Goal: Task Accomplishment & Management: Manage account settings

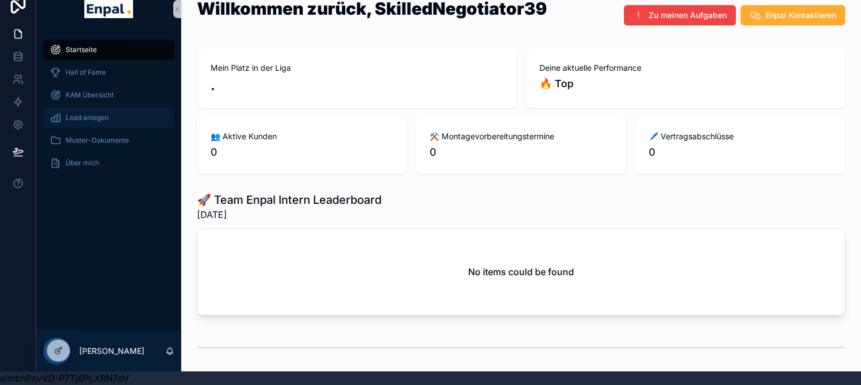
scroll to position [22, 0]
click at [80, 351] on icon at bounding box center [82, 352] width 5 height 2
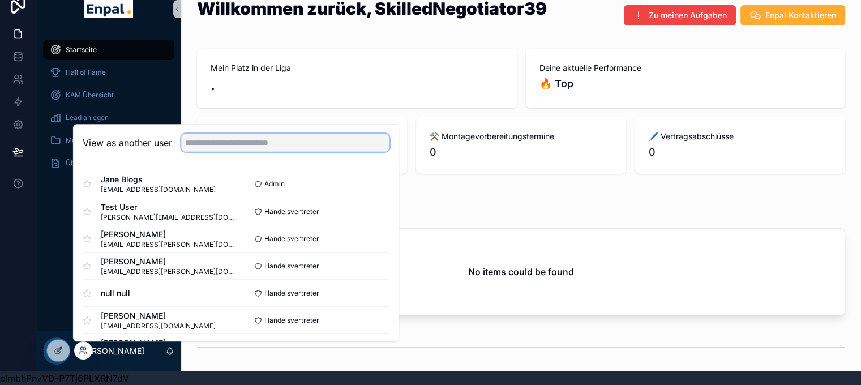
click at [207, 151] on input "text" at bounding box center [285, 143] width 208 height 18
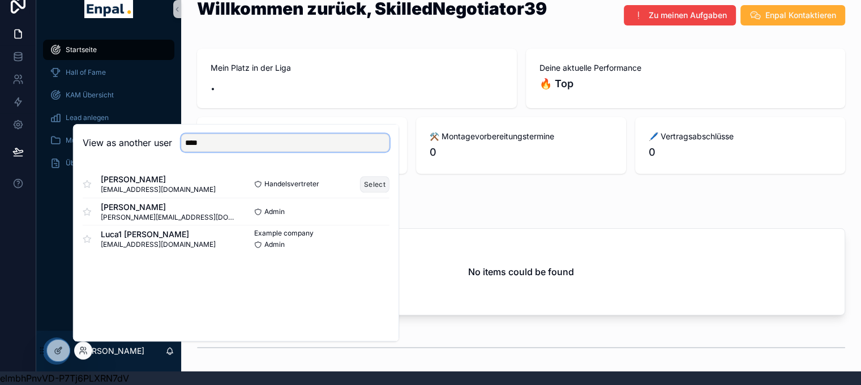
type input "****"
click at [379, 178] on button "Select" at bounding box center [374, 184] width 29 height 16
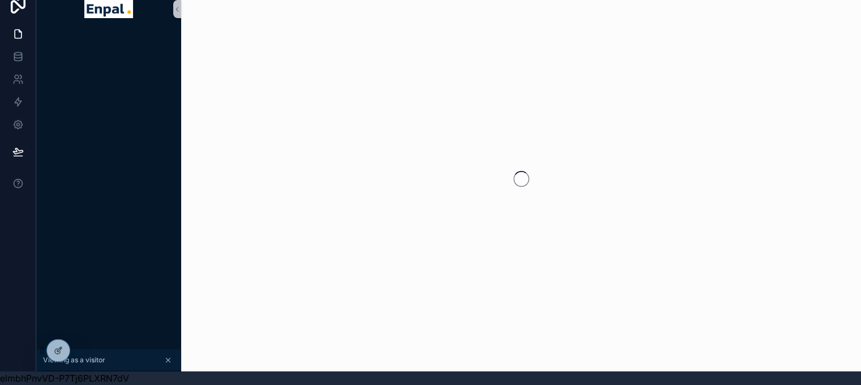
scroll to position [22, 0]
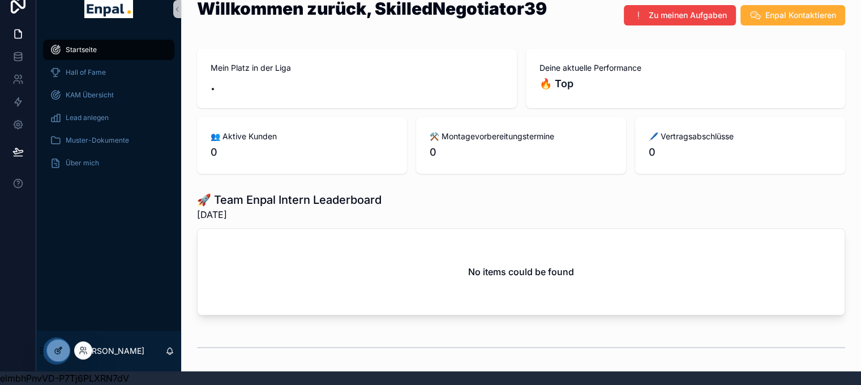
scroll to position [22, 0]
click at [83, 347] on icon at bounding box center [81, 348] width 3 height 3
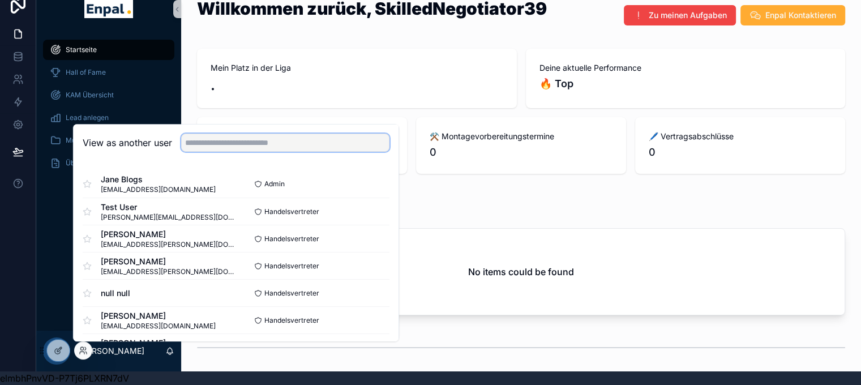
click at [226, 144] on input "text" at bounding box center [285, 143] width 208 height 18
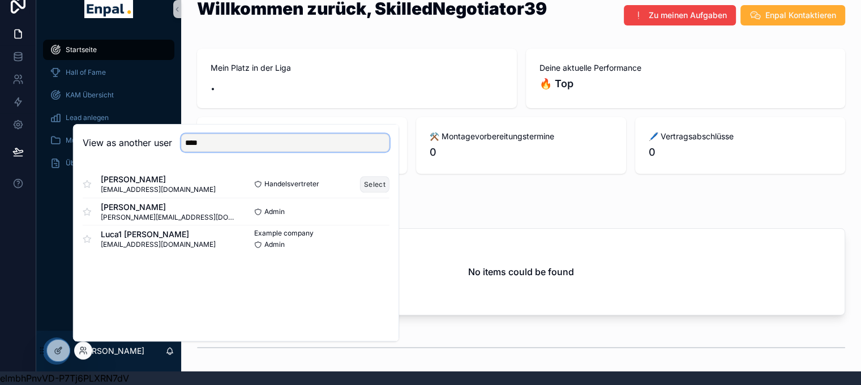
type input "****"
click at [385, 180] on button "Select" at bounding box center [374, 184] width 29 height 16
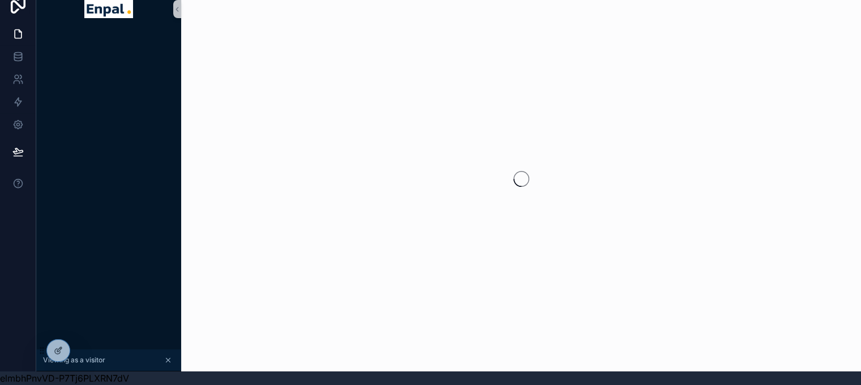
scroll to position [22, 0]
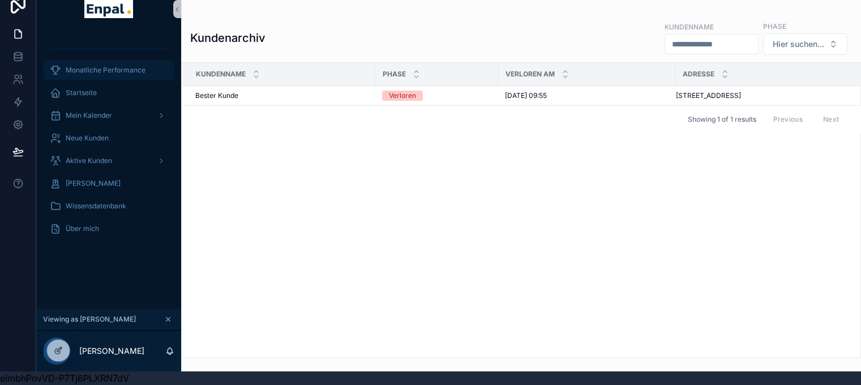
click at [105, 66] on span "Monatliche Performance" at bounding box center [106, 70] width 80 height 9
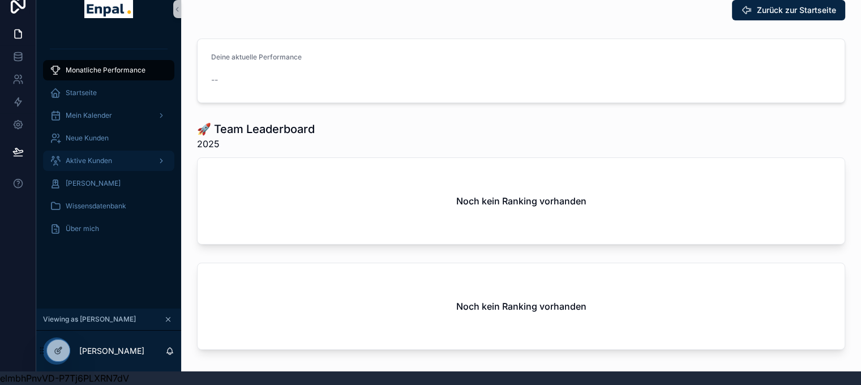
click at [107, 156] on span "Aktive Kunden" at bounding box center [89, 160] width 46 height 9
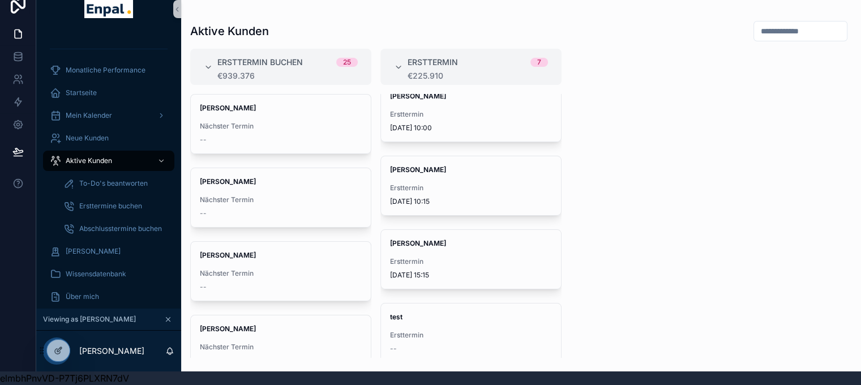
scroll to position [236, 0]
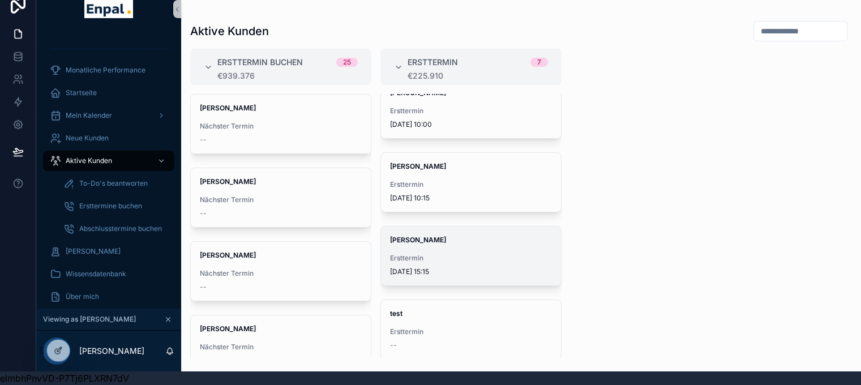
click at [484, 242] on div "Julia Krüger Ersttermin 1.9.2025 15:15" at bounding box center [471, 255] width 180 height 59
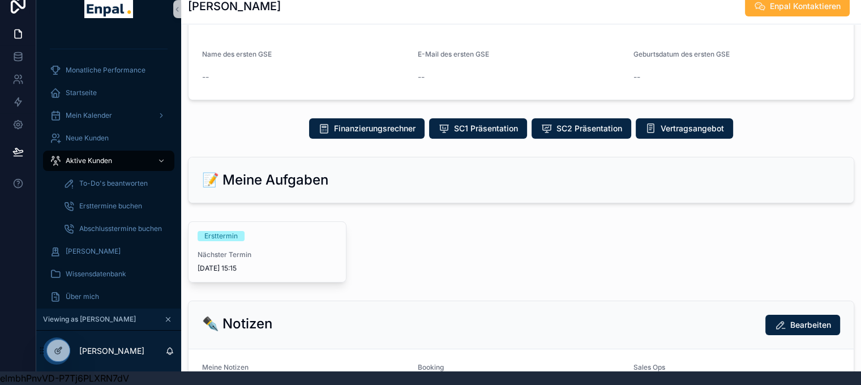
scroll to position [453, 0]
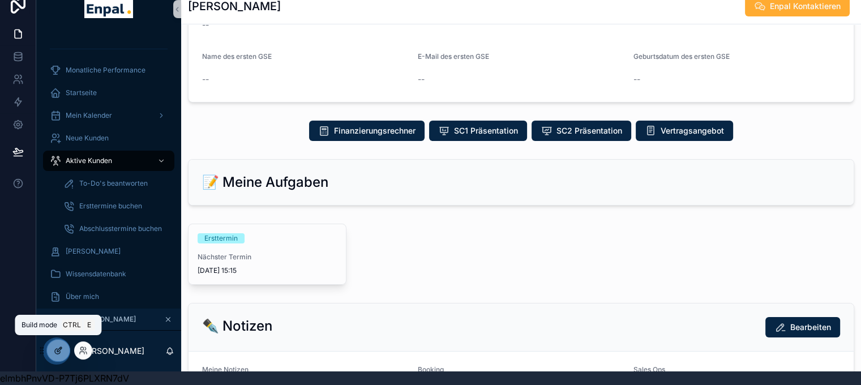
click at [57, 347] on icon at bounding box center [58, 350] width 9 height 9
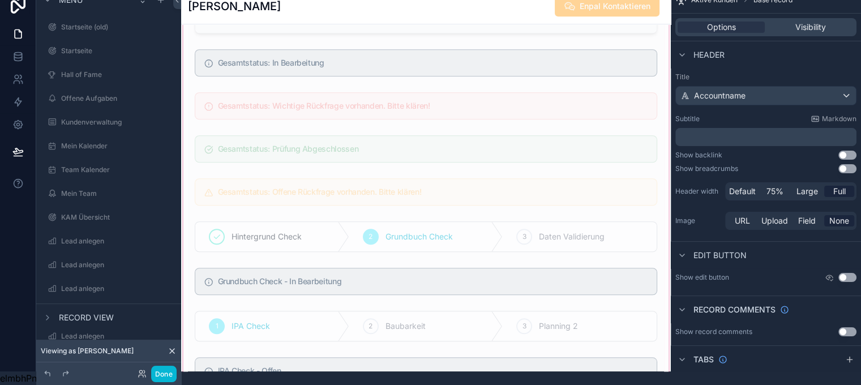
scroll to position [1075, 0]
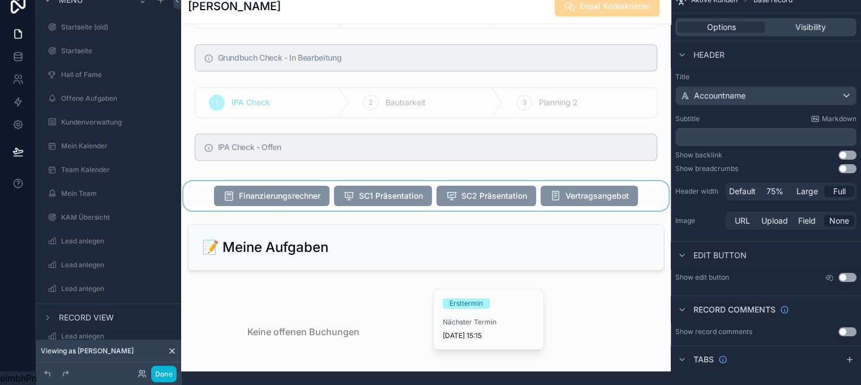
click at [531, 181] on div "scrollable content" at bounding box center [425, 195] width 489 height 29
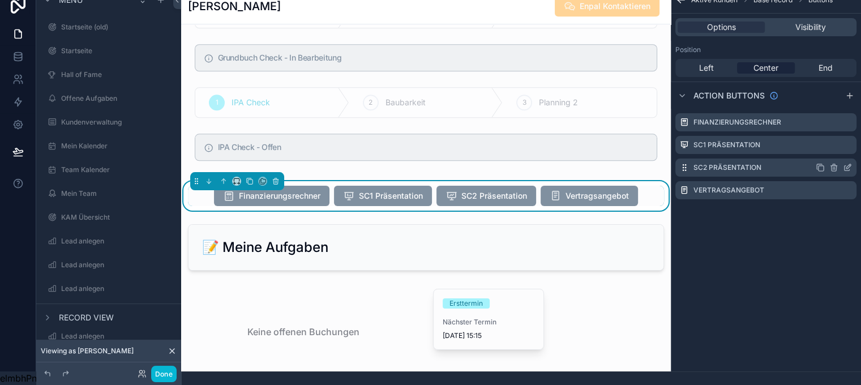
click at [852, 163] on icon "scrollable content" at bounding box center [847, 167] width 9 height 9
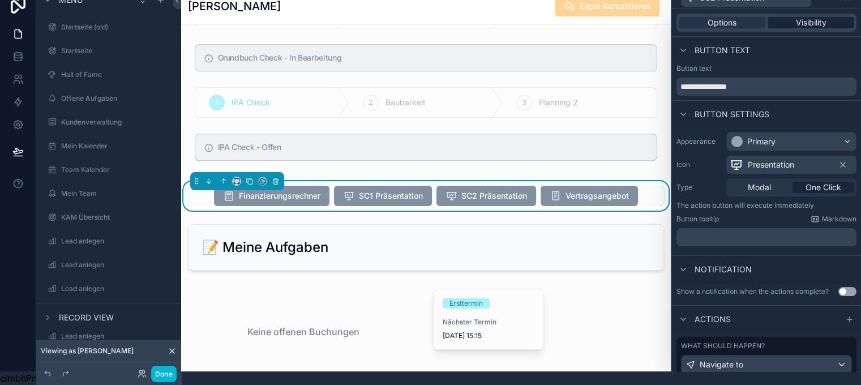
click at [818, 17] on span "Visibility" at bounding box center [811, 22] width 31 height 11
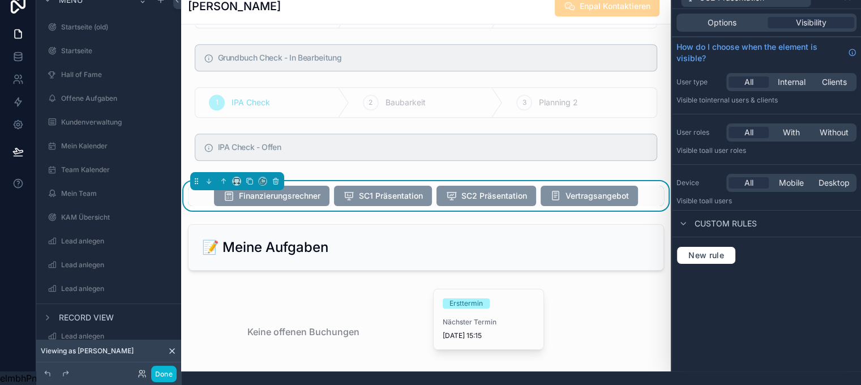
drag, startPoint x: 741, startPoint y: 18, endPoint x: 742, endPoint y: 25, distance: 8.0
click at [736, 18] on span "Options" at bounding box center [721, 22] width 29 height 11
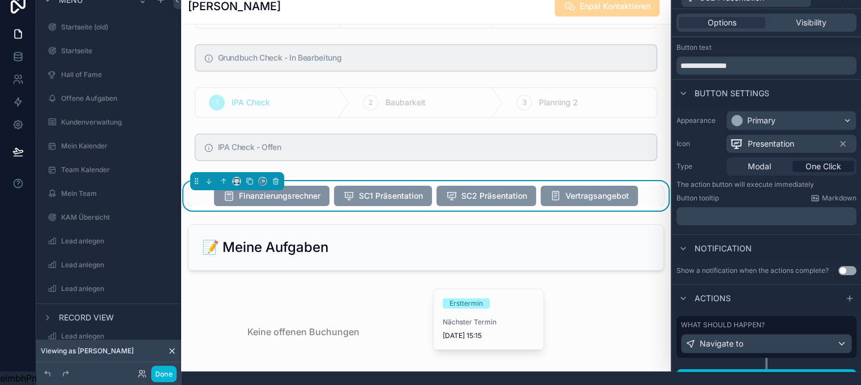
scroll to position [32, 0]
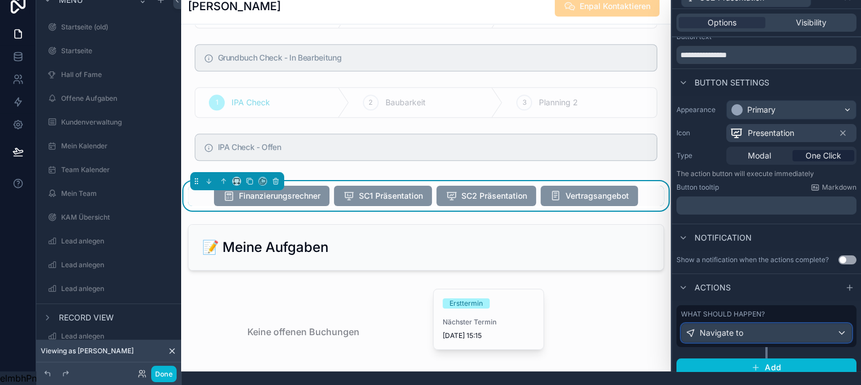
click at [790, 324] on div "Navigate to" at bounding box center [766, 333] width 170 height 18
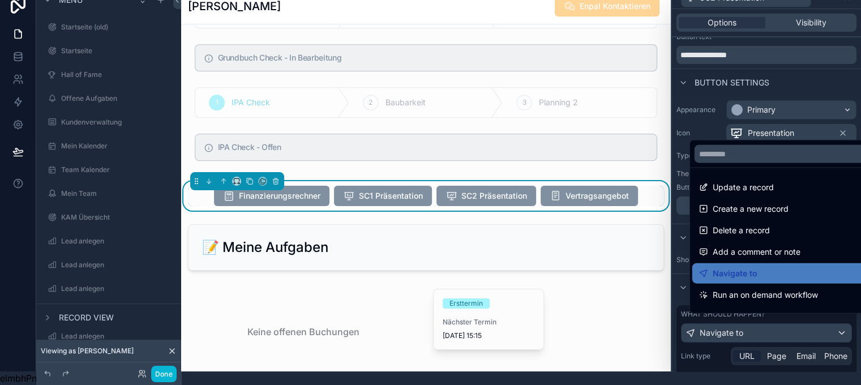
click at [791, 323] on div at bounding box center [766, 178] width 189 height 385
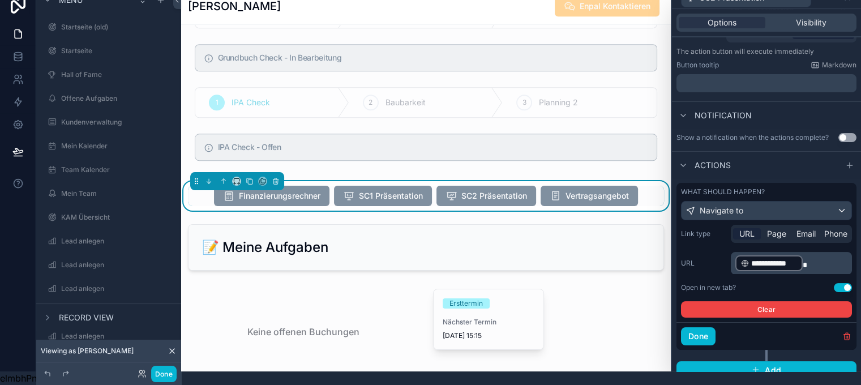
scroll to position [156, 0]
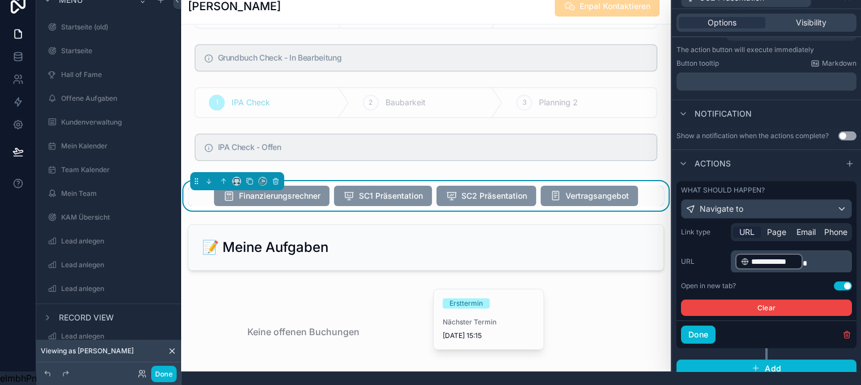
click at [824, 252] on p "**********" at bounding box center [792, 261] width 114 height 18
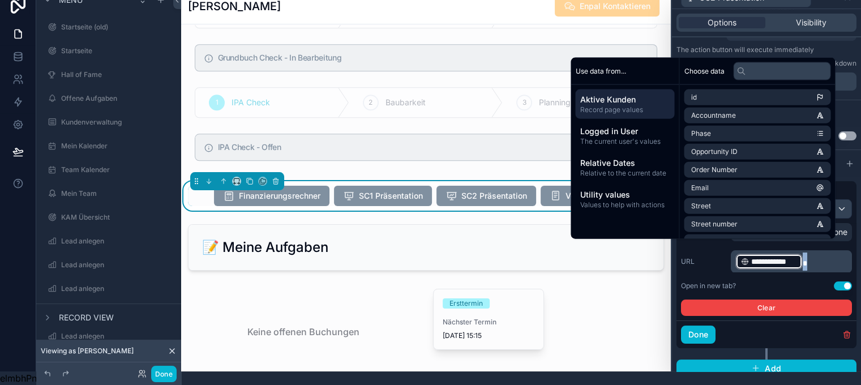
copy p "**********"
click at [854, 245] on div "**********" at bounding box center [766, 271] width 180 height 97
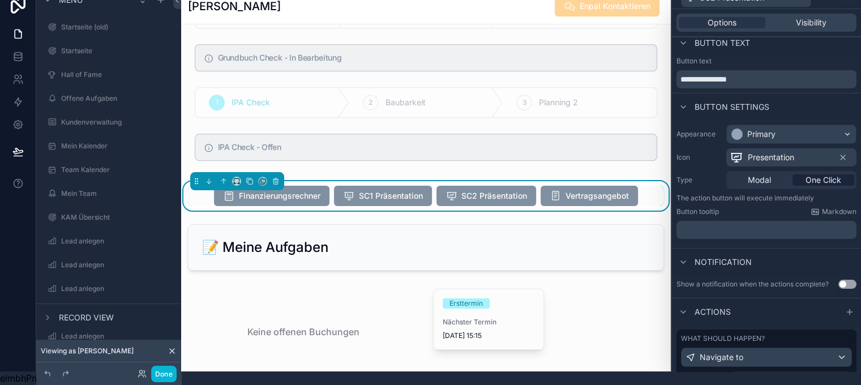
scroll to position [0, 0]
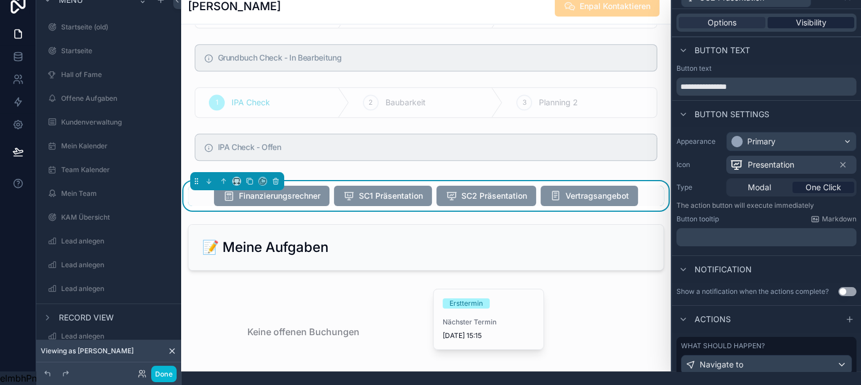
click at [813, 17] on span "Visibility" at bounding box center [811, 22] width 31 height 11
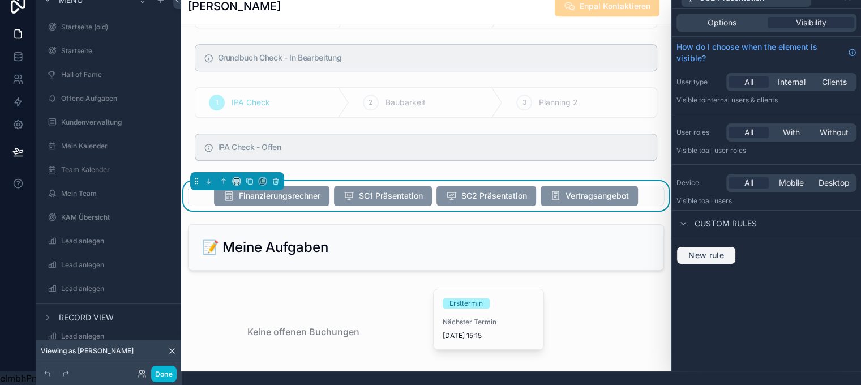
click at [728, 250] on span "New rule" at bounding box center [706, 255] width 45 height 10
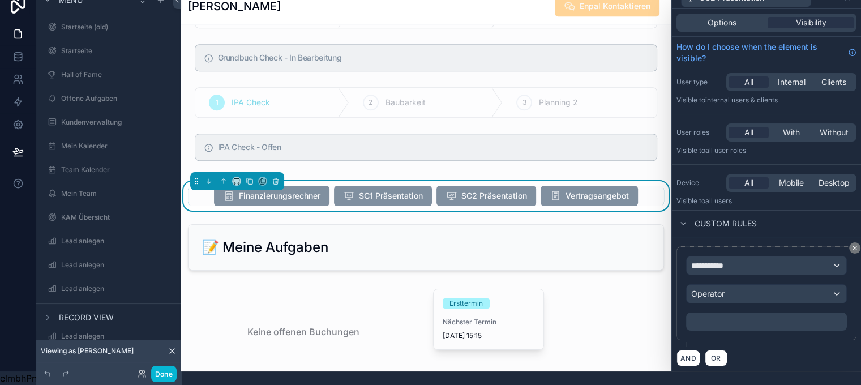
click at [745, 256] on div "**********" at bounding box center [766, 265] width 160 height 18
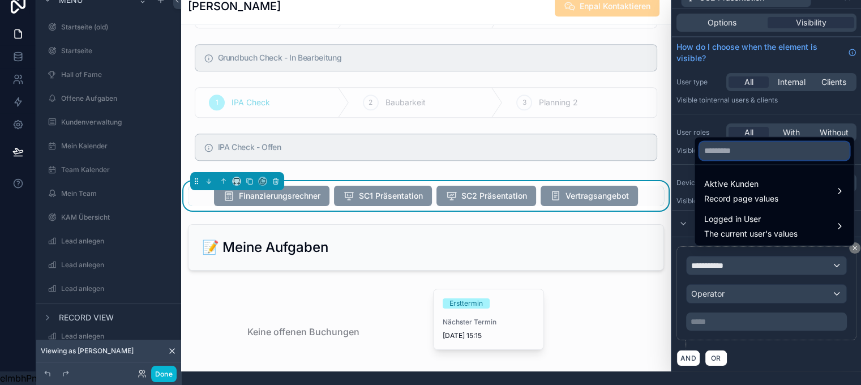
click at [748, 152] on input "text" at bounding box center [774, 150] width 150 height 18
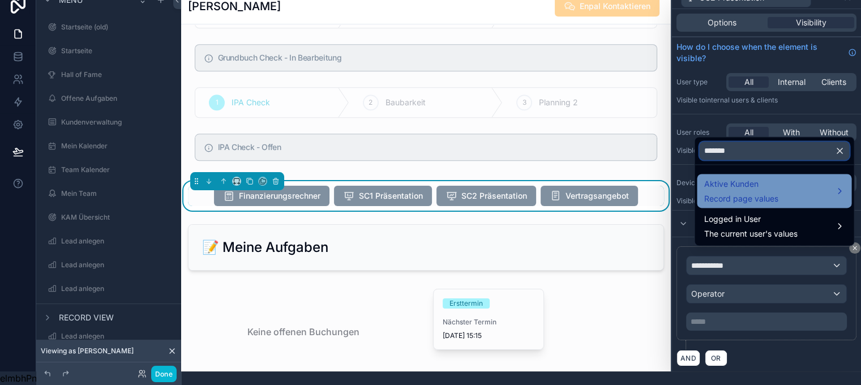
type input "*******"
click at [763, 198] on span "Record page values" at bounding box center [740, 198] width 74 height 11
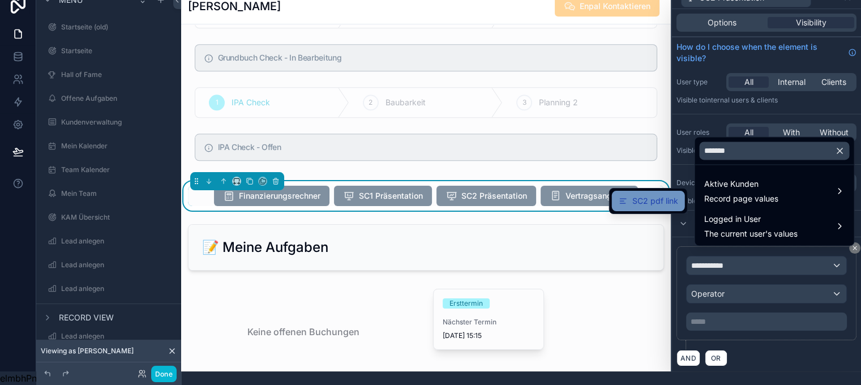
click at [676, 194] on span "SC2 pdf link" at bounding box center [655, 201] width 46 height 14
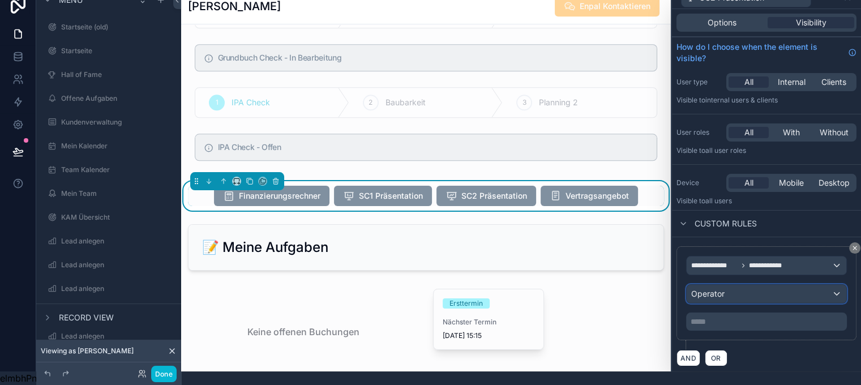
click at [766, 285] on div "Operator" at bounding box center [766, 294] width 160 height 18
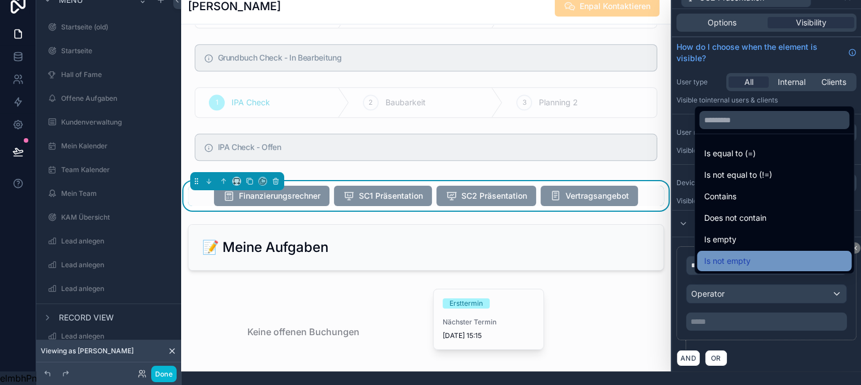
click at [743, 256] on span "Is not empty" at bounding box center [726, 261] width 46 height 14
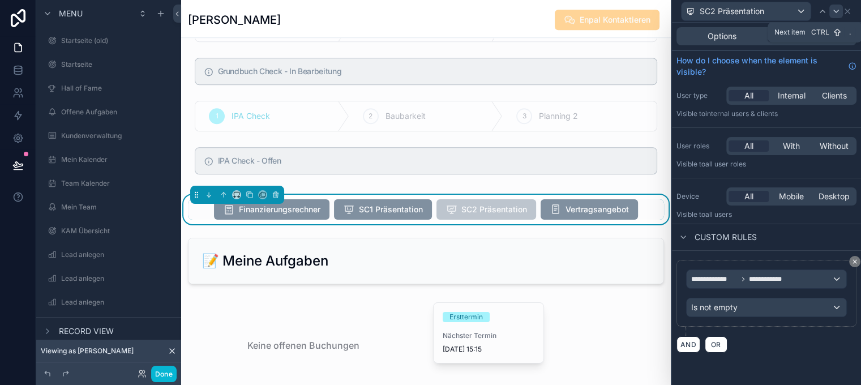
click at [840, 11] on icon at bounding box center [835, 11] width 9 height 9
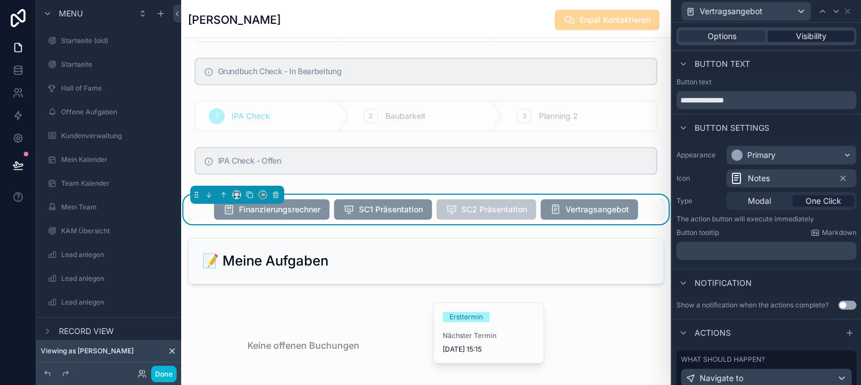
click at [822, 36] on span "Visibility" at bounding box center [811, 36] width 31 height 11
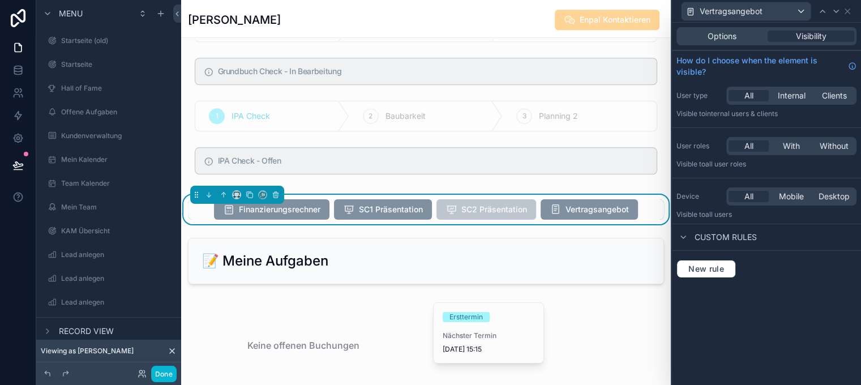
click at [736, 258] on div "New rule" at bounding box center [766, 269] width 189 height 36
click at [747, 40] on div "Options" at bounding box center [721, 36] width 87 height 11
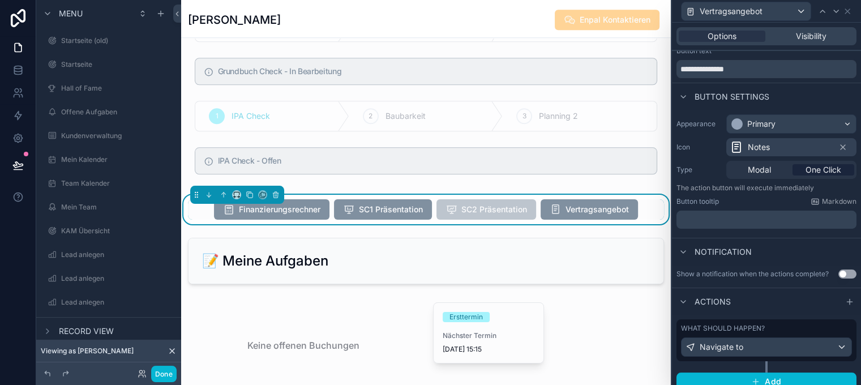
scroll to position [32, 0]
click at [772, 350] on div "Navigate to" at bounding box center [766, 346] width 170 height 18
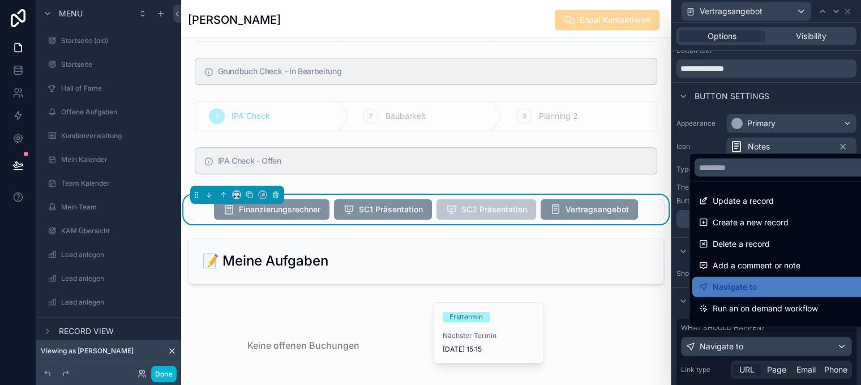
click at [775, 350] on div at bounding box center [766, 192] width 189 height 385
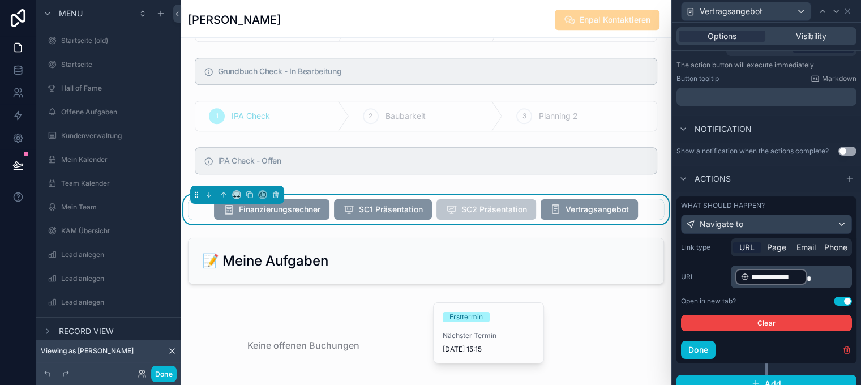
scroll to position [156, 0]
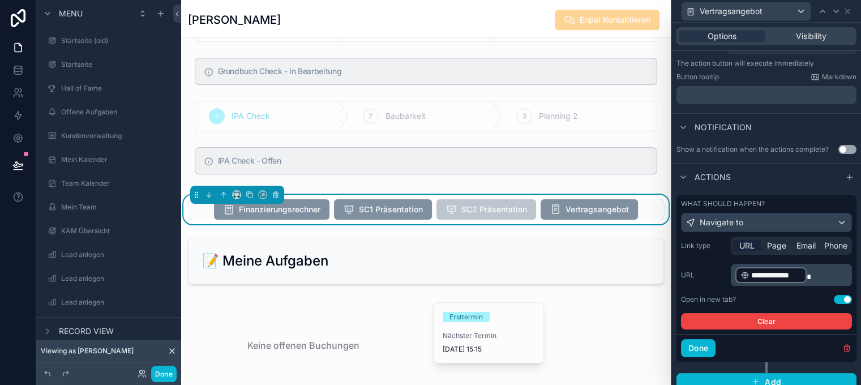
click at [829, 30] on div "Options Visibility" at bounding box center [766, 36] width 180 height 18
click at [826, 33] on span "Visibility" at bounding box center [811, 36] width 31 height 11
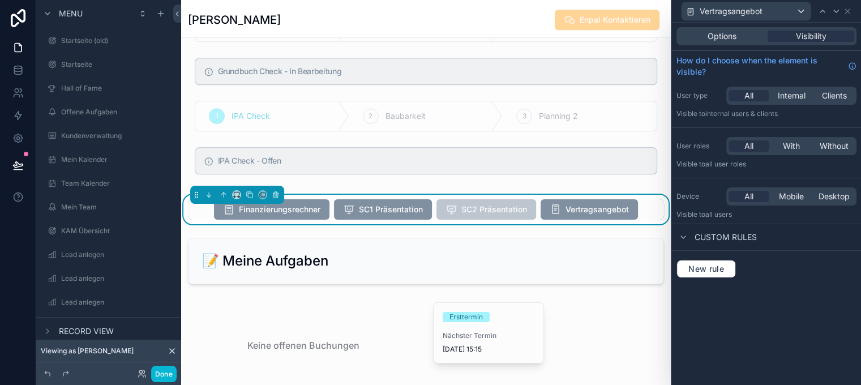
scroll to position [0, 0]
click at [727, 265] on span "New rule" at bounding box center [706, 269] width 45 height 10
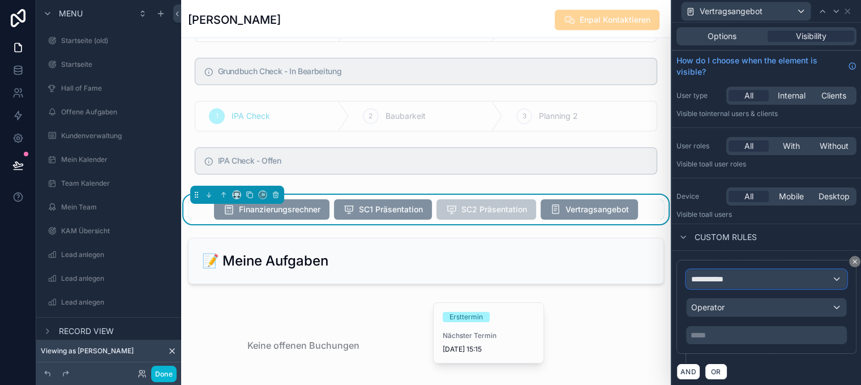
click at [754, 278] on div "**********" at bounding box center [766, 279] width 160 height 18
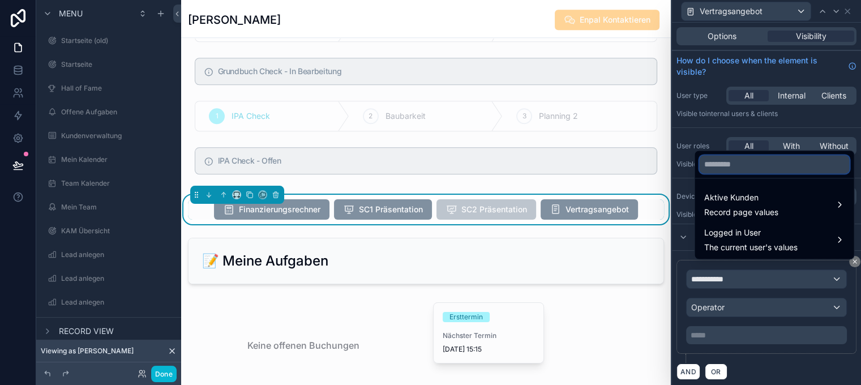
click at [720, 173] on input "text" at bounding box center [774, 164] width 150 height 18
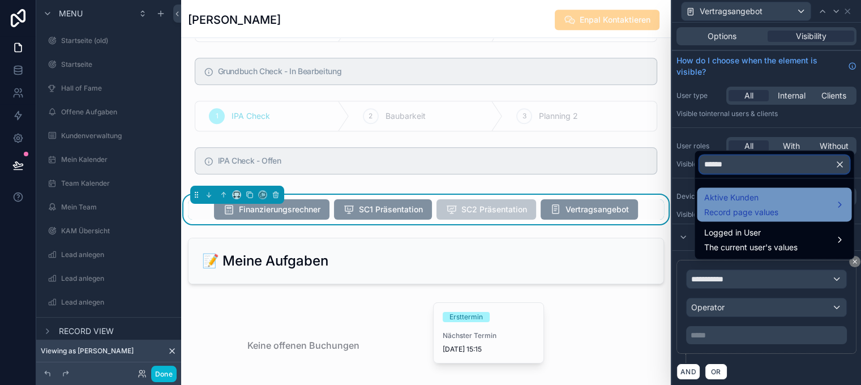
type input "******"
click at [732, 201] on span "Aktive Kunden" at bounding box center [740, 198] width 74 height 14
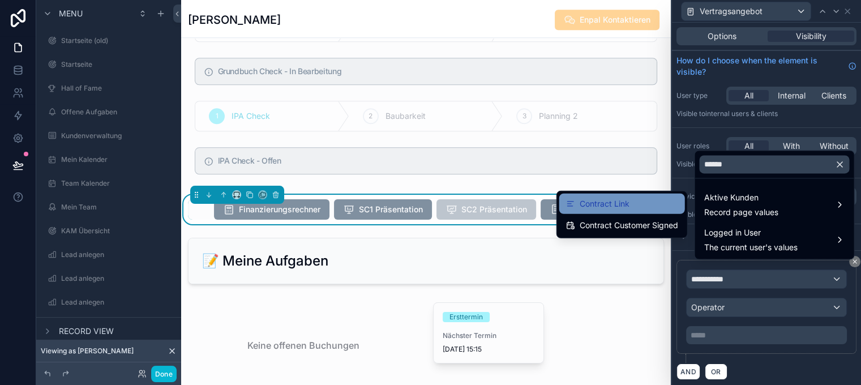
click at [640, 209] on div "Contract Link" at bounding box center [622, 204] width 112 height 14
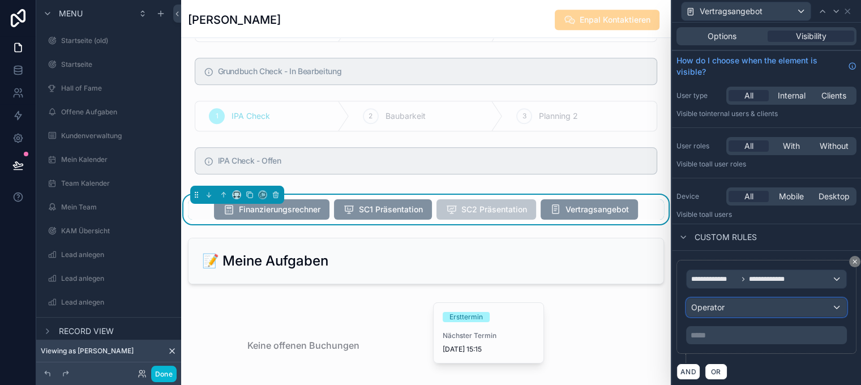
click at [756, 301] on div "Operator" at bounding box center [766, 307] width 160 height 18
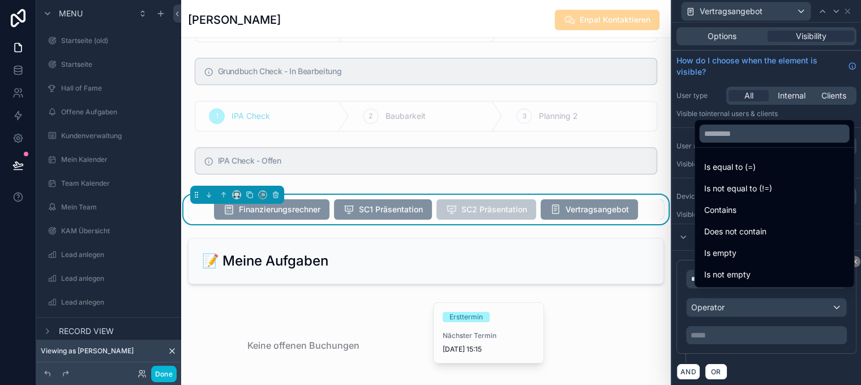
click at [739, 281] on span "Is not empty" at bounding box center [726, 275] width 46 height 14
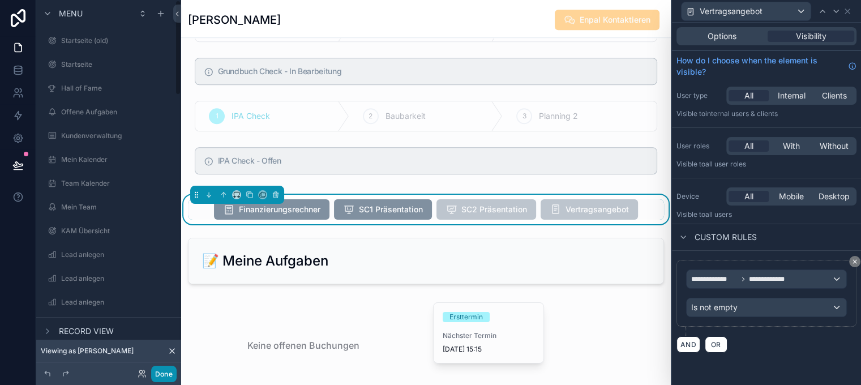
click at [157, 375] on button "Done" at bounding box center [163, 374] width 25 height 16
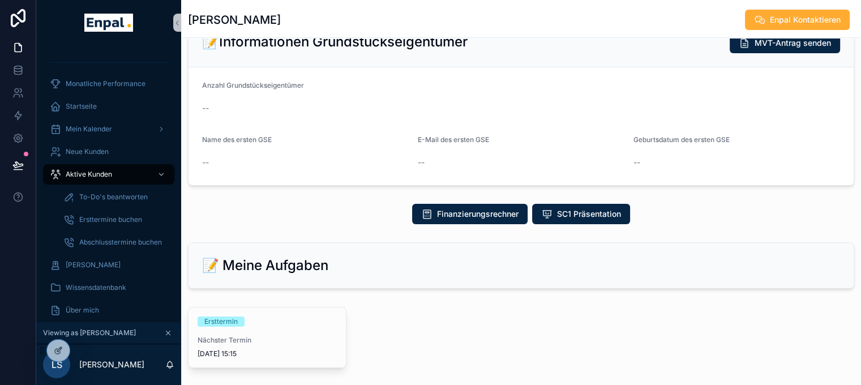
scroll to position [382, 0]
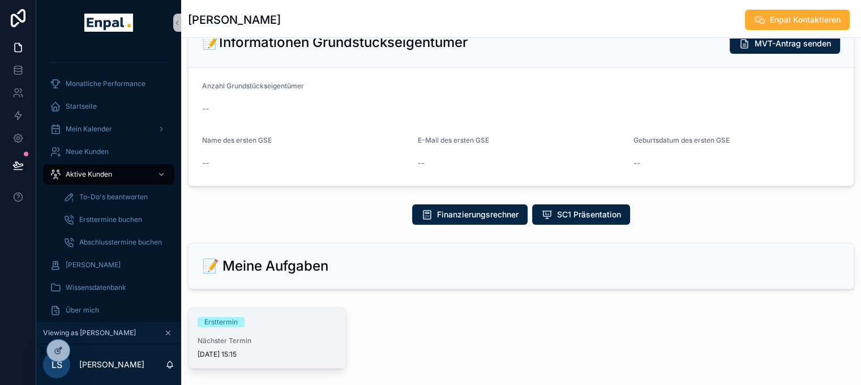
click at [261, 325] on div "Ersttermin Nächster Termin 1.9.2025 15:15" at bounding box center [266, 338] width 157 height 60
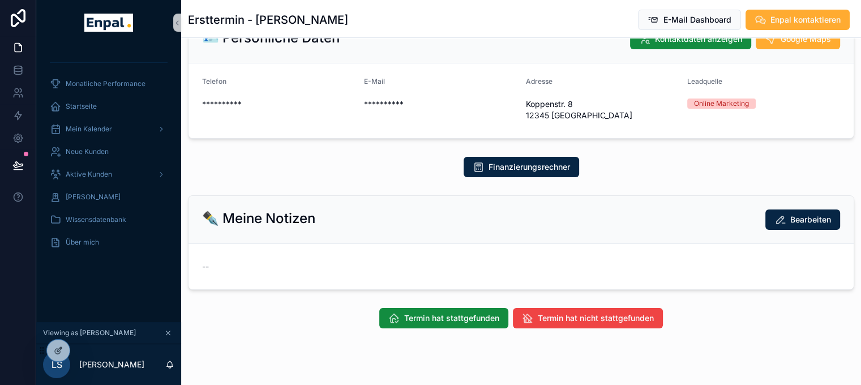
scroll to position [113, 0]
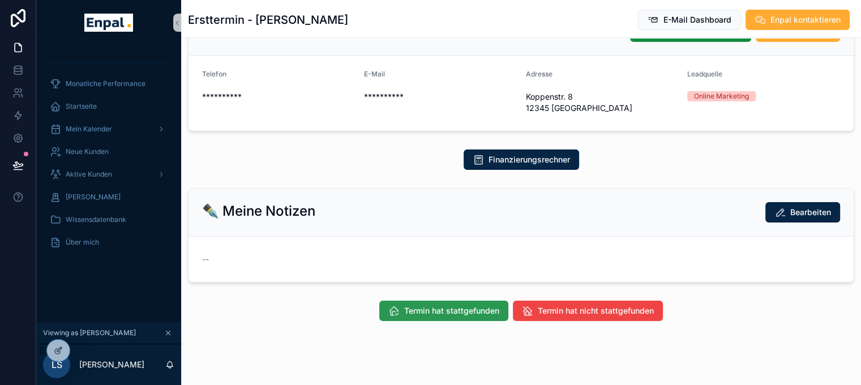
click at [425, 305] on span "Termin hat stattgefunden" at bounding box center [451, 310] width 95 height 11
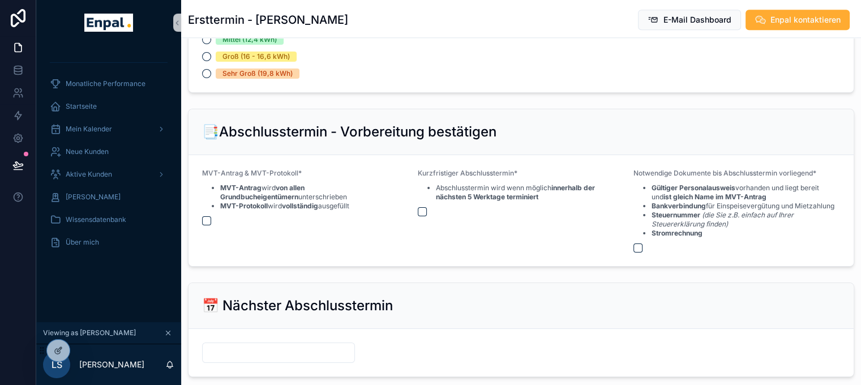
scroll to position [1351, 0]
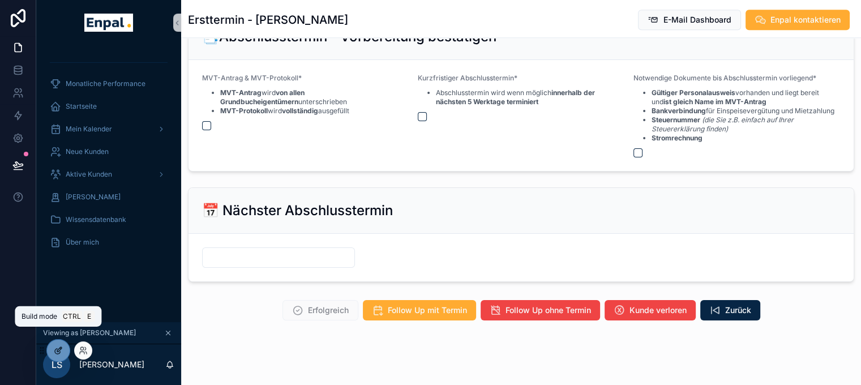
click at [58, 348] on icon at bounding box center [58, 350] width 9 height 9
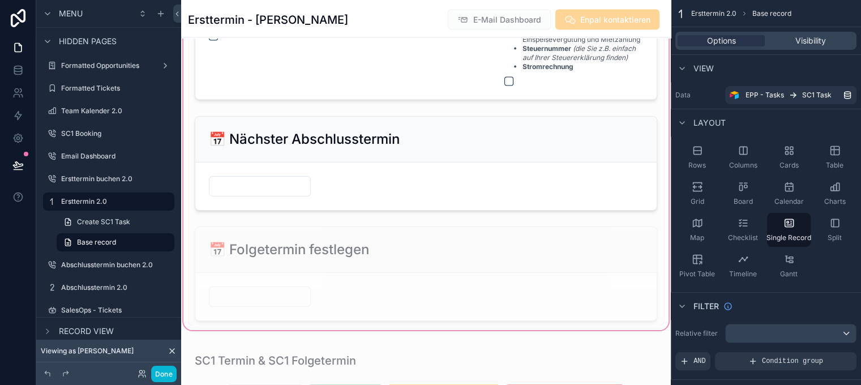
scroll to position [2199, 0]
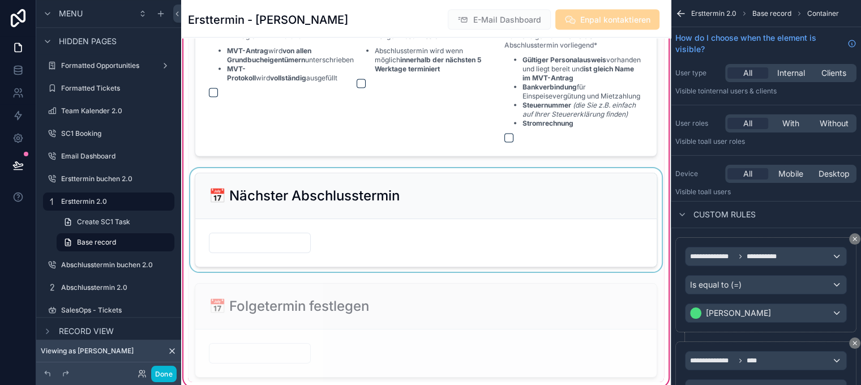
click at [441, 194] on div "scrollable content" at bounding box center [426, 220] width 476 height 104
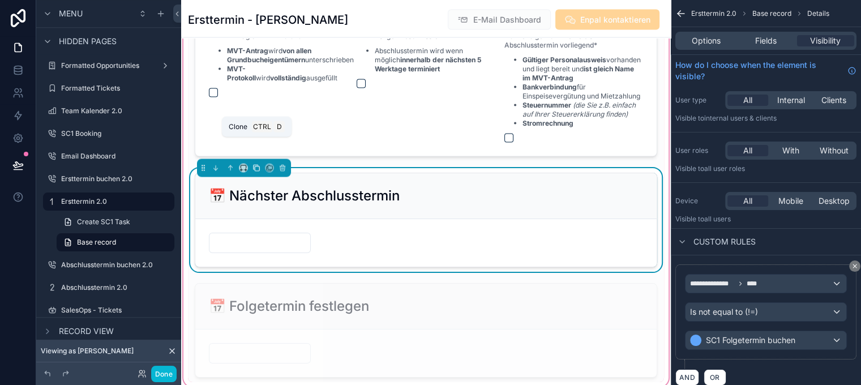
click at [256, 164] on icon "scrollable content" at bounding box center [256, 168] width 8 height 8
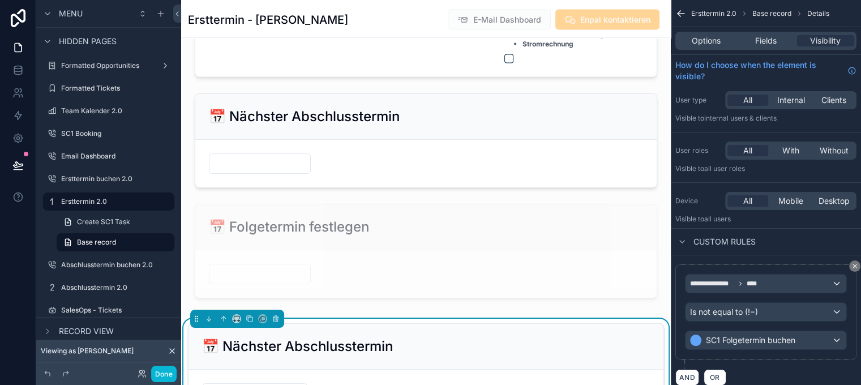
scroll to position [2426, 0]
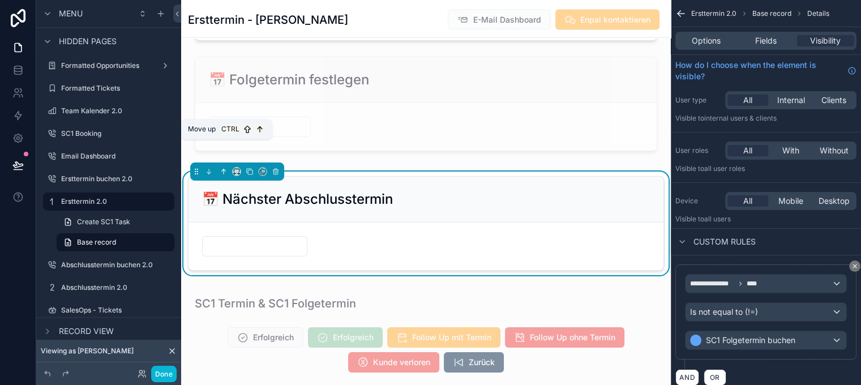
click at [223, 167] on icon "scrollable content" at bounding box center [224, 171] width 8 height 8
click at [222, 167] on icon "scrollable content" at bounding box center [224, 171] width 8 height 8
click at [224, 169] on icon "scrollable content" at bounding box center [224, 170] width 2 height 2
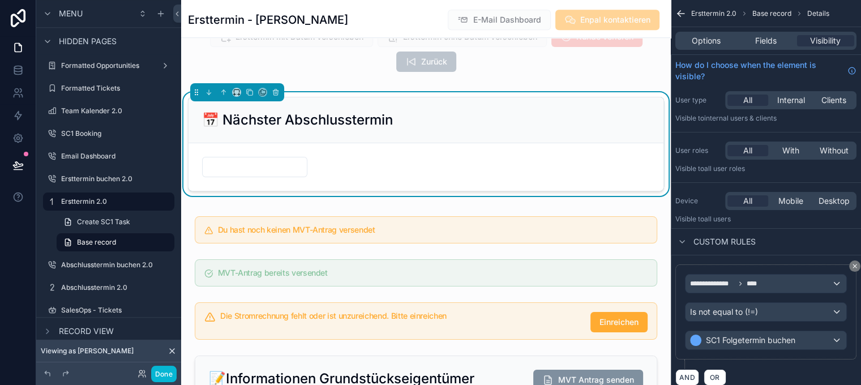
scroll to position [966, 0]
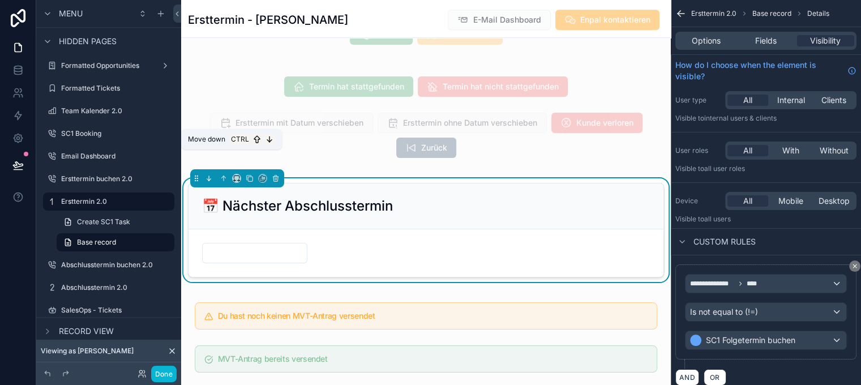
click at [208, 174] on icon "scrollable content" at bounding box center [209, 178] width 8 height 8
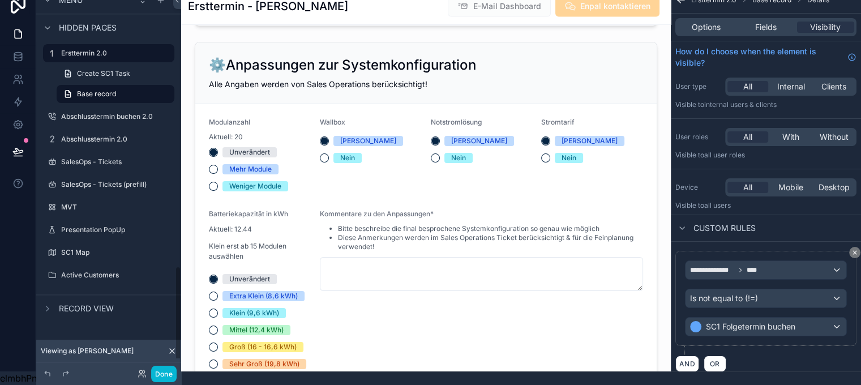
scroll to position [22, 0]
click at [104, 302] on div "Record view" at bounding box center [77, 309] width 73 height 14
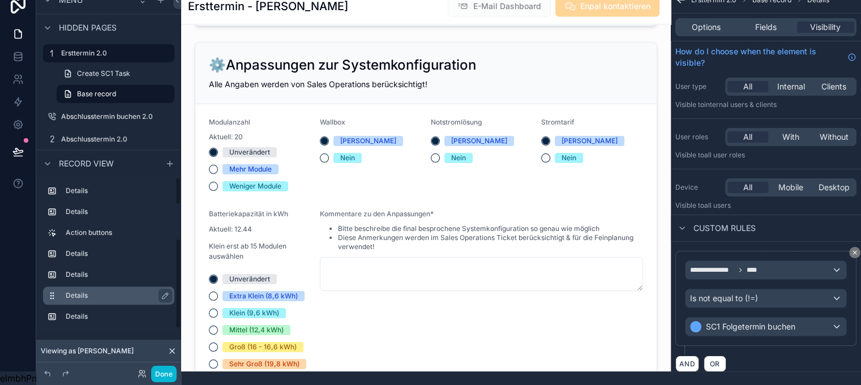
click at [105, 295] on div "Details" at bounding box center [118, 296] width 104 height 14
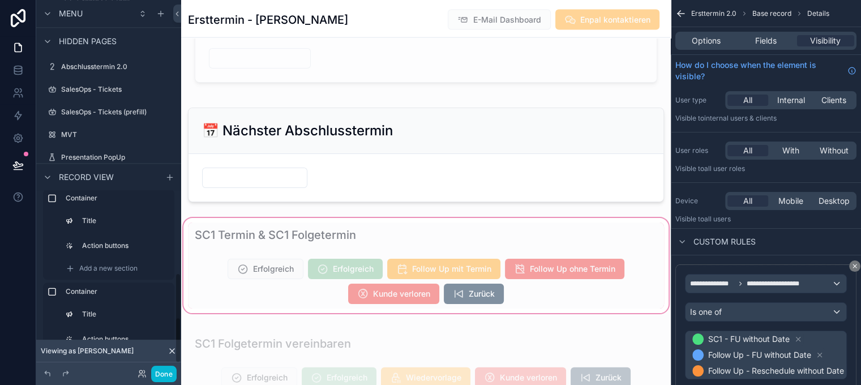
scroll to position [674, 0]
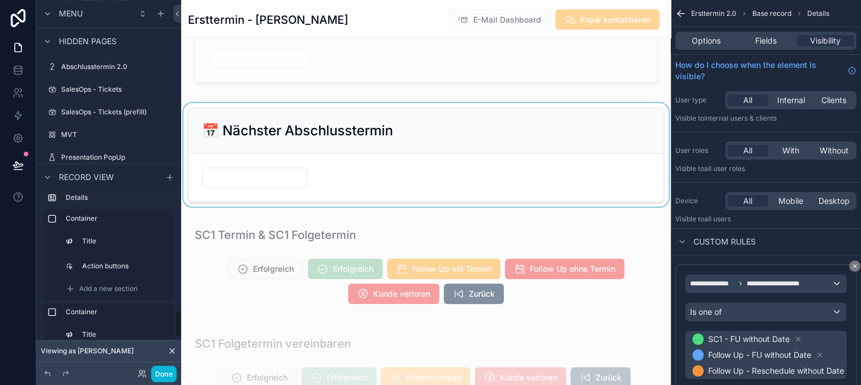
click at [376, 103] on div "scrollable content" at bounding box center [425, 155] width 489 height 104
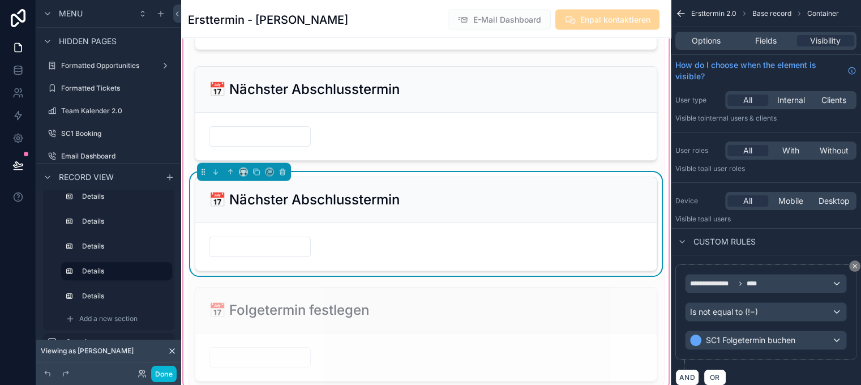
scroll to position [2268, 0]
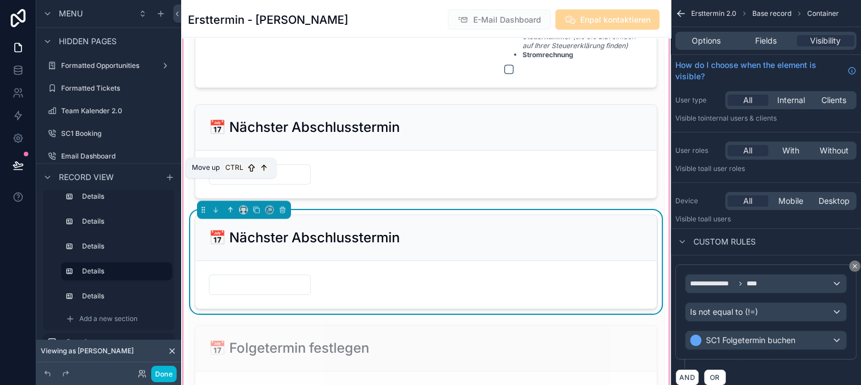
click at [230, 208] on icon "scrollable content" at bounding box center [230, 209] width 2 height 2
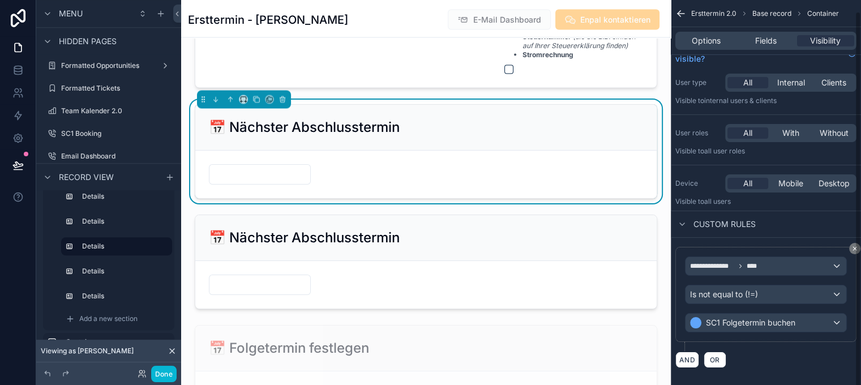
scroll to position [0, 0]
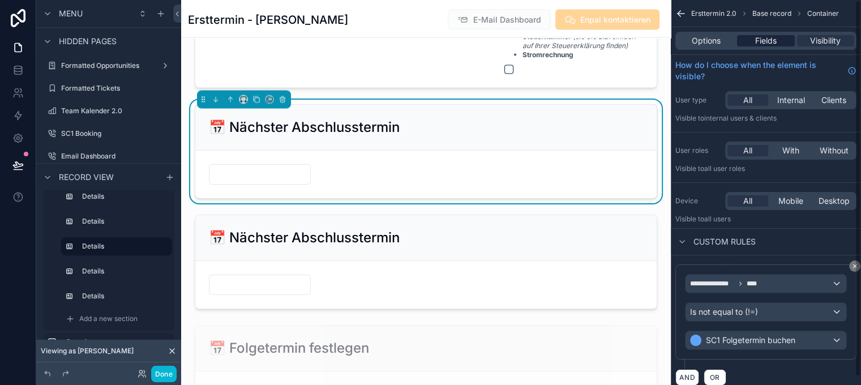
drag, startPoint x: 775, startPoint y: 36, endPoint x: 781, endPoint y: 37, distance: 5.9
click at [775, 36] on span "Fields" at bounding box center [766, 40] width 22 height 11
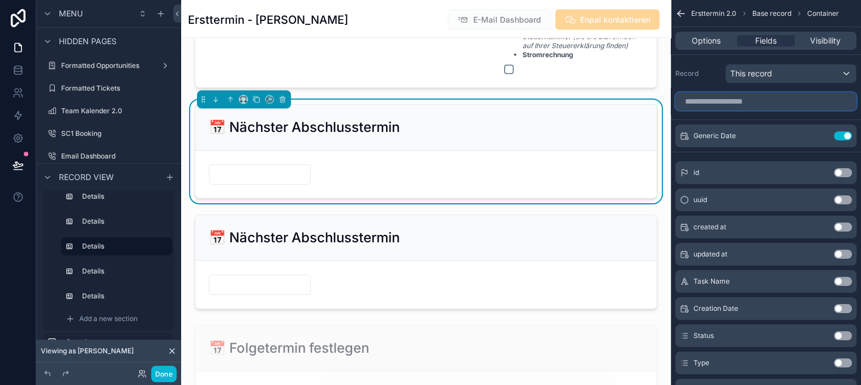
click at [761, 101] on input "scrollable content" at bounding box center [765, 101] width 181 height 18
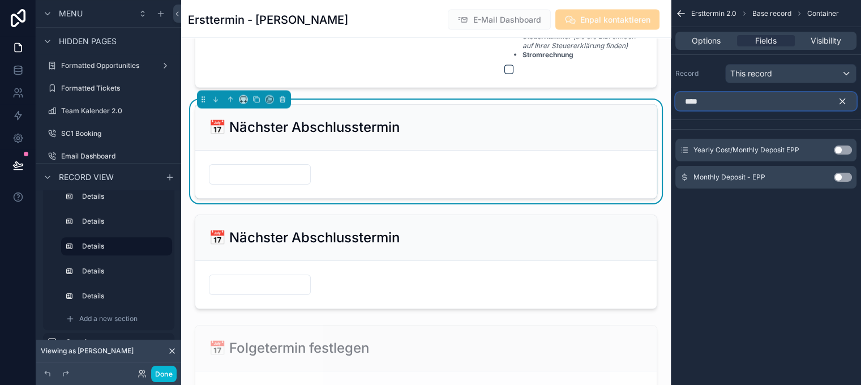
type input "*****"
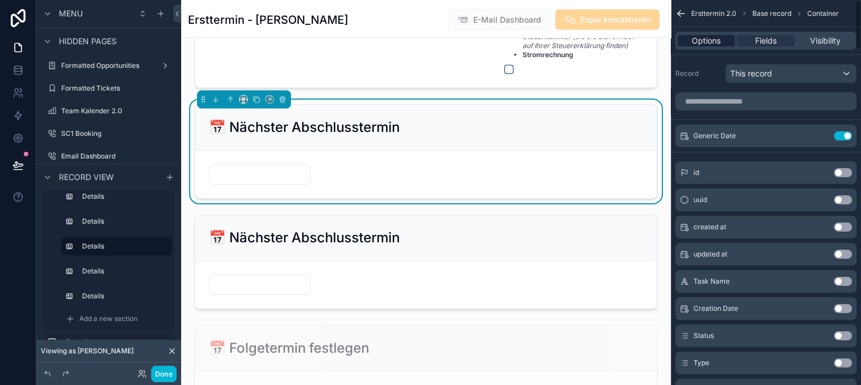
click at [730, 37] on div "Options" at bounding box center [705, 40] width 57 height 11
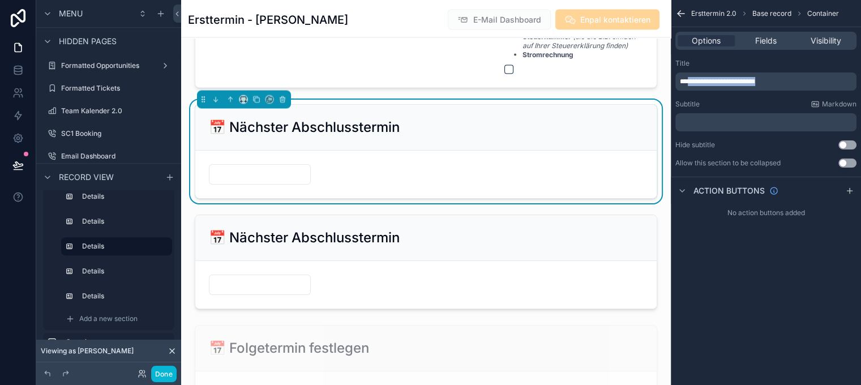
drag, startPoint x: 790, startPoint y: 81, endPoint x: 693, endPoint y: 79, distance: 97.3
click at [698, 79] on p "**********" at bounding box center [767, 81] width 174 height 9
click at [693, 79] on span "**********" at bounding box center [717, 81] width 75 height 7
click at [789, 330] on div "**********" at bounding box center [765, 192] width 190 height 385
click at [760, 124] on p "﻿" at bounding box center [767, 122] width 174 height 9
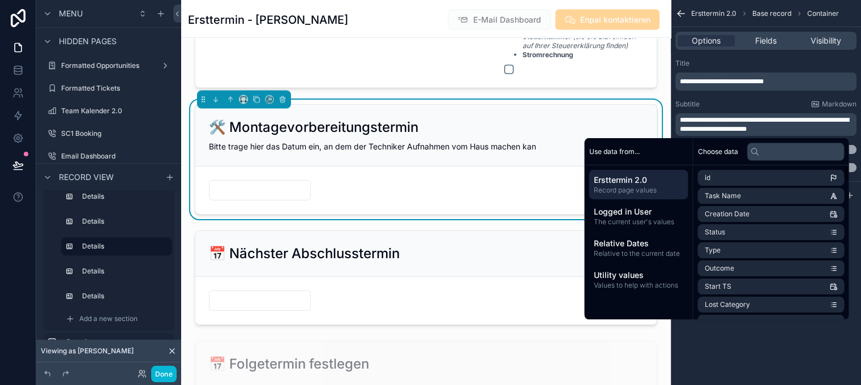
click at [783, 324] on div "**********" at bounding box center [765, 192] width 190 height 385
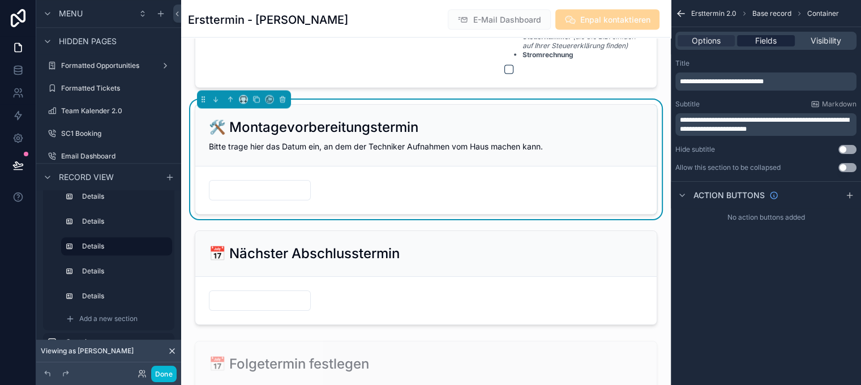
click at [776, 38] on span "Fields" at bounding box center [766, 40] width 22 height 11
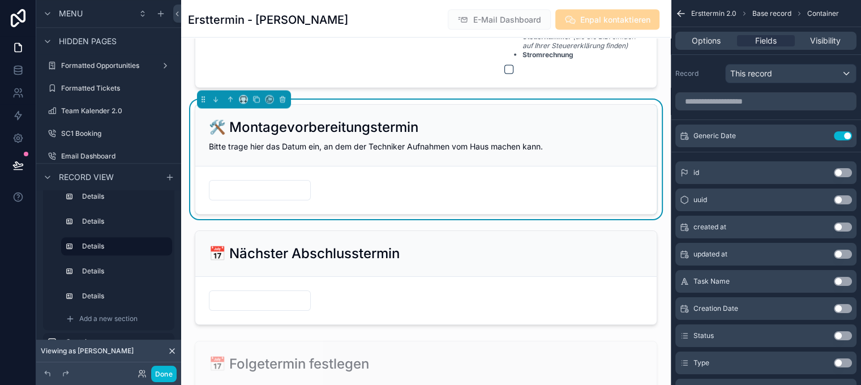
click at [772, 110] on div "scrollable content" at bounding box center [765, 101] width 190 height 27
click at [773, 105] on input "scrollable content" at bounding box center [765, 101] width 181 height 18
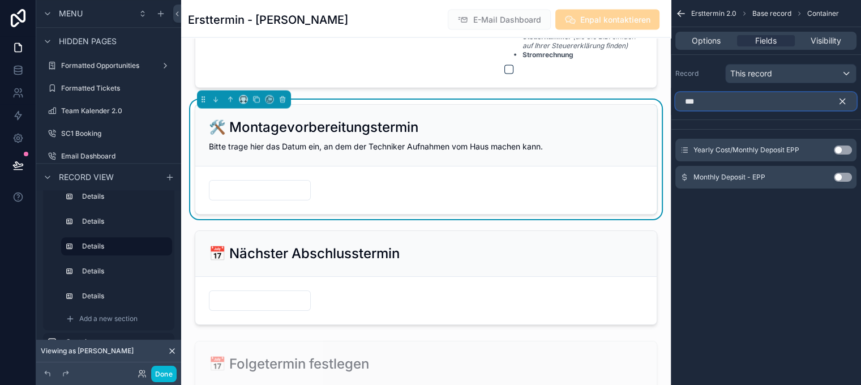
type input "****"
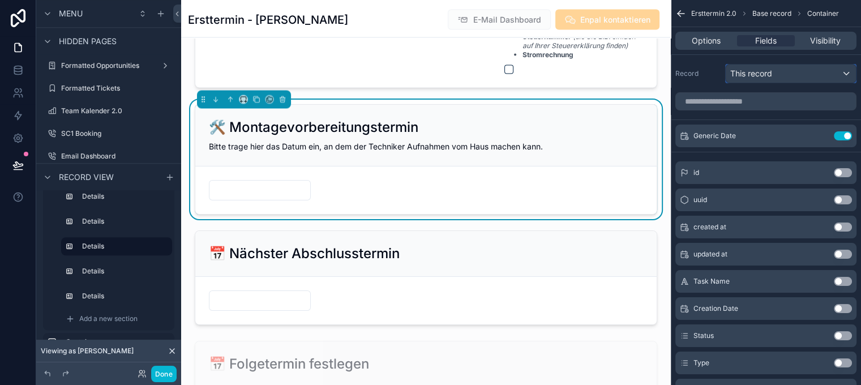
click at [801, 76] on div "This record" at bounding box center [790, 74] width 130 height 18
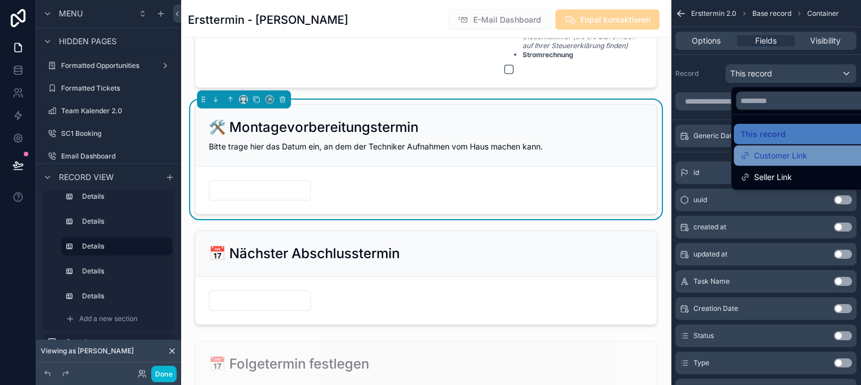
click at [798, 153] on span "Customer Link" at bounding box center [780, 156] width 53 height 14
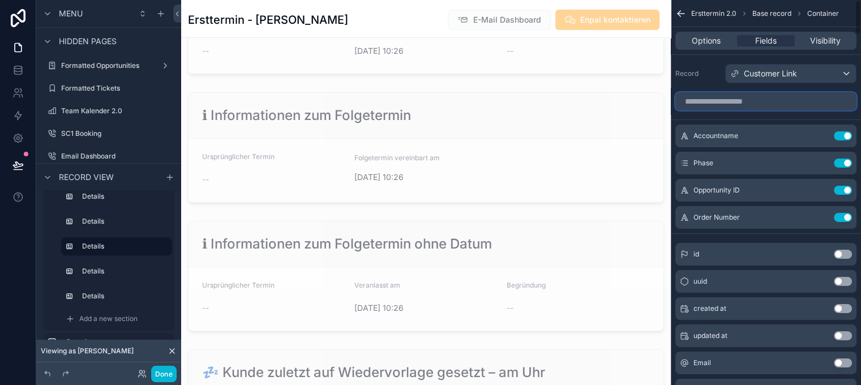
click at [776, 101] on input "scrollable content" at bounding box center [765, 101] width 181 height 18
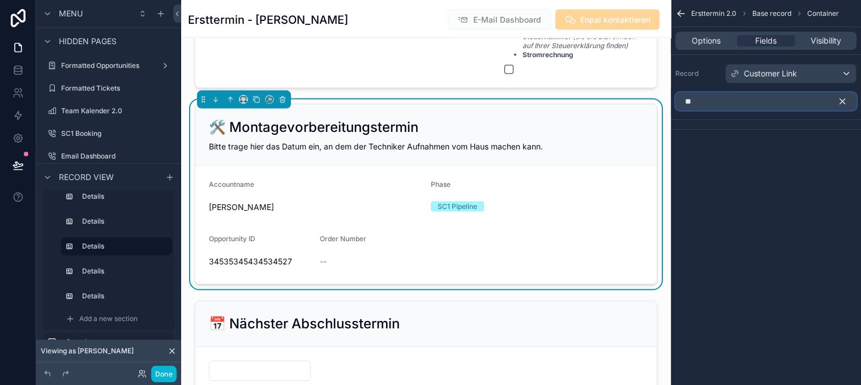
type input "*"
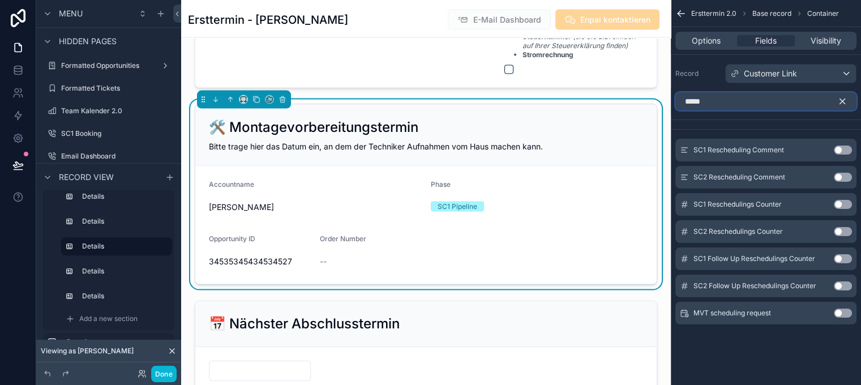
type input "*****"
click at [852, 311] on button "Use setting" at bounding box center [842, 312] width 18 height 9
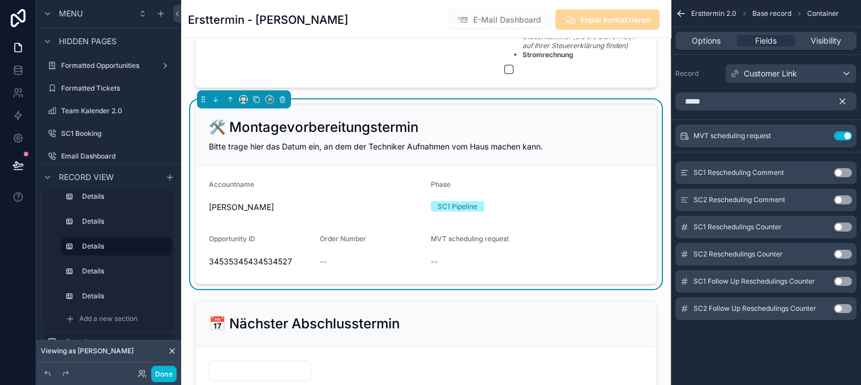
click at [845, 99] on icon "scrollable content" at bounding box center [842, 101] width 5 height 5
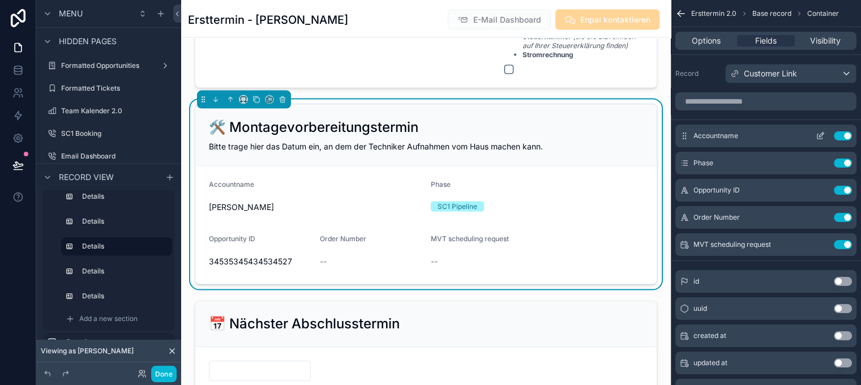
click at [849, 136] on button "Use setting" at bounding box center [842, 135] width 18 height 9
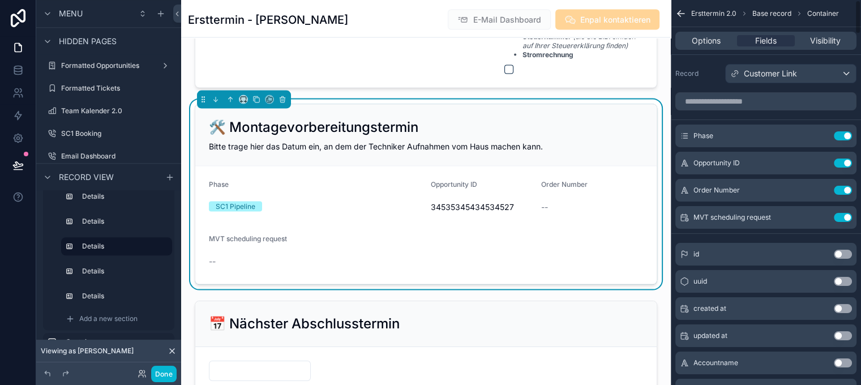
click at [849, 136] on button "Use setting" at bounding box center [842, 135] width 18 height 9
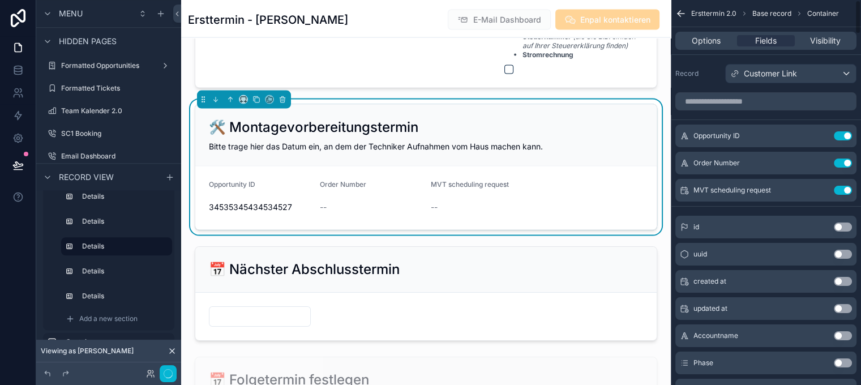
click at [849, 136] on button "Use setting" at bounding box center [842, 135] width 18 height 9
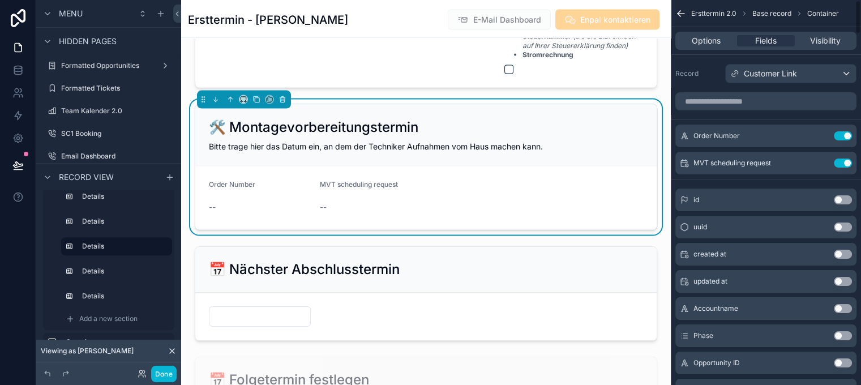
click at [849, 136] on button "Use setting" at bounding box center [842, 135] width 18 height 9
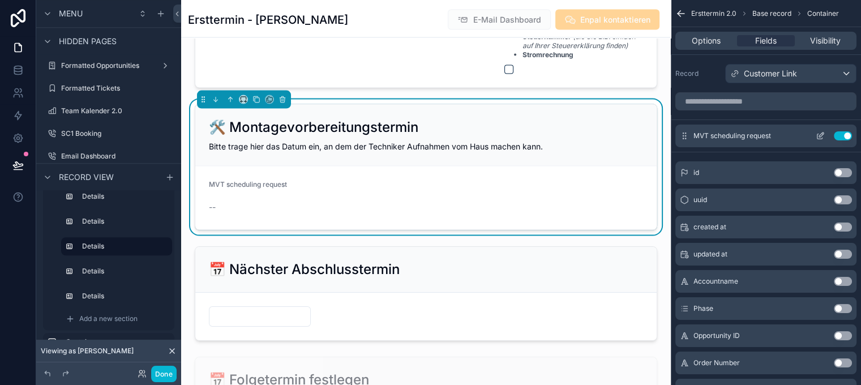
click at [824, 132] on icon "scrollable content" at bounding box center [819, 135] width 9 height 9
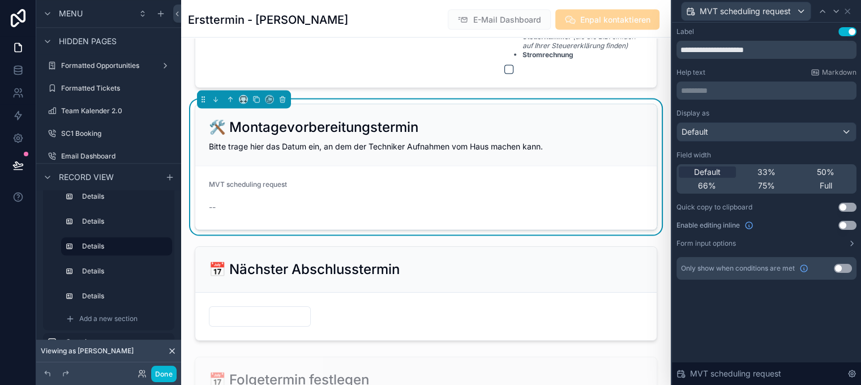
click at [853, 225] on button "Use setting" at bounding box center [847, 225] width 18 height 9
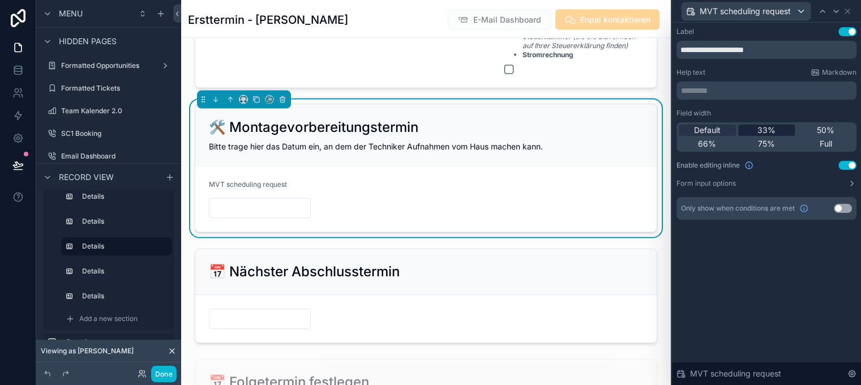
click at [784, 131] on div "33%" at bounding box center [766, 129] width 57 height 11
click at [720, 133] on span "Default" at bounding box center [707, 129] width 27 height 11
click at [849, 32] on button "Use setting" at bounding box center [847, 31] width 18 height 9
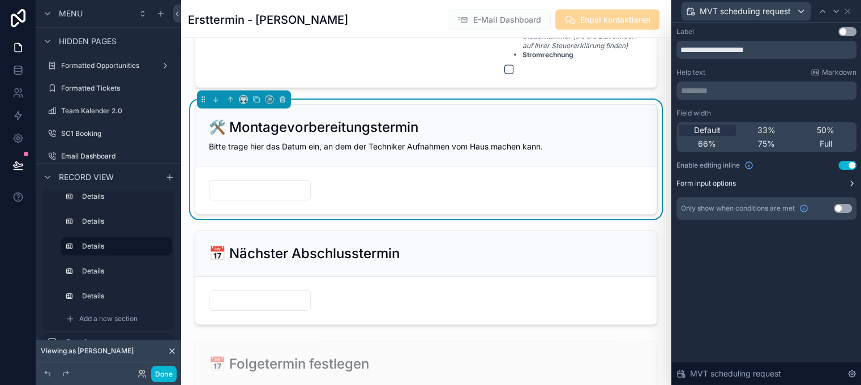
click at [850, 182] on button "Form input options" at bounding box center [766, 183] width 180 height 9
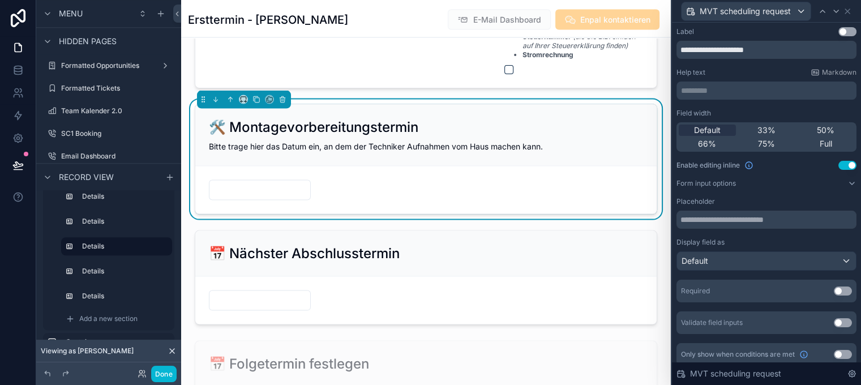
scroll to position [283, 0]
drag, startPoint x: 857, startPoint y: 10, endPoint x: 846, endPoint y: 24, distance: 18.1
click at [852, 10] on icon at bounding box center [847, 11] width 9 height 9
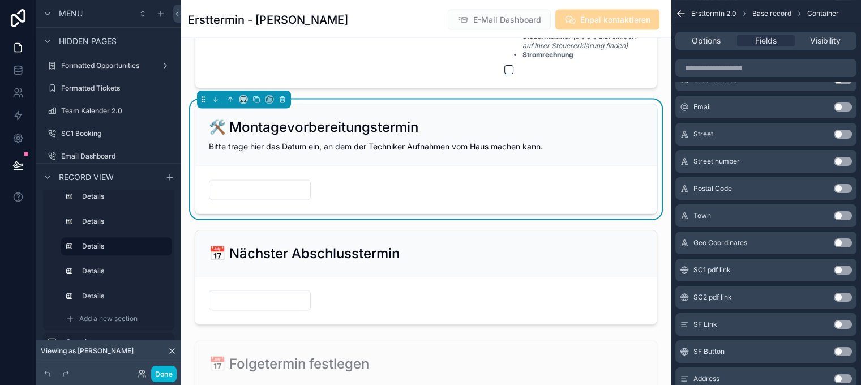
scroll to position [2438, 0]
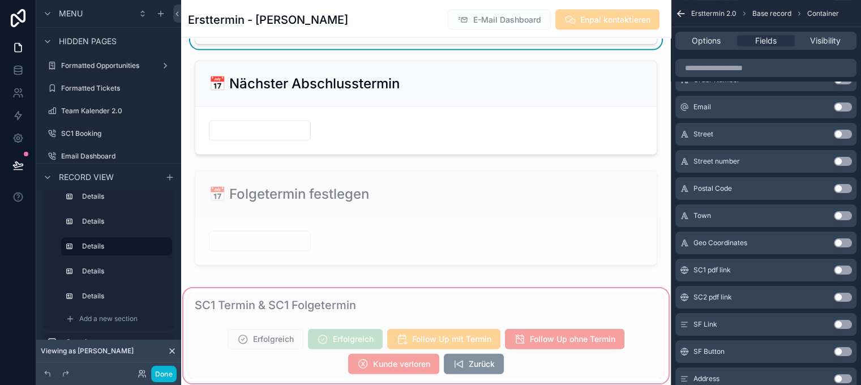
click at [373, 290] on div "scrollable content" at bounding box center [425, 336] width 489 height 100
click at [362, 294] on div "scrollable content" at bounding box center [425, 336] width 489 height 100
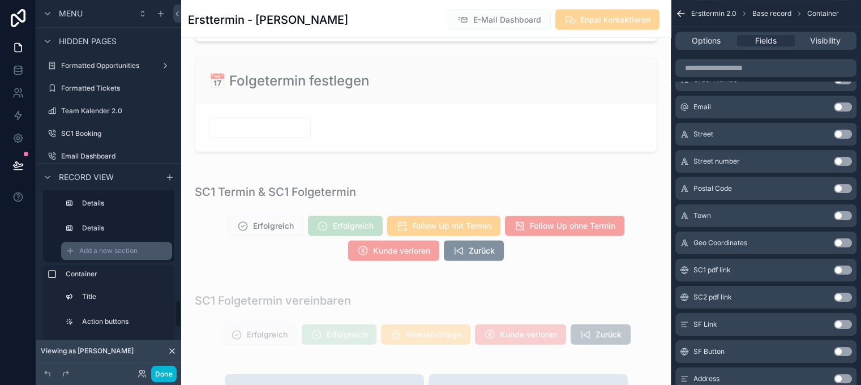
scroll to position [622, 0]
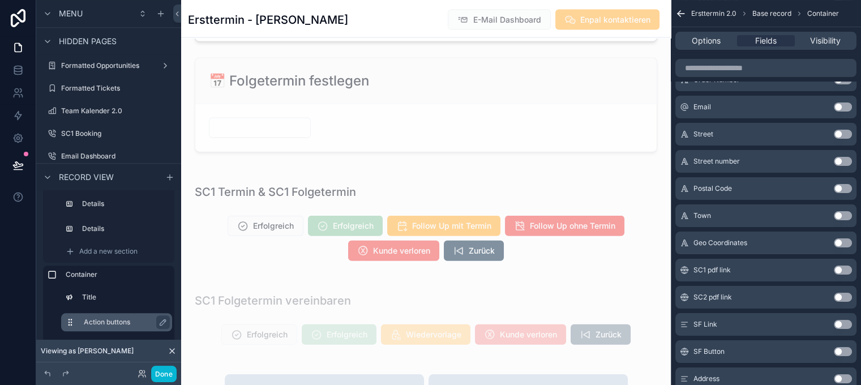
click at [104, 323] on label "Action buttons" at bounding box center [123, 321] width 79 height 9
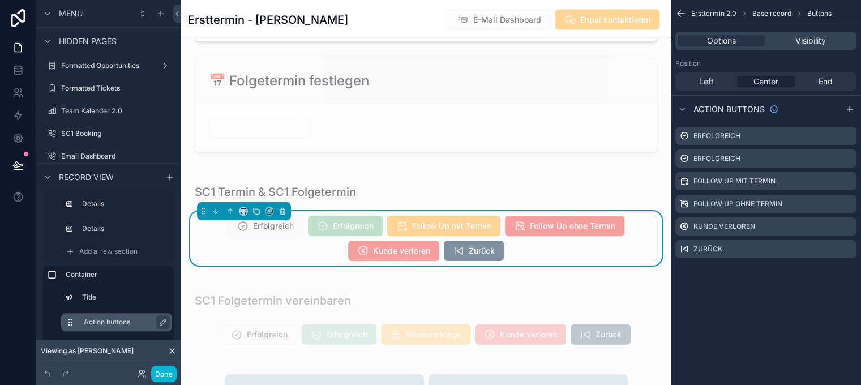
scroll to position [0, 0]
click at [852, 158] on icon "scrollable content" at bounding box center [847, 158] width 9 height 9
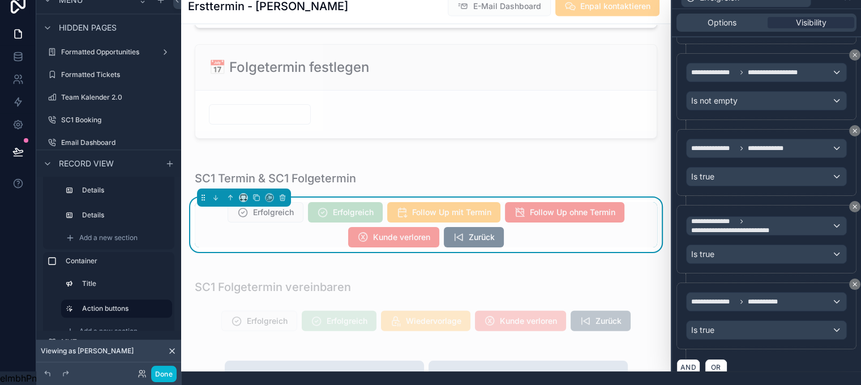
scroll to position [22, 0]
drag, startPoint x: 704, startPoint y: 351, endPoint x: 747, endPoint y: 337, distance: 45.1
click at [700, 359] on button "AND" at bounding box center [688, 367] width 24 height 16
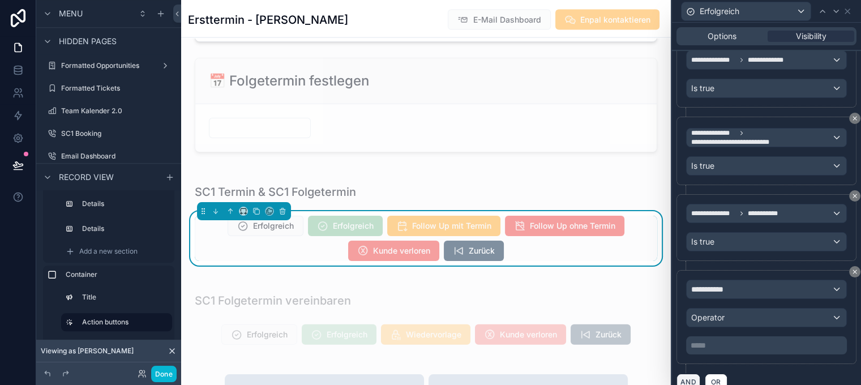
scroll to position [371, 0]
click at [758, 286] on div "**********" at bounding box center [766, 289] width 160 height 18
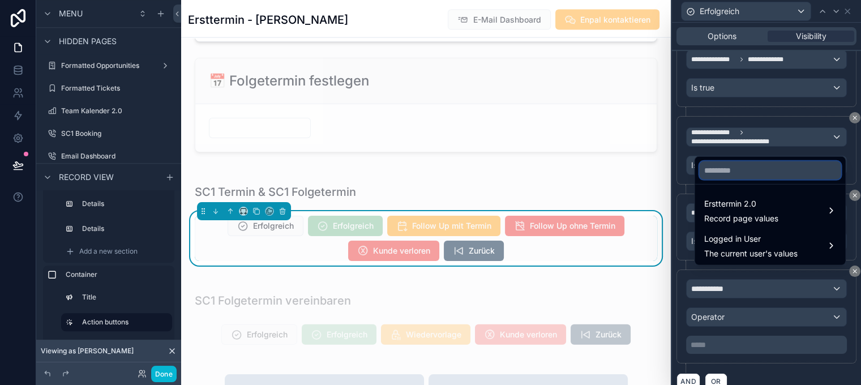
click at [772, 179] on input "text" at bounding box center [769, 170] width 141 height 18
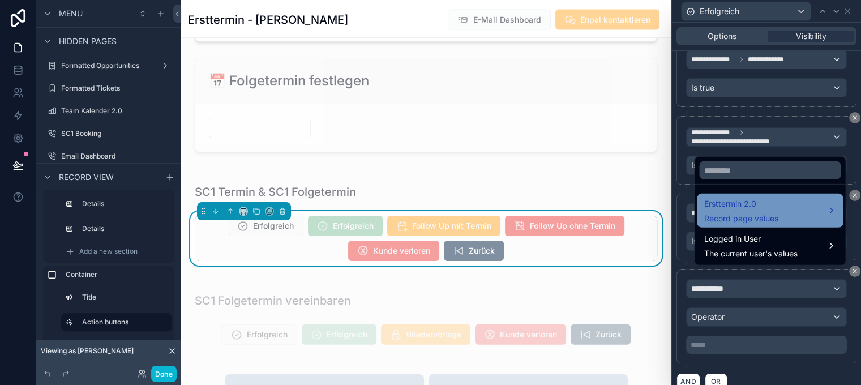
click at [774, 209] on span "Ersttermin 2.0" at bounding box center [740, 204] width 74 height 14
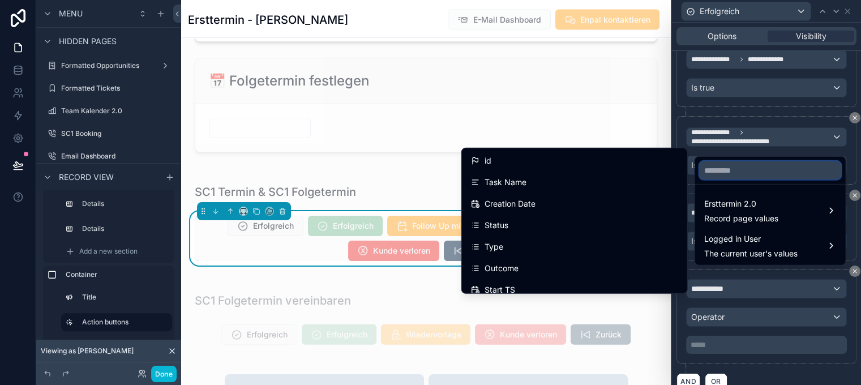
click at [759, 179] on input "text" at bounding box center [769, 170] width 141 height 18
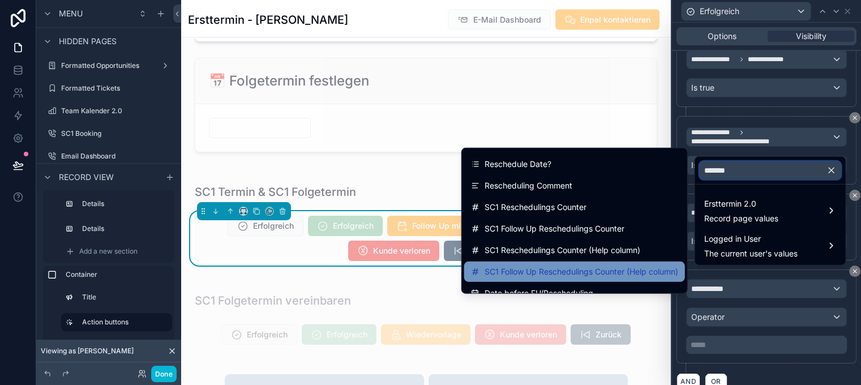
scroll to position [0, 0]
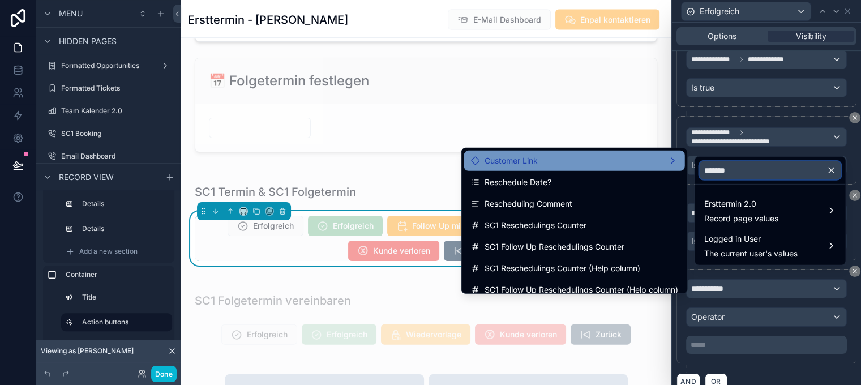
type input "*******"
click at [607, 162] on div "Customer Link" at bounding box center [574, 161] width 207 height 14
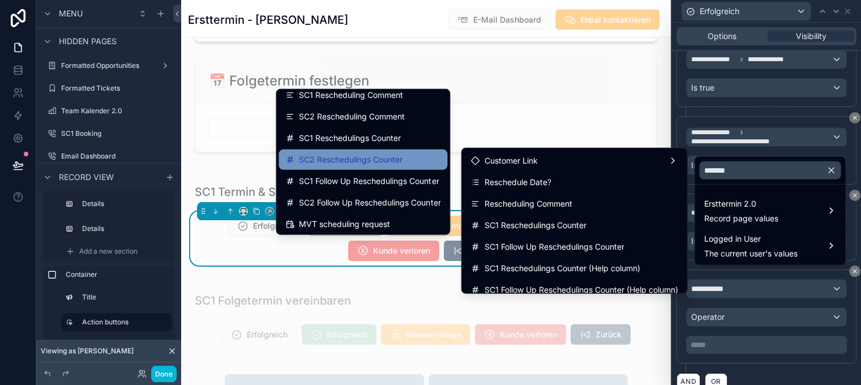
scroll to position [9, 0]
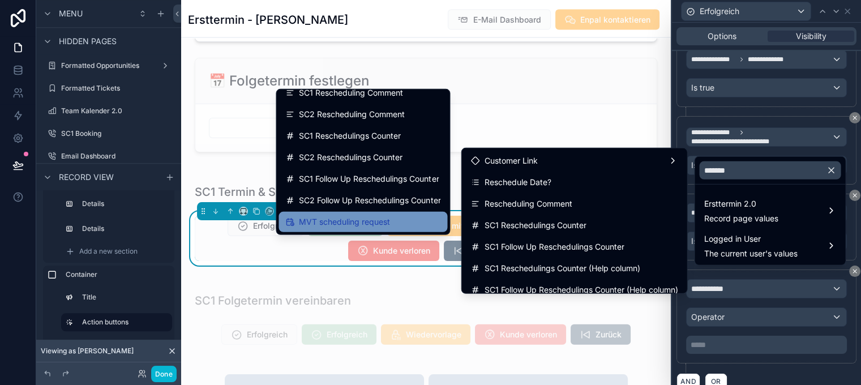
click at [373, 219] on span "MVT scheduling request" at bounding box center [344, 222] width 91 height 14
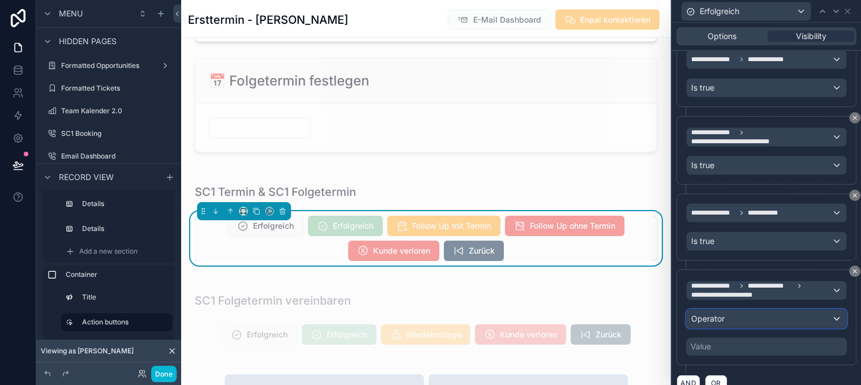
click at [761, 310] on div "Operator" at bounding box center [766, 319] width 160 height 18
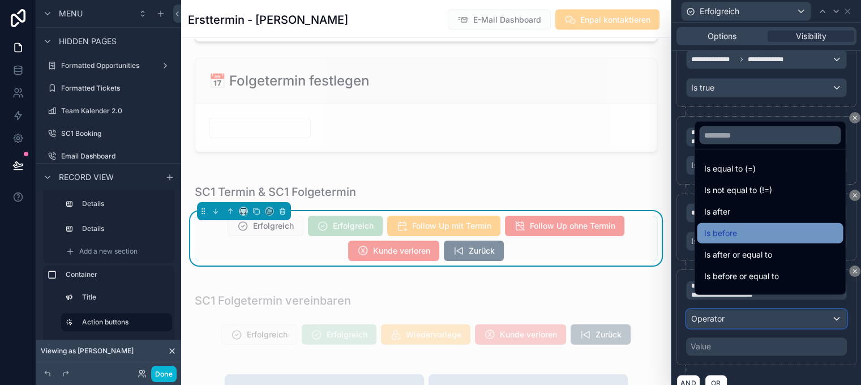
scroll to position [37, 0]
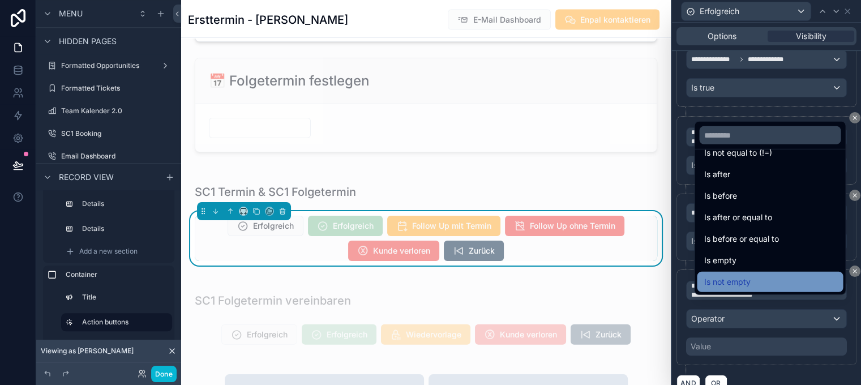
click at [757, 282] on div "Is not empty" at bounding box center [770, 282] width 146 height 20
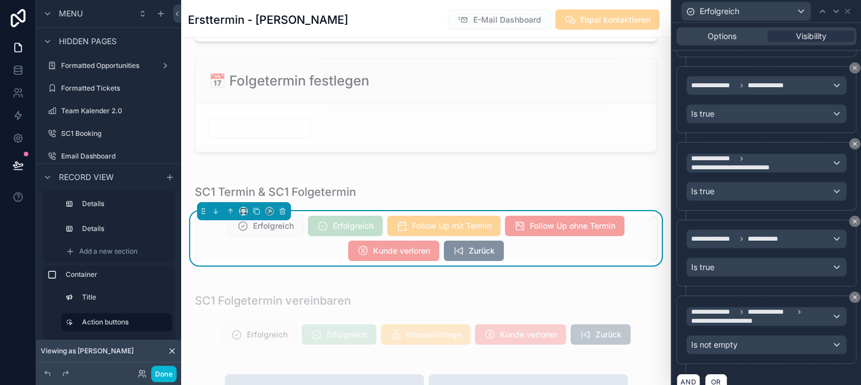
scroll to position [22, 0]
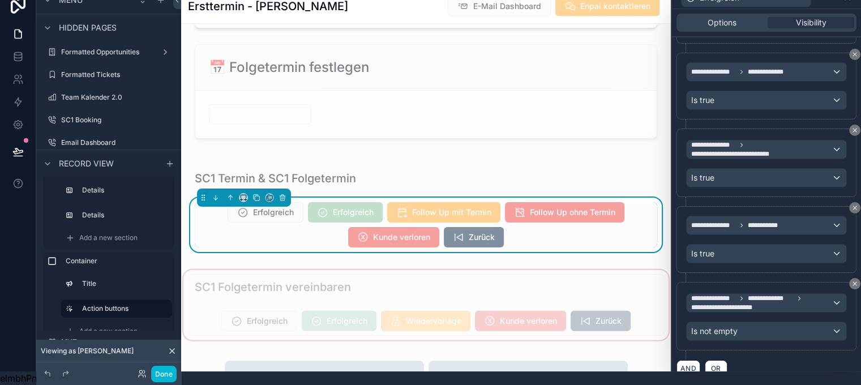
click at [371, 268] on div "scrollable content" at bounding box center [425, 305] width 489 height 75
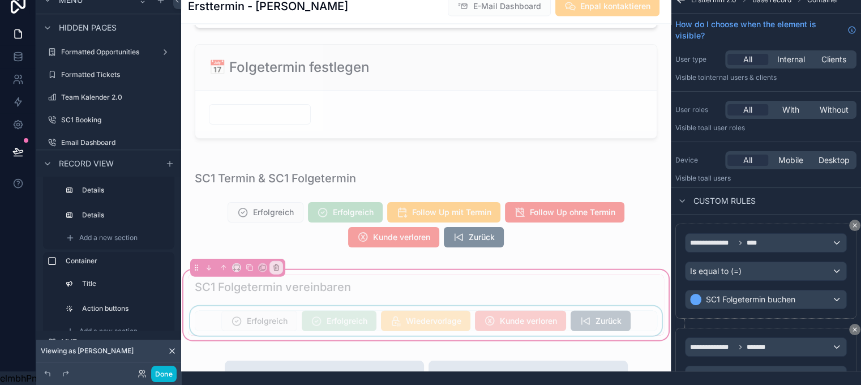
click at [453, 306] on div "scrollable content" at bounding box center [426, 320] width 476 height 29
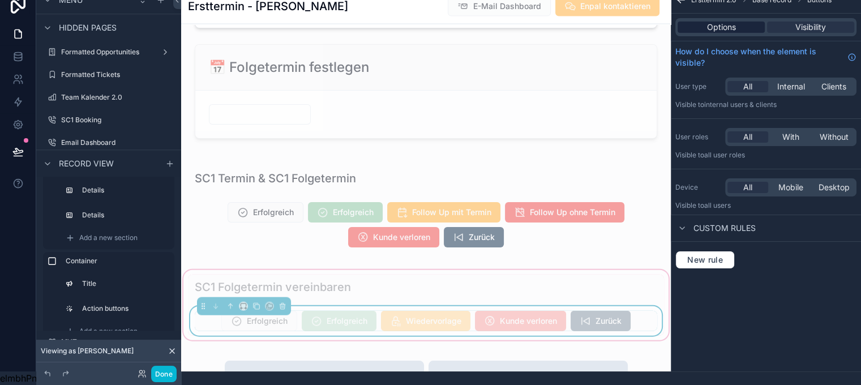
click at [736, 22] on span "Options" at bounding box center [721, 27] width 29 height 11
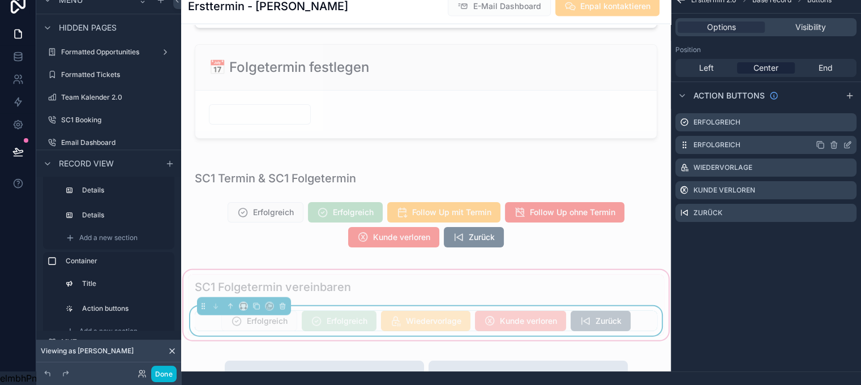
click at [852, 140] on icon "scrollable content" at bounding box center [847, 144] width 9 height 9
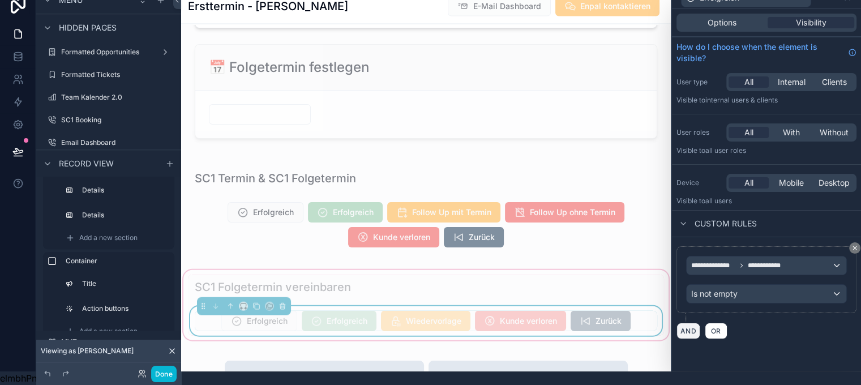
click at [698, 323] on button "AND" at bounding box center [688, 331] width 24 height 16
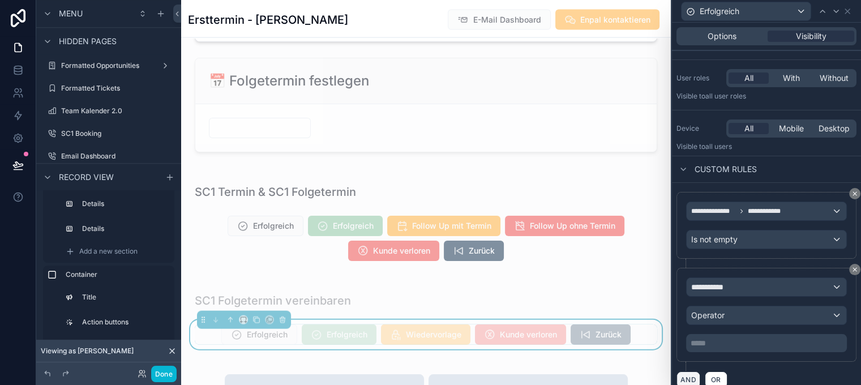
scroll to position [69, 0]
click at [854, 267] on icon at bounding box center [854, 268] width 3 height 3
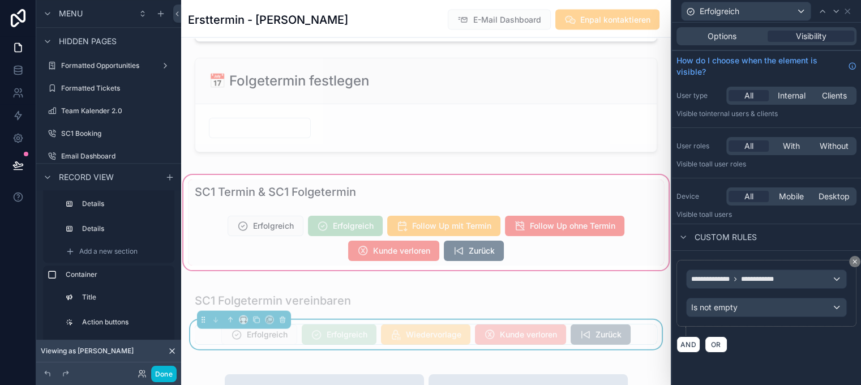
scroll to position [0, 0]
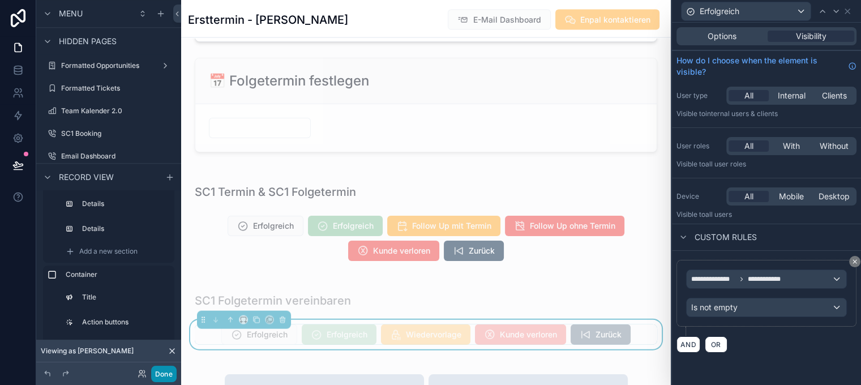
click at [163, 370] on button "Done" at bounding box center [163, 374] width 25 height 16
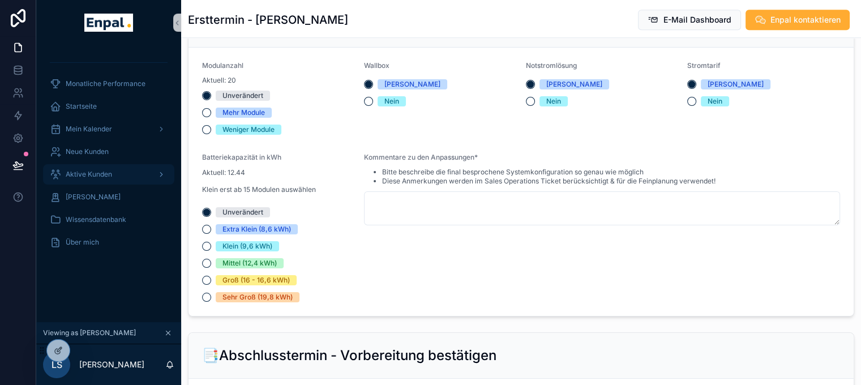
scroll to position [1024, 0]
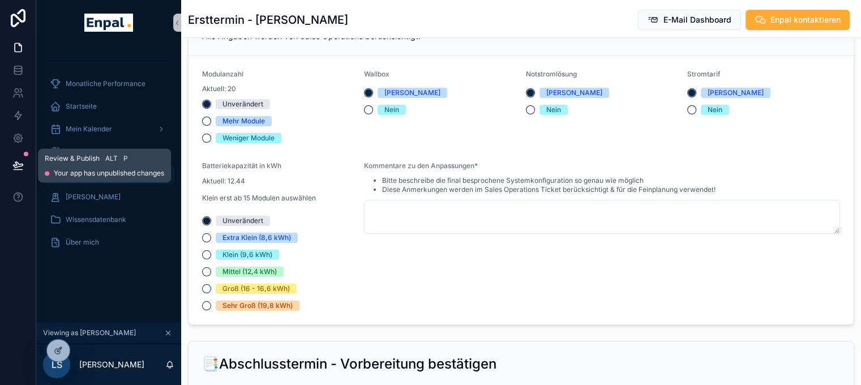
drag, startPoint x: 23, startPoint y: 170, endPoint x: 46, endPoint y: 165, distance: 23.8
click at [23, 170] on icon at bounding box center [17, 165] width 11 height 11
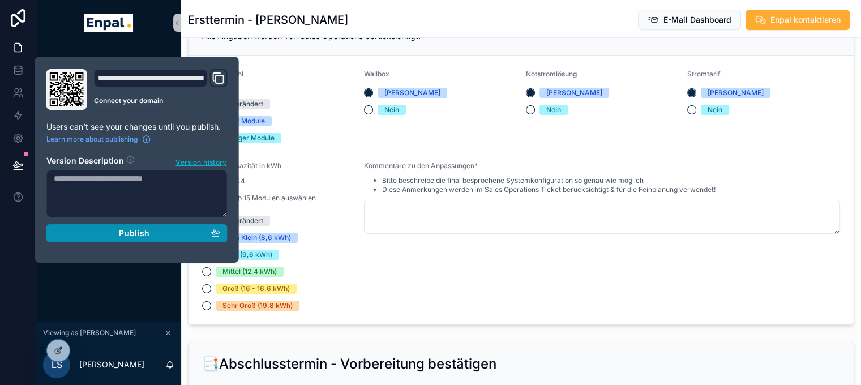
click at [141, 233] on span "Publish" at bounding box center [134, 233] width 31 height 10
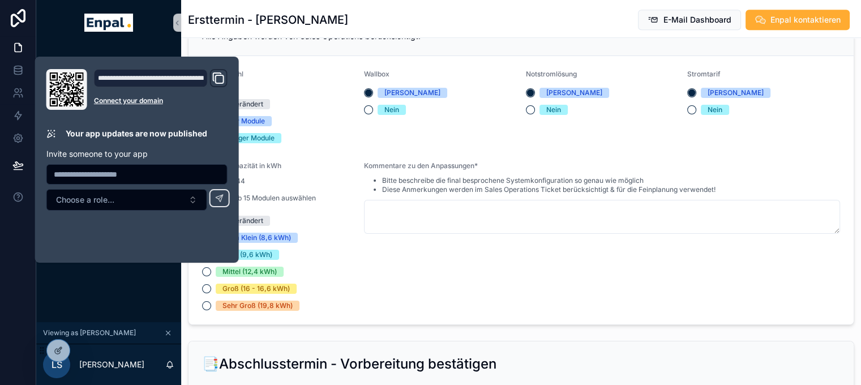
click at [536, 245] on div "Kommentare zu den Anpassungen* Bitte beschreibe die final besprochene Systemkon…" at bounding box center [602, 235] width 476 height 149
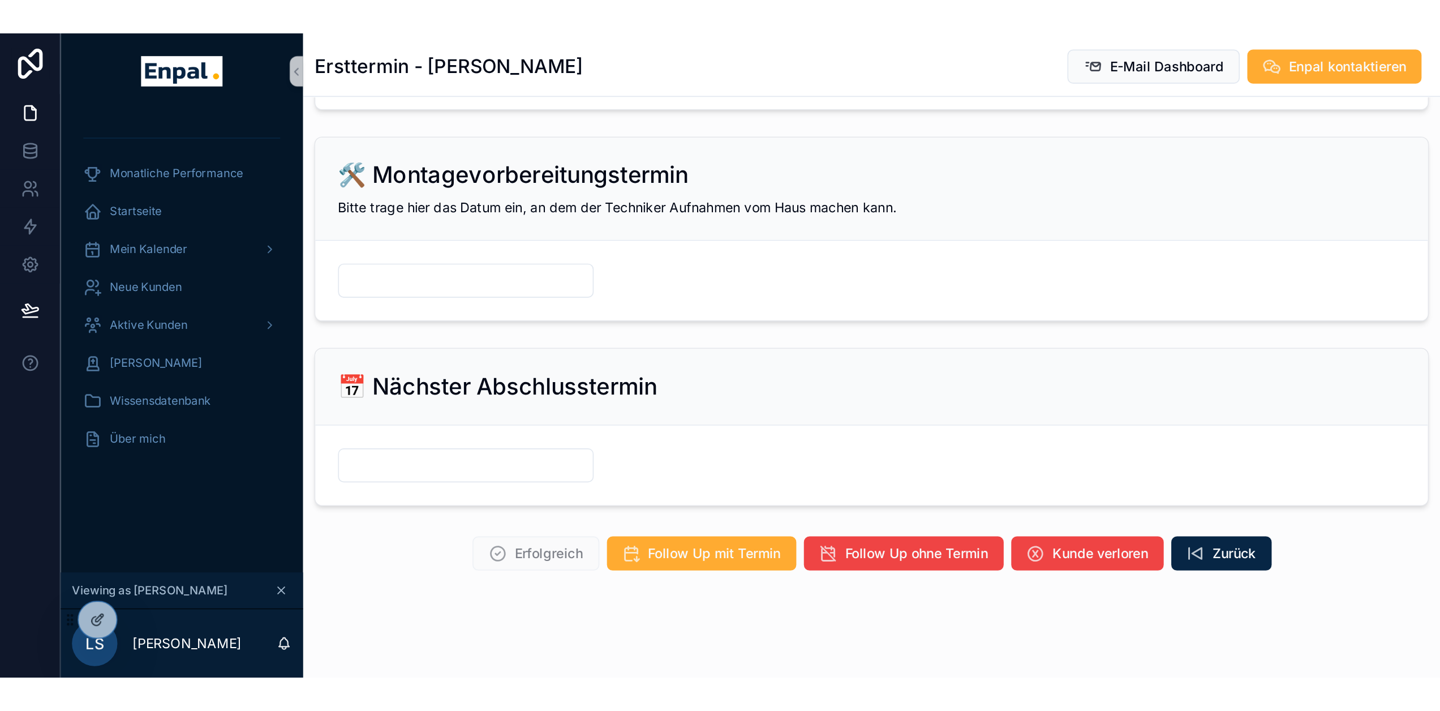
scroll to position [1420, 0]
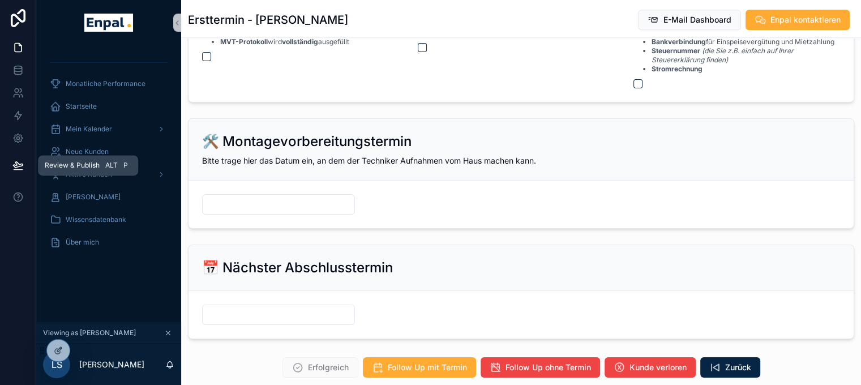
click at [18, 157] on button at bounding box center [18, 165] width 25 height 32
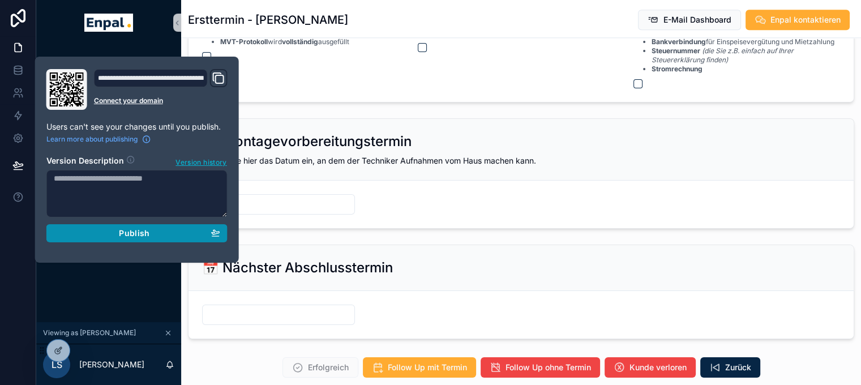
click at [144, 233] on span "Publish" at bounding box center [134, 233] width 31 height 10
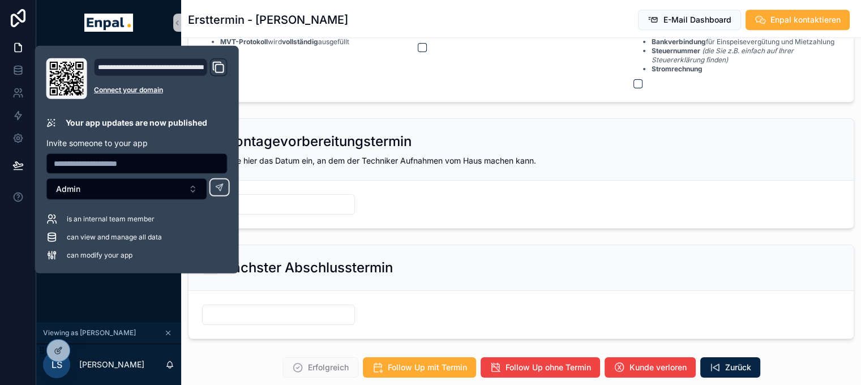
click at [475, 133] on div "🛠️ Montagevorbereitungstermin" at bounding box center [521, 141] width 638 height 18
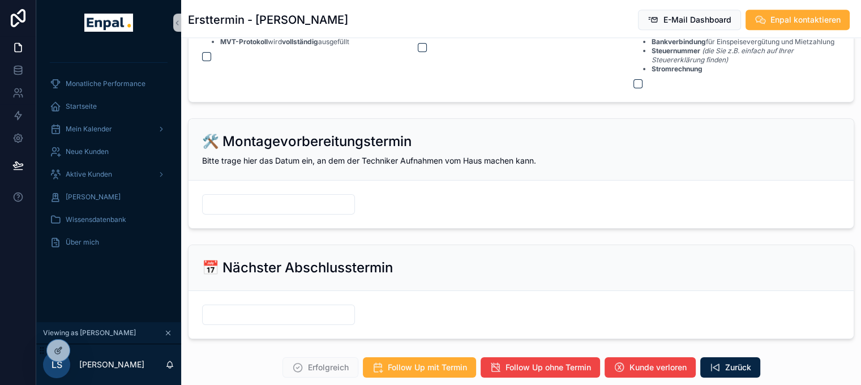
click at [598, 158] on div "Bitte trage hier das Datum ein, an dem der Techniker Aufnahmen vom Haus machen …" at bounding box center [521, 160] width 638 height 11
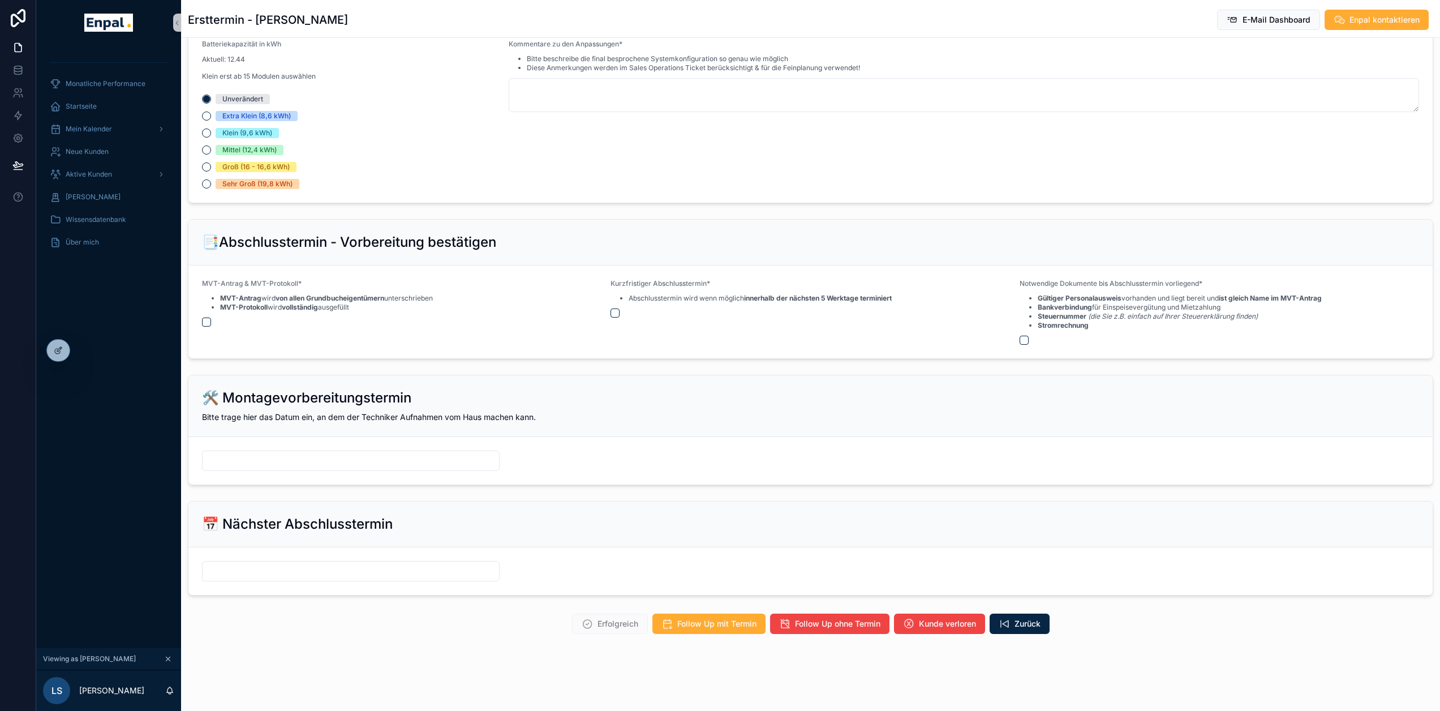
scroll to position [1137, 0]
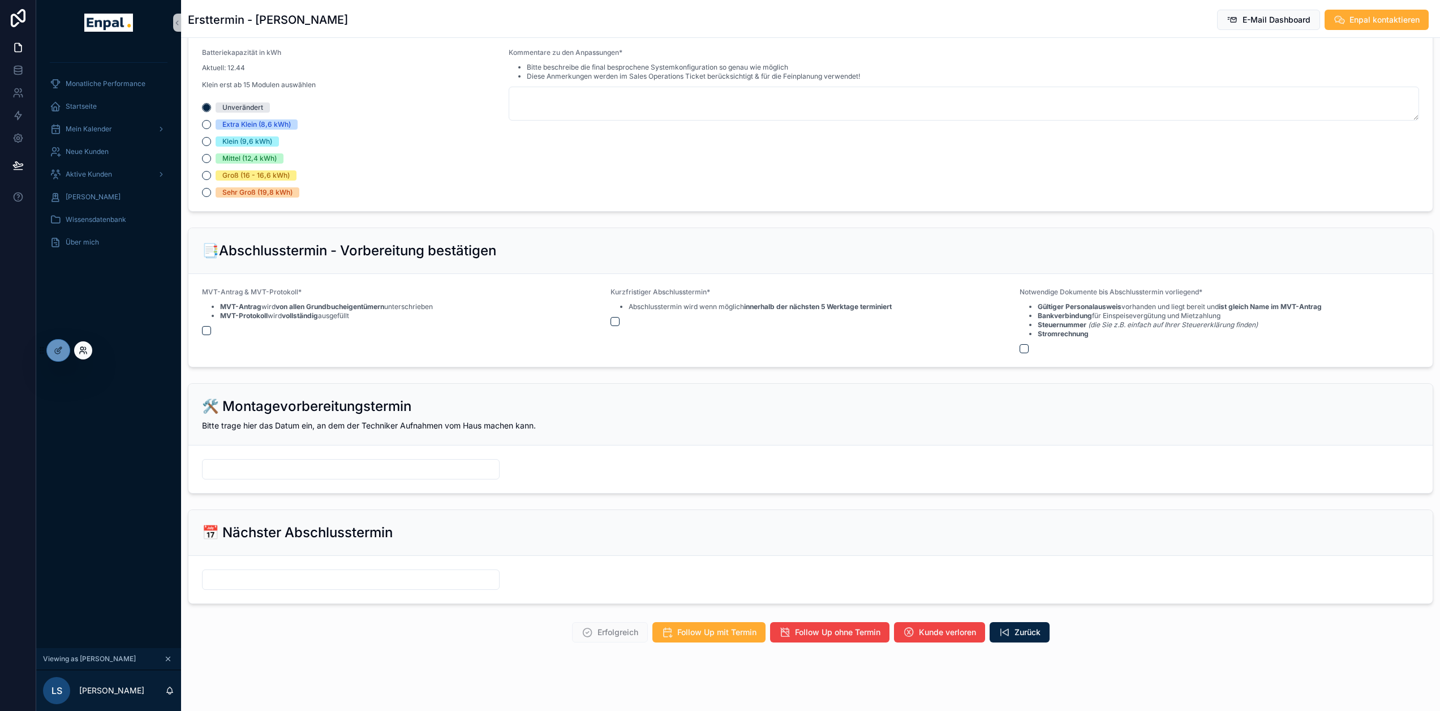
click at [81, 350] on icon at bounding box center [83, 350] width 9 height 9
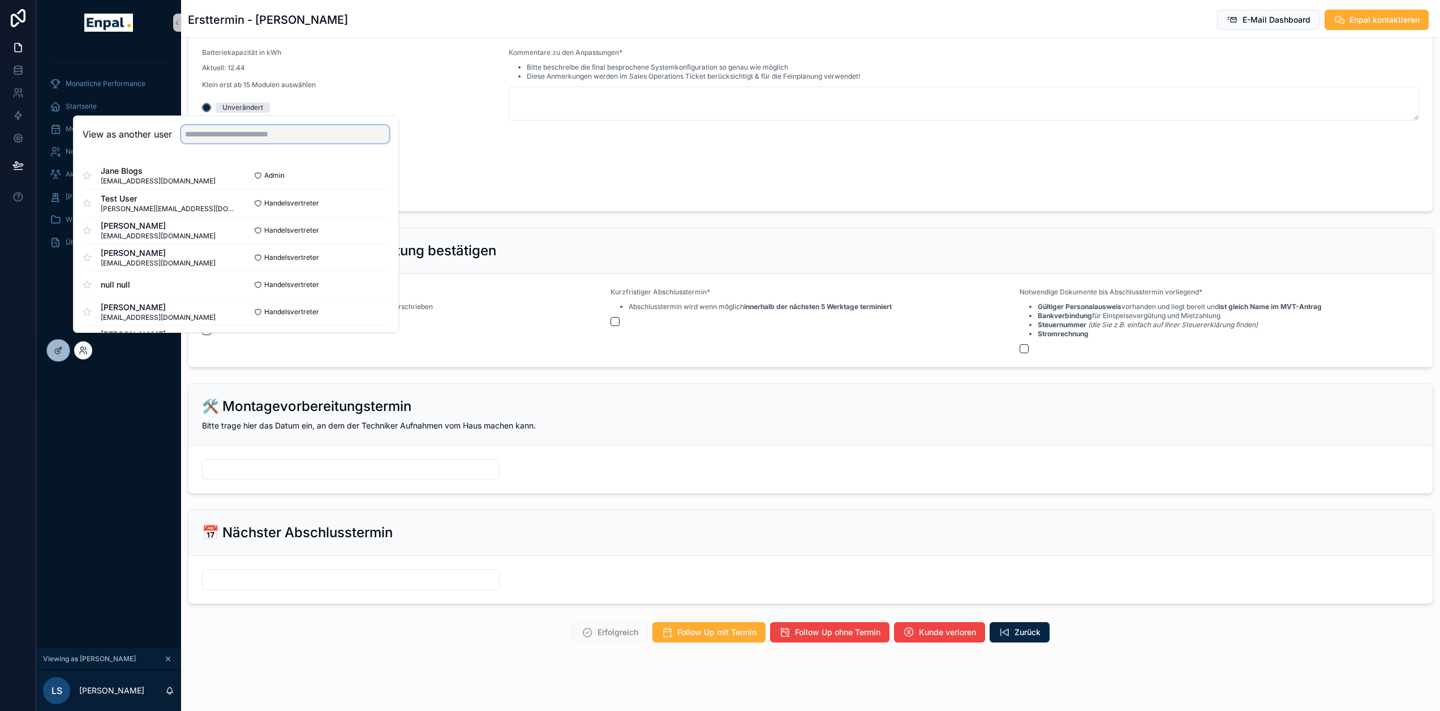
click at [214, 143] on input "text" at bounding box center [285, 134] width 208 height 18
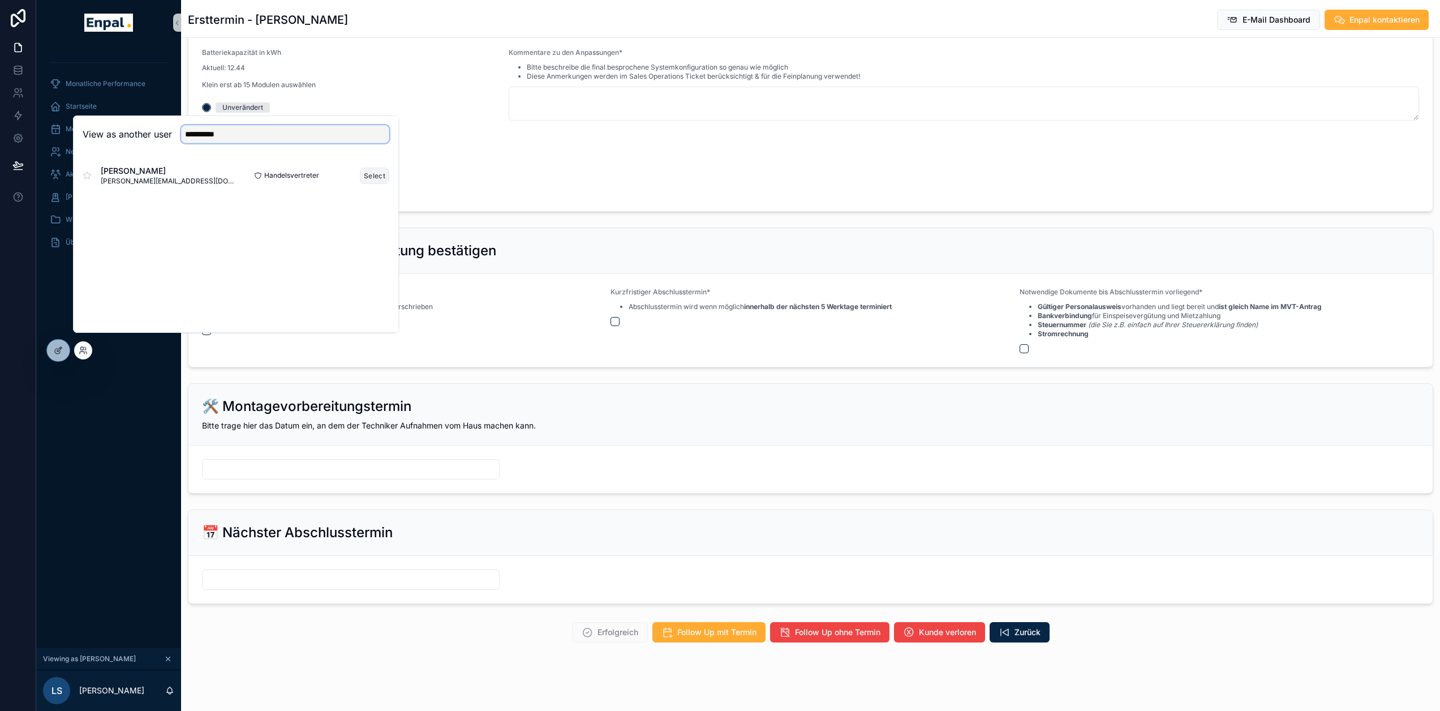
type input "**********"
click at [368, 184] on button "Select" at bounding box center [374, 175] width 29 height 16
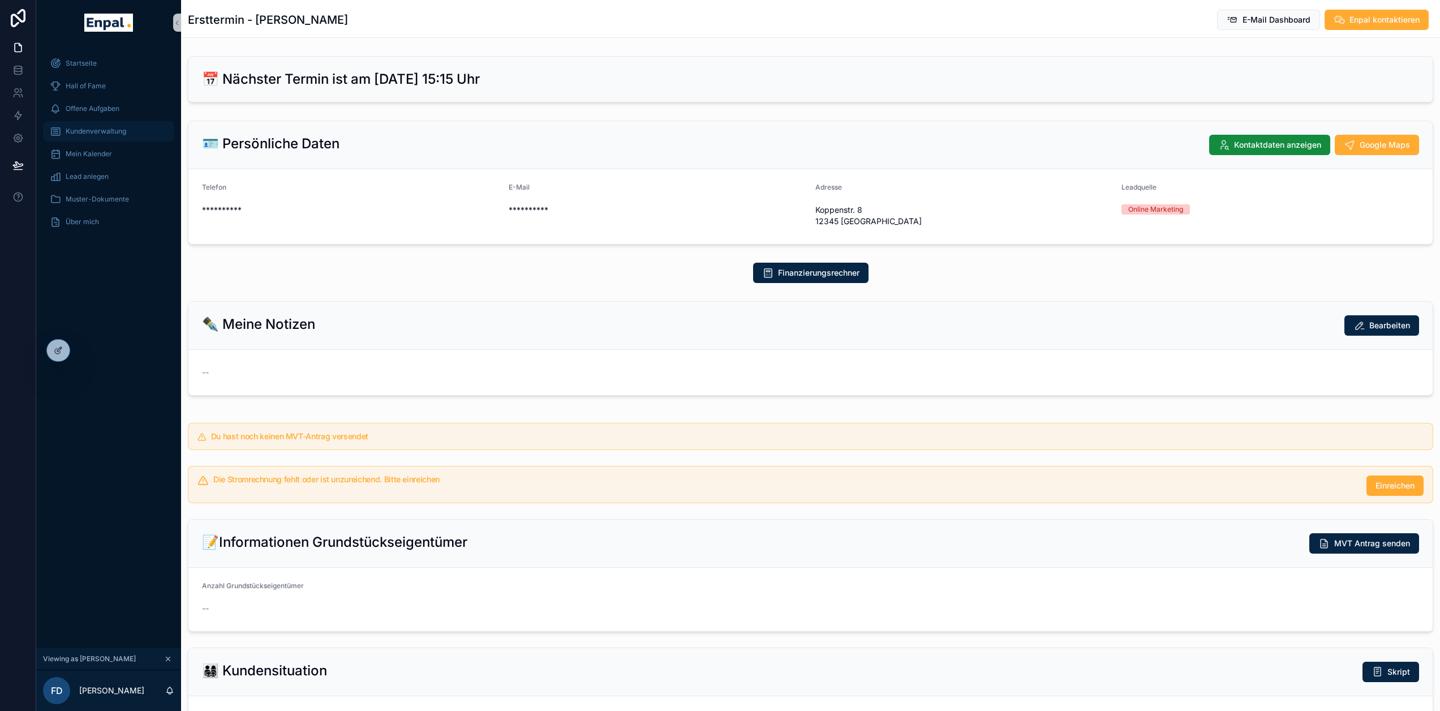
click at [120, 135] on span "Kundenverwaltung" at bounding box center [96, 131] width 61 height 9
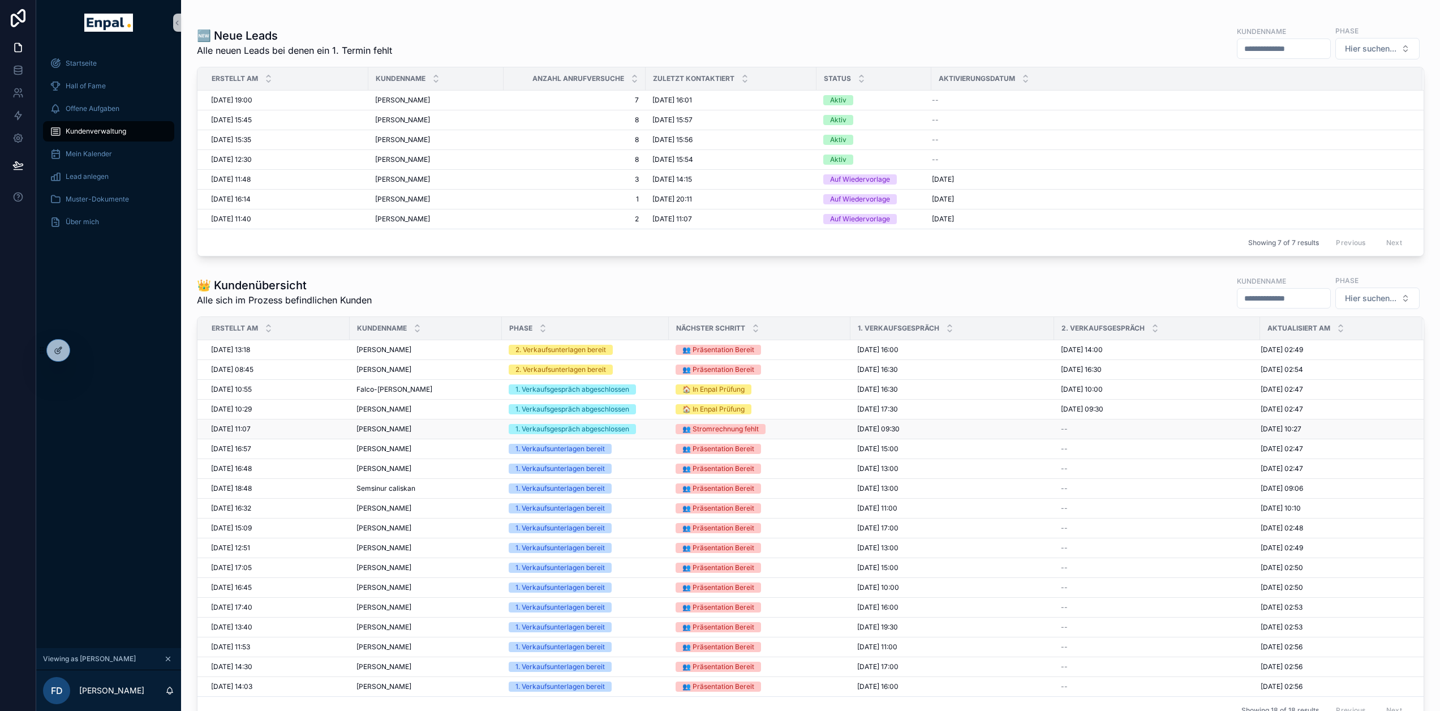
scroll to position [453, 0]
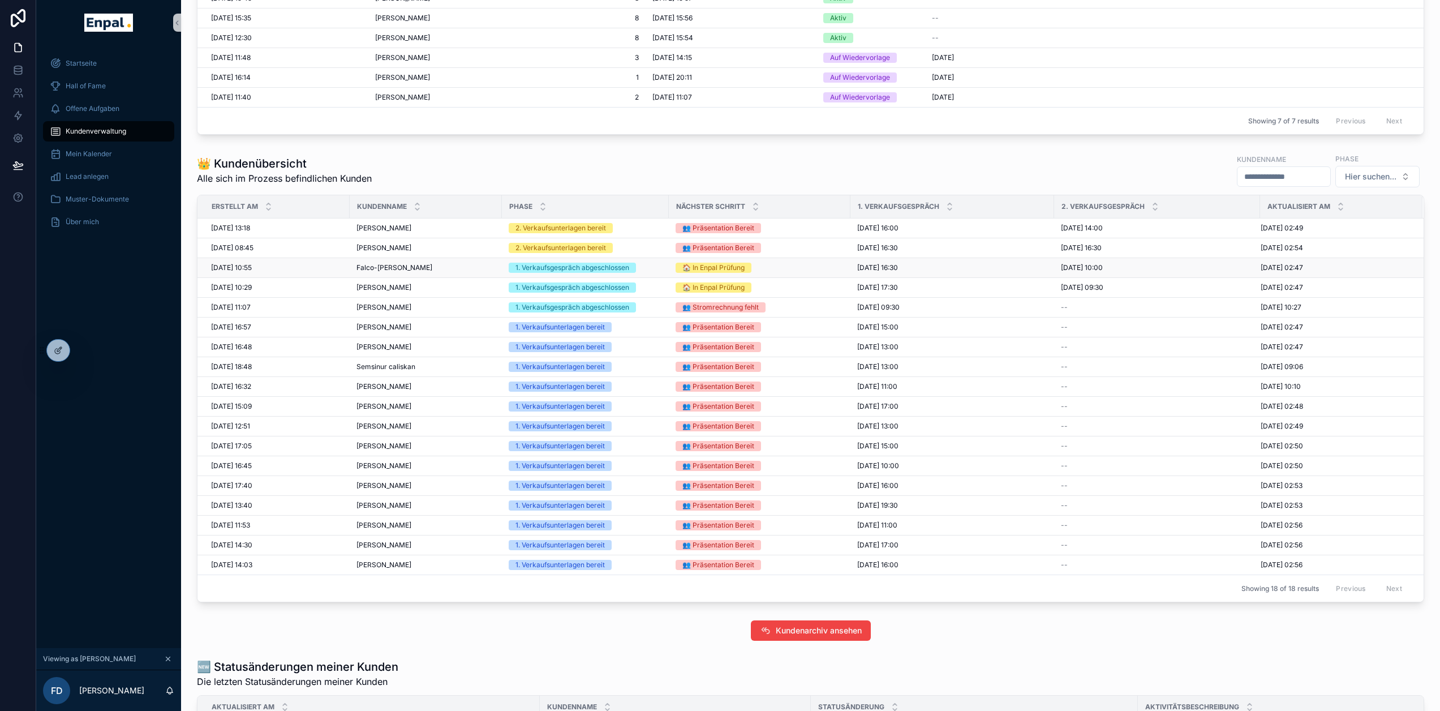
click at [396, 267] on span "Falco-Konstantin Karsch" at bounding box center [394, 267] width 76 height 9
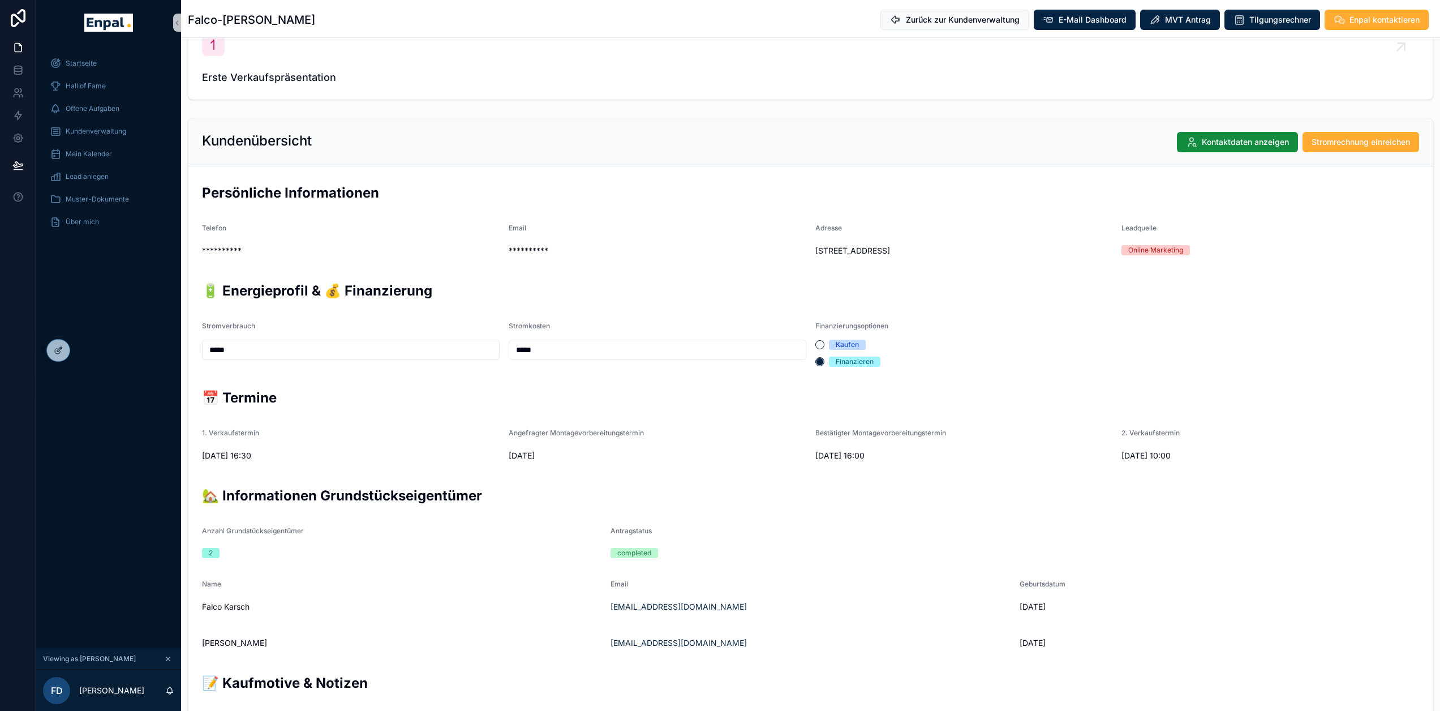
scroll to position [170, 0]
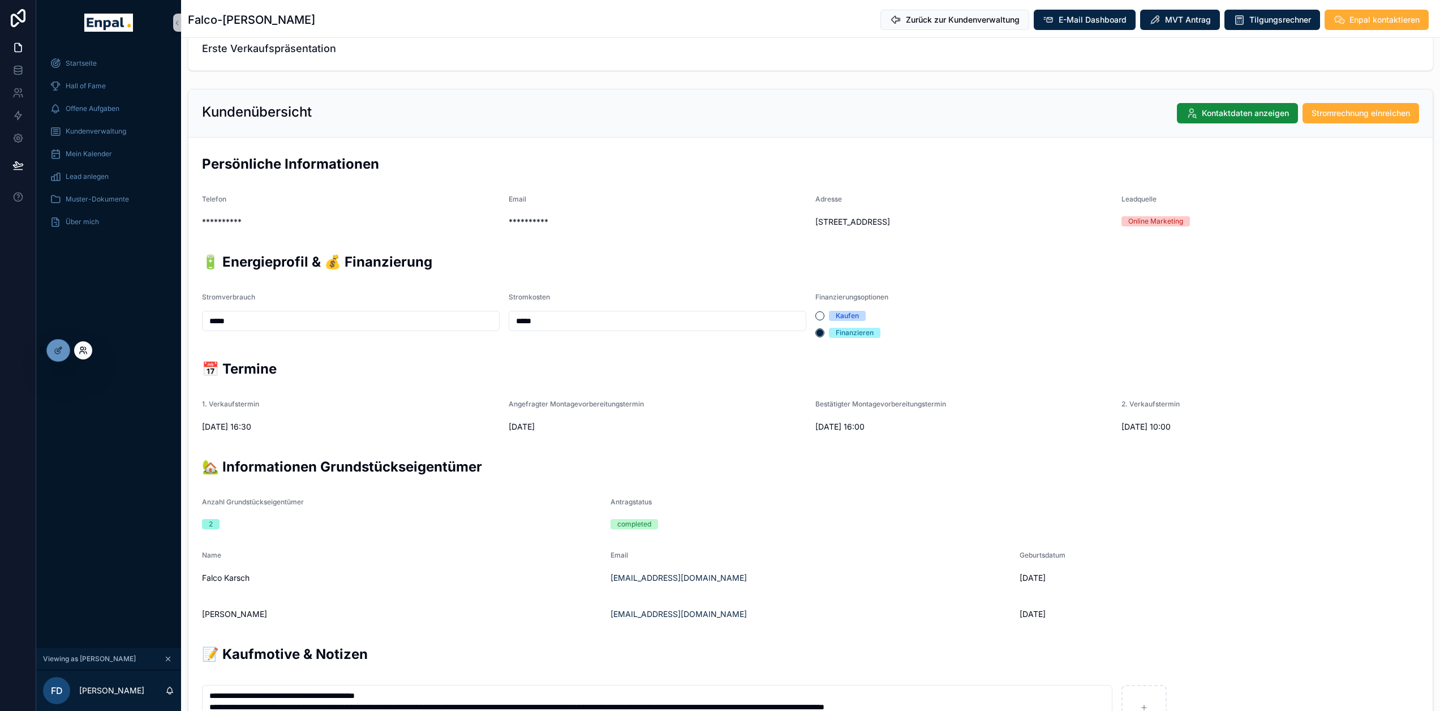
click at [81, 350] on icon at bounding box center [81, 348] width 3 height 3
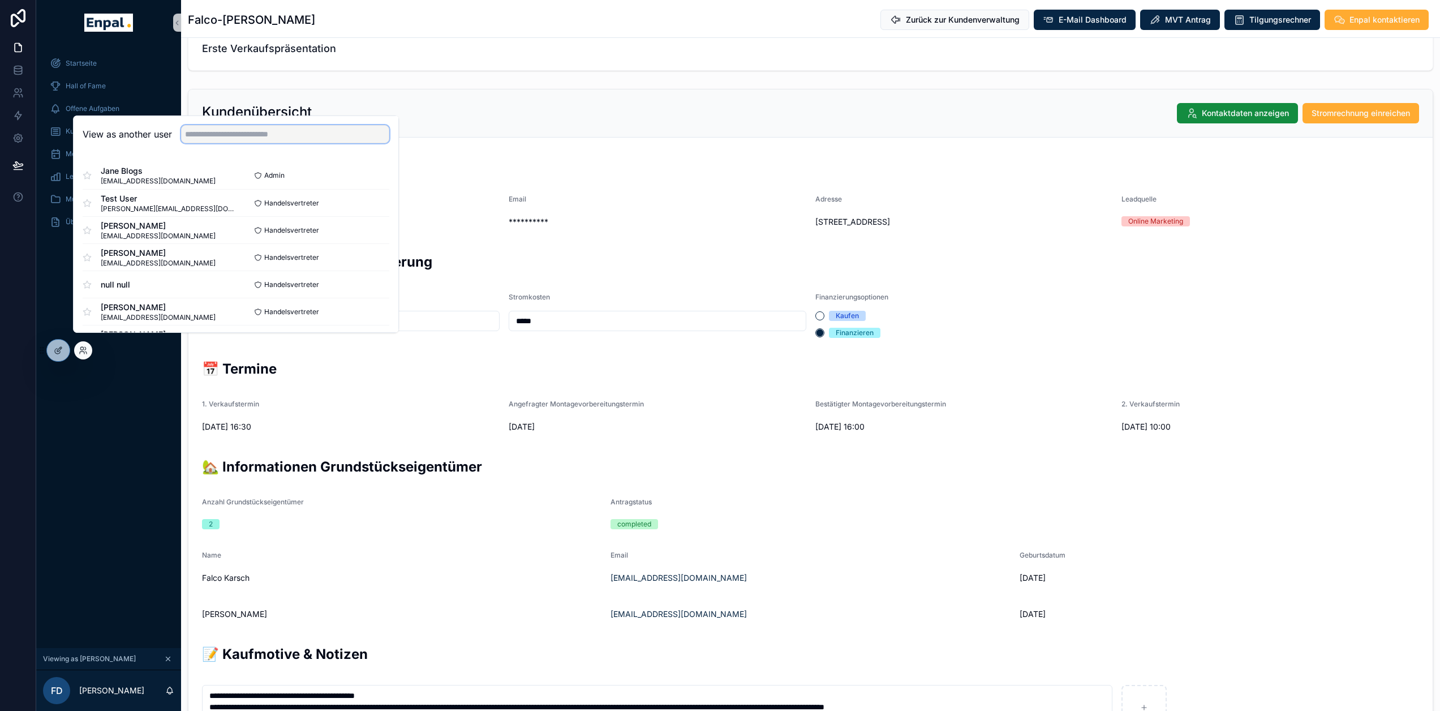
click at [209, 143] on input "text" at bounding box center [285, 134] width 208 height 18
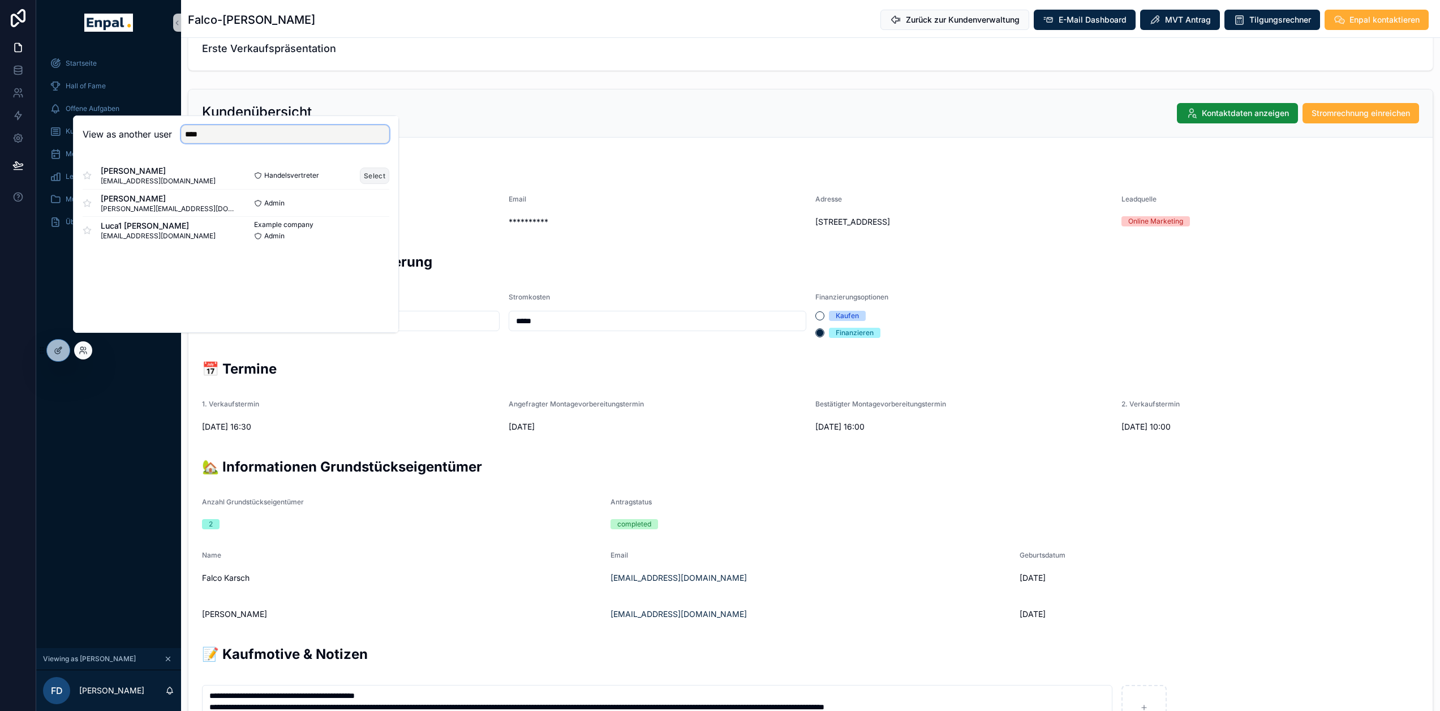
type input "****"
click at [377, 177] on button "Select" at bounding box center [374, 175] width 29 height 16
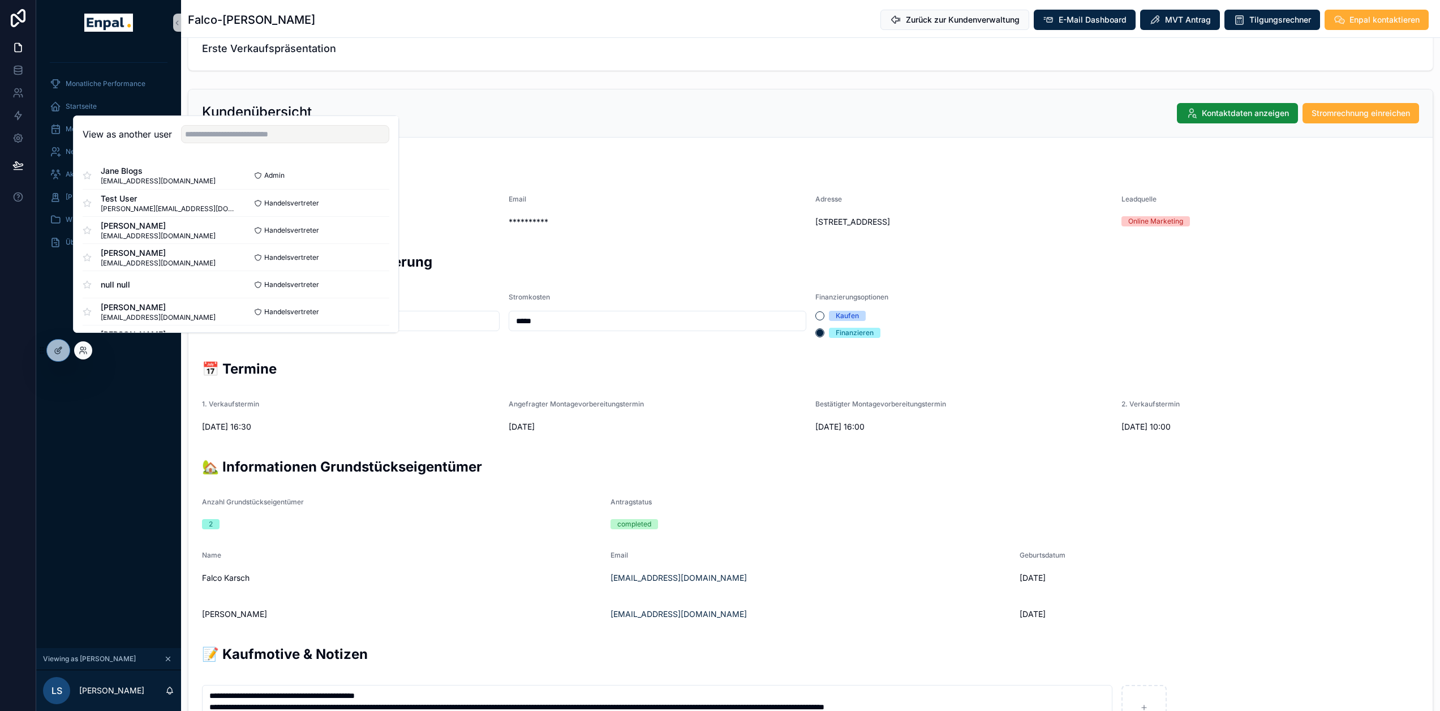
click at [130, 488] on div "Monatliche Performance Startseite Mein Kalender Neue Kunden Aktive Kunden Verlo…" at bounding box center [108, 346] width 145 height 603
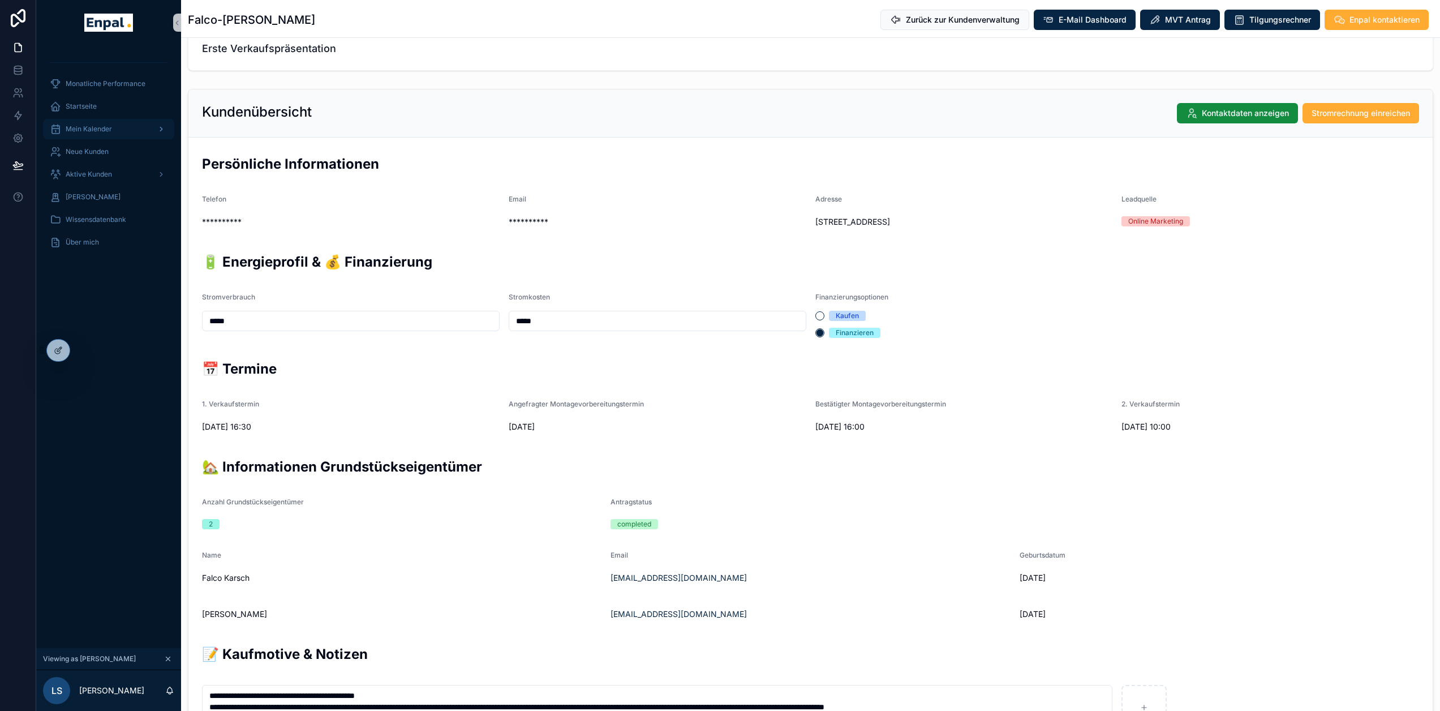
click at [109, 132] on span "Mein Kalender" at bounding box center [89, 128] width 46 height 9
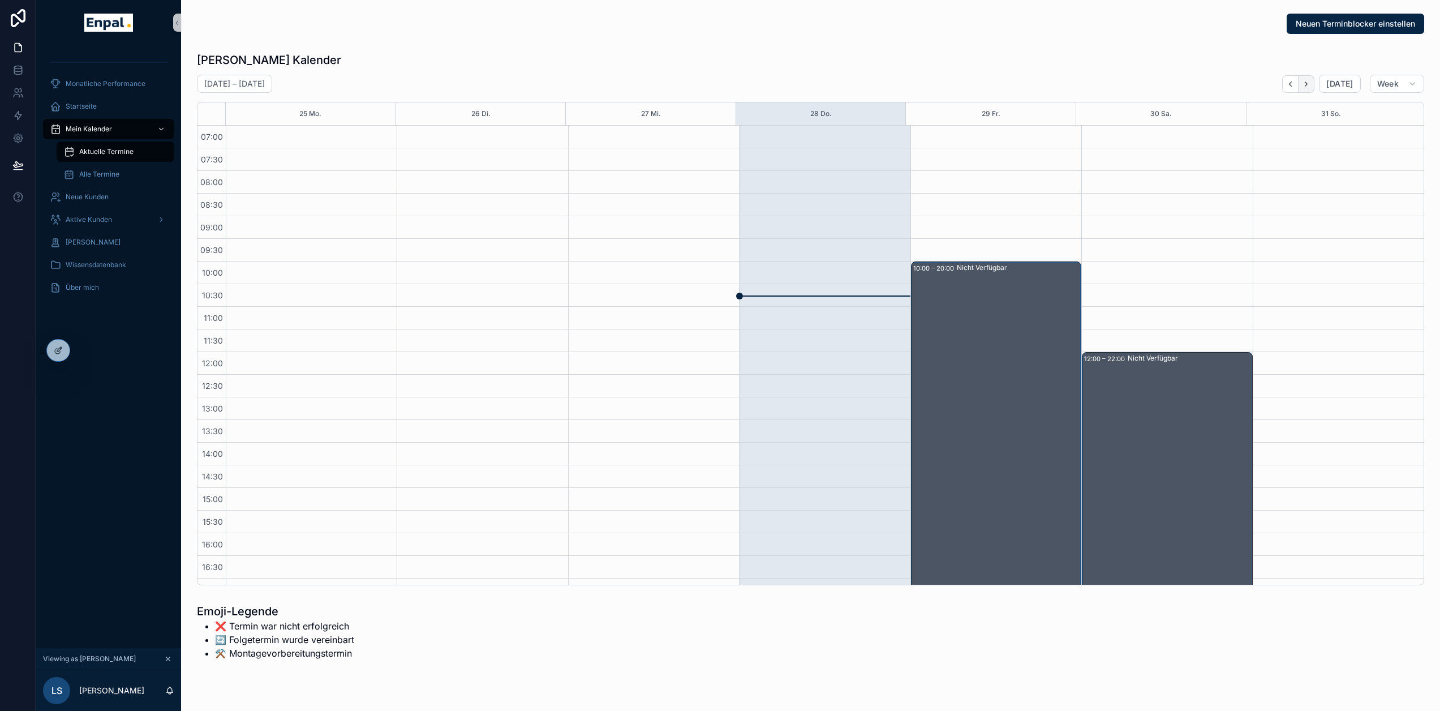
click at [1314, 79] on button "Next" at bounding box center [1307, 84] width 16 height 18
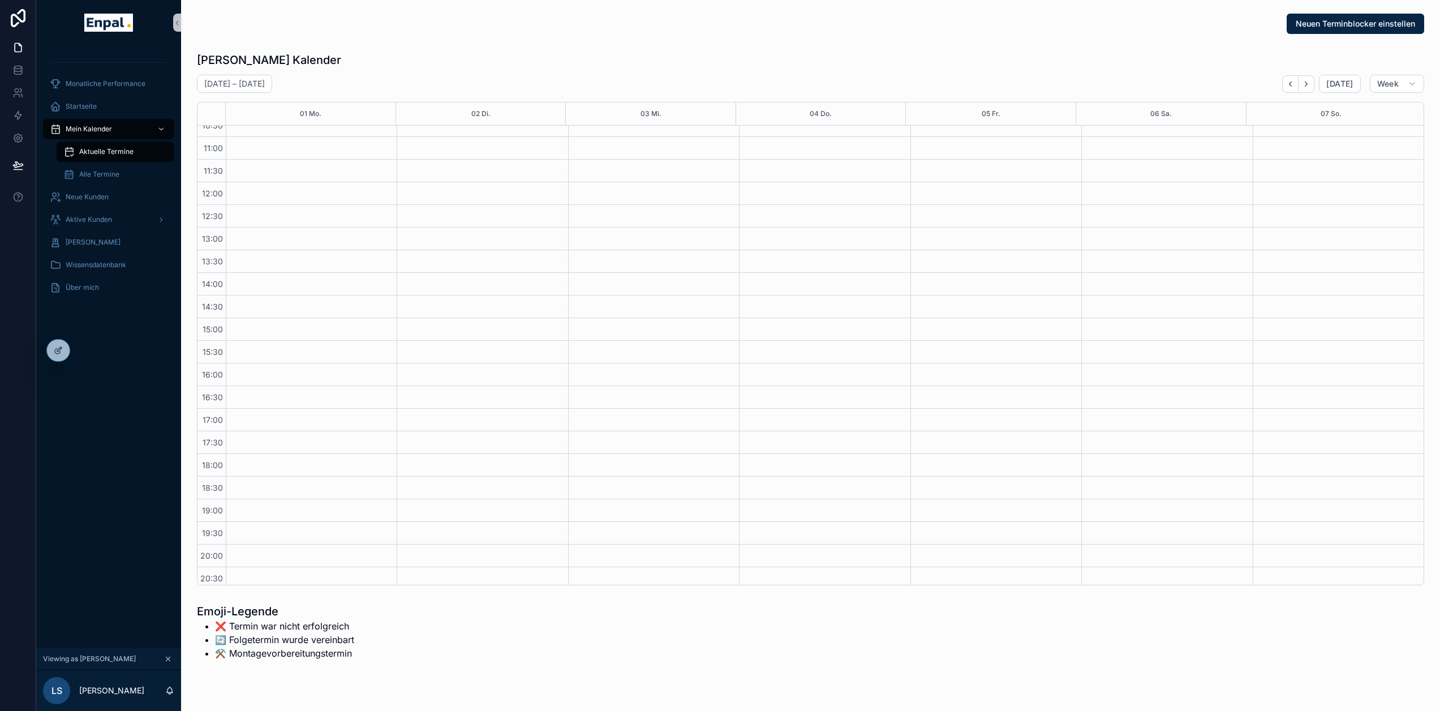
scroll to position [214, 0]
click at [67, 350] on div at bounding box center [58, 350] width 23 height 22
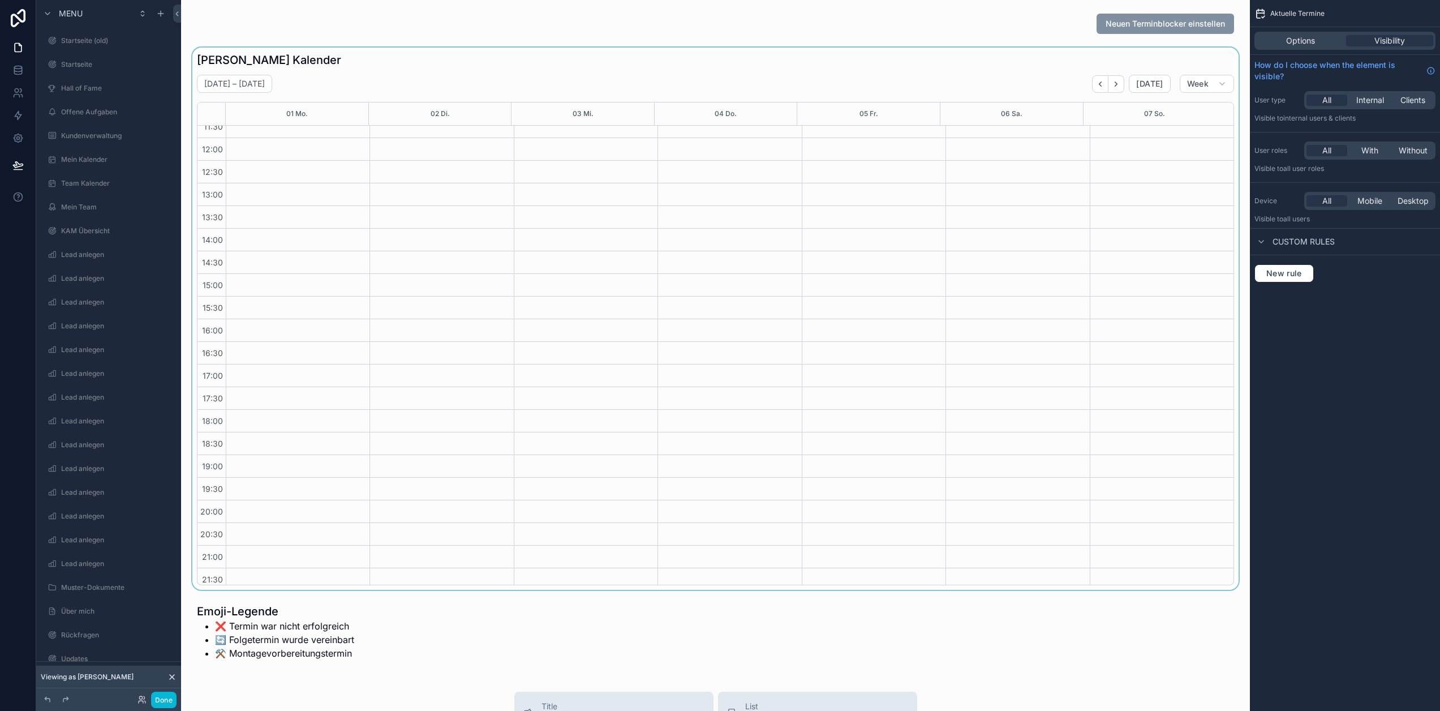
click at [598, 299] on div "scrollable content" at bounding box center [715, 319] width 1051 height 542
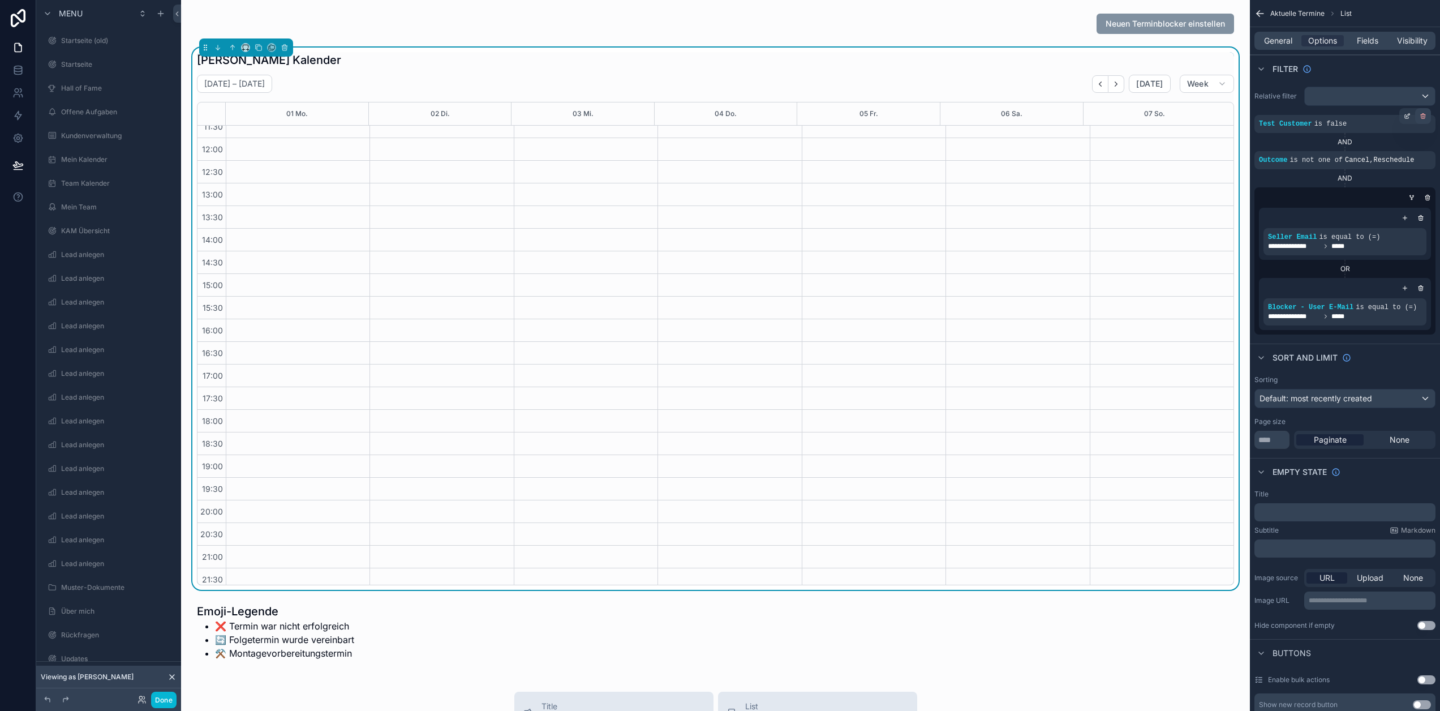
click at [1426, 117] on icon "scrollable content" at bounding box center [1423, 116] width 7 height 7
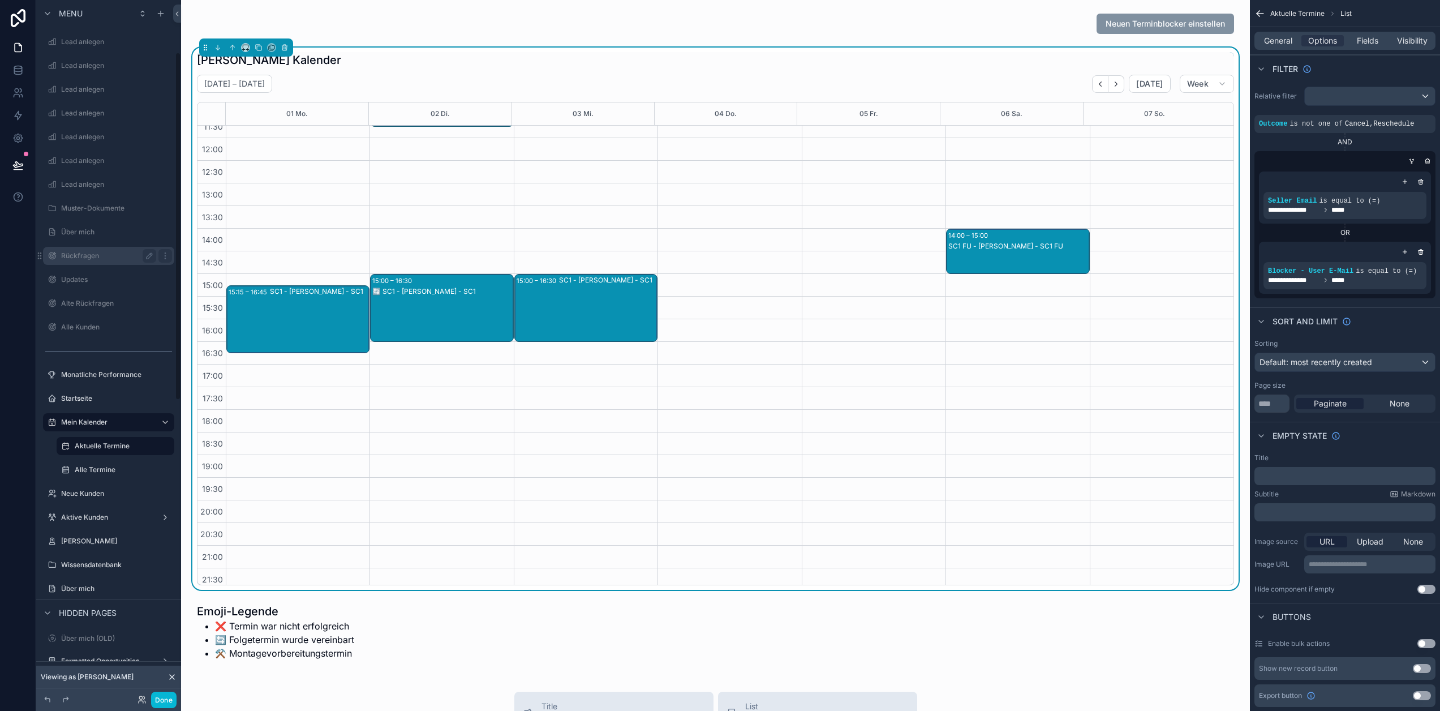
scroll to position [396, 0]
click at [106, 452] on label "Alle Termine" at bounding box center [113, 452] width 77 height 9
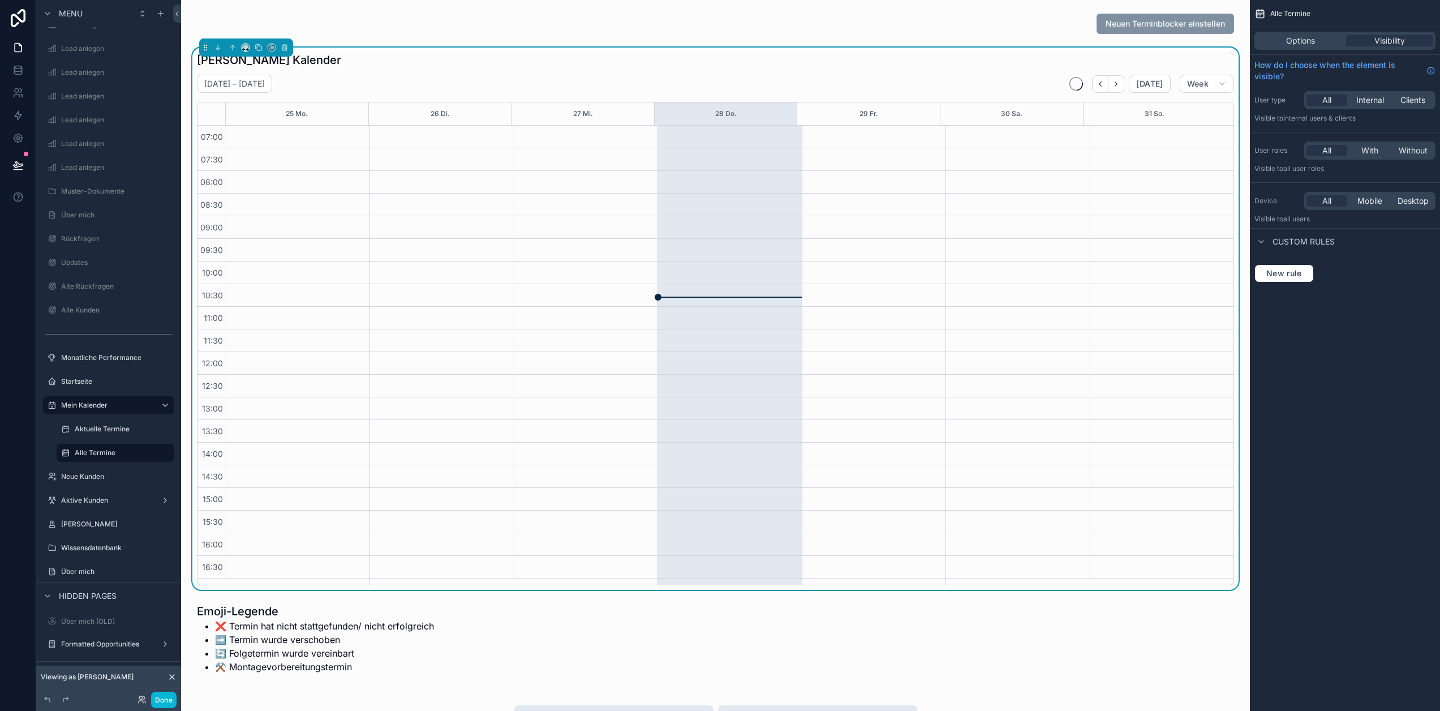
scroll to position [214, 0]
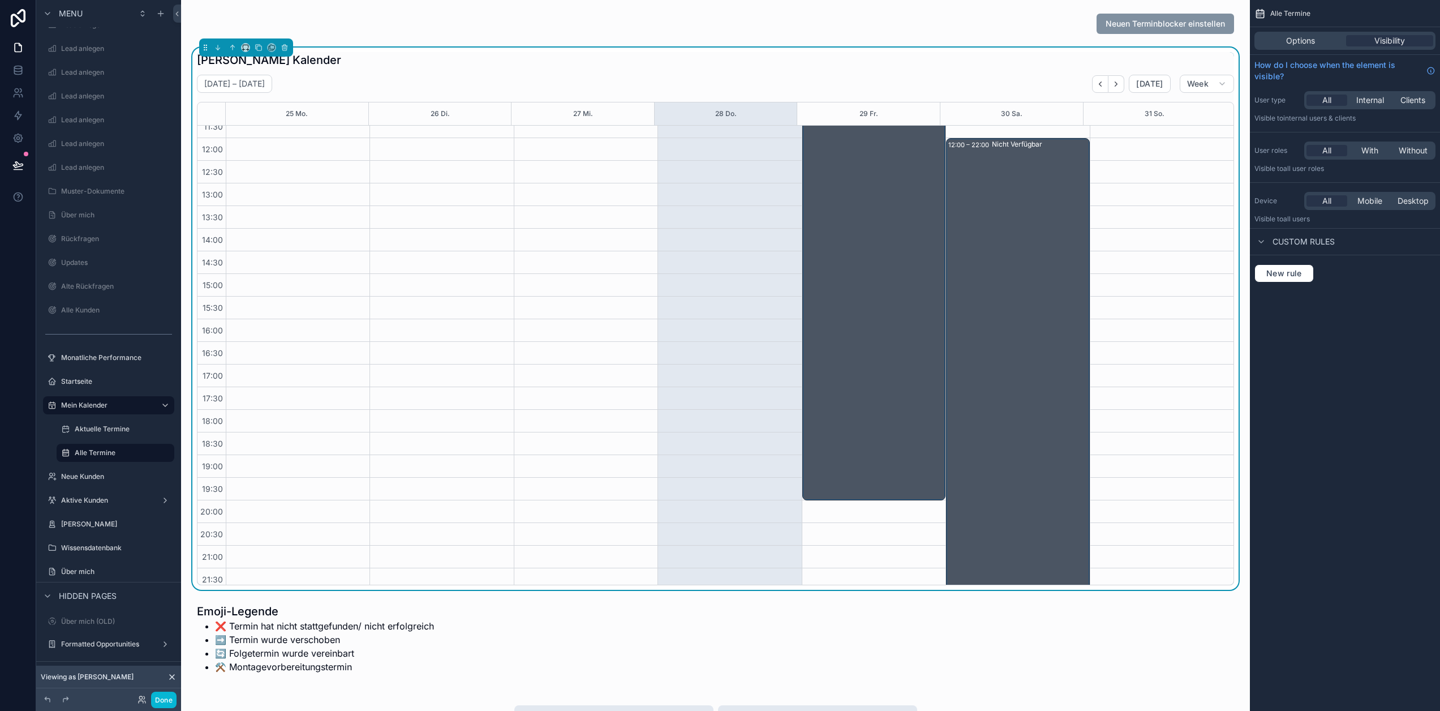
click at [1119, 212] on div "scrollable content" at bounding box center [1162, 251] width 144 height 679
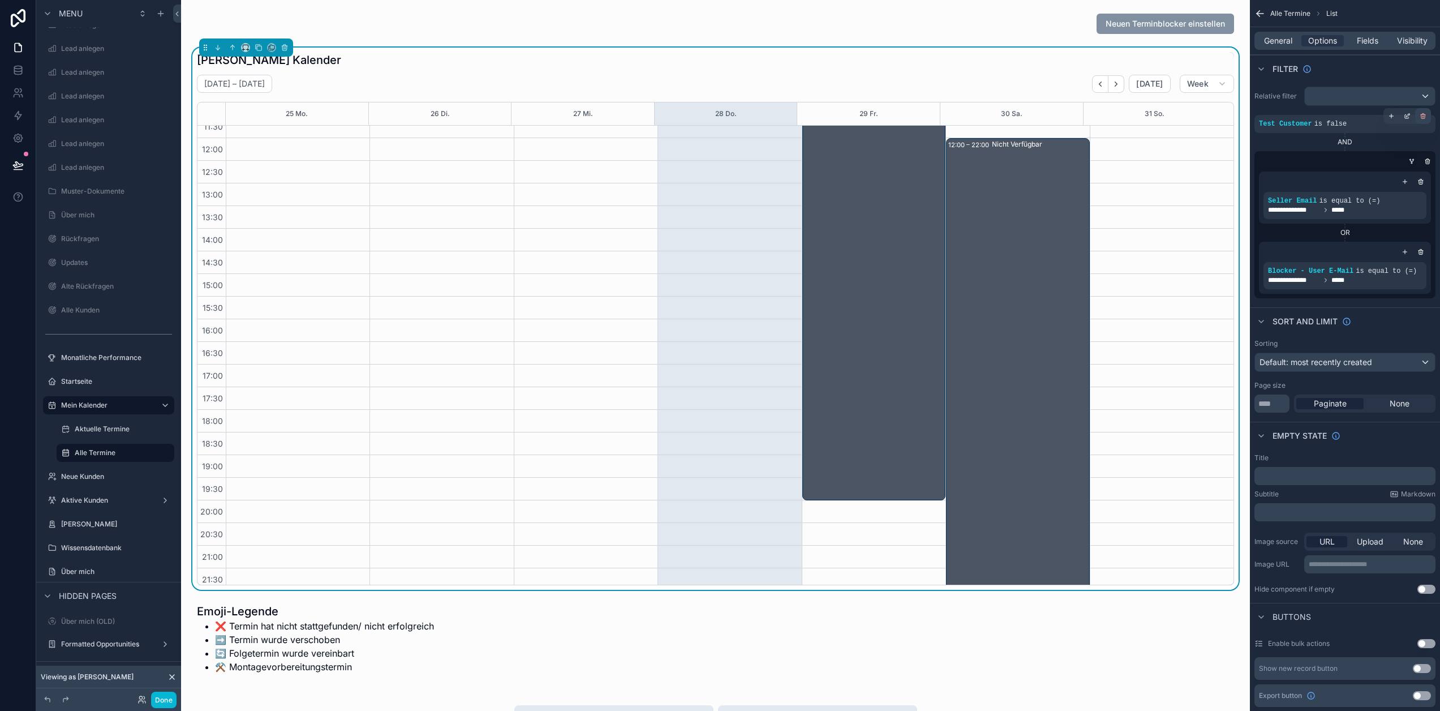
click at [1425, 118] on icon "scrollable content" at bounding box center [1423, 117] width 4 height 4
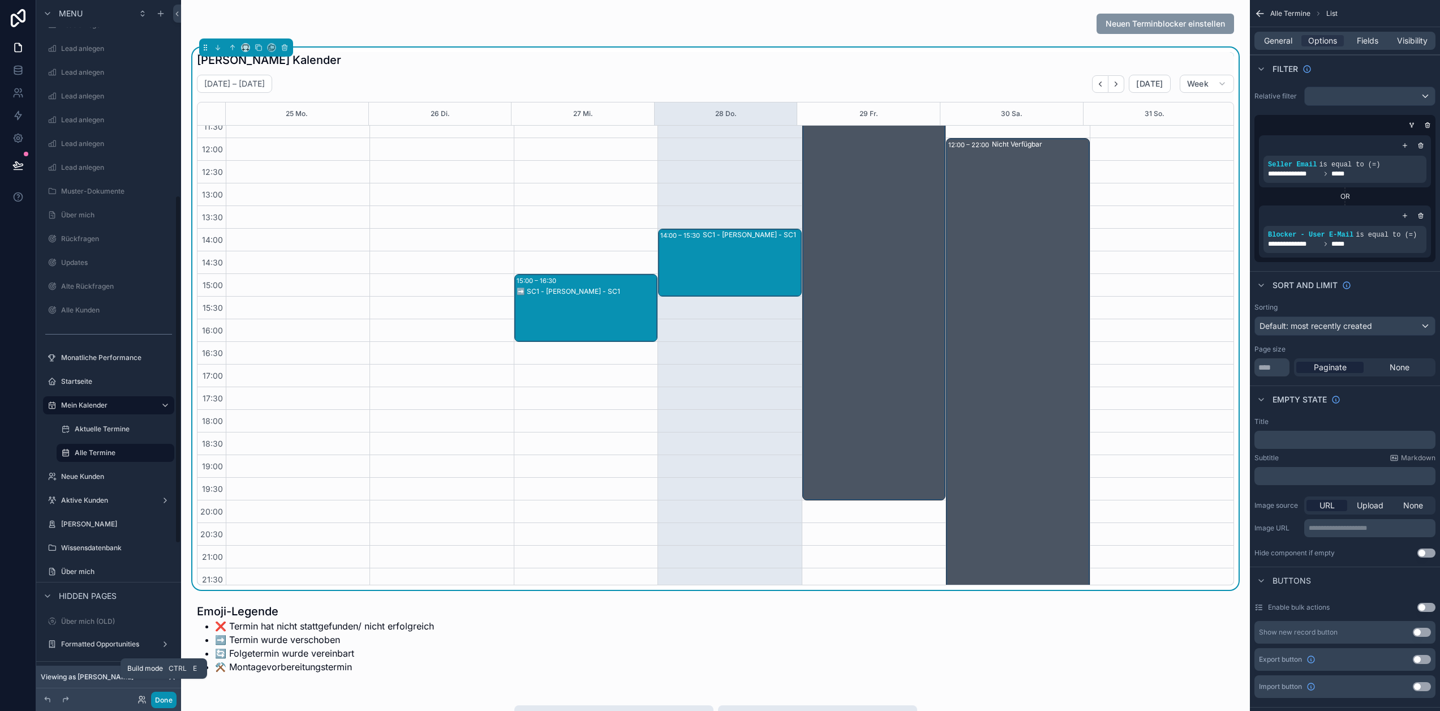
click at [170, 698] on button "Done" at bounding box center [163, 699] width 25 height 16
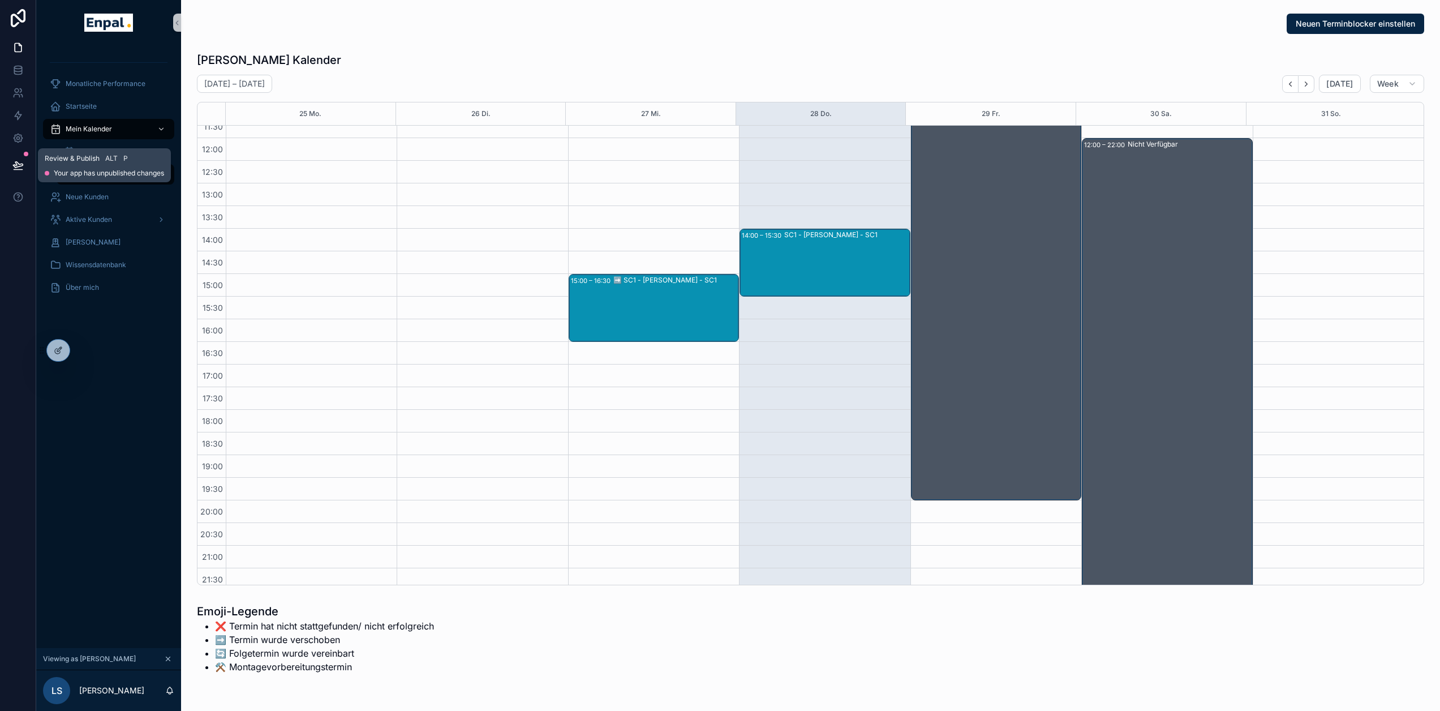
click at [19, 170] on icon at bounding box center [18, 170] width 8 height 0
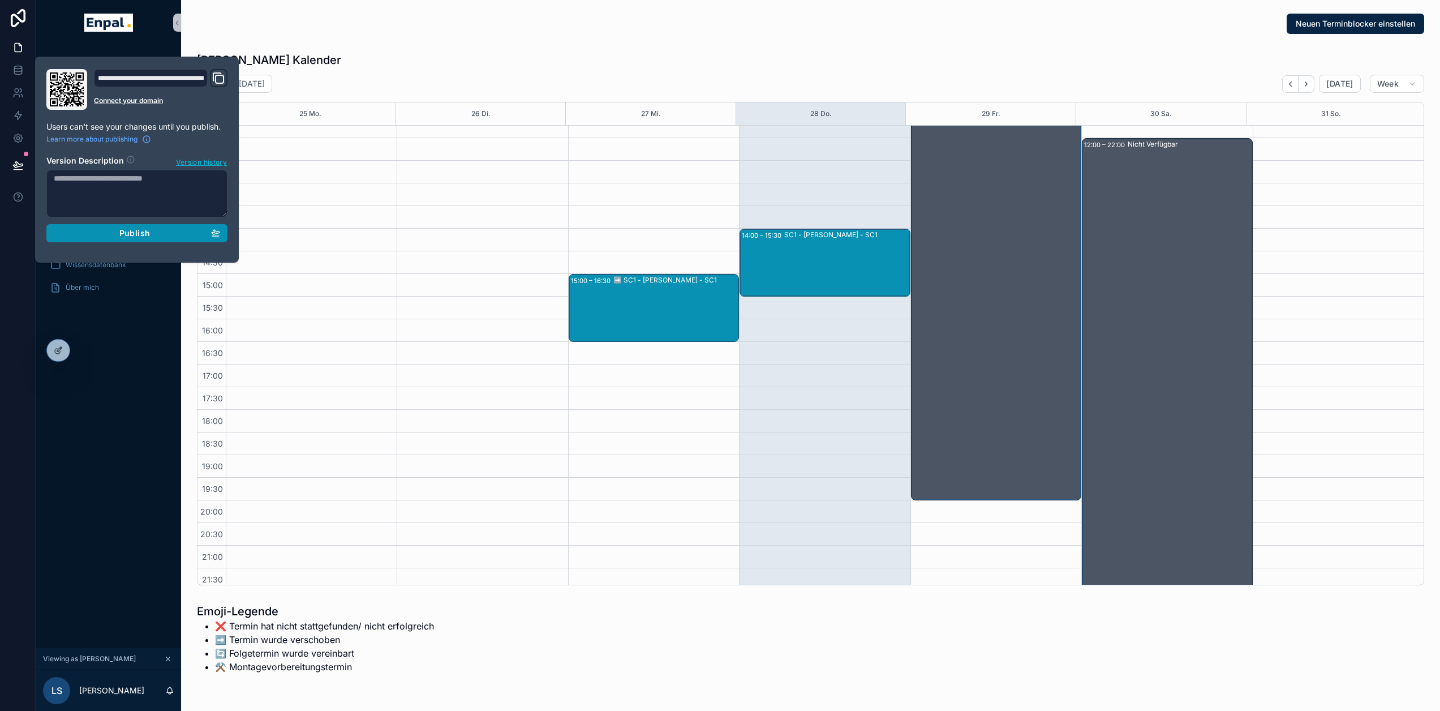
click at [143, 235] on span "Publish" at bounding box center [134, 233] width 31 height 10
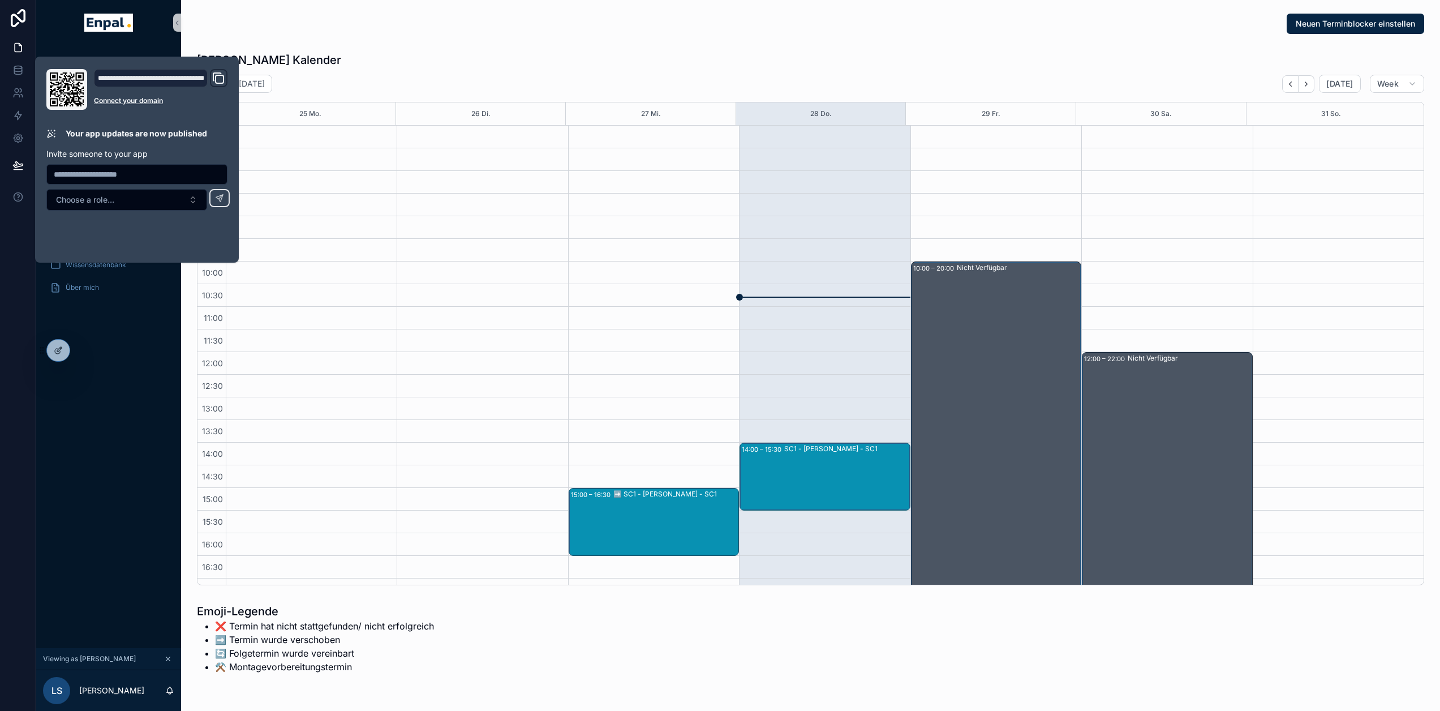
scroll to position [214, 0]
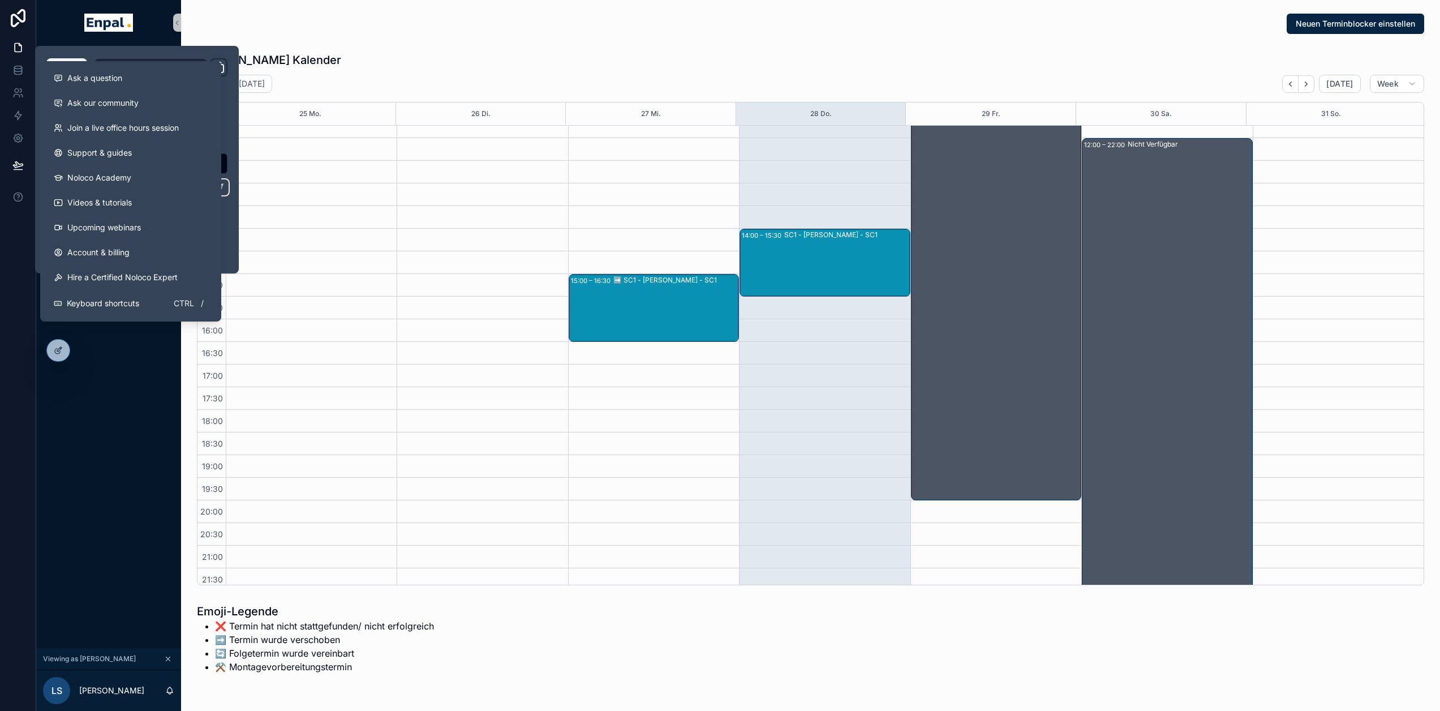
click at [115, 405] on div "Monatliche Performance Startseite Mein Kalender Aktuelle Termine Alle Termine N…" at bounding box center [108, 346] width 145 height 603
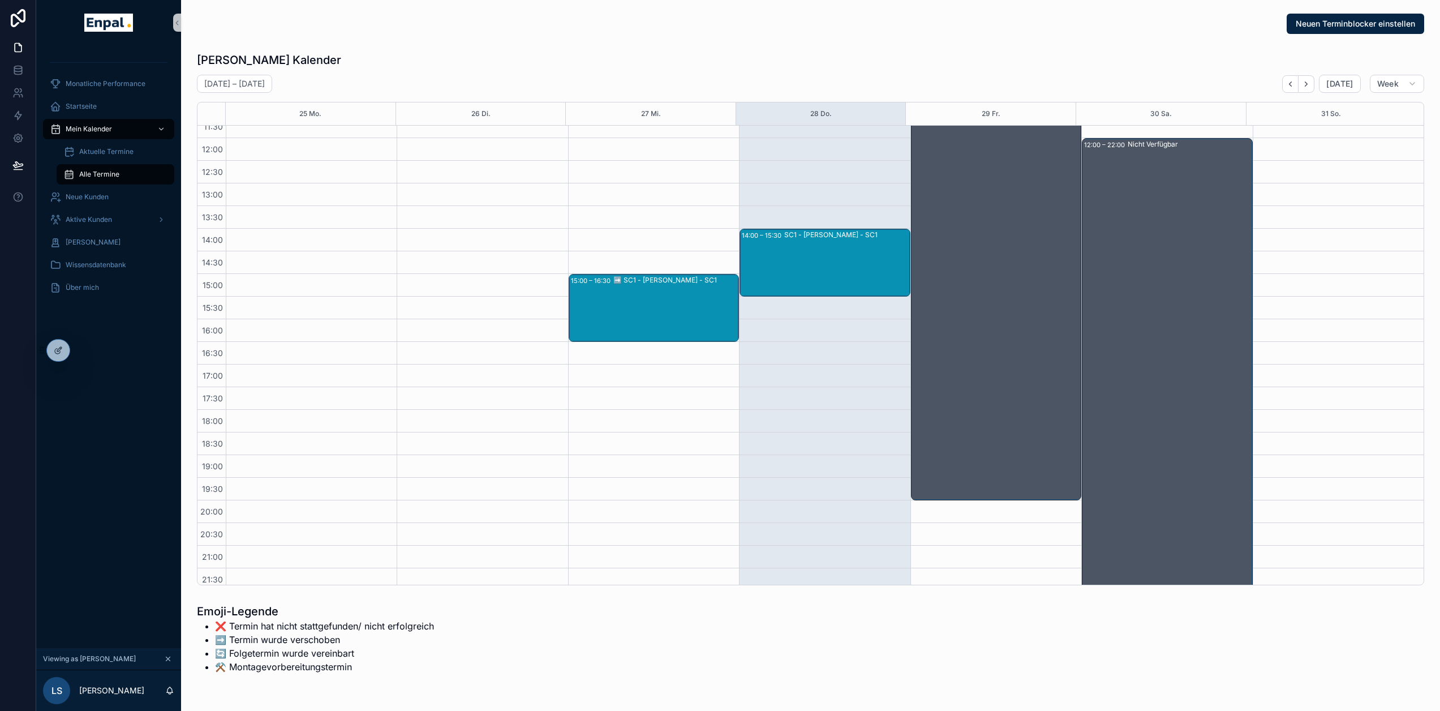
click at [123, 394] on div "Monatliche Performance Startseite Mein Kalender Aktuelle Termine Alle Termine N…" at bounding box center [108, 346] width 145 height 603
click at [96, 214] on div "Aktive Kunden" at bounding box center [109, 219] width 118 height 18
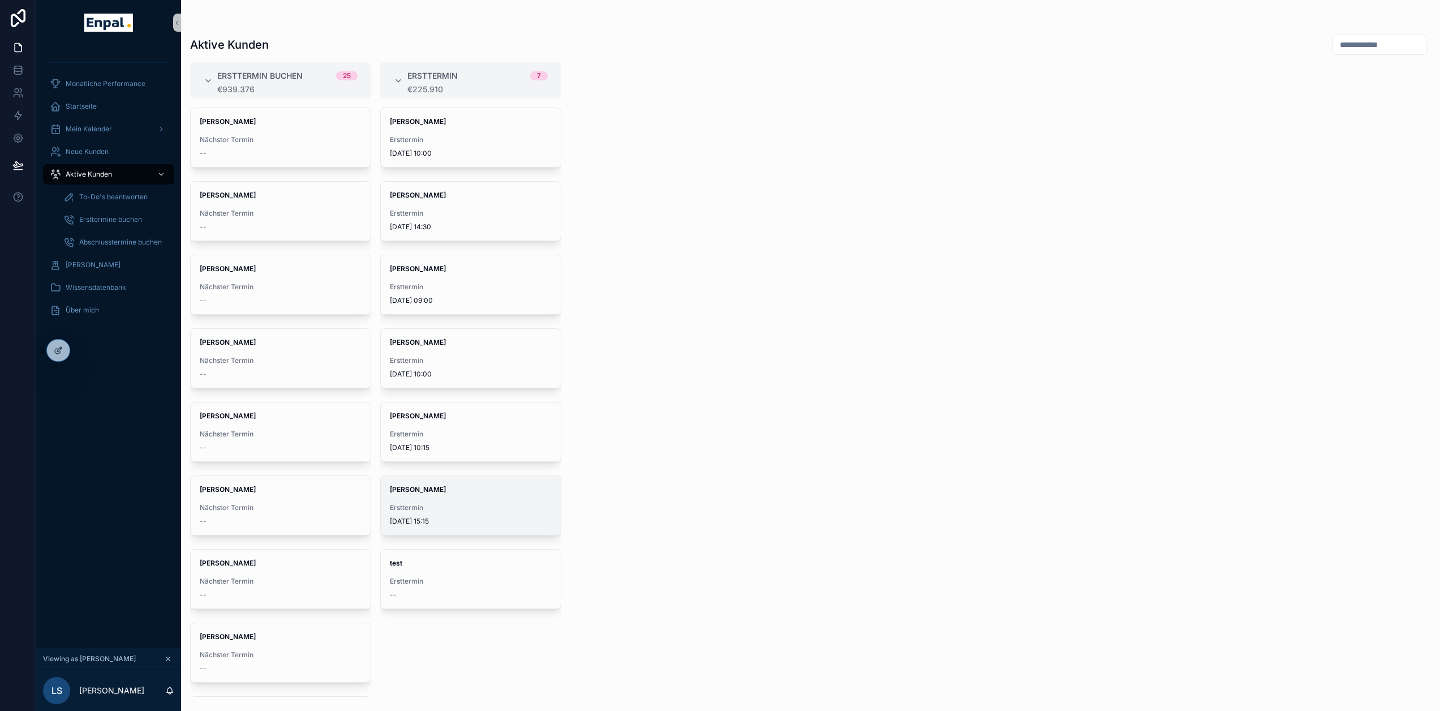
click at [455, 501] on div "Julia Krüger Ersttermin 1.9.2025 15:15" at bounding box center [471, 505] width 180 height 59
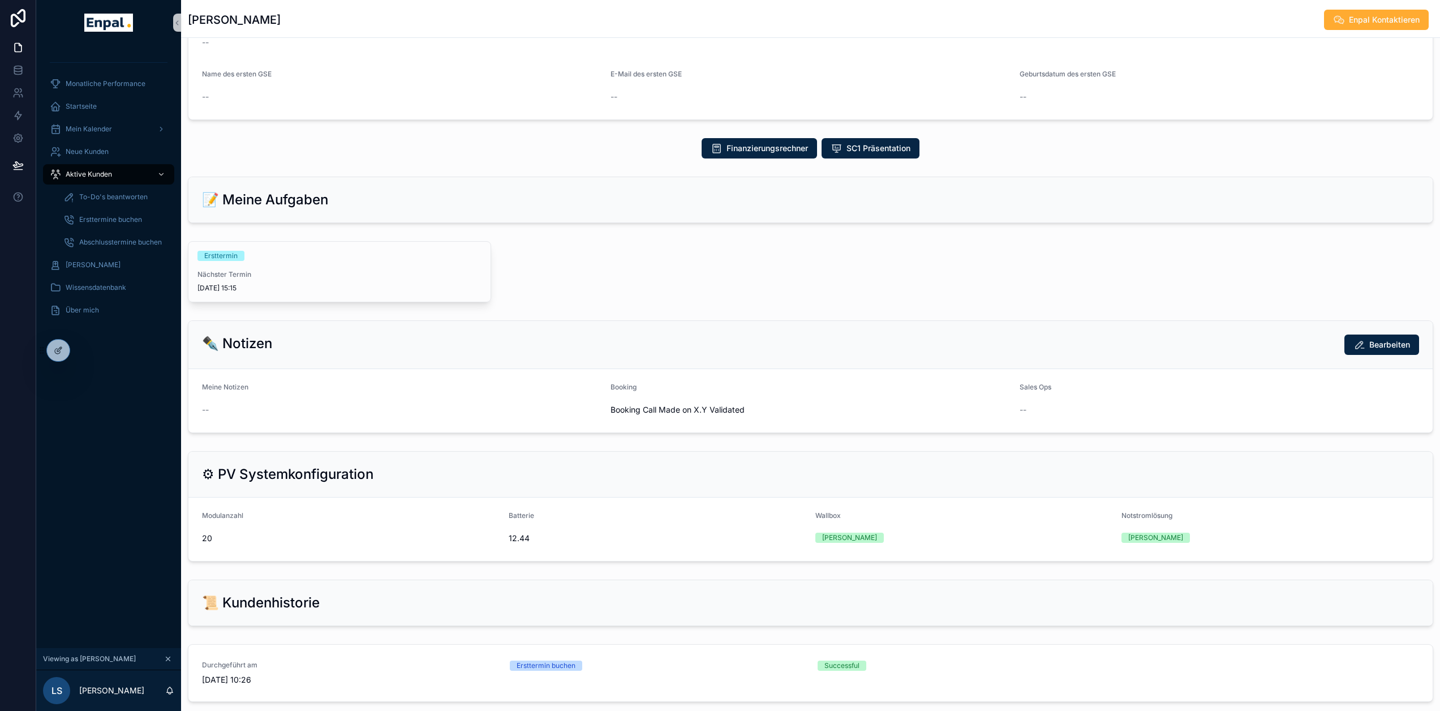
scroll to position [453, 0]
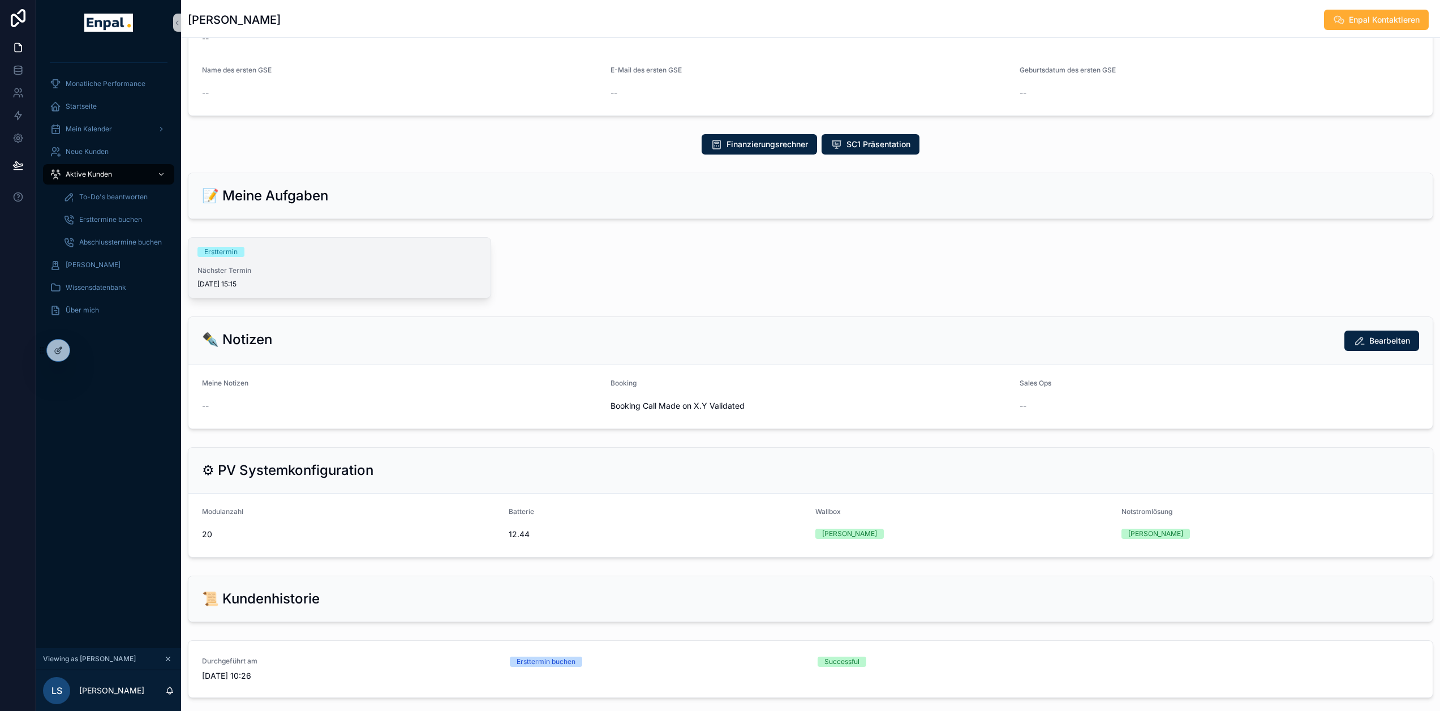
click at [296, 278] on div "Nächster Termin 1.9.2025 15:15" at bounding box center [339, 277] width 284 height 23
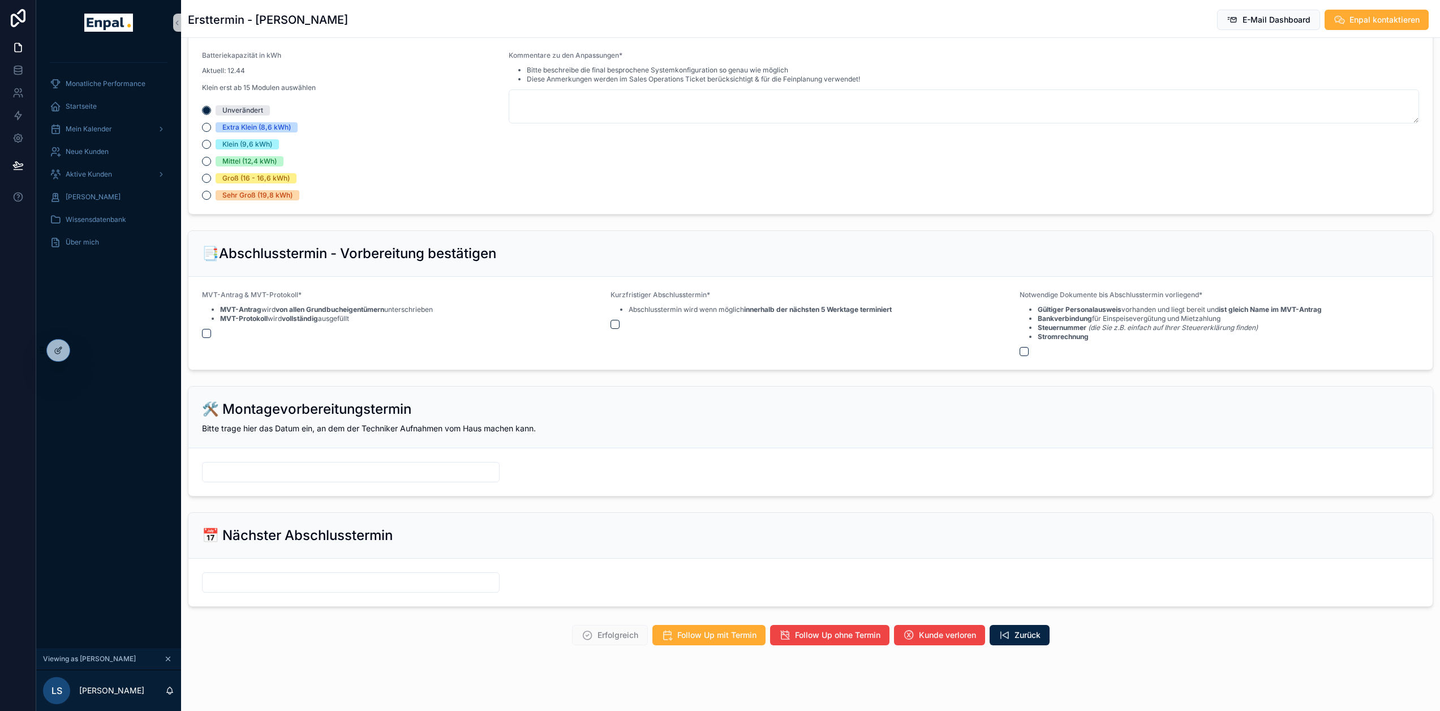
scroll to position [1137, 0]
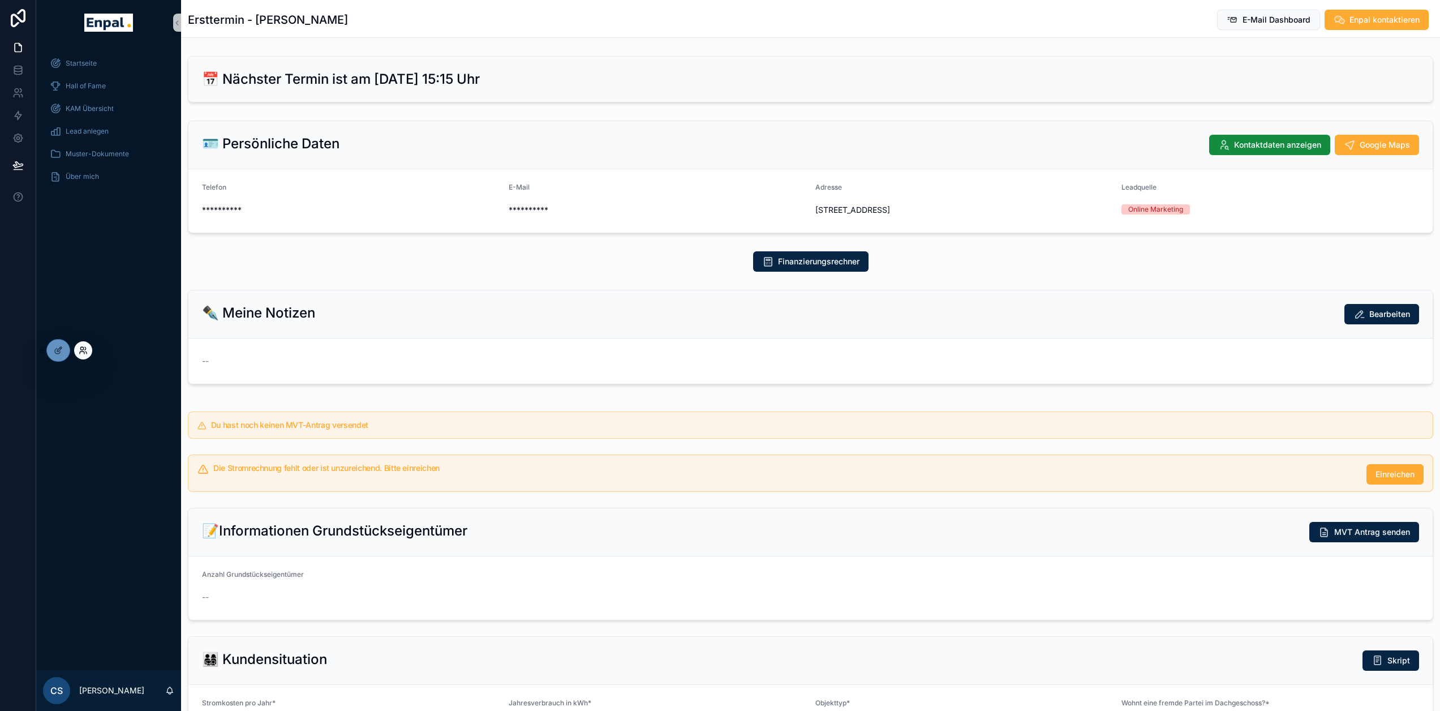
click at [80, 354] on icon at bounding box center [83, 350] width 9 height 9
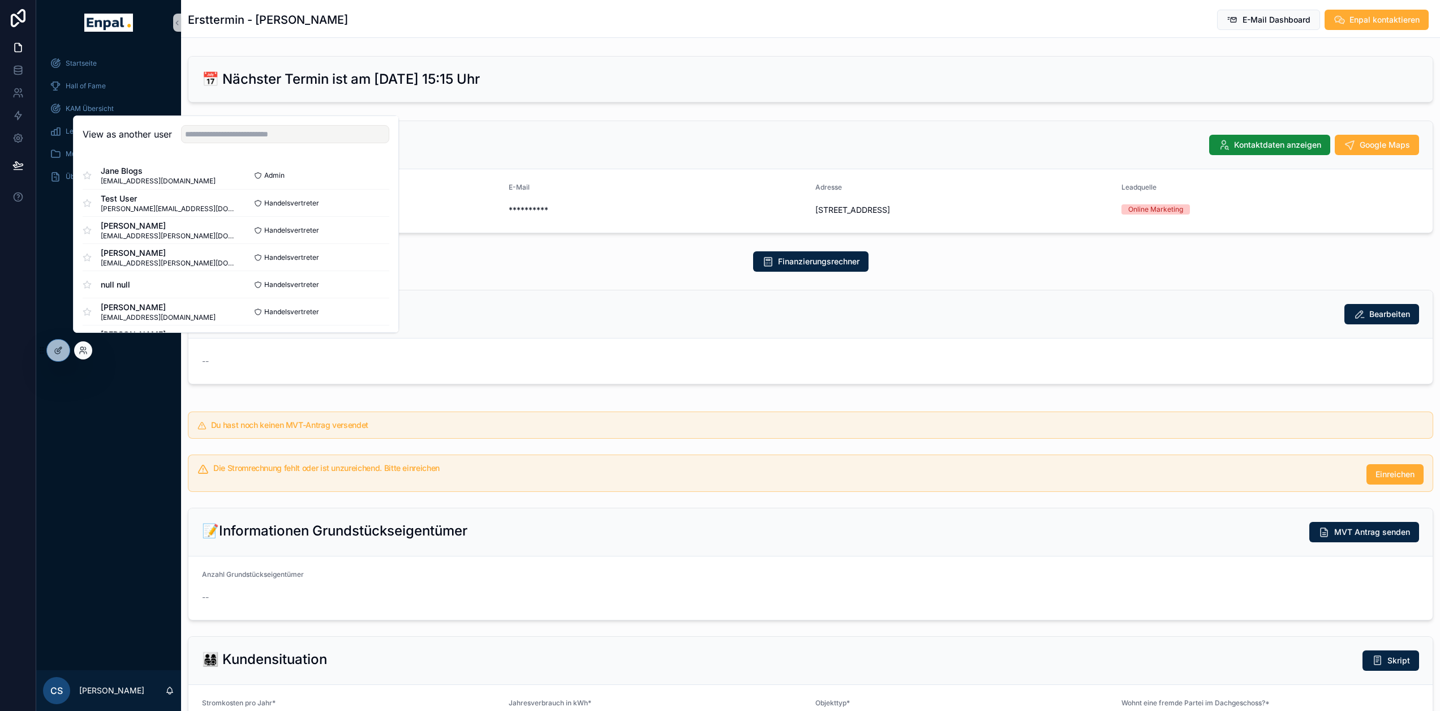
click at [213, 153] on div "View as another user" at bounding box center [236, 134] width 325 height 37
click at [220, 143] on input "text" at bounding box center [285, 134] width 208 height 18
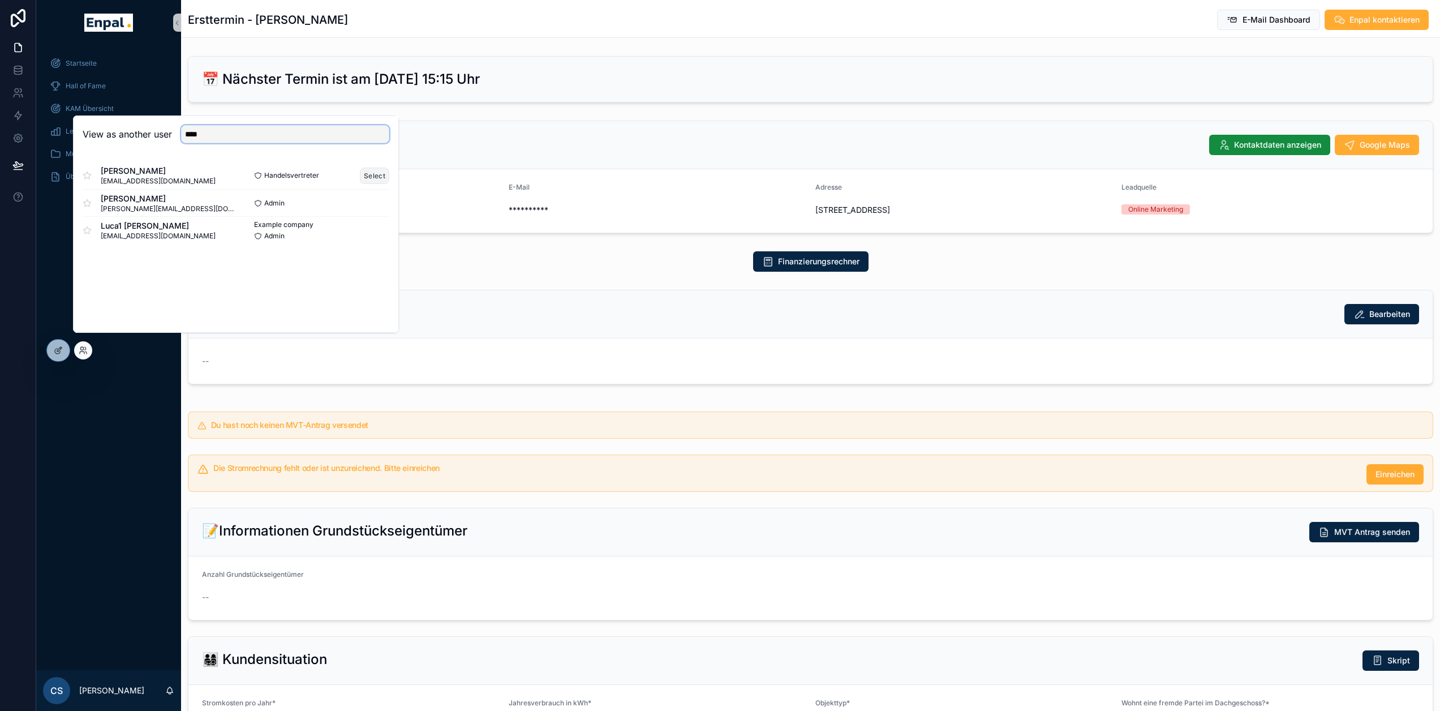
type input "****"
click at [372, 183] on button "Select" at bounding box center [374, 175] width 29 height 16
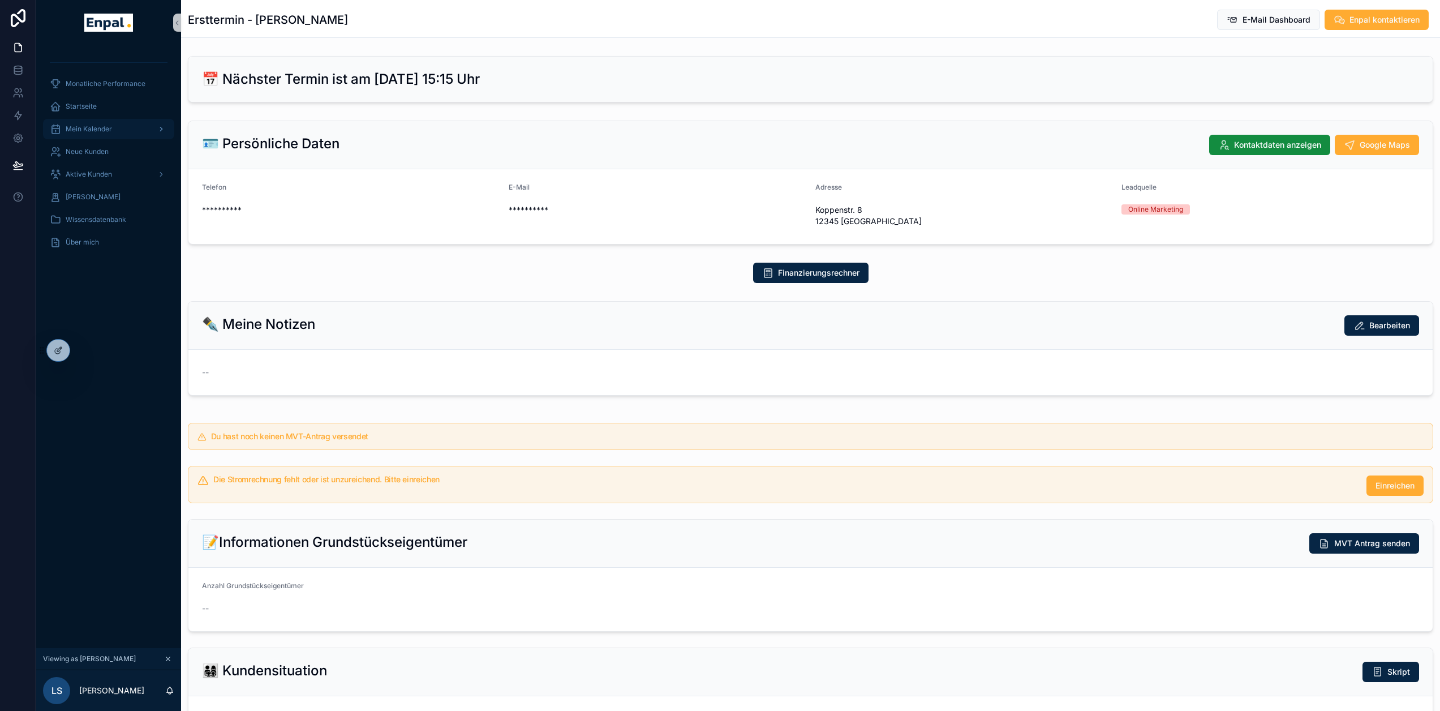
click at [108, 128] on span "Mein Kalender" at bounding box center [89, 128] width 46 height 9
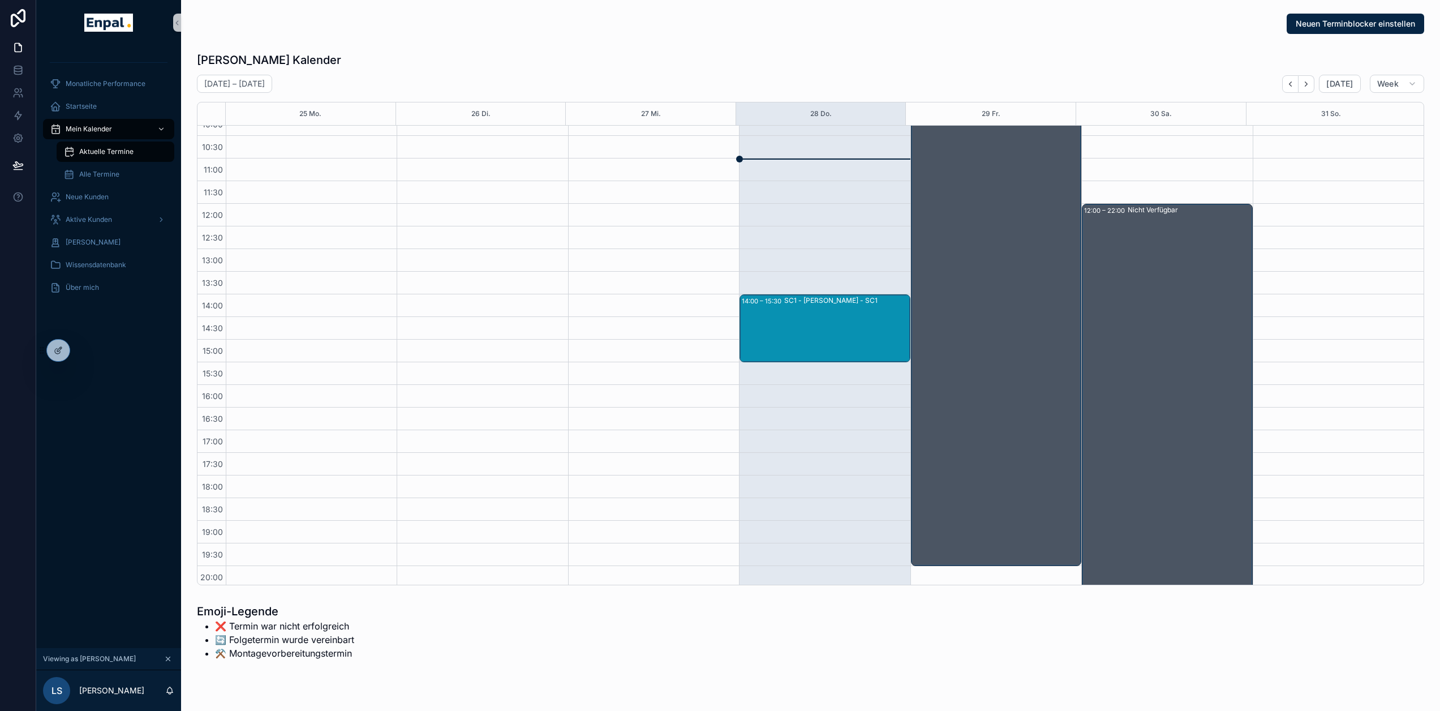
scroll to position [157, 0]
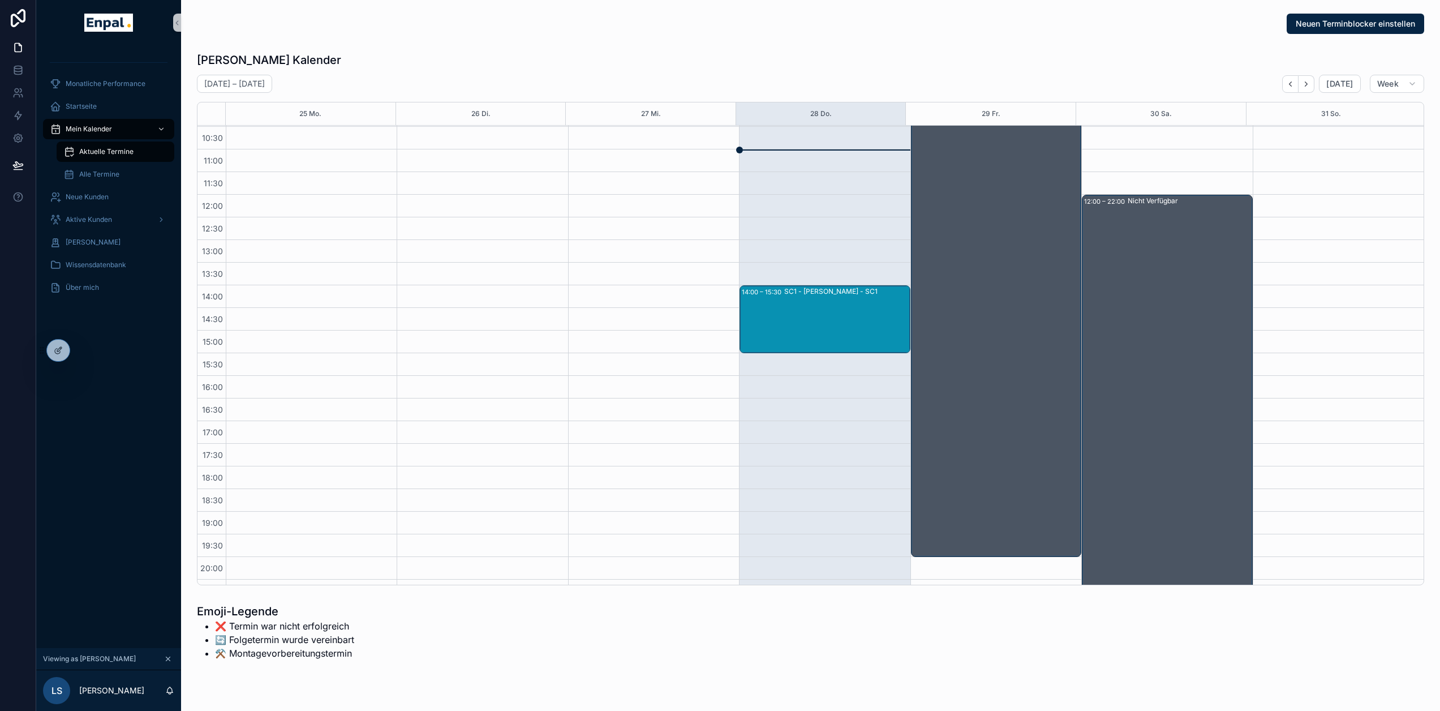
click at [831, 320] on div "SC1 - [PERSON_NAME] - SC1" at bounding box center [846, 319] width 124 height 66
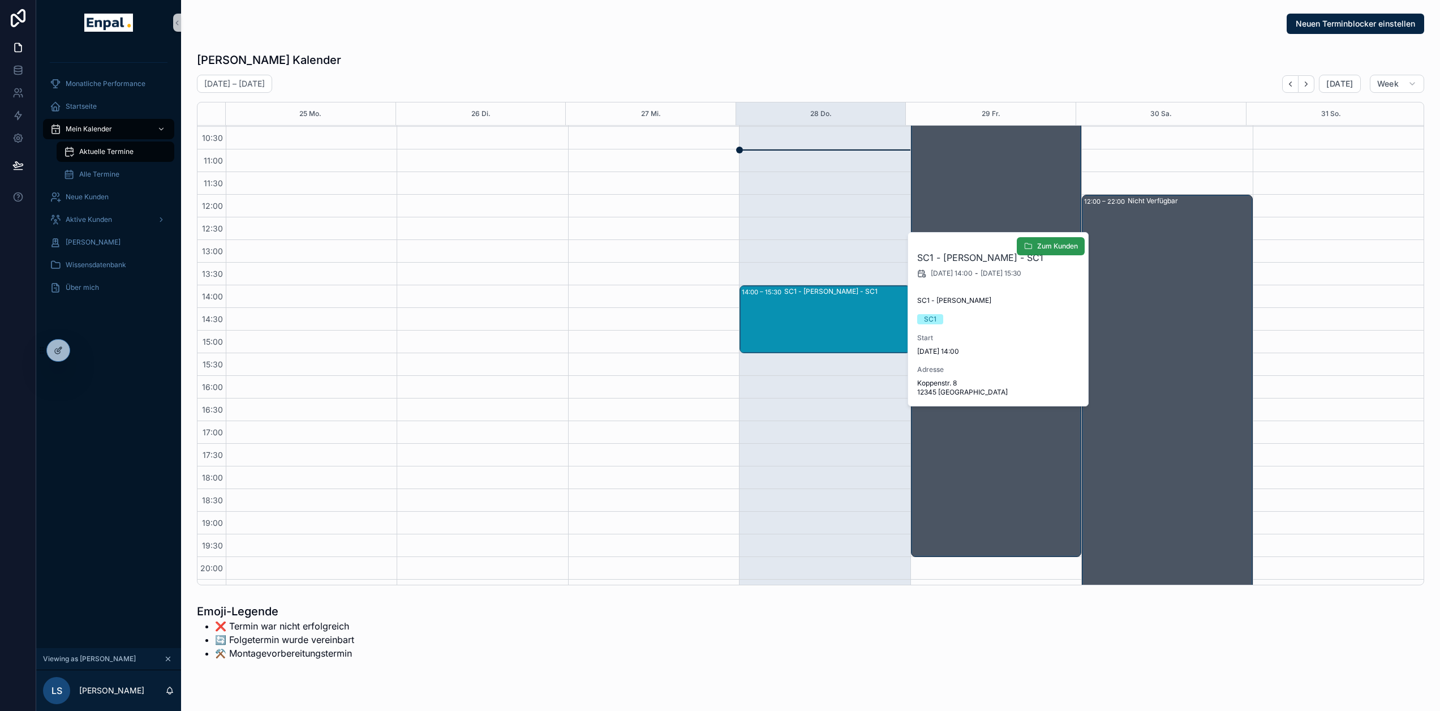
click at [1061, 243] on span "Zum Kunden" at bounding box center [1057, 246] width 41 height 9
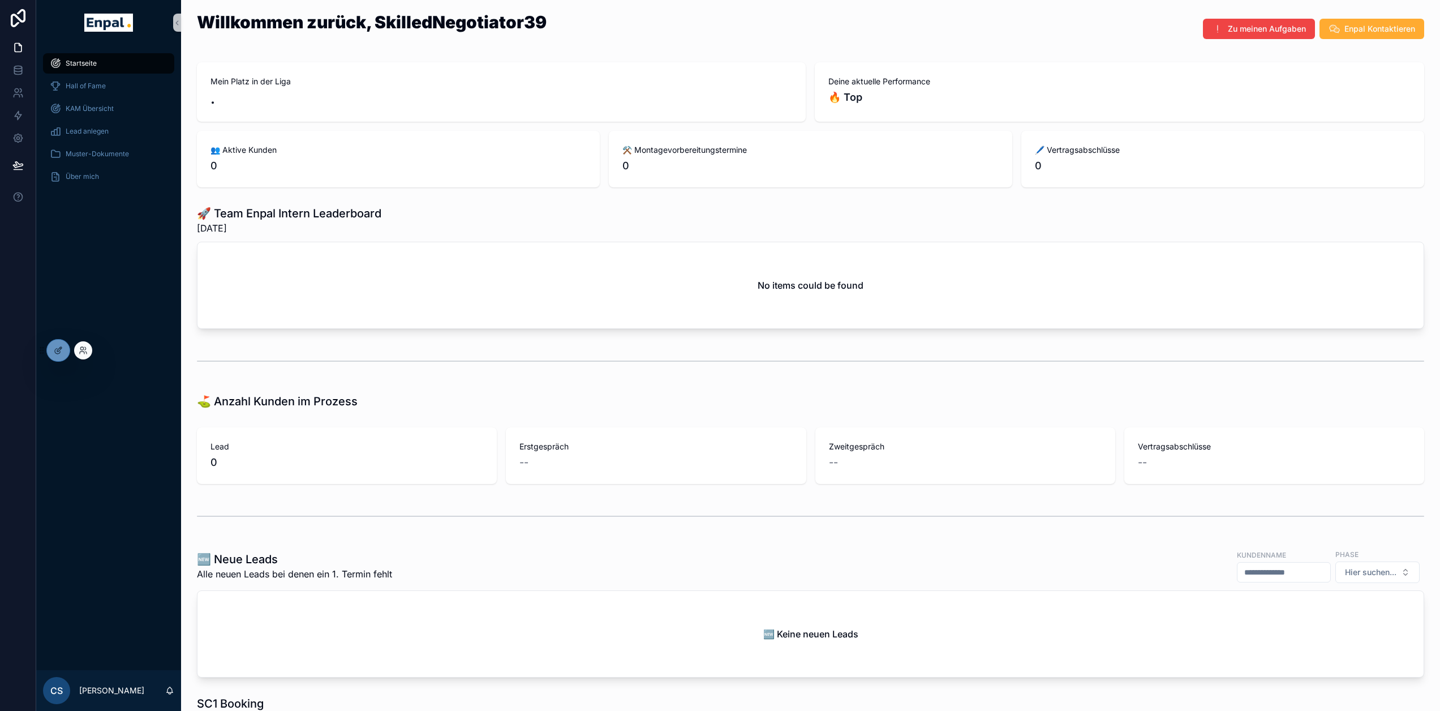
click at [90, 349] on div at bounding box center [83, 350] width 18 height 18
click at [83, 350] on icon at bounding box center [83, 350] width 9 height 9
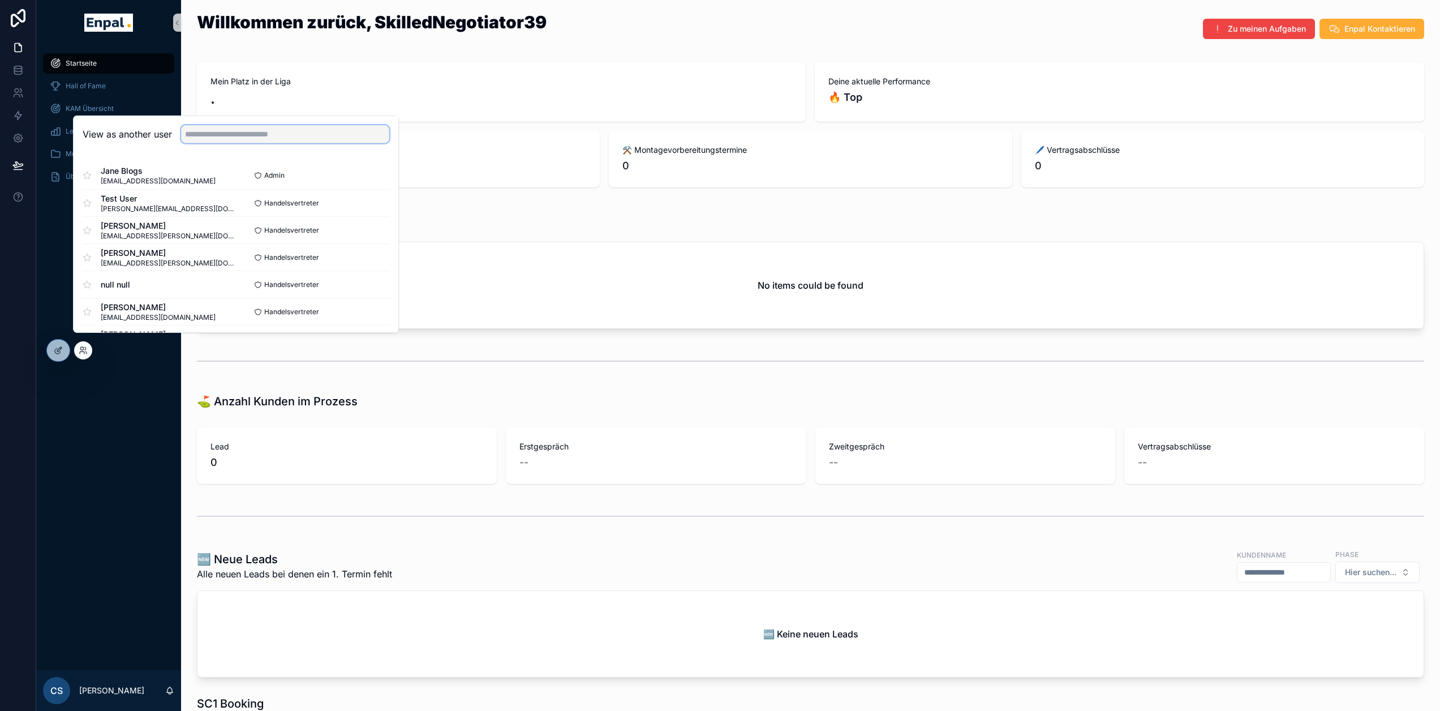
click at [218, 143] on input "text" at bounding box center [285, 134] width 208 height 18
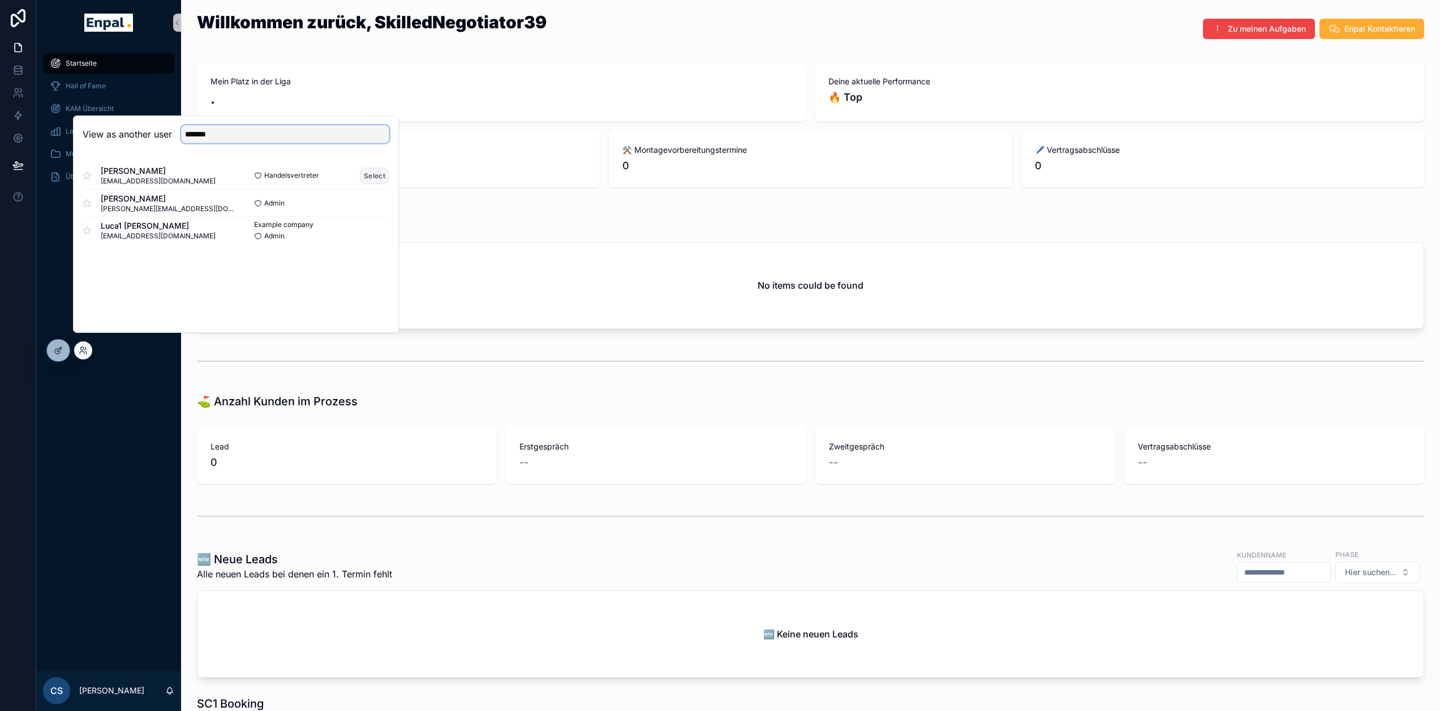
type input "*******"
click at [383, 184] on button "Select" at bounding box center [374, 175] width 29 height 16
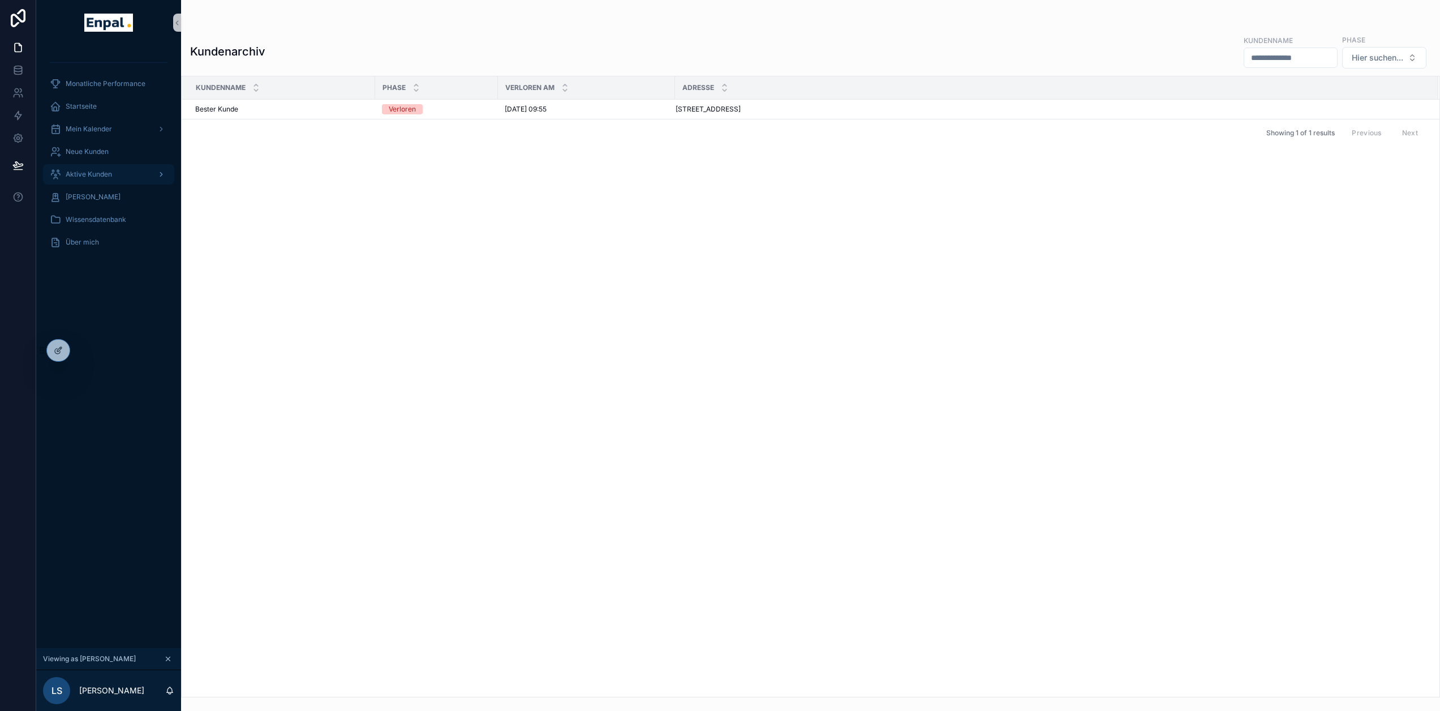
click at [123, 170] on div "Aktive Kunden" at bounding box center [109, 174] width 118 height 18
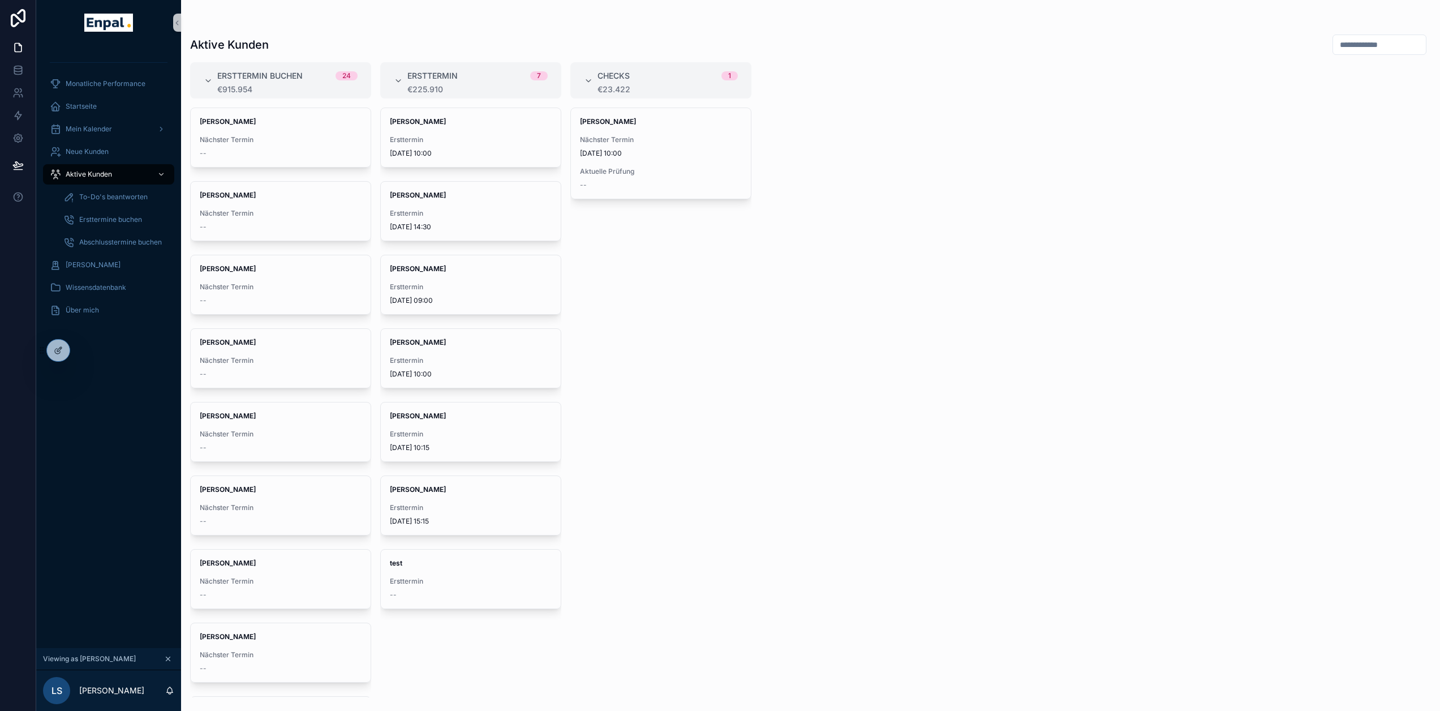
click at [471, 506] on span "Ersttermin" at bounding box center [471, 507] width 162 height 9
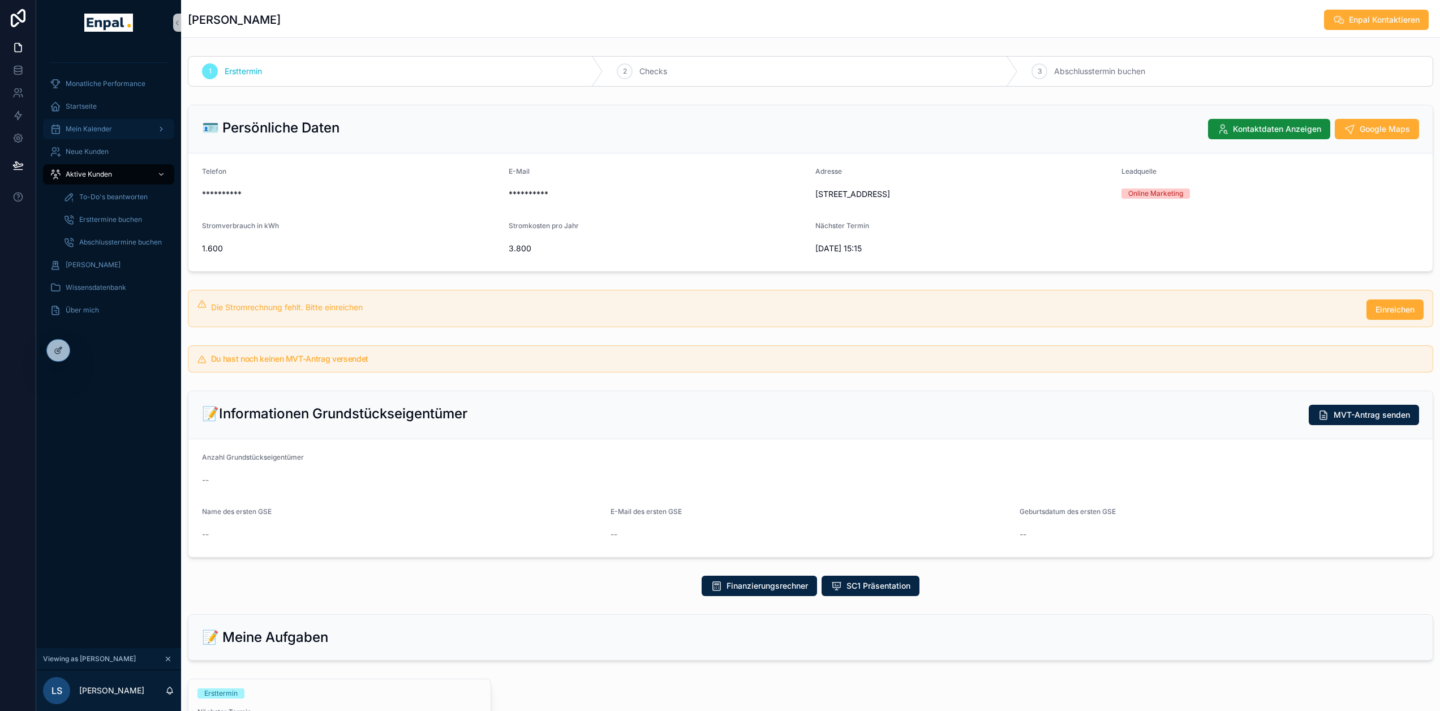
click at [121, 130] on div "Mein Kalender" at bounding box center [109, 129] width 118 height 18
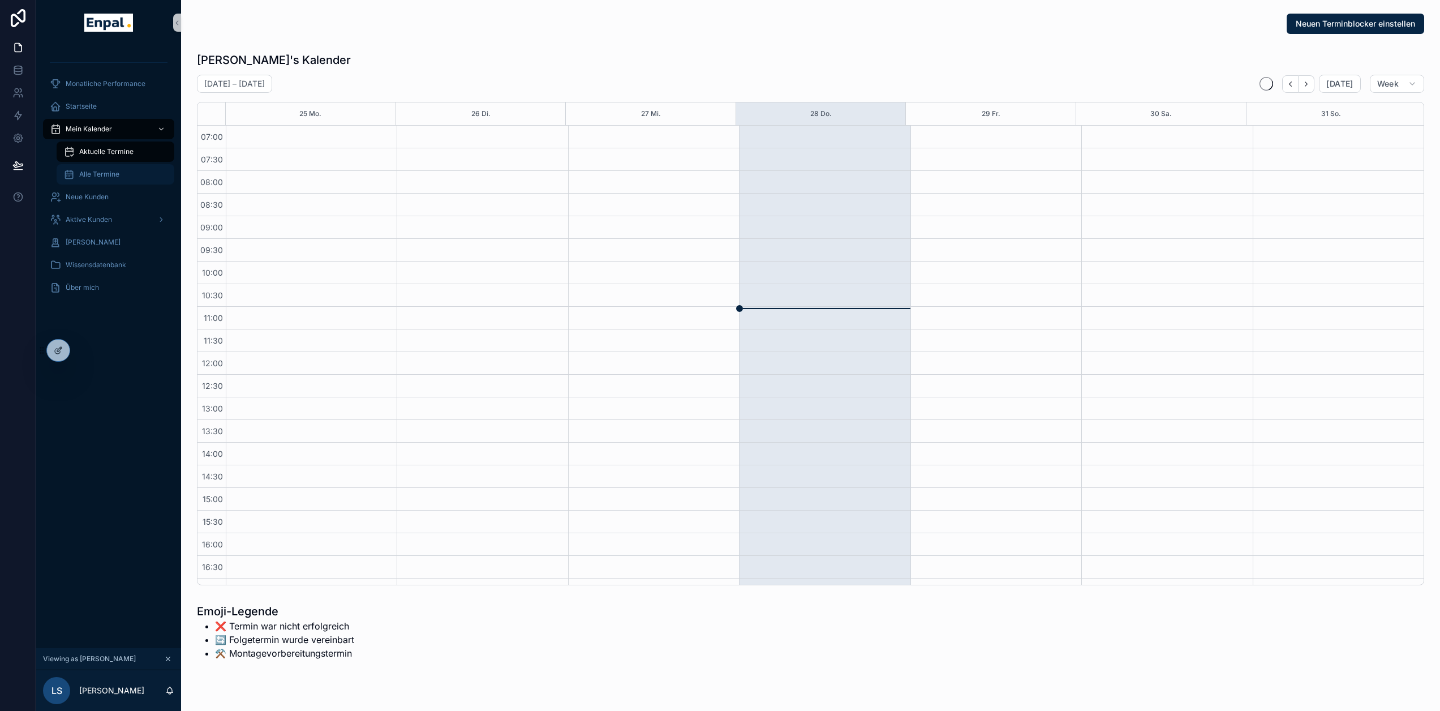
scroll to position [214, 0]
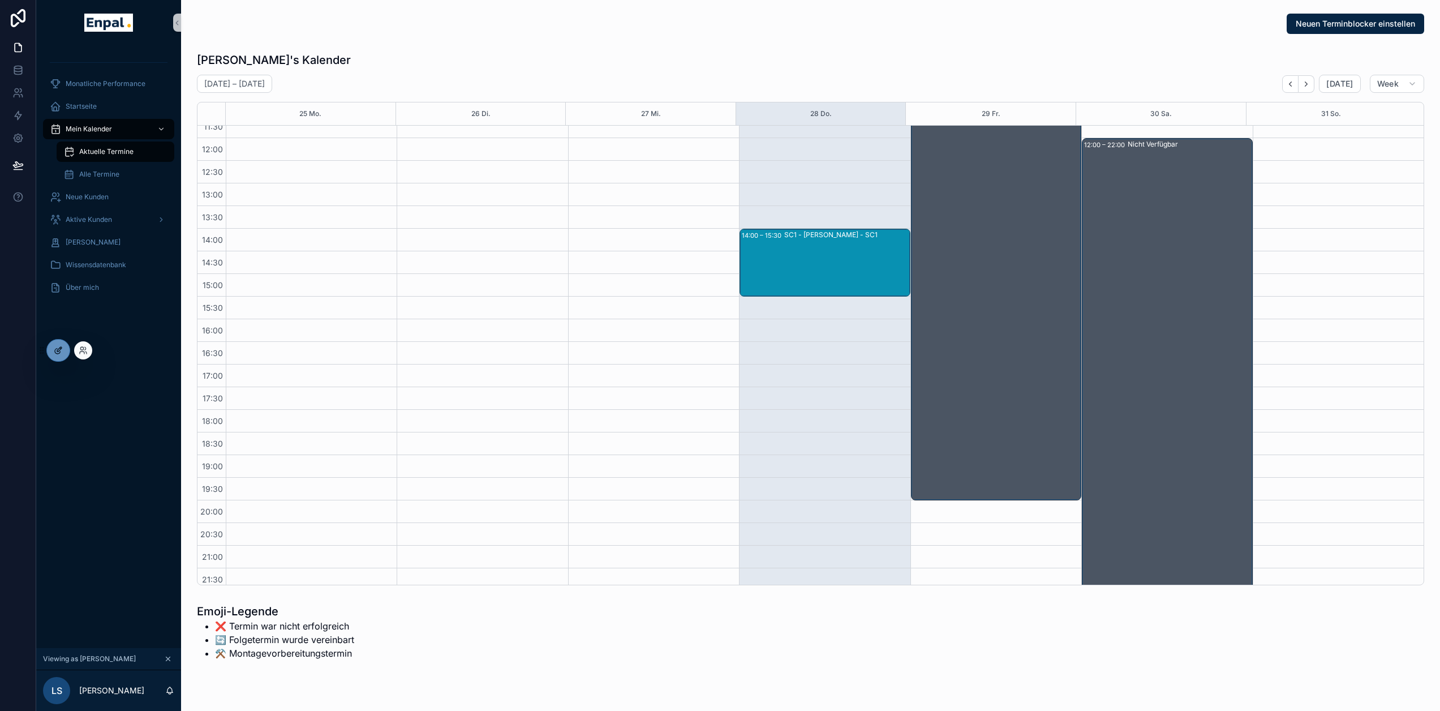
click at [63, 352] on div at bounding box center [58, 350] width 23 height 22
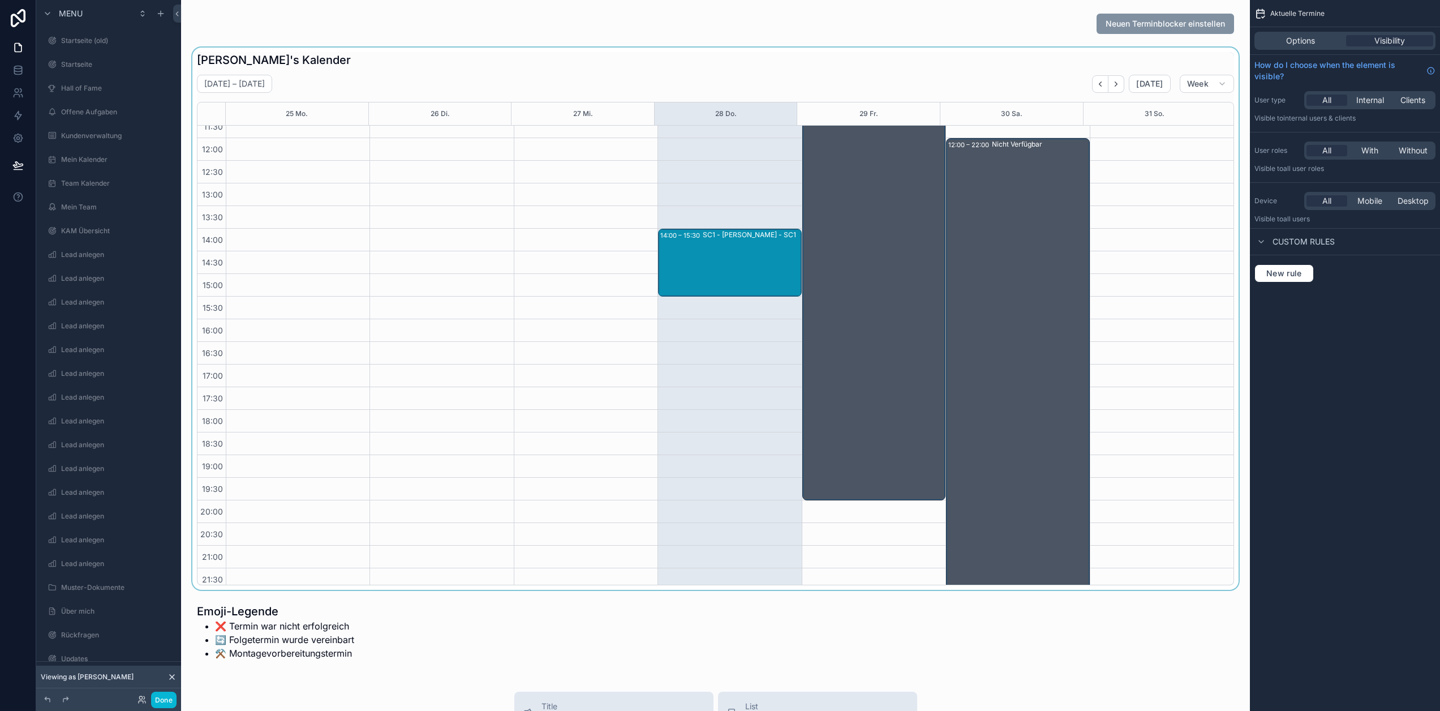
click at [643, 265] on div "scrollable content" at bounding box center [715, 319] width 1051 height 542
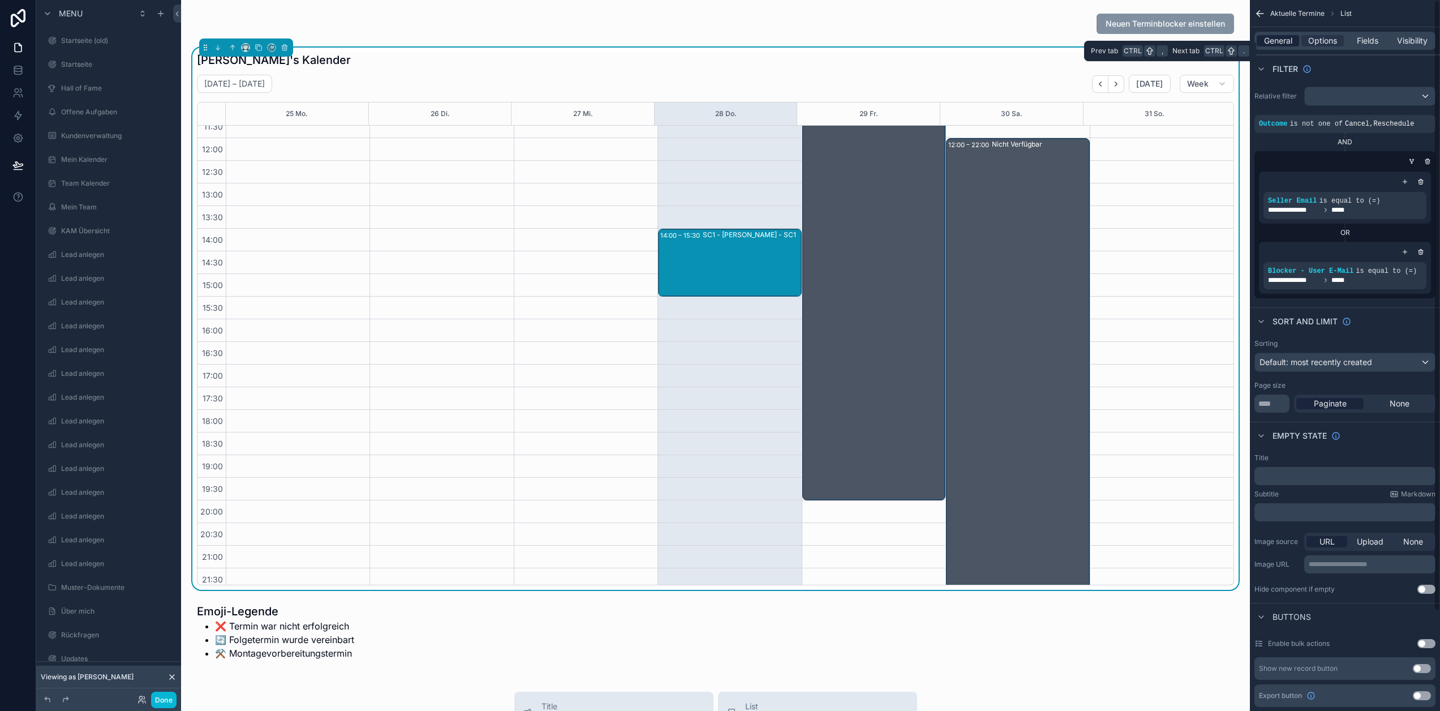
click at [1290, 36] on span "General" at bounding box center [1278, 40] width 28 height 11
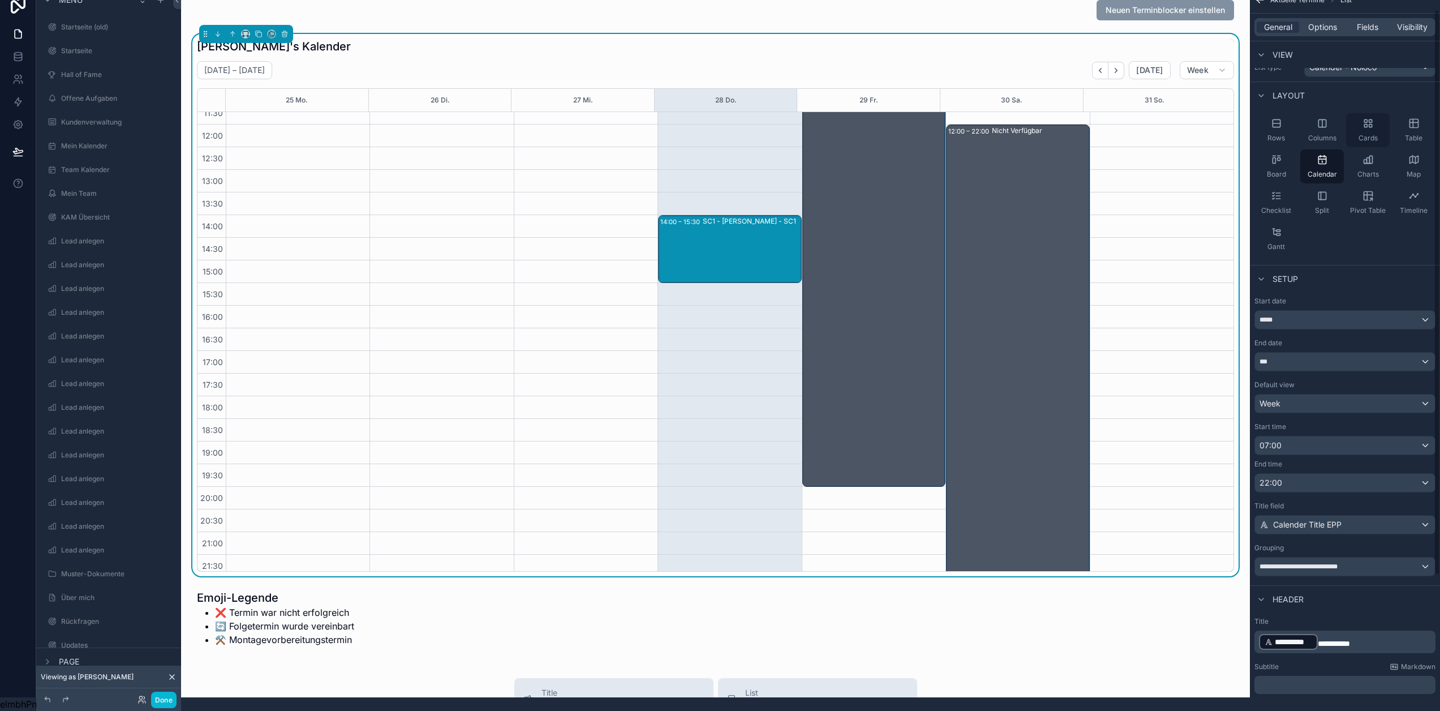
scroll to position [0, 0]
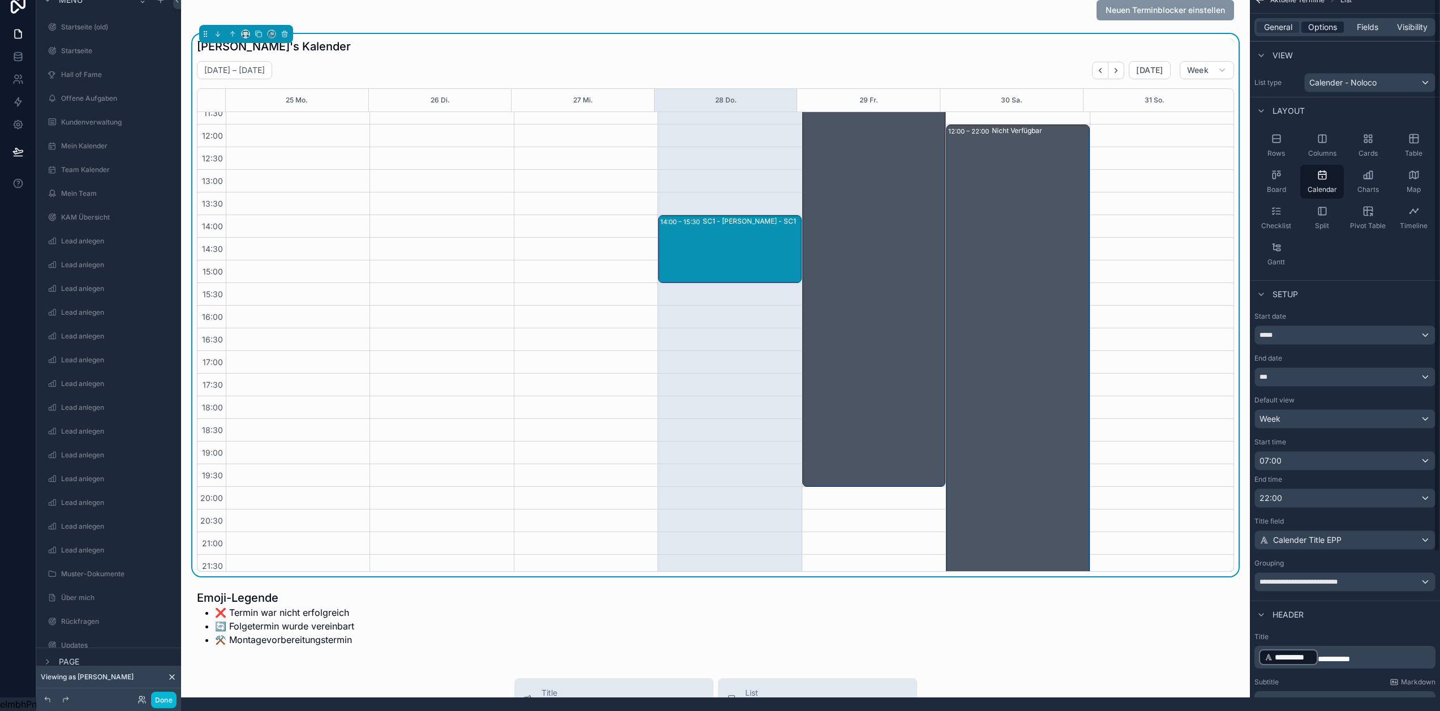
click at [1334, 22] on span "Options" at bounding box center [1322, 27] width 29 height 11
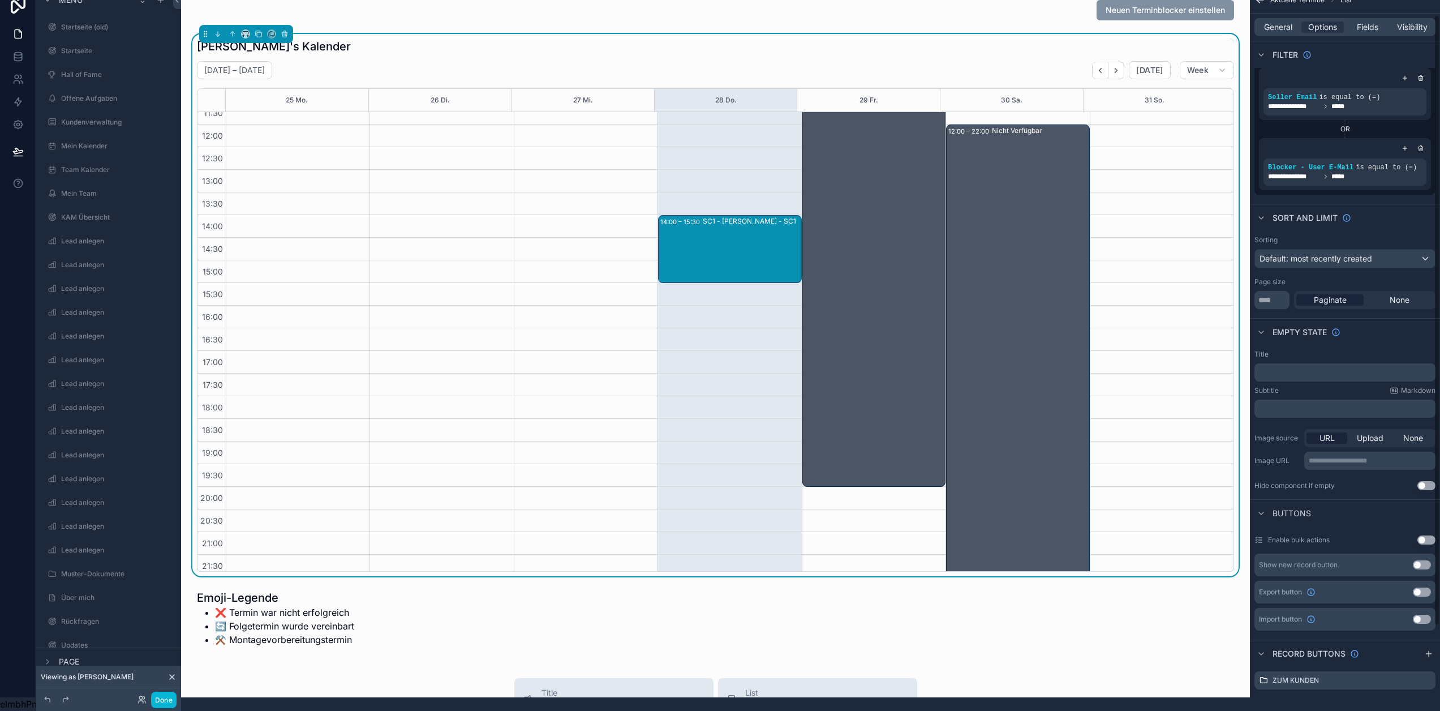
scroll to position [128, 0]
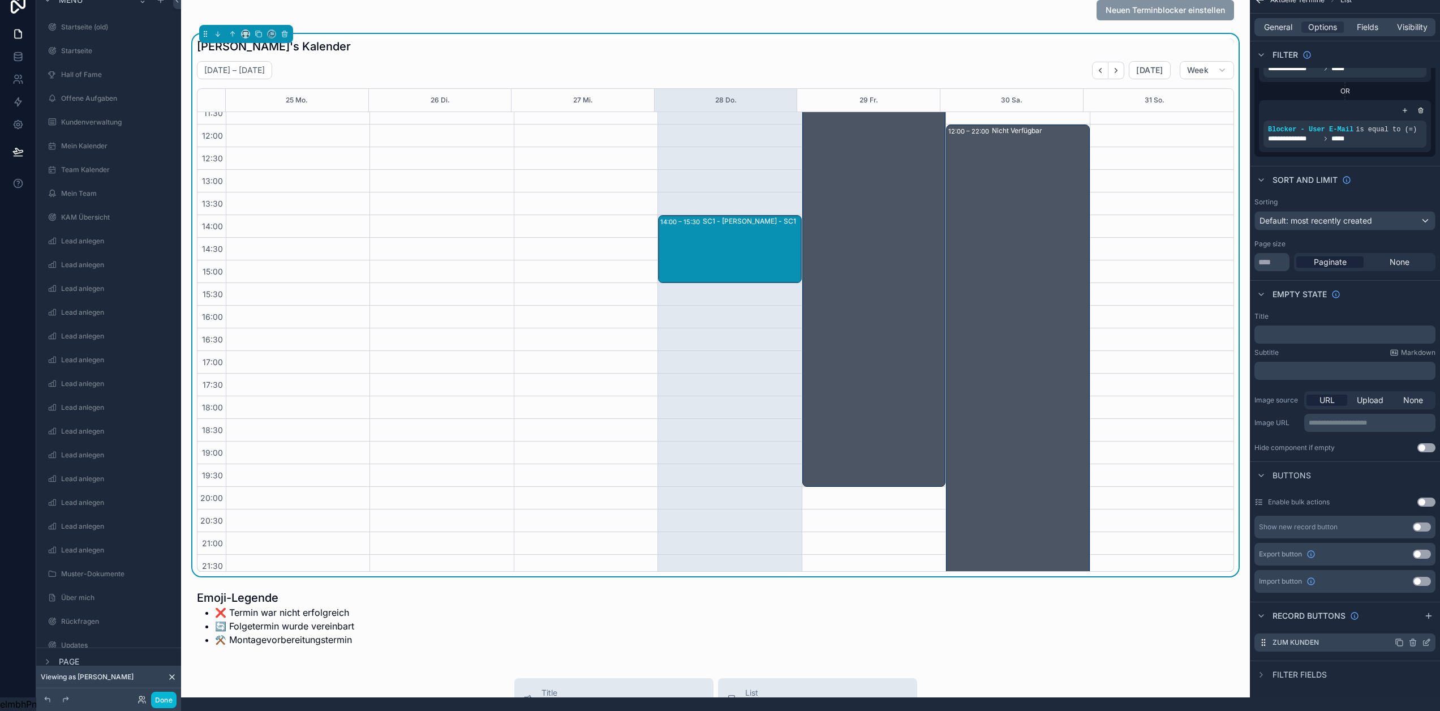
click at [1431, 638] on icon "scrollable content" at bounding box center [1426, 642] width 9 height 9
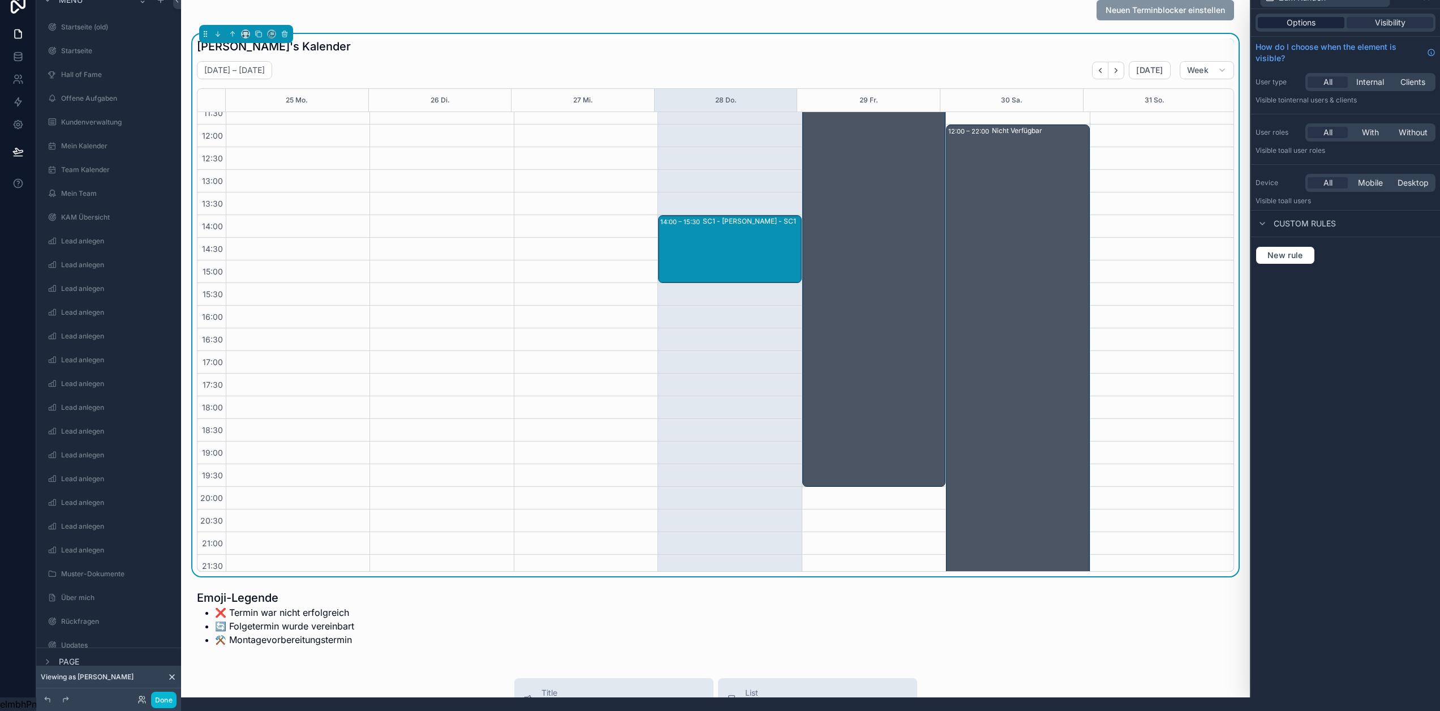
click at [1335, 18] on div "Options" at bounding box center [1301, 22] width 87 height 11
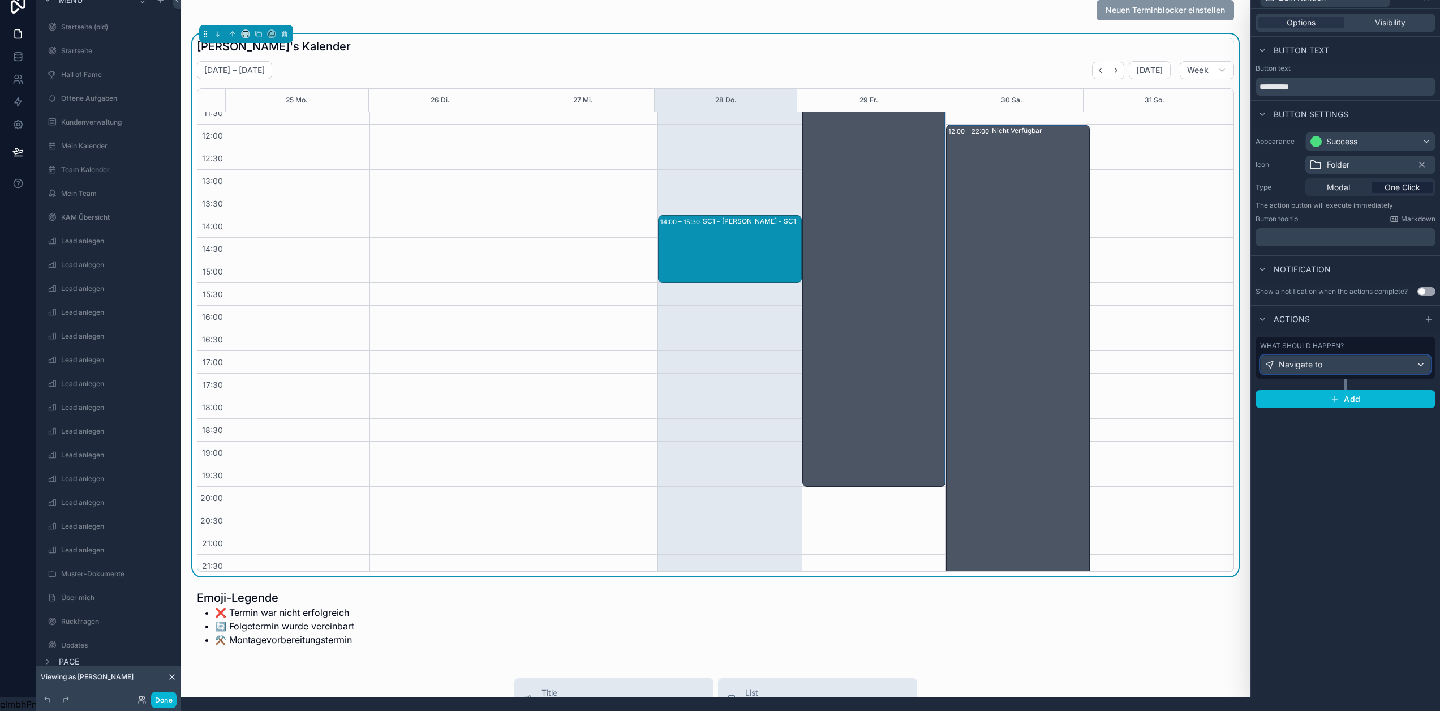
click at [1425, 355] on div "Navigate to" at bounding box center [1346, 364] width 170 height 18
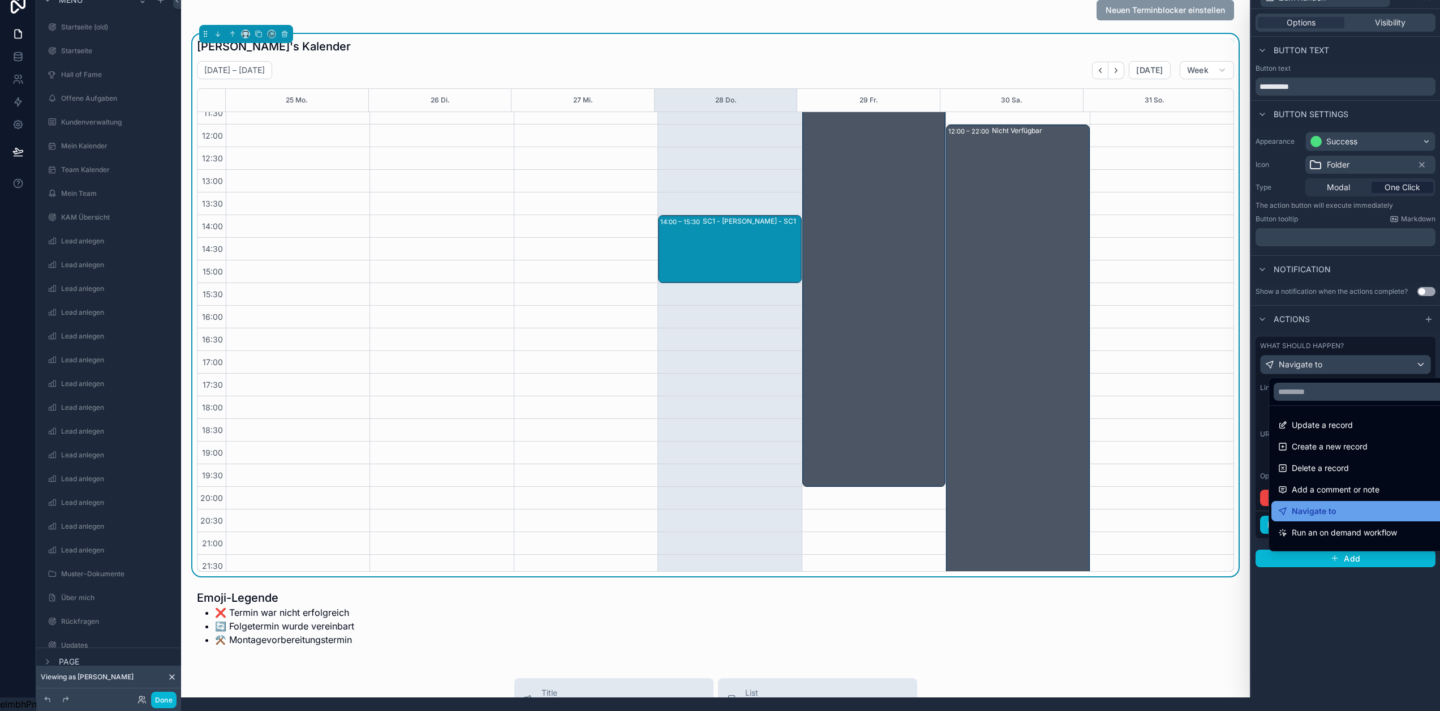
click at [1361, 504] on div "Navigate to" at bounding box center [1367, 511] width 178 height 14
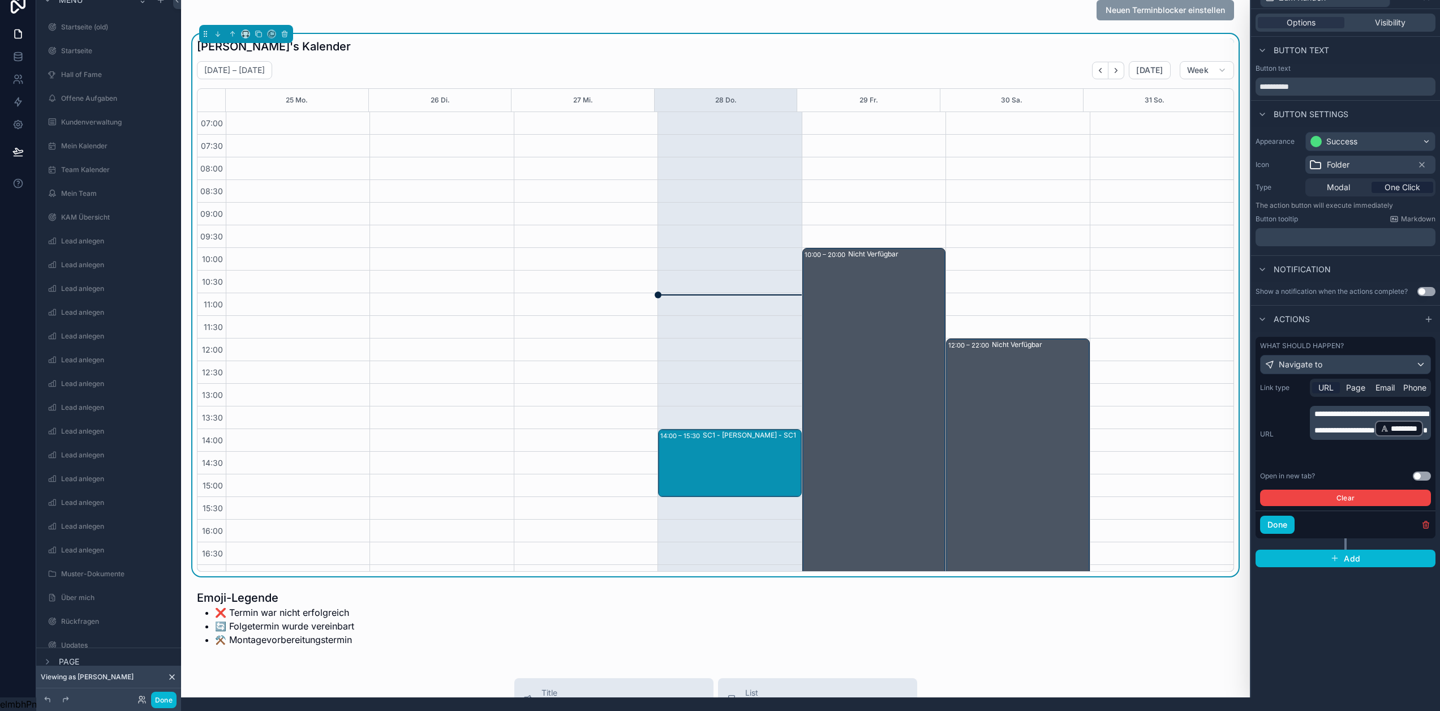
scroll to position [214, 0]
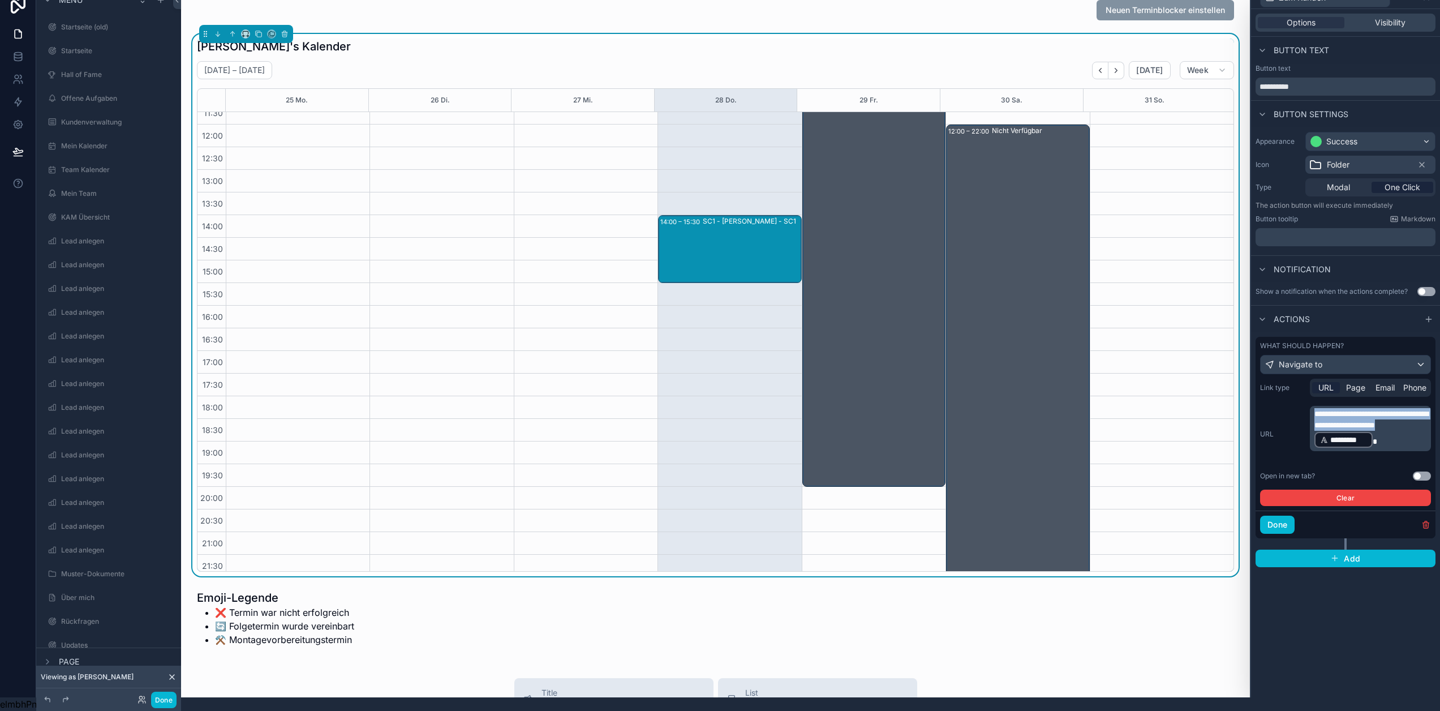
drag, startPoint x: 1391, startPoint y: 428, endPoint x: 1319, endPoint y: 406, distance: 74.5
click at [1319, 406] on div "**********" at bounding box center [1370, 428] width 121 height 45
click at [1411, 439] on p "**********" at bounding box center [1371, 428] width 114 height 41
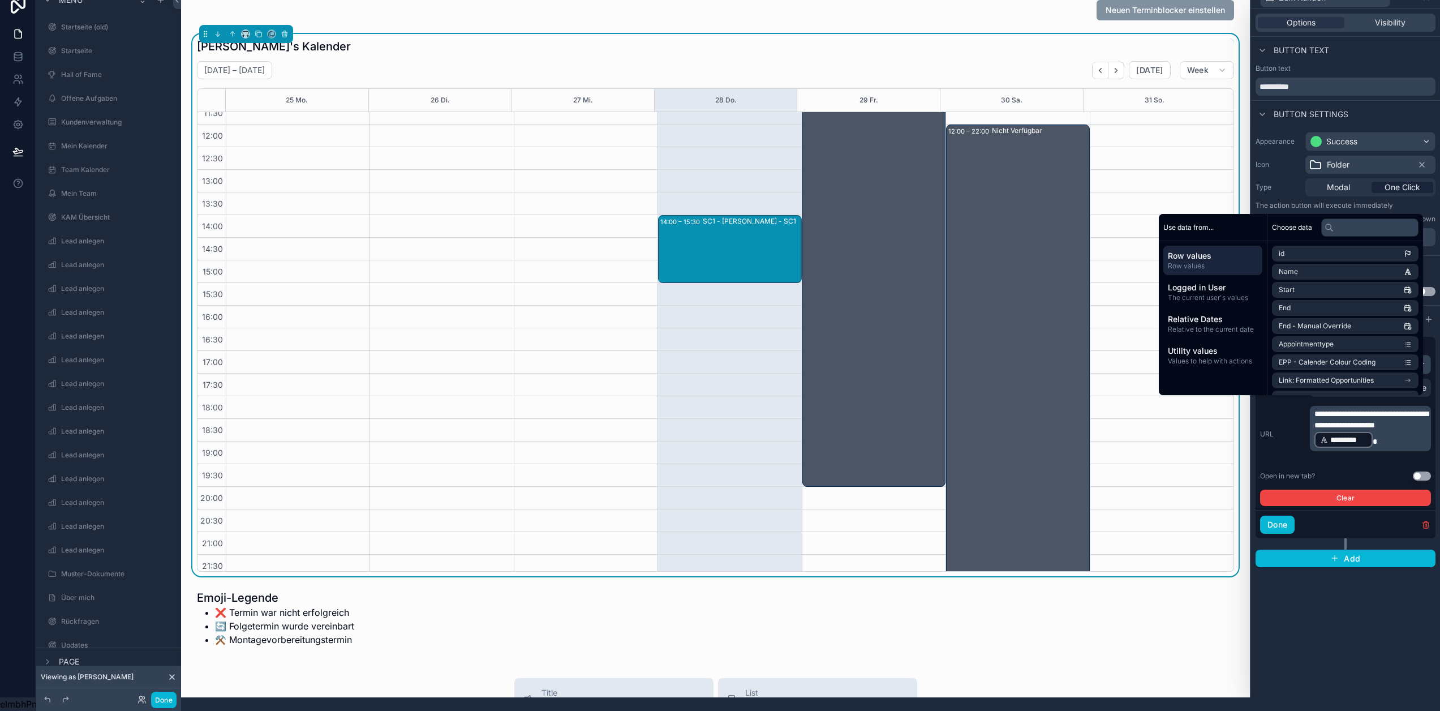
click at [1403, 430] on p "**********" at bounding box center [1371, 428] width 114 height 41
click at [1403, 471] on div "Open in new tab? Use setting" at bounding box center [1345, 475] width 171 height 9
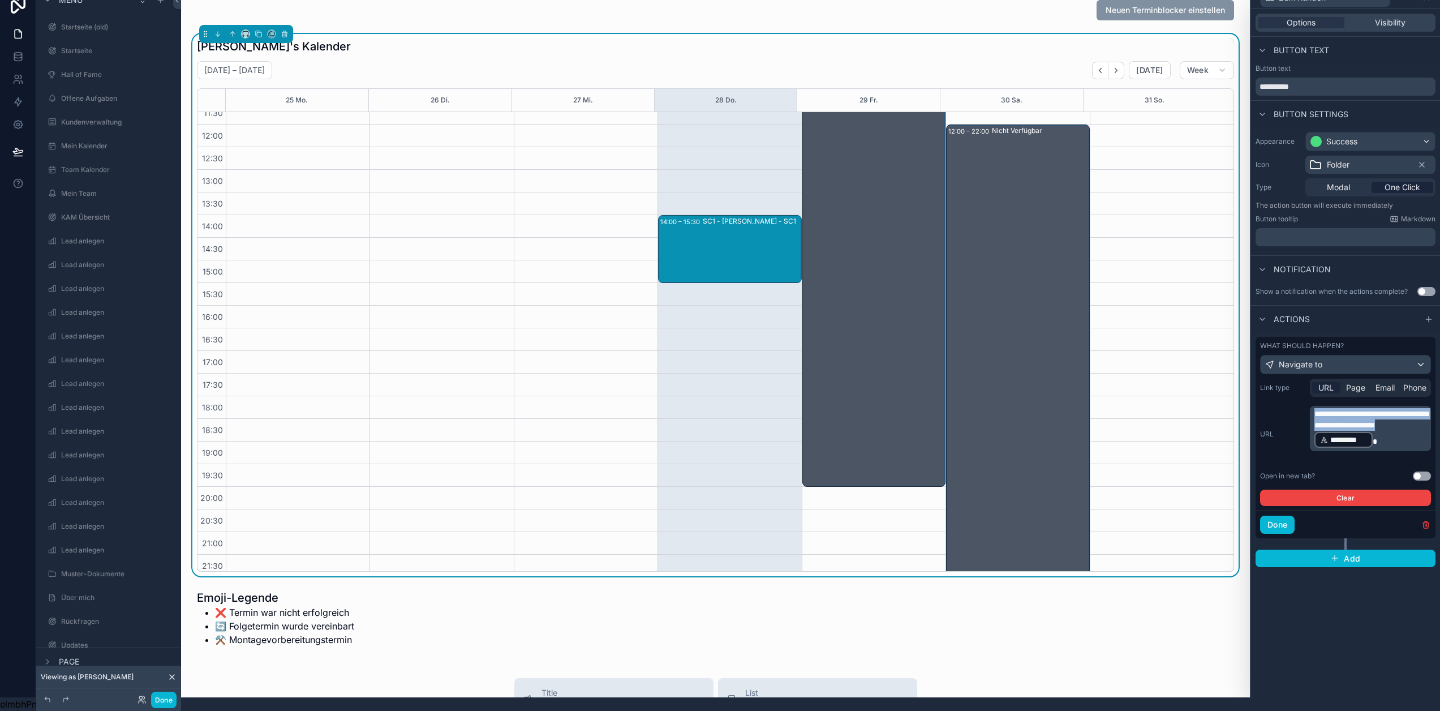
drag, startPoint x: 1395, startPoint y: 431, endPoint x: 1318, endPoint y: 400, distance: 82.8
click at [1318, 406] on div "**********" at bounding box center [1370, 428] width 121 height 45
click at [1359, 382] on span "Page" at bounding box center [1355, 387] width 19 height 11
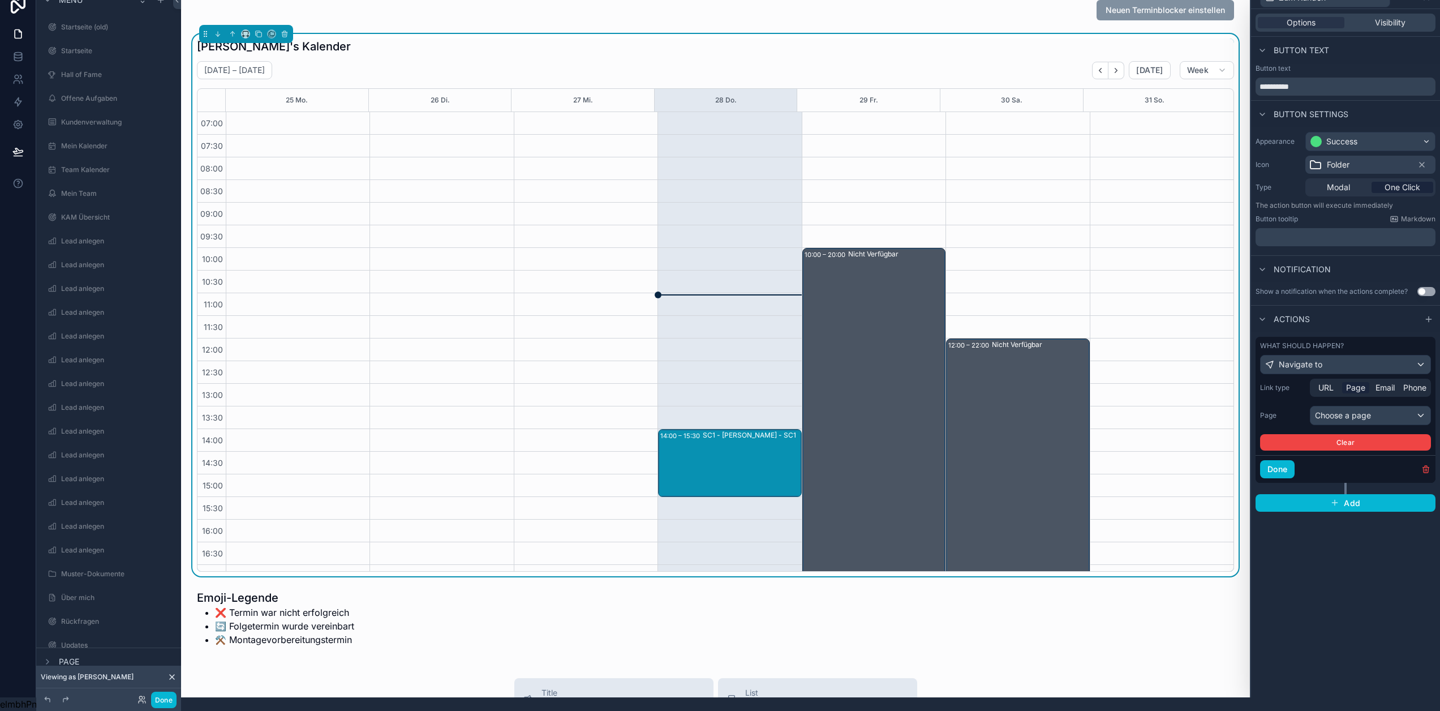
scroll to position [214, 0]
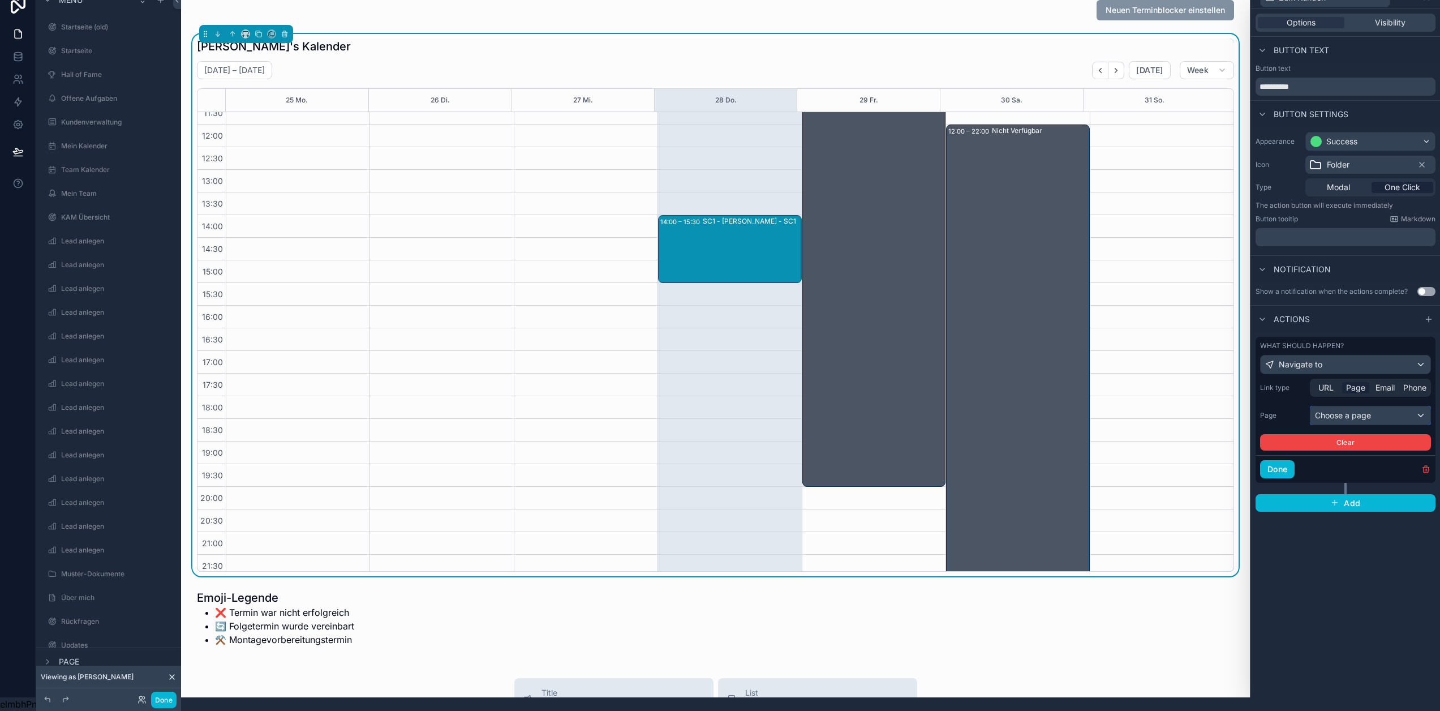
click at [1363, 406] on div "Choose a page" at bounding box center [1370, 415] width 120 height 18
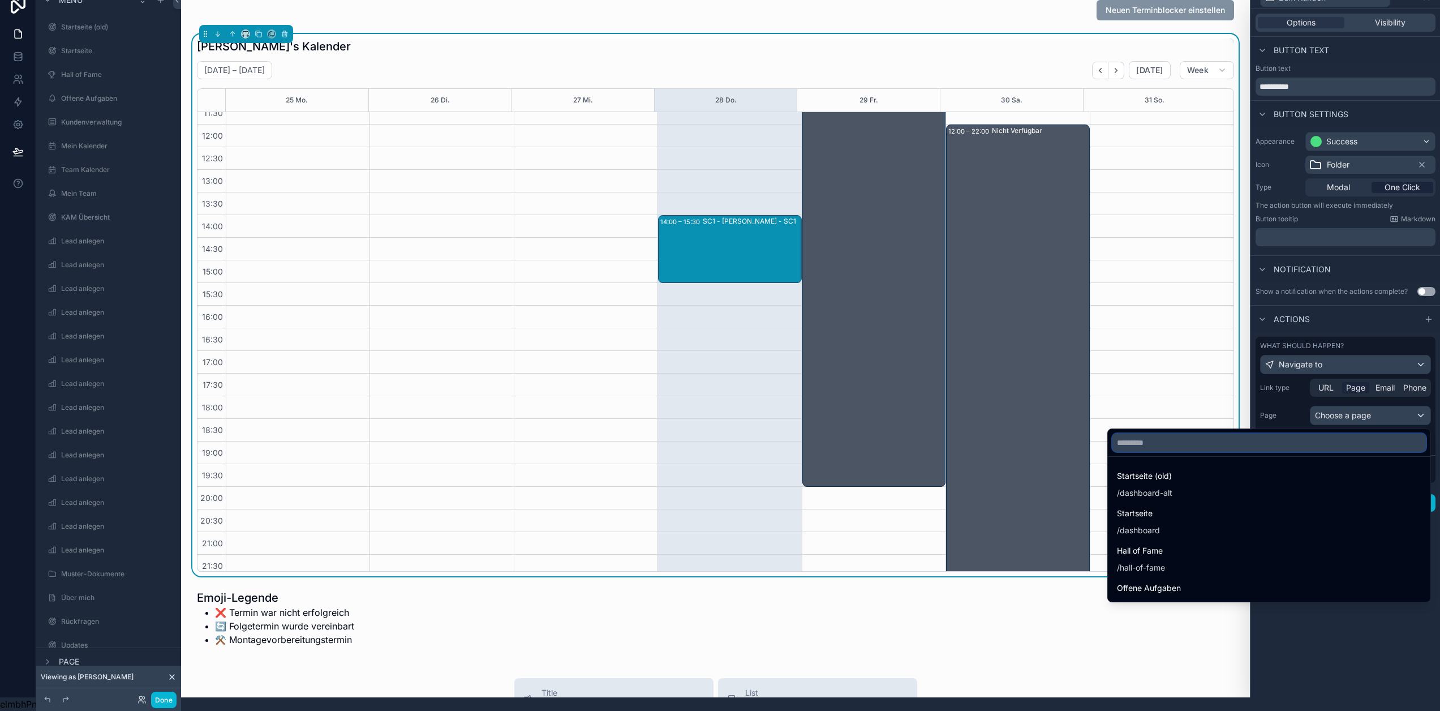
click at [1348, 435] on input "text" at bounding box center [1268, 442] width 313 height 18
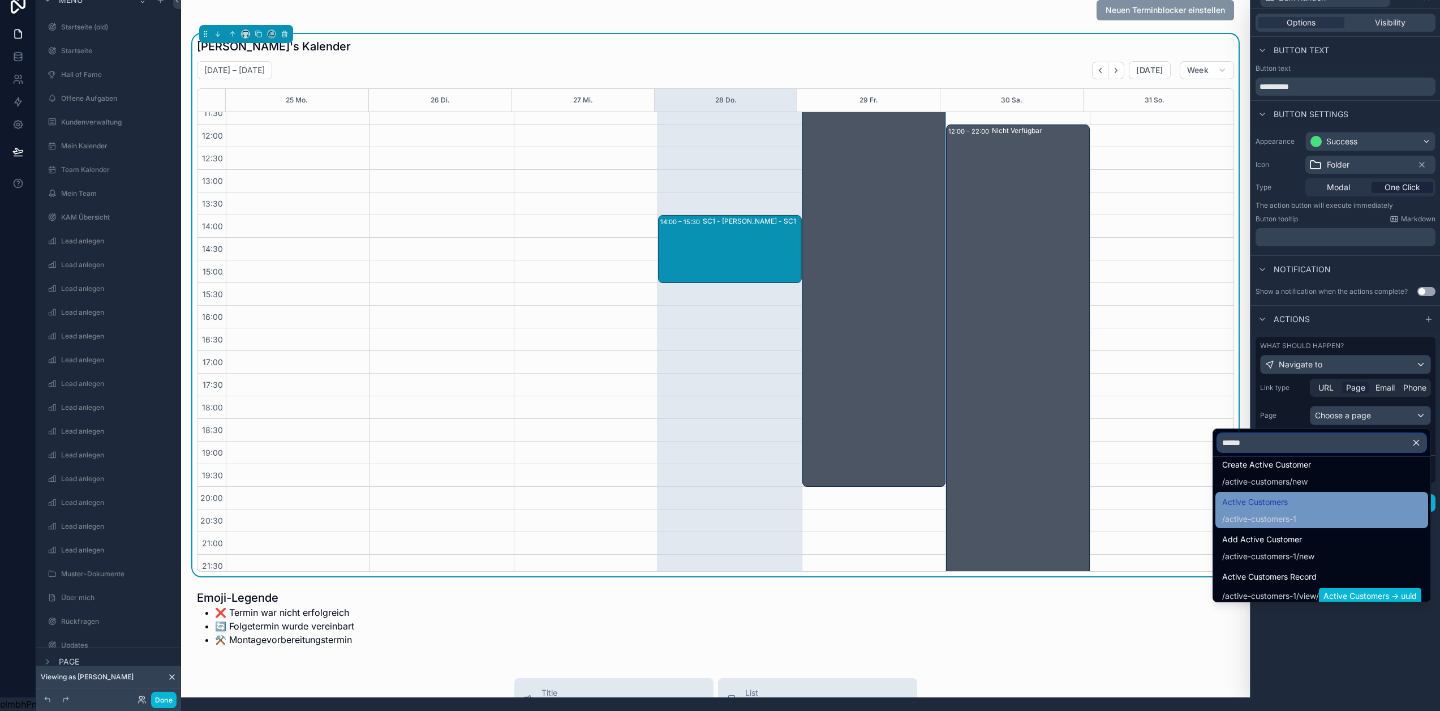
scroll to position [19, 0]
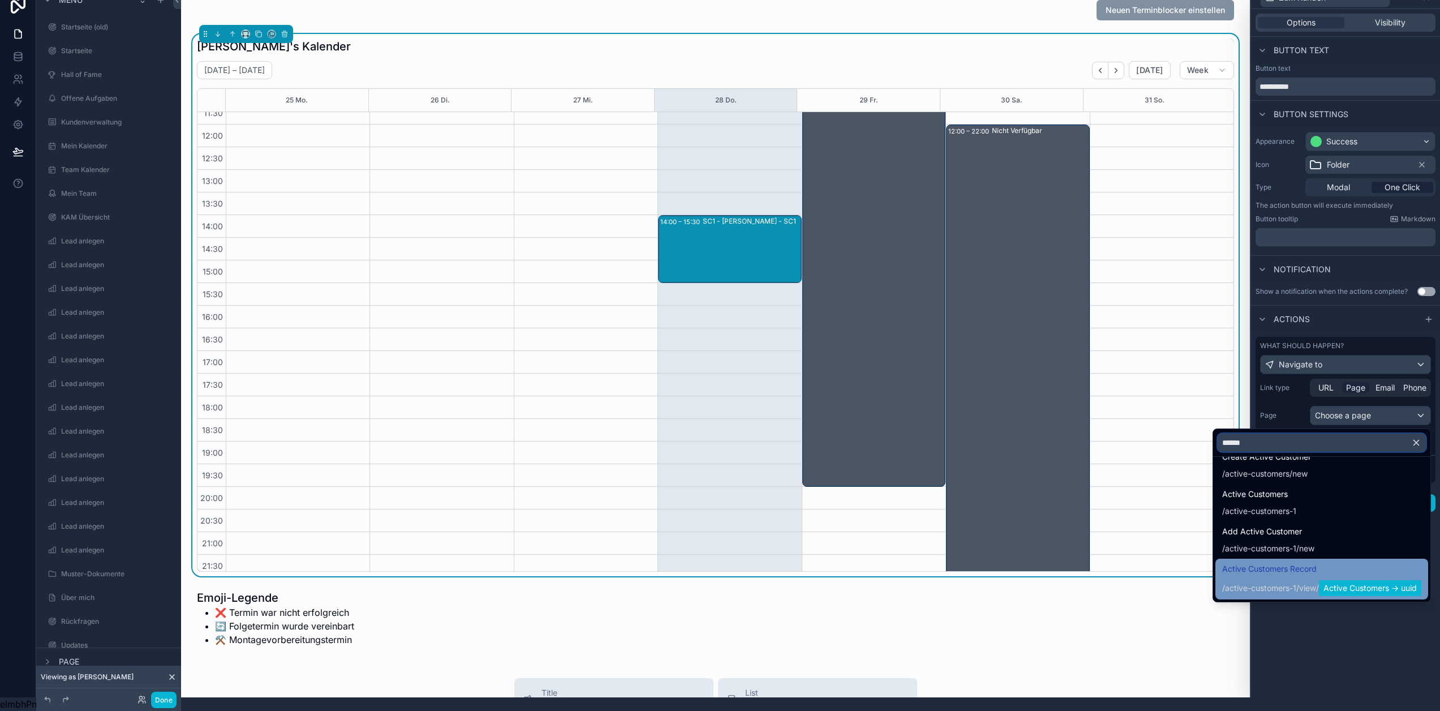
type input "******"
click at [1341, 562] on span "Active Customers Record" at bounding box center [1321, 569] width 199 height 14
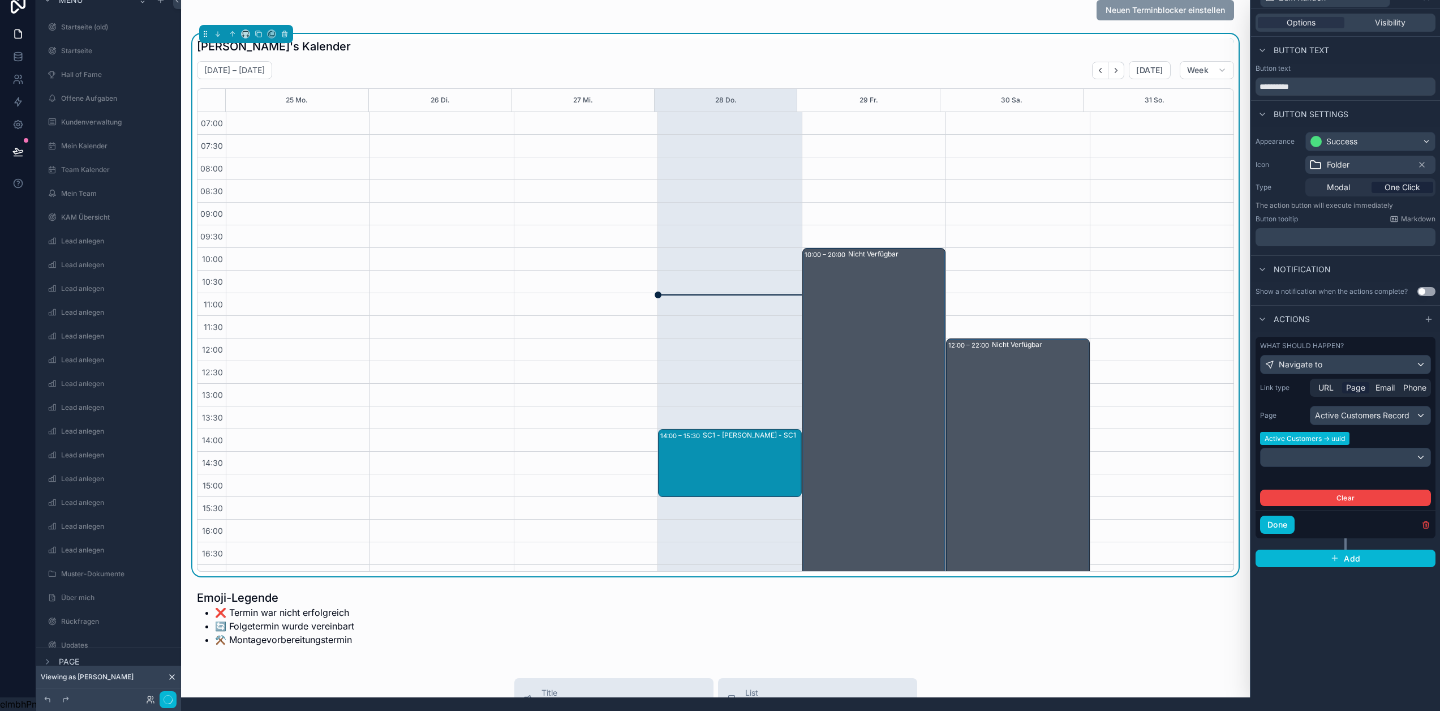
scroll to position [214, 0]
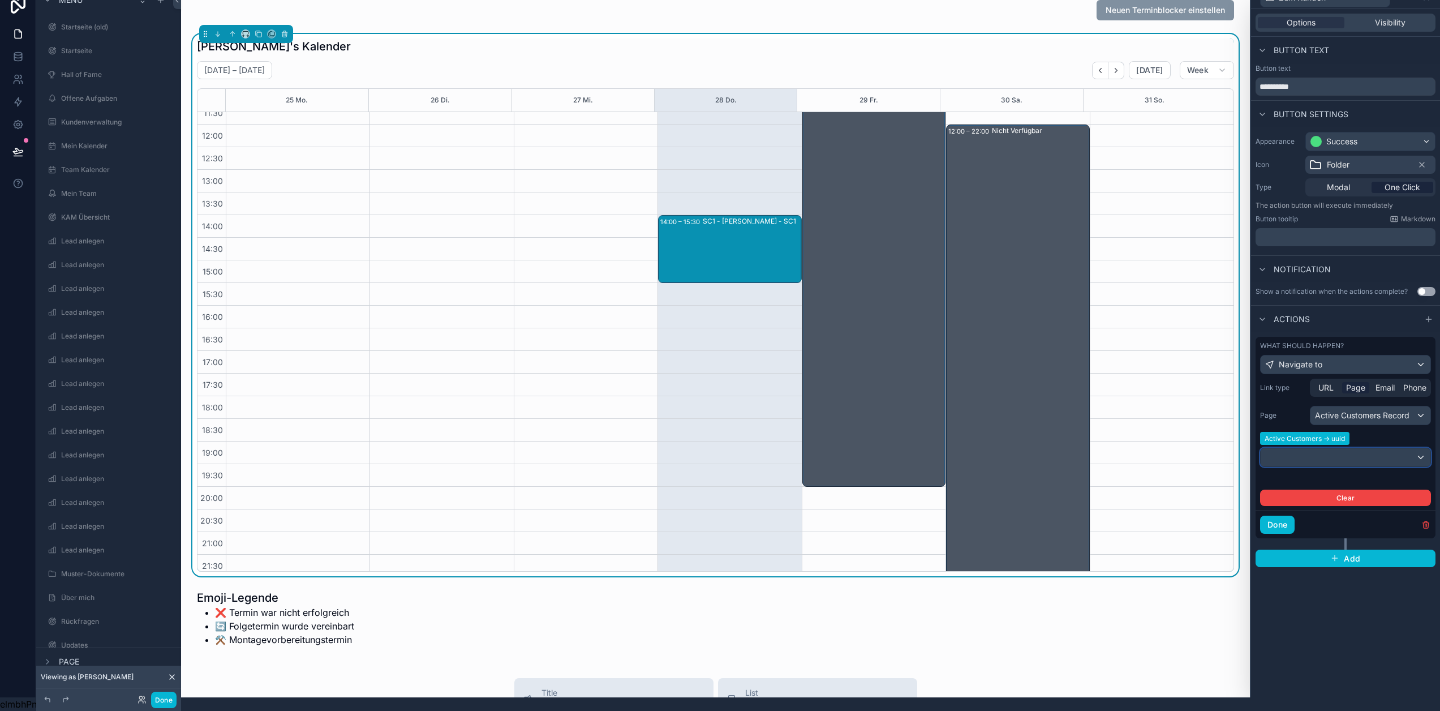
click at [1378, 448] on div at bounding box center [1346, 457] width 170 height 18
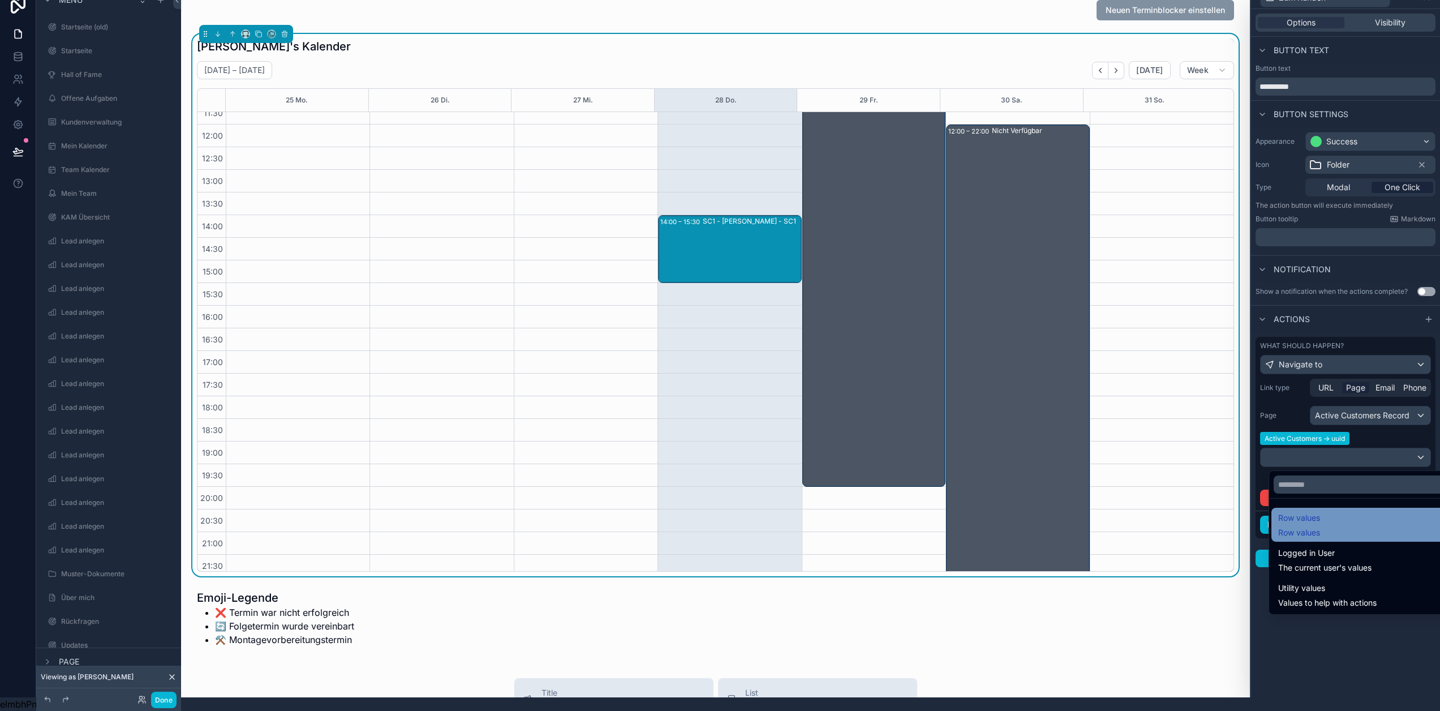
click at [1359, 516] on div "Row values Row values" at bounding box center [1367, 524] width 178 height 27
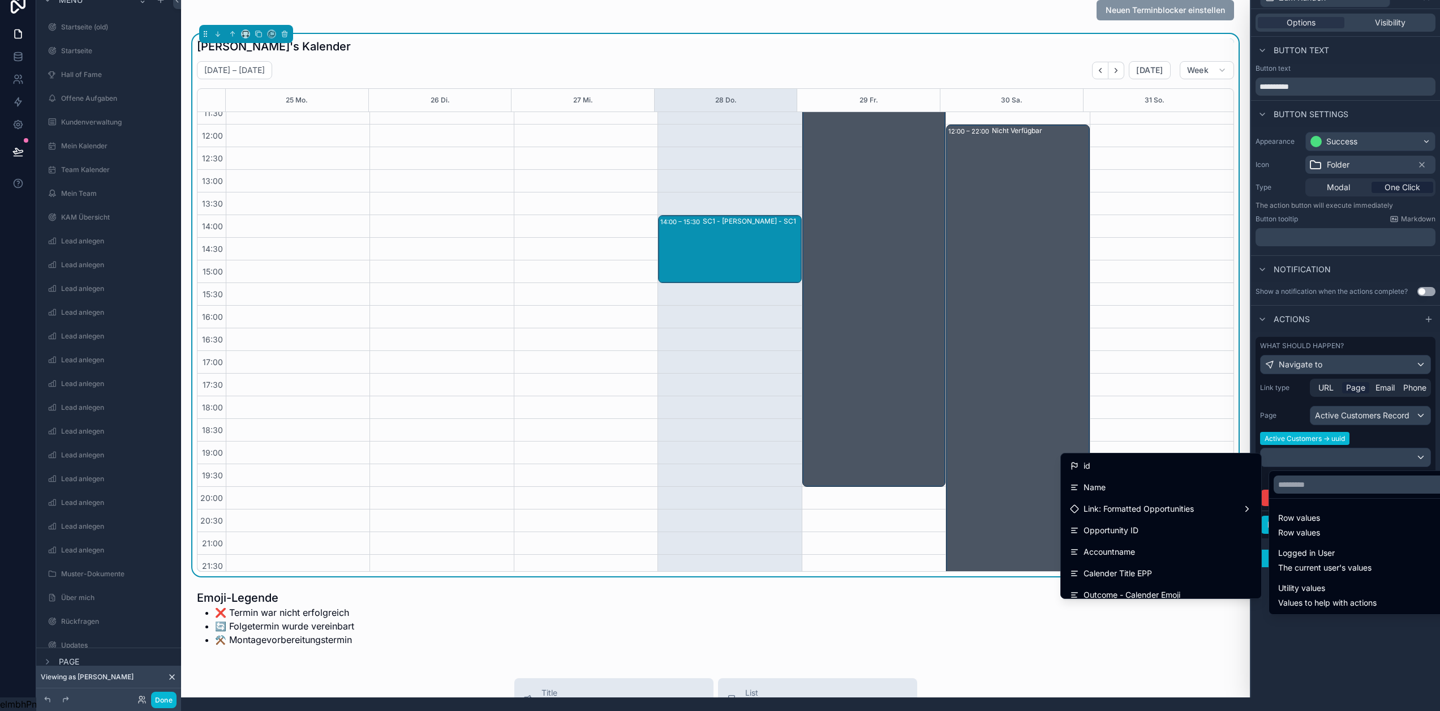
click at [1353, 452] on div at bounding box center [1345, 341] width 189 height 711
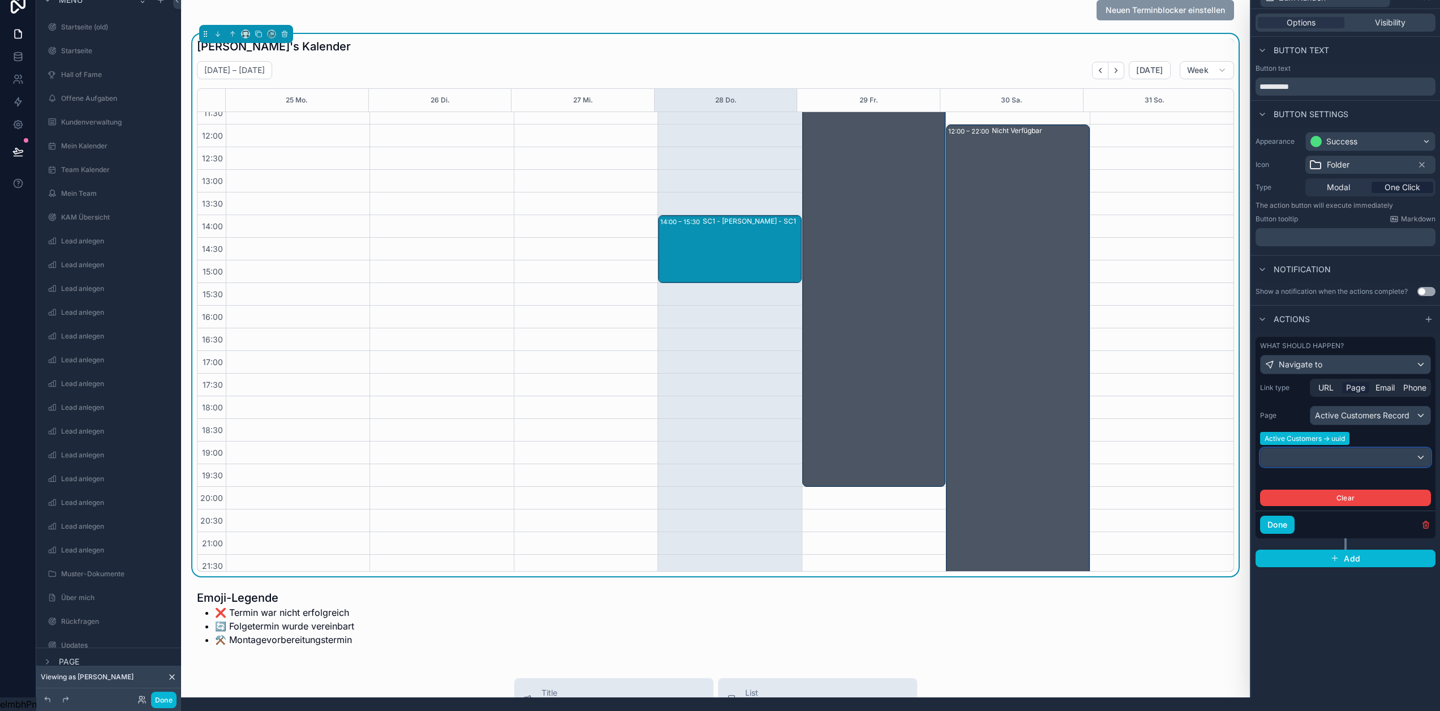
click at [1373, 451] on div at bounding box center [1346, 457] width 170 height 18
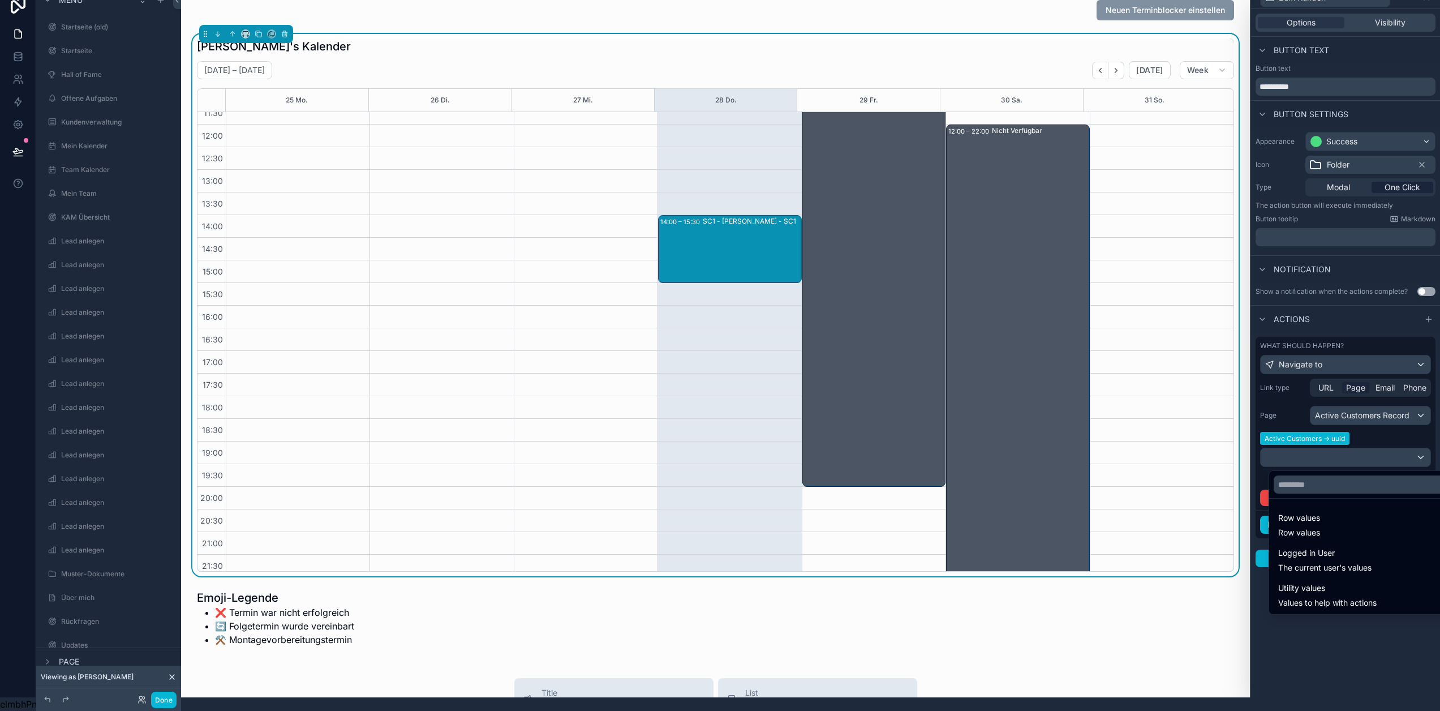
click at [1370, 435] on div at bounding box center [1345, 341] width 189 height 711
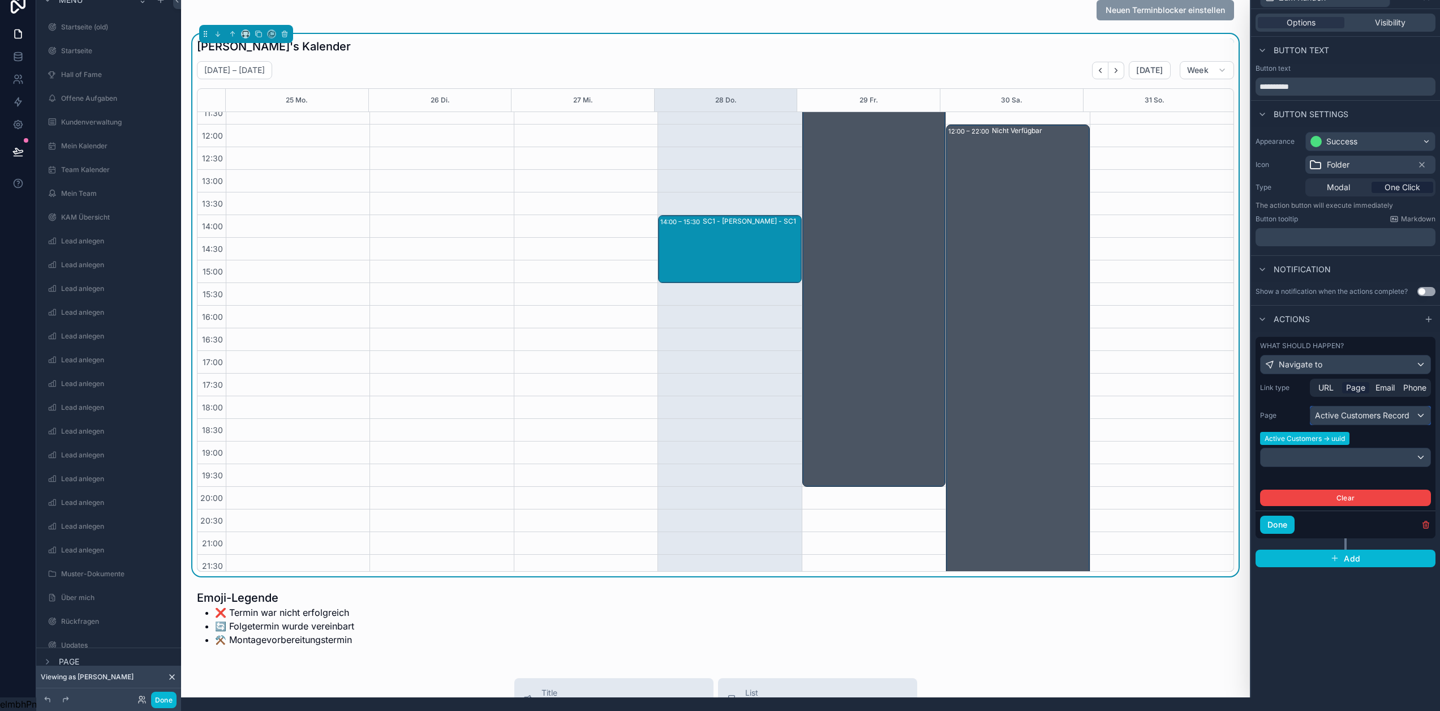
click at [1379, 406] on div "Active Customers Record" at bounding box center [1370, 415] width 120 height 18
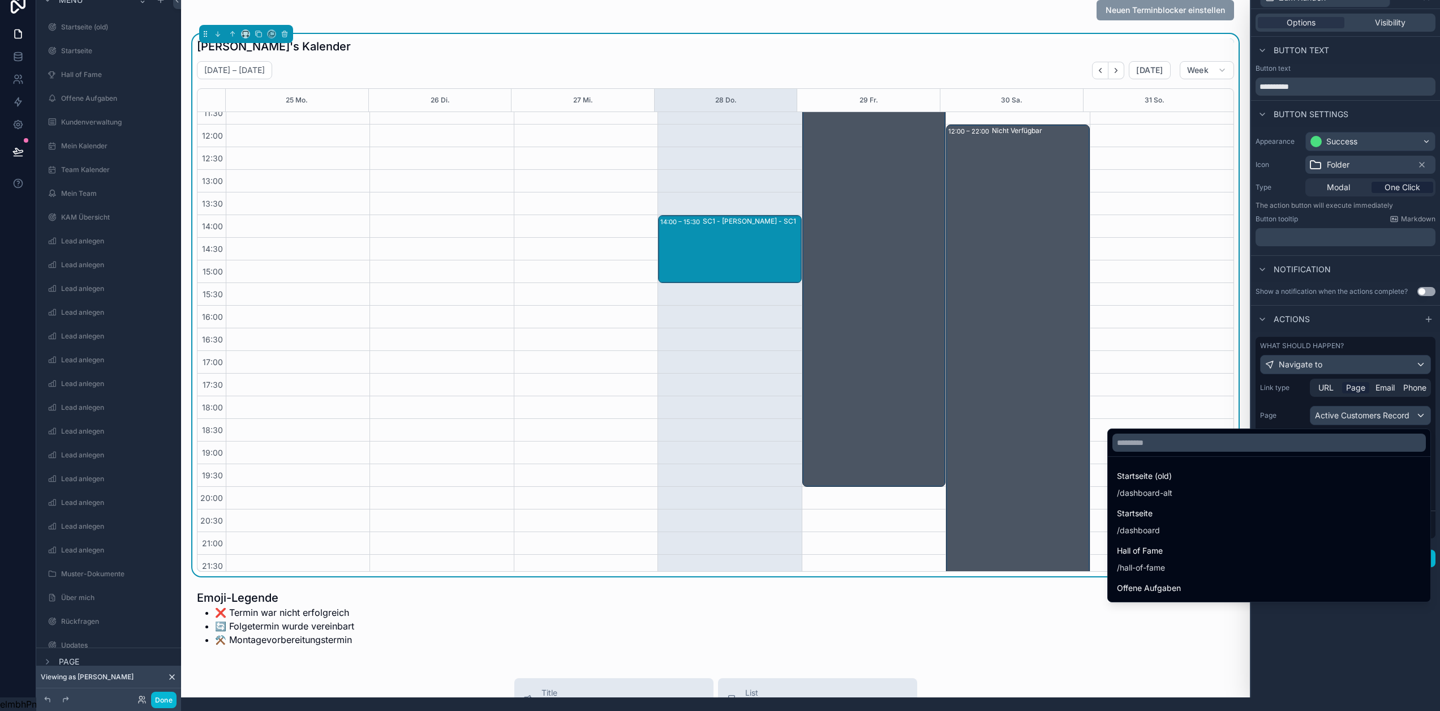
click at [1378, 406] on div at bounding box center [1345, 341] width 189 height 711
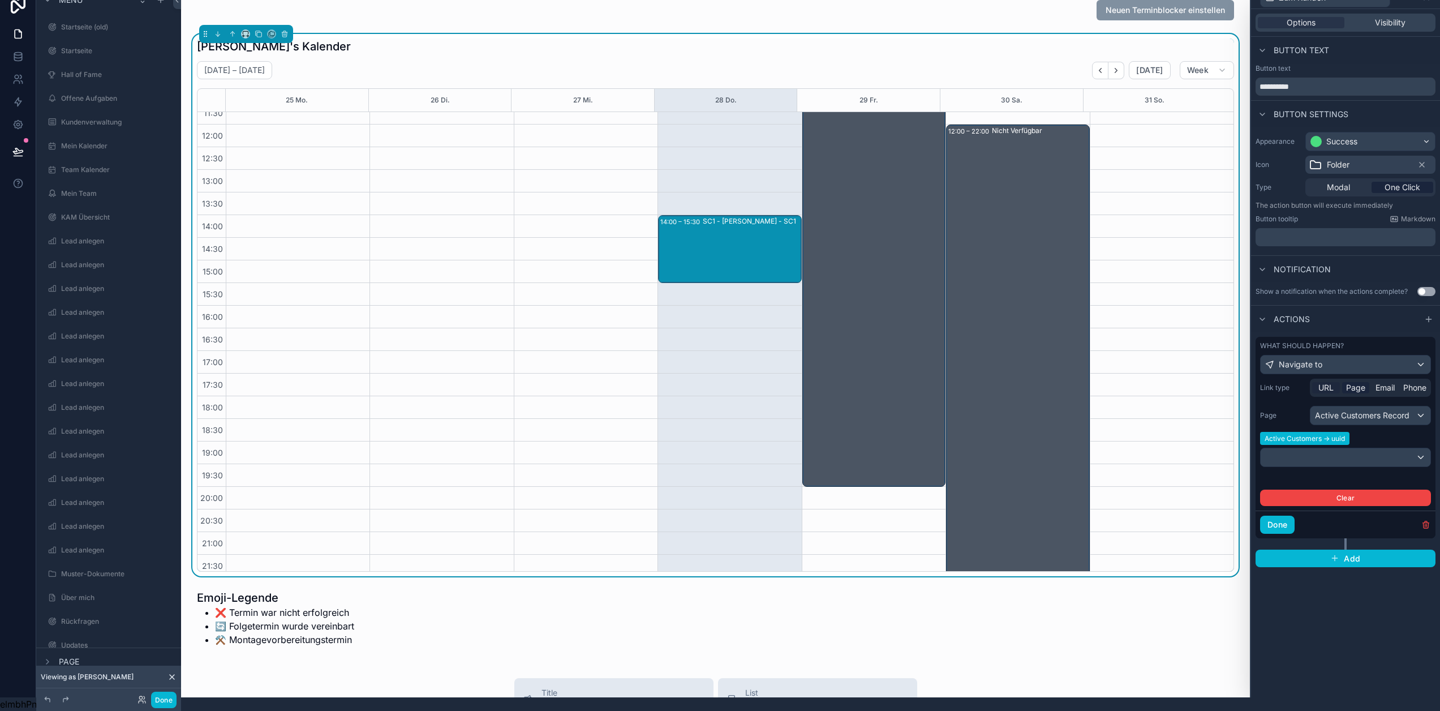
click at [1334, 382] on span "URL" at bounding box center [1325, 387] width 15 height 11
click at [1398, 442] on p "**********" at bounding box center [1371, 428] width 114 height 41
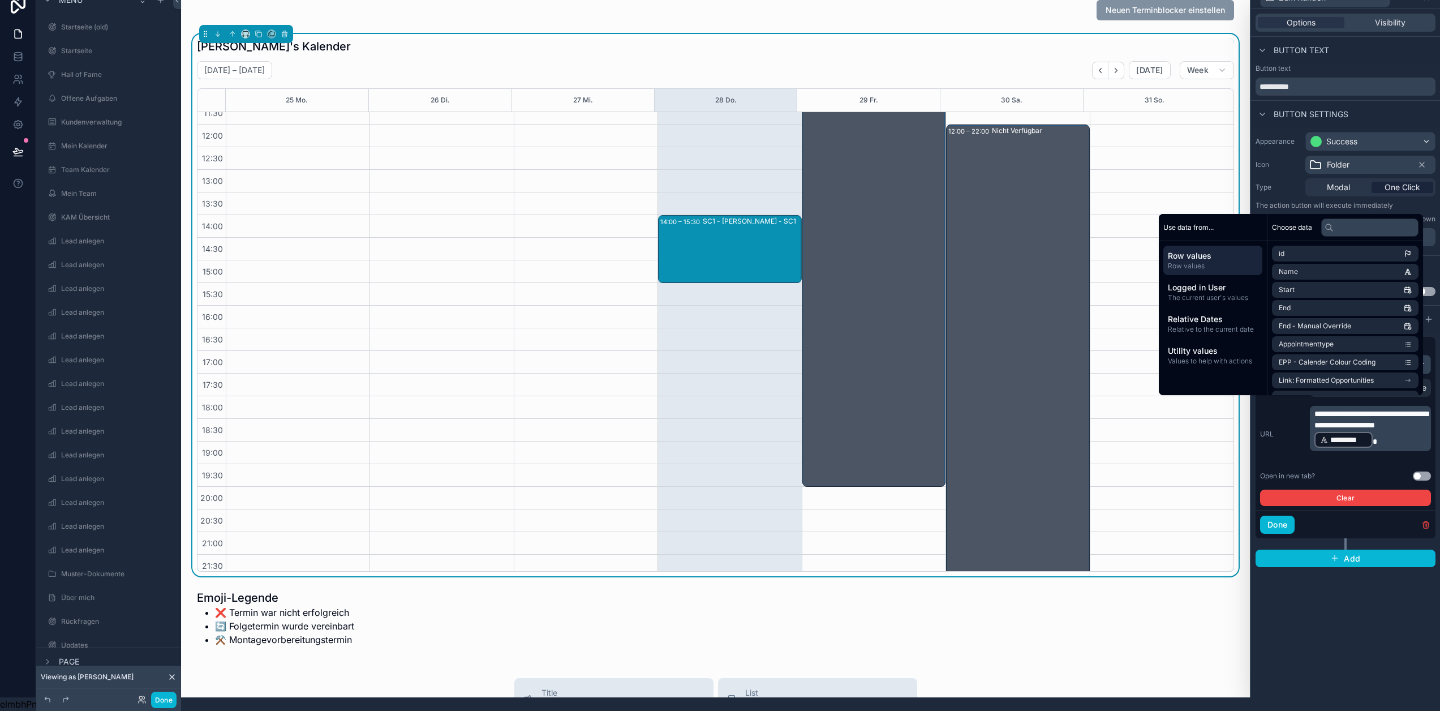
click at [1390, 410] on p "**********" at bounding box center [1371, 428] width 114 height 41
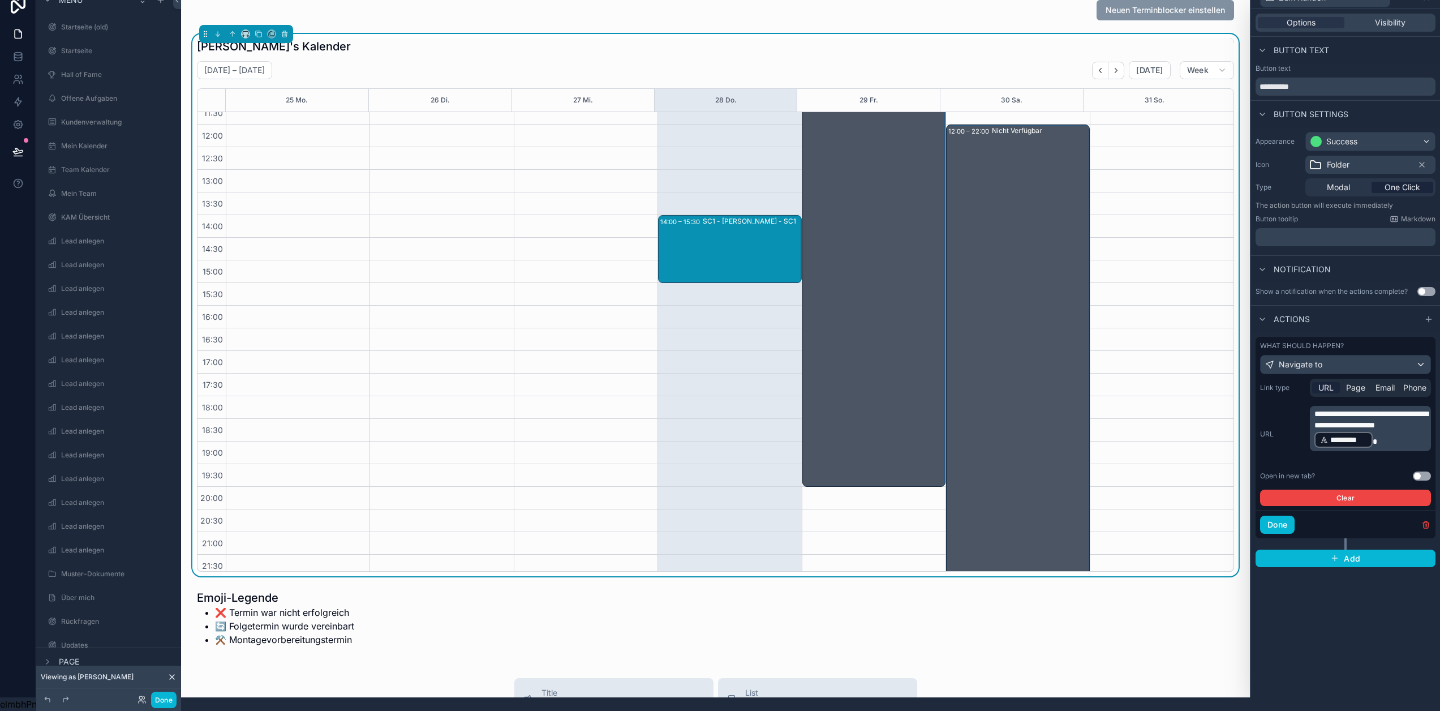
click at [1397, 433] on p "**********" at bounding box center [1371, 428] width 114 height 41
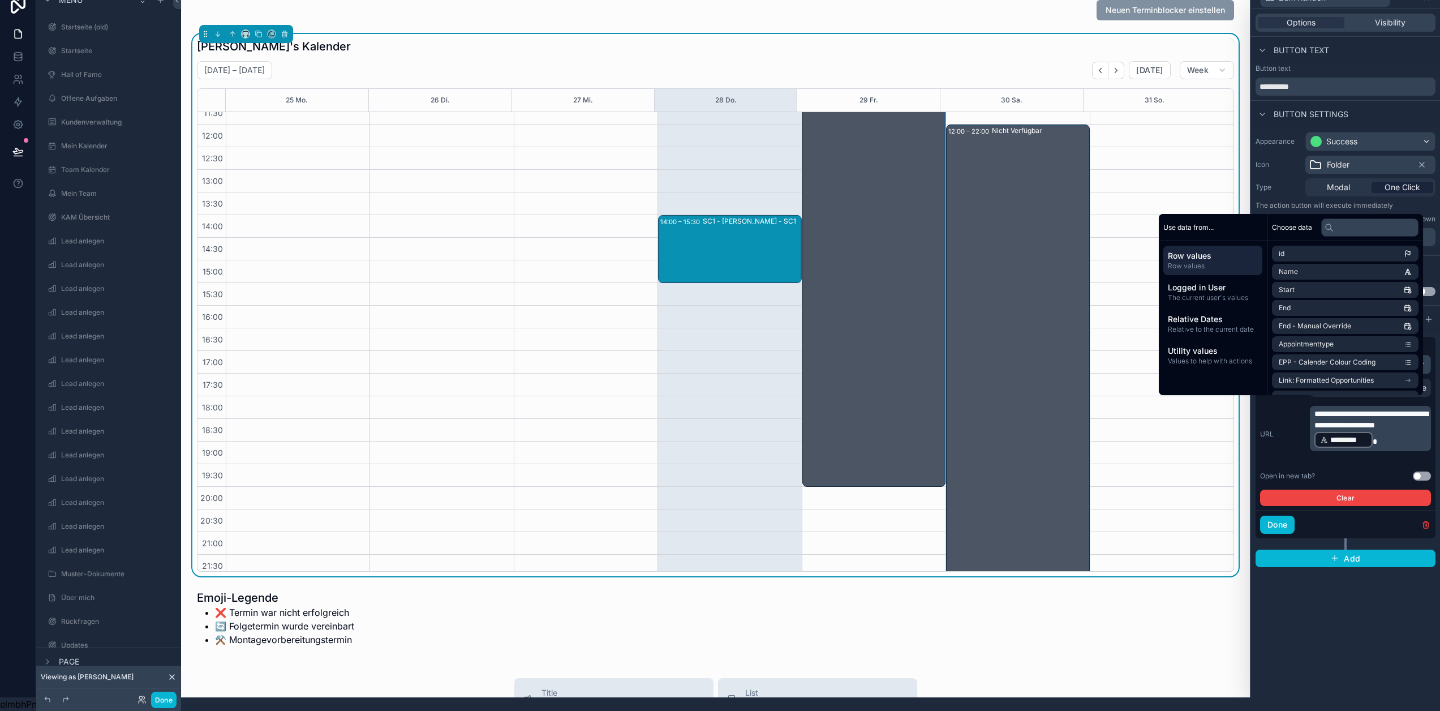
click at [1404, 440] on p "**********" at bounding box center [1371, 428] width 114 height 41
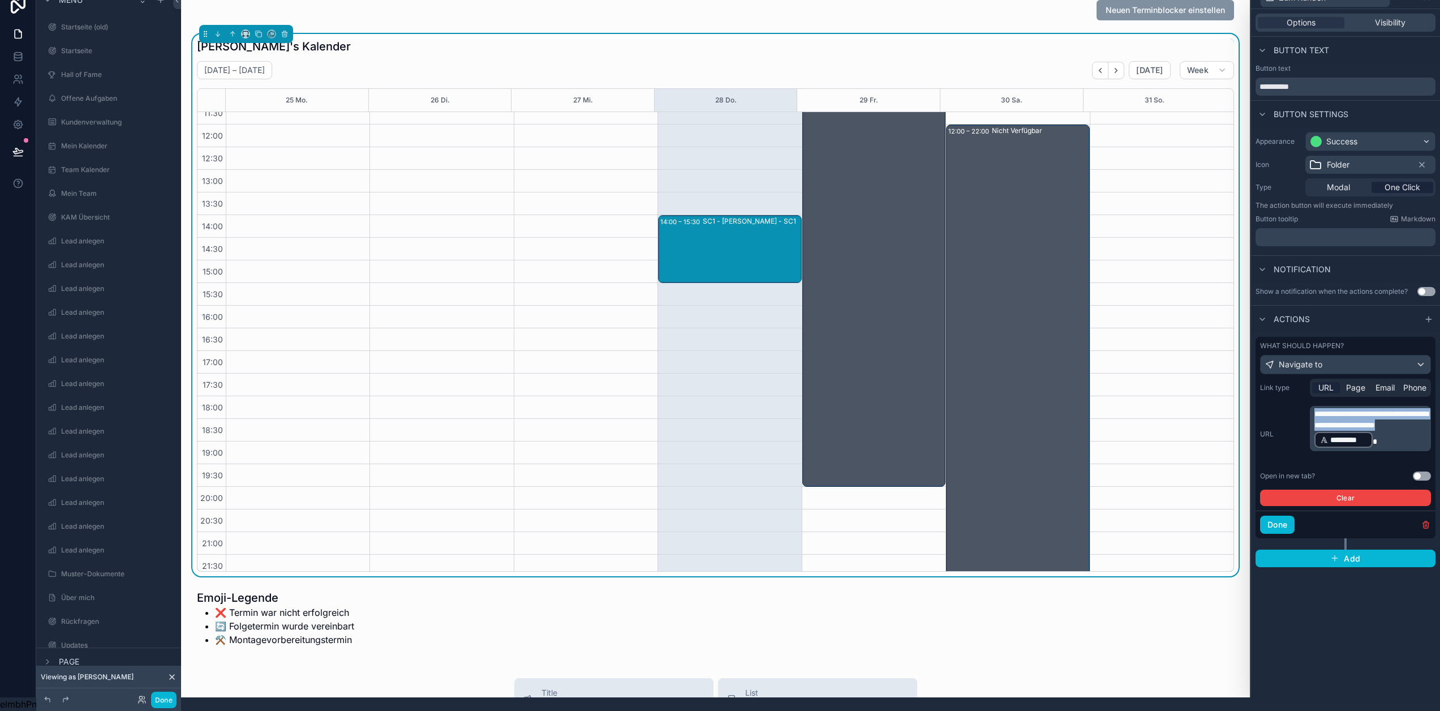
drag, startPoint x: 1394, startPoint y: 425, endPoint x: 1308, endPoint y: 403, distance: 88.1
click at [1308, 406] on div "**********" at bounding box center [1345, 434] width 171 height 57
click at [1291, 515] on button "Done" at bounding box center [1277, 524] width 35 height 18
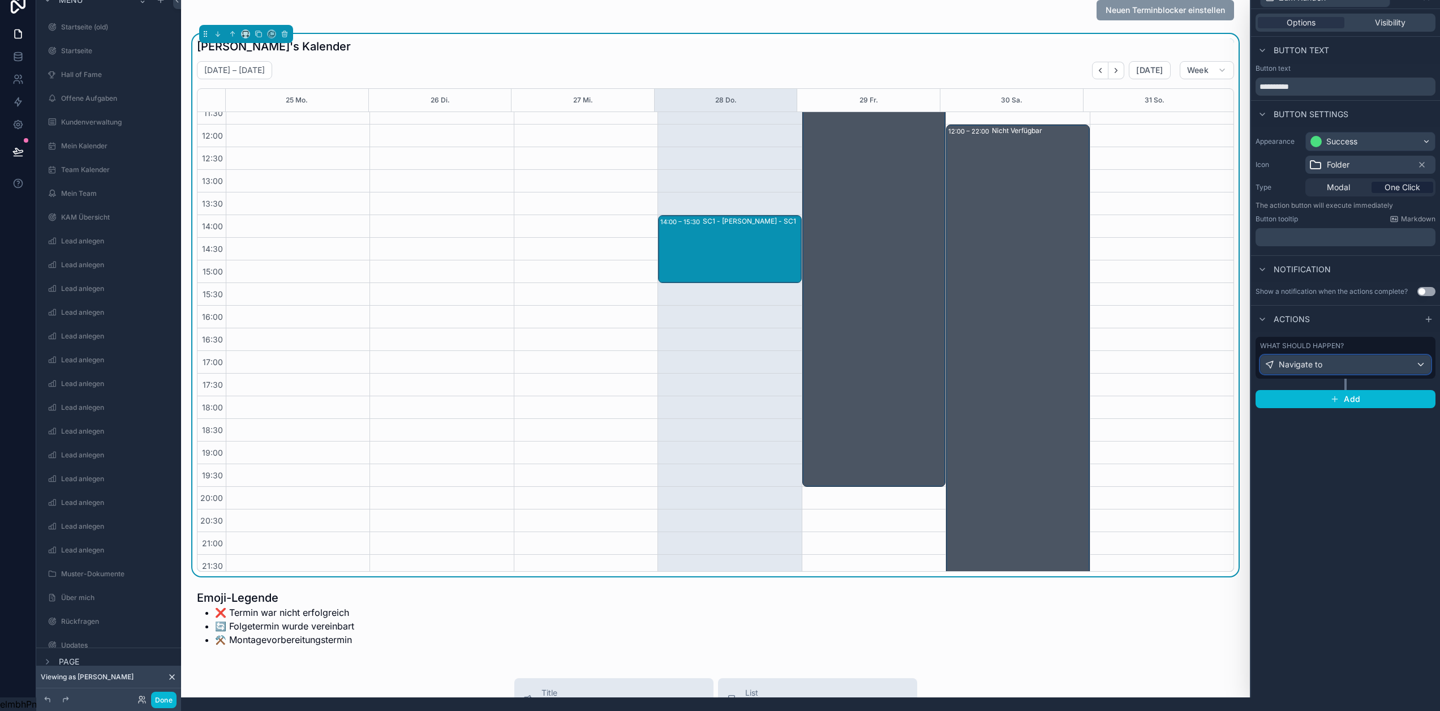
click at [1377, 355] on div "Navigate to" at bounding box center [1346, 364] width 170 height 18
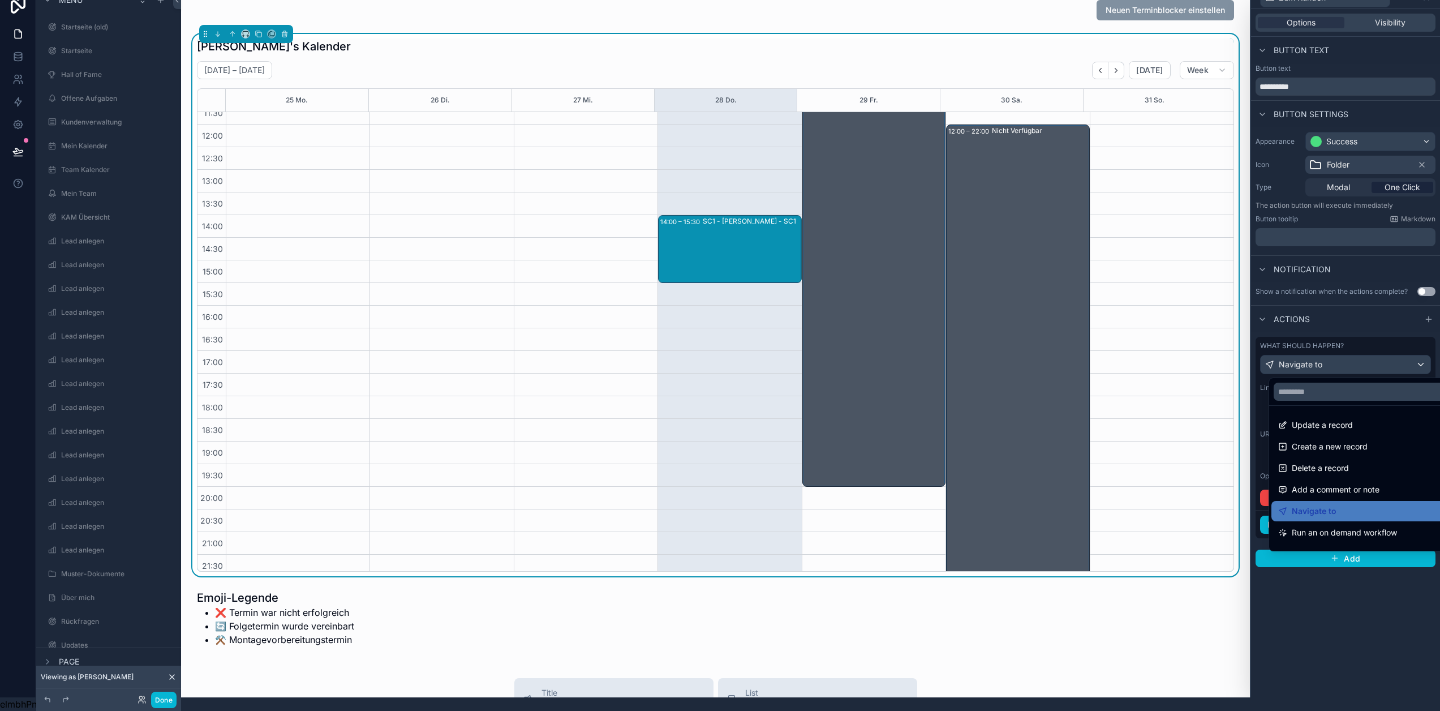
click at [1377, 354] on div at bounding box center [1345, 341] width 189 height 711
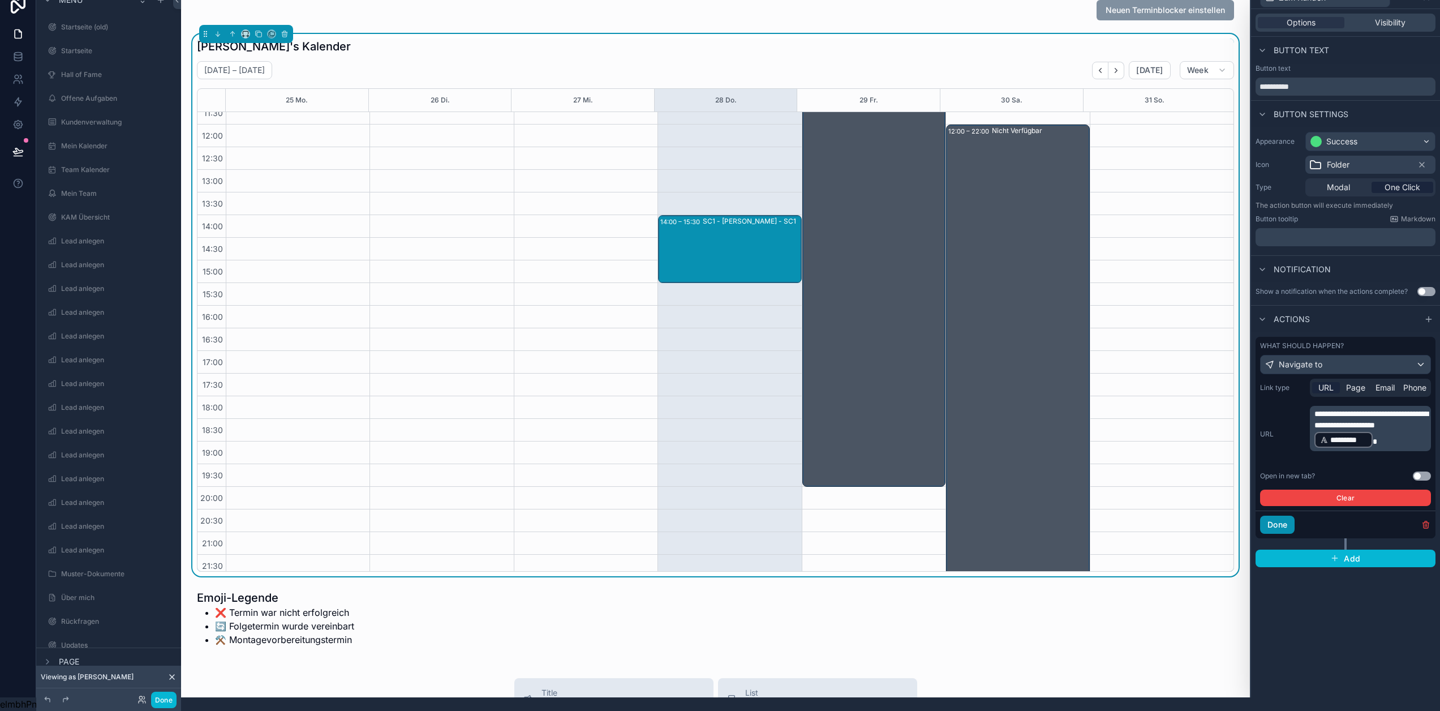
click at [1295, 515] on button "Done" at bounding box center [1277, 524] width 35 height 18
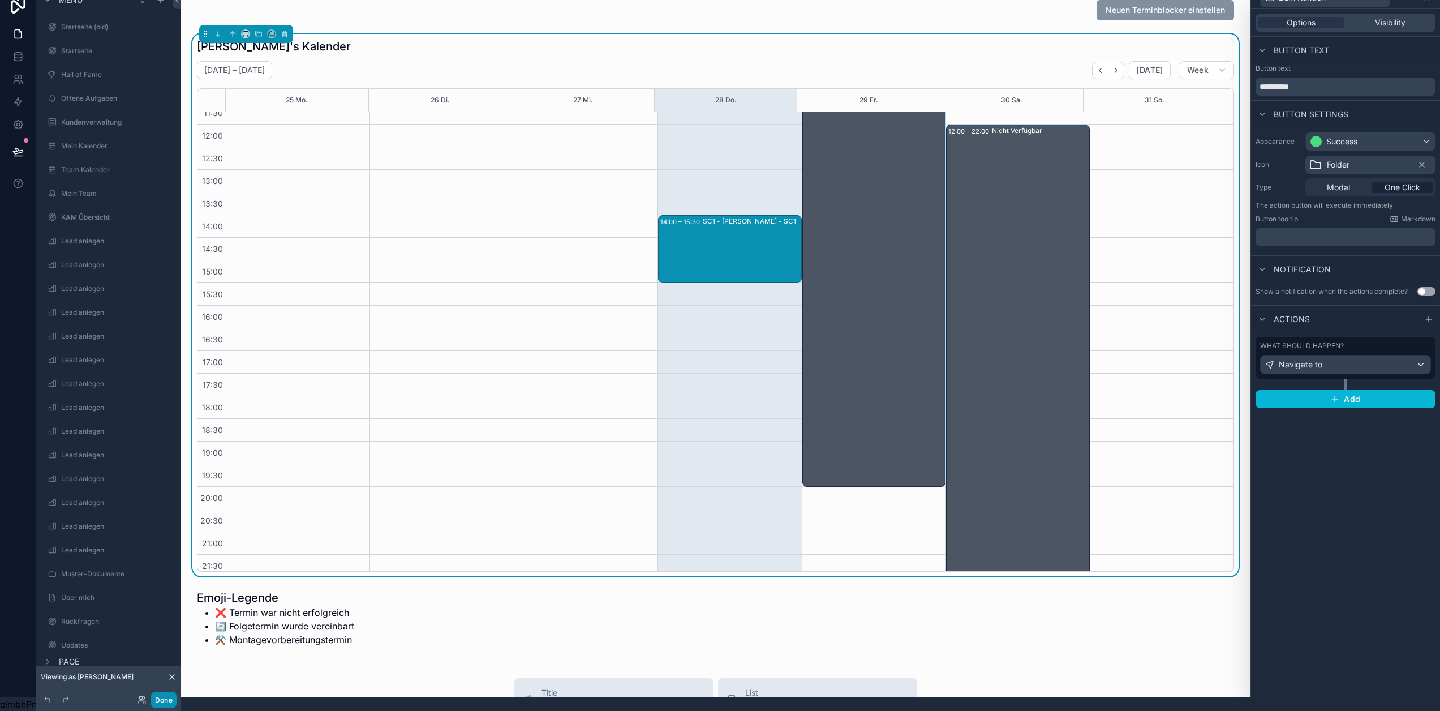
click at [170, 695] on button "Done" at bounding box center [163, 699] width 25 height 16
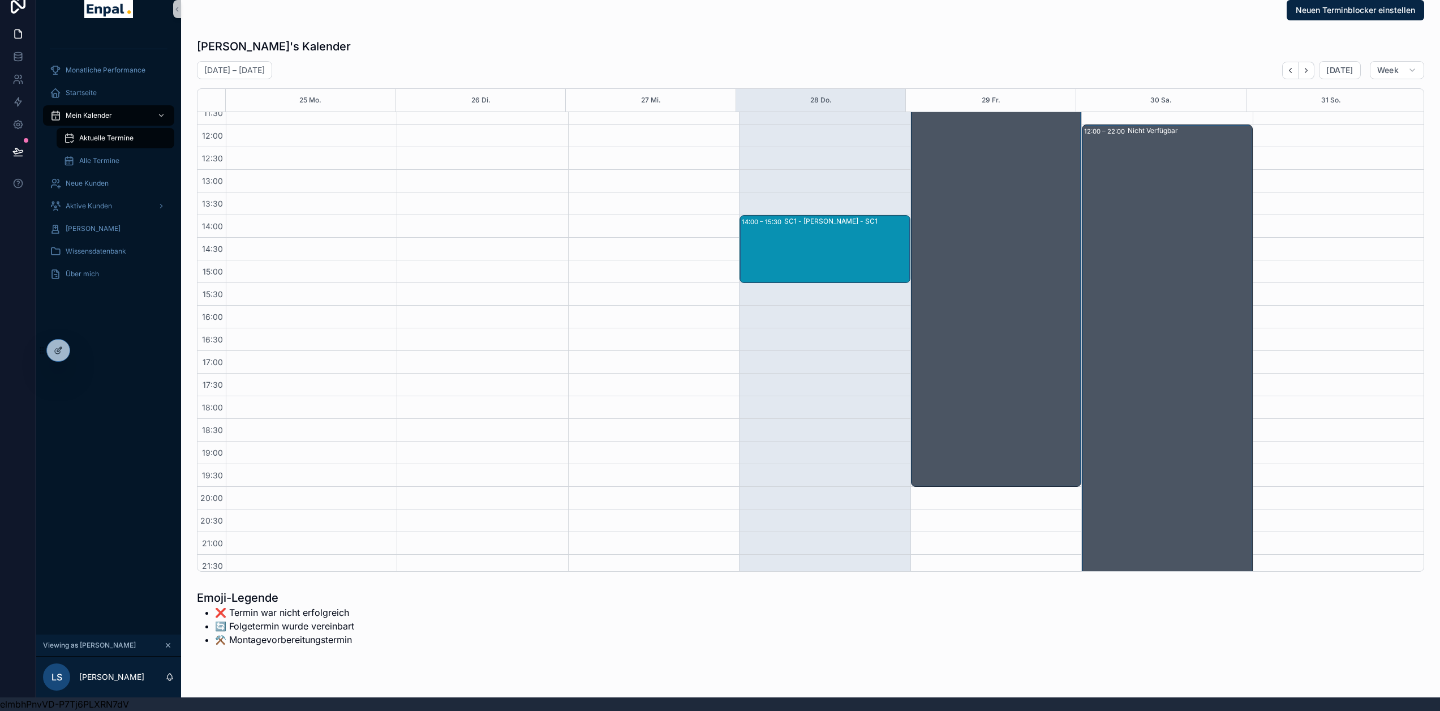
click at [847, 219] on div "SC1 - Katharina Vogel - SC1" at bounding box center [846, 249] width 124 height 66
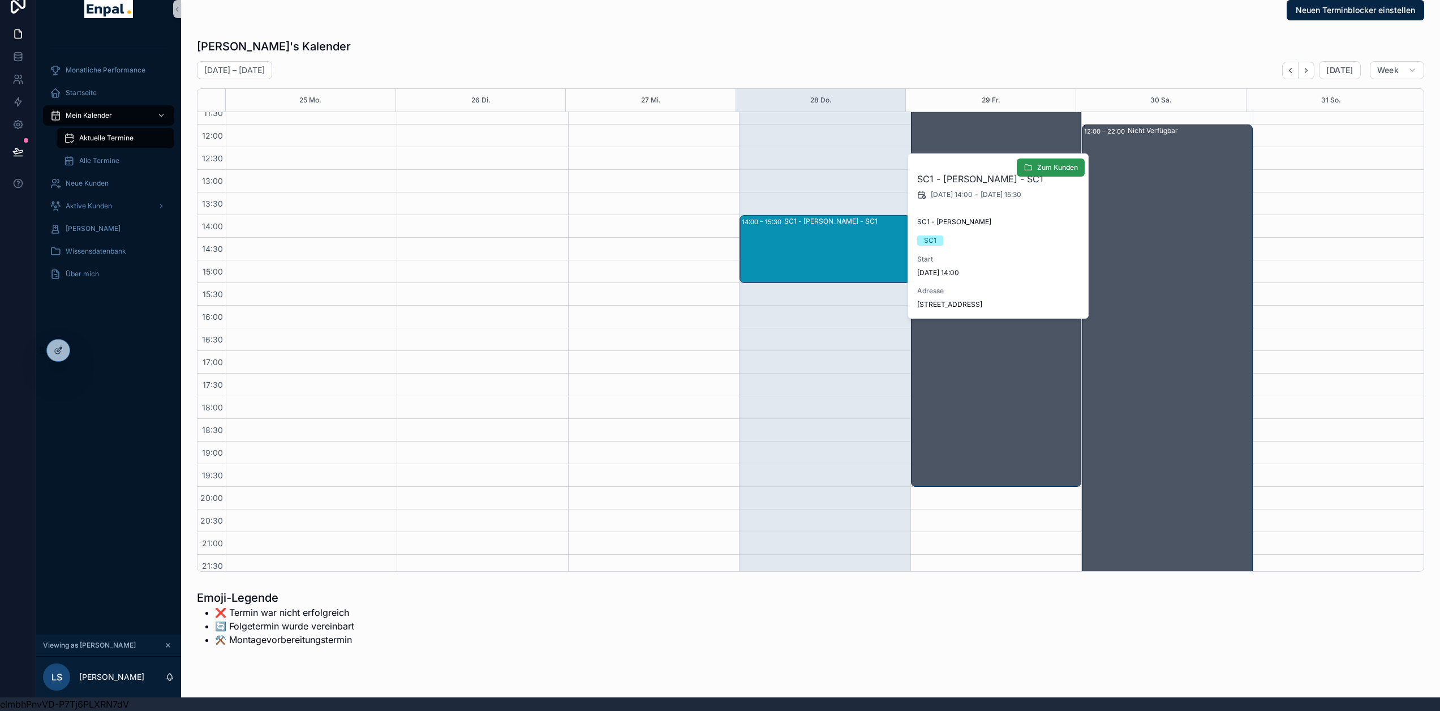
click at [1055, 170] on span "Zum Kunden" at bounding box center [1057, 167] width 41 height 9
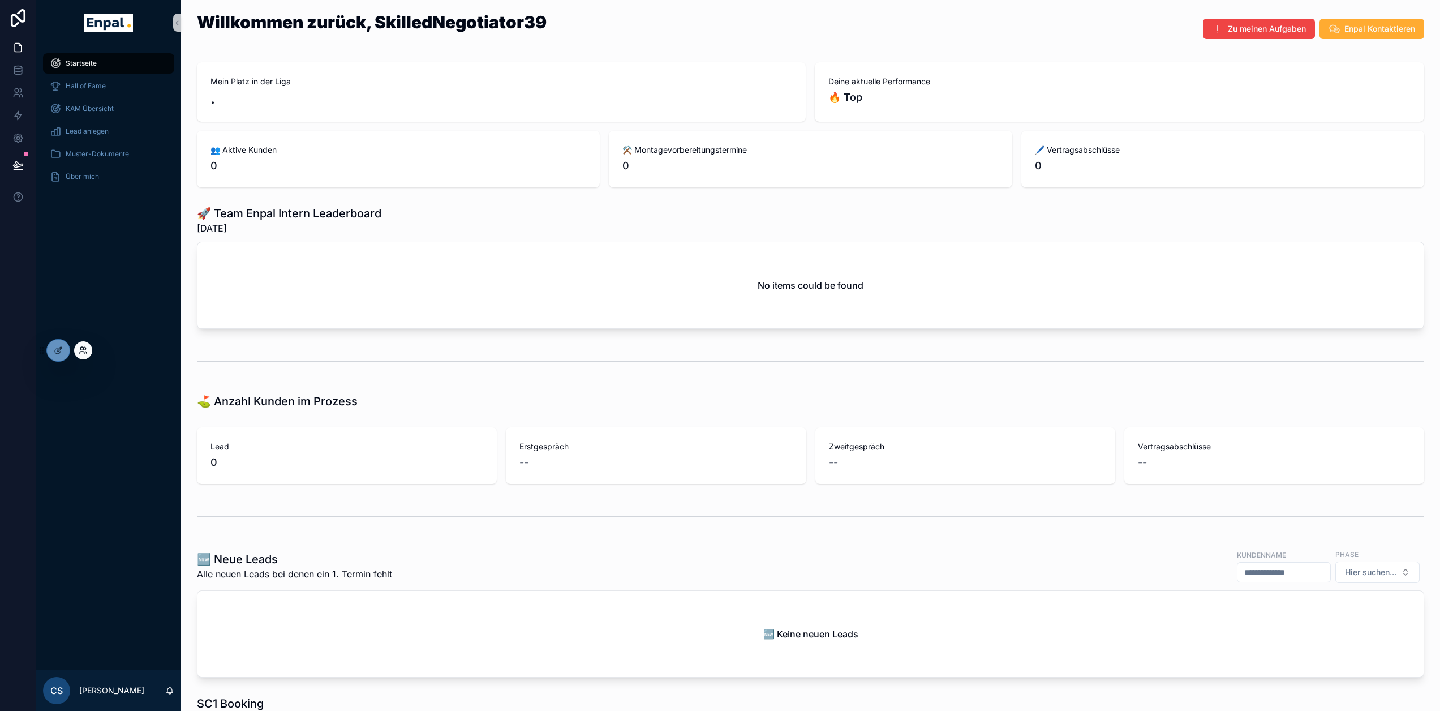
click at [87, 347] on icon at bounding box center [83, 350] width 9 height 9
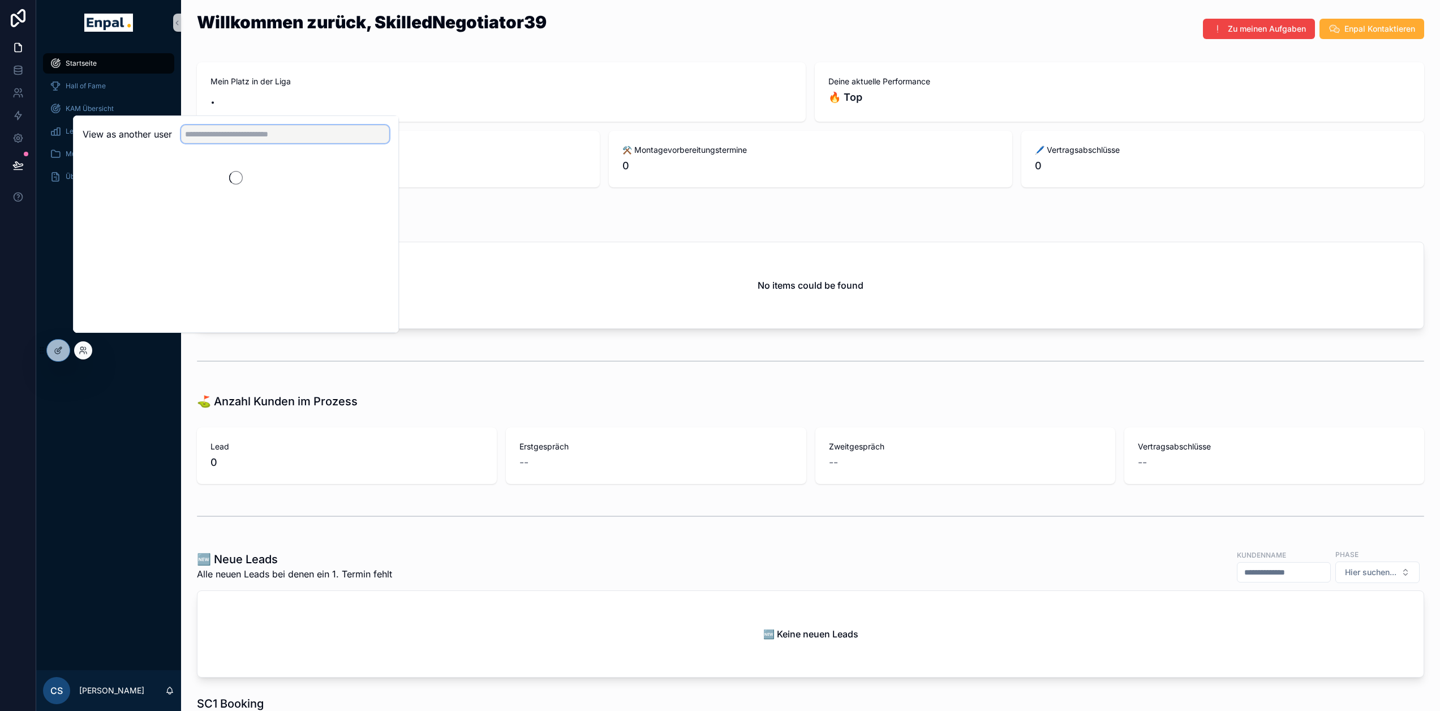
click at [235, 140] on input "text" at bounding box center [285, 134] width 208 height 18
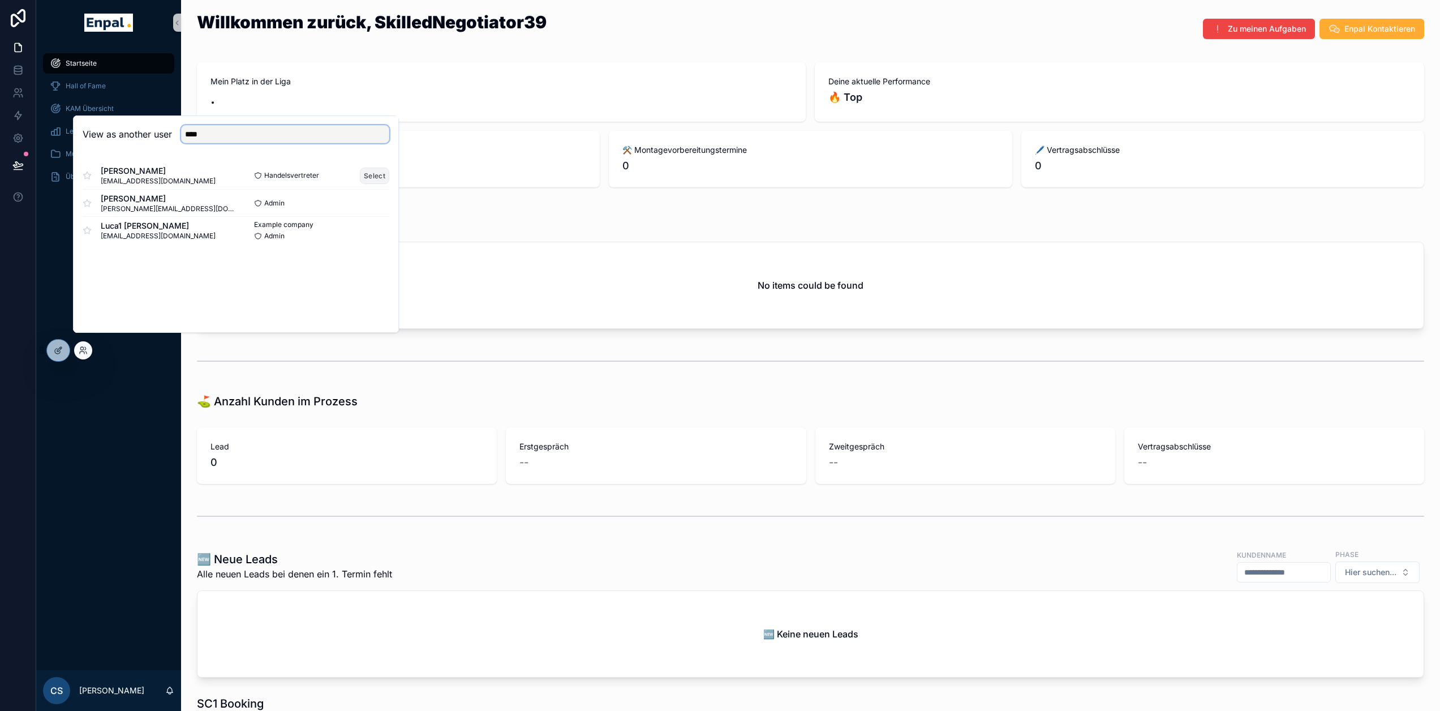
type input "****"
click at [370, 184] on button "Select" at bounding box center [374, 175] width 29 height 16
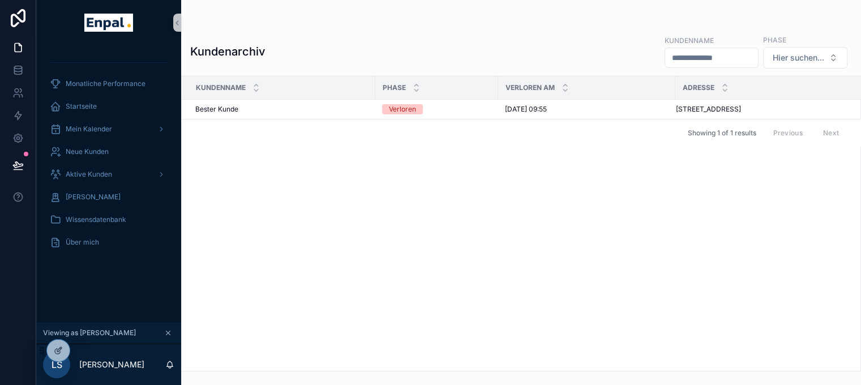
drag, startPoint x: 755, startPoint y: 278, endPoint x: 461, endPoint y: 262, distance: 295.2
click at [755, 278] on div "Kundenname Phase Verloren Am Adresse [PERSON_NAME] [PERSON_NAME] [PERSON_NAME] …" at bounding box center [521, 223] width 678 height 294
click at [122, 129] on div "Mein Kalender" at bounding box center [109, 129] width 118 height 18
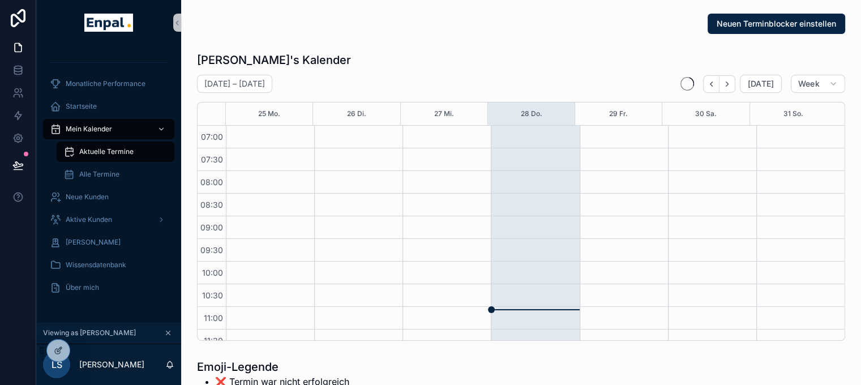
click at [134, 151] on div "Aktuelle Termine" at bounding box center [115, 152] width 104 height 18
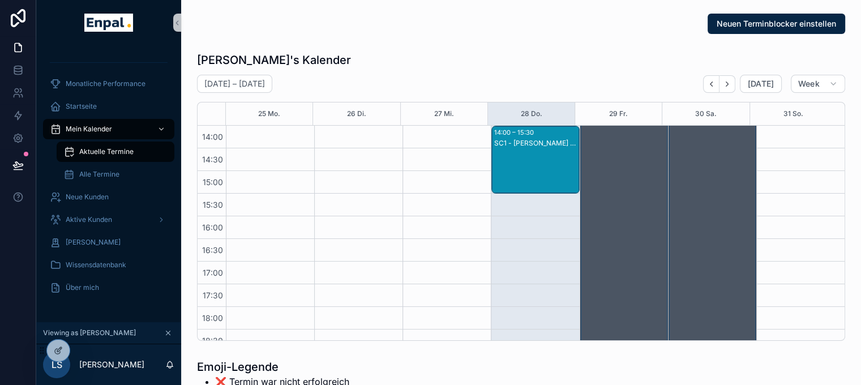
scroll to position [260, 0]
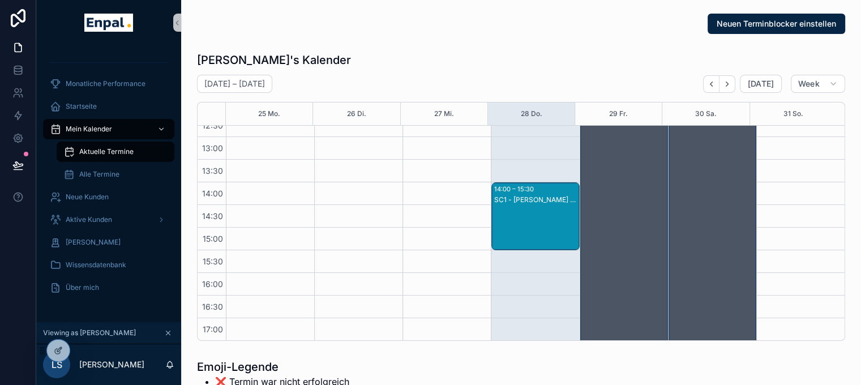
click at [522, 204] on div "SC1 - [PERSON_NAME] - SC1" at bounding box center [535, 228] width 84 height 66
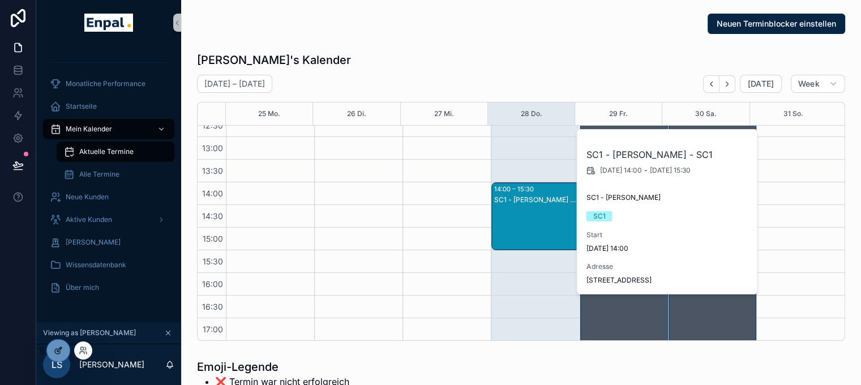
click at [56, 353] on icon at bounding box center [58, 350] width 9 height 9
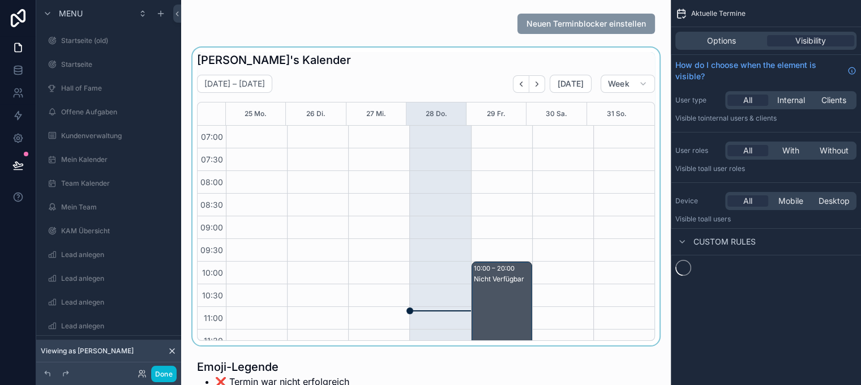
scroll to position [317, 0]
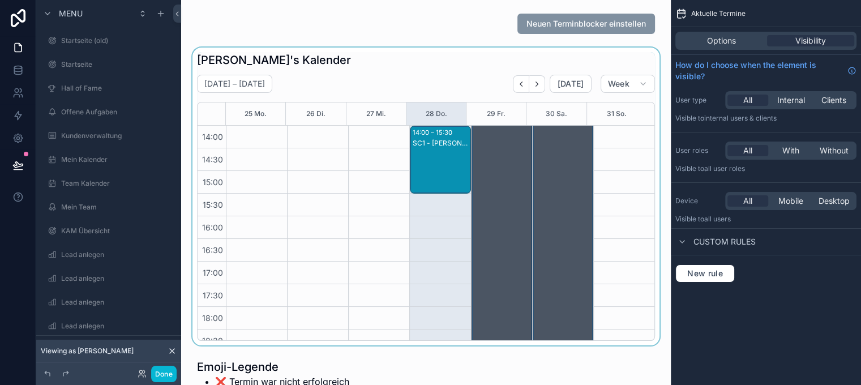
click at [427, 223] on div "scrollable content" at bounding box center [425, 197] width 471 height 298
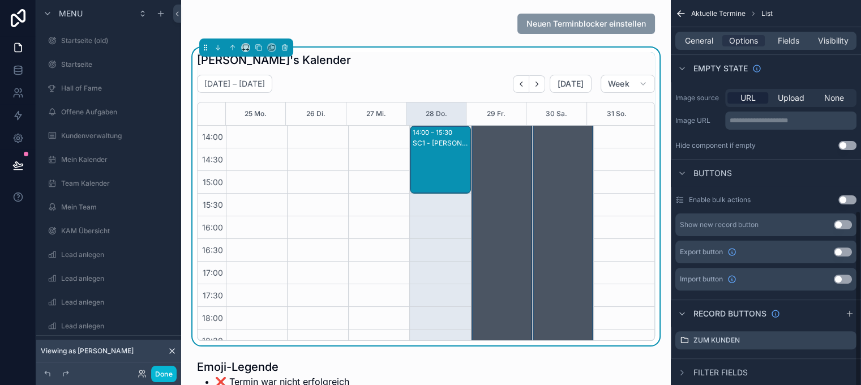
scroll to position [453, 0]
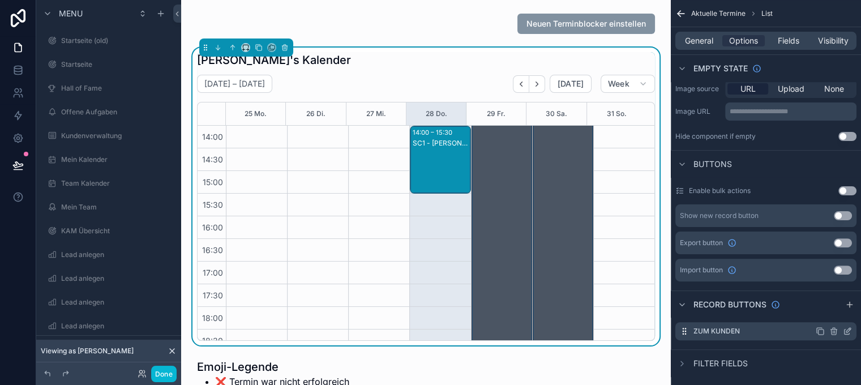
click at [852, 329] on icon "scrollable content" at bounding box center [847, 330] width 9 height 9
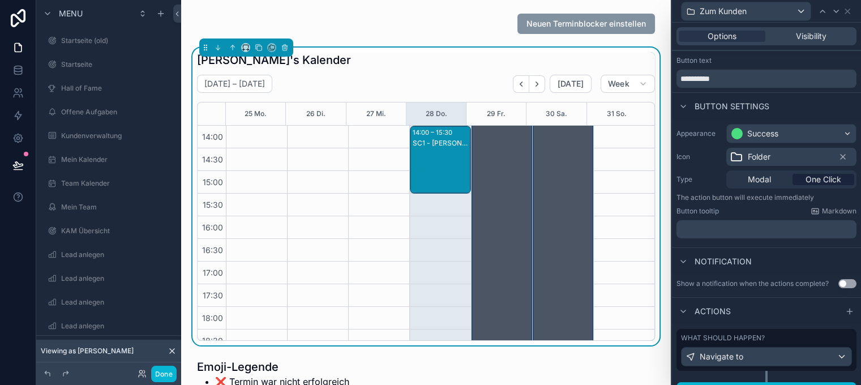
scroll to position [32, 0]
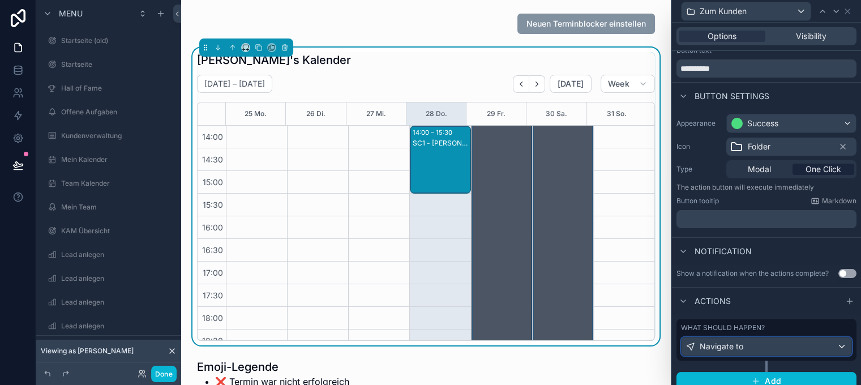
click at [770, 345] on div "Navigate to" at bounding box center [766, 346] width 170 height 18
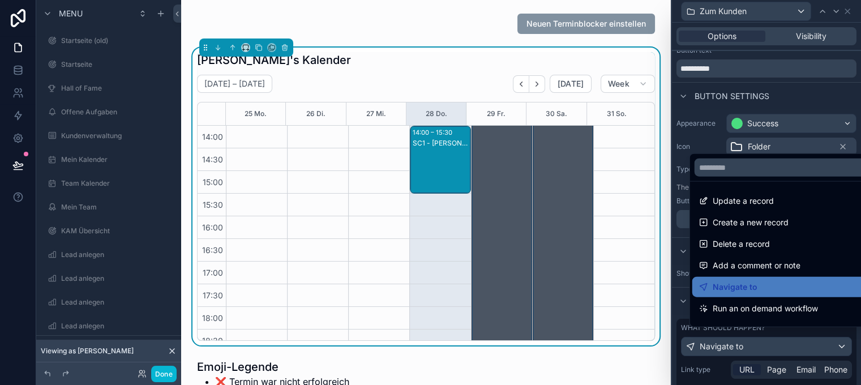
click at [783, 339] on div at bounding box center [766, 192] width 189 height 385
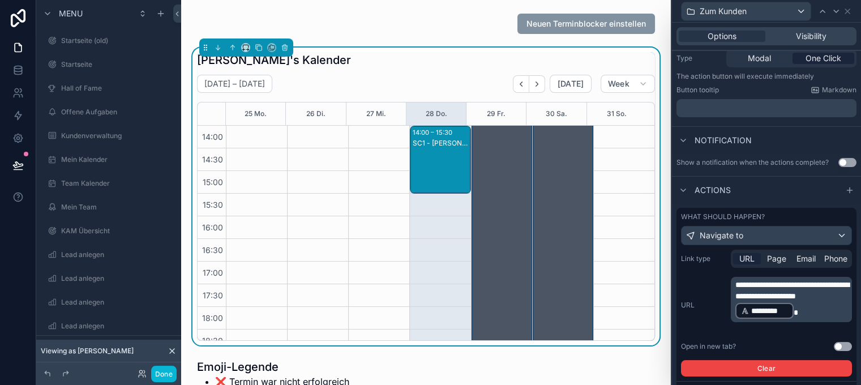
scroll to position [145, 0]
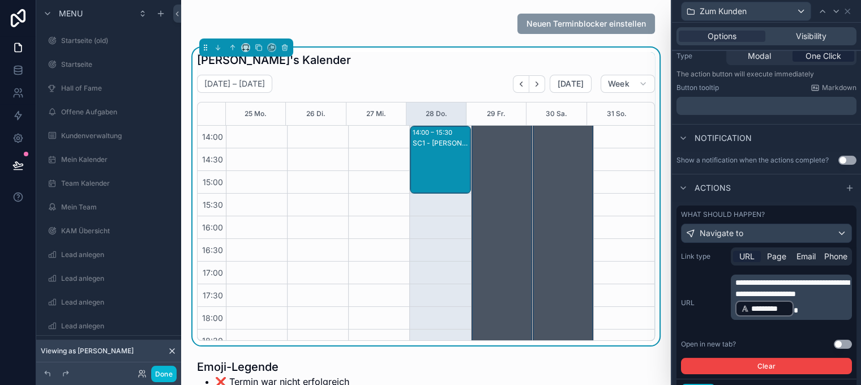
click at [818, 286] on span "**********" at bounding box center [792, 287] width 114 height 19
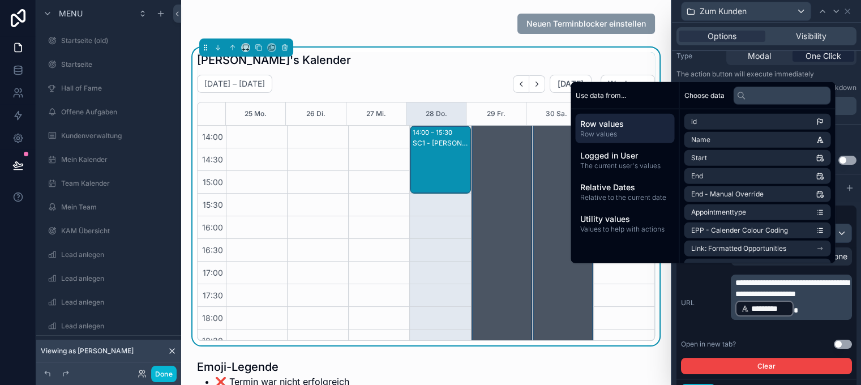
click at [812, 317] on p "**********" at bounding box center [792, 297] width 114 height 41
click at [819, 316] on p "**********" at bounding box center [792, 297] width 114 height 41
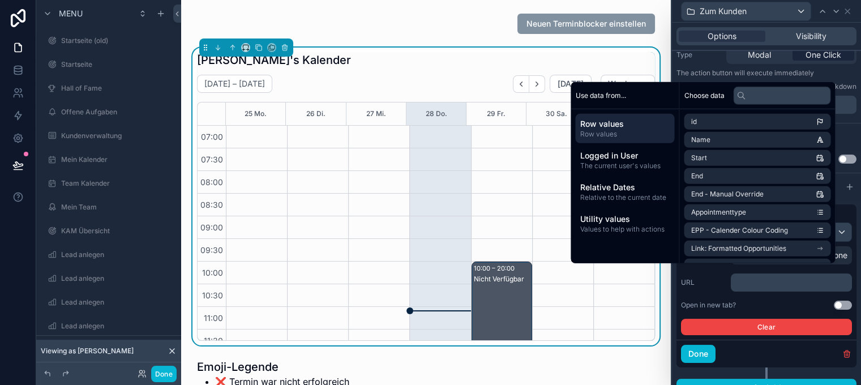
scroll to position [317, 0]
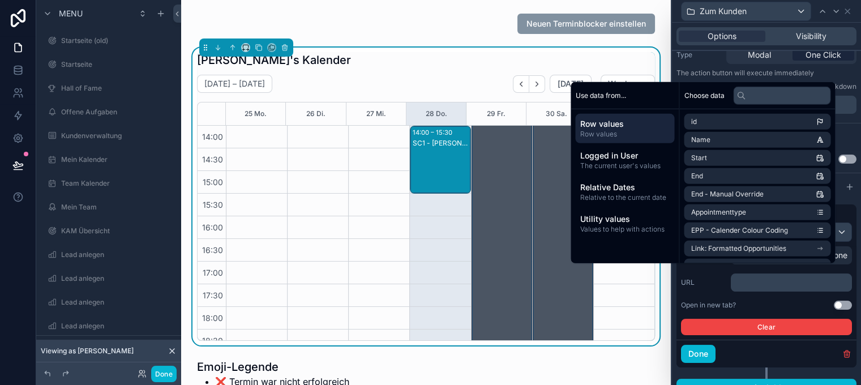
click at [722, 287] on div "URL ﻿" at bounding box center [766, 282] width 171 height 18
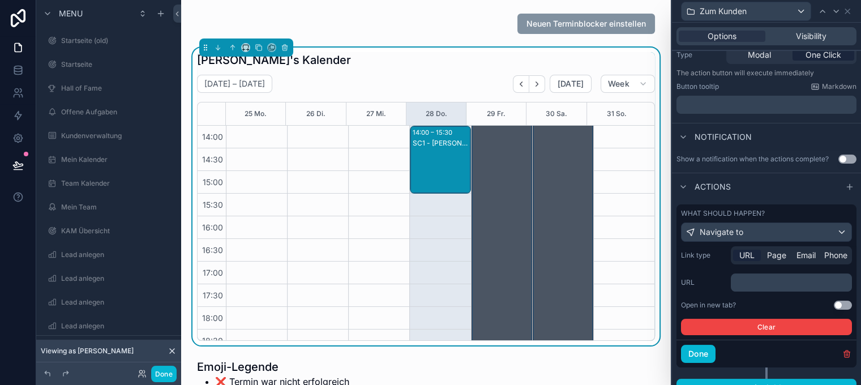
click at [776, 251] on span "Page" at bounding box center [776, 255] width 19 height 11
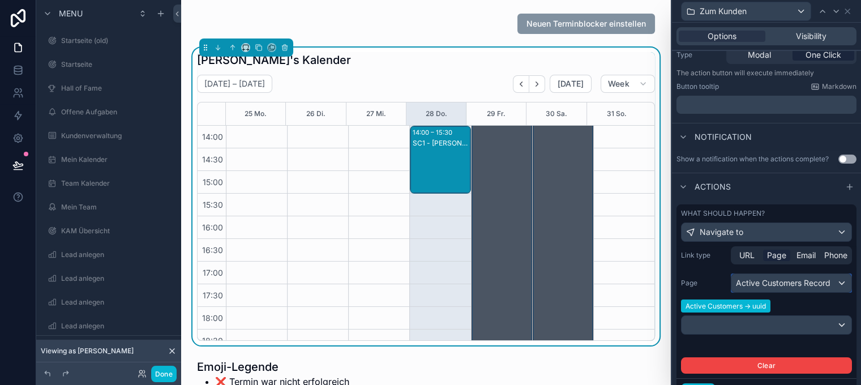
click at [784, 287] on div "Active Customers Record" at bounding box center [791, 283] width 120 height 18
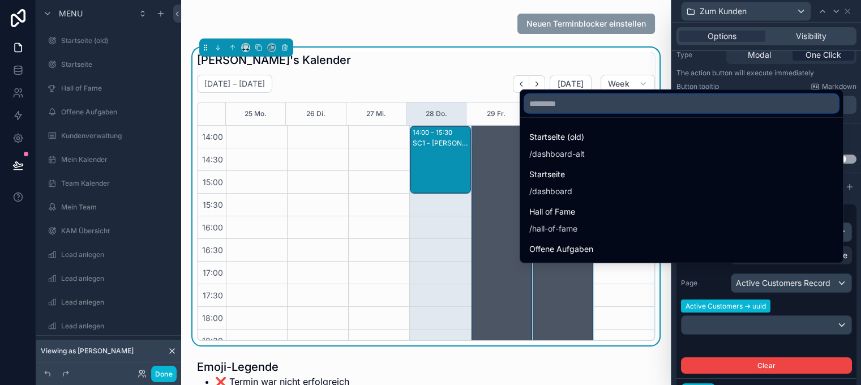
click at [649, 107] on input "text" at bounding box center [681, 103] width 313 height 18
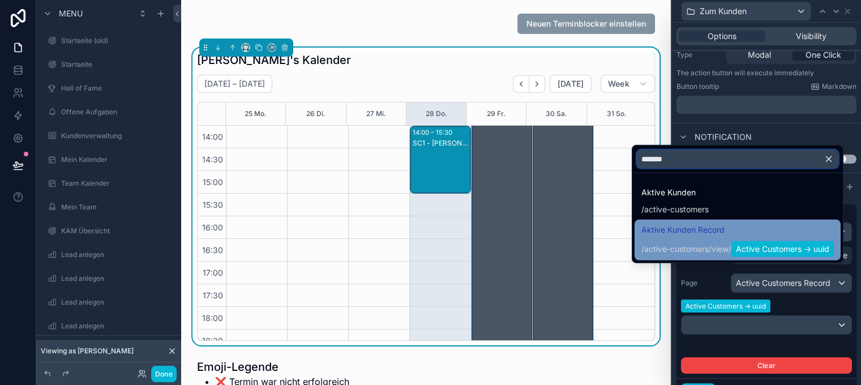
type input "******"
click at [736, 237] on span "Aktive Kunden Record" at bounding box center [737, 230] width 192 height 14
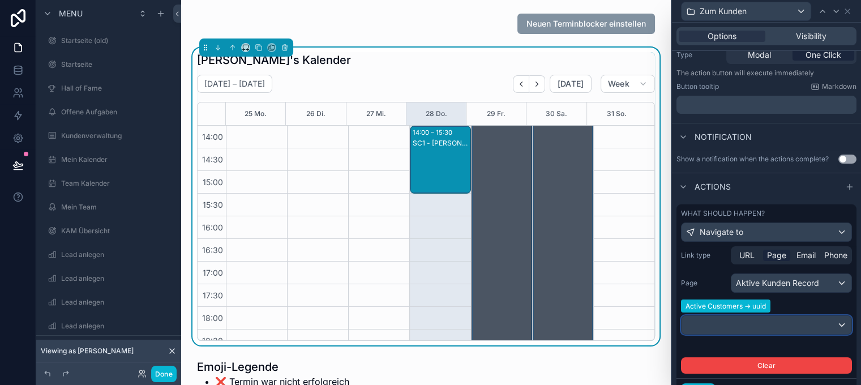
click at [784, 329] on div at bounding box center [766, 325] width 170 height 18
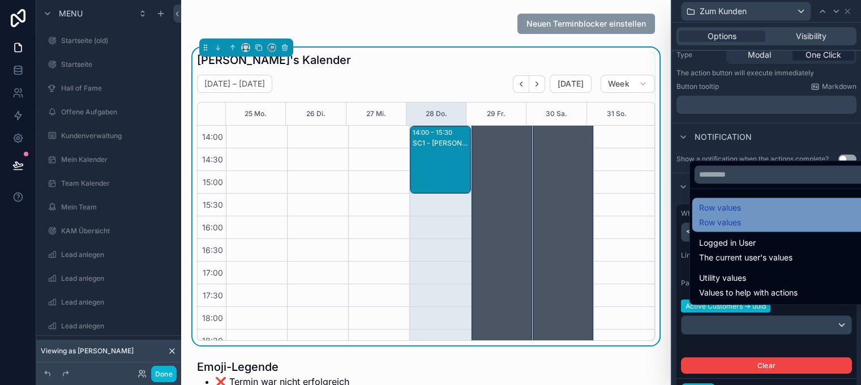
click at [745, 221] on div "Row values Row values" at bounding box center [784, 214] width 170 height 27
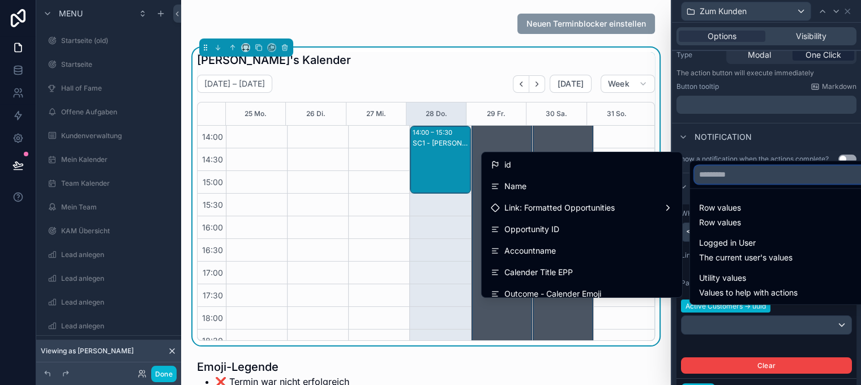
click at [732, 183] on input "text" at bounding box center [783, 174] width 179 height 18
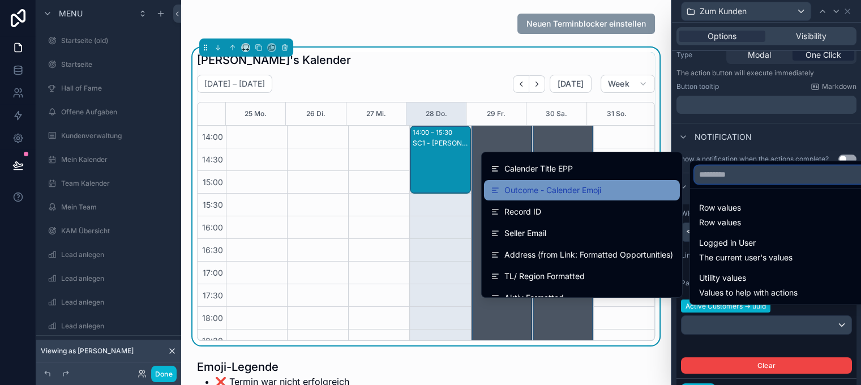
scroll to position [103, 0]
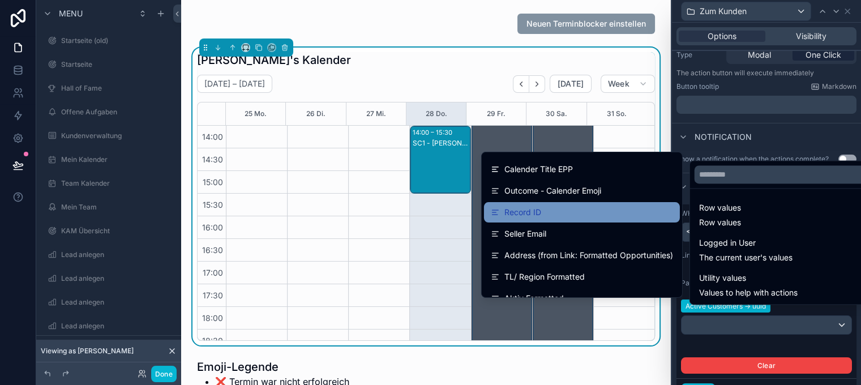
click at [552, 206] on div "Record ID" at bounding box center [582, 212] width 182 height 14
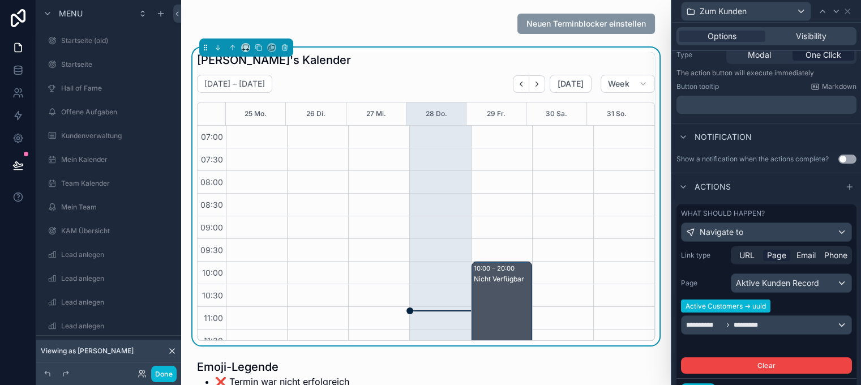
scroll to position [317, 0]
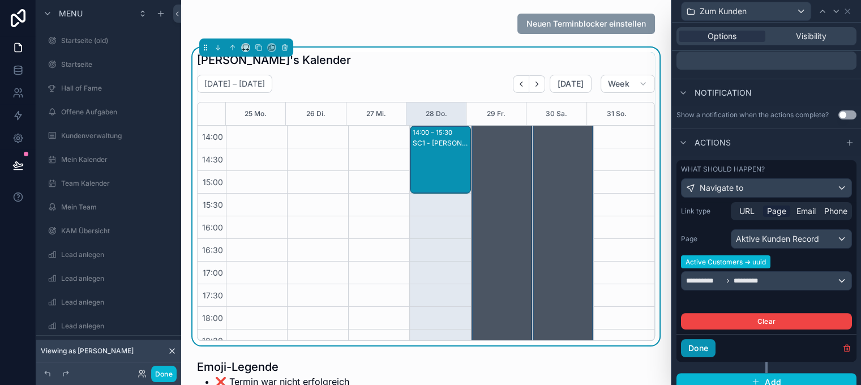
click at [705, 350] on button "Done" at bounding box center [698, 348] width 35 height 18
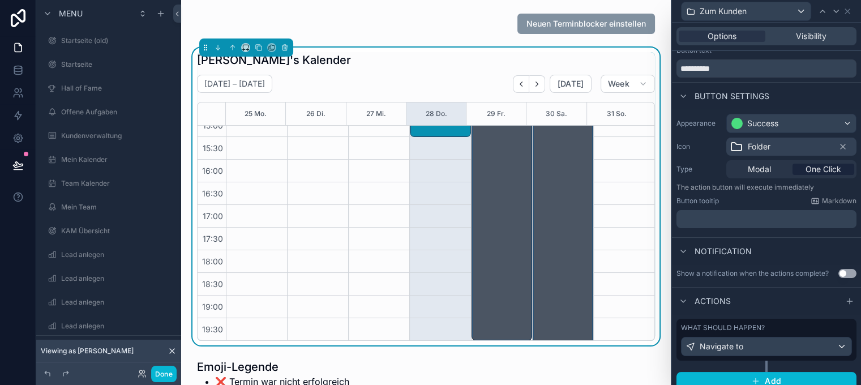
scroll to position [22, 0]
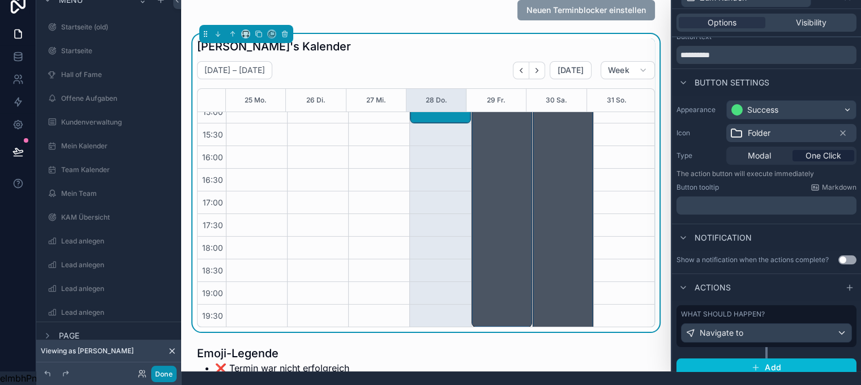
click at [159, 373] on button "Done" at bounding box center [163, 374] width 25 height 16
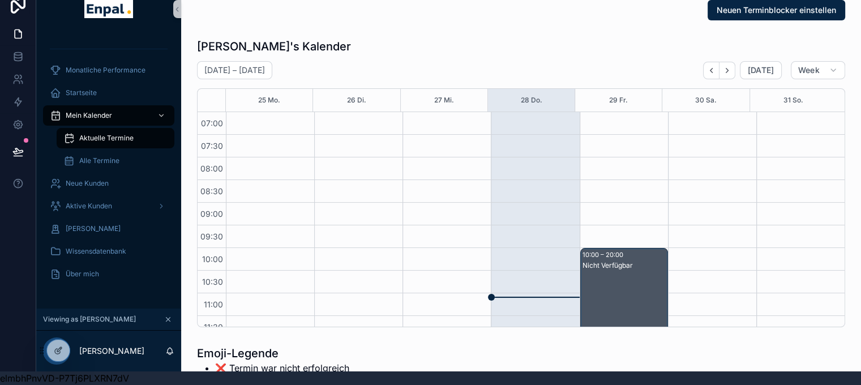
scroll to position [317, 0]
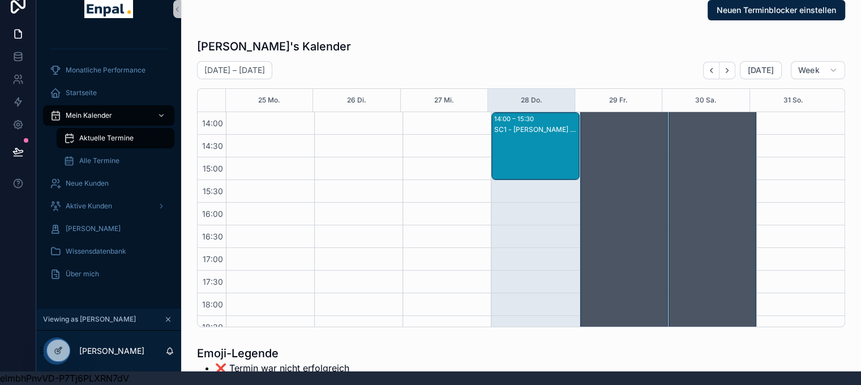
click at [558, 141] on div "SC1 - [PERSON_NAME] - SC1" at bounding box center [535, 157] width 84 height 66
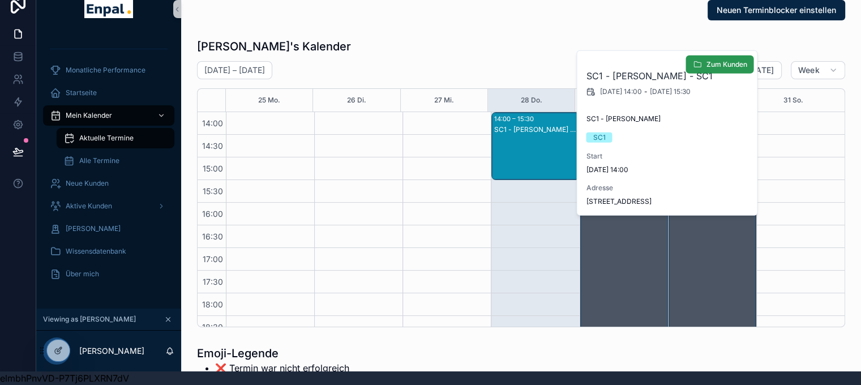
click at [717, 58] on button "Zum Kunden" at bounding box center [719, 64] width 68 height 18
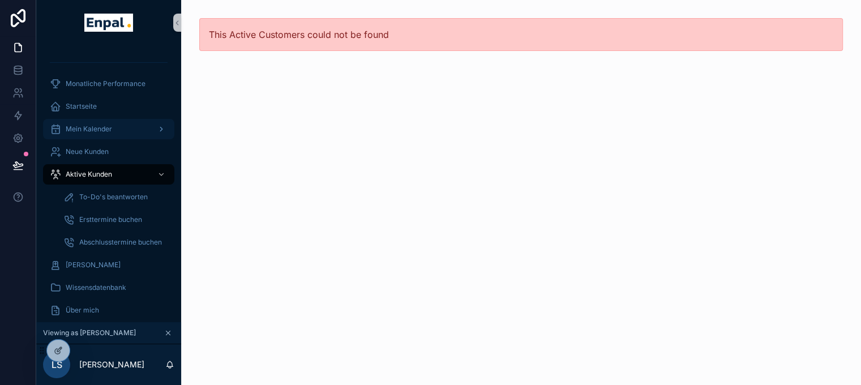
drag, startPoint x: 100, startPoint y: 132, endPoint x: 111, endPoint y: 137, distance: 12.1
click at [100, 132] on span "Mein Kalender" at bounding box center [89, 128] width 46 height 9
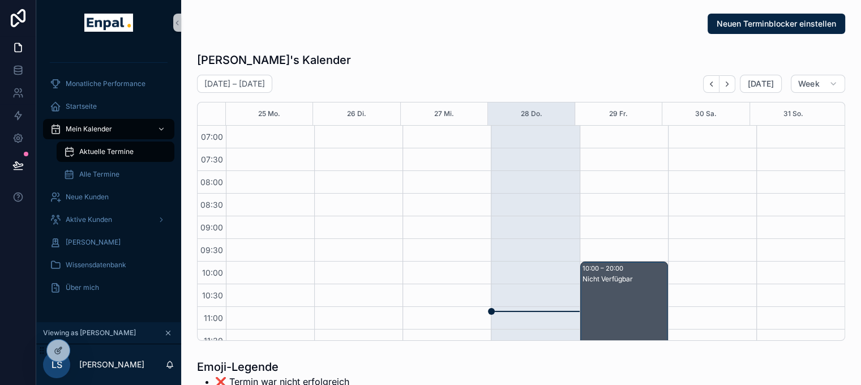
scroll to position [317, 0]
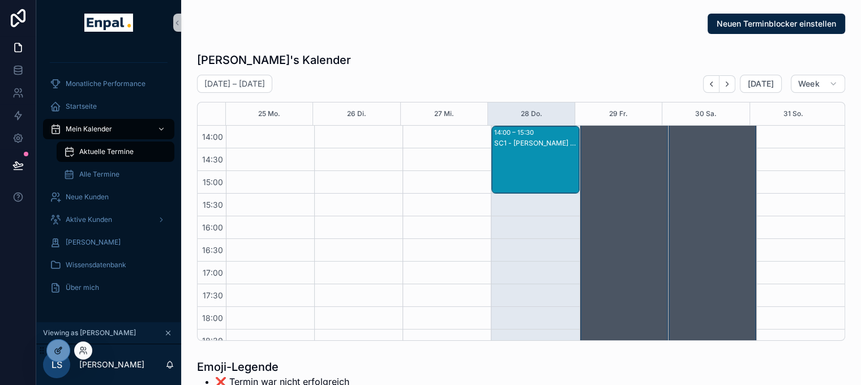
click at [55, 351] on icon at bounding box center [58, 350] width 9 height 9
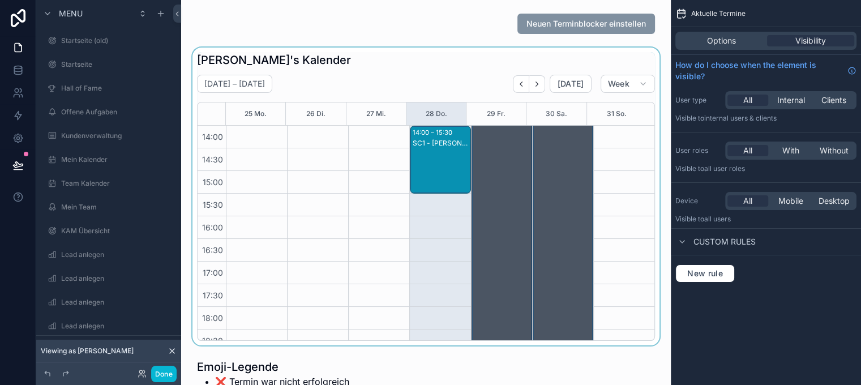
click at [444, 170] on div "scrollable content" at bounding box center [425, 197] width 471 height 298
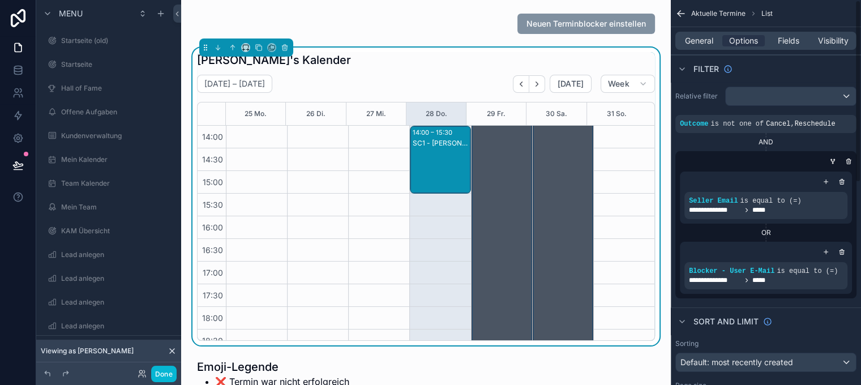
click at [437, 176] on div "SC1 - [PERSON_NAME] - SC1" at bounding box center [440, 171] width 57 height 66
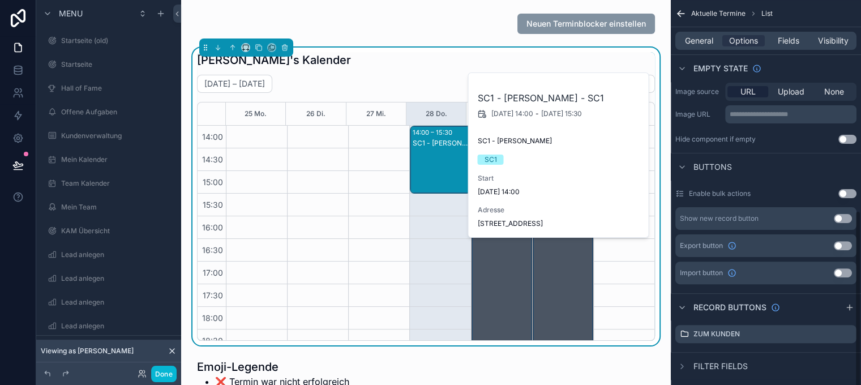
scroll to position [453, 0]
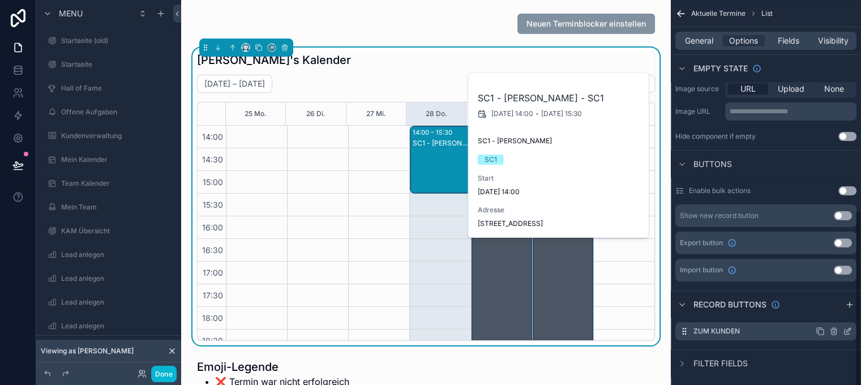
click at [850, 331] on icon "scrollable content" at bounding box center [848, 330] width 5 height 5
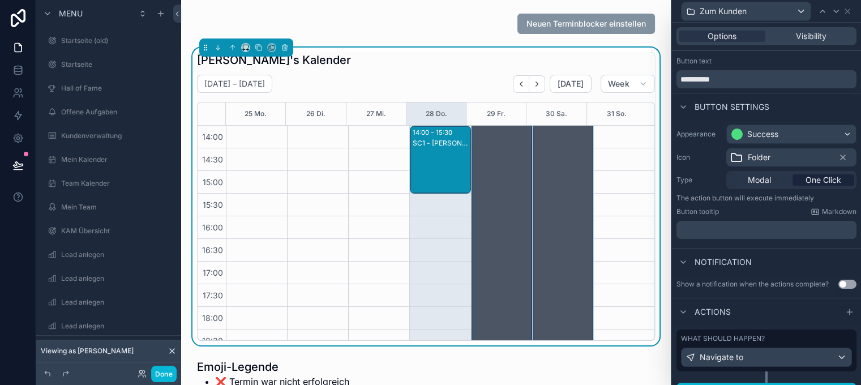
scroll to position [32, 0]
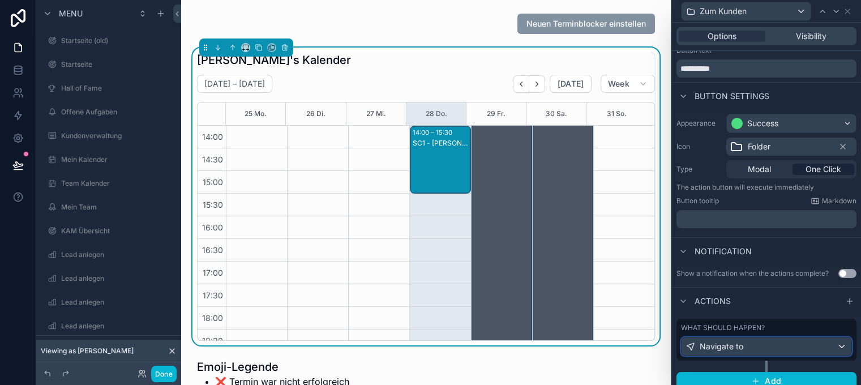
click at [775, 343] on div "Navigate to" at bounding box center [766, 346] width 170 height 18
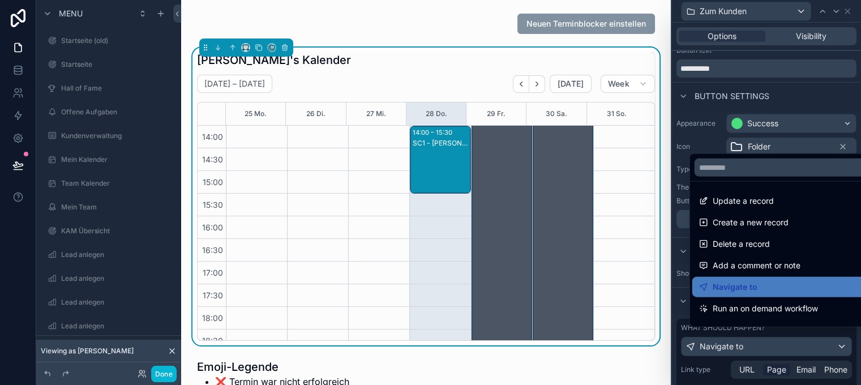
click at [777, 346] on div at bounding box center [766, 192] width 189 height 385
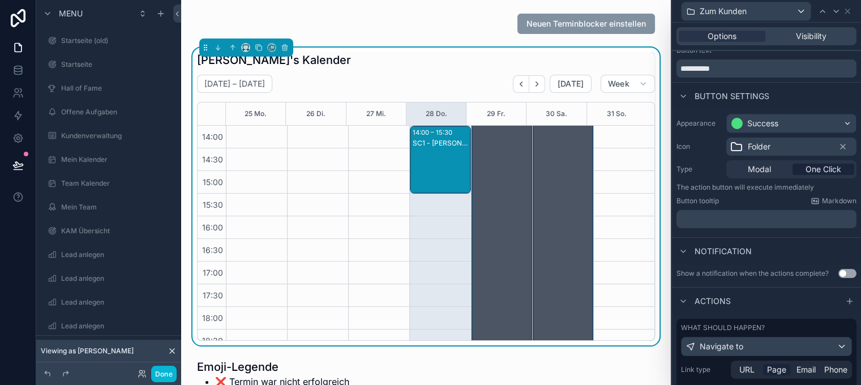
scroll to position [190, 0]
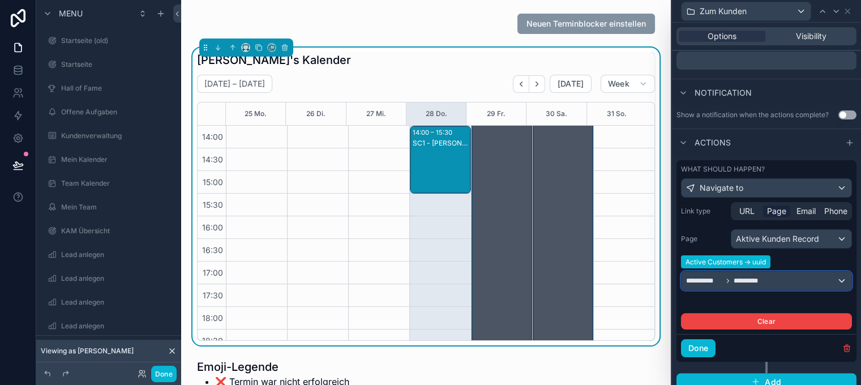
click at [790, 278] on div "**********" at bounding box center [766, 281] width 170 height 18
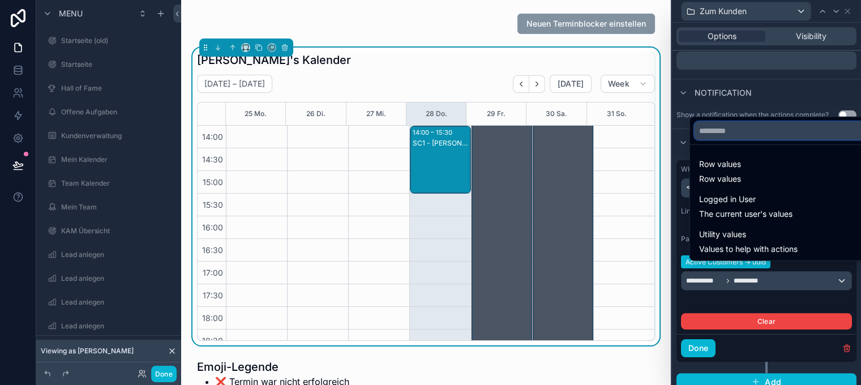
click at [751, 134] on input "text" at bounding box center [783, 131] width 179 height 18
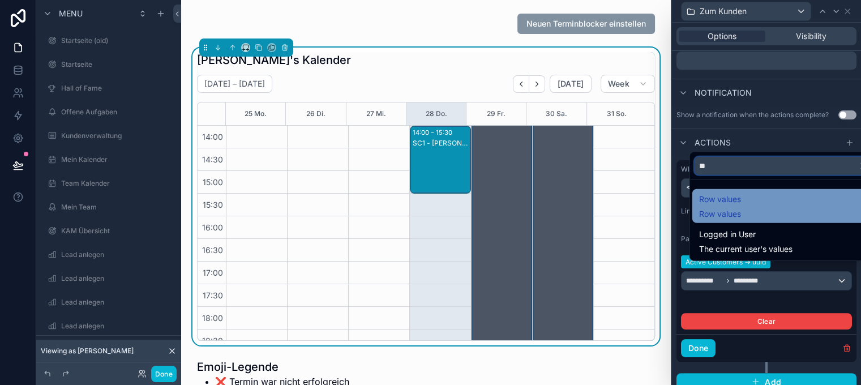
type input "**"
click at [763, 220] on div "Row values Row values" at bounding box center [784, 205] width 170 height 27
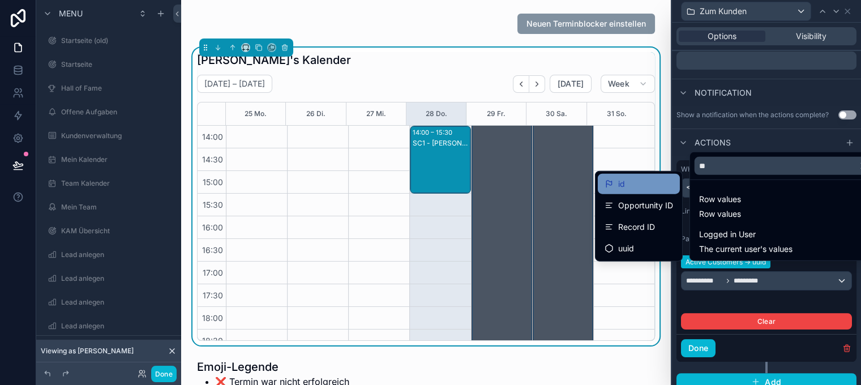
click at [652, 187] on div "id" at bounding box center [638, 184] width 68 height 14
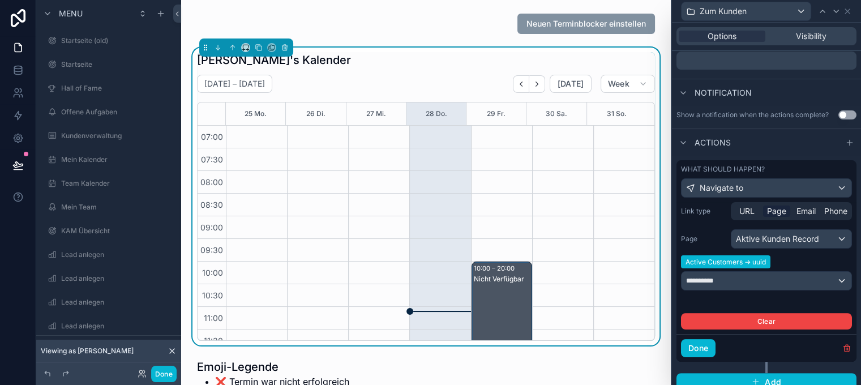
scroll to position [317, 0]
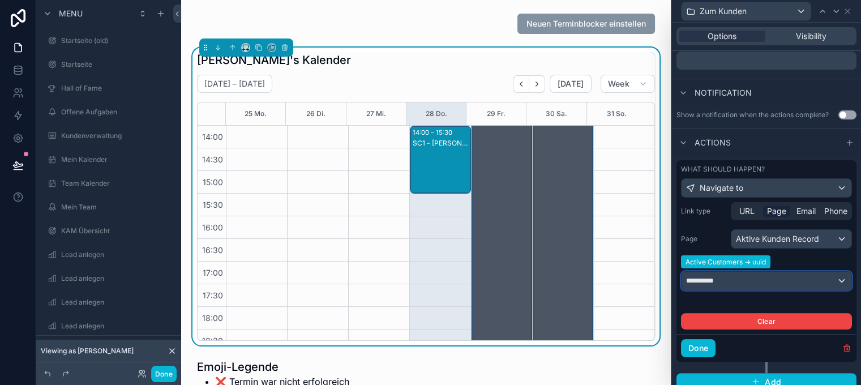
click at [783, 278] on div "**********" at bounding box center [766, 281] width 170 height 18
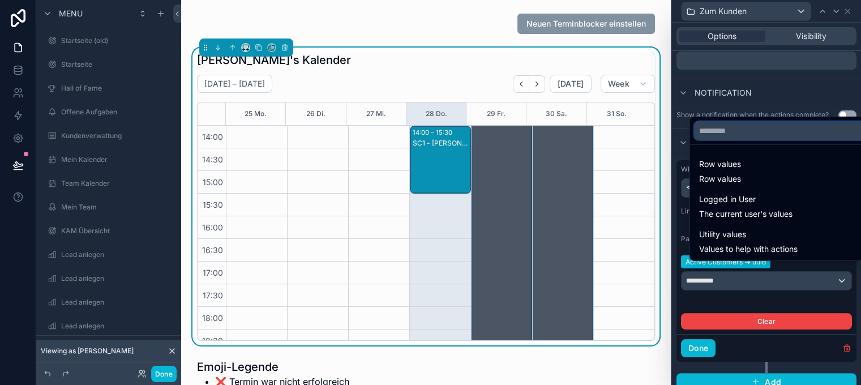
click at [759, 140] on input "text" at bounding box center [783, 131] width 179 height 18
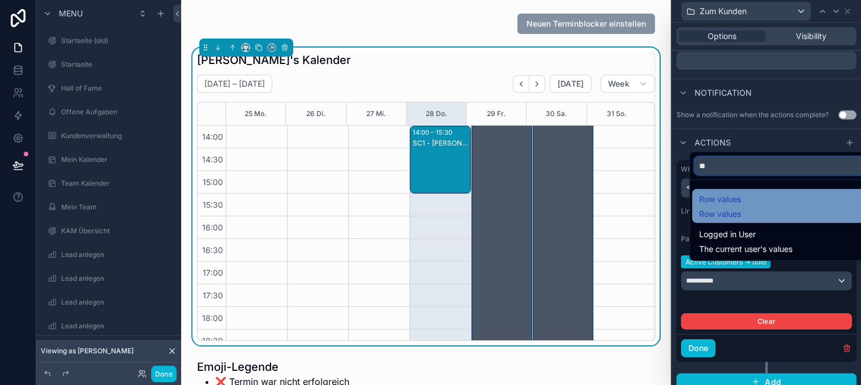
type input "**"
click at [739, 215] on div "Row values Row values" at bounding box center [720, 205] width 42 height 27
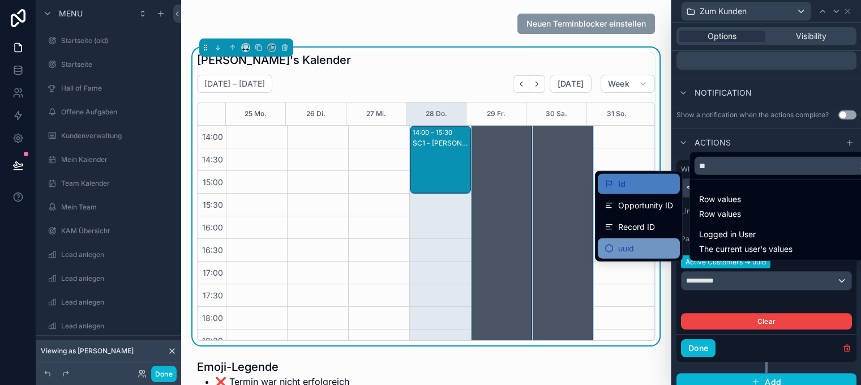
click at [634, 247] on span "uuid" at bounding box center [626, 249] width 16 height 14
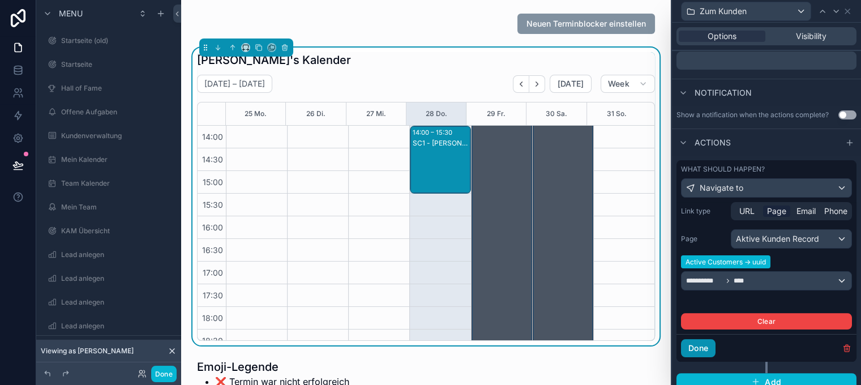
click at [708, 347] on button "Done" at bounding box center [698, 348] width 35 height 18
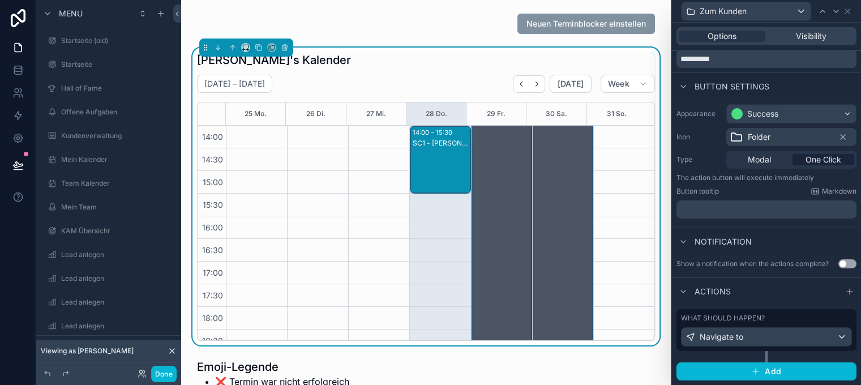
scroll to position [32, 0]
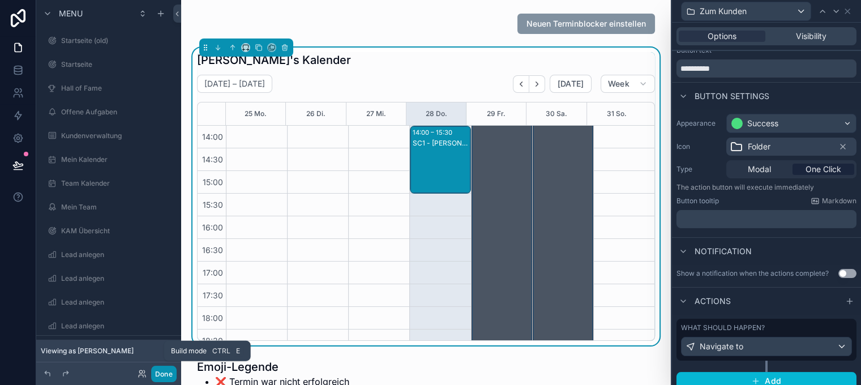
click at [162, 371] on button "Done" at bounding box center [163, 374] width 25 height 16
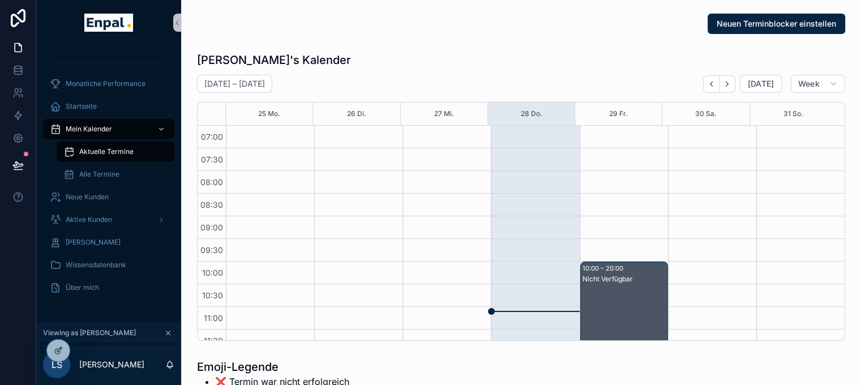
scroll to position [317, 0]
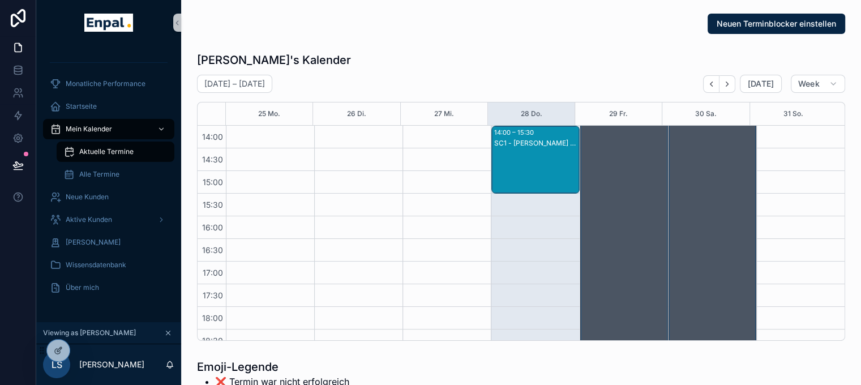
click at [573, 148] on div "SC1 - Katharina Vogel - SC1" at bounding box center [535, 171] width 84 height 66
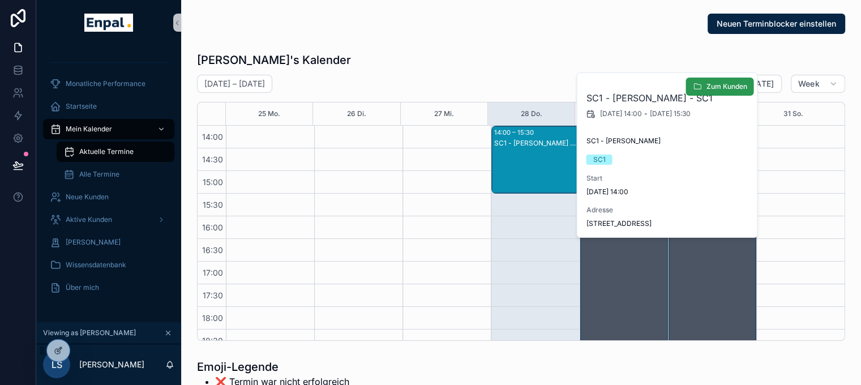
click at [716, 88] on span "Zum Kunden" at bounding box center [726, 86] width 41 height 9
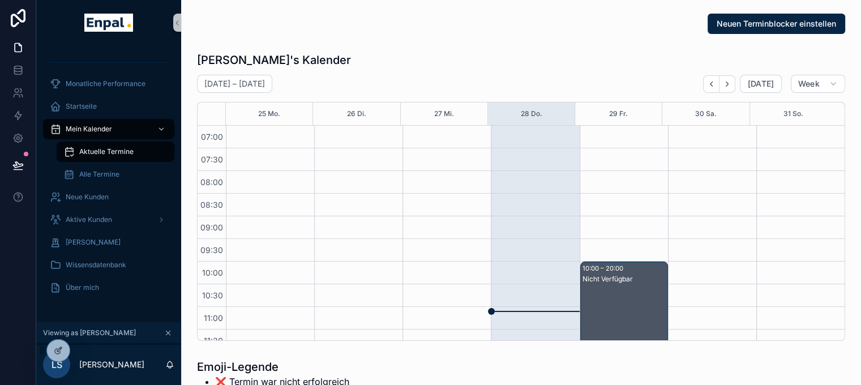
scroll to position [317, 0]
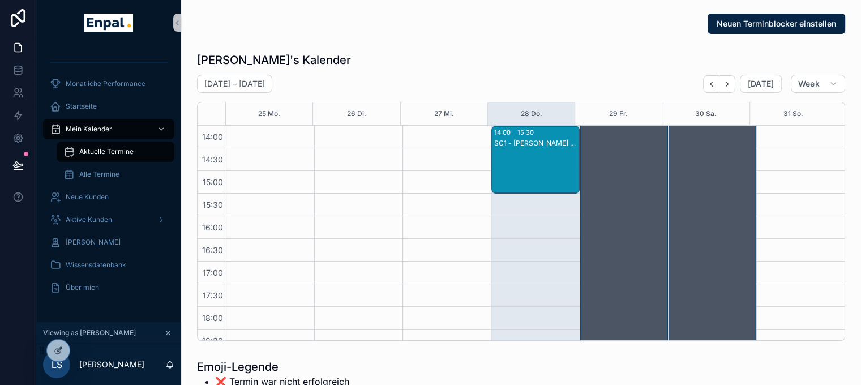
click at [513, 161] on div "SC1 - [PERSON_NAME] - SC1" at bounding box center [535, 171] width 84 height 66
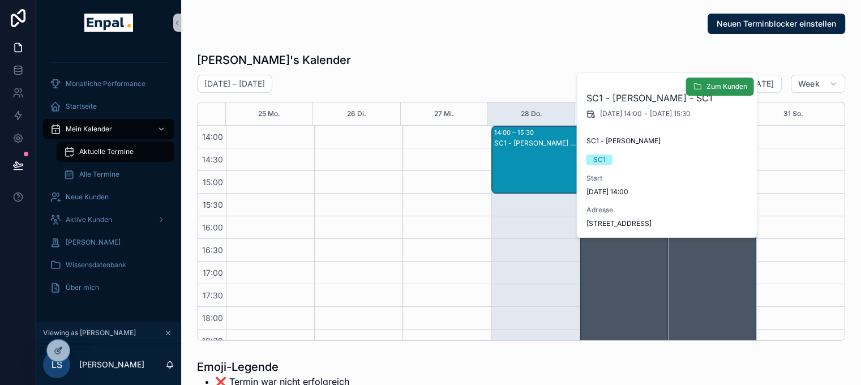
click at [719, 89] on span "Zum Kunden" at bounding box center [726, 86] width 41 height 9
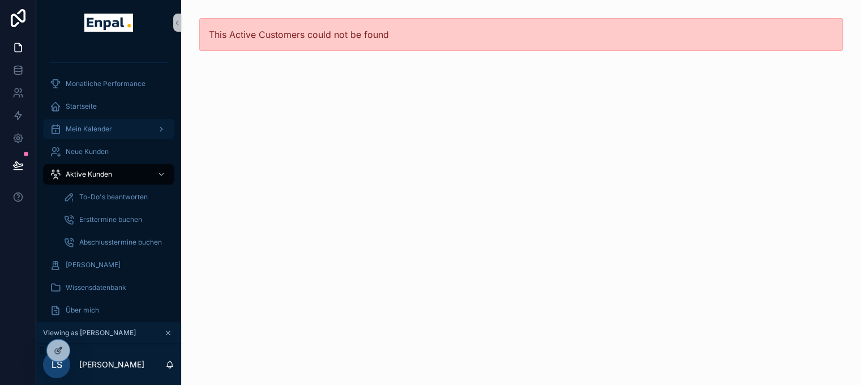
click at [102, 126] on span "Mein Kalender" at bounding box center [89, 128] width 46 height 9
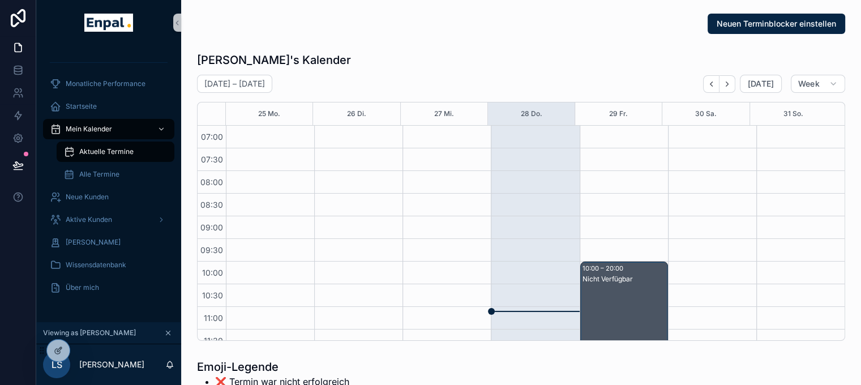
scroll to position [317, 0]
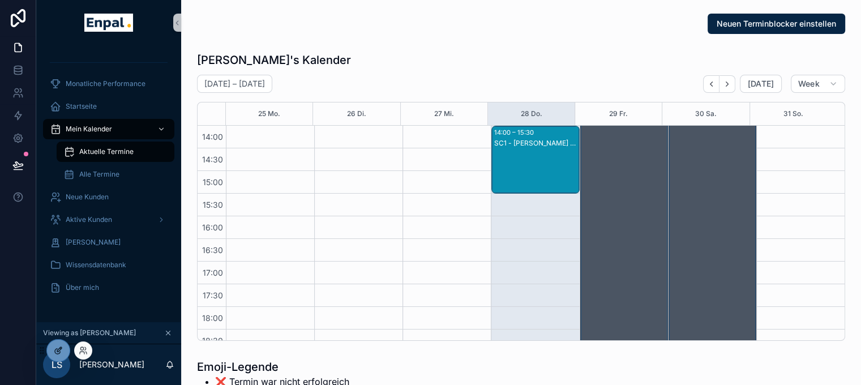
click at [60, 348] on icon at bounding box center [60, 347] width 1 height 1
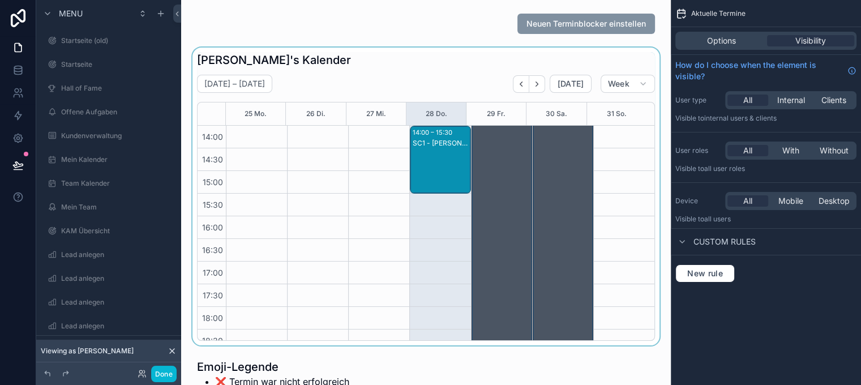
click at [451, 153] on div "scrollable content" at bounding box center [425, 197] width 471 height 298
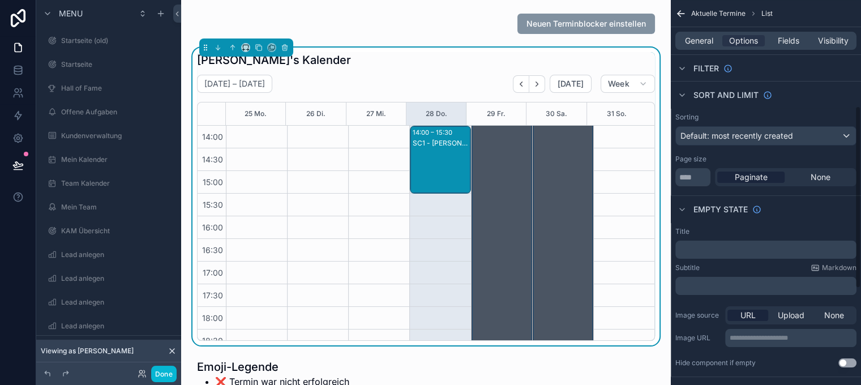
scroll to position [453, 0]
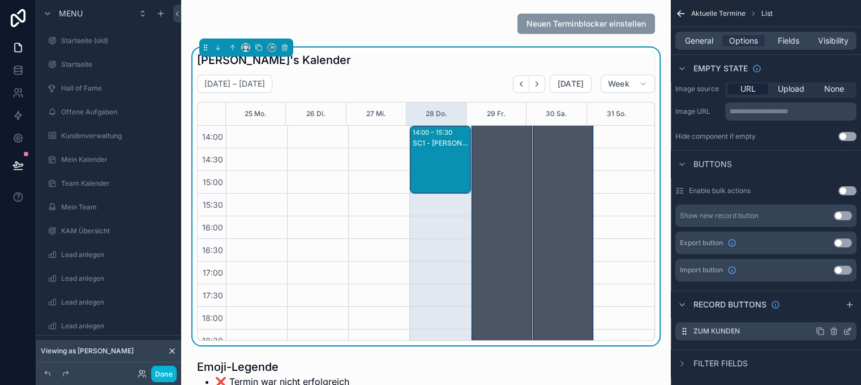
click at [849, 331] on icon "scrollable content" at bounding box center [846, 331] width 5 height 5
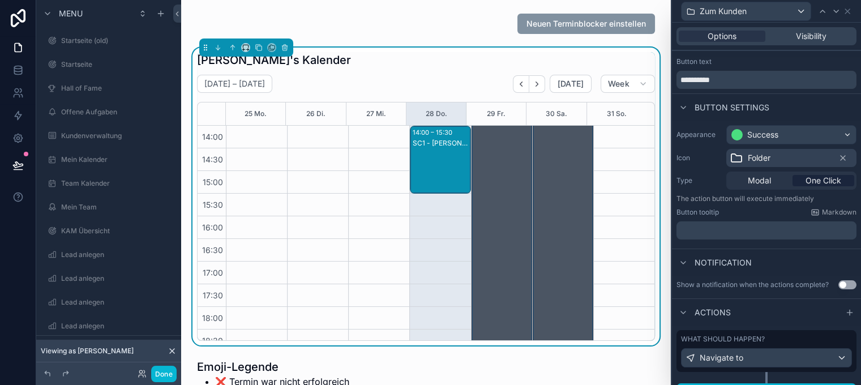
scroll to position [32, 0]
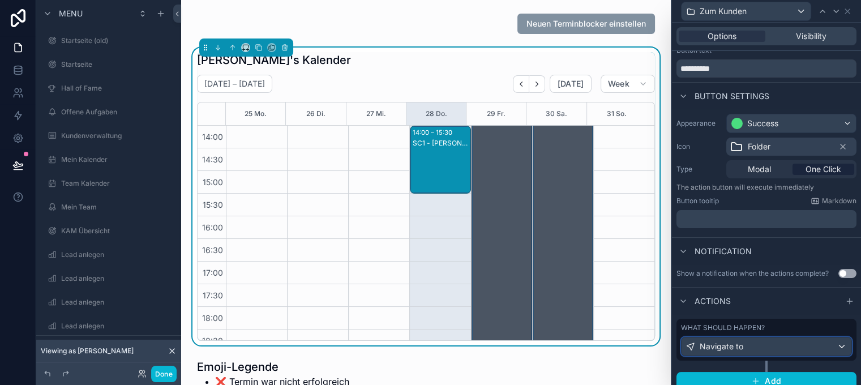
click at [770, 339] on div "Navigate to" at bounding box center [766, 346] width 170 height 18
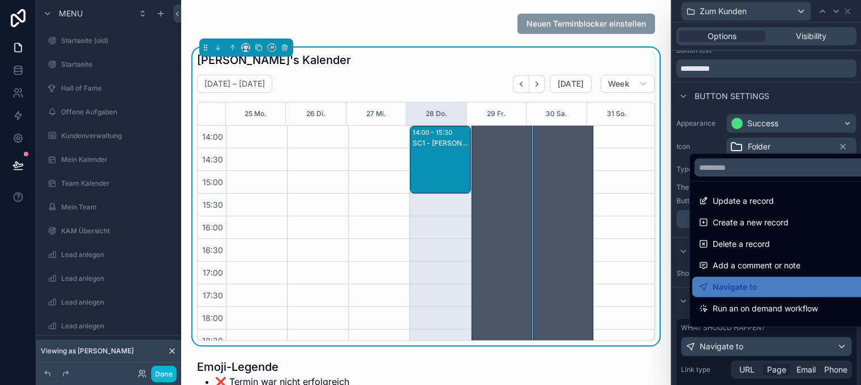
click at [774, 340] on div at bounding box center [766, 192] width 189 height 385
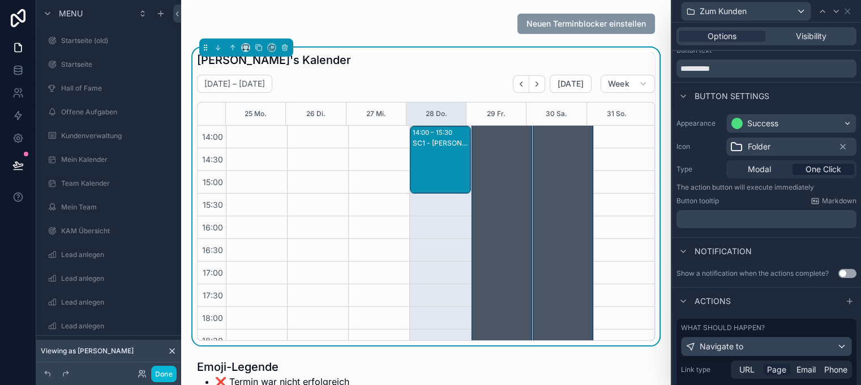
scroll to position [190, 0]
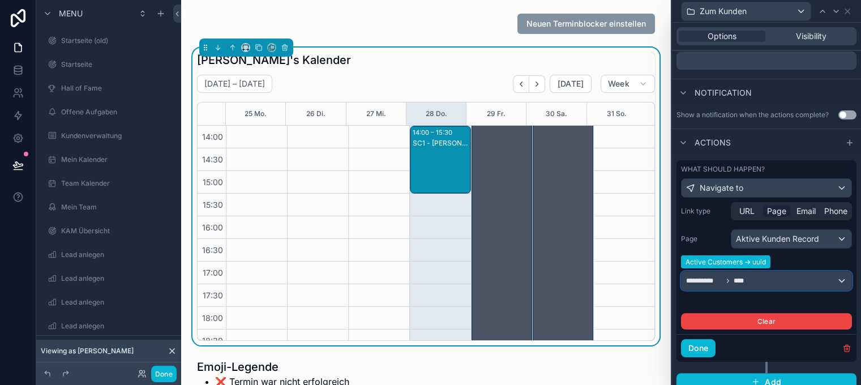
click at [774, 277] on div "**********" at bounding box center [766, 281] width 170 height 18
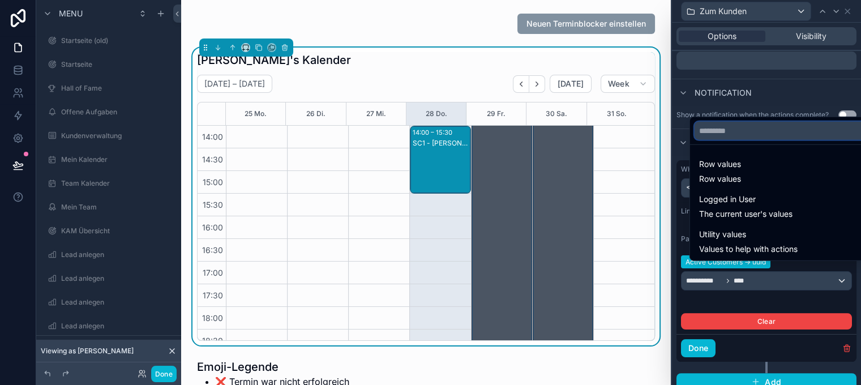
click at [738, 140] on input "text" at bounding box center [783, 131] width 179 height 18
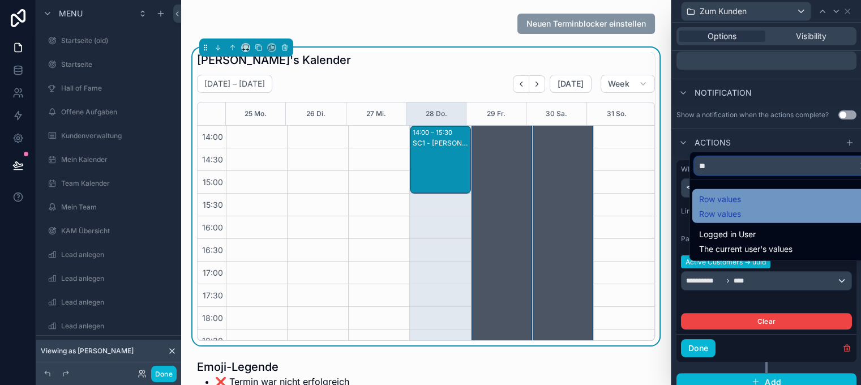
type input "**"
click at [748, 207] on div "Row values Row values" at bounding box center [784, 205] width 170 height 27
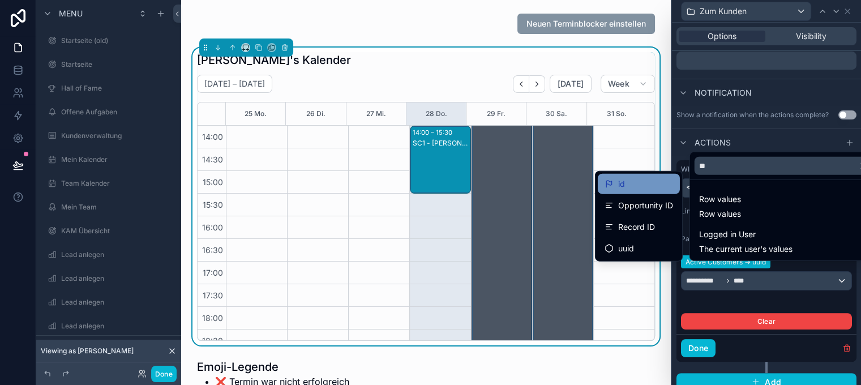
click at [659, 183] on div "id" at bounding box center [638, 184] width 68 height 14
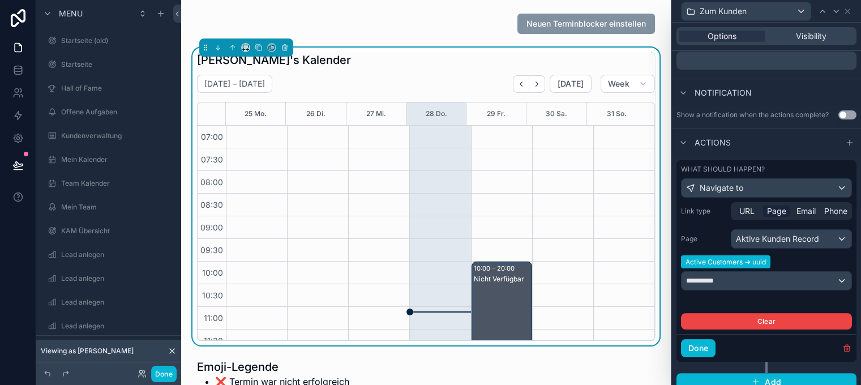
scroll to position [317, 0]
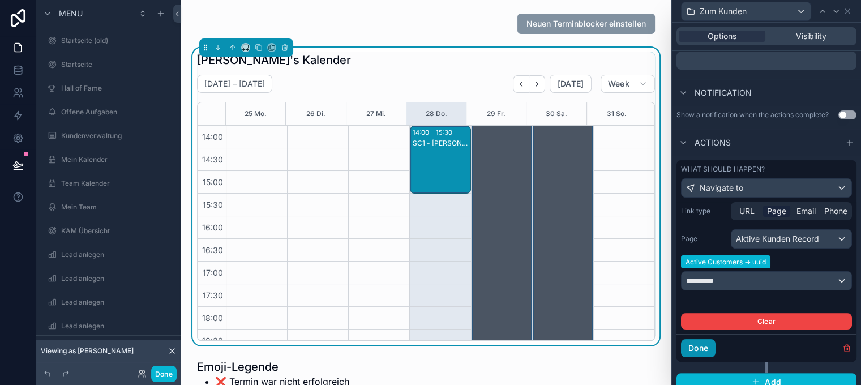
click at [714, 340] on button "Done" at bounding box center [698, 348] width 35 height 18
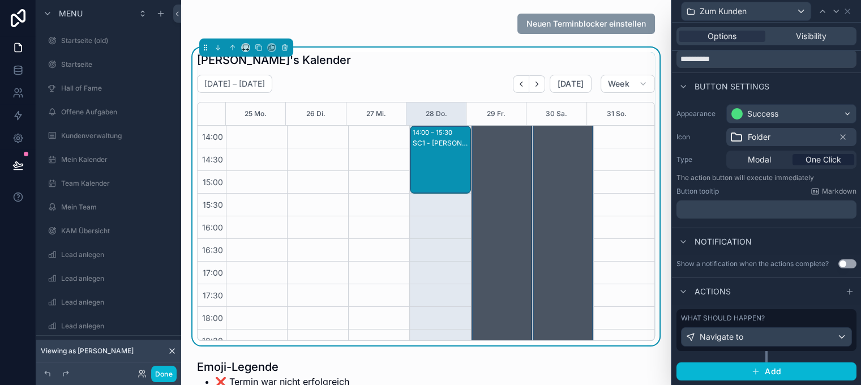
scroll to position [32, 0]
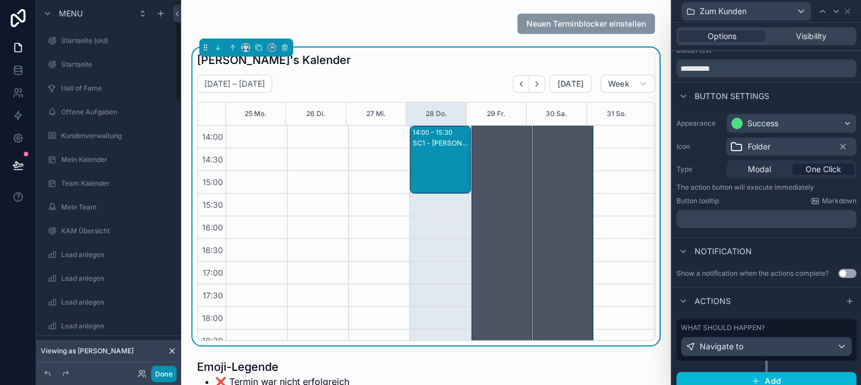
click at [170, 375] on button "Done" at bounding box center [163, 374] width 25 height 16
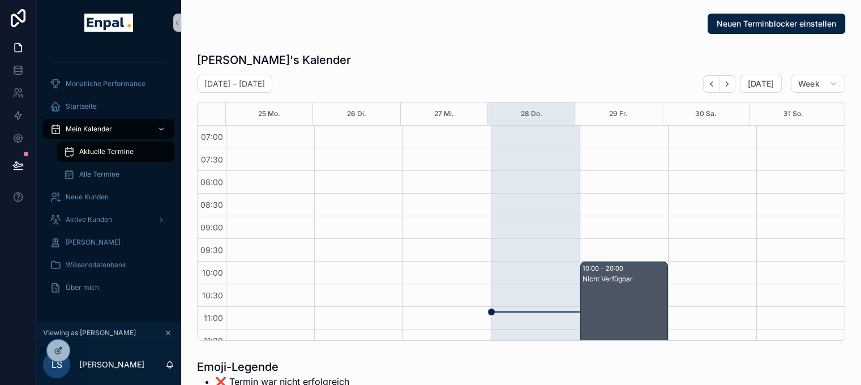
scroll to position [317, 0]
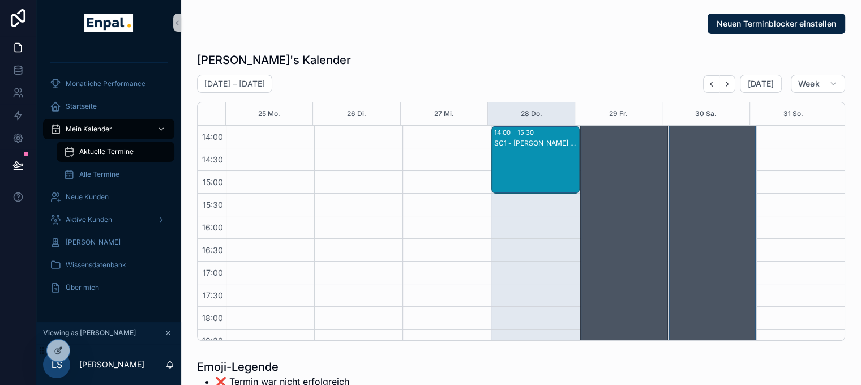
click at [520, 158] on div "SC1 - Katharina Vogel - SC1" at bounding box center [535, 171] width 84 height 66
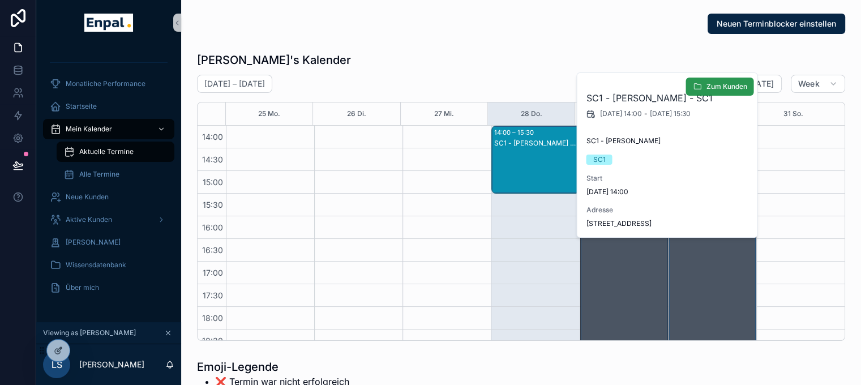
click at [713, 87] on span "Zum Kunden" at bounding box center [726, 86] width 41 height 9
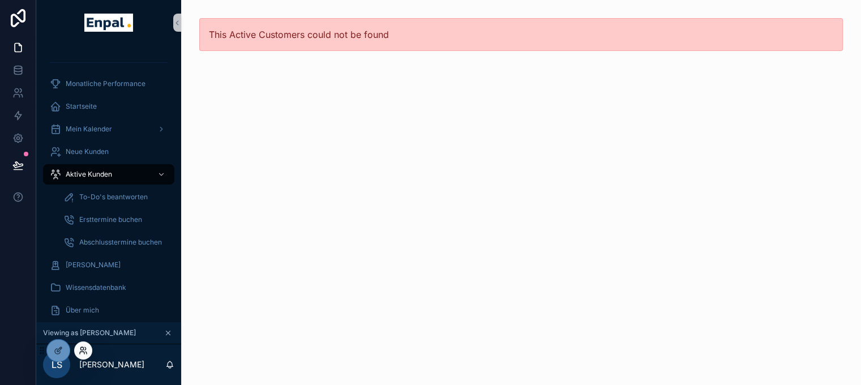
click at [82, 350] on icon at bounding box center [83, 350] width 9 height 9
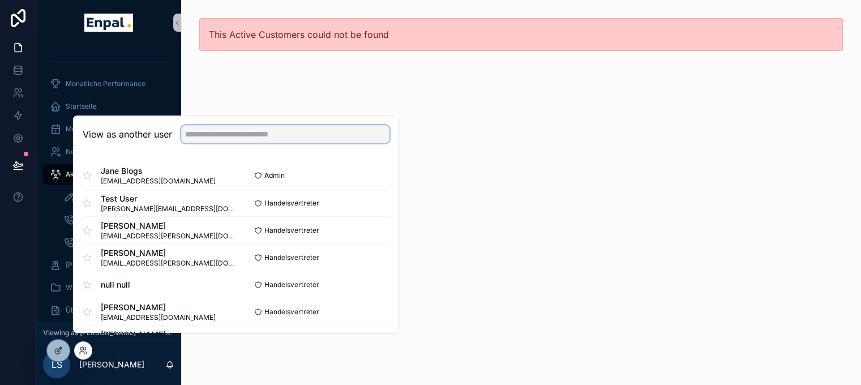
click at [210, 140] on input "text" at bounding box center [285, 134] width 208 height 18
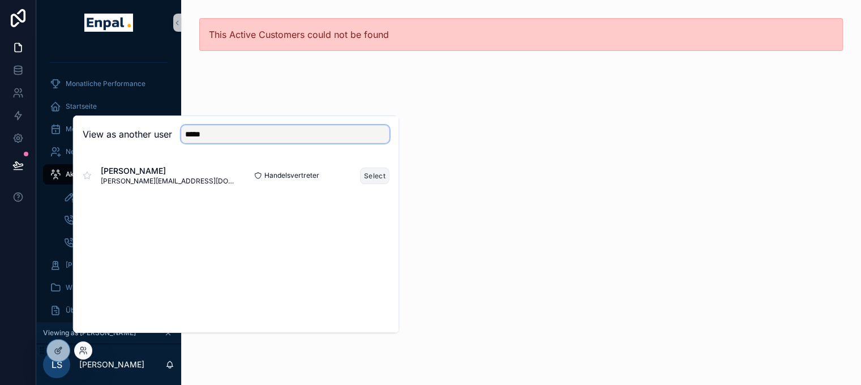
type input "*****"
click at [369, 180] on button "Select" at bounding box center [374, 175] width 29 height 16
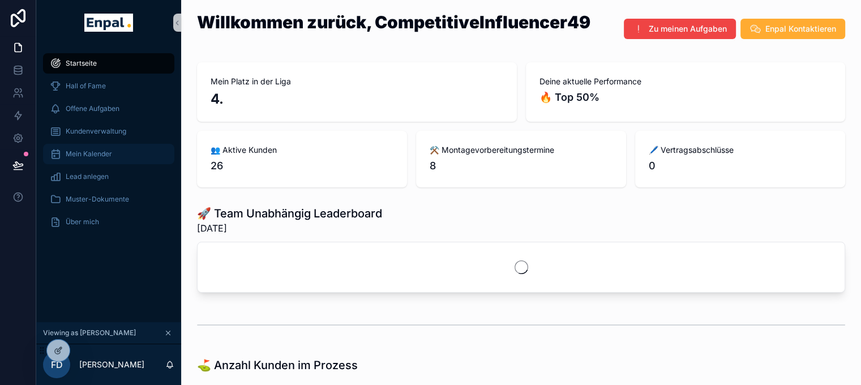
click at [109, 149] on div "Mein Kalender" at bounding box center [109, 154] width 118 height 18
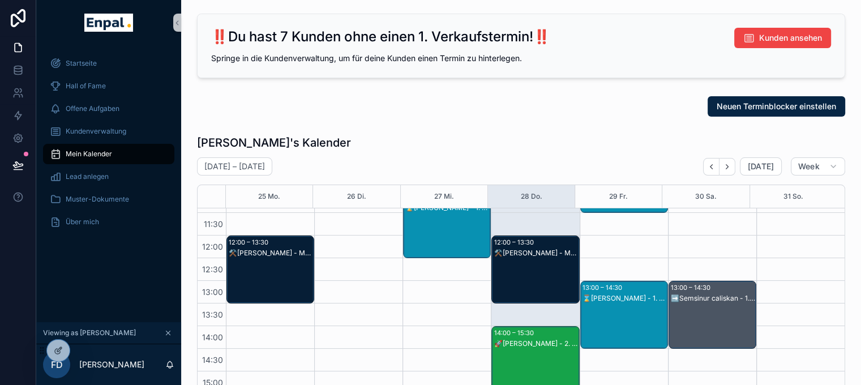
scroll to position [272, 0]
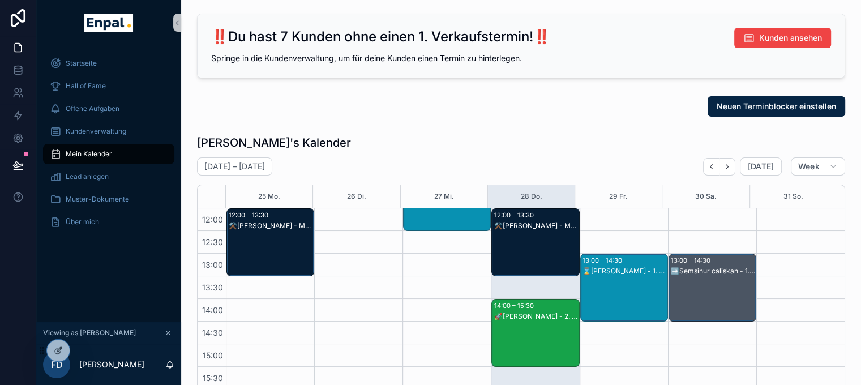
click at [622, 280] on div "⌛[PERSON_NAME] - 1. VG" at bounding box center [624, 299] width 84 height 66
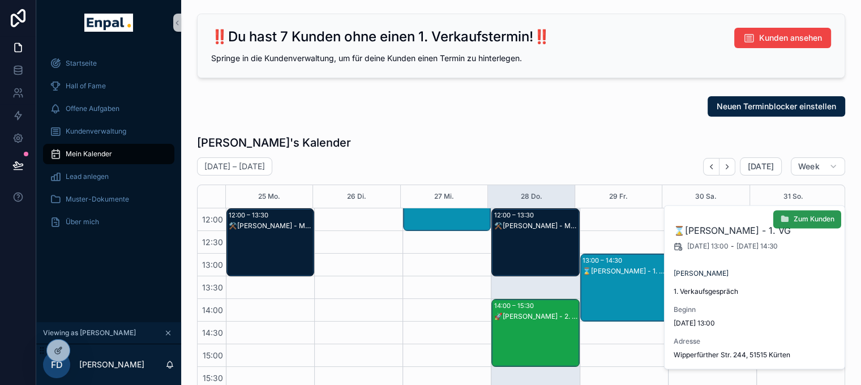
click at [798, 219] on span "Zum Kunden" at bounding box center [813, 218] width 41 height 9
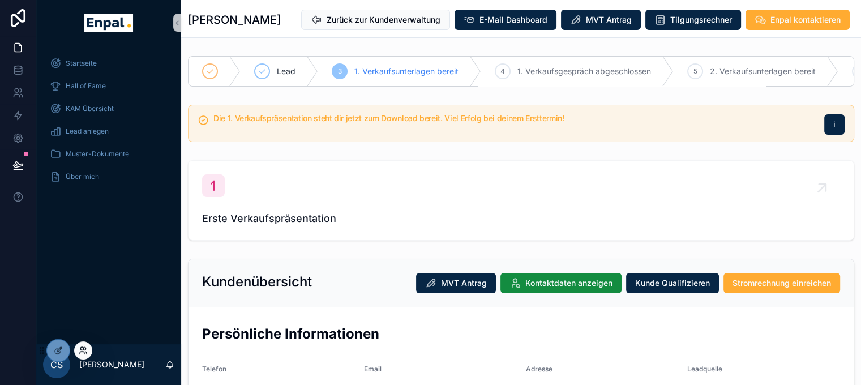
click at [85, 346] on icon at bounding box center [83, 350] width 9 height 9
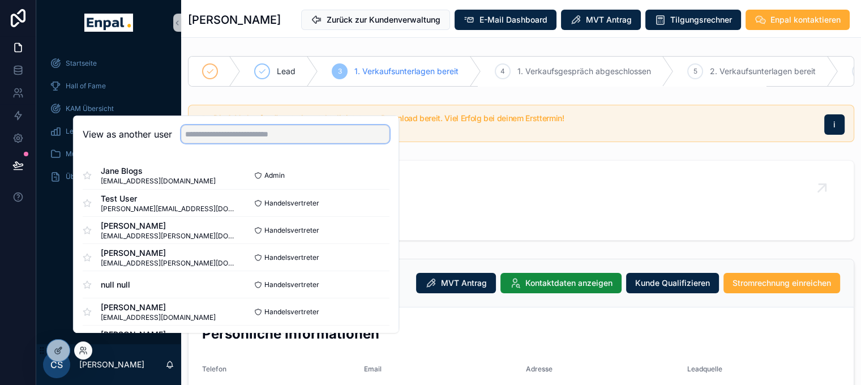
click at [206, 143] on input "text" at bounding box center [285, 134] width 208 height 18
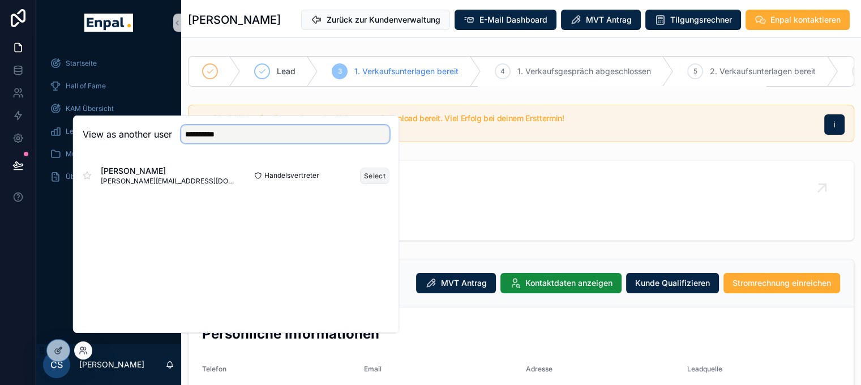
type input "**********"
click at [371, 183] on button "Select" at bounding box center [374, 175] width 29 height 16
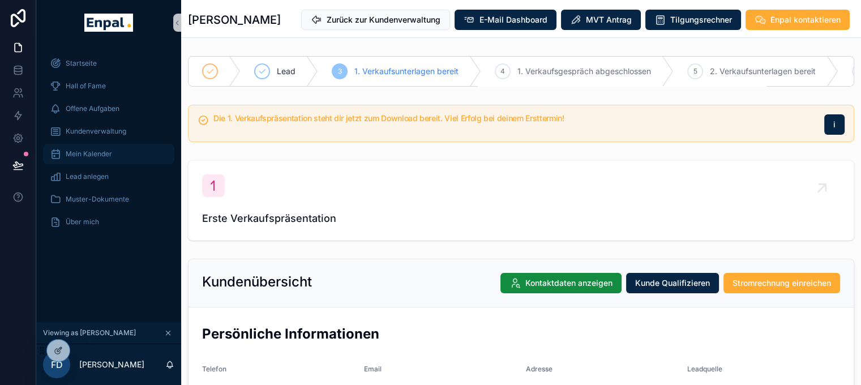
click at [123, 161] on div "Mein Kalender" at bounding box center [109, 154] width 118 height 18
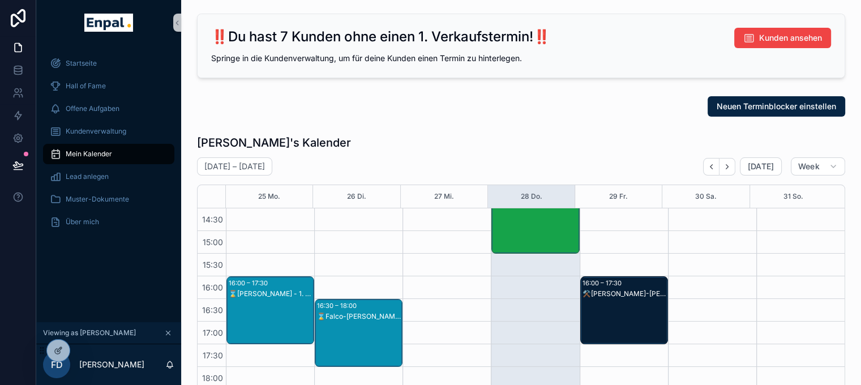
scroll to position [328, 0]
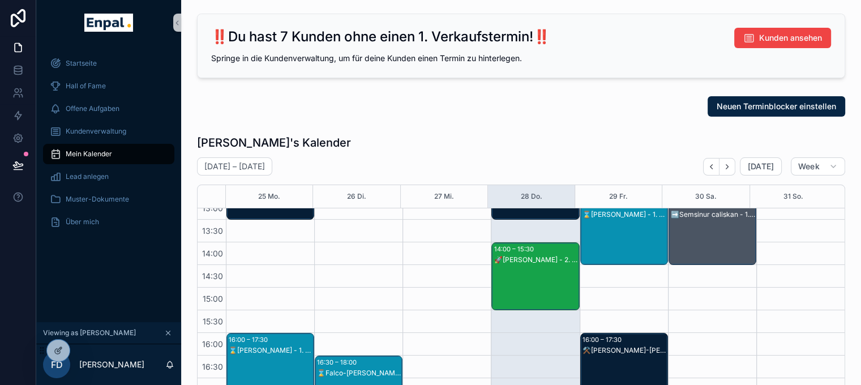
click at [632, 249] on div "⌛[PERSON_NAME] - 1. VG" at bounding box center [624, 242] width 84 height 66
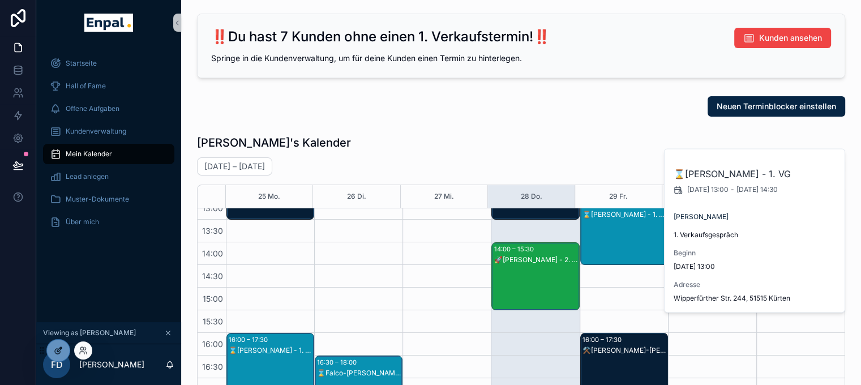
click at [62, 349] on icon at bounding box center [58, 350] width 9 height 9
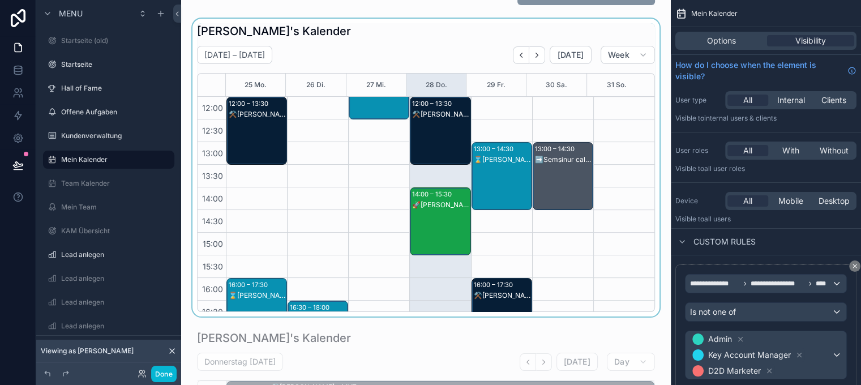
scroll to position [226, 0]
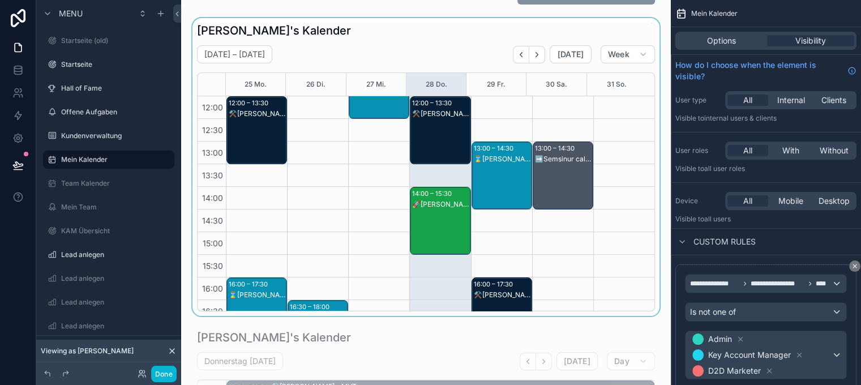
click at [599, 237] on div "scrollable content" at bounding box center [425, 167] width 471 height 298
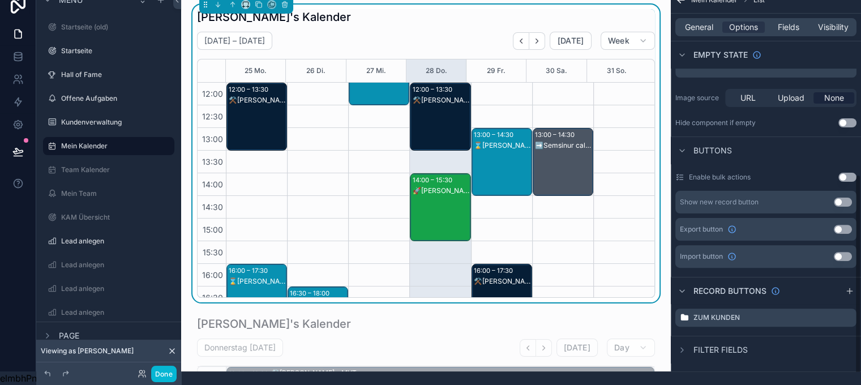
scroll to position [22, 0]
click at [850, 314] on icon "scrollable content" at bounding box center [848, 316] width 5 height 5
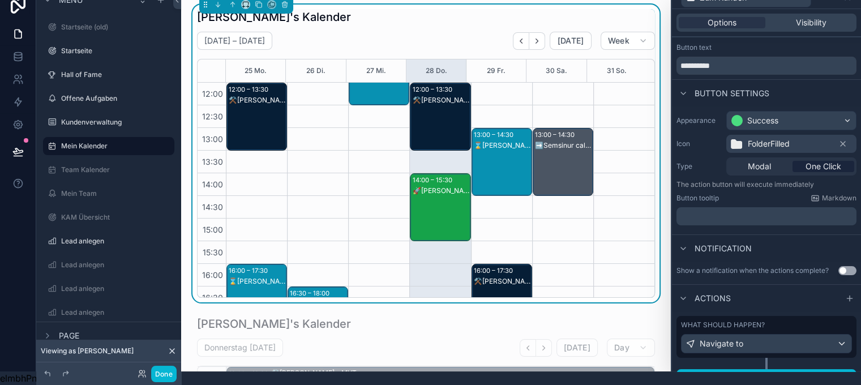
scroll to position [32, 0]
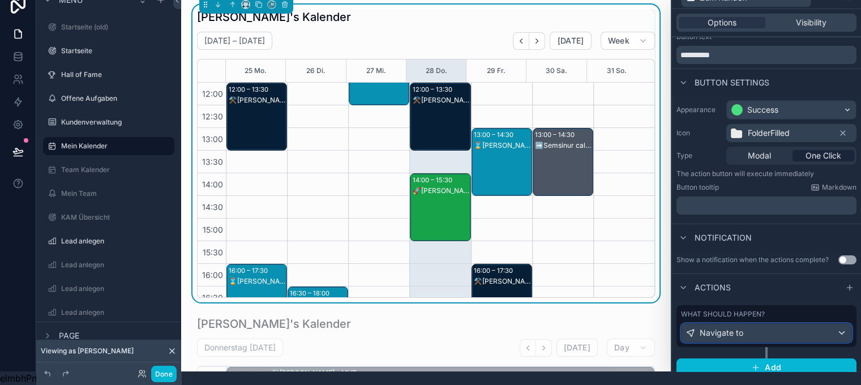
click at [776, 324] on div "Navigate to" at bounding box center [766, 333] width 170 height 18
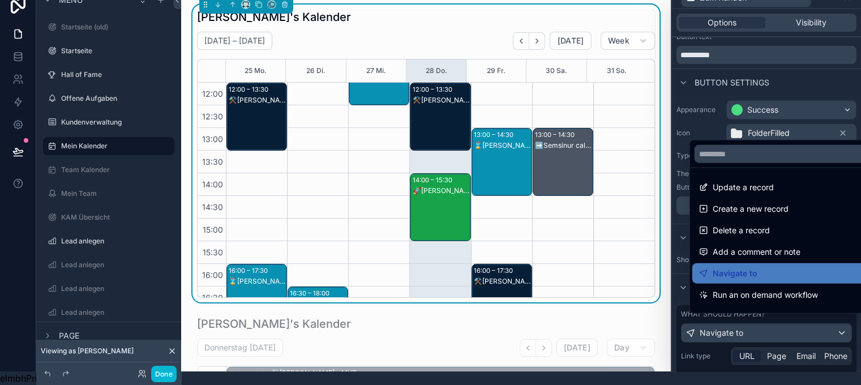
click at [777, 325] on div at bounding box center [766, 178] width 189 height 385
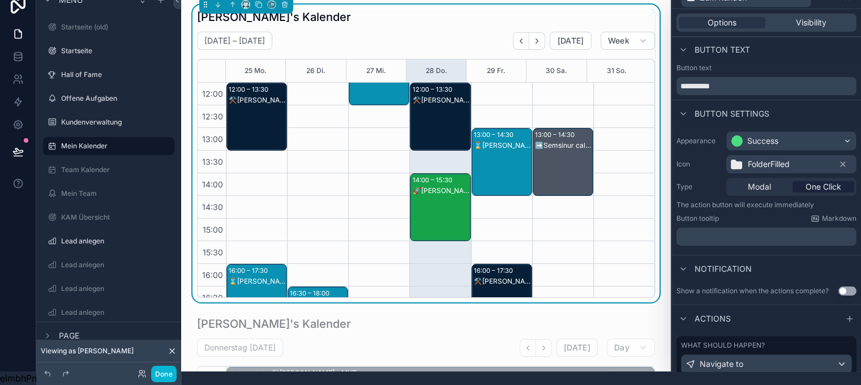
scroll to position [0, 0]
click at [810, 17] on span "Visibility" at bounding box center [811, 22] width 31 height 11
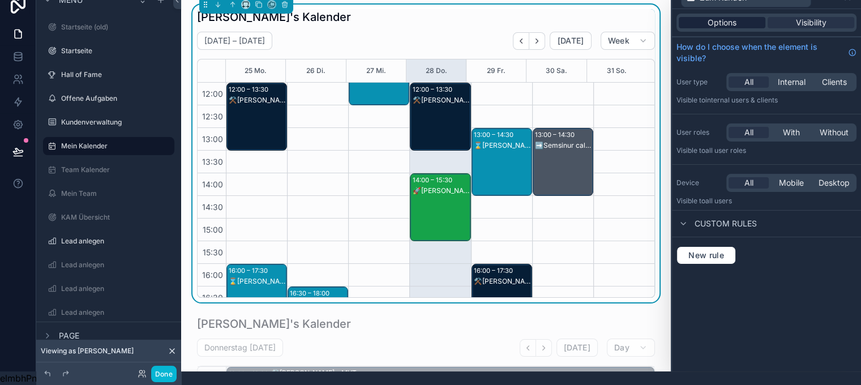
click at [736, 17] on span "Options" at bounding box center [721, 22] width 29 height 11
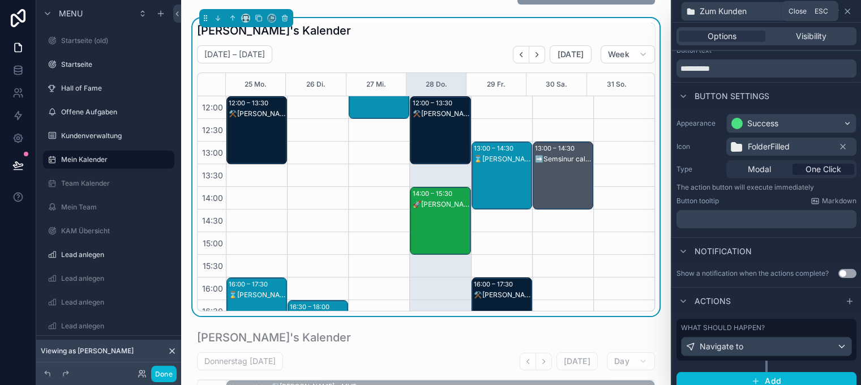
click at [852, 11] on icon at bounding box center [847, 11] width 9 height 9
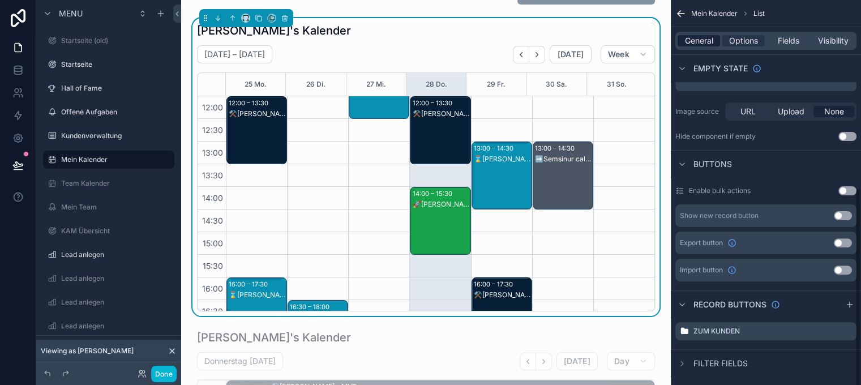
click at [713, 40] on span "General" at bounding box center [699, 40] width 28 height 11
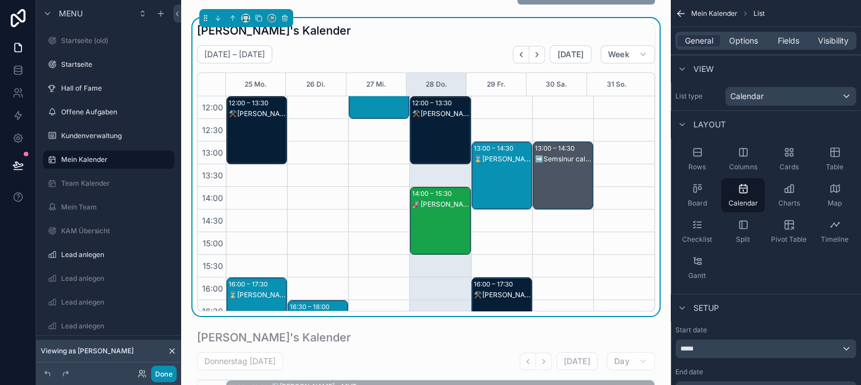
click at [165, 376] on button "Done" at bounding box center [163, 374] width 25 height 16
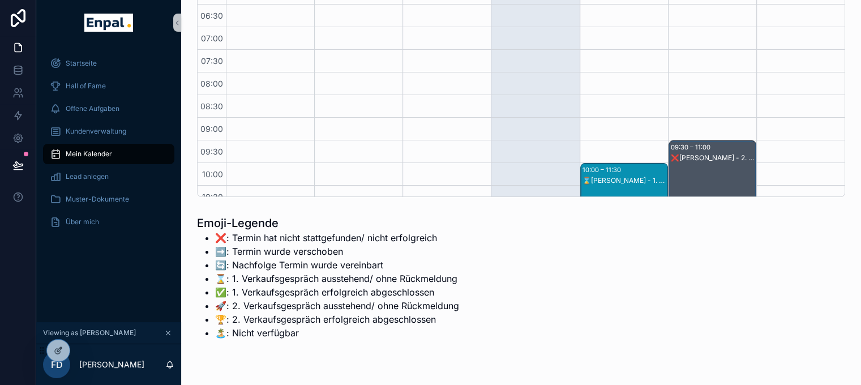
scroll to position [272, 0]
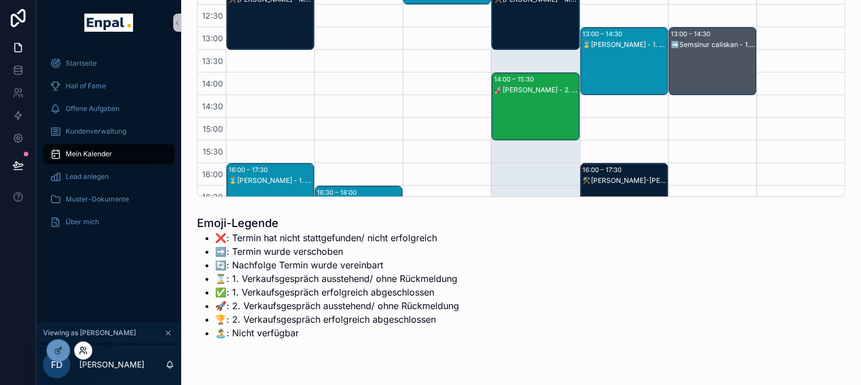
click at [86, 350] on icon at bounding box center [83, 350] width 9 height 9
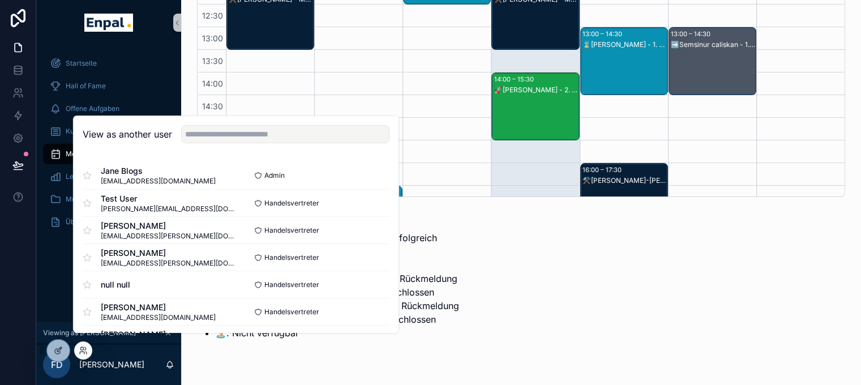
click at [223, 153] on div "View as another user" at bounding box center [236, 134] width 325 height 37
click at [225, 143] on input "text" at bounding box center [285, 134] width 208 height 18
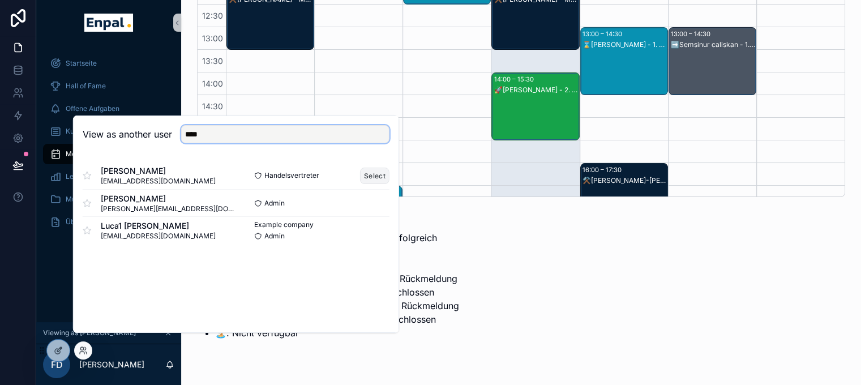
type input "****"
click at [373, 183] on button "Select" at bounding box center [374, 175] width 29 height 16
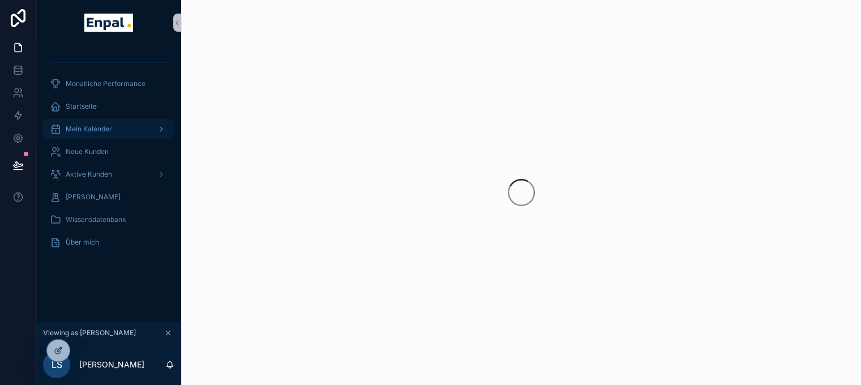
click at [118, 132] on div "Mein Kalender" at bounding box center [109, 129] width 118 height 18
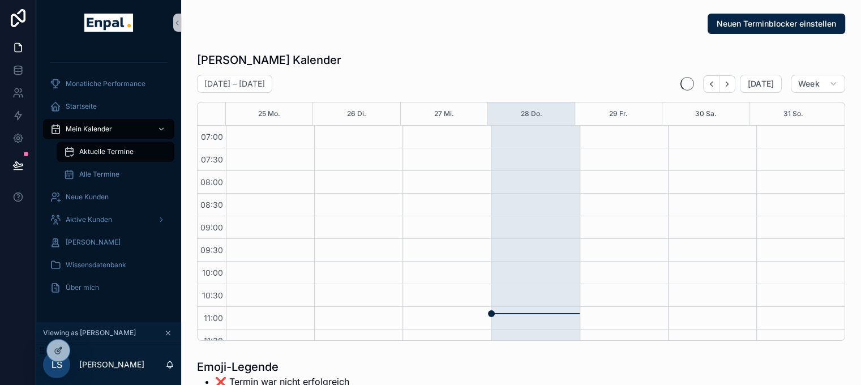
scroll to position [317, 0]
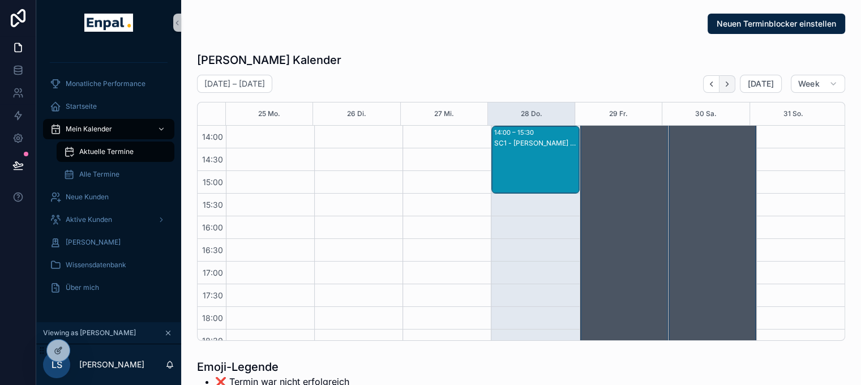
click at [729, 81] on icon "Next" at bounding box center [727, 84] width 8 height 8
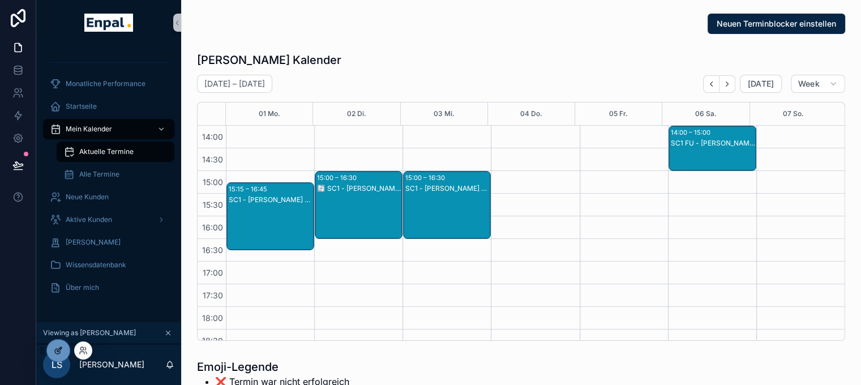
click at [59, 346] on icon at bounding box center [58, 350] width 9 height 9
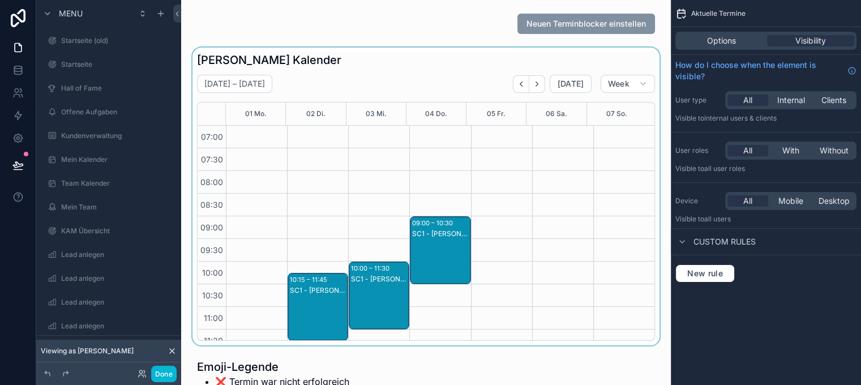
scroll to position [317, 0]
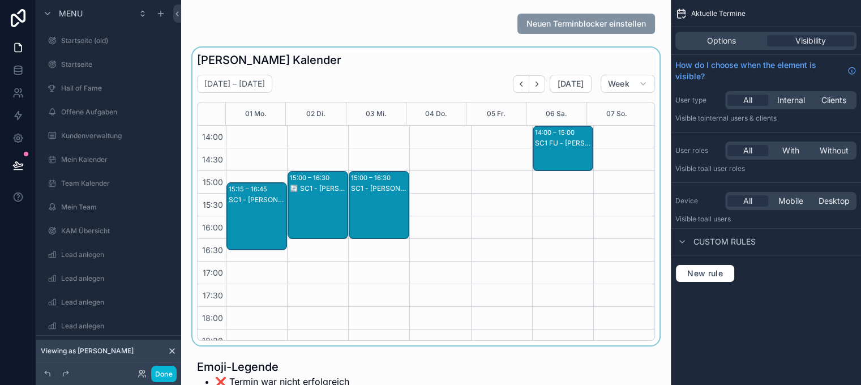
click at [575, 262] on div "scrollable content" at bounding box center [425, 197] width 471 height 298
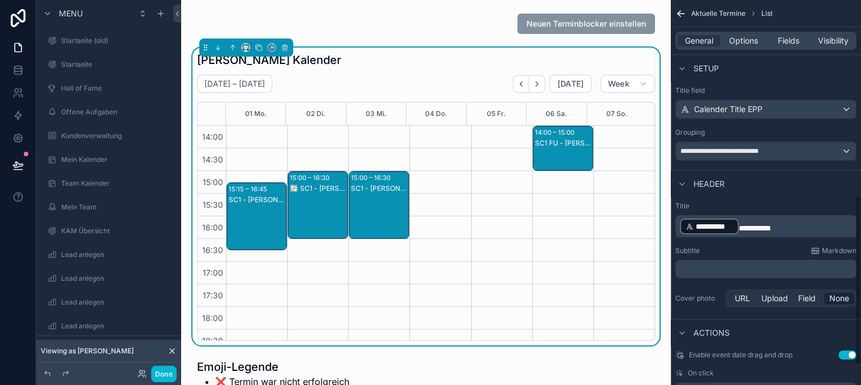
scroll to position [453, 0]
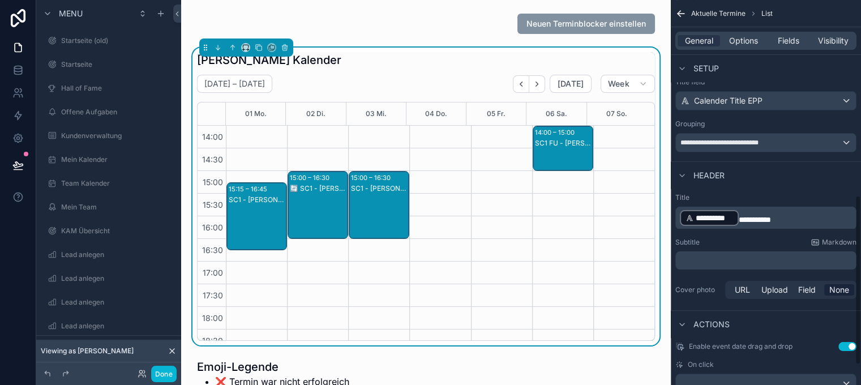
click at [754, 34] on div "General Options Fields Visibility" at bounding box center [765, 41] width 181 height 18
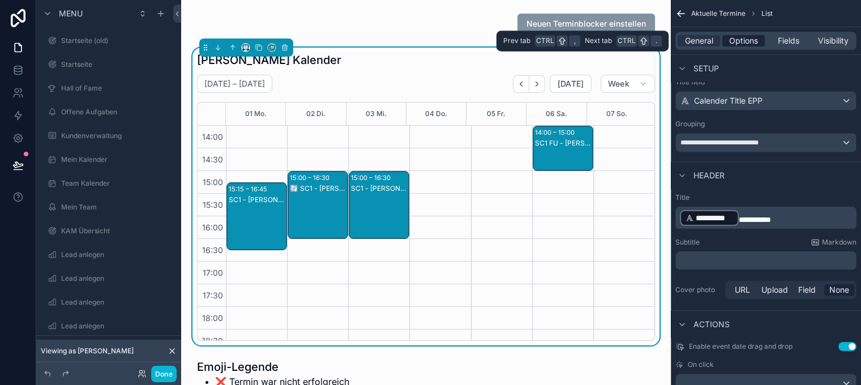
click at [757, 39] on span "Options" at bounding box center [743, 40] width 29 height 11
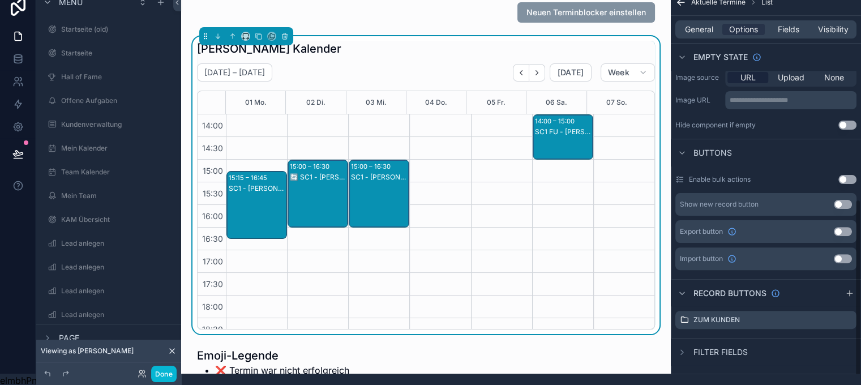
scroll to position [22, 0]
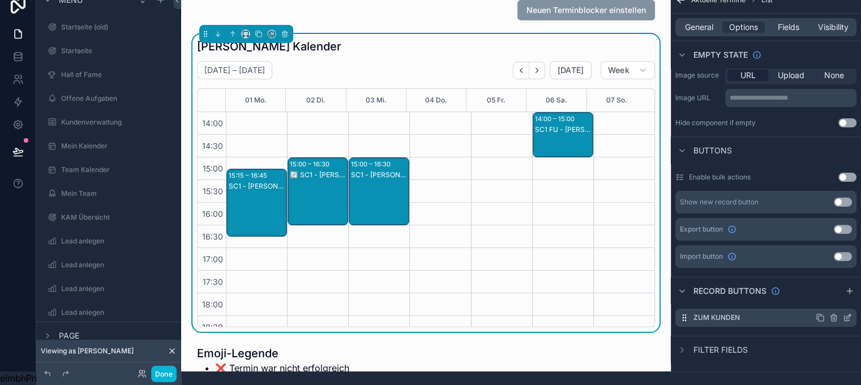
click at [852, 313] on icon "scrollable content" at bounding box center [847, 317] width 9 height 9
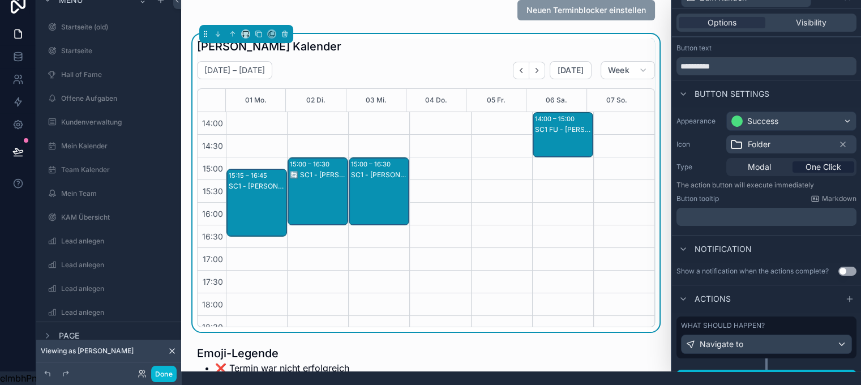
scroll to position [32, 0]
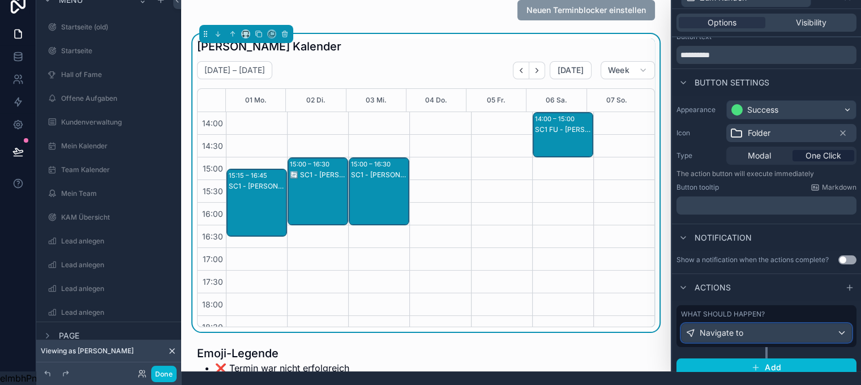
click at [804, 325] on div "Navigate to" at bounding box center [766, 333] width 170 height 18
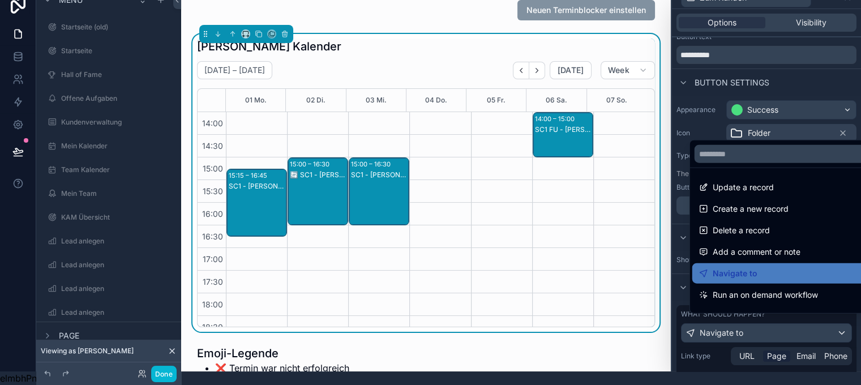
click at [804, 325] on div at bounding box center [766, 178] width 189 height 385
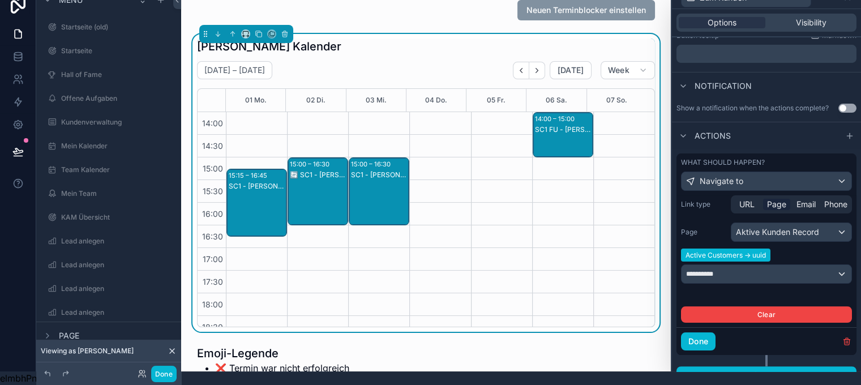
scroll to position [190, 0]
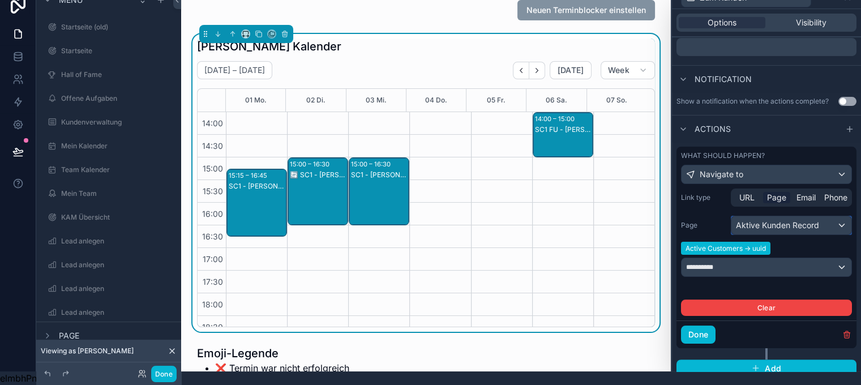
click at [786, 216] on div "Aktive Kunden Record" at bounding box center [791, 225] width 120 height 18
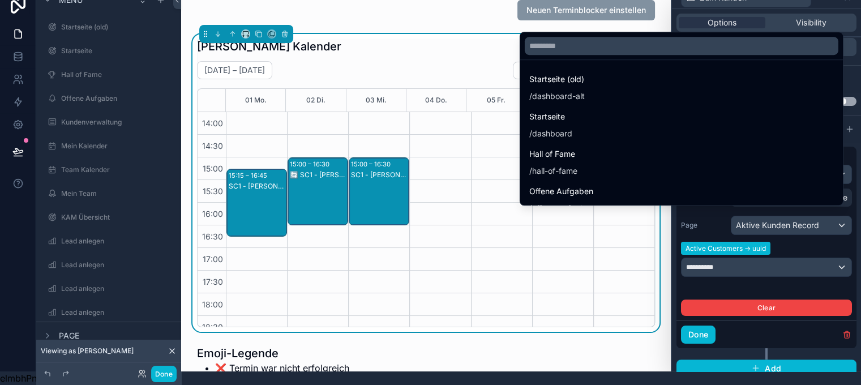
click at [786, 214] on div at bounding box center [766, 178] width 189 height 385
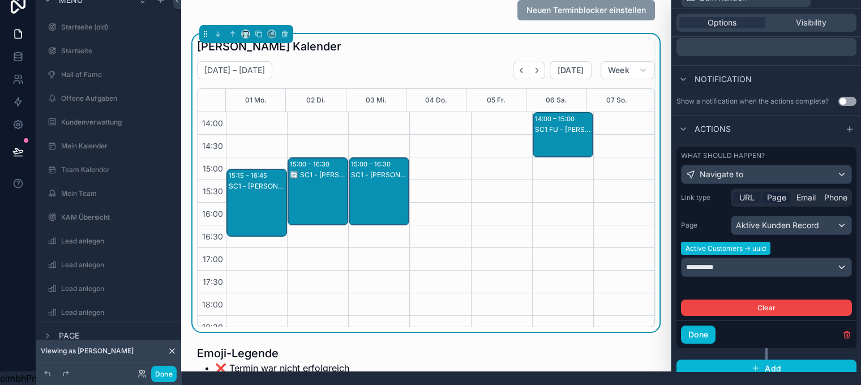
click at [760, 192] on div "URL" at bounding box center [747, 197] width 28 height 11
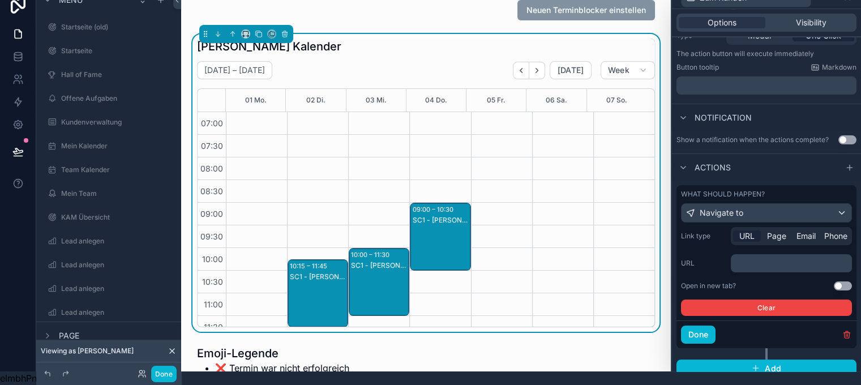
scroll to position [317, 0]
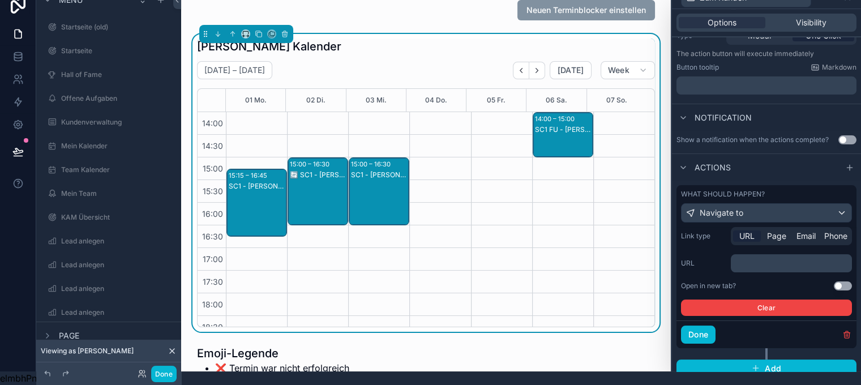
click at [784, 257] on p "﻿" at bounding box center [792, 262] width 114 height 11
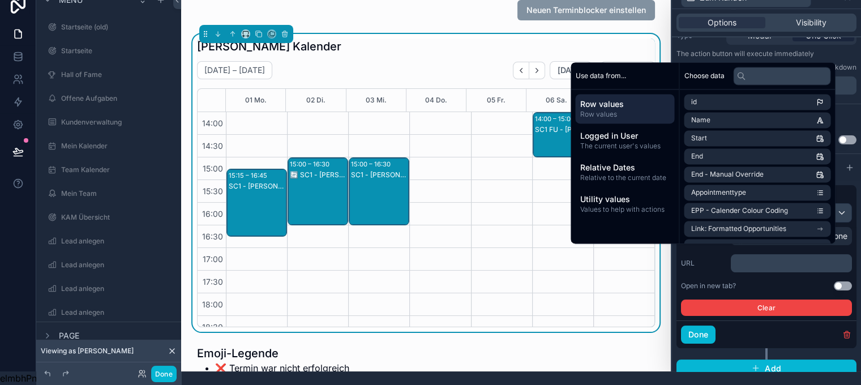
click at [779, 257] on p "﻿" at bounding box center [792, 262] width 114 height 11
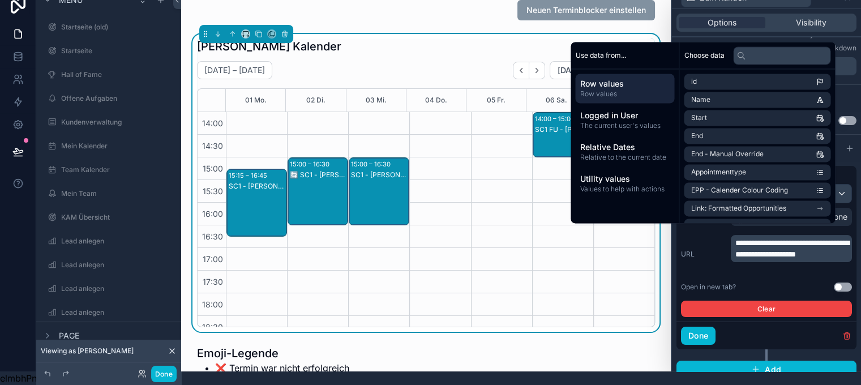
click at [821, 259] on p "**********" at bounding box center [792, 248] width 114 height 23
click at [821, 256] on p "**********" at bounding box center [792, 248] width 114 height 23
click at [772, 61] on input "text" at bounding box center [781, 55] width 97 height 18
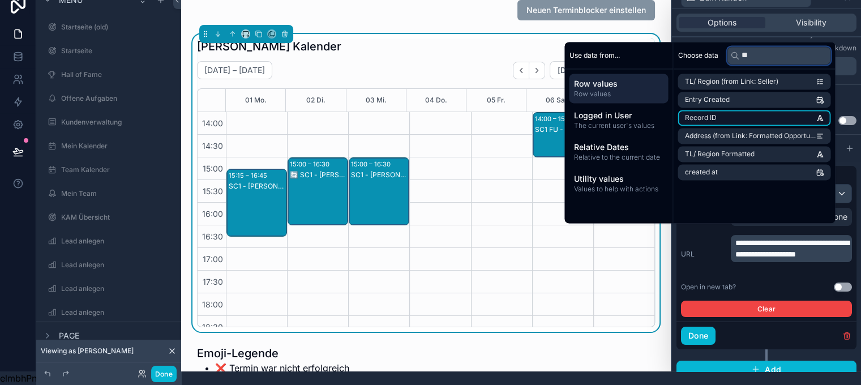
type input "**"
click at [750, 117] on li "Record ID" at bounding box center [753, 118] width 153 height 16
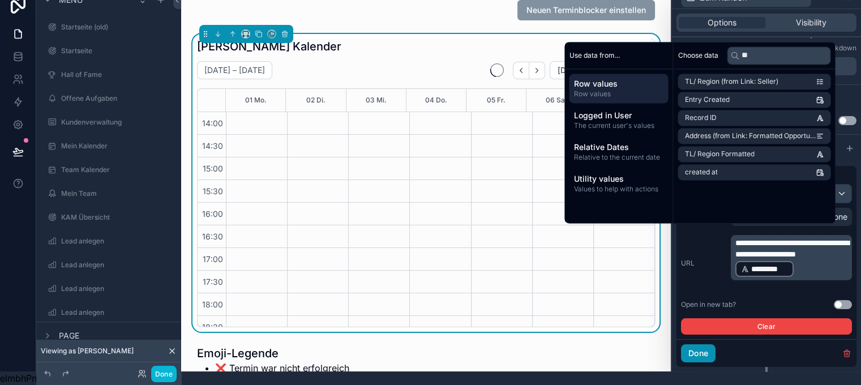
click at [713, 344] on button "Done" at bounding box center [698, 353] width 35 height 18
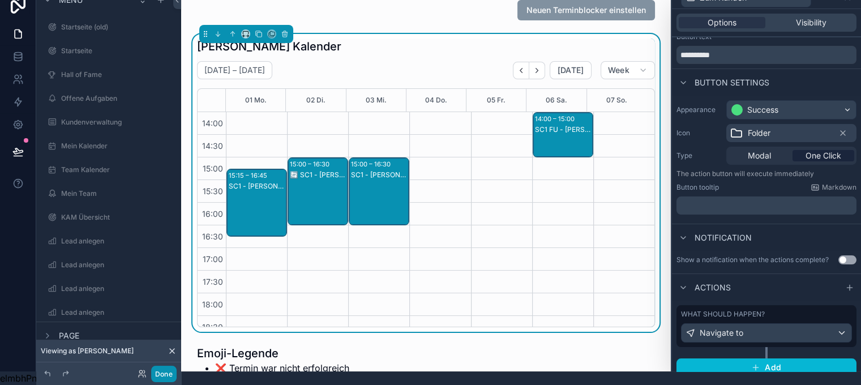
click at [165, 375] on button "Done" at bounding box center [163, 374] width 25 height 16
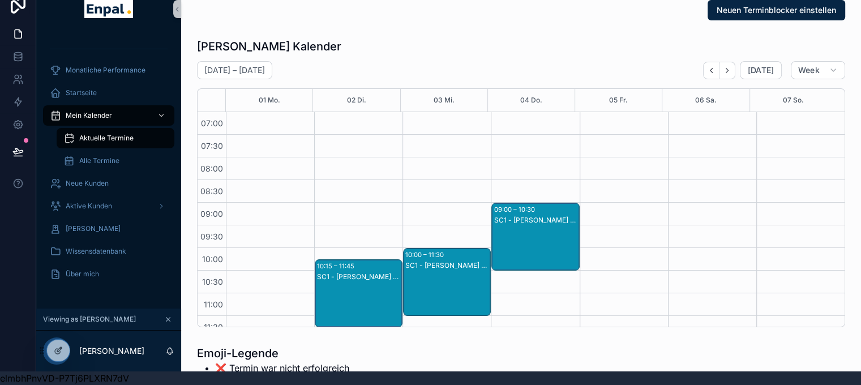
scroll to position [317, 0]
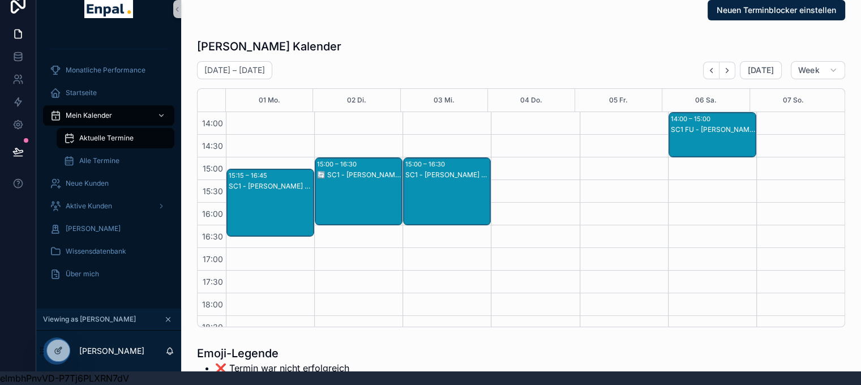
click at [444, 178] on div "SC1 - David Seidel - SC1" at bounding box center [447, 203] width 84 height 66
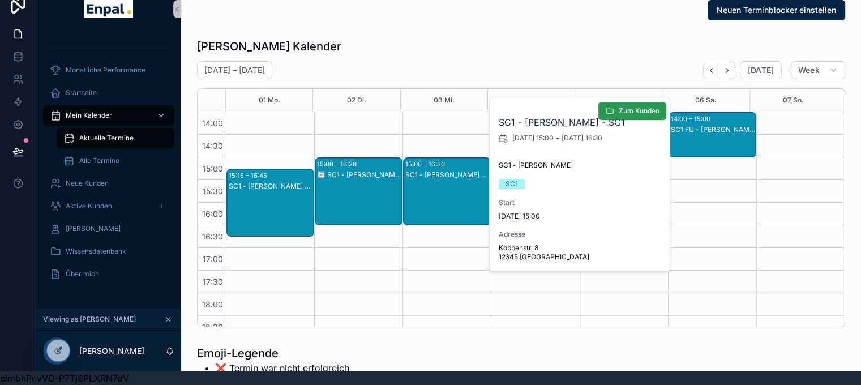
click at [642, 108] on span "Zum Kunden" at bounding box center [638, 110] width 41 height 9
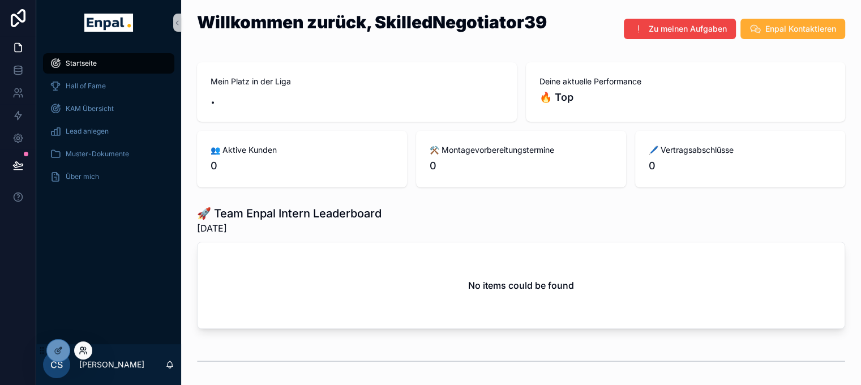
click at [86, 346] on icon at bounding box center [83, 350] width 9 height 9
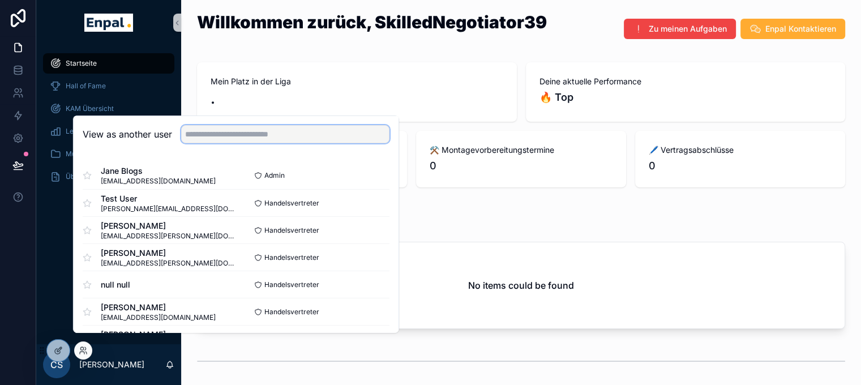
click at [219, 143] on input "text" at bounding box center [285, 134] width 208 height 18
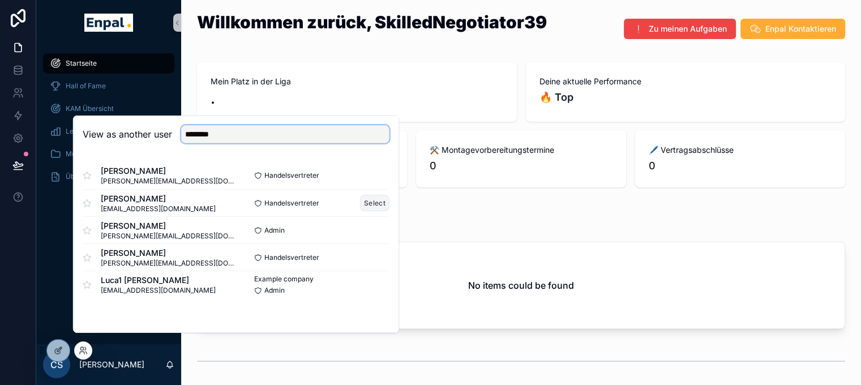
type input "********"
click at [369, 204] on button "Select" at bounding box center [374, 203] width 29 height 16
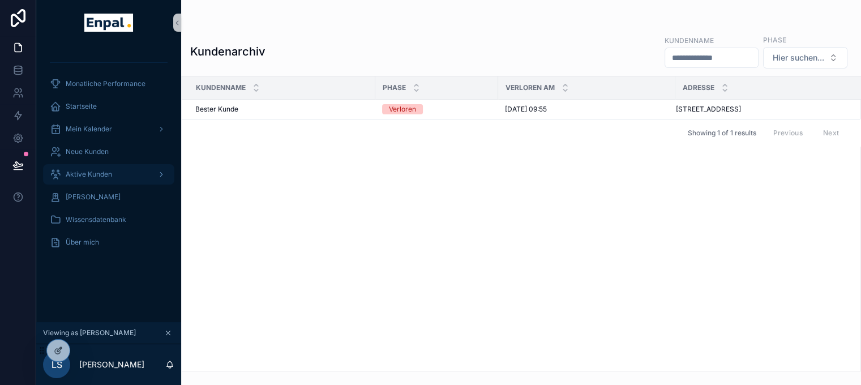
drag, startPoint x: 129, startPoint y: 173, endPoint x: 127, endPoint y: 180, distance: 7.5
click at [129, 173] on div "Aktive Kunden" at bounding box center [109, 174] width 118 height 18
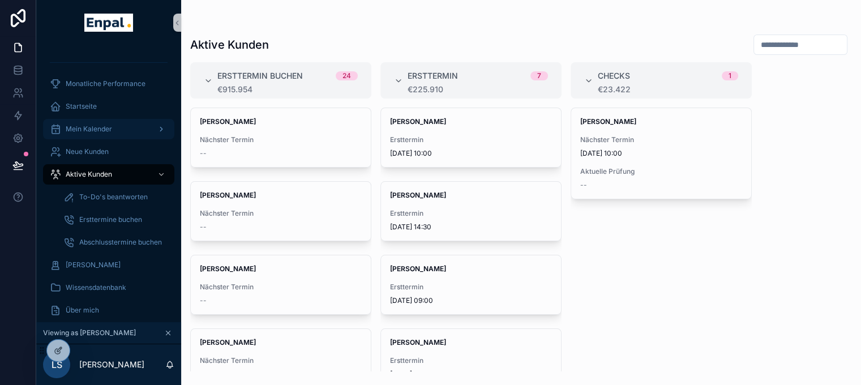
click at [113, 127] on div "Mein Kalender" at bounding box center [109, 129] width 118 height 18
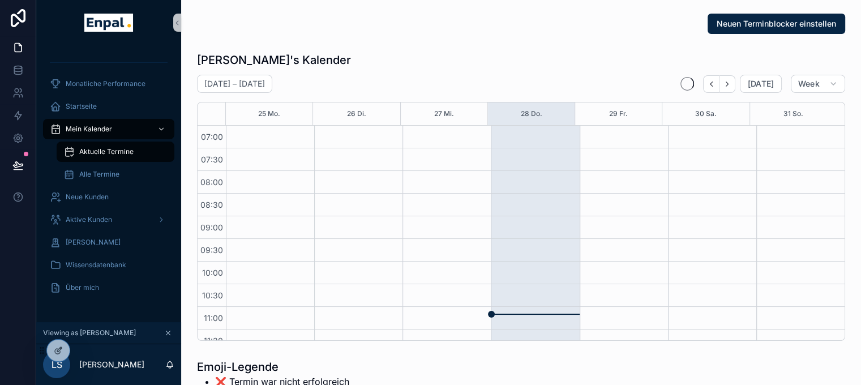
scroll to position [317, 0]
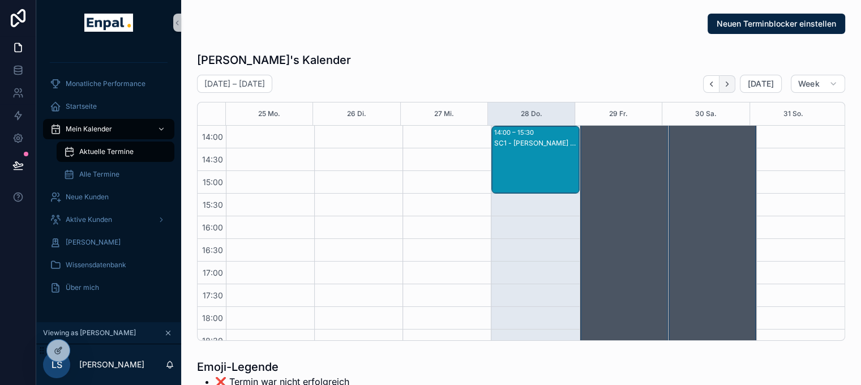
click at [730, 81] on icon "Next" at bounding box center [727, 84] width 8 height 8
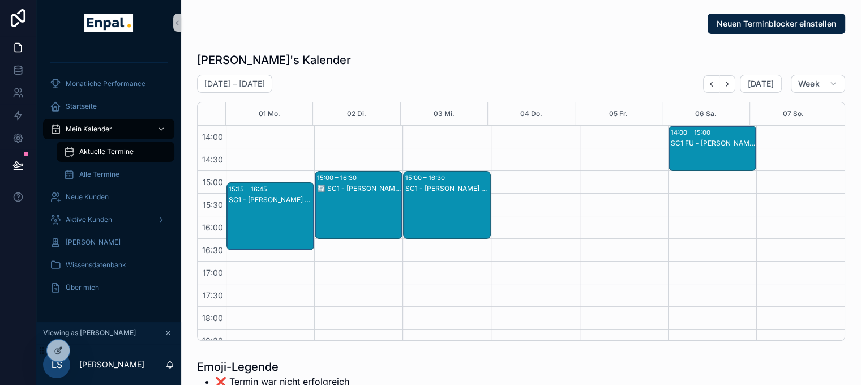
click at [419, 192] on div "SC1 - [PERSON_NAME] - SC1" at bounding box center [447, 188] width 84 height 9
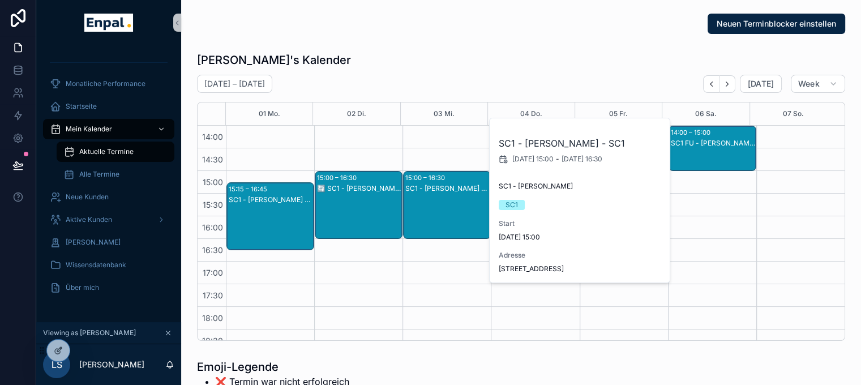
click at [455, 194] on div "SC1 - [PERSON_NAME] - SC1" at bounding box center [447, 216] width 84 height 66
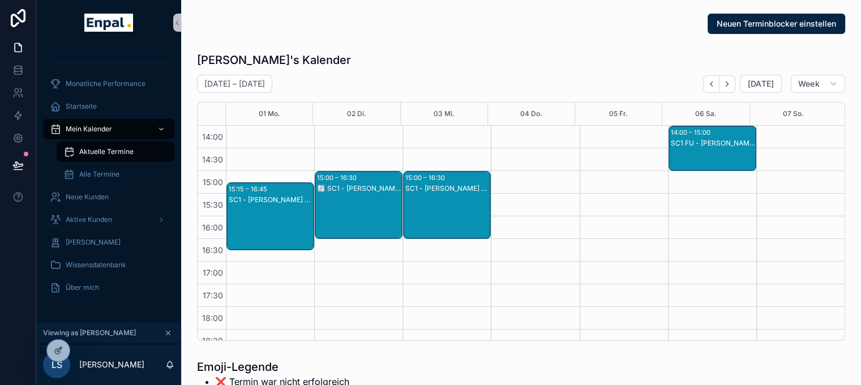
click at [455, 194] on div "SC1 - [PERSON_NAME] - SC1" at bounding box center [447, 216] width 84 height 66
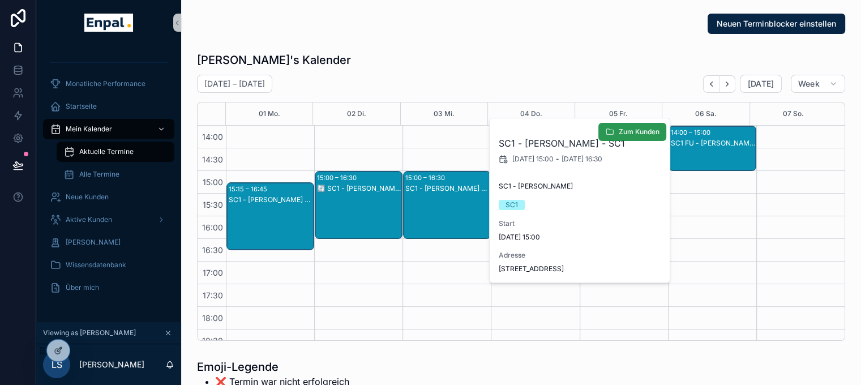
click at [644, 127] on span "Zum Kunden" at bounding box center [638, 131] width 41 height 9
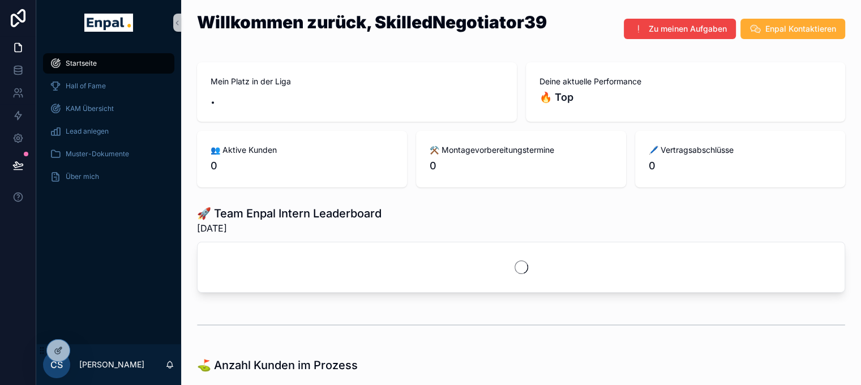
click at [120, 257] on div "Startseite Hall of Fame KAM Übersicht Lead anlegen Muster-Dokumente Über mich" at bounding box center [108, 194] width 145 height 299
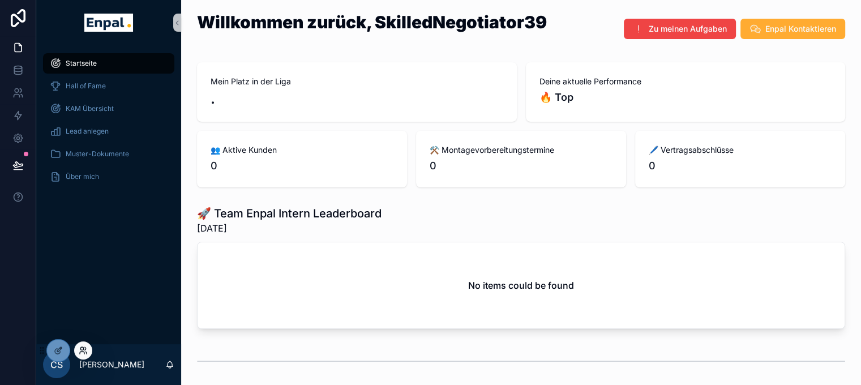
click at [82, 351] on icon at bounding box center [82, 352] width 5 height 2
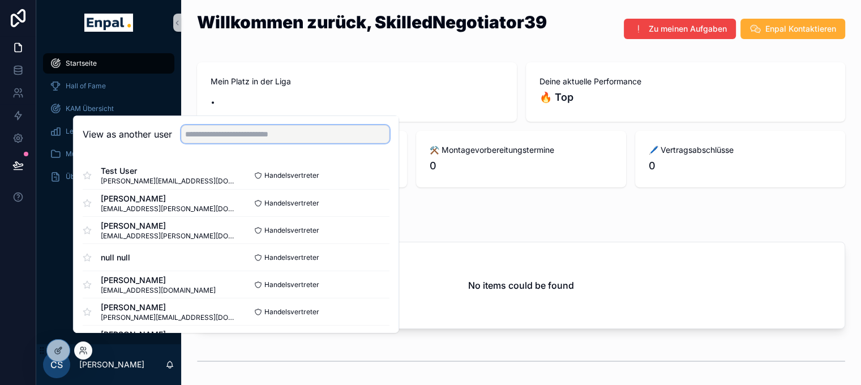
click at [218, 143] on input "text" at bounding box center [285, 134] width 208 height 18
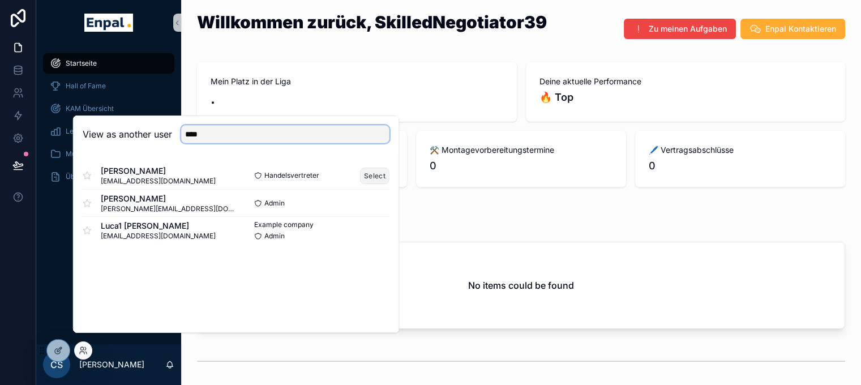
type input "****"
click at [385, 184] on button "Select" at bounding box center [374, 175] width 29 height 16
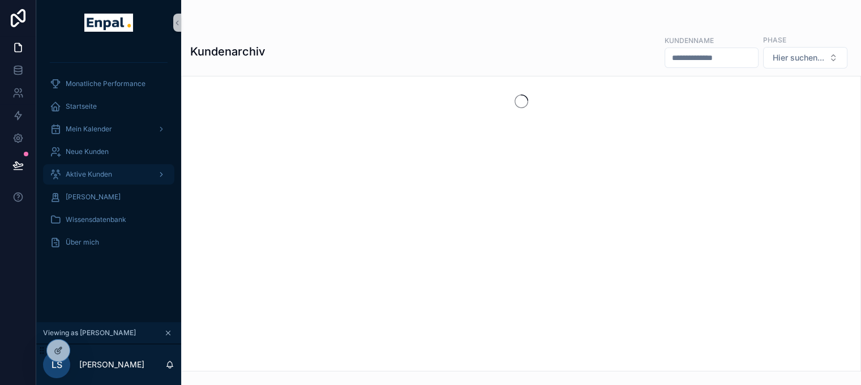
click at [110, 171] on span "Aktive Kunden" at bounding box center [89, 174] width 46 height 9
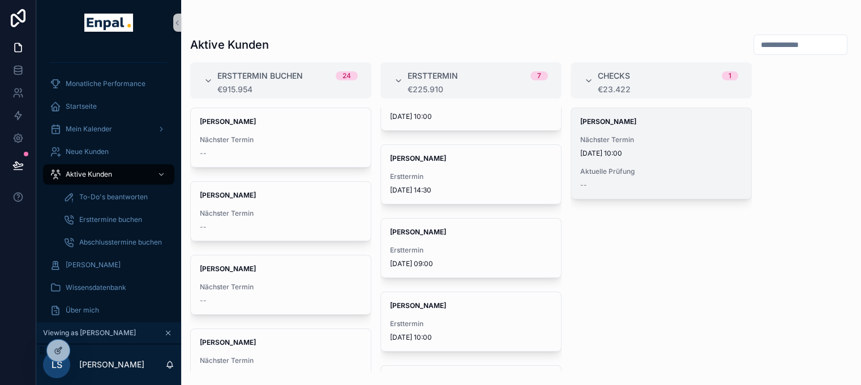
scroll to position [57, 0]
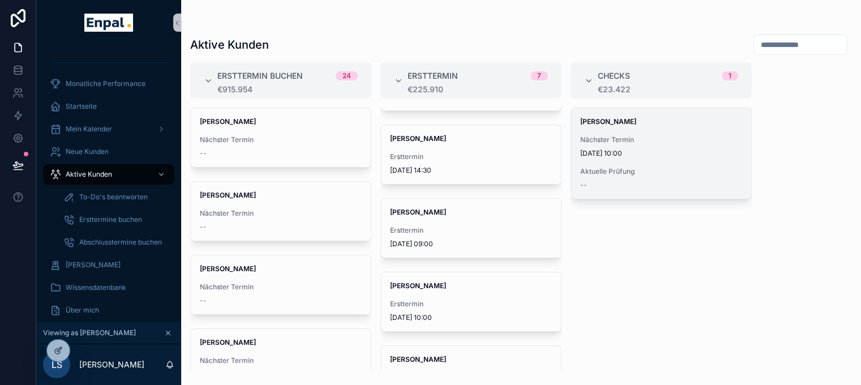
click at [641, 145] on div "Nächster Termin [DATE] 10:00" at bounding box center [661, 146] width 162 height 23
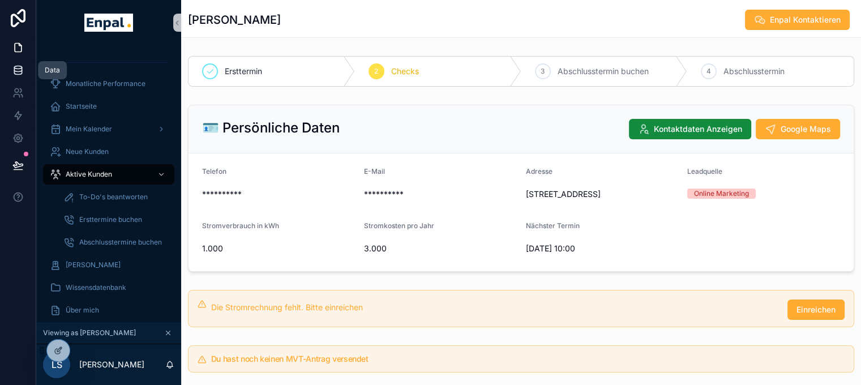
drag, startPoint x: 22, startPoint y: 73, endPoint x: 27, endPoint y: 76, distance: 6.1
click at [22, 73] on icon at bounding box center [17, 72] width 7 height 5
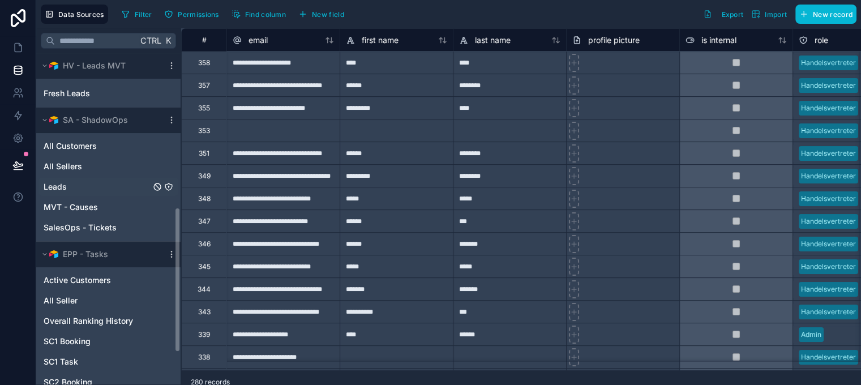
scroll to position [396, 0]
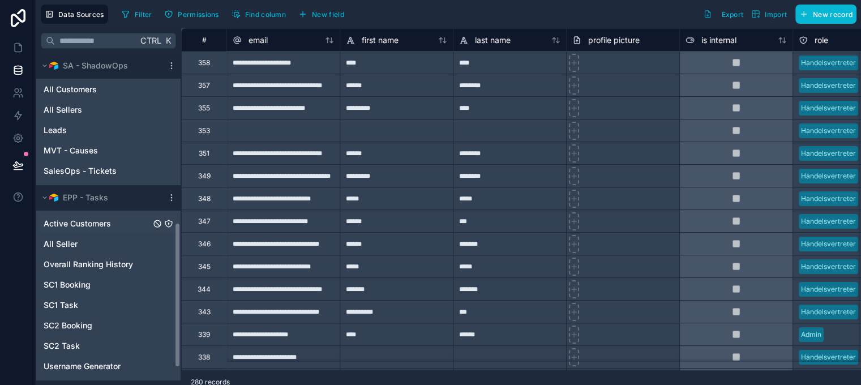
click at [86, 221] on span "Active Customers" at bounding box center [77, 223] width 67 height 11
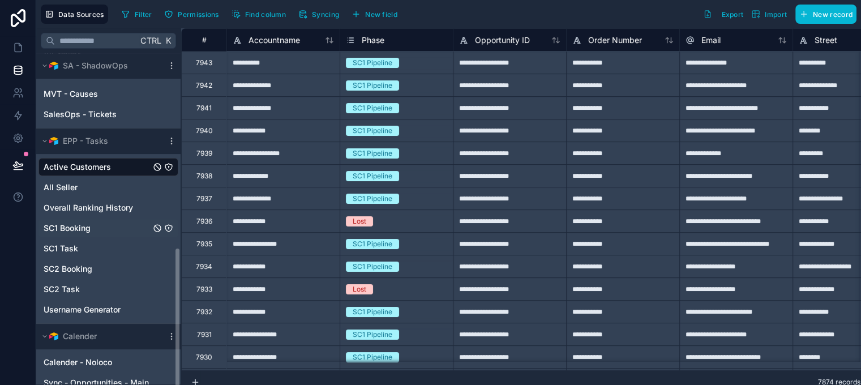
scroll to position [455, 0]
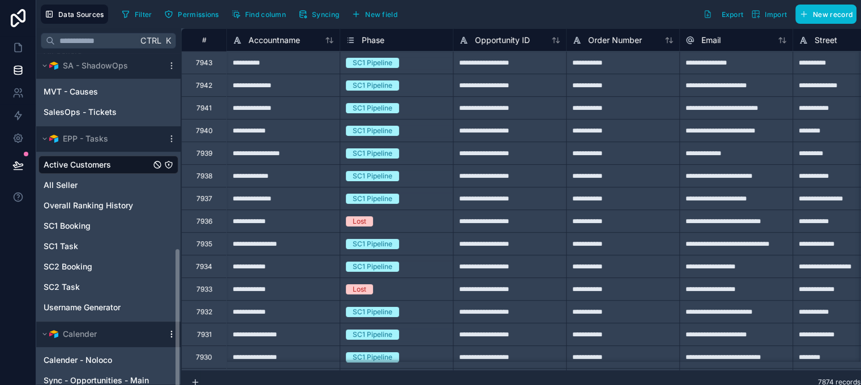
click at [169, 330] on icon "scrollable content" at bounding box center [171, 333] width 9 height 9
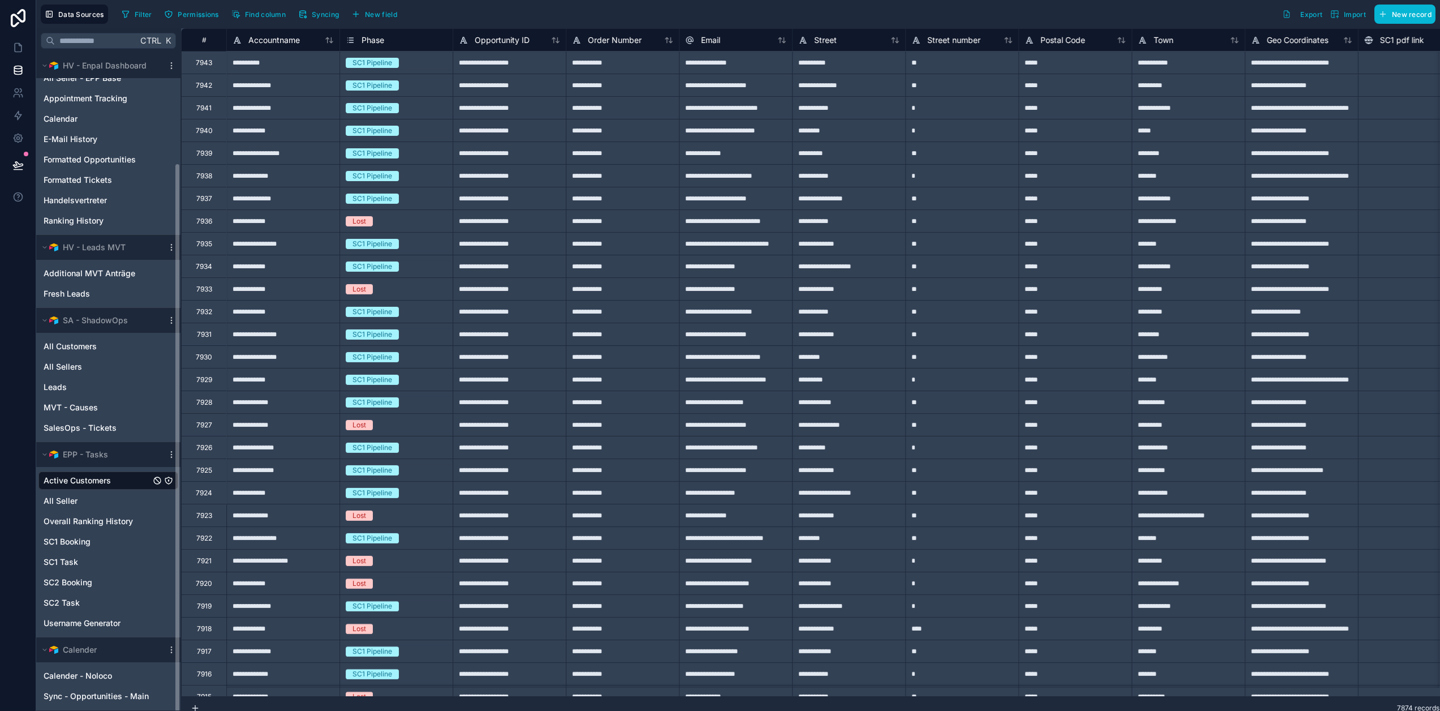
scroll to position [131, 0]
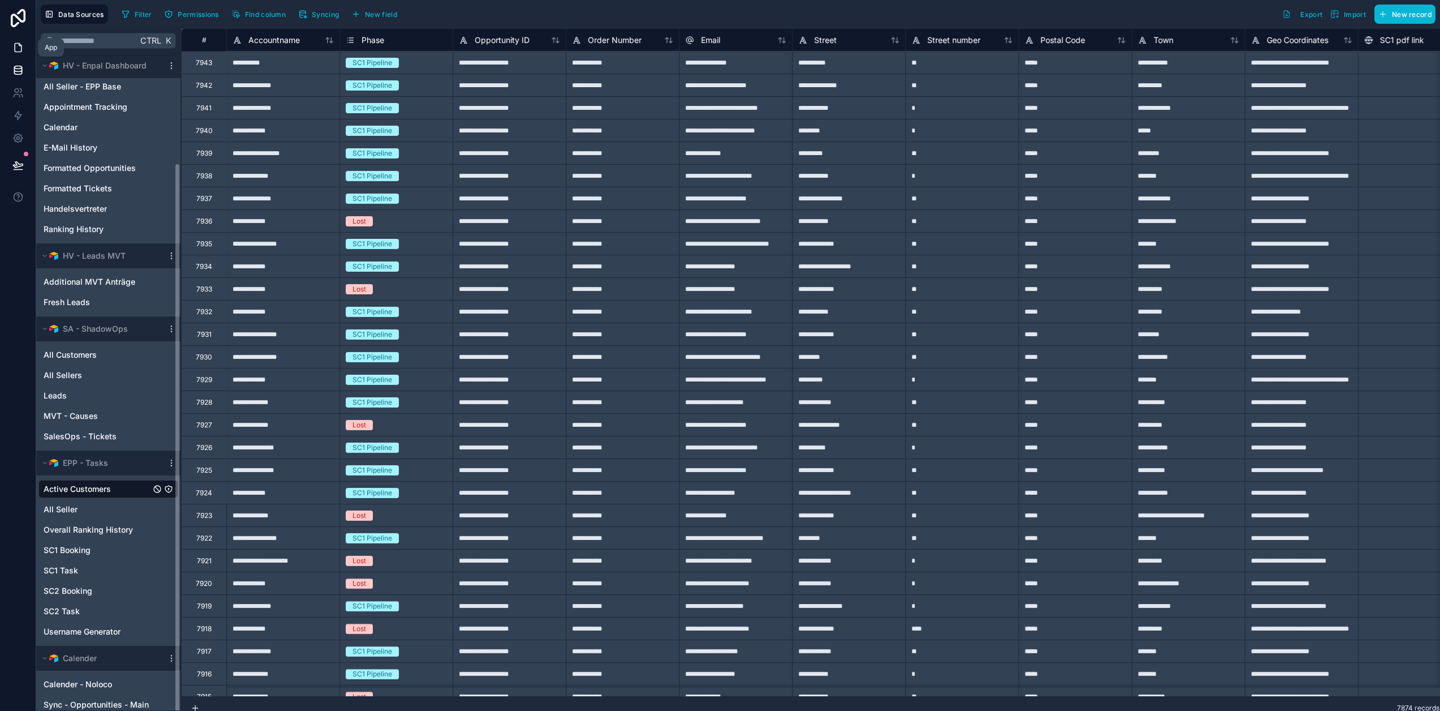
click at [17, 45] on icon at bounding box center [17, 47] width 11 height 11
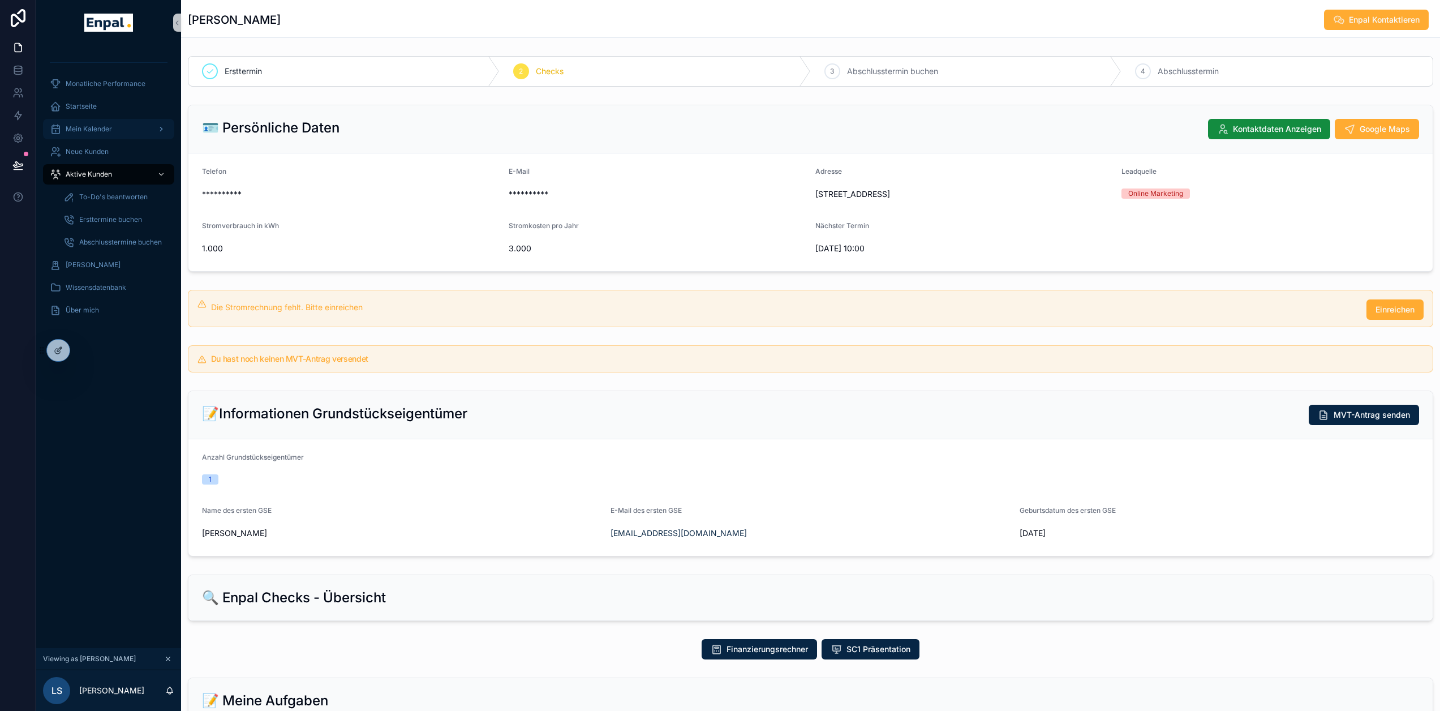
click at [105, 121] on div "Mein Kalender" at bounding box center [109, 129] width 118 height 18
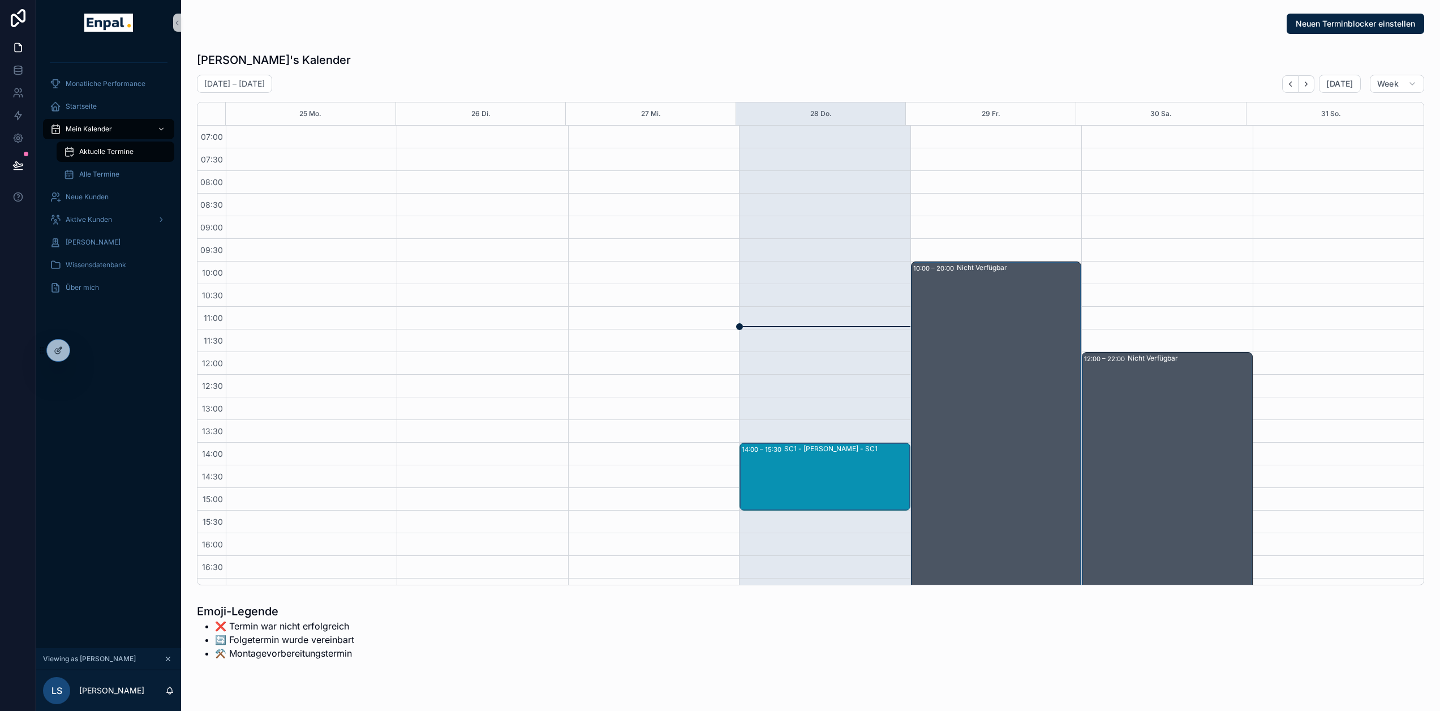
click at [812, 384] on div "SC1 - Katharina Vogel - SC1" at bounding box center [846, 477] width 124 height 66
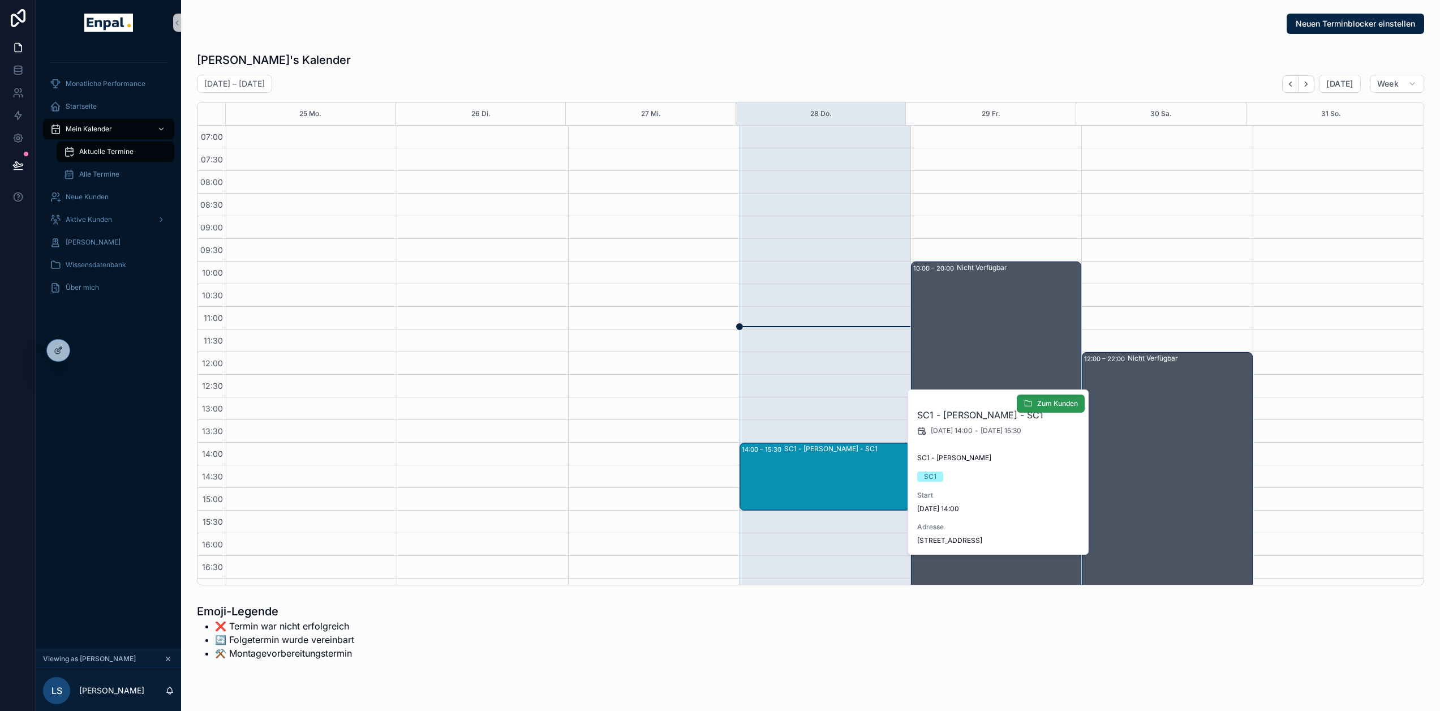
click at [860, 384] on span "Zum Kunden" at bounding box center [1057, 403] width 41 height 9
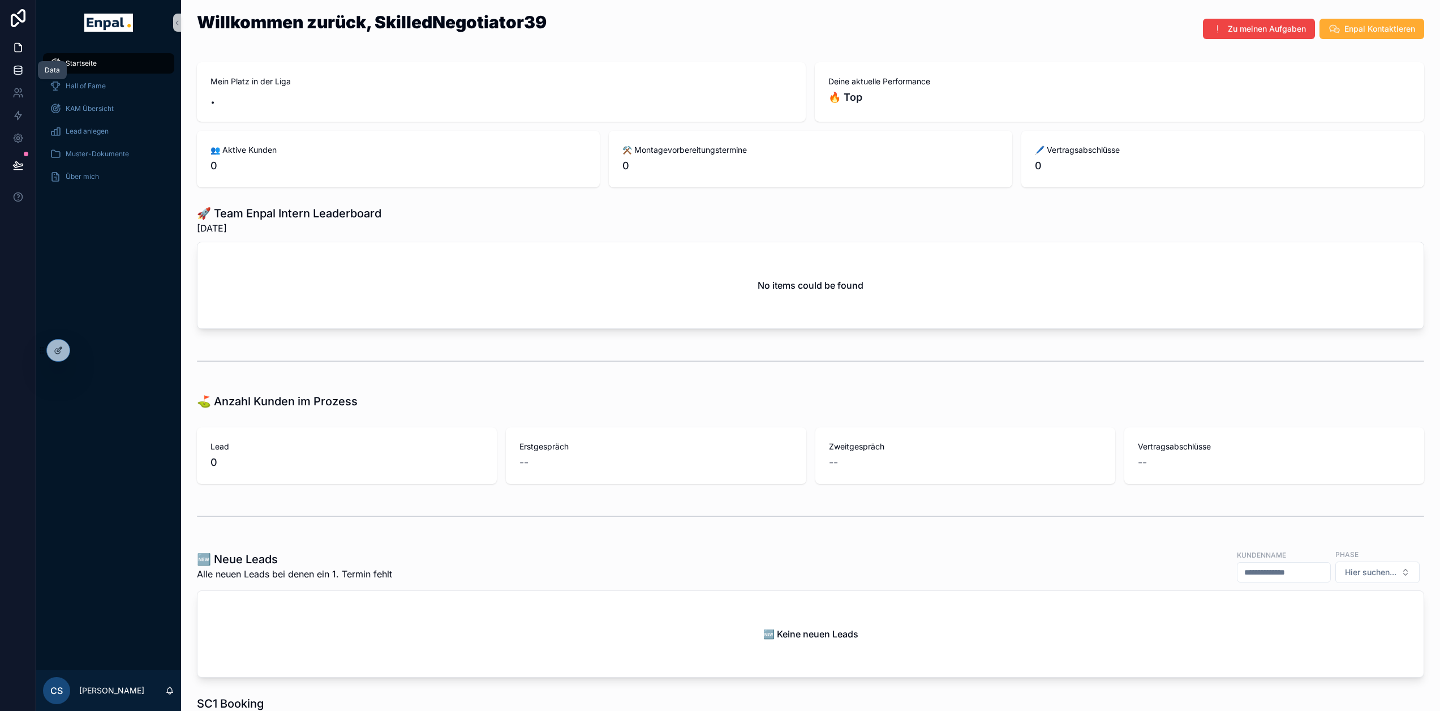
click at [15, 71] on icon at bounding box center [17, 69] width 7 height 5
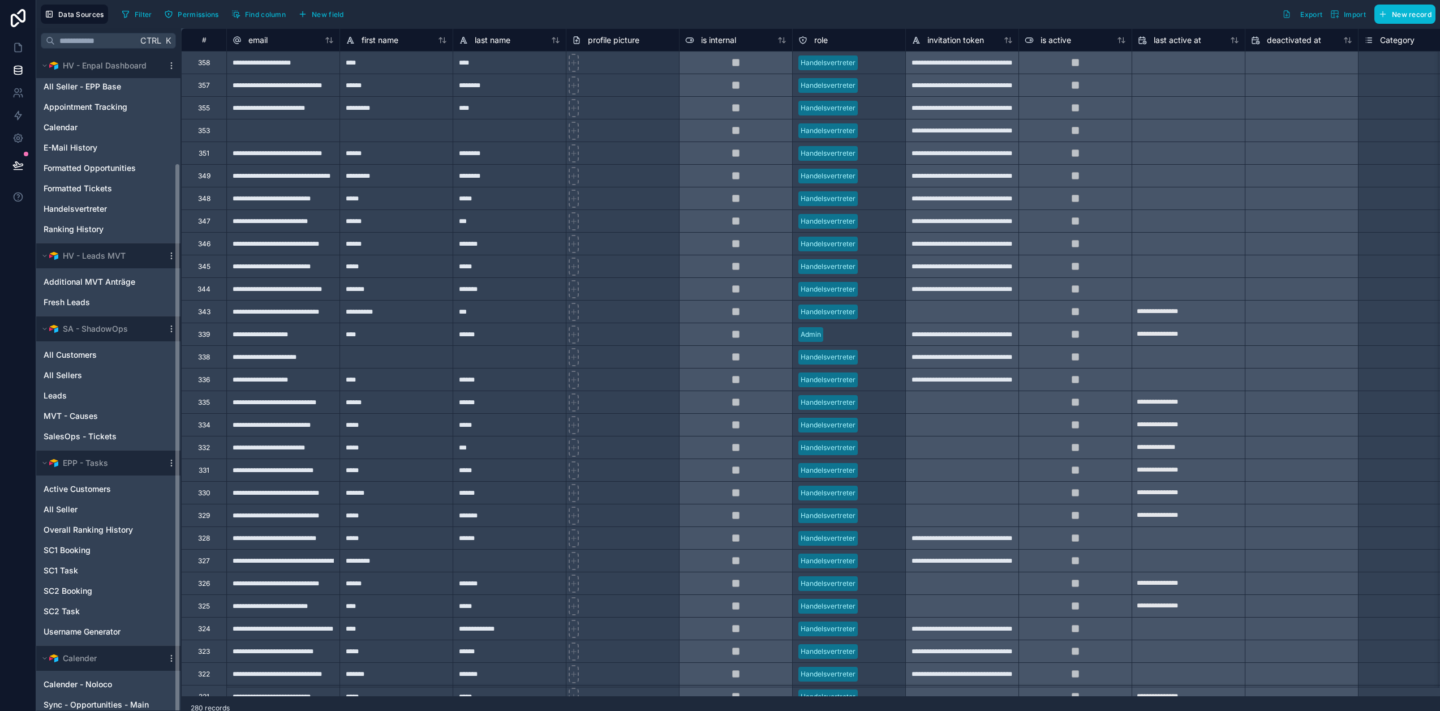
scroll to position [22, 0]
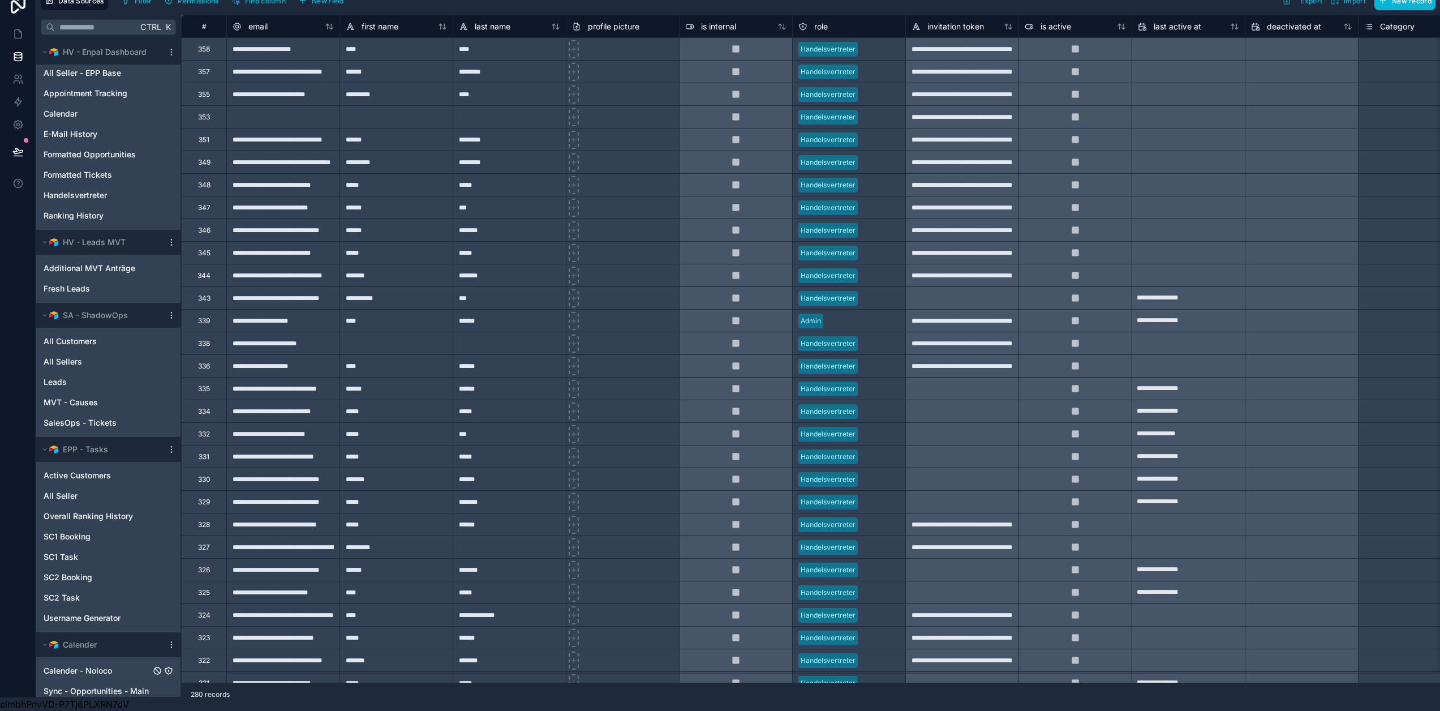
click at [95, 665] on span "Calender - Noloco" at bounding box center [78, 670] width 68 height 11
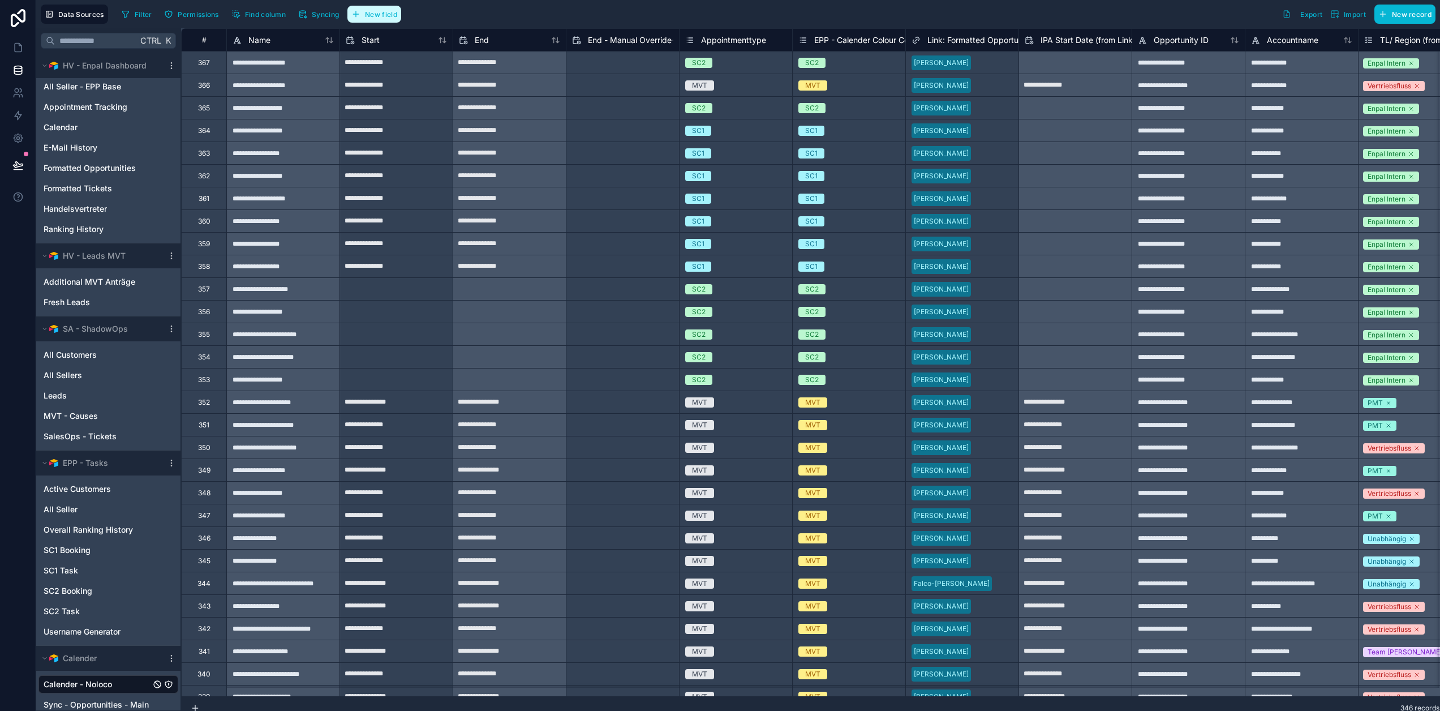
click at [390, 14] on span "New field" at bounding box center [381, 14] width 32 height 8
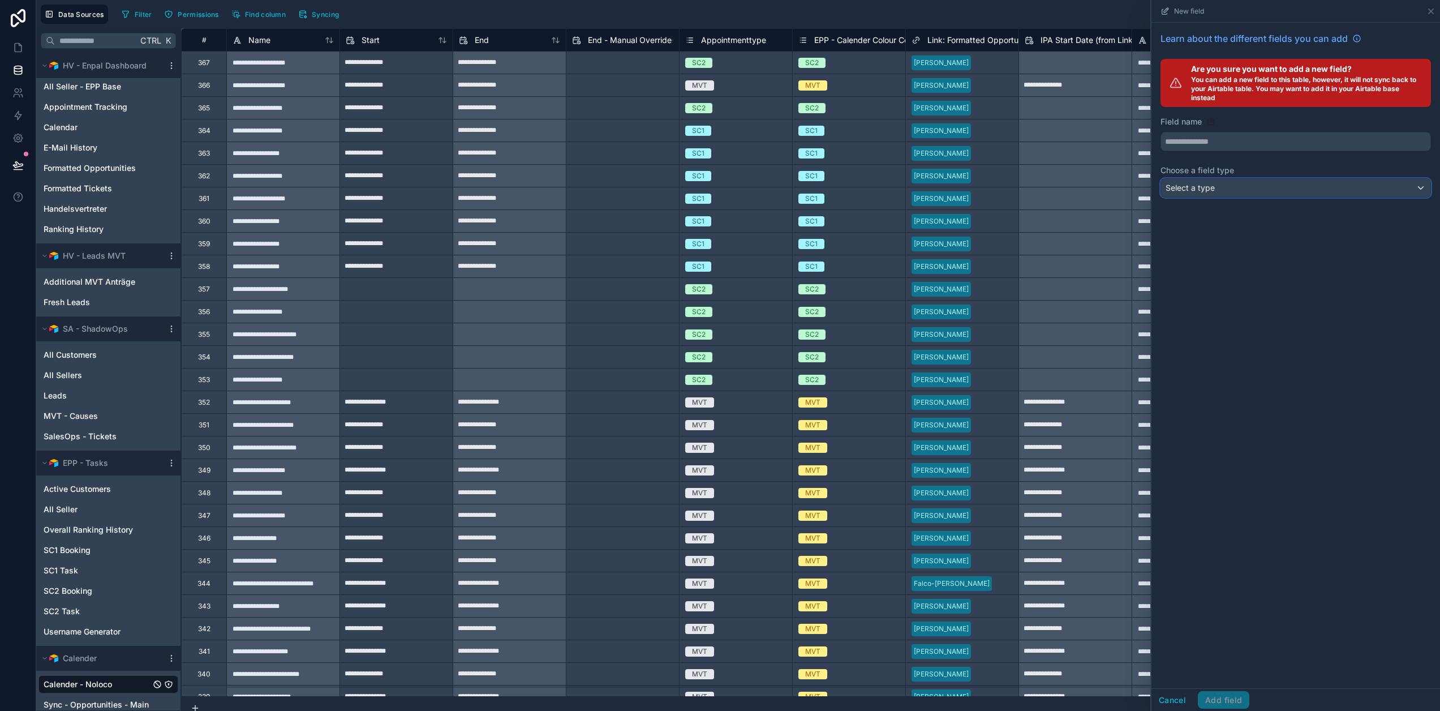
click at [1256, 188] on div "Select a type" at bounding box center [1295, 188] width 269 height 18
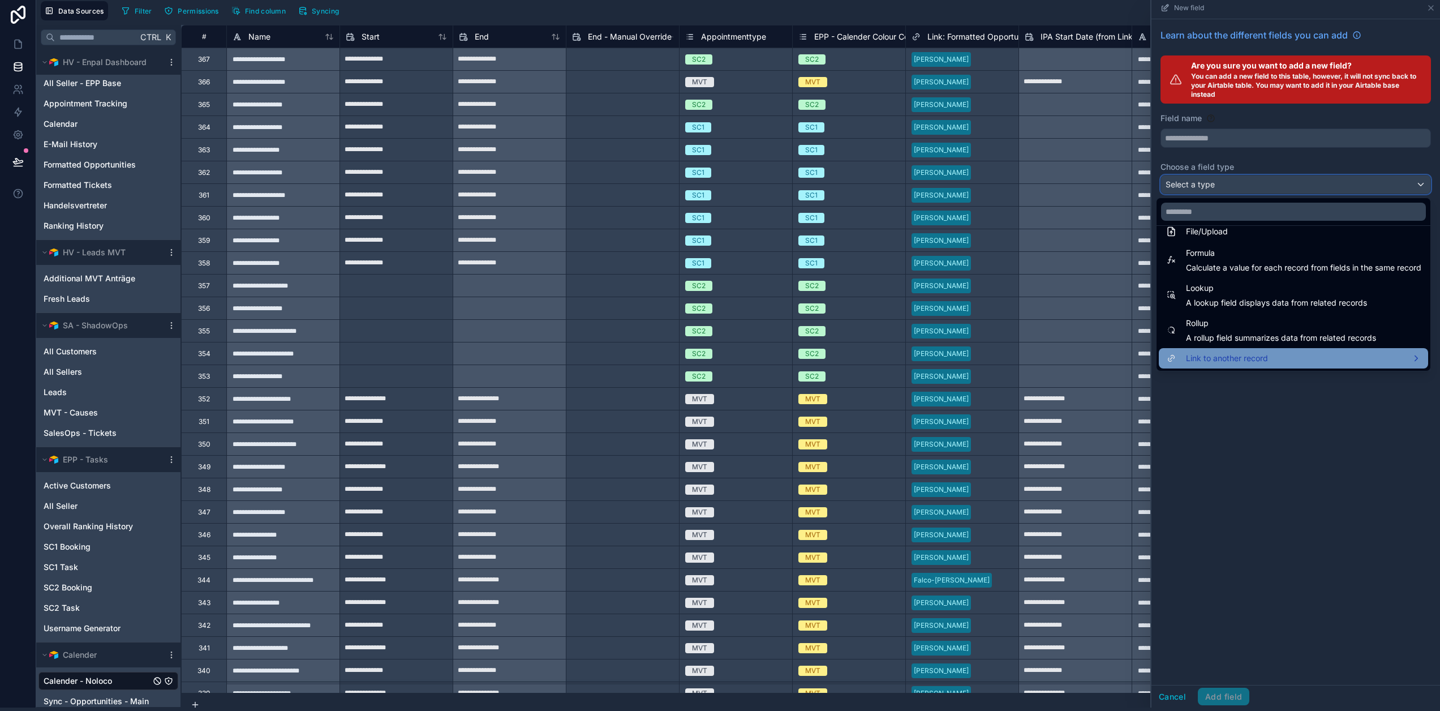
scroll to position [22, 0]
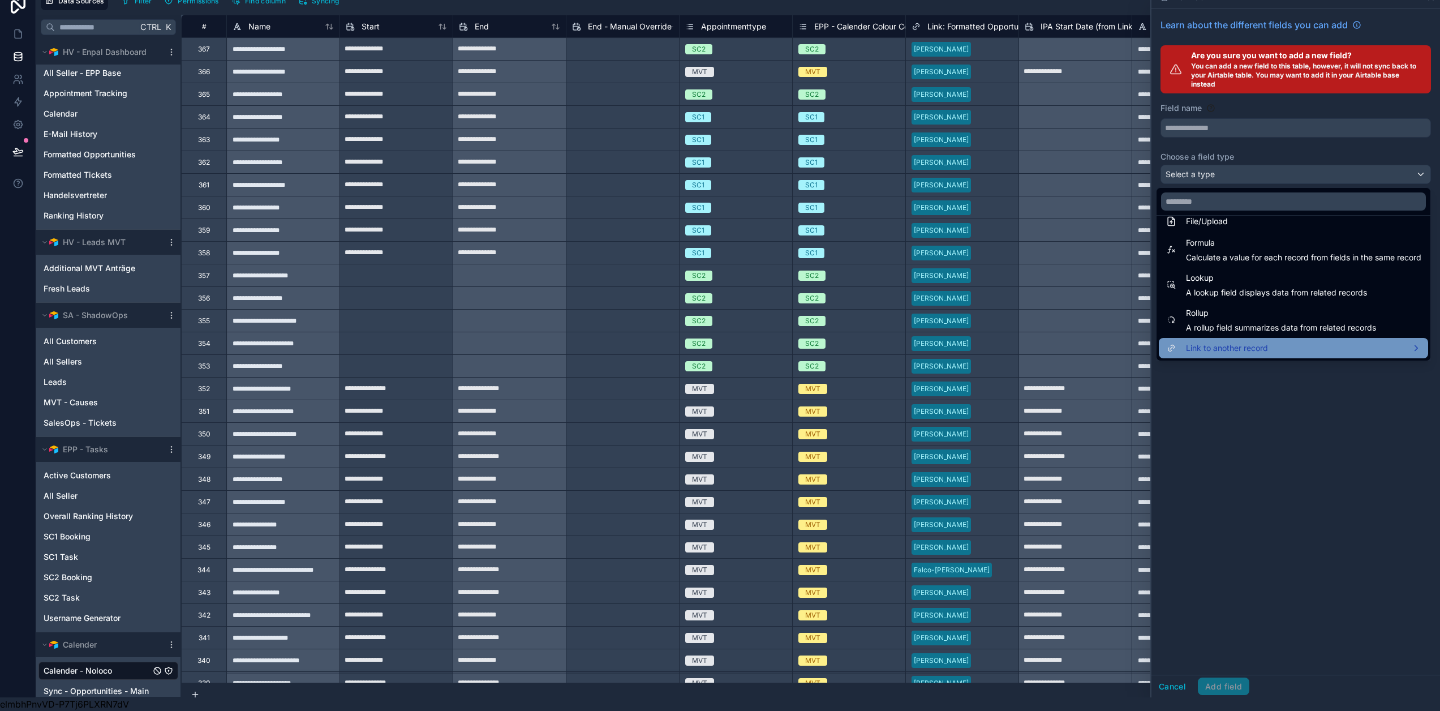
click at [1273, 345] on div "Link to another record" at bounding box center [1294, 348] width 256 height 14
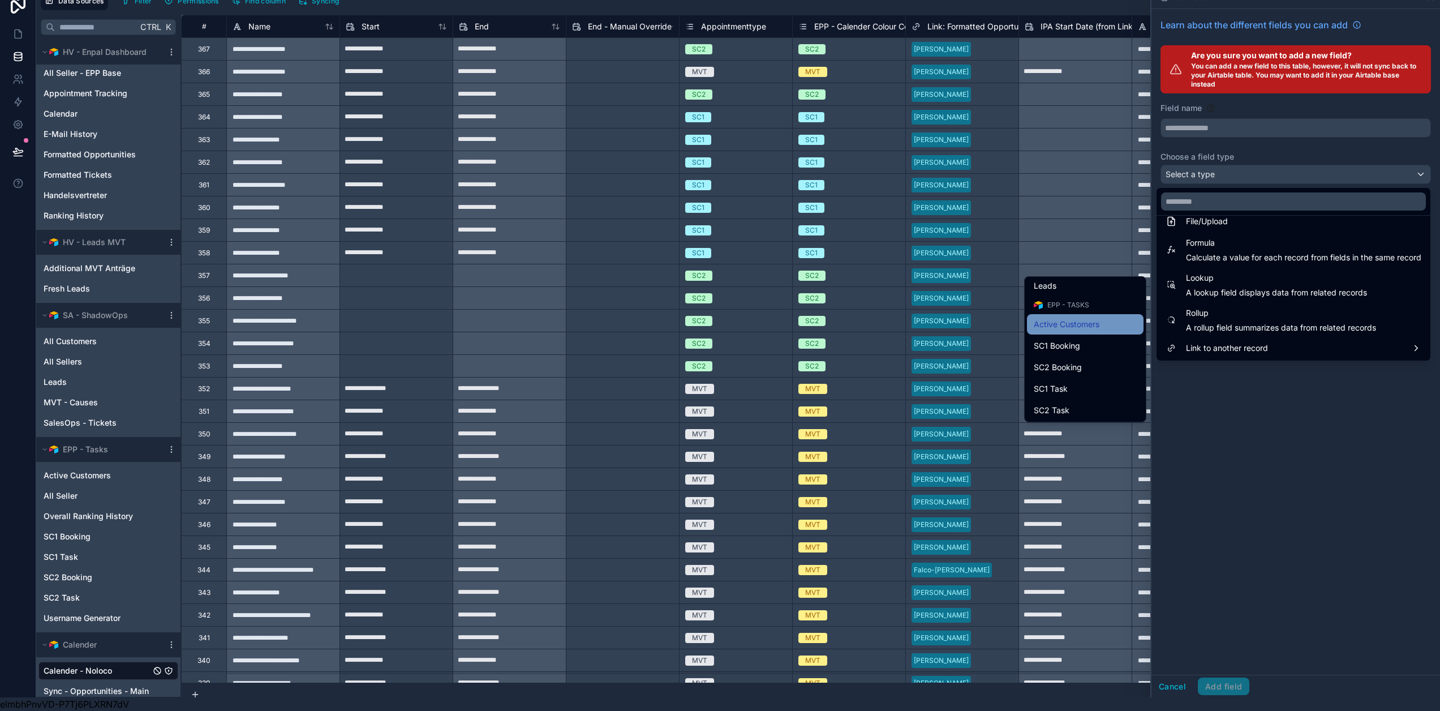
scroll to position [453, 0]
click at [1082, 319] on span "Active Customers" at bounding box center [1067, 326] width 66 height 14
type input "**********"
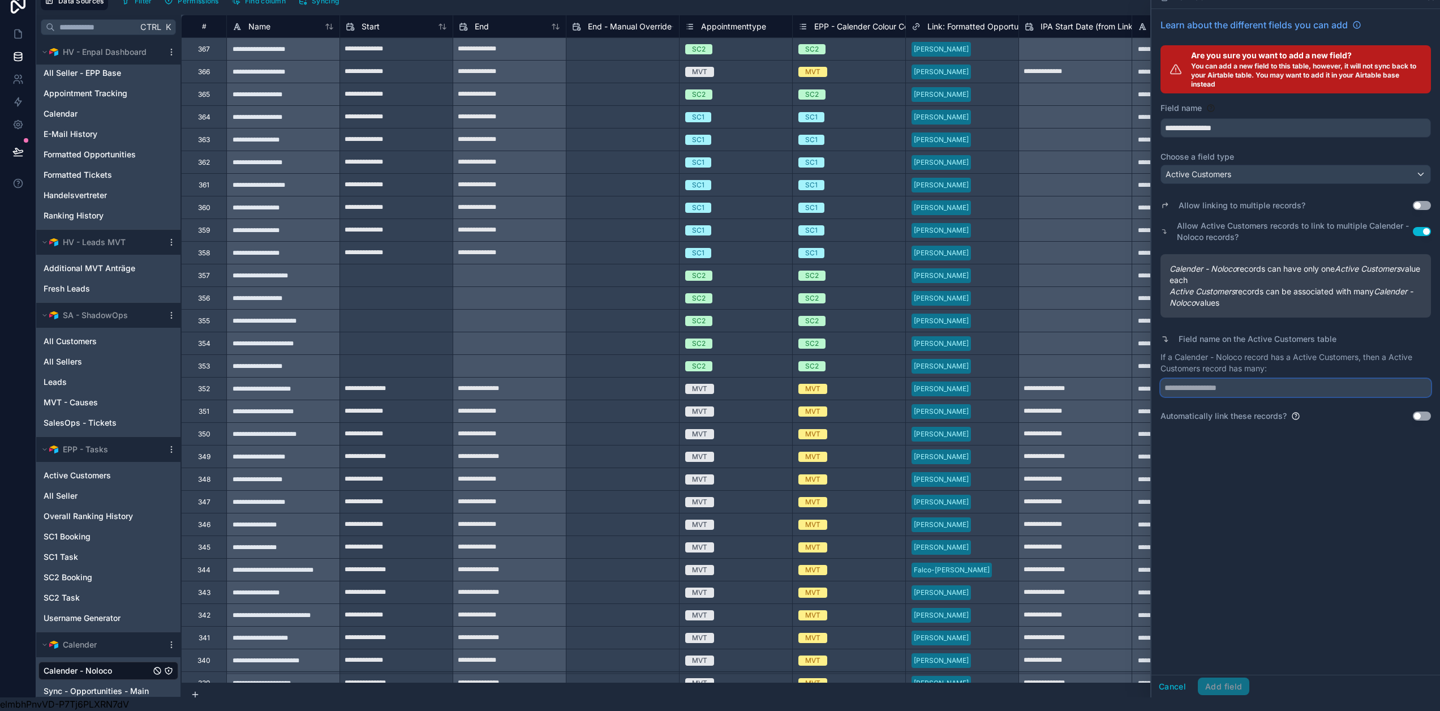
click at [1270, 379] on input "text" at bounding box center [1295, 388] width 270 height 18
type input "**********"
click at [1427, 411] on button "Use setting" at bounding box center [1422, 415] width 18 height 9
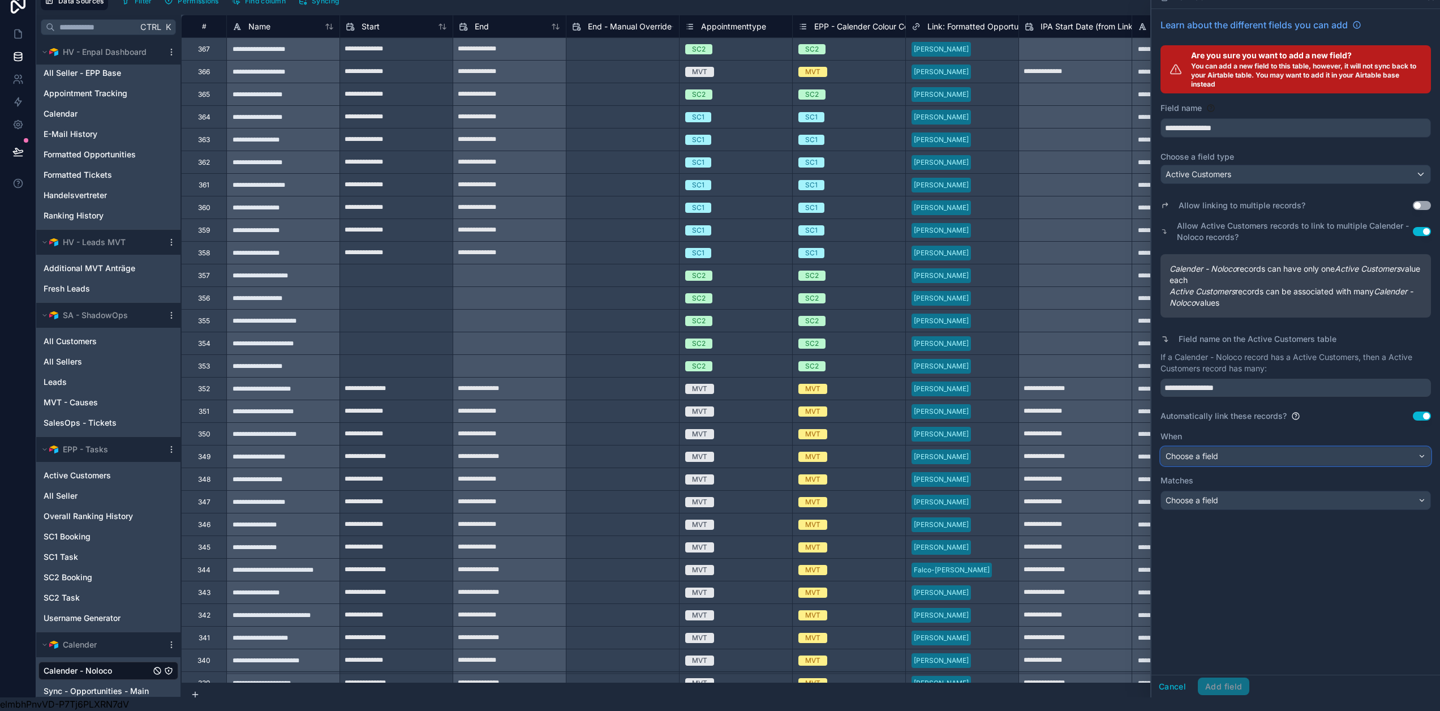
click at [1339, 448] on div "Choose a field" at bounding box center [1295, 456] width 269 height 18
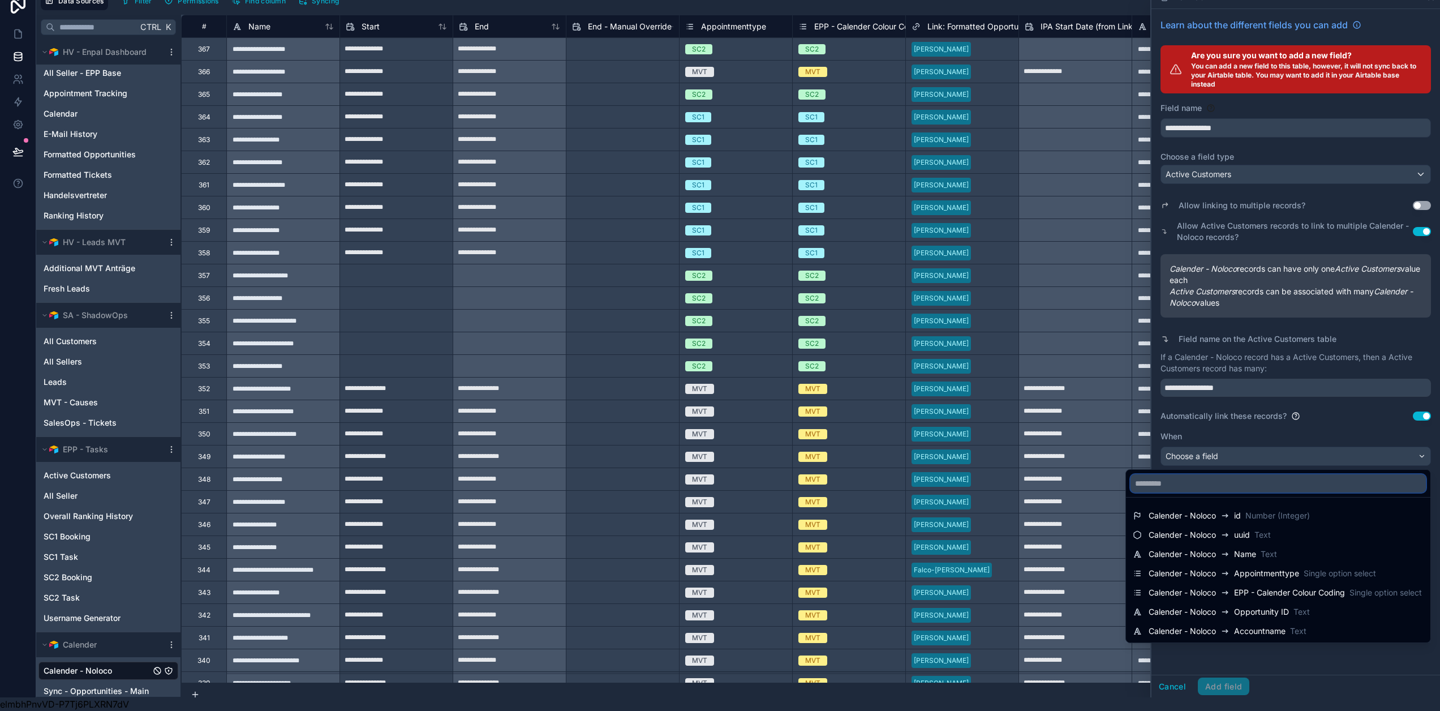
click at [1291, 481] on input "text" at bounding box center [1278, 483] width 295 height 18
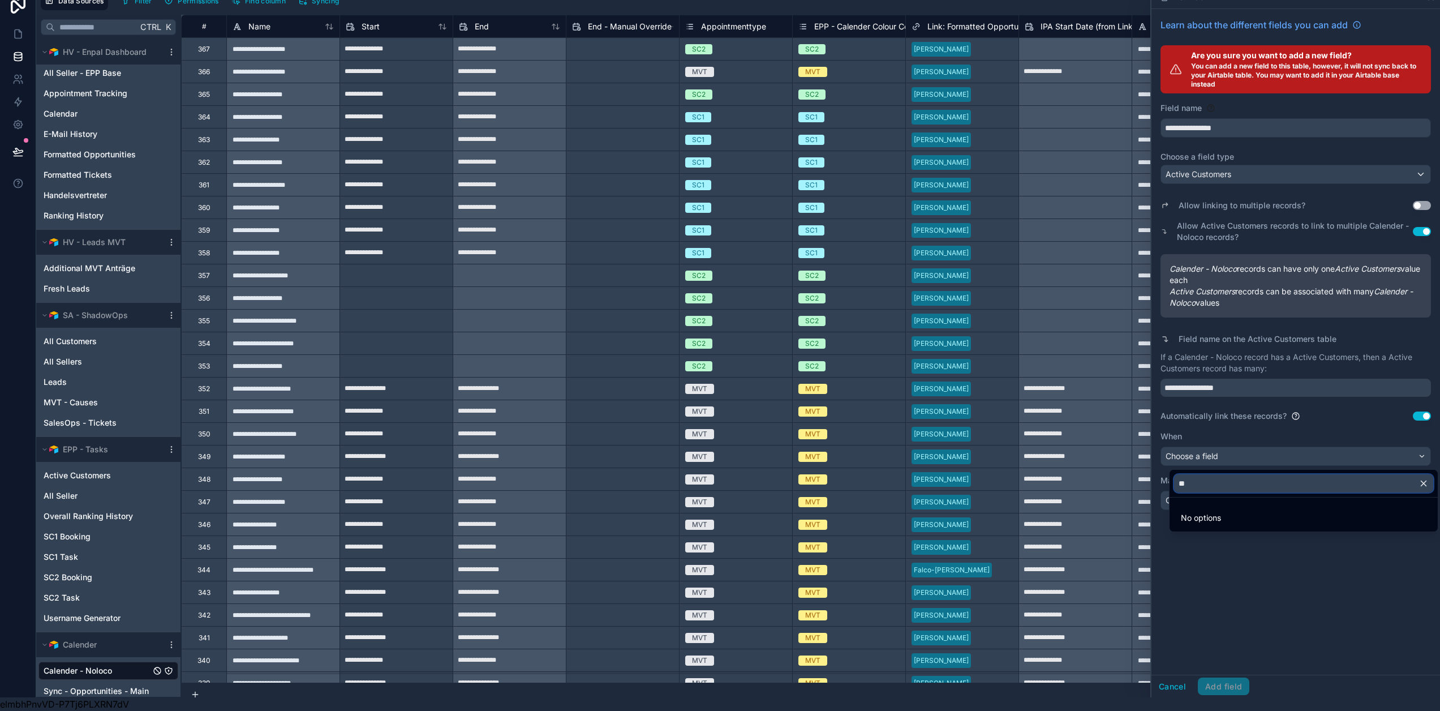
type input "*"
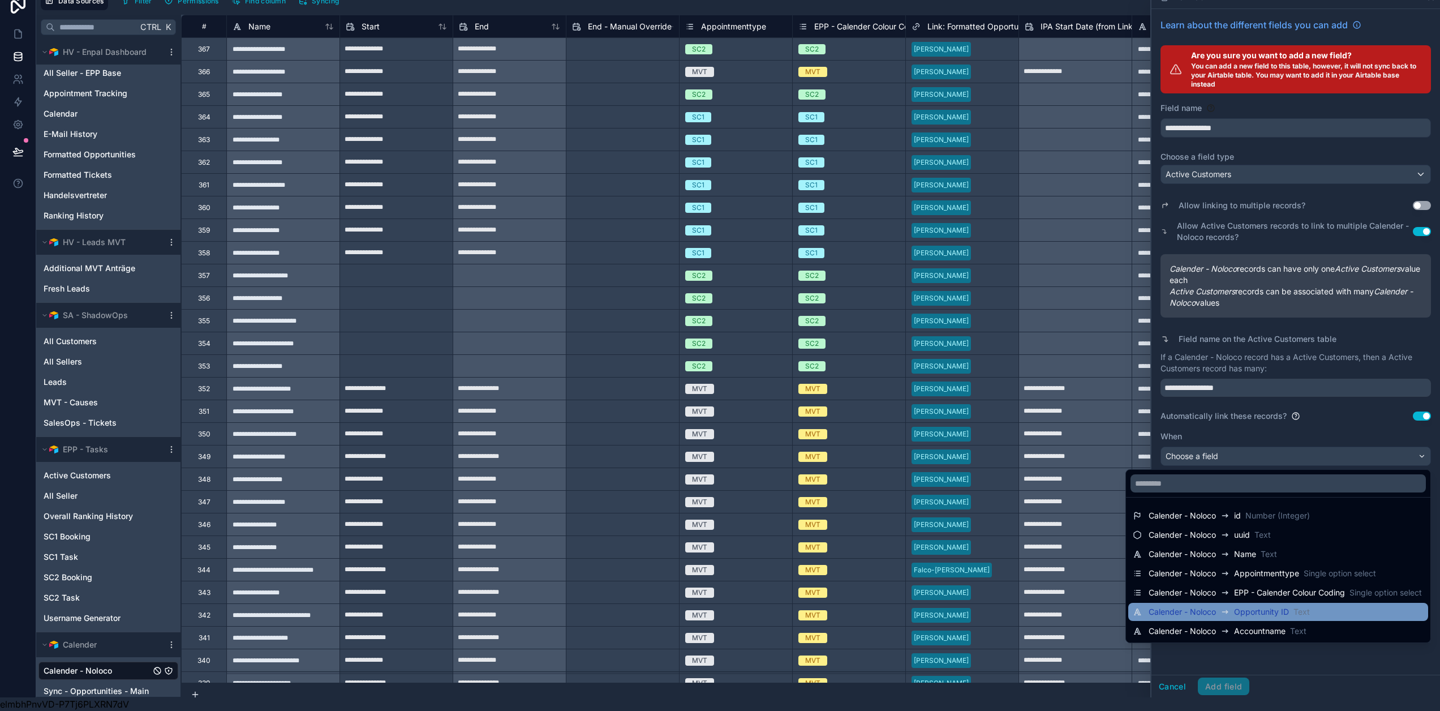
click at [1278, 606] on span "Opportunity ID" at bounding box center [1261, 611] width 55 height 11
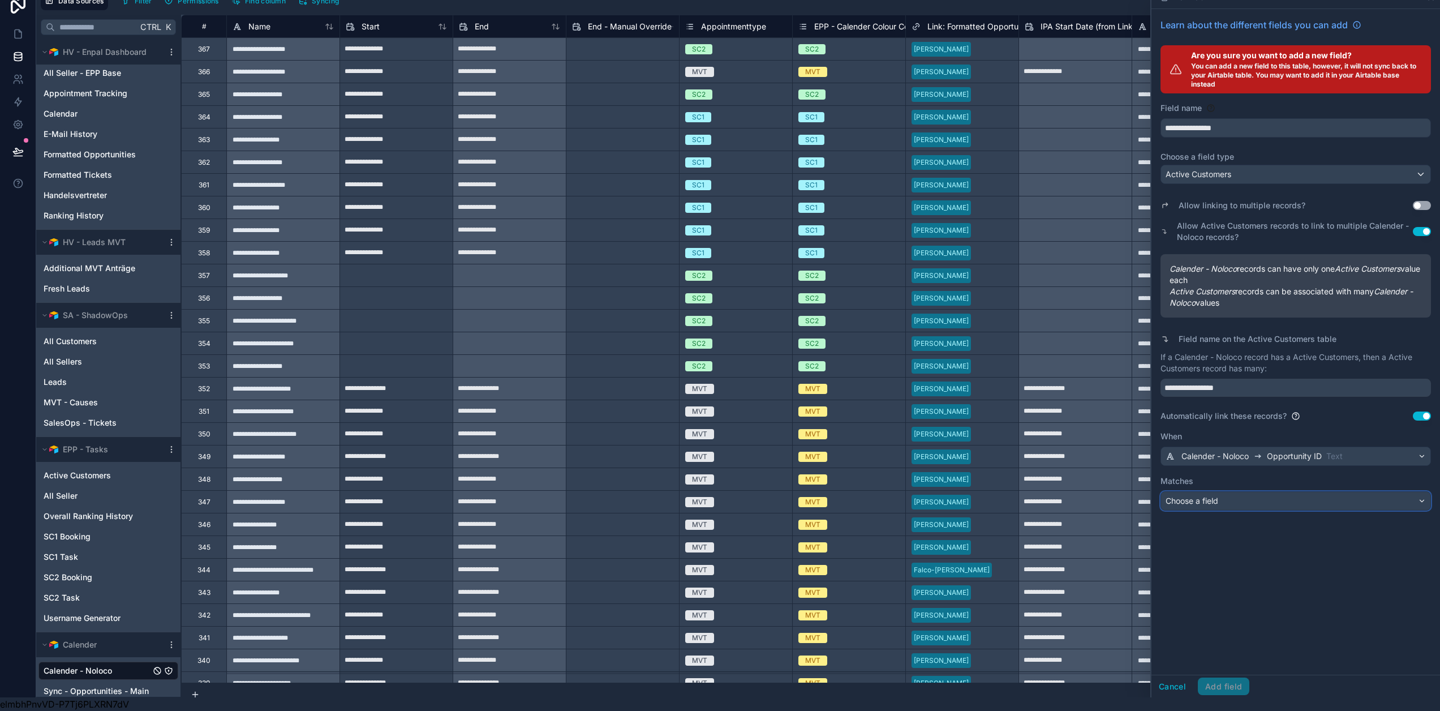
click at [1282, 493] on div "Choose a field" at bounding box center [1295, 501] width 269 height 18
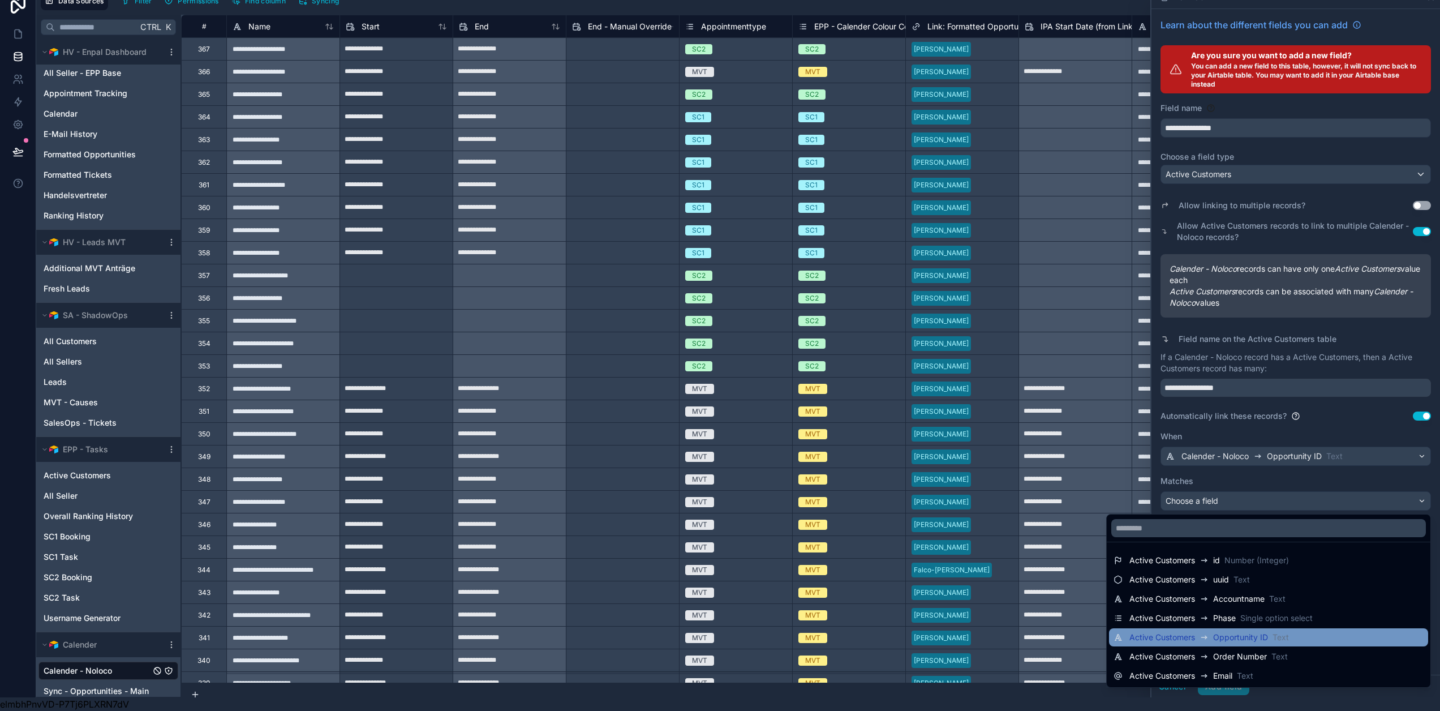
click at [1263, 631] on span "Opportunity ID" at bounding box center [1240, 636] width 55 height 11
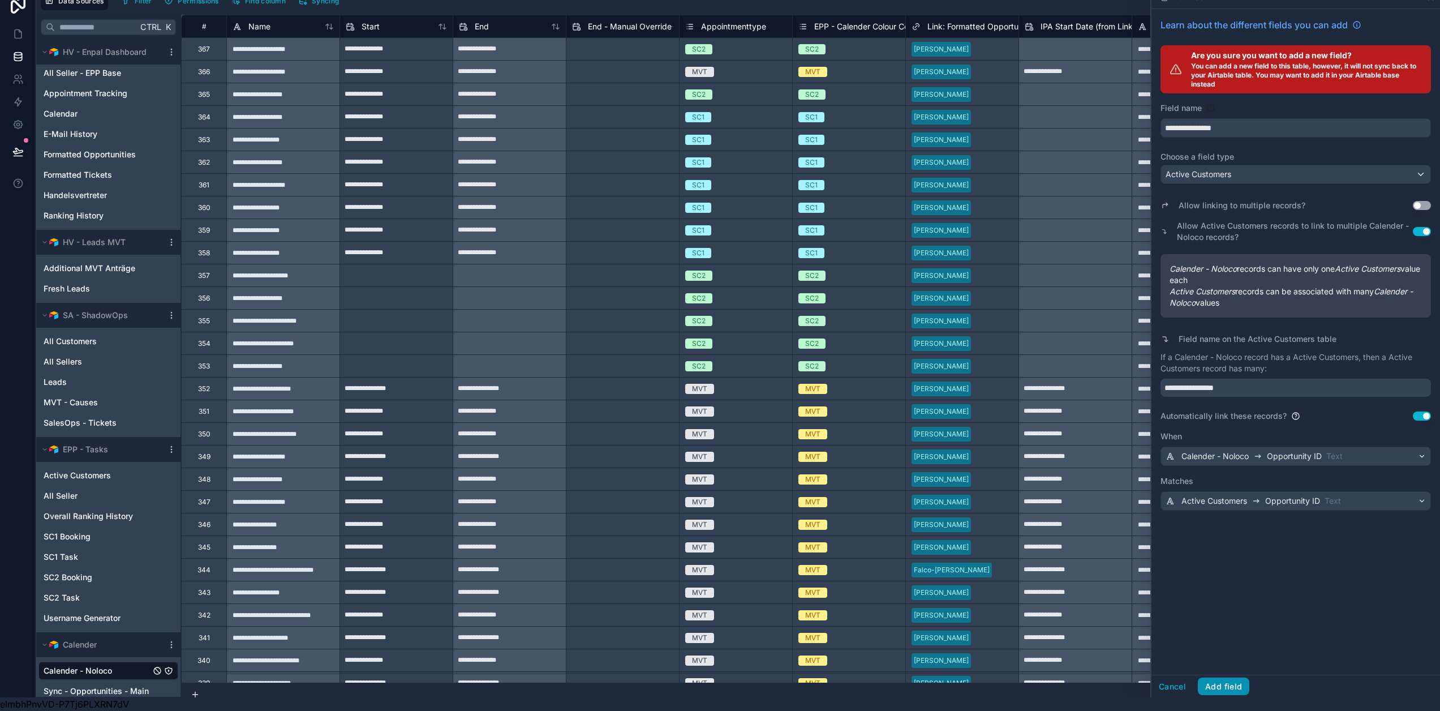
click at [1244, 682] on button "Add field" at bounding box center [1223, 686] width 51 height 18
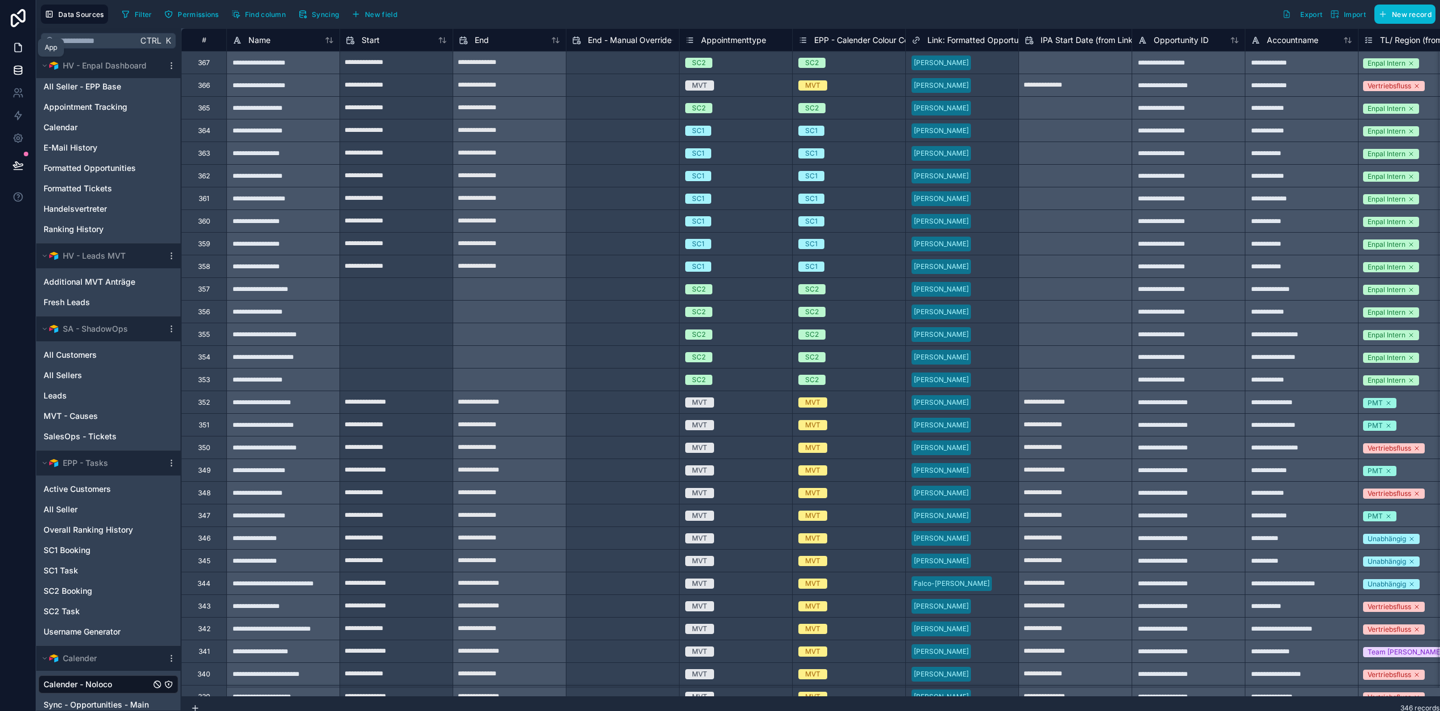
click at [18, 50] on icon at bounding box center [17, 47] width 11 height 11
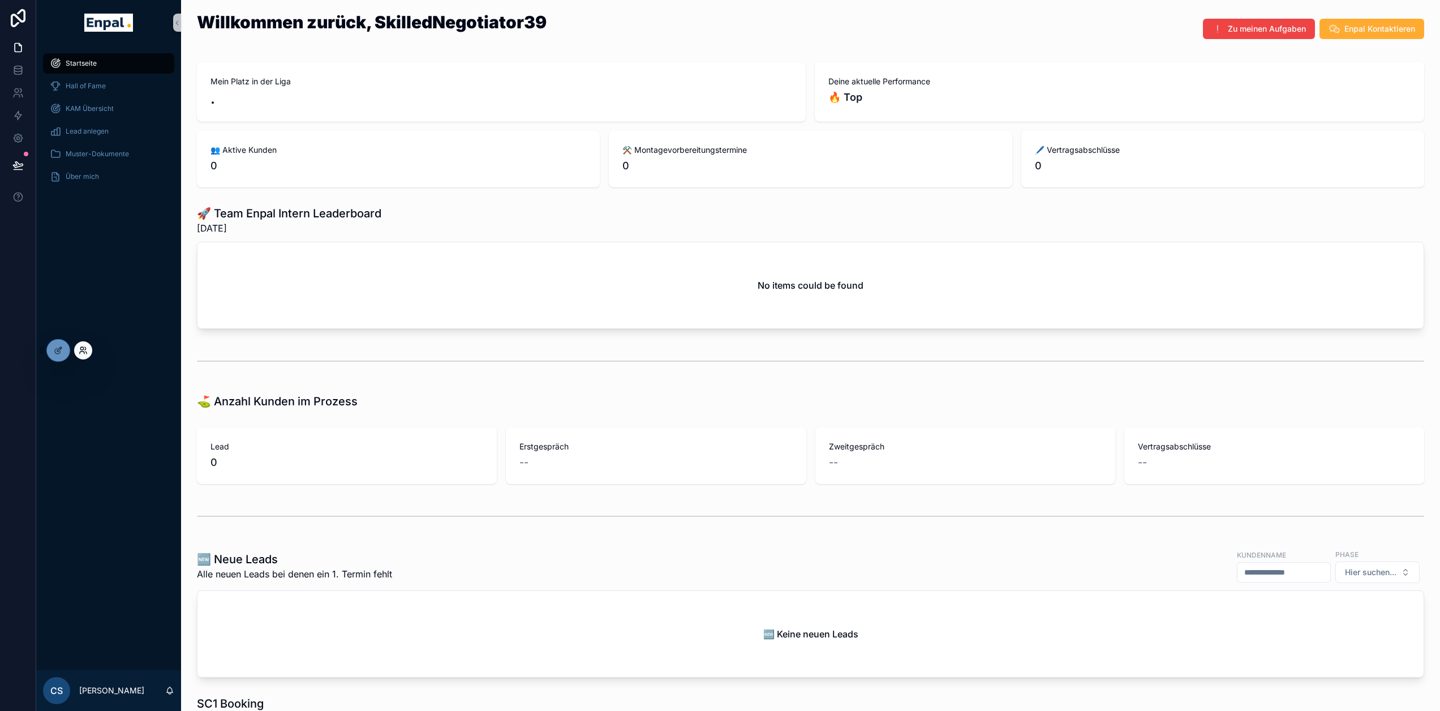
click at [83, 349] on icon at bounding box center [81, 348] width 3 height 3
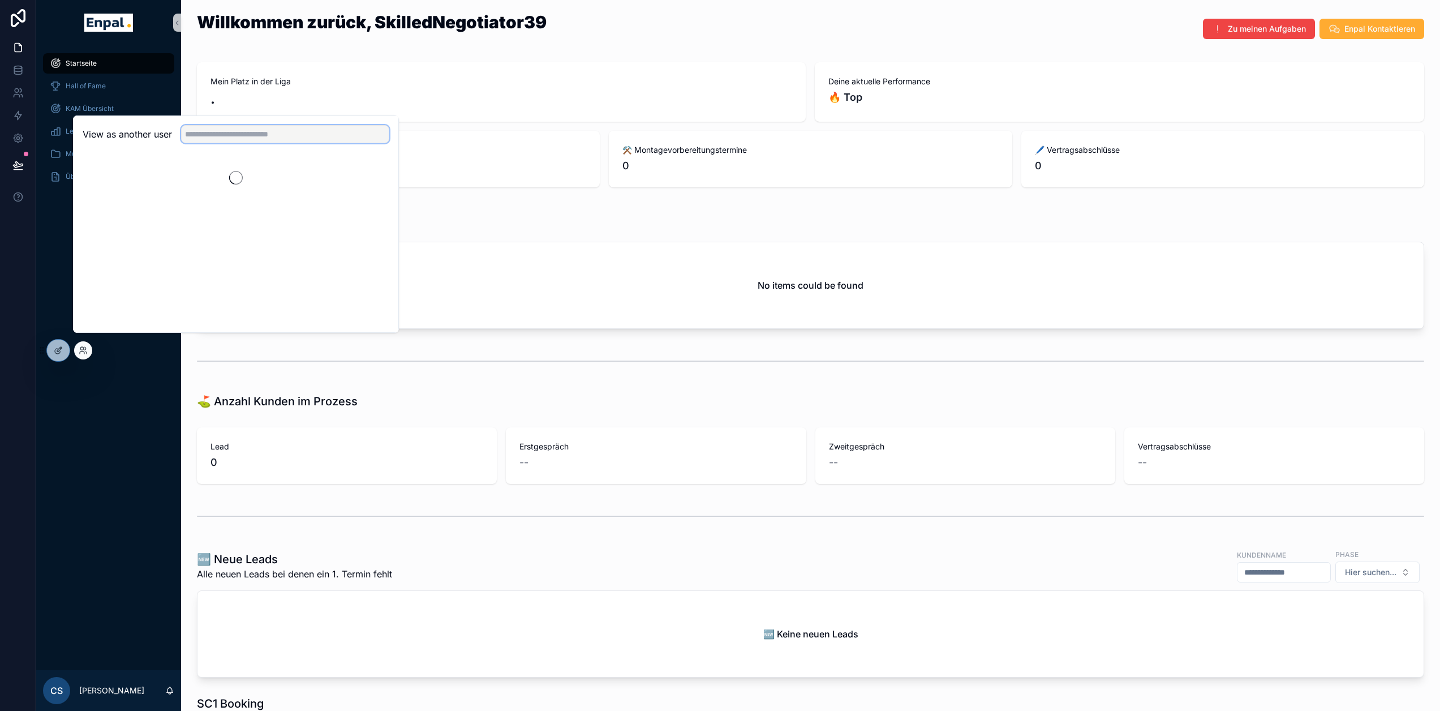
click at [231, 143] on input "text" at bounding box center [285, 134] width 208 height 18
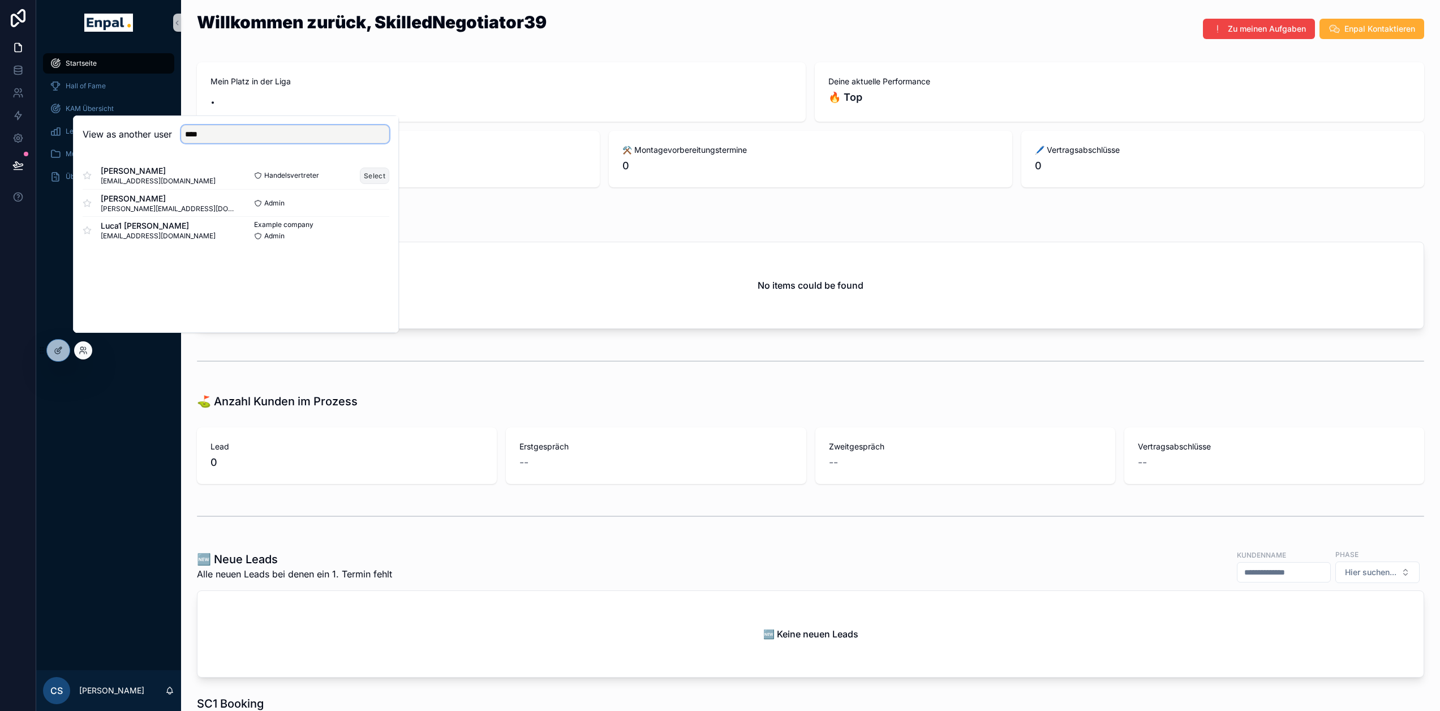
type input "****"
click at [367, 177] on button "Select" at bounding box center [374, 175] width 29 height 16
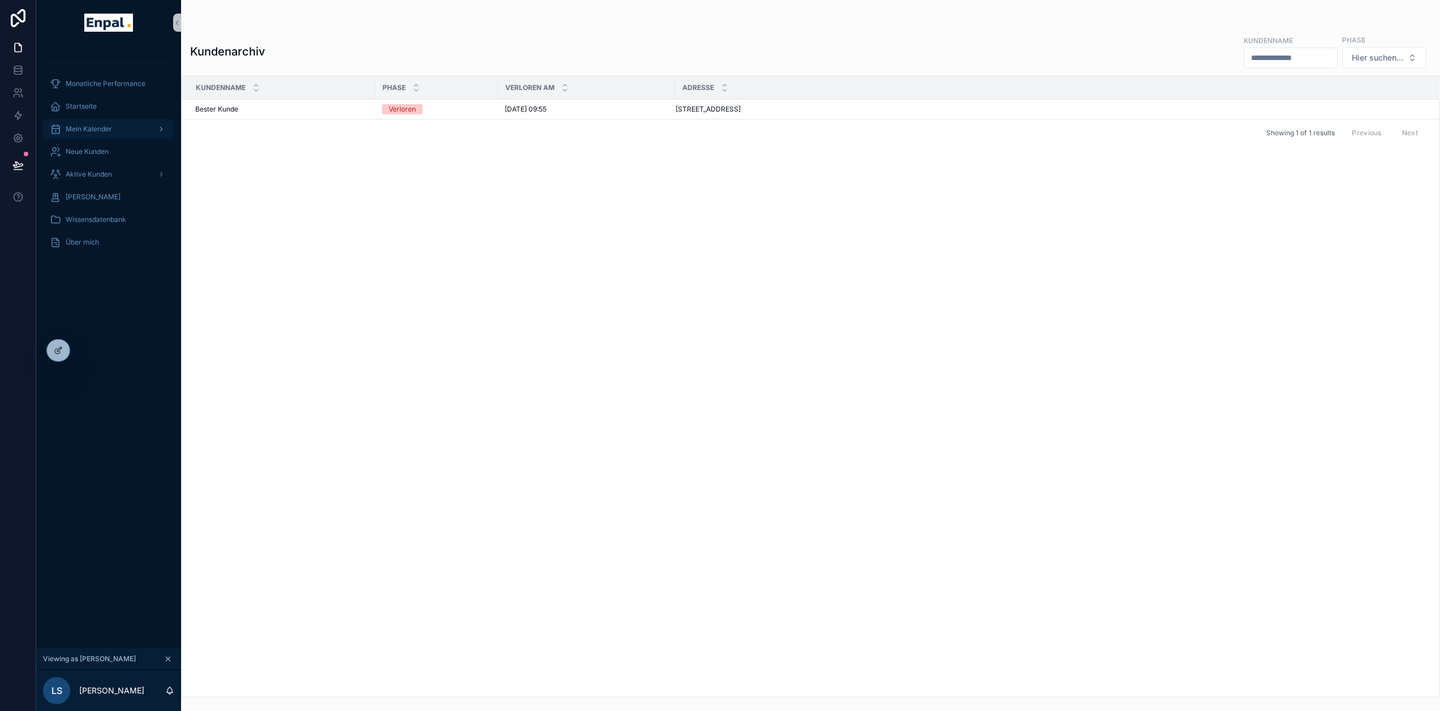
click at [119, 122] on div "Mein Kalender" at bounding box center [109, 129] width 118 height 18
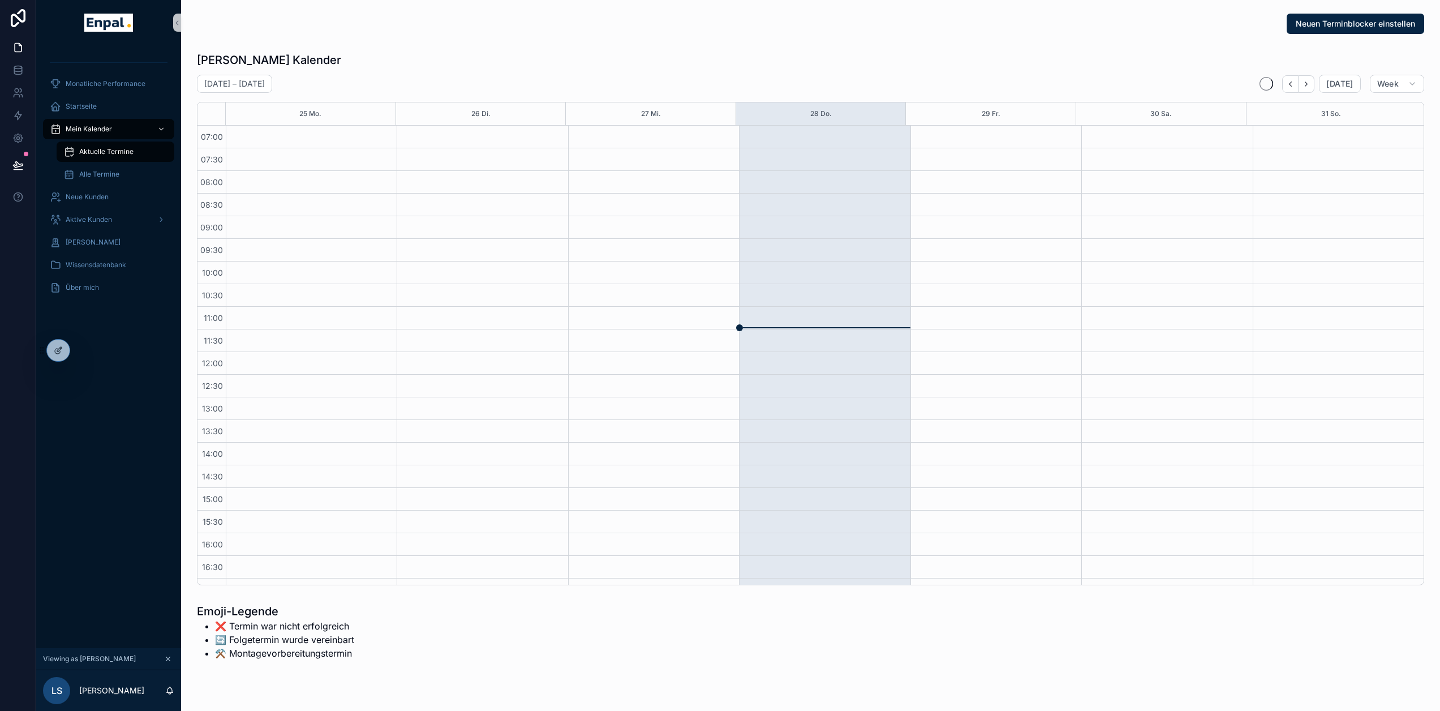
scroll to position [214, 0]
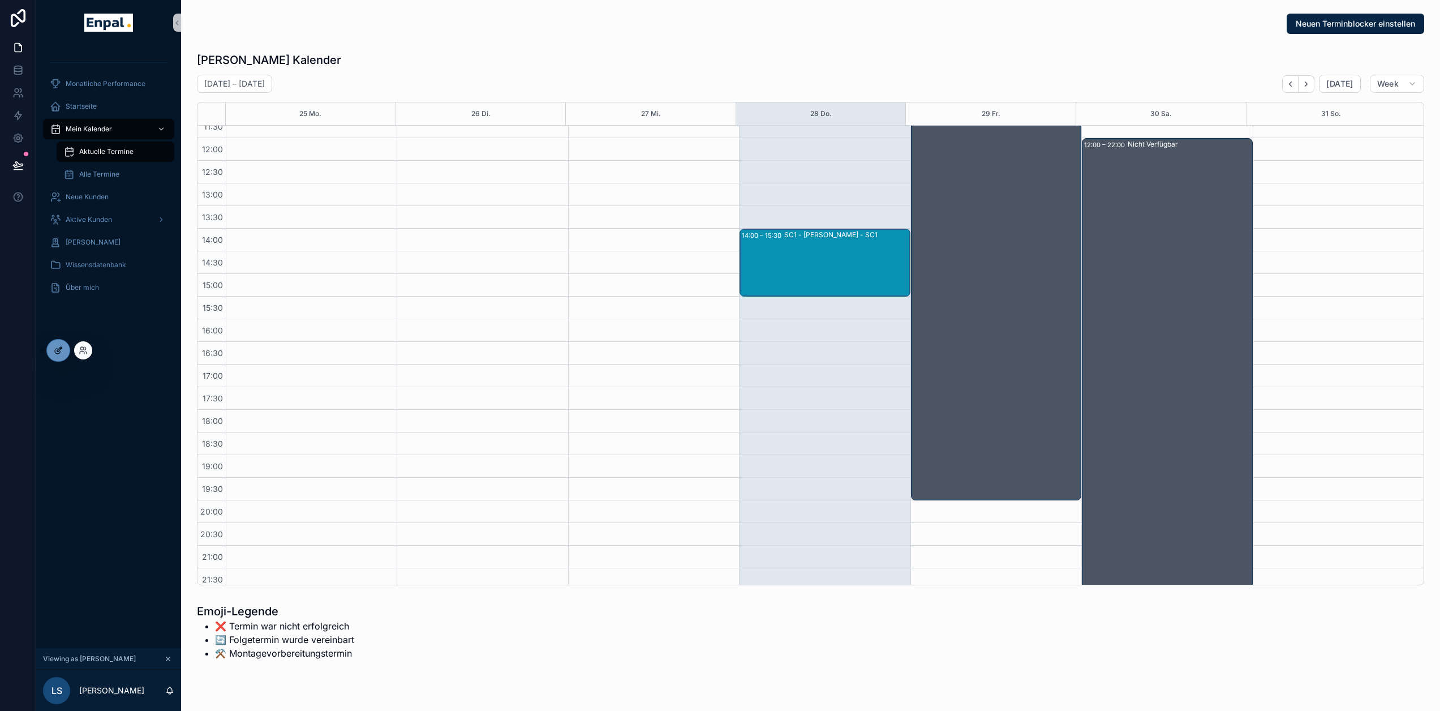
click at [56, 349] on icon at bounding box center [57, 351] width 5 height 5
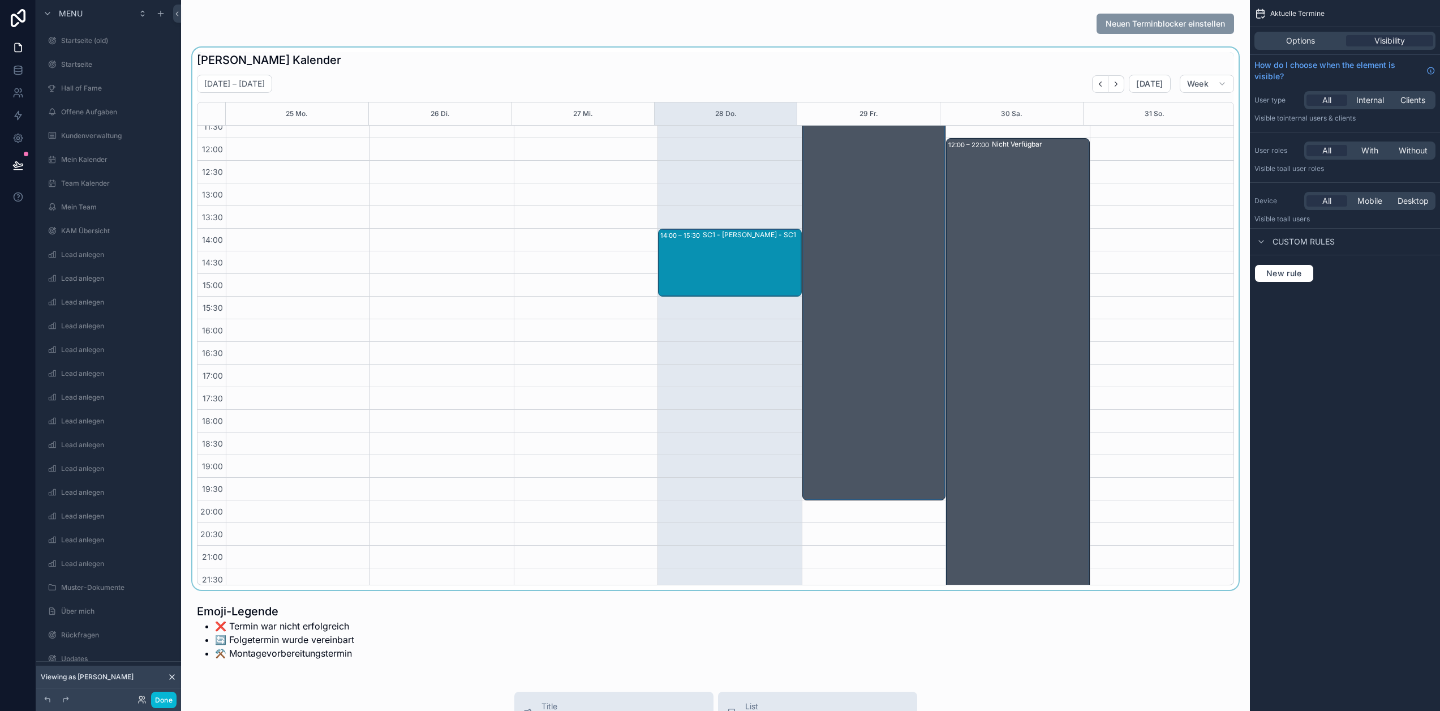
click at [756, 265] on div "scrollable content" at bounding box center [715, 319] width 1051 height 542
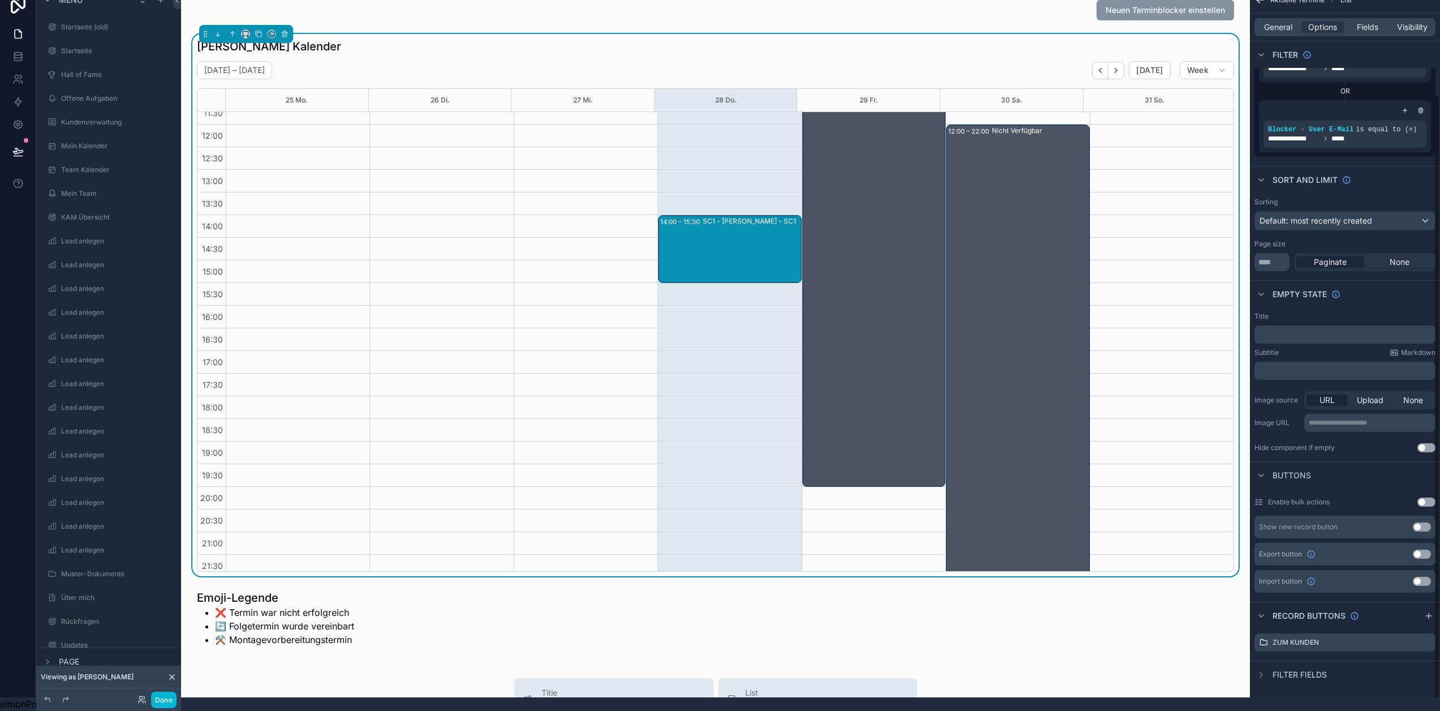
scroll to position [22, 0]
click at [1431, 638] on icon "scrollable content" at bounding box center [1426, 642] width 9 height 9
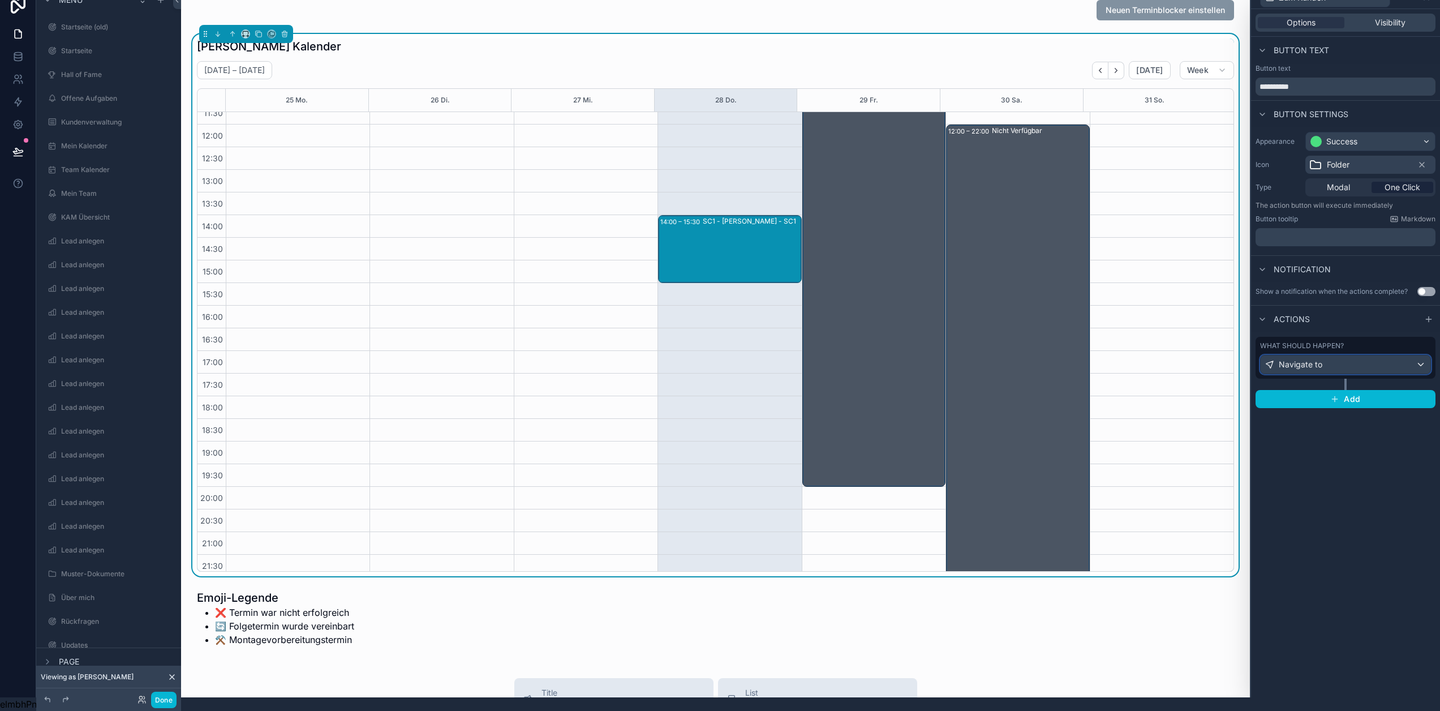
click at [1416, 355] on div "Navigate to" at bounding box center [1346, 364] width 170 height 18
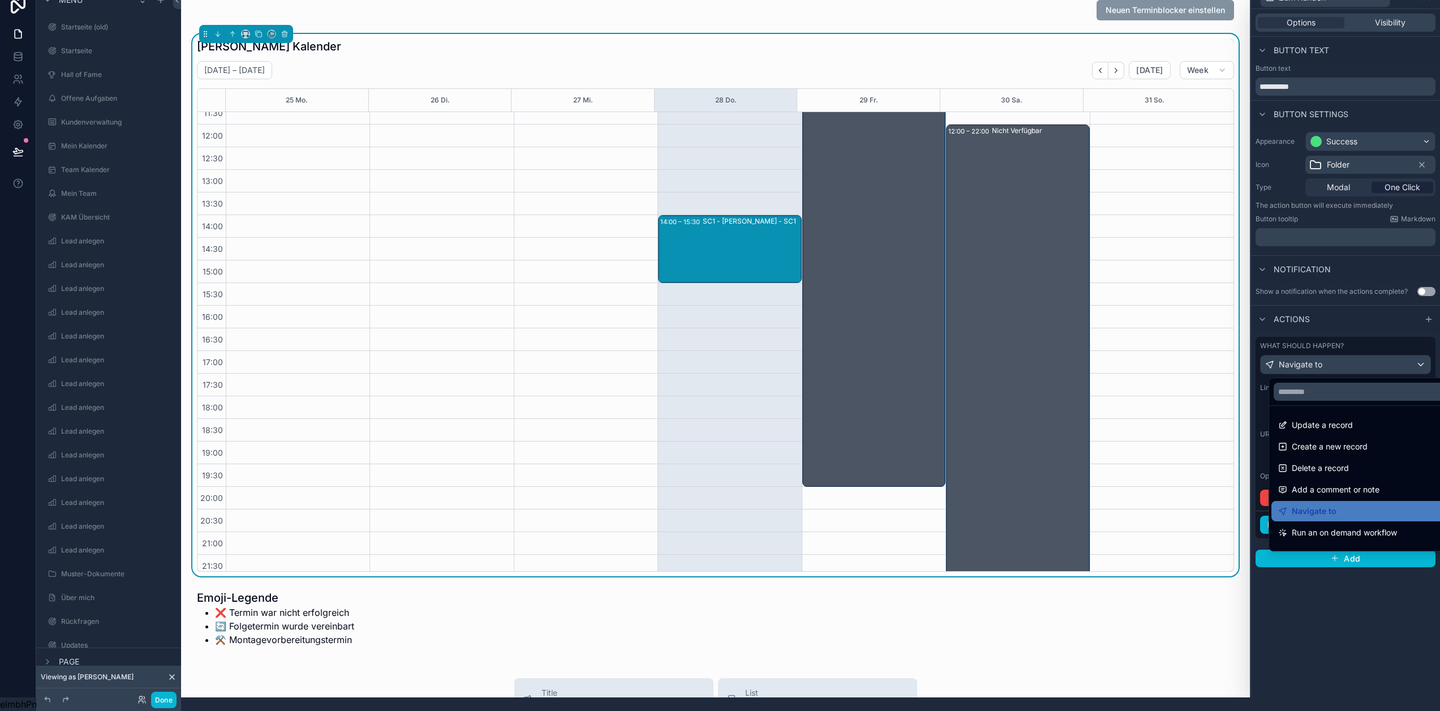
click at [1381, 354] on div at bounding box center [1345, 341] width 189 height 711
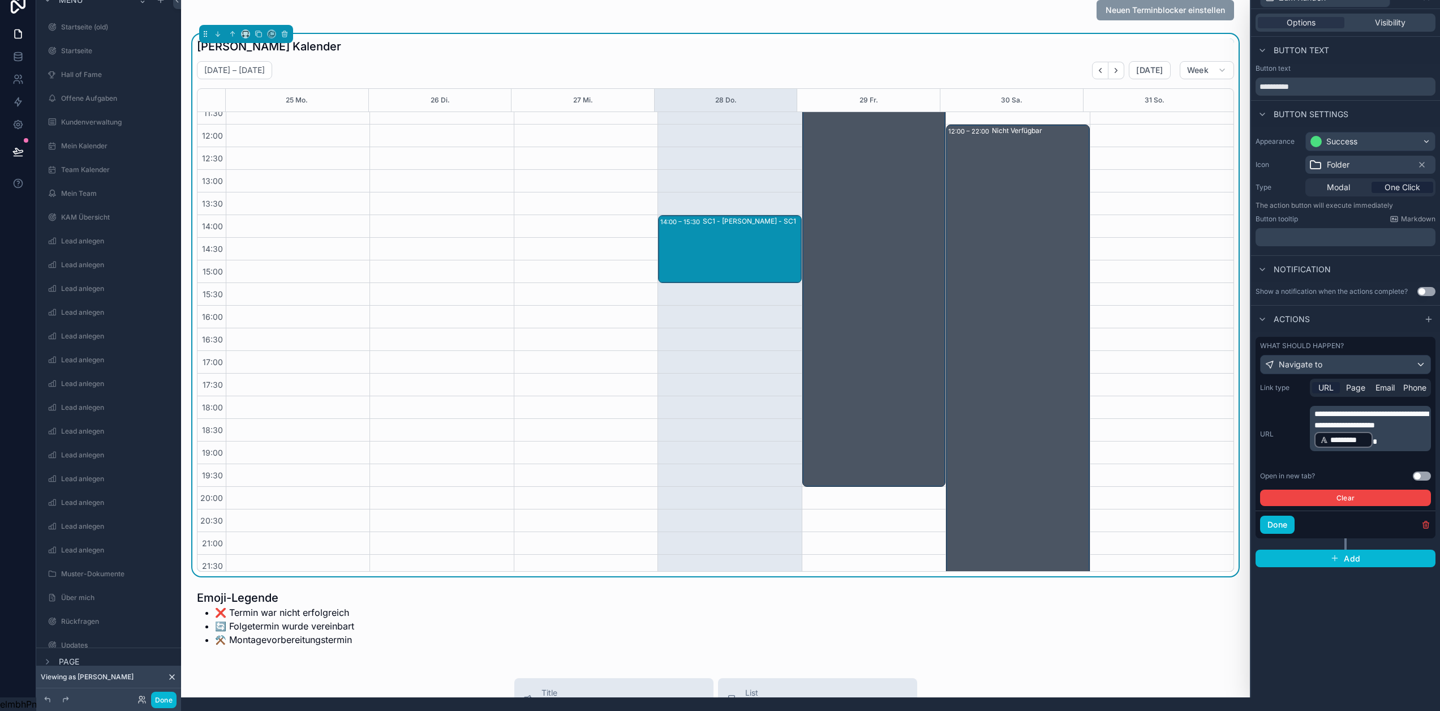
click at [1392, 443] on p "**********" at bounding box center [1371, 428] width 114 height 41
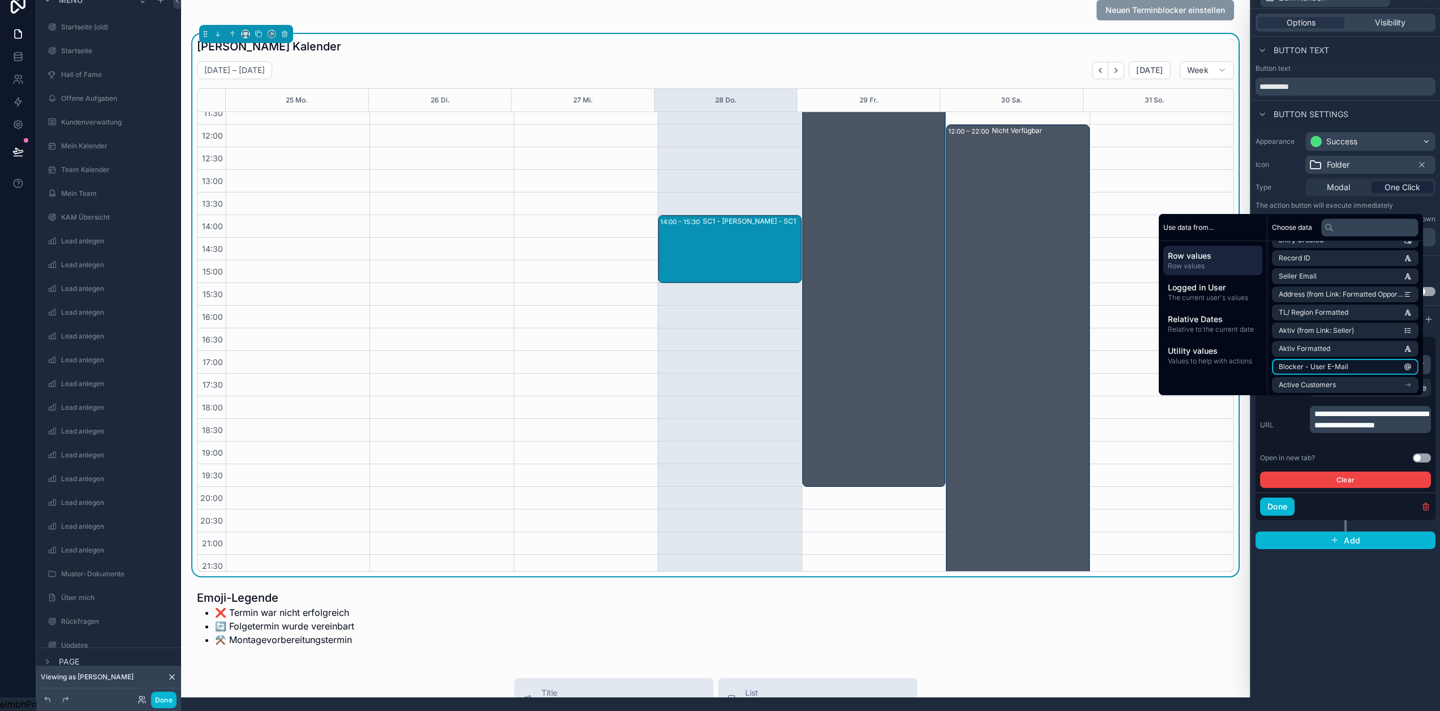
scroll to position [360, 0]
click at [1357, 329] on li "Active Customers" at bounding box center [1345, 328] width 147 height 16
click at [1354, 225] on input "text" at bounding box center [1369, 227] width 97 height 18
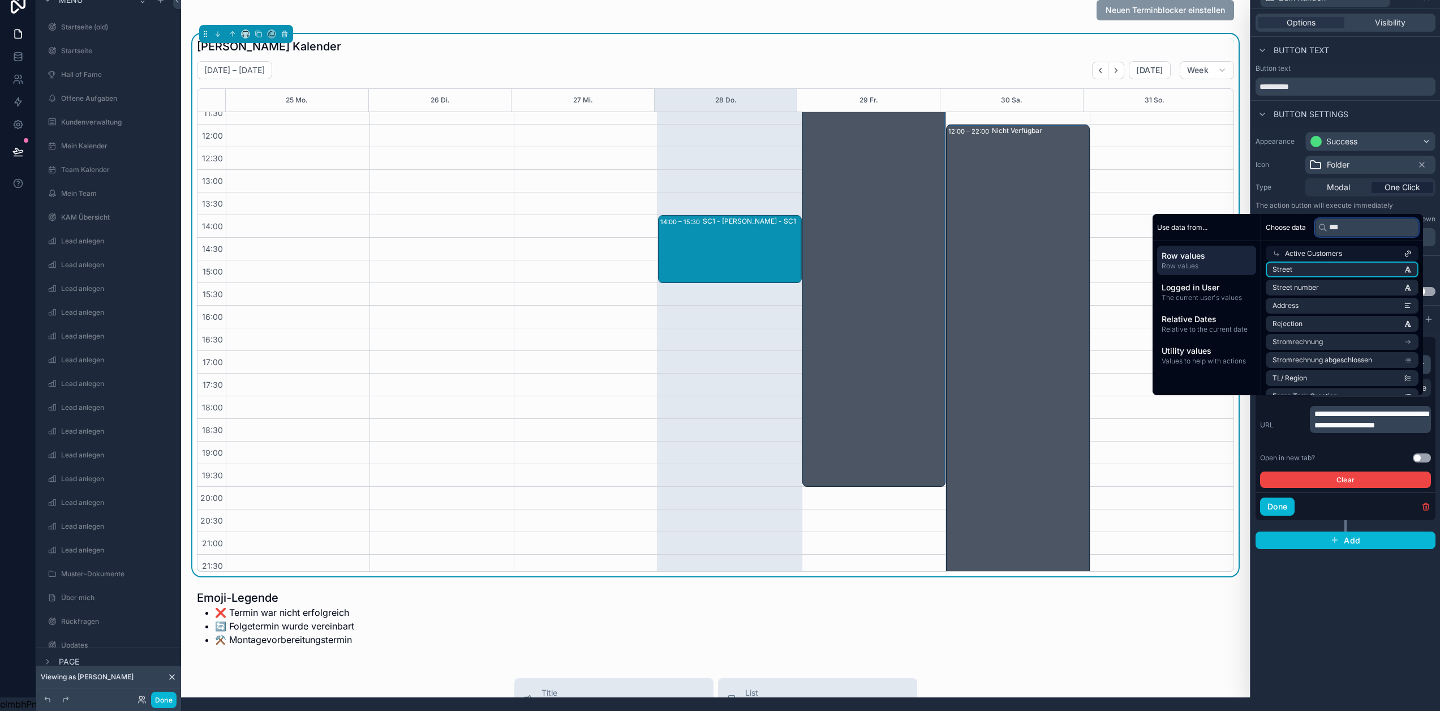
scroll to position [0, 0]
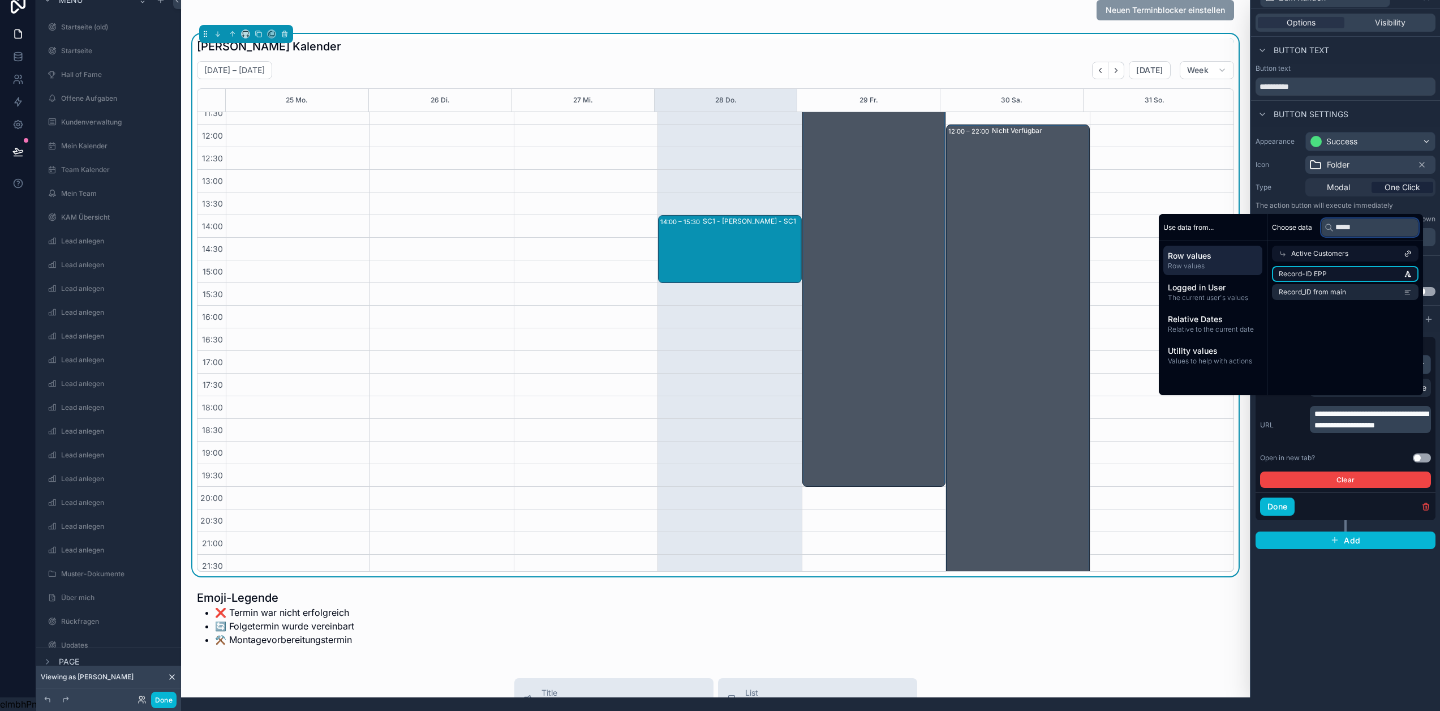
type input "*****"
click at [1346, 272] on li "Record-ID EPP" at bounding box center [1345, 274] width 147 height 16
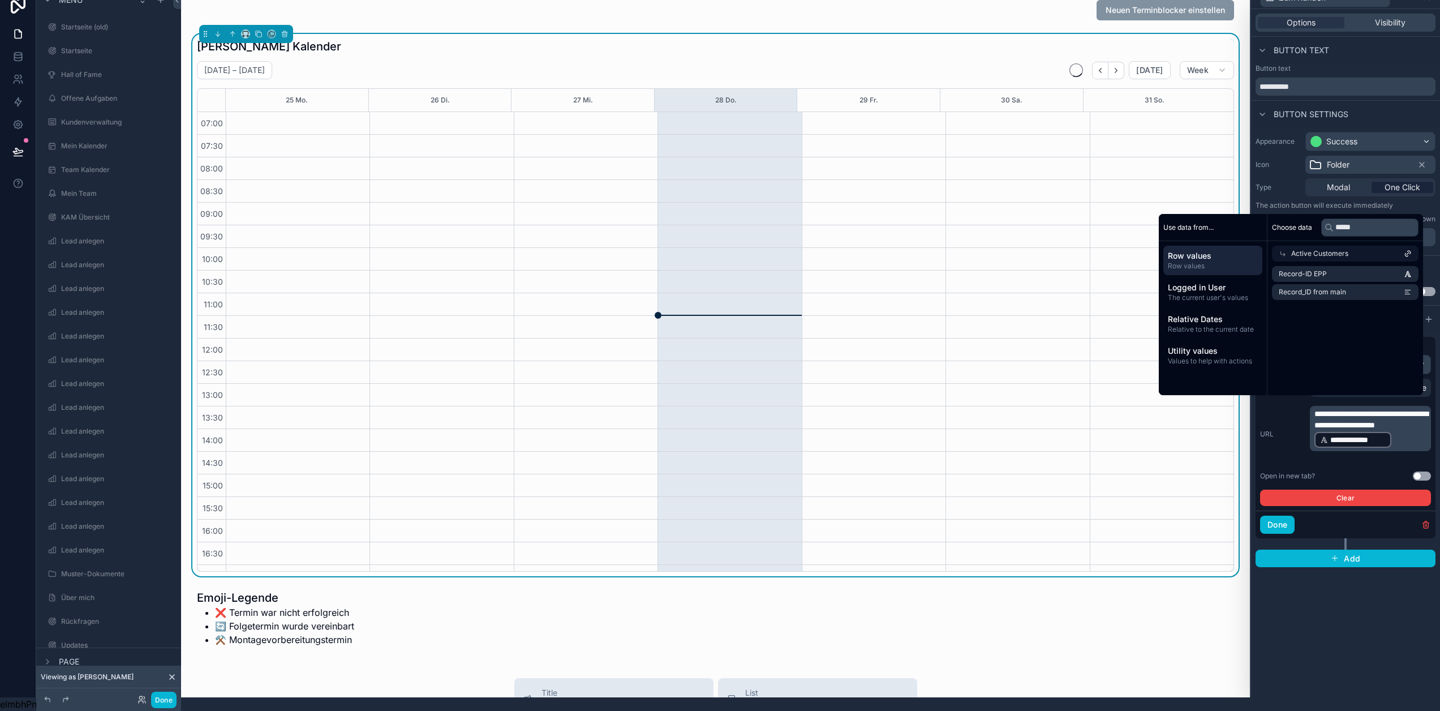
scroll to position [214, 0]
click at [1295, 517] on button "Done" at bounding box center [1277, 524] width 35 height 18
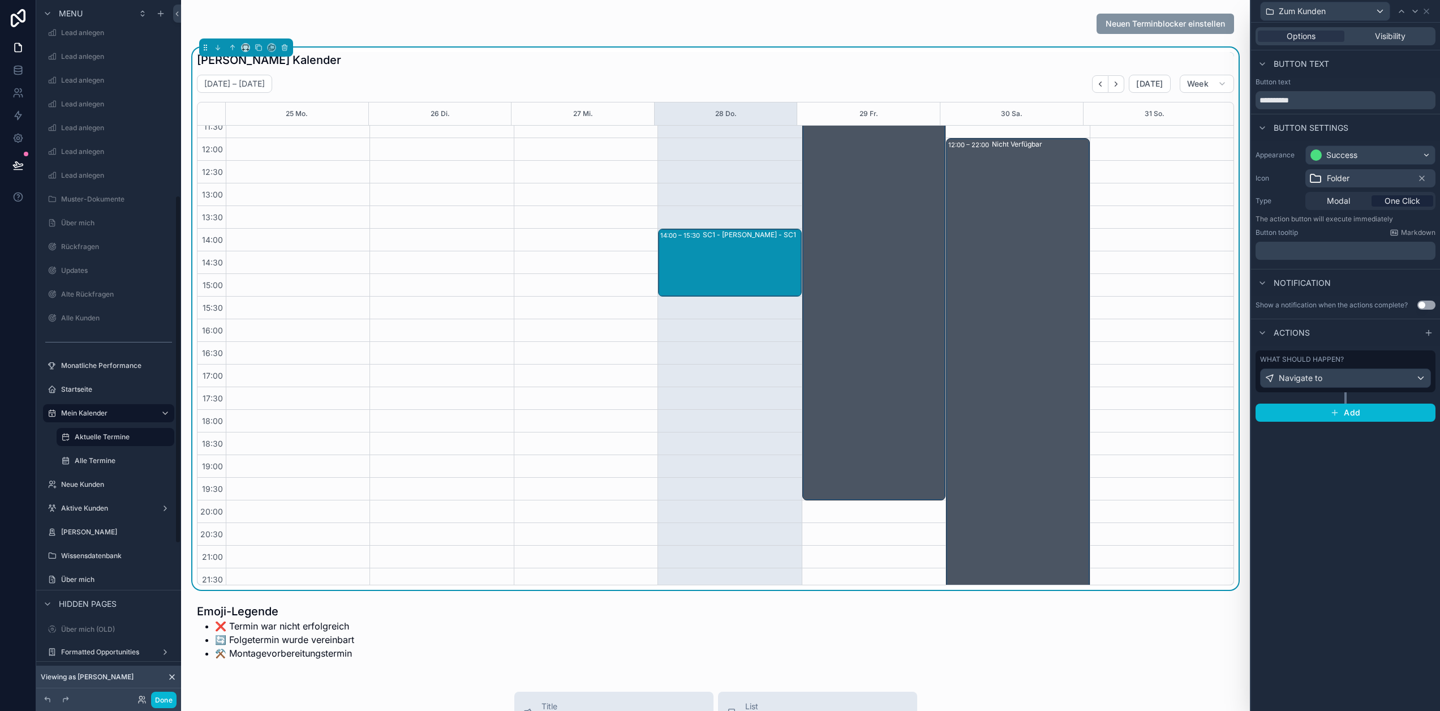
scroll to position [396, 0]
click at [114, 453] on label "Alle Termine" at bounding box center [113, 452] width 77 height 9
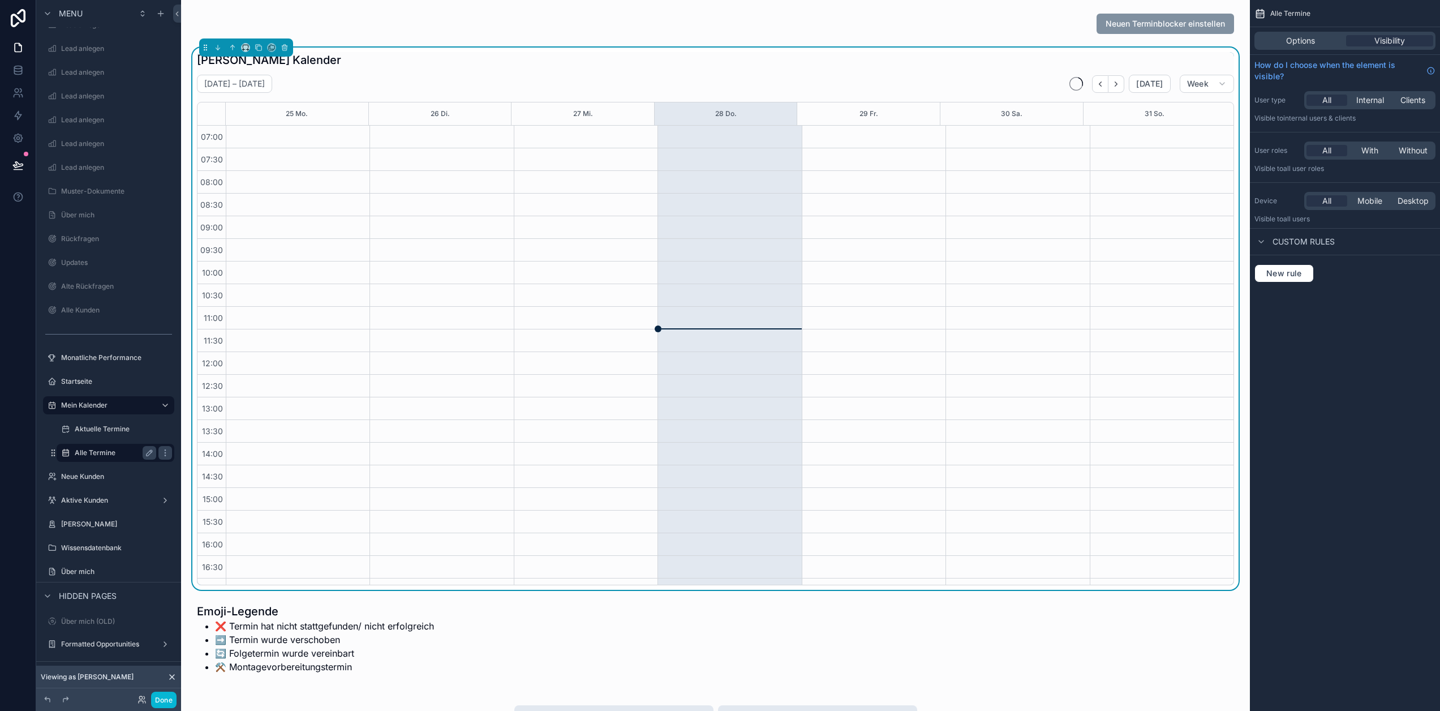
scroll to position [214, 0]
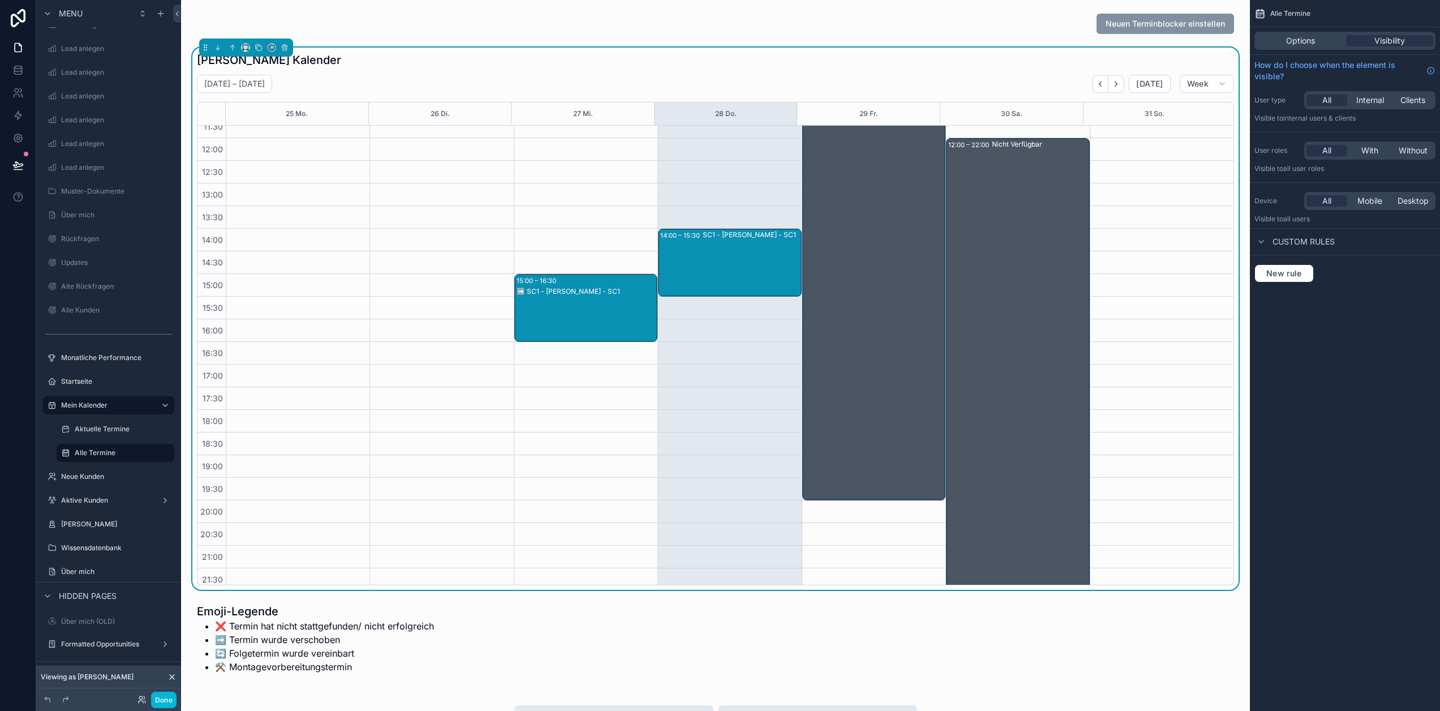
click at [981, 64] on div "[PERSON_NAME] Kalender" at bounding box center [715, 60] width 1037 height 16
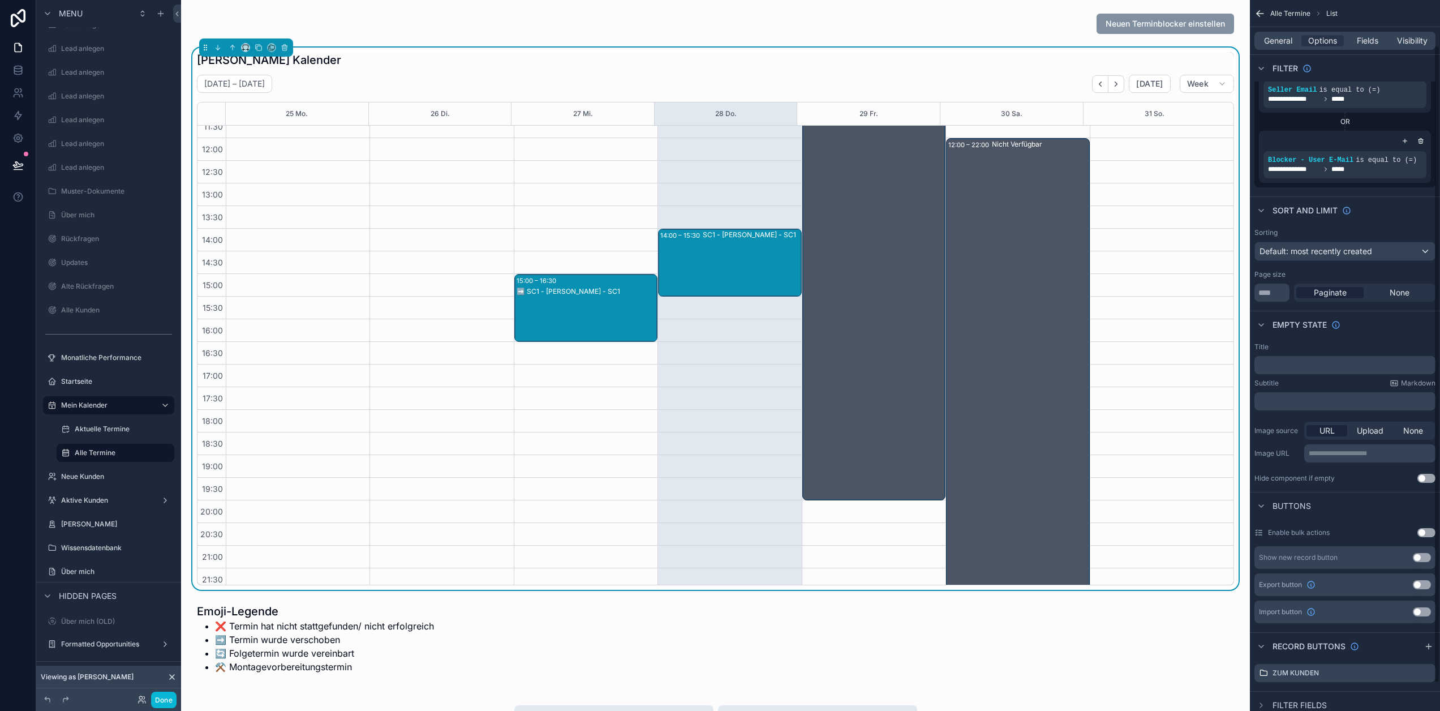
scroll to position [92, 0]
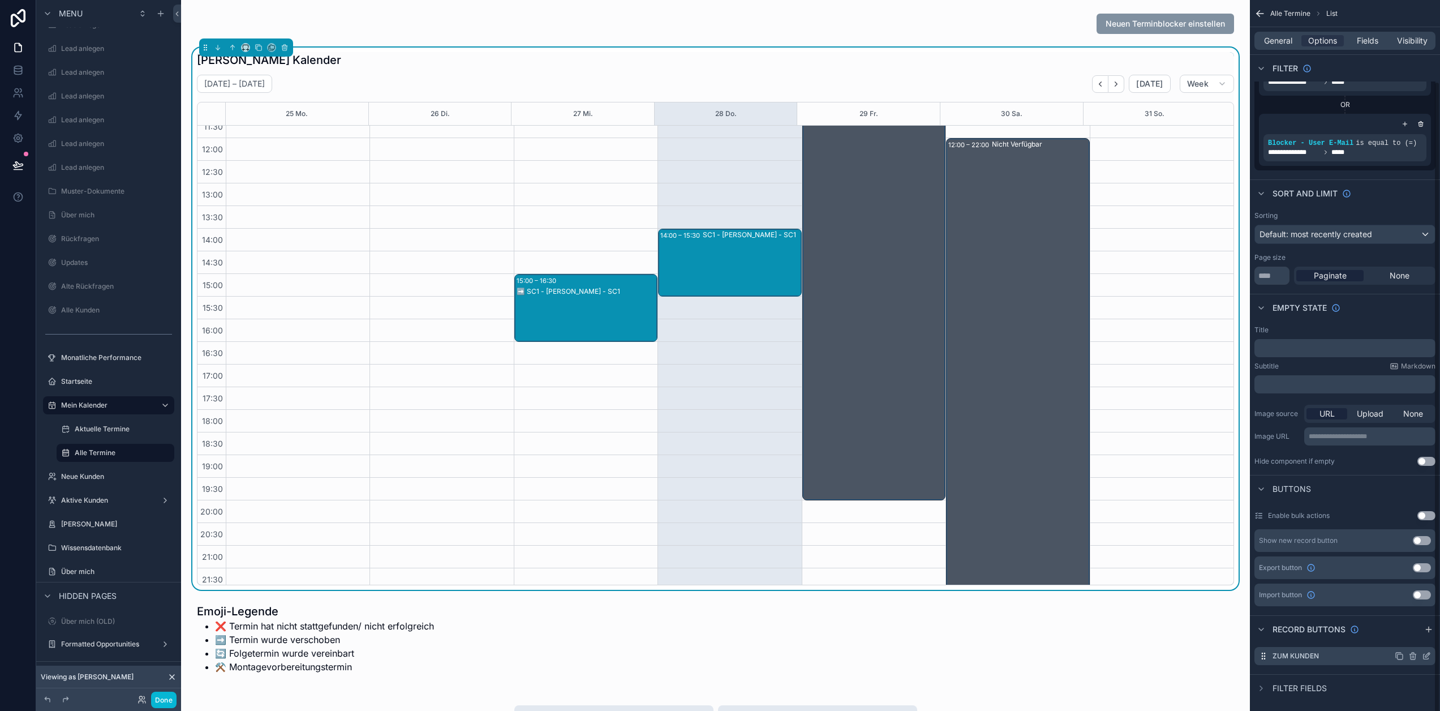
click at [1431, 656] on icon "scrollable content" at bounding box center [1426, 655] width 9 height 9
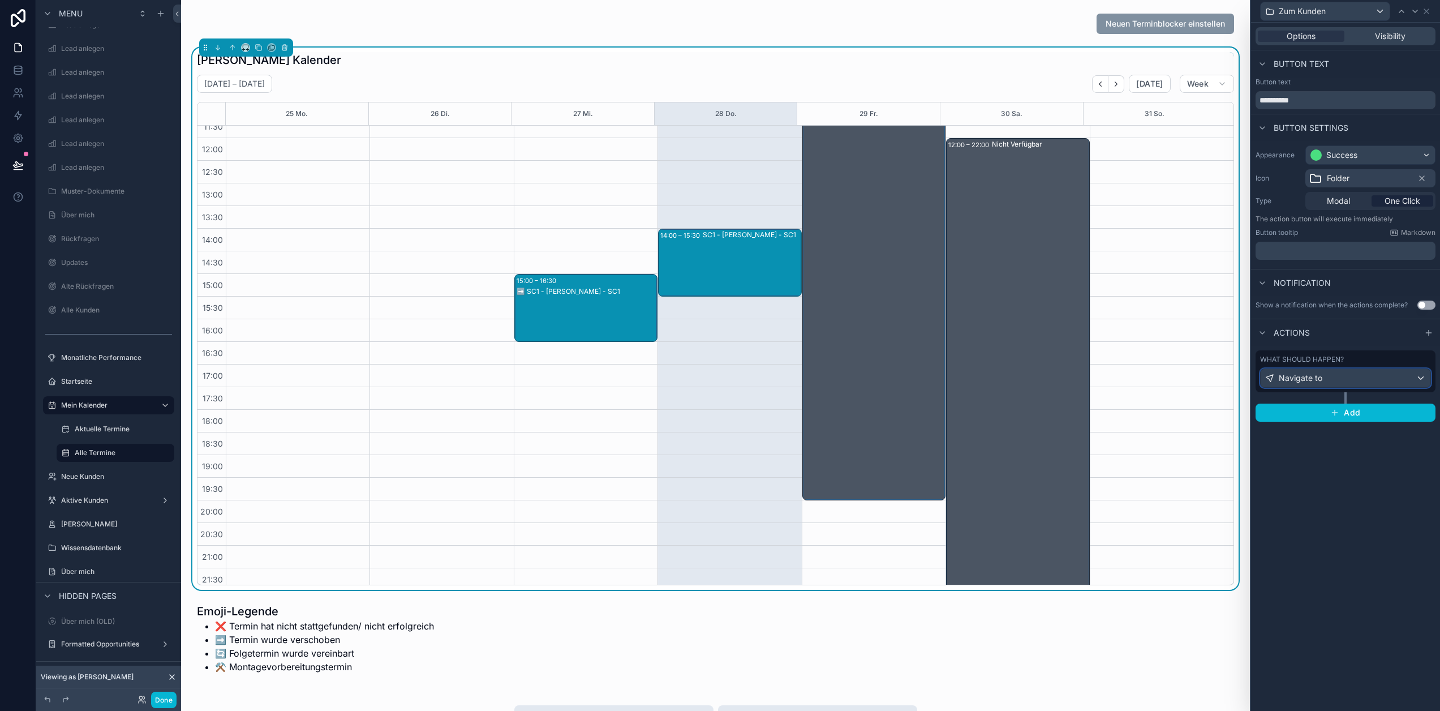
click at [1368, 378] on div "Navigate to" at bounding box center [1346, 378] width 170 height 18
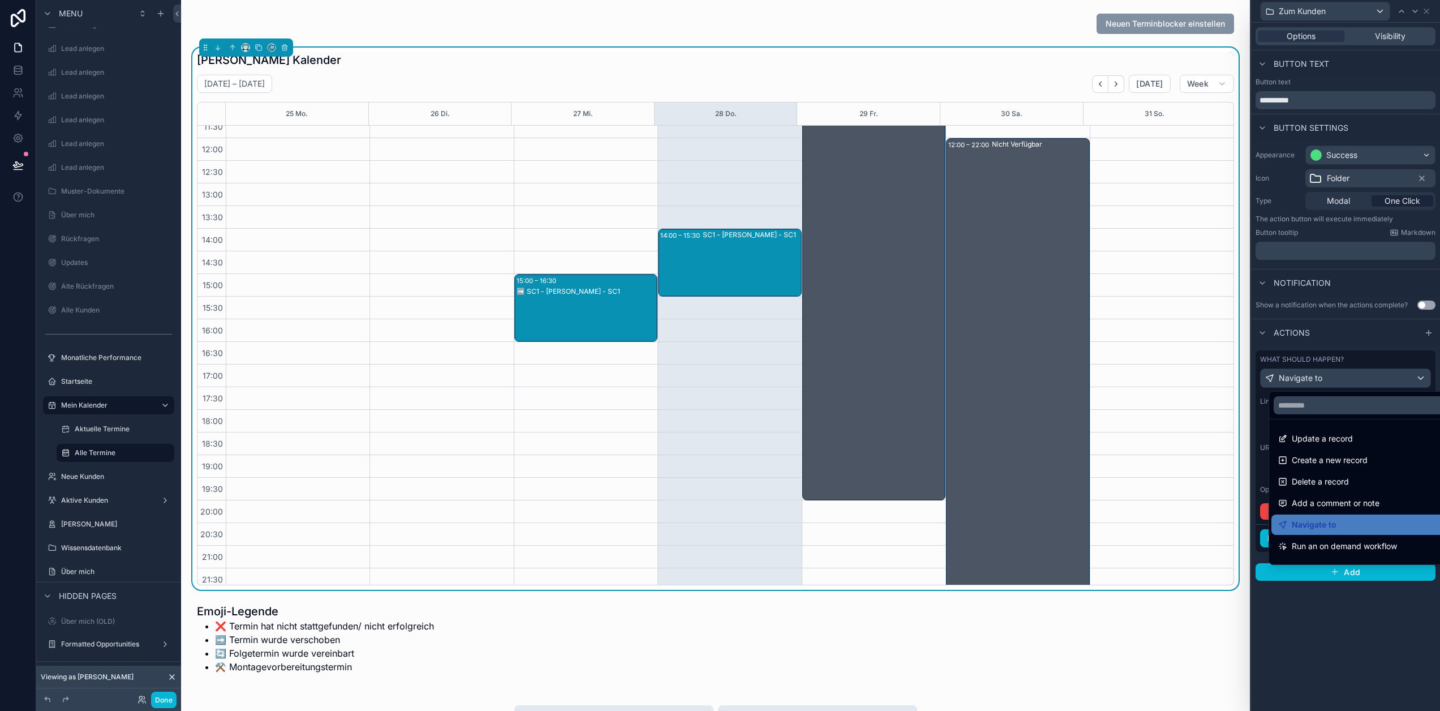
click at [1363, 378] on div at bounding box center [1345, 355] width 189 height 711
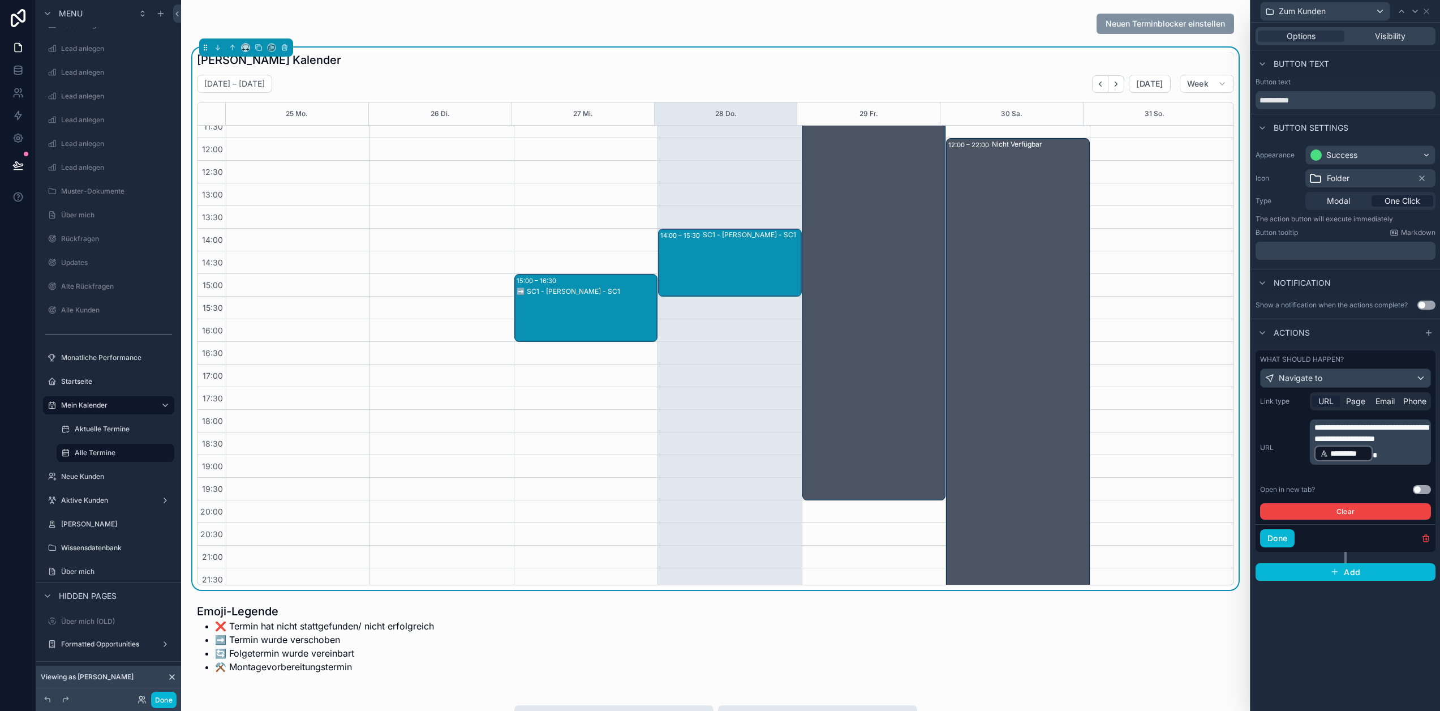
click at [1392, 462] on p "**********" at bounding box center [1371, 442] width 114 height 41
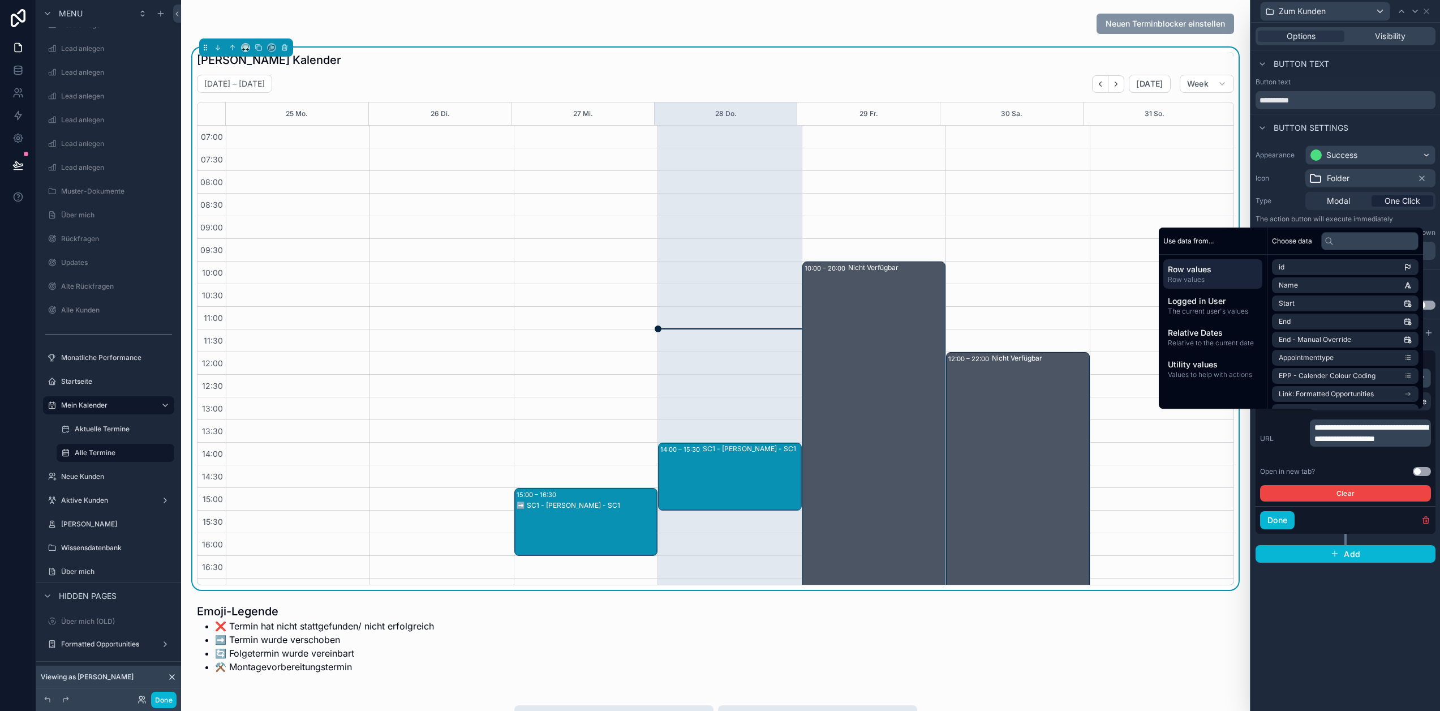
scroll to position [214, 0]
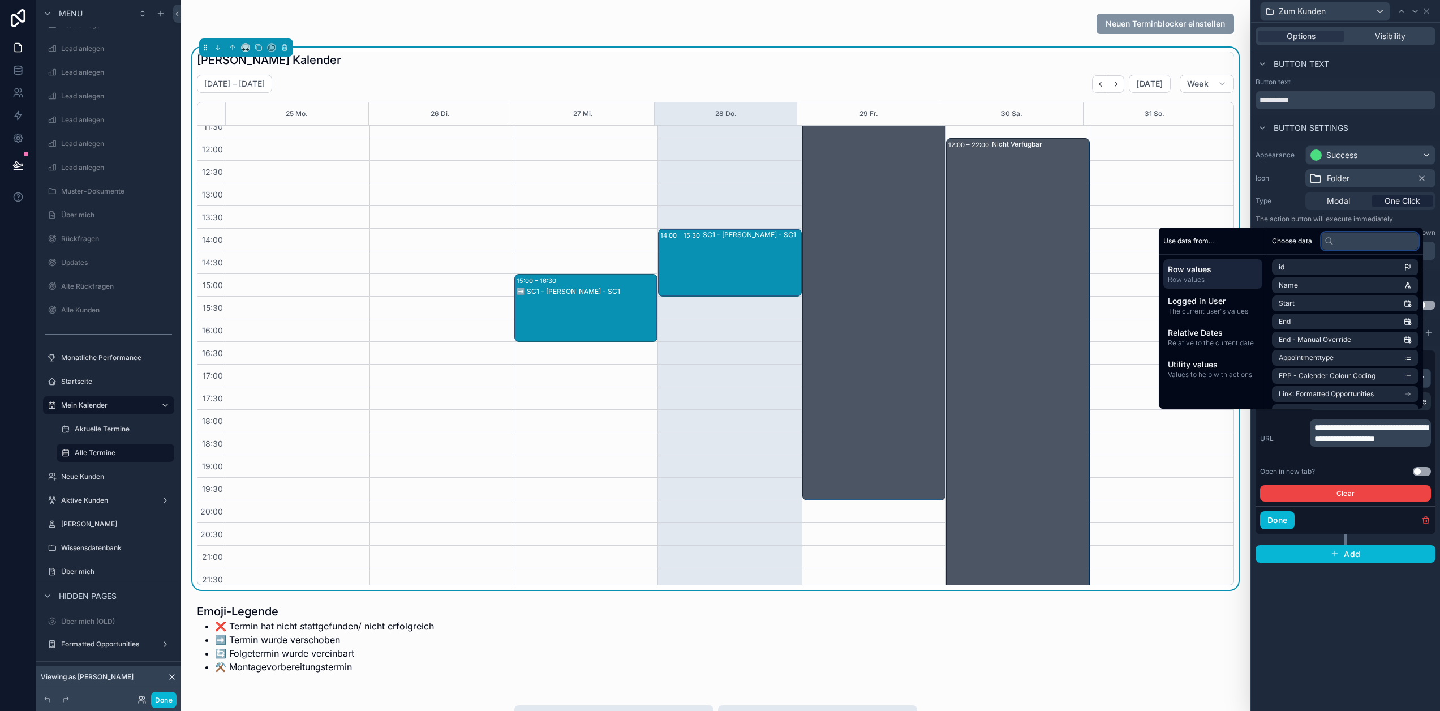
click at [1344, 247] on input "text" at bounding box center [1369, 241] width 97 height 18
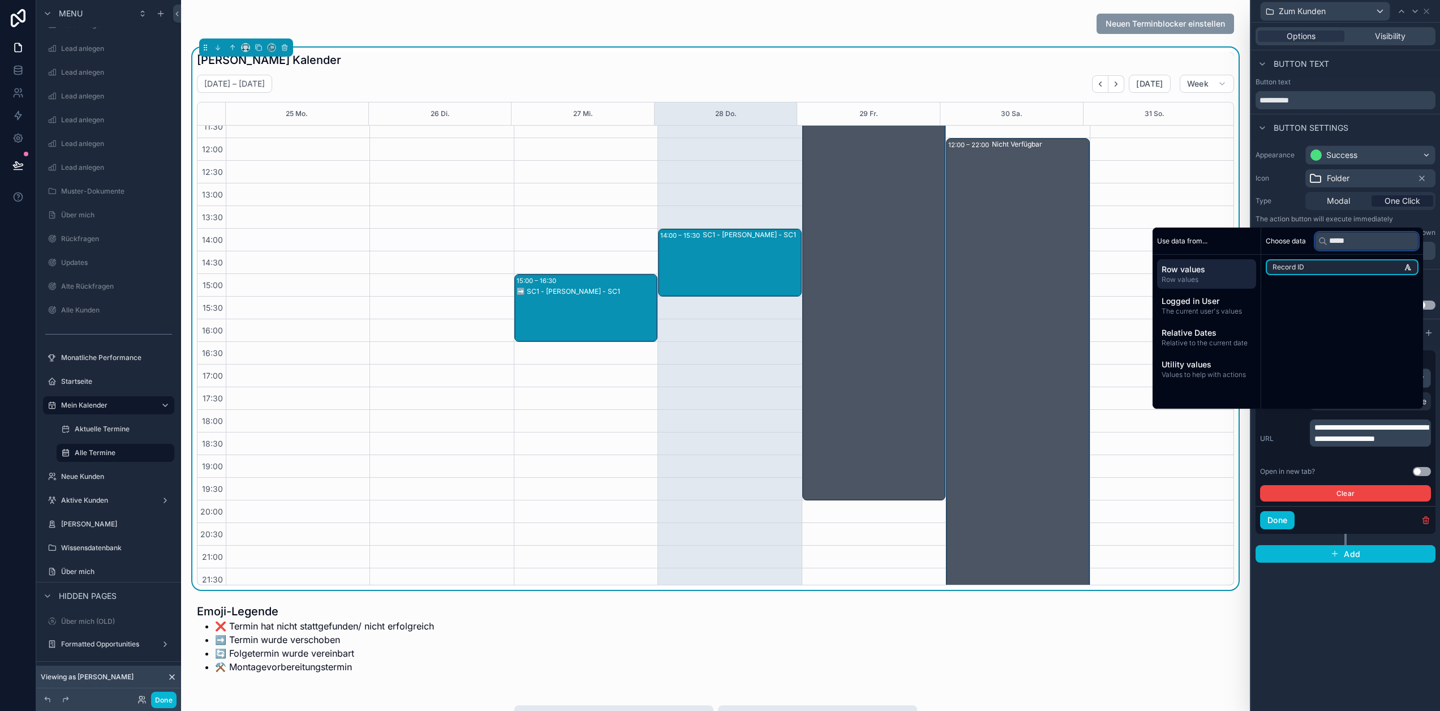
type input "******"
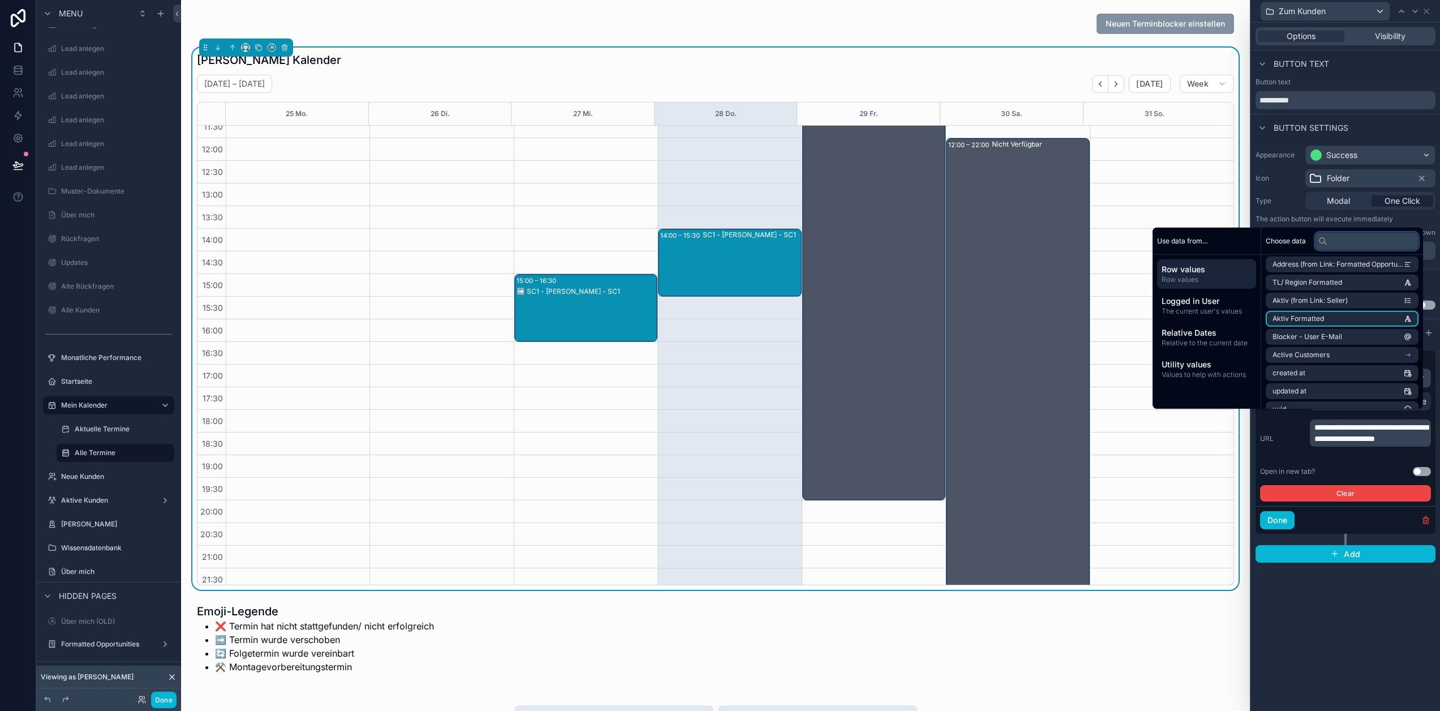
scroll to position [360, 0]
click at [1356, 350] on li "Active Customers" at bounding box center [1342, 342] width 153 height 16
click at [1361, 250] on input "text" at bounding box center [1367, 241] width 104 height 18
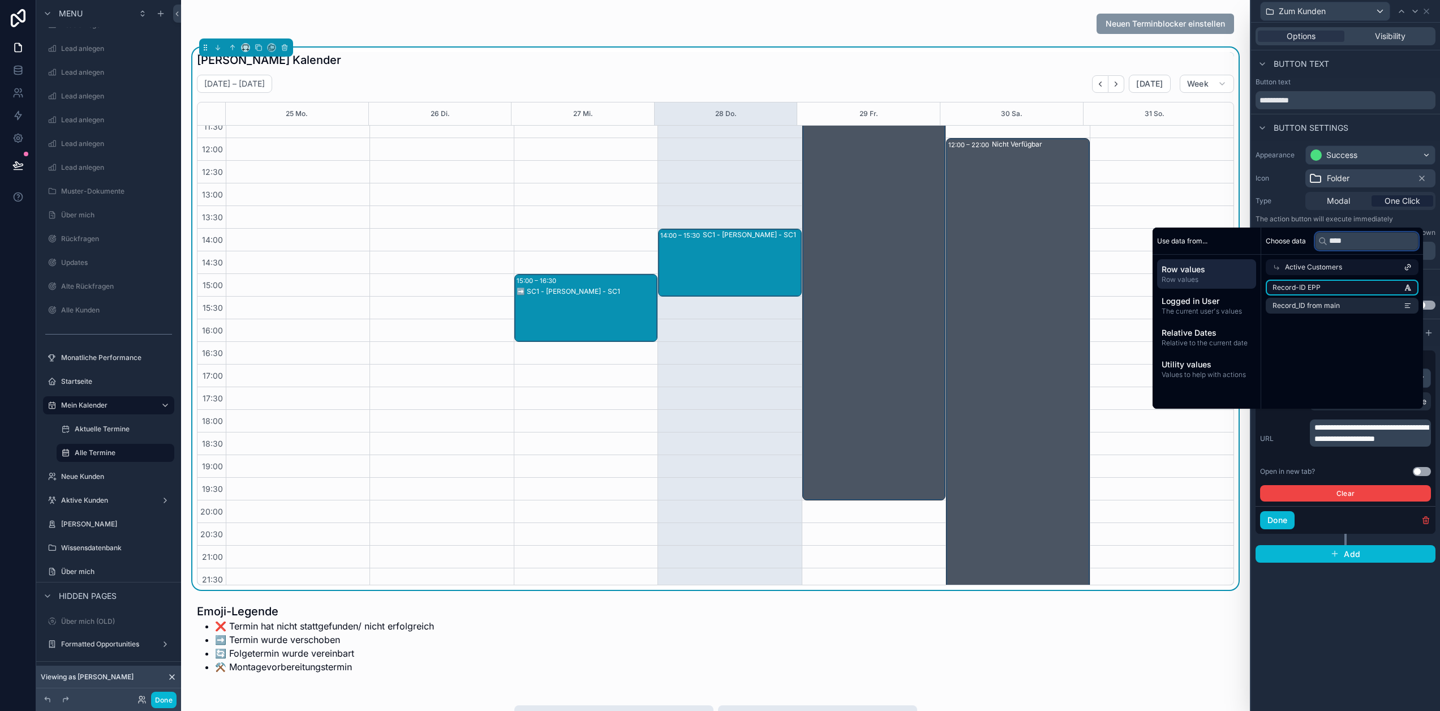
type input "****"
click at [1351, 294] on li "Record-ID EPP" at bounding box center [1342, 288] width 153 height 16
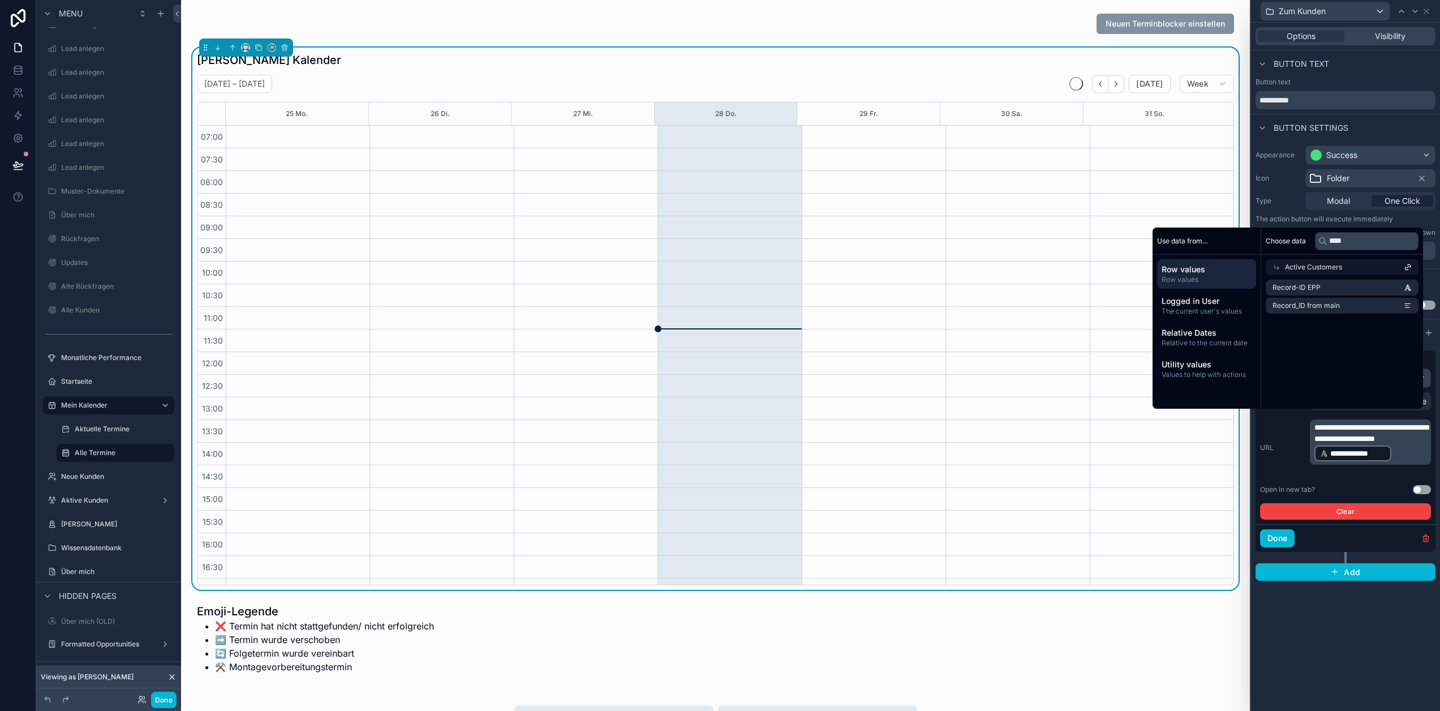
scroll to position [214, 0]
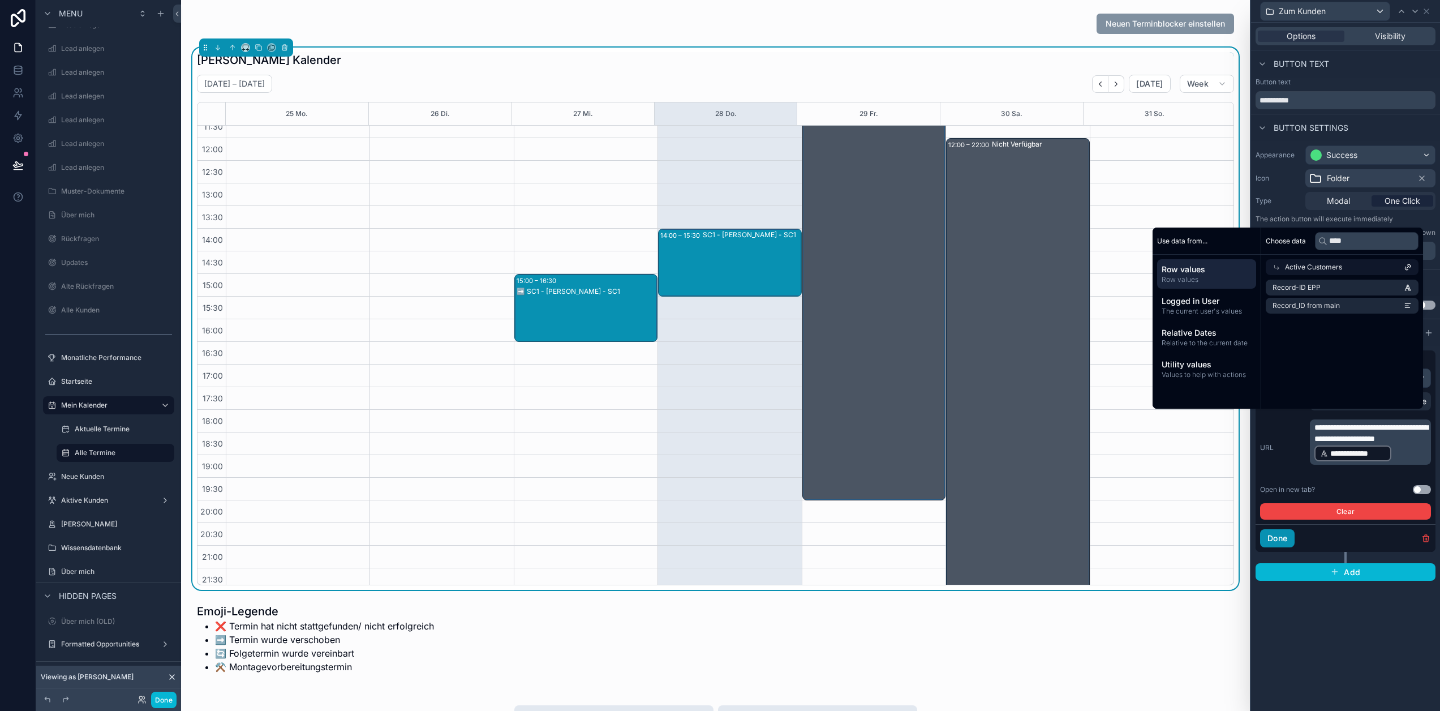
click at [1291, 535] on button "Done" at bounding box center [1277, 538] width 35 height 18
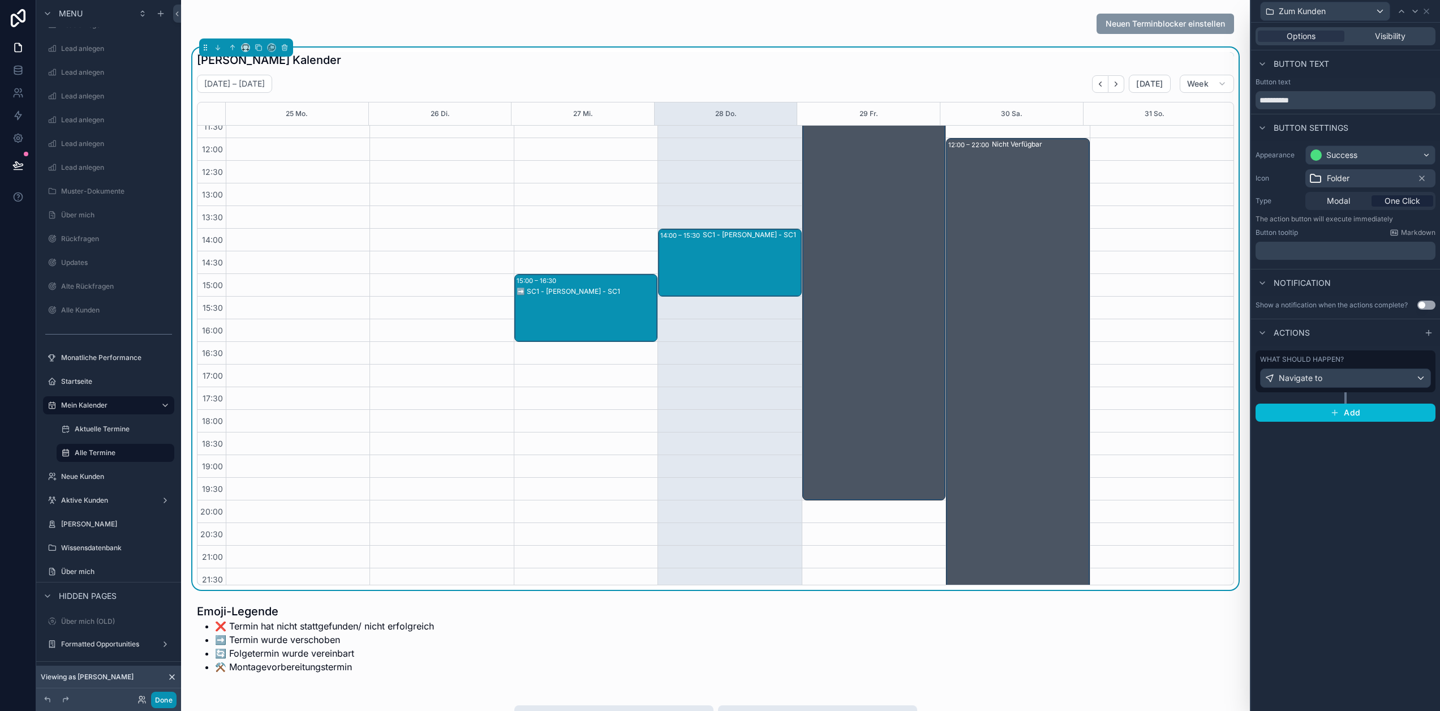
click at [167, 695] on button "Done" at bounding box center [163, 699] width 25 height 16
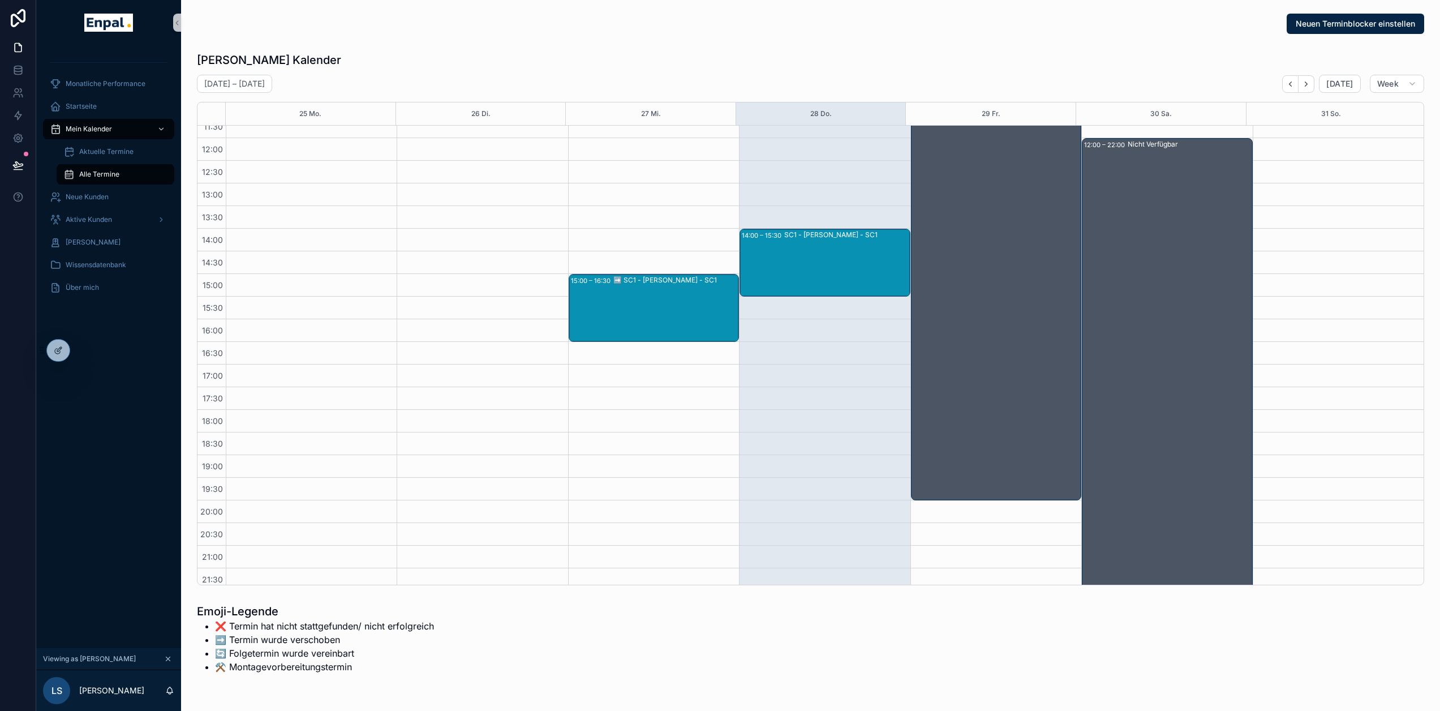
click at [853, 252] on div "SC1 - Katharina Vogel - SC1" at bounding box center [846, 263] width 124 height 66
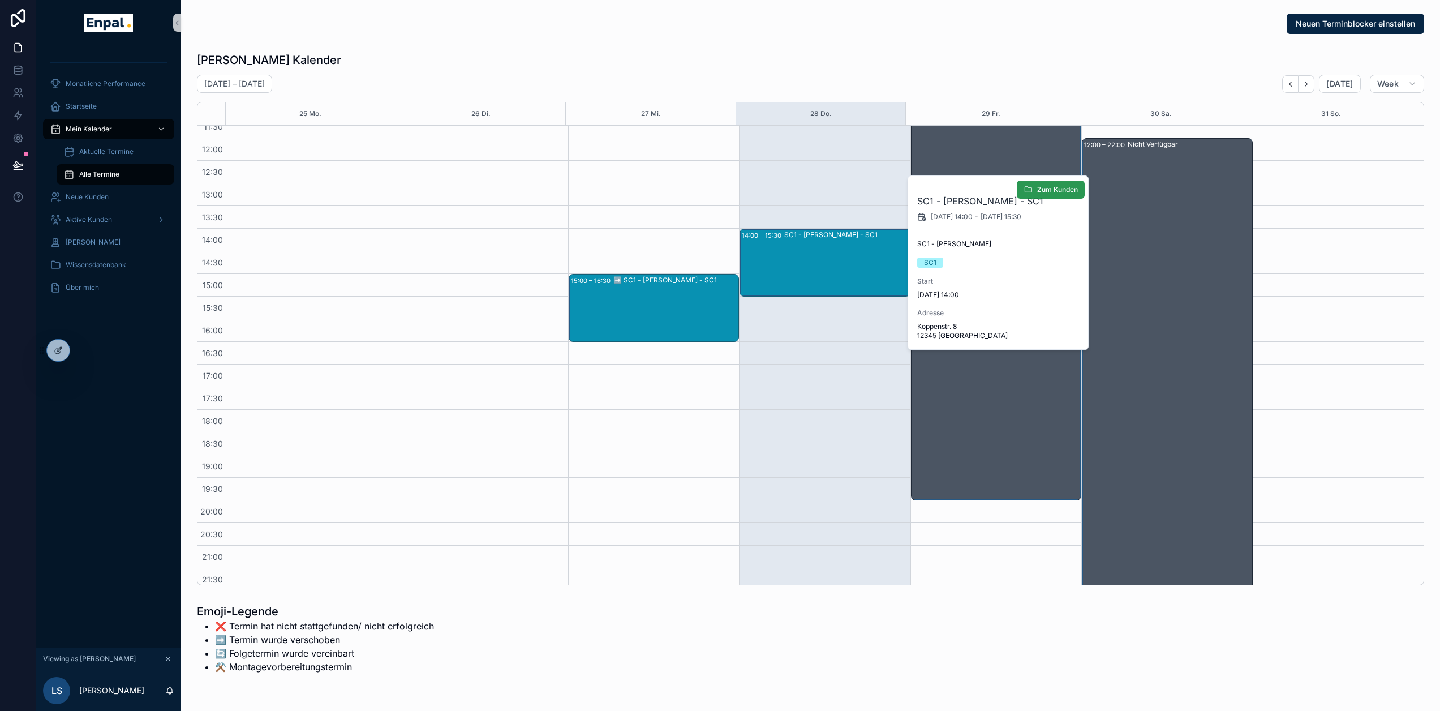
click at [1054, 188] on span "Zum Kunden" at bounding box center [1057, 189] width 41 height 9
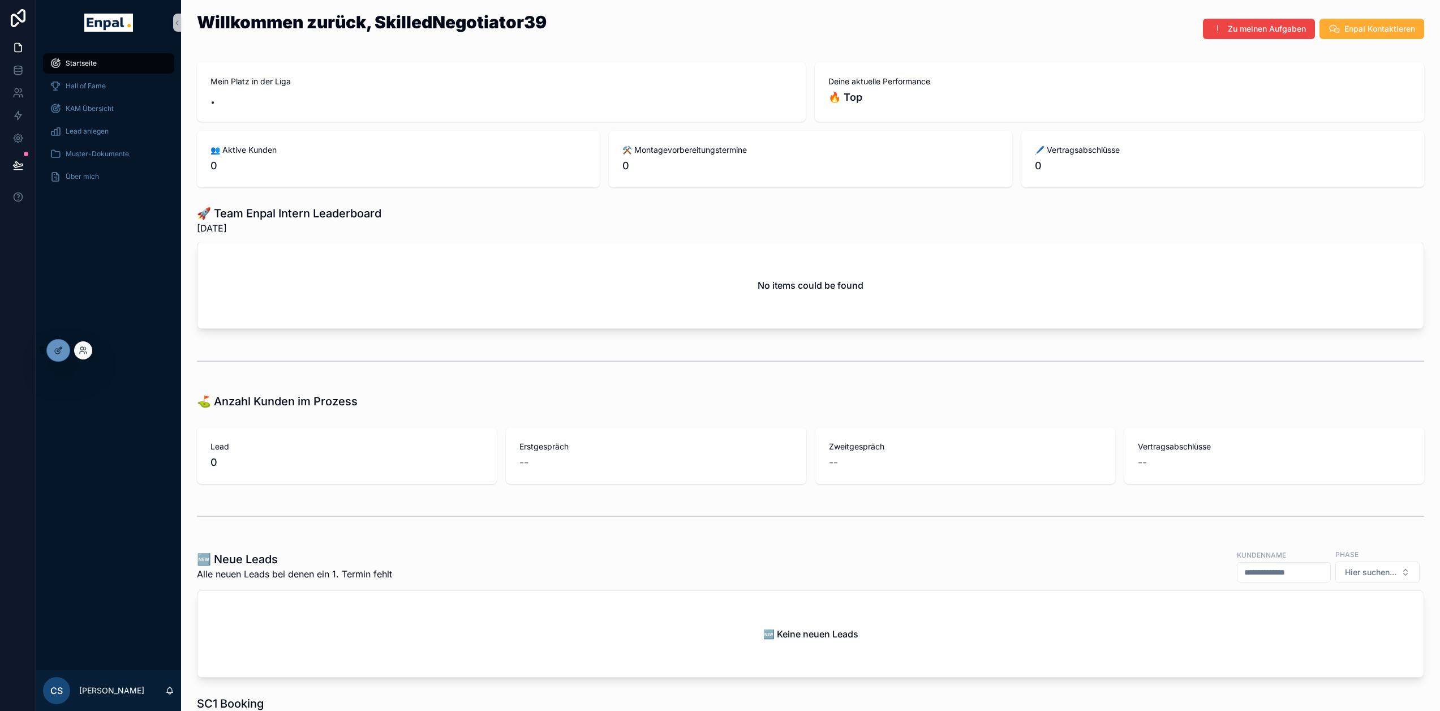
click at [78, 347] on div at bounding box center [83, 350] width 18 height 18
click at [83, 348] on icon at bounding box center [81, 348] width 3 height 3
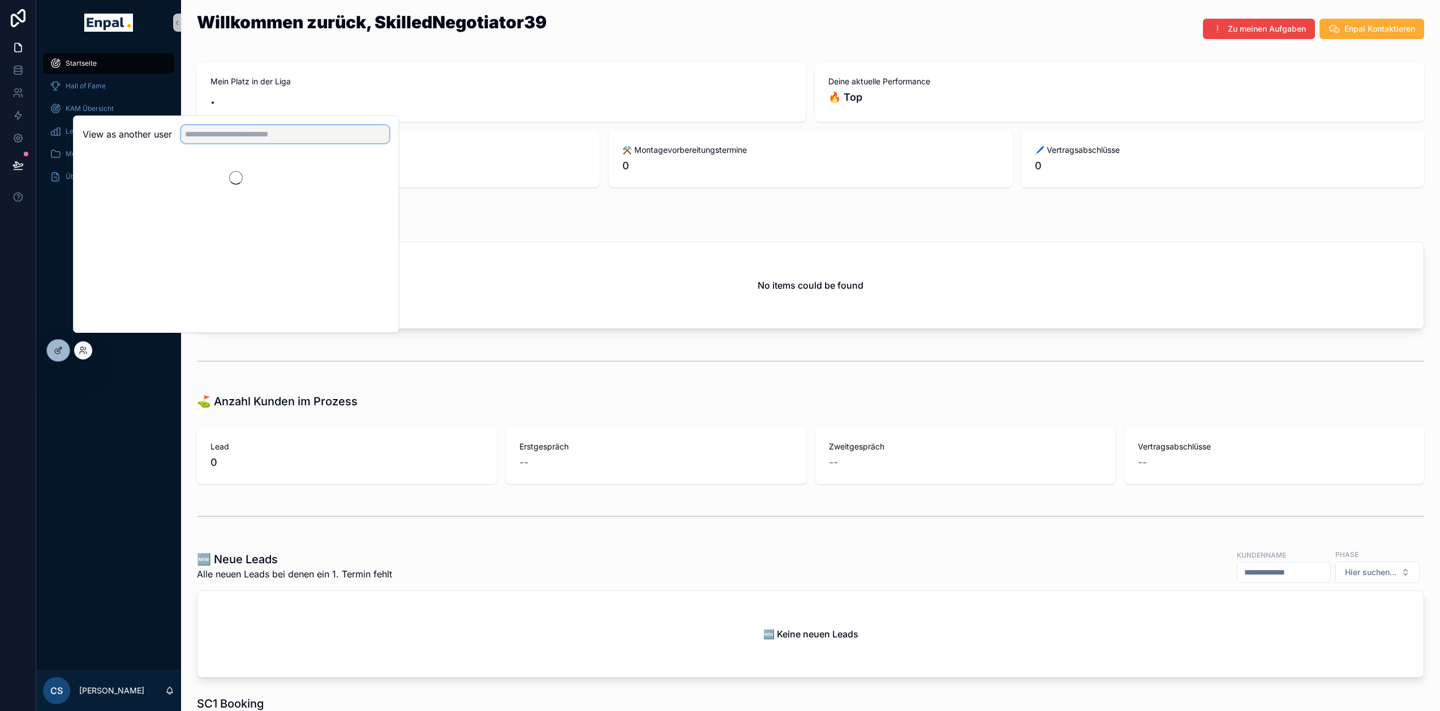
click at [235, 143] on input "text" at bounding box center [285, 134] width 208 height 18
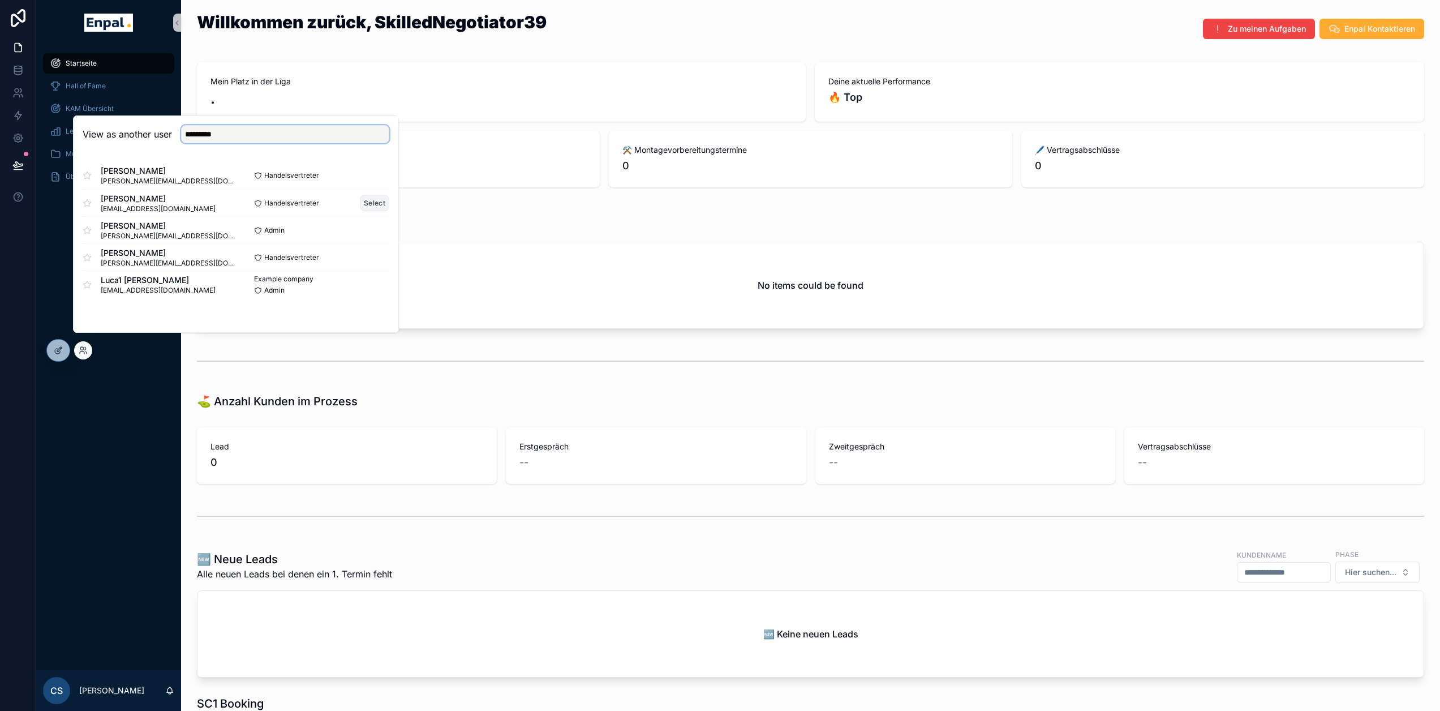
type input "*********"
click at [374, 209] on button "Select" at bounding box center [374, 203] width 29 height 16
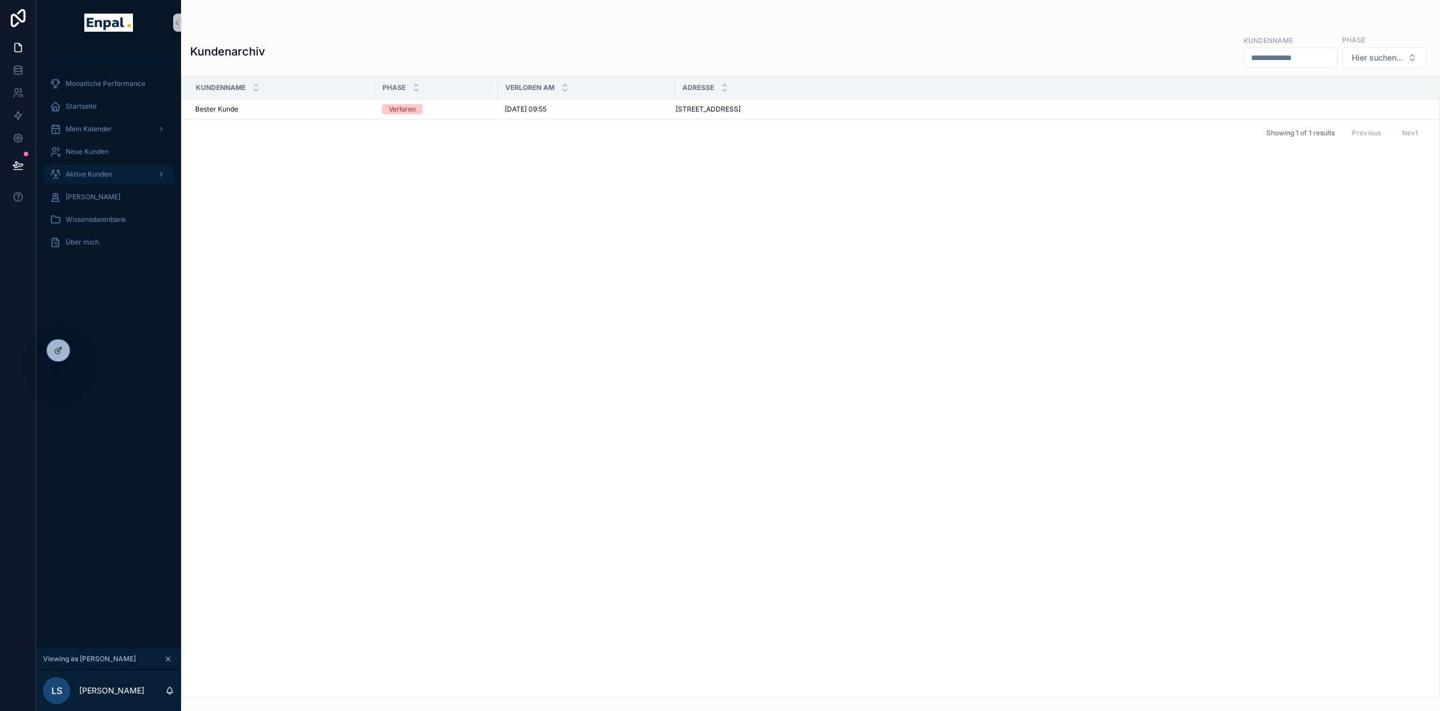
click at [110, 179] on div "Aktive Kunden" at bounding box center [109, 174] width 118 height 18
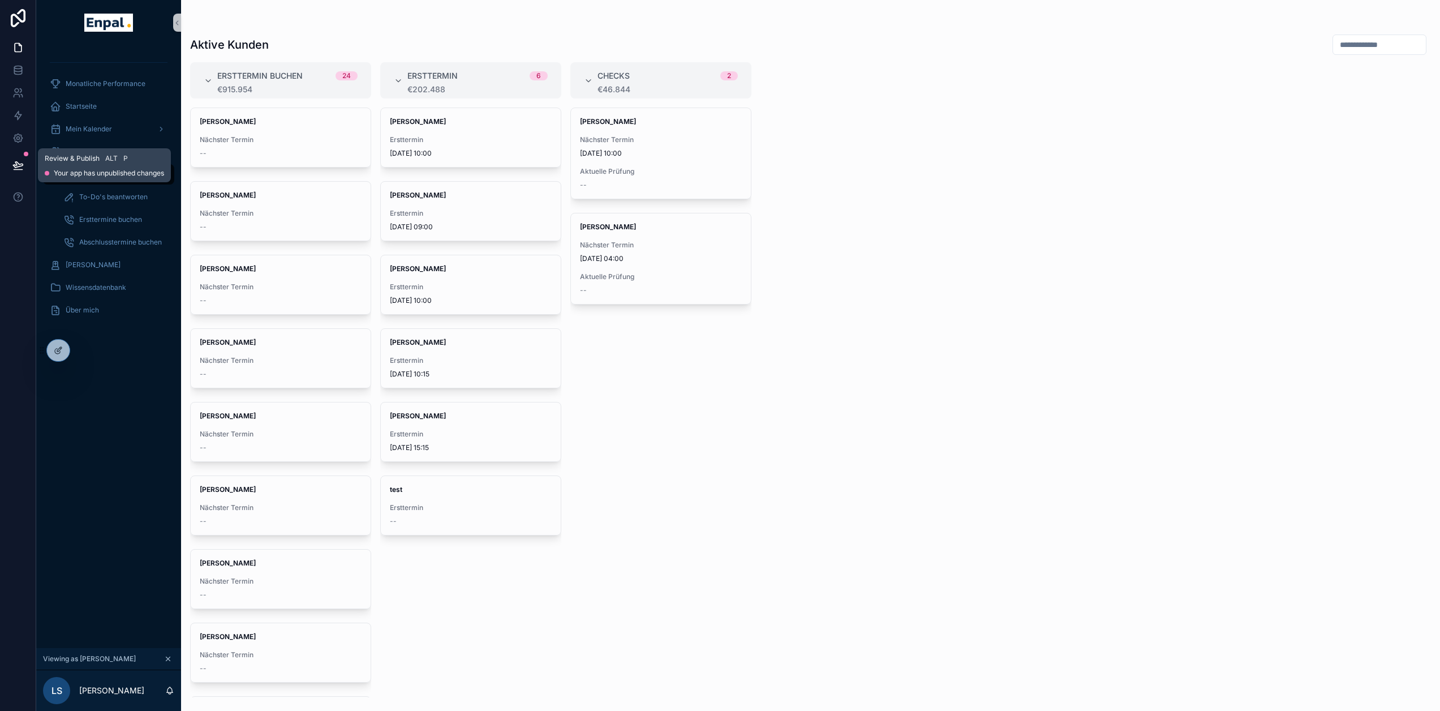
click at [18, 161] on icon at bounding box center [17, 165] width 11 height 11
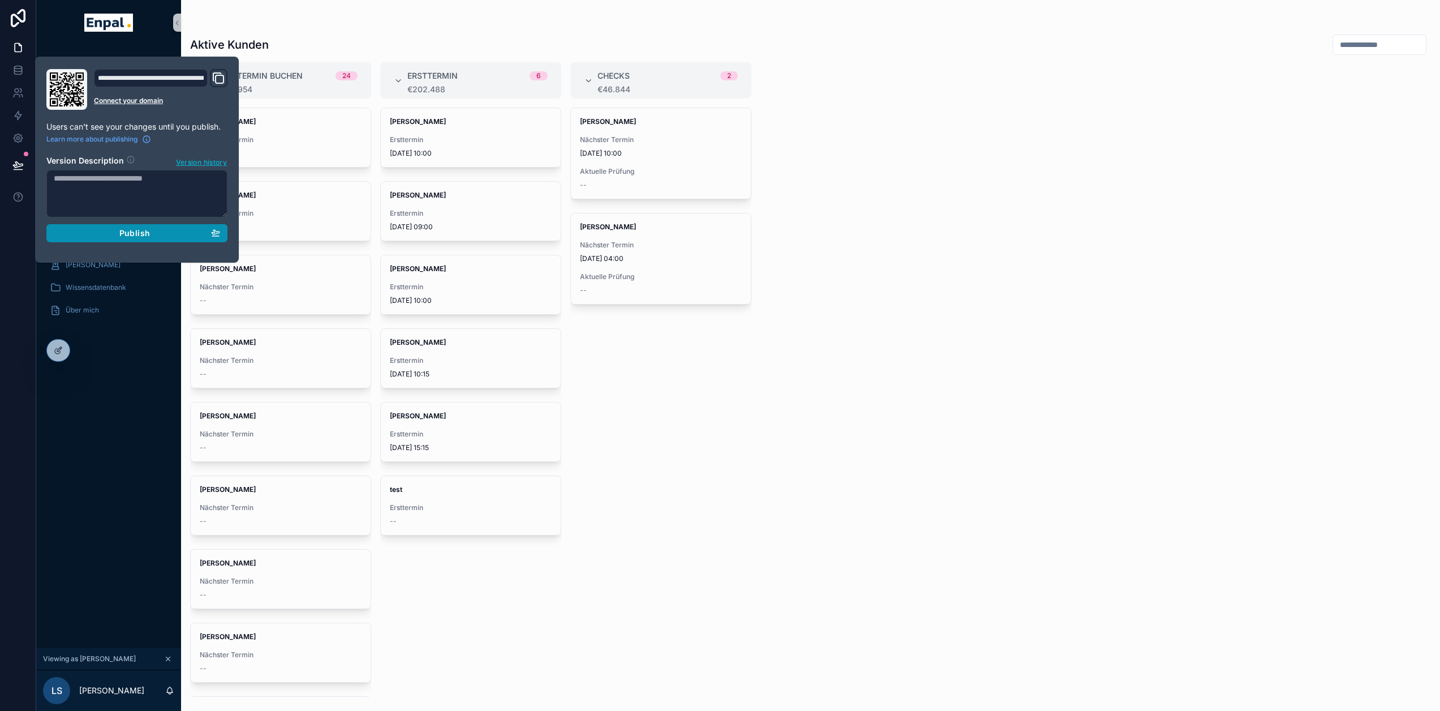
click at [159, 236] on div "Publish" at bounding box center [137, 233] width 166 height 10
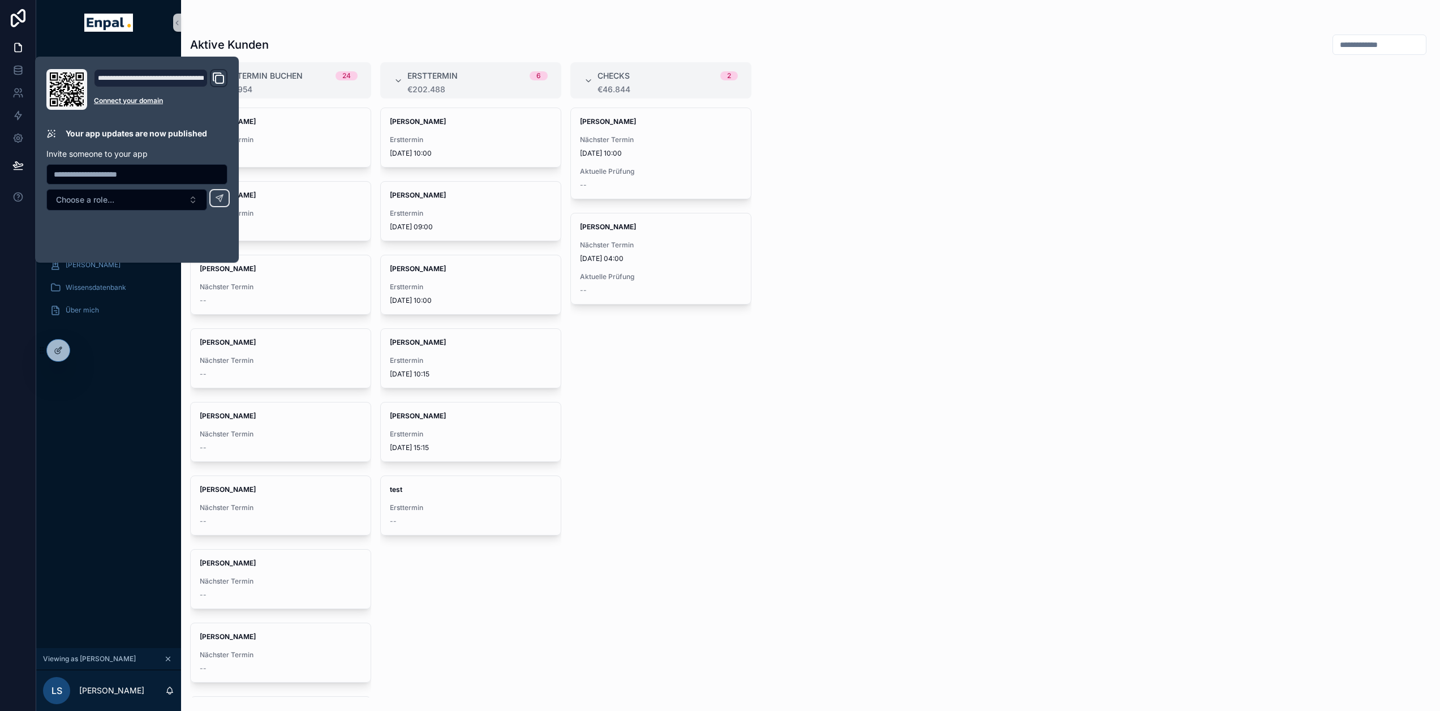
click at [742, 472] on div "David Seidel Nächster Termin 8.9.2025 10:00 Aktuelle Prüfung -- Laura Schmitt N…" at bounding box center [660, 403] width 181 height 590
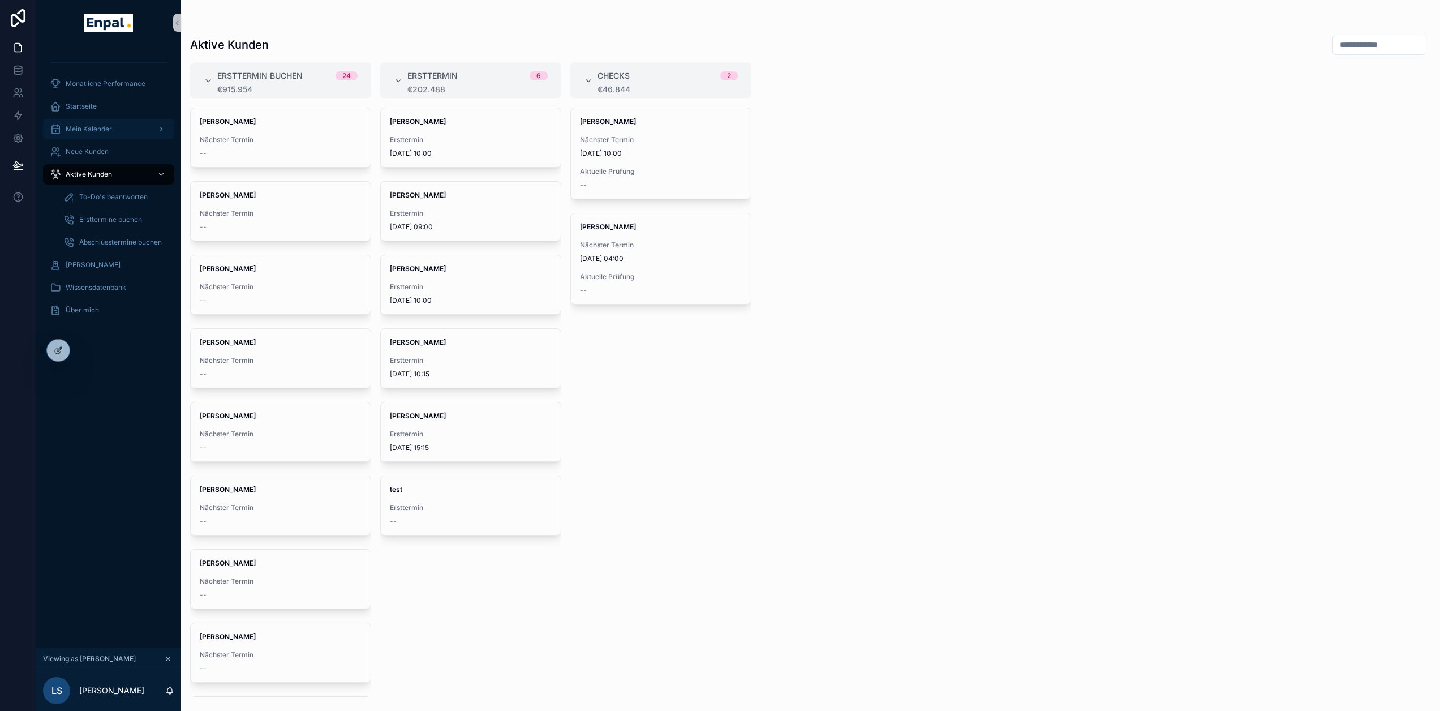
click at [110, 131] on span "Mein Kalender" at bounding box center [89, 128] width 46 height 9
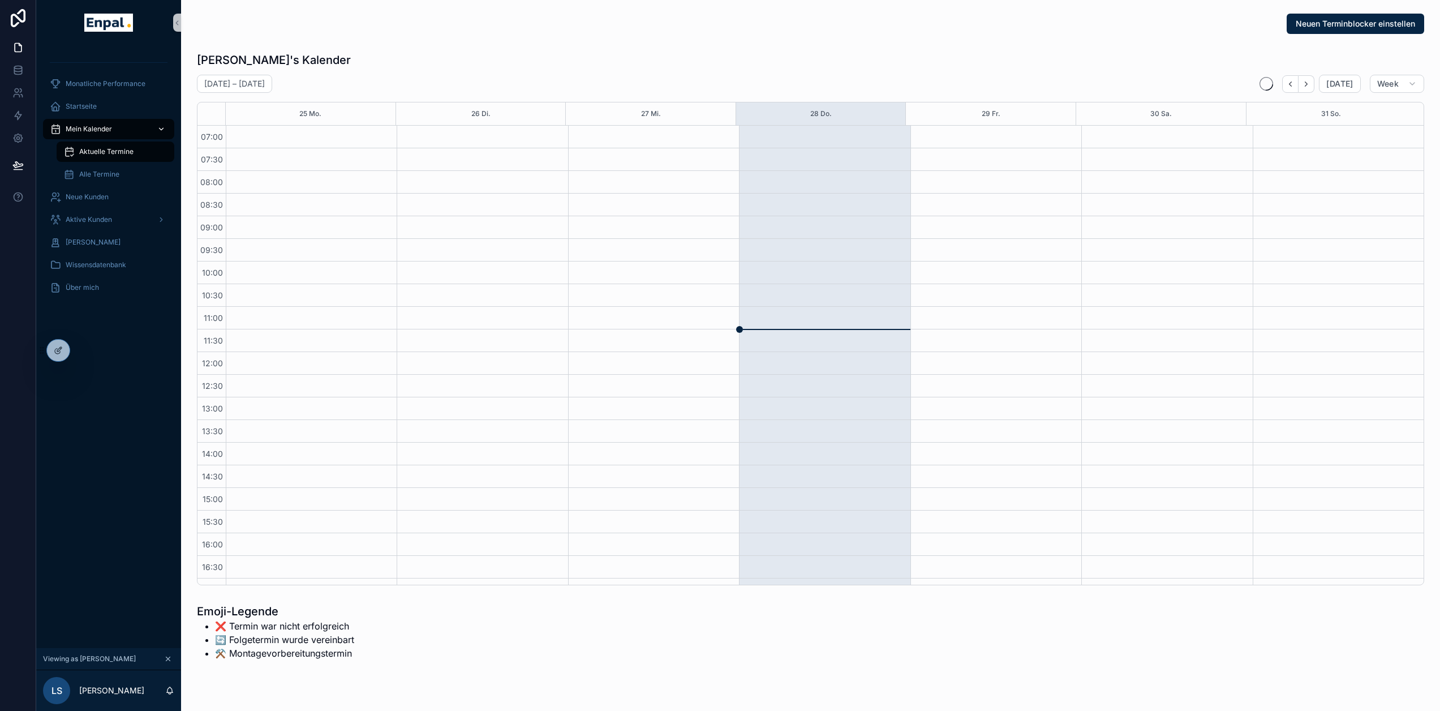
scroll to position [214, 0]
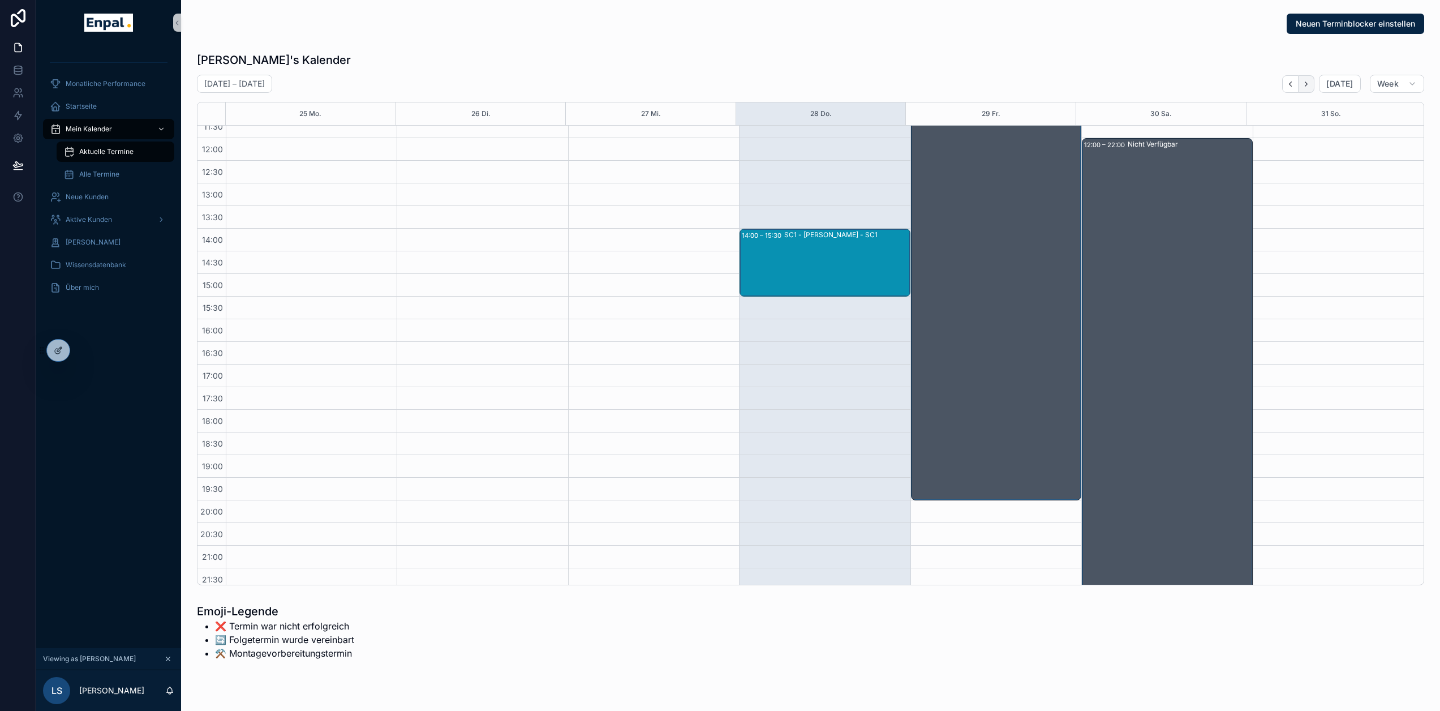
click at [1310, 86] on icon "Next" at bounding box center [1306, 84] width 8 height 8
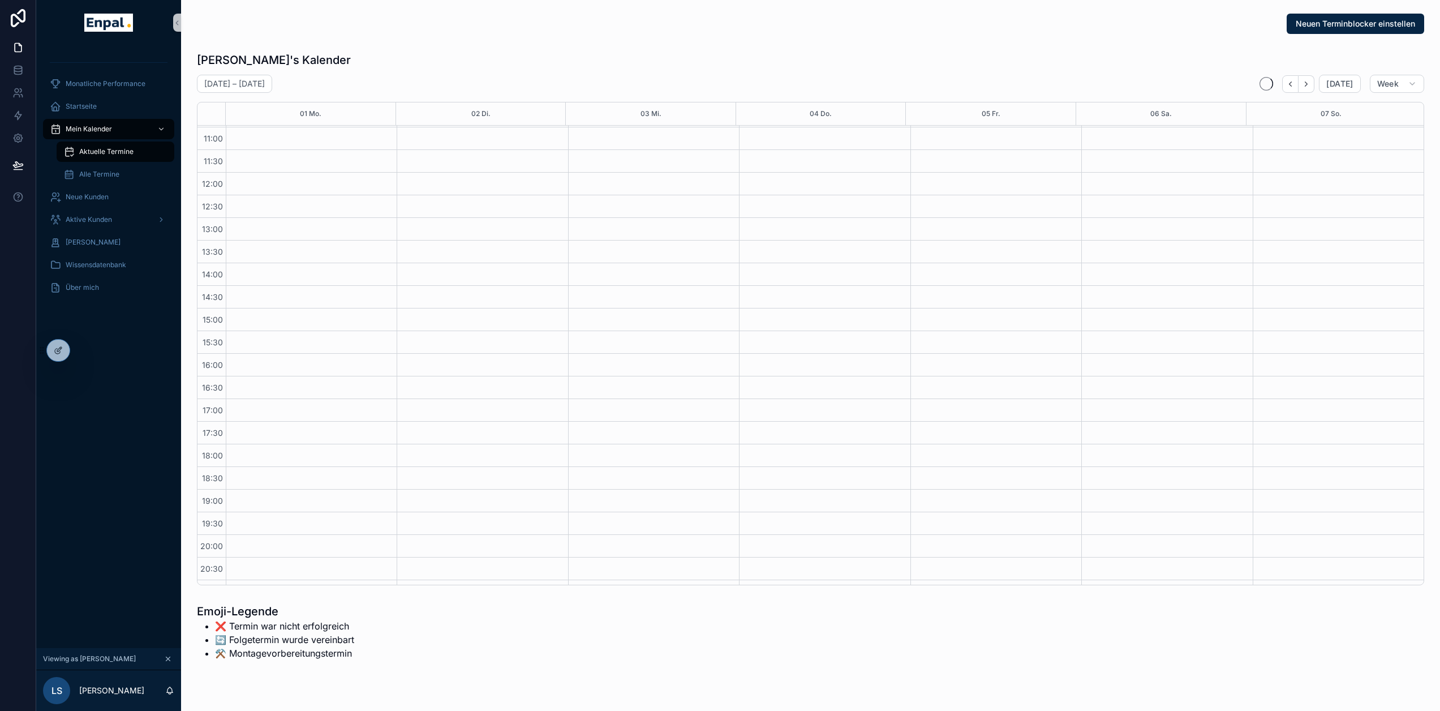
scroll to position [214, 0]
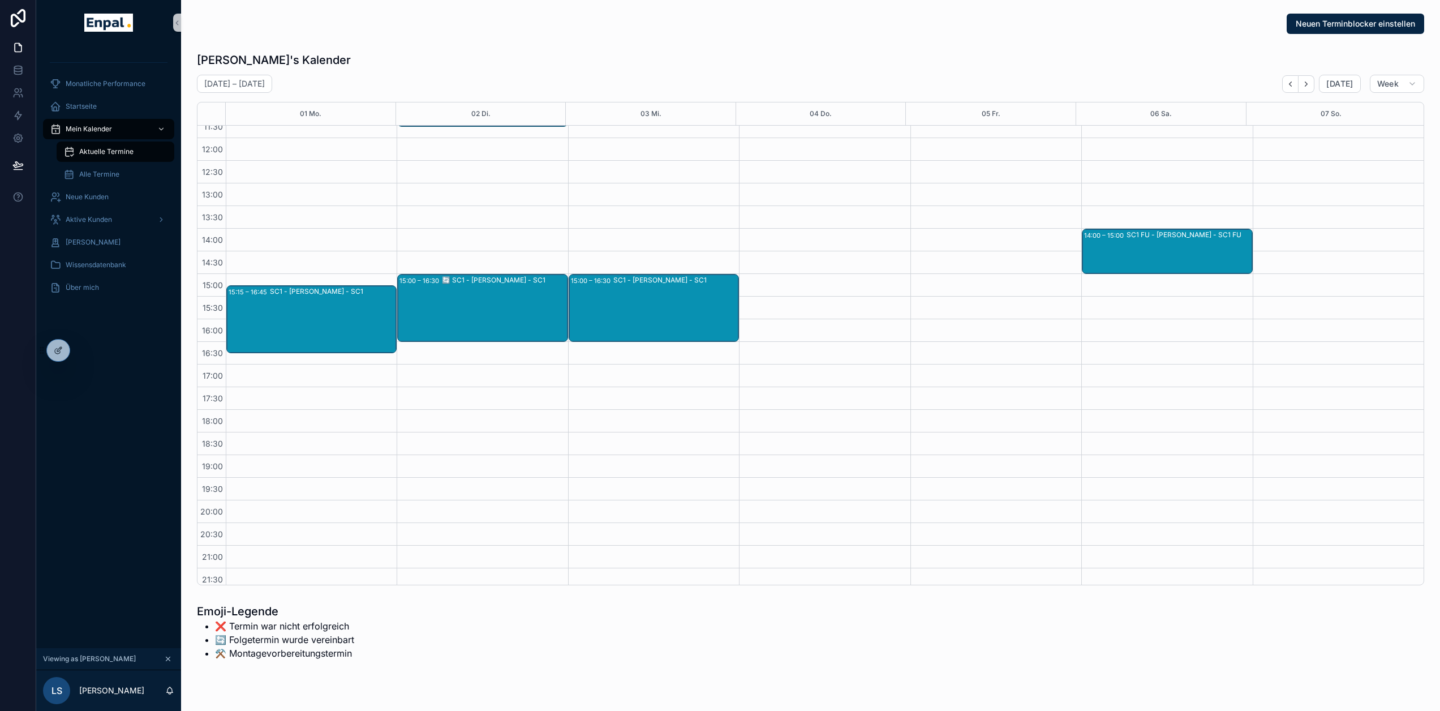
click at [670, 297] on div "SC1 - David Seidel - SC1" at bounding box center [675, 308] width 124 height 66
click at [890, 238] on span "Zum Kunden" at bounding box center [887, 234] width 41 height 9
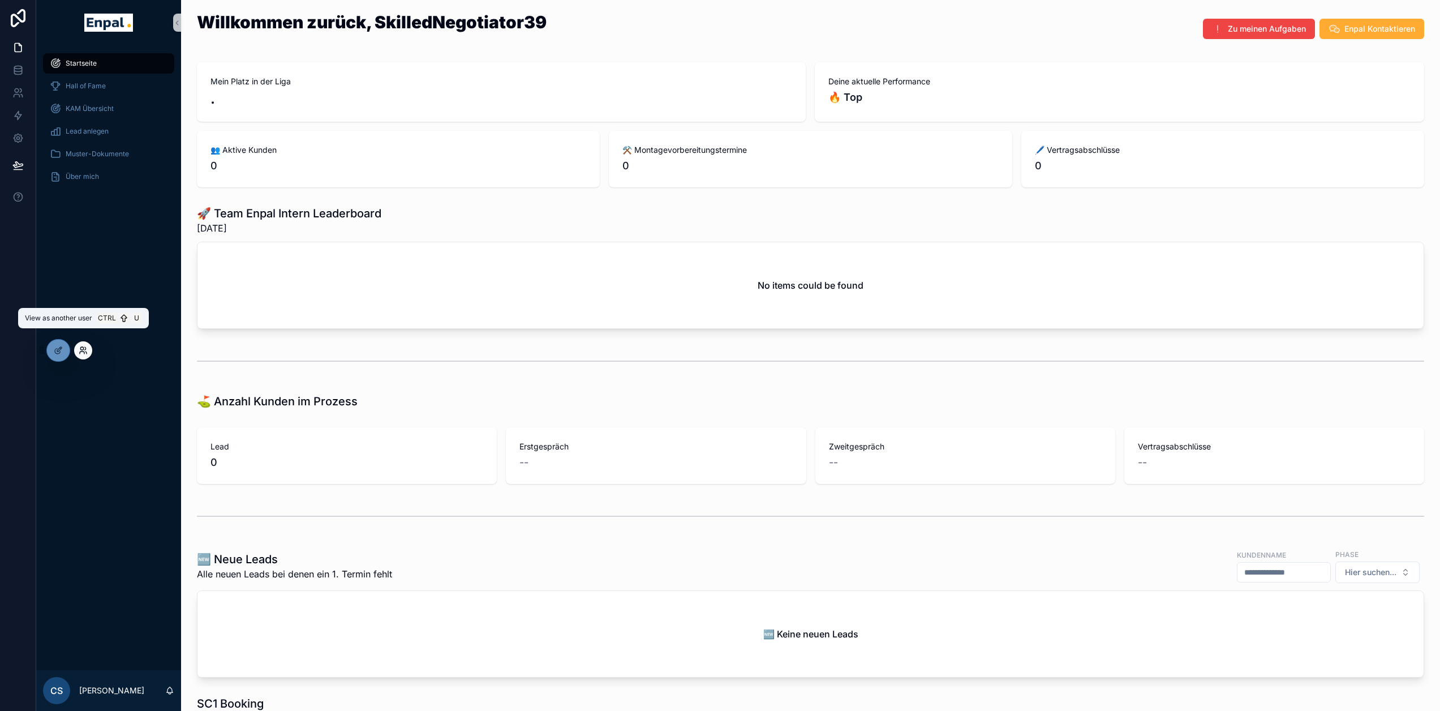
click at [83, 347] on icon at bounding box center [81, 348] width 3 height 3
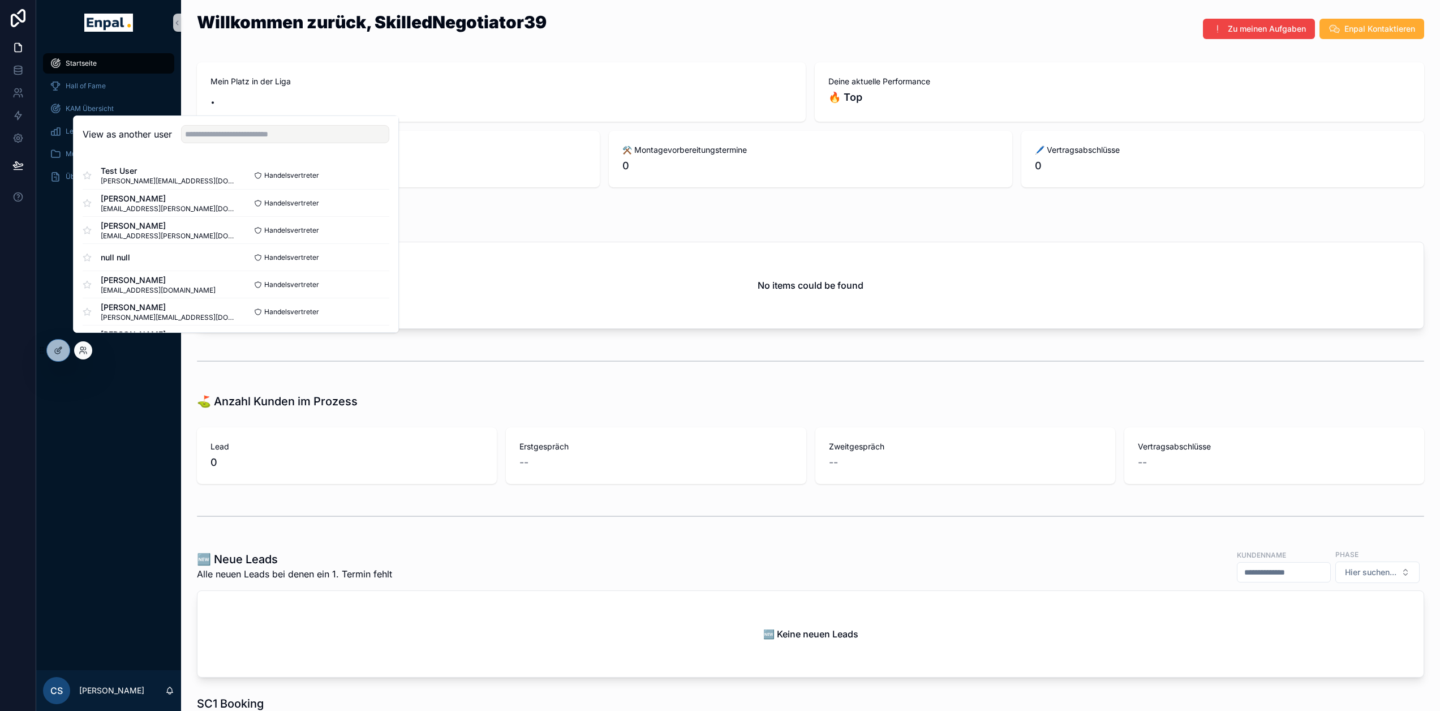
click at [229, 153] on div "View as another user" at bounding box center [236, 134] width 325 height 37
click at [232, 143] on input "text" at bounding box center [285, 134] width 208 height 18
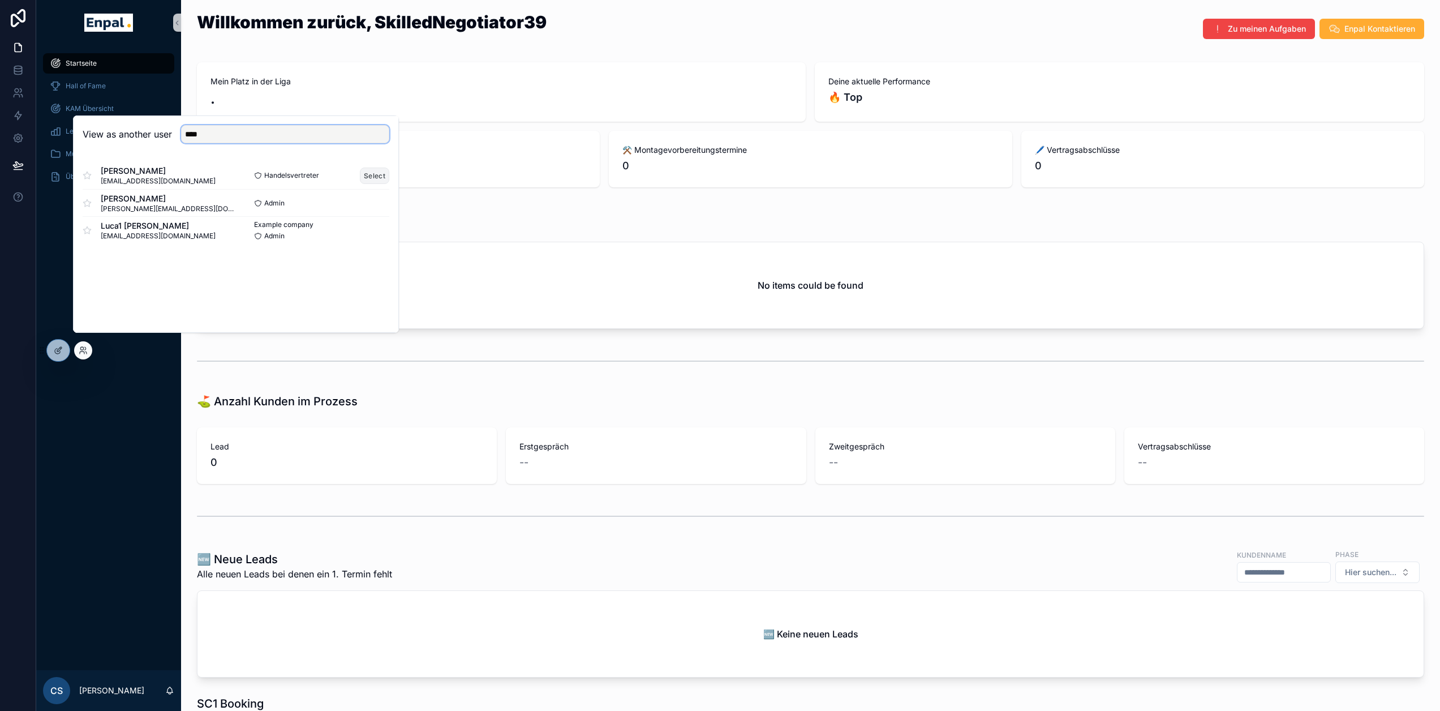
type input "****"
click at [377, 184] on button "Select" at bounding box center [374, 175] width 29 height 16
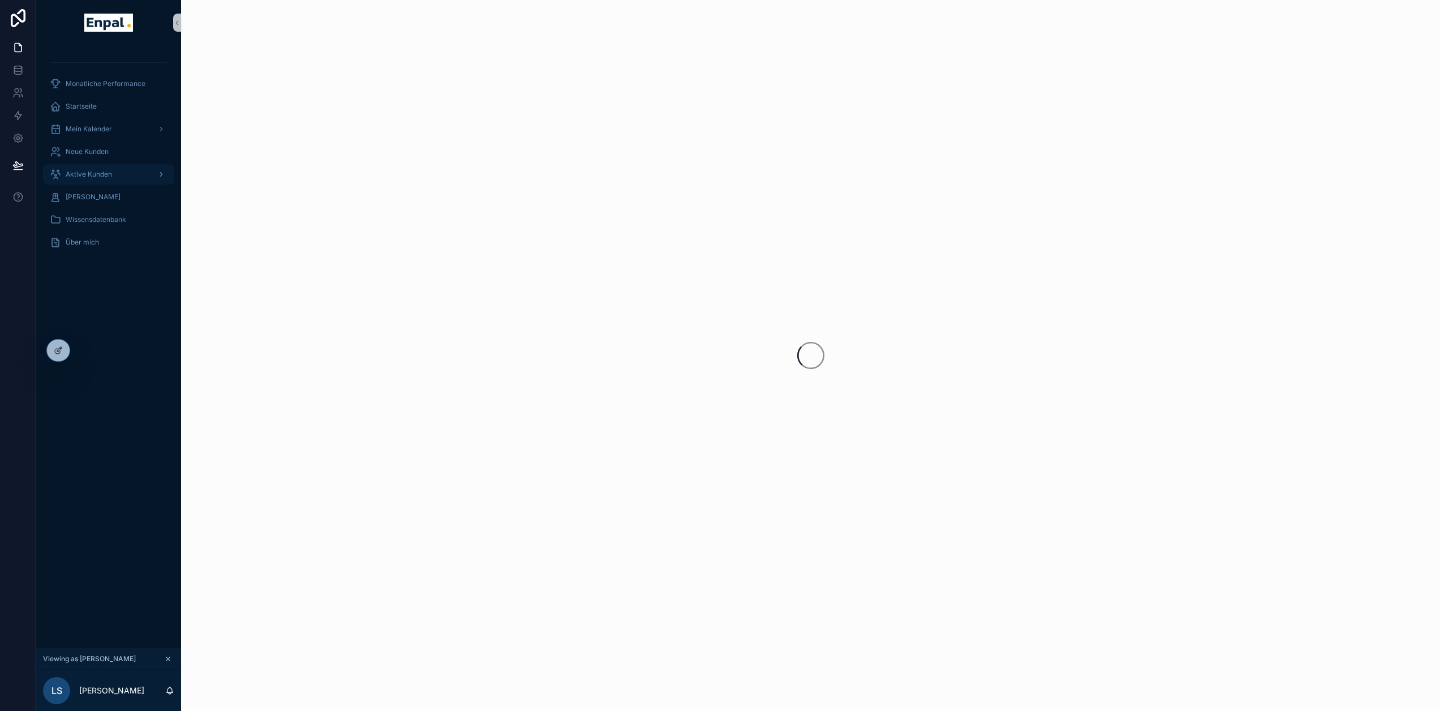
click at [113, 175] on div "Aktive Kunden" at bounding box center [109, 174] width 118 height 18
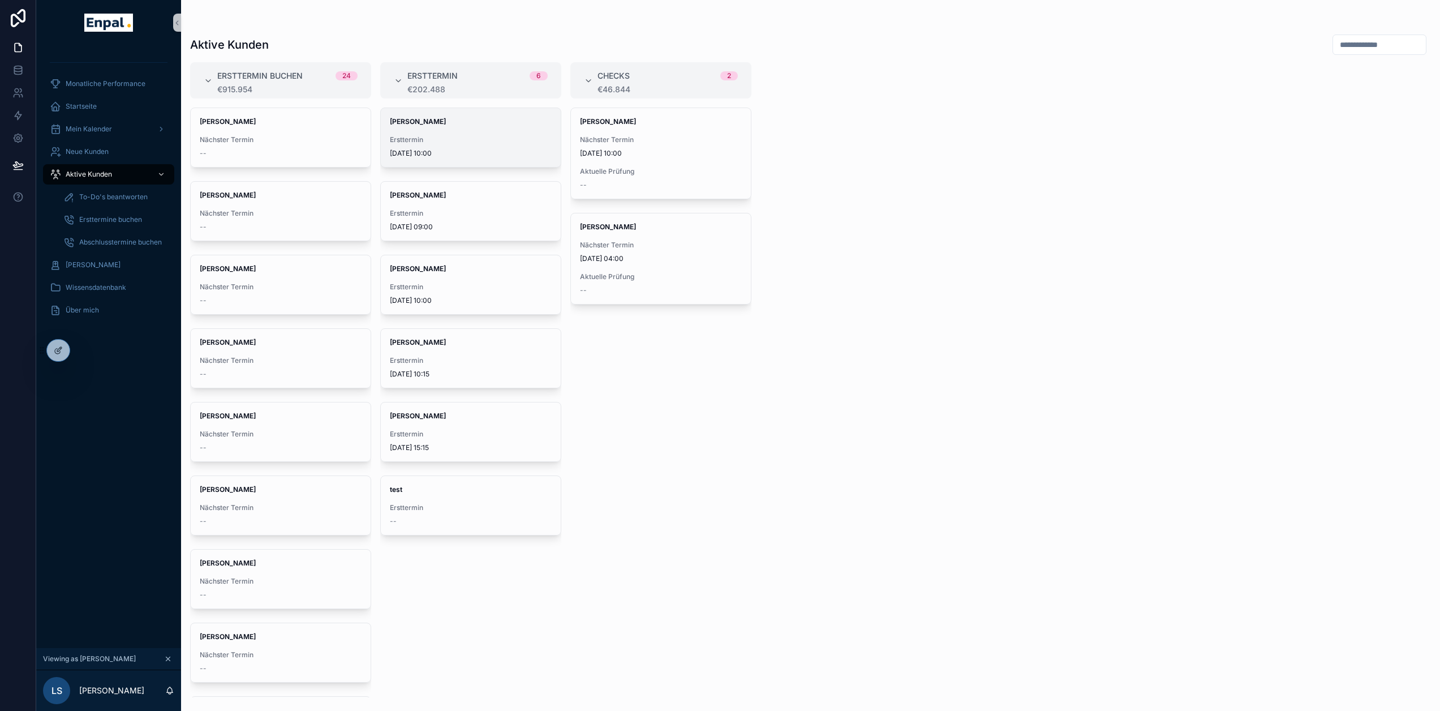
click at [451, 137] on span "Ersttermin" at bounding box center [471, 139] width 162 height 9
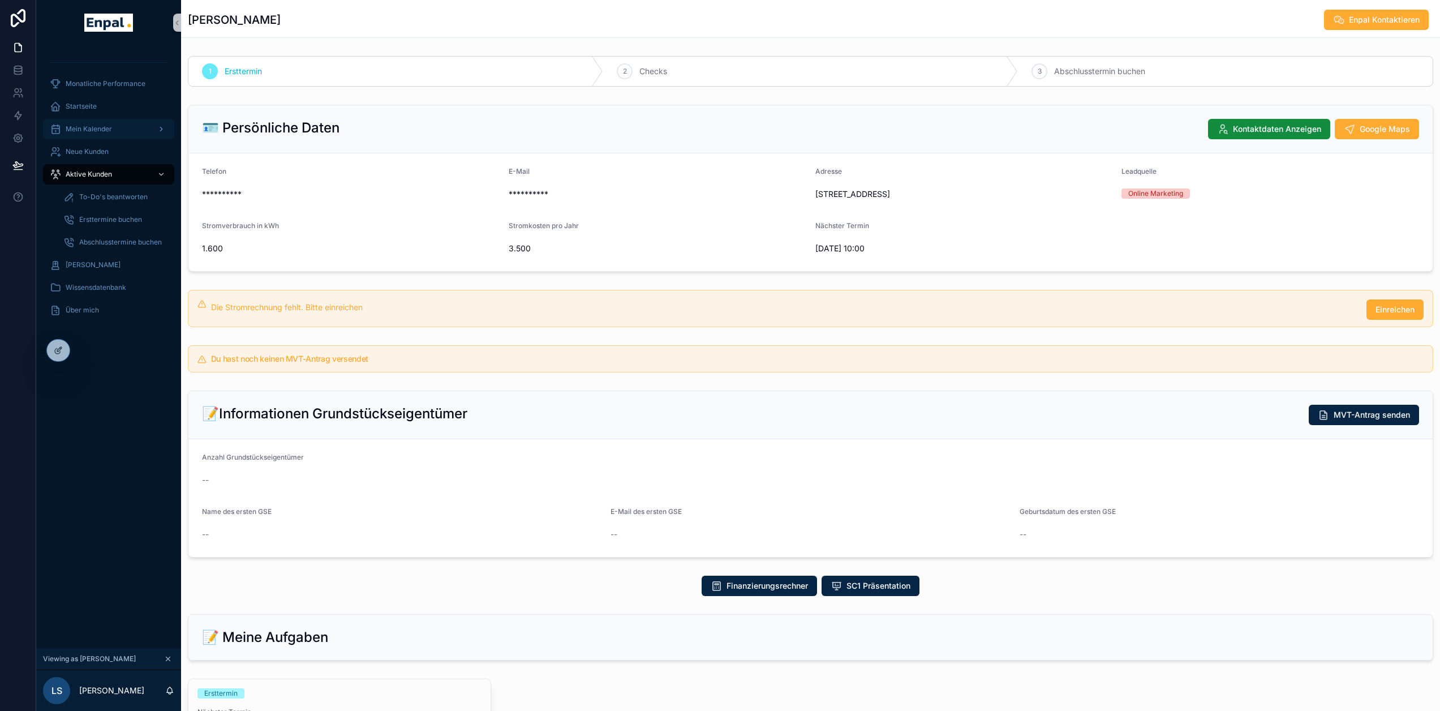
click at [97, 131] on span "Mein Kalender" at bounding box center [89, 128] width 46 height 9
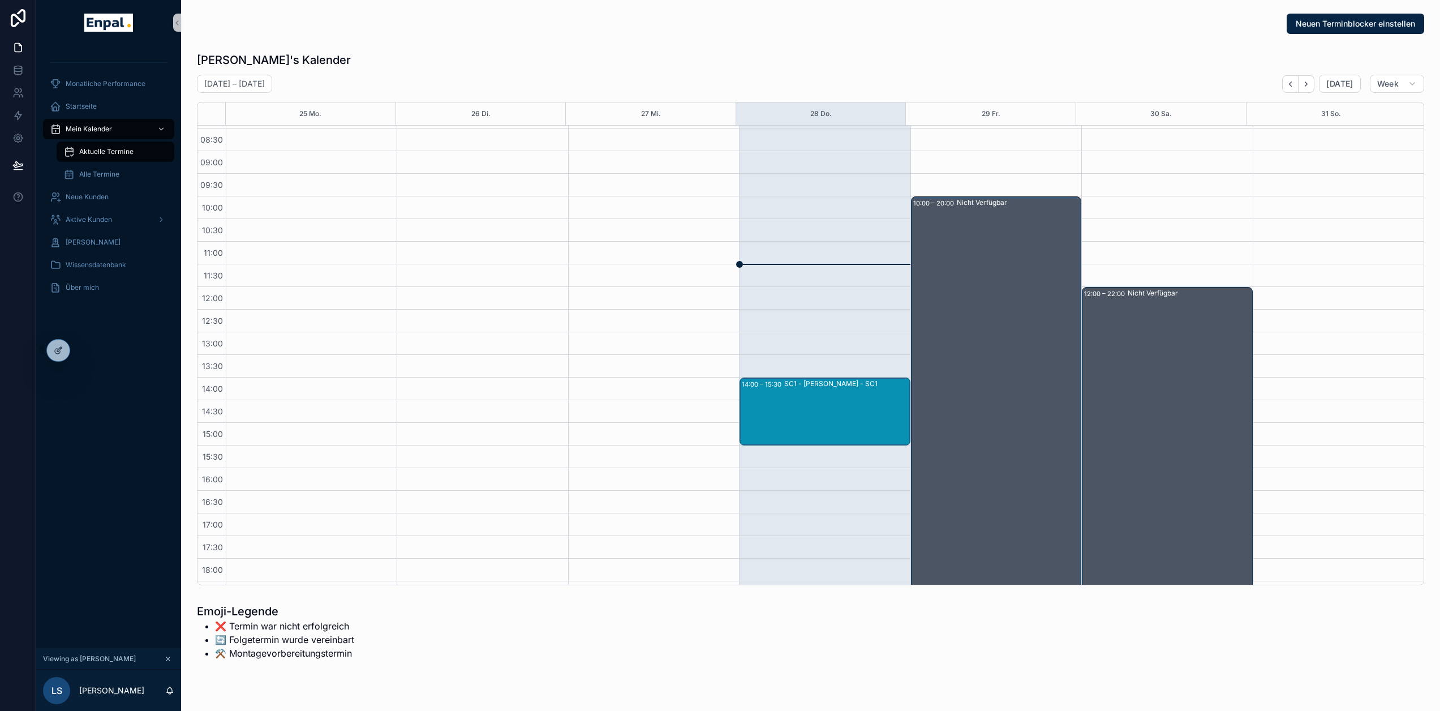
scroll to position [44, 0]
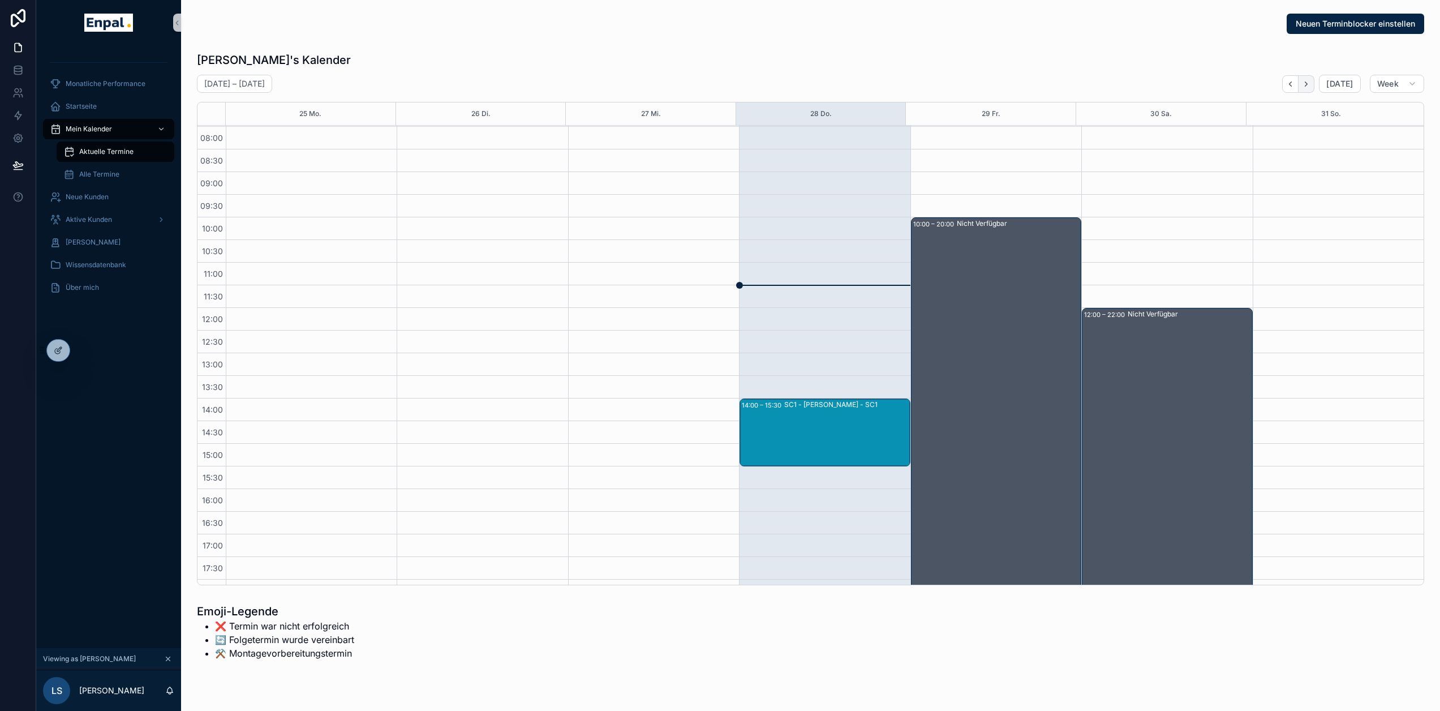
click at [1314, 81] on button "Next" at bounding box center [1307, 84] width 16 height 18
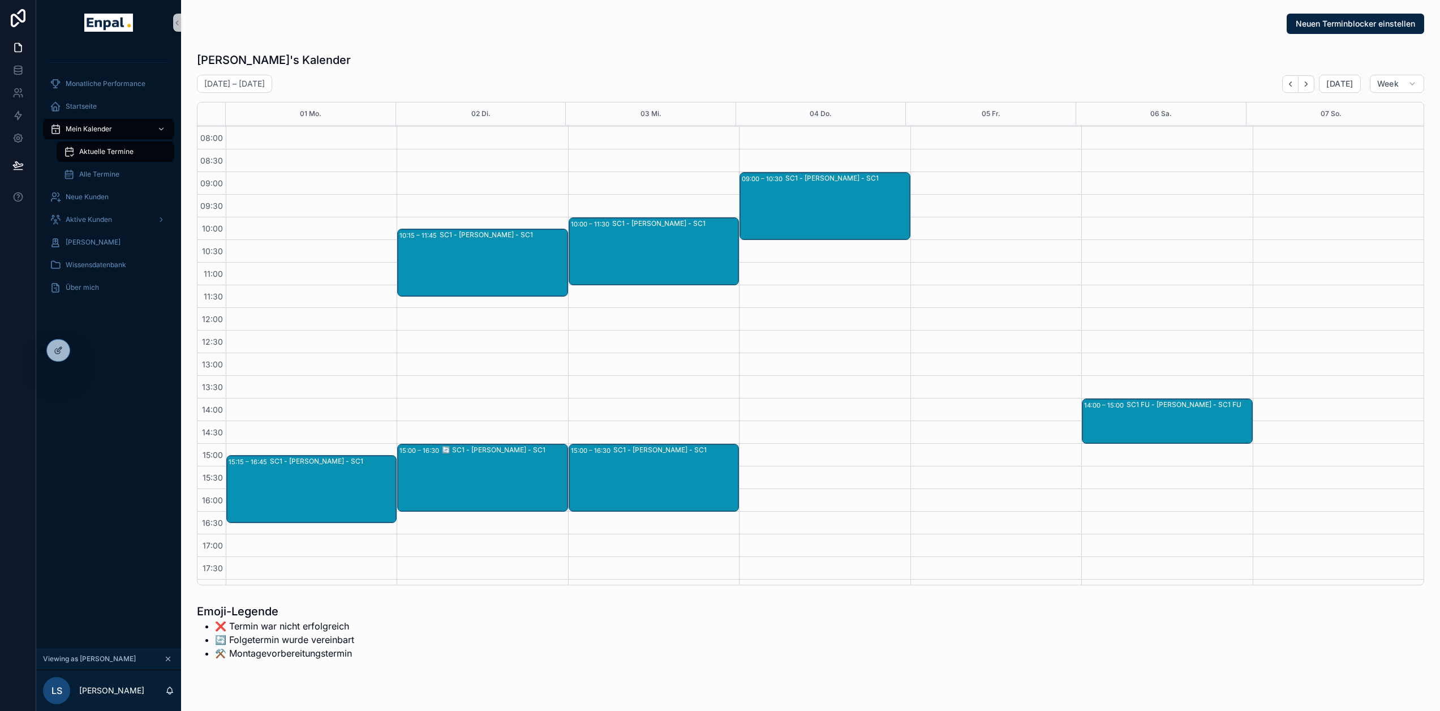
click at [833, 196] on div "SC1 - Anna Becker - SC1" at bounding box center [846, 206] width 123 height 66
click at [679, 472] on div "SC1 - David Seidel - SC1" at bounding box center [675, 478] width 124 height 66
click at [57, 345] on div at bounding box center [58, 350] width 23 height 22
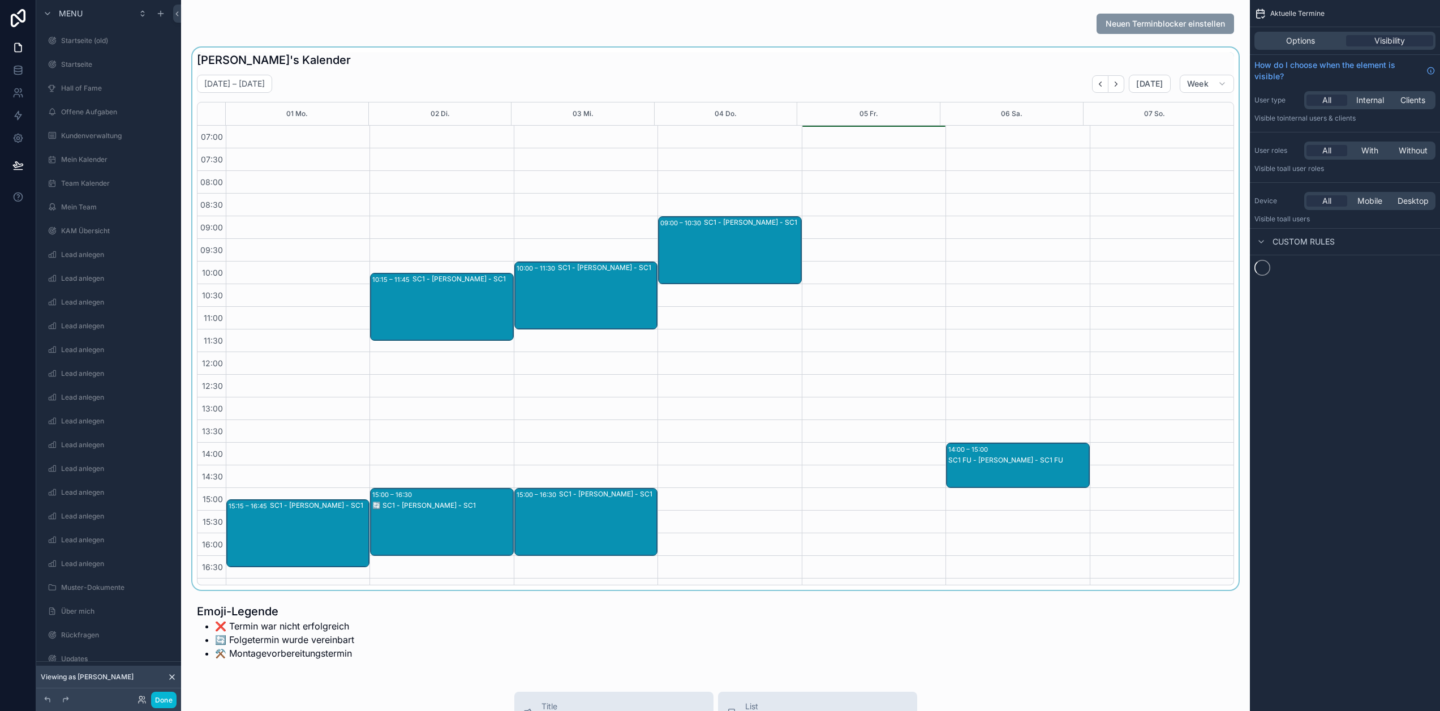
scroll to position [214, 0]
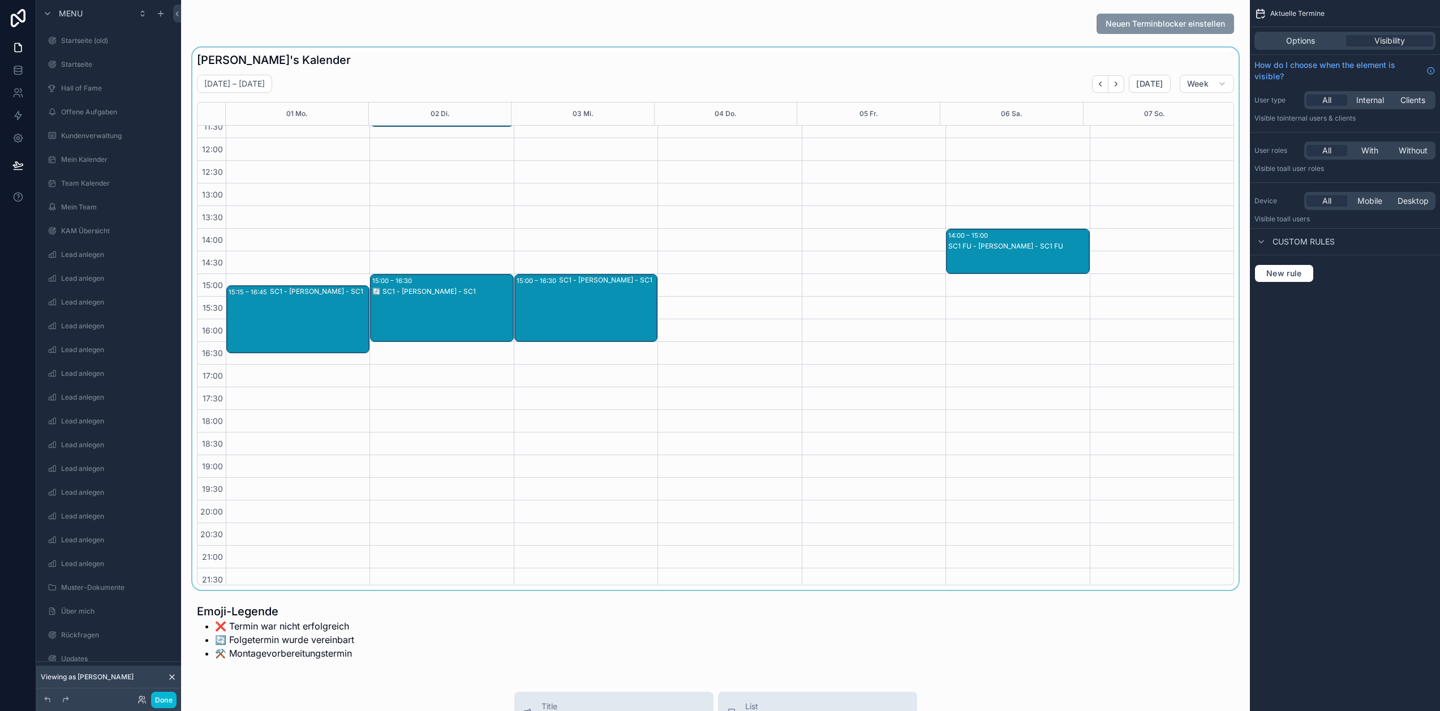
click at [608, 323] on div "scrollable content" at bounding box center [715, 319] width 1051 height 542
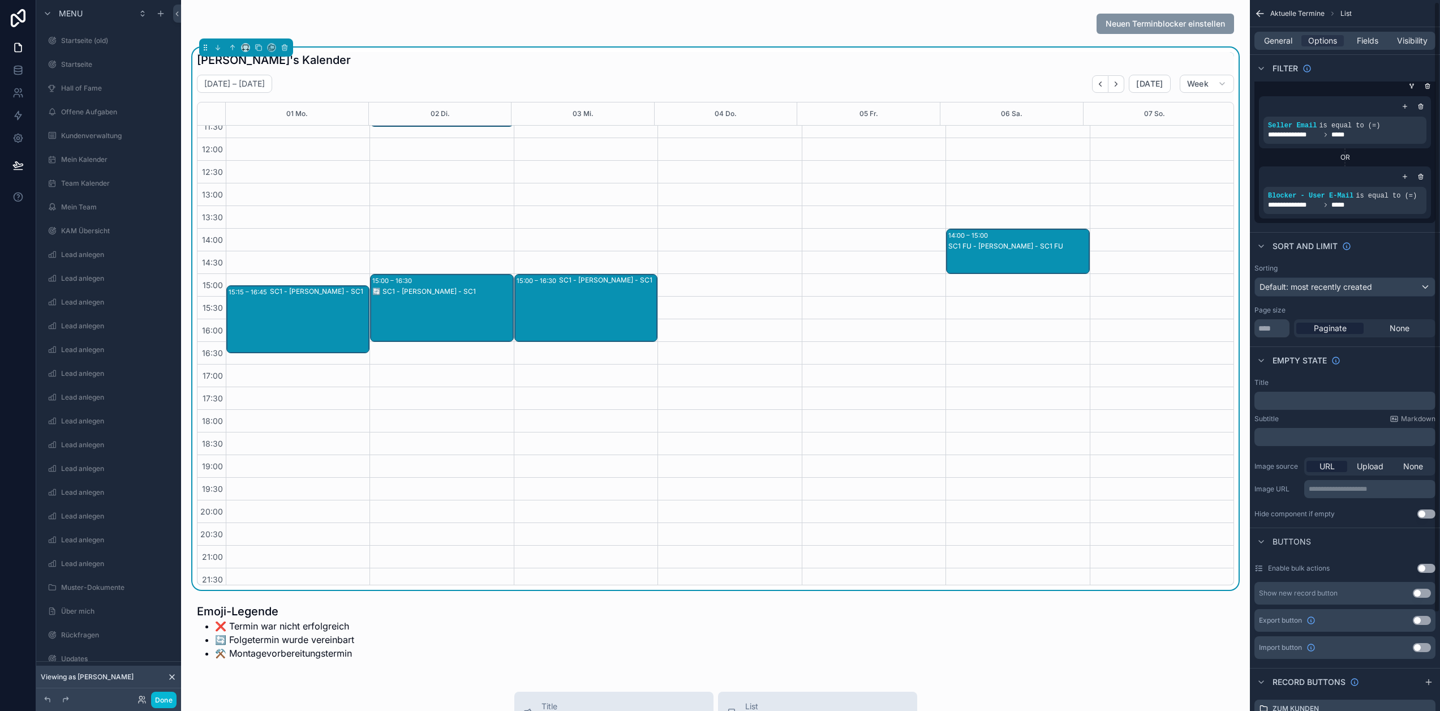
scroll to position [0, 0]
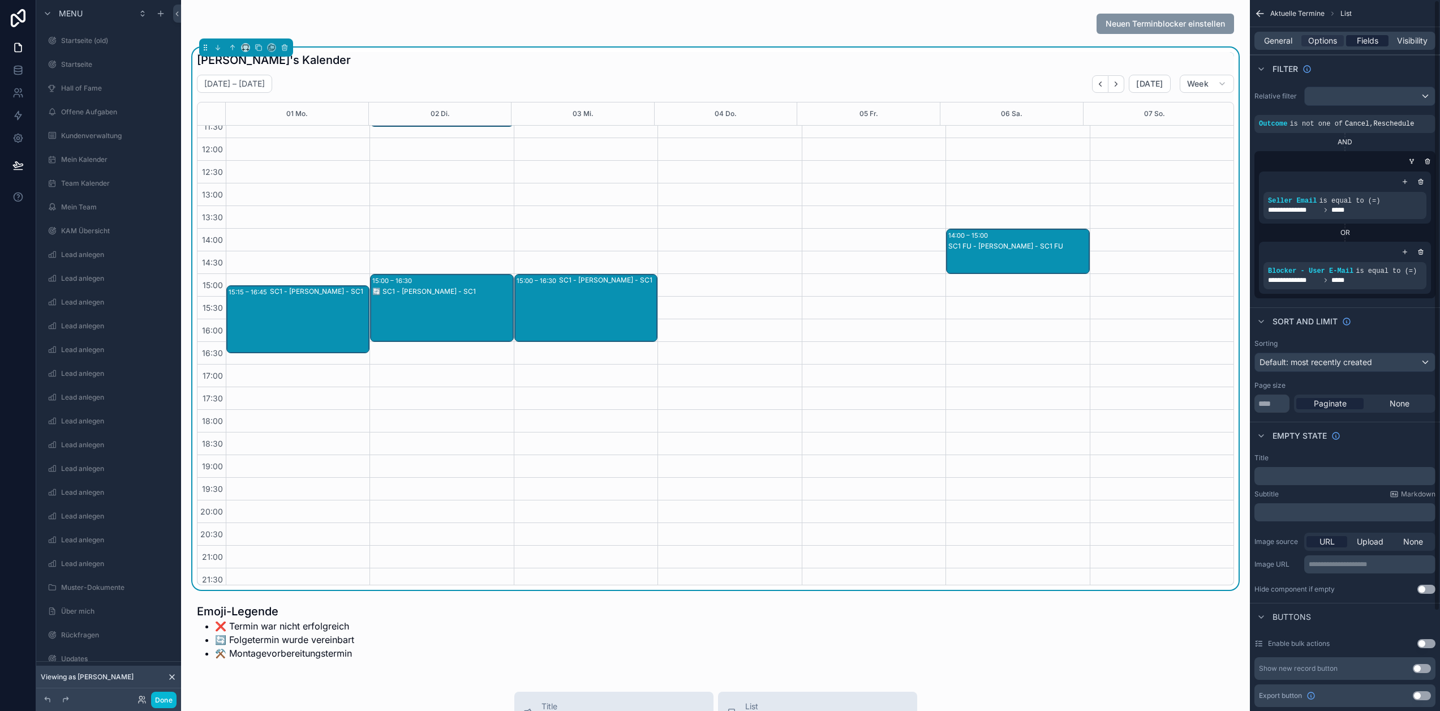
click at [1378, 37] on span "Fields" at bounding box center [1368, 40] width 22 height 11
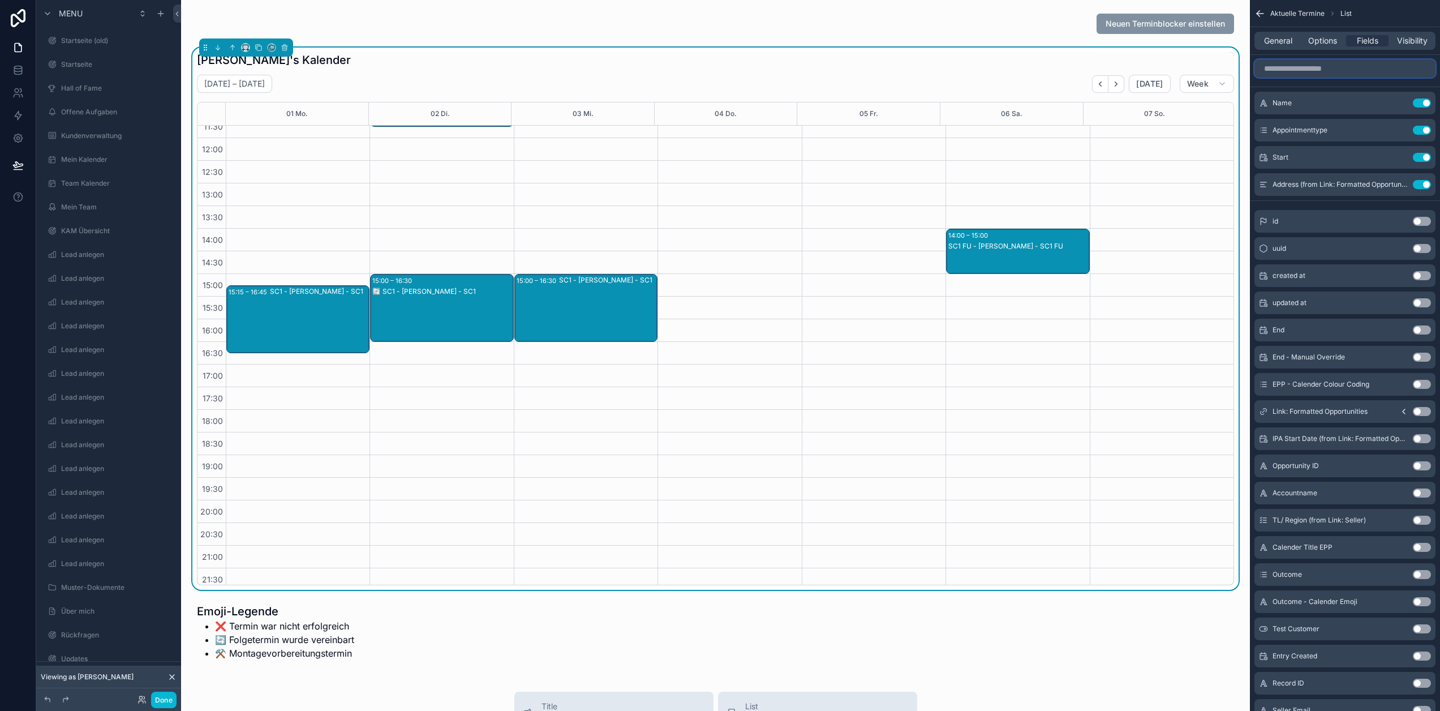
click at [1334, 70] on input "scrollable content" at bounding box center [1344, 68] width 181 height 18
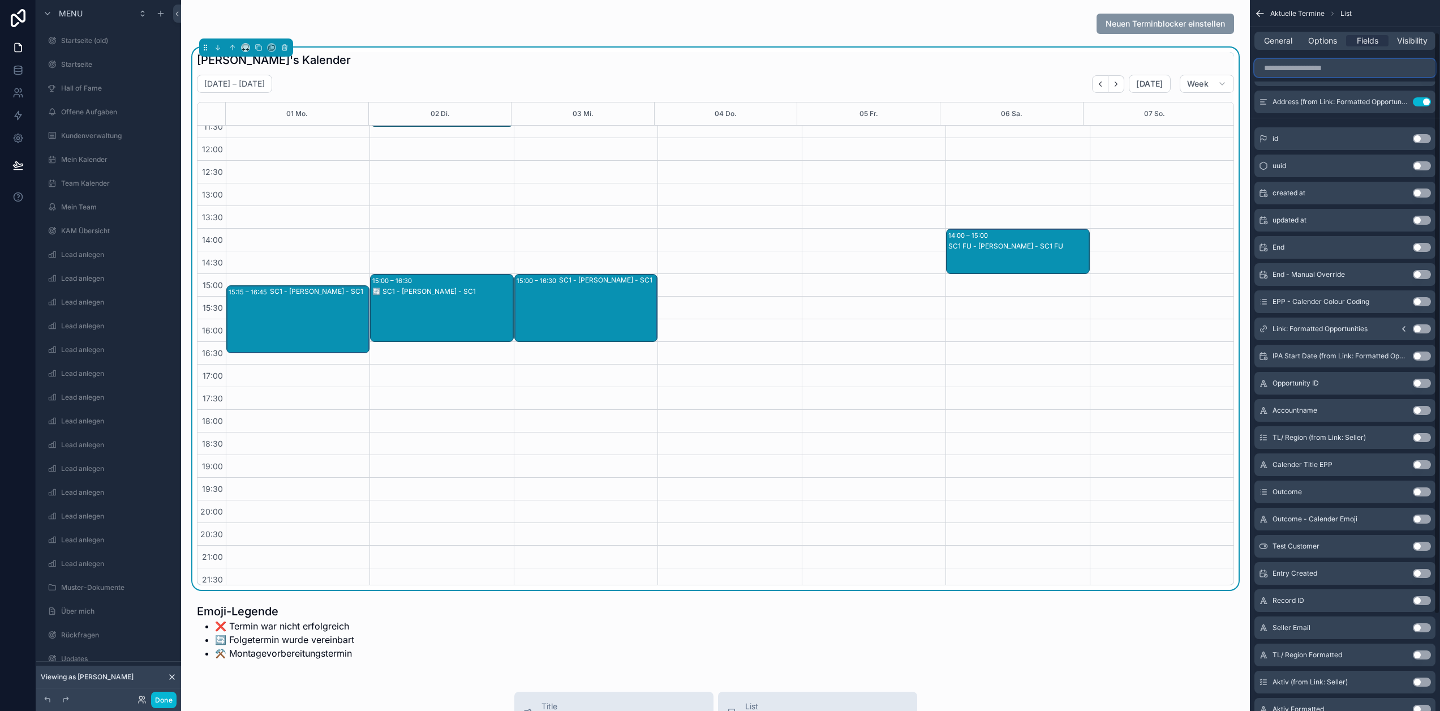
scroll to position [170, 0]
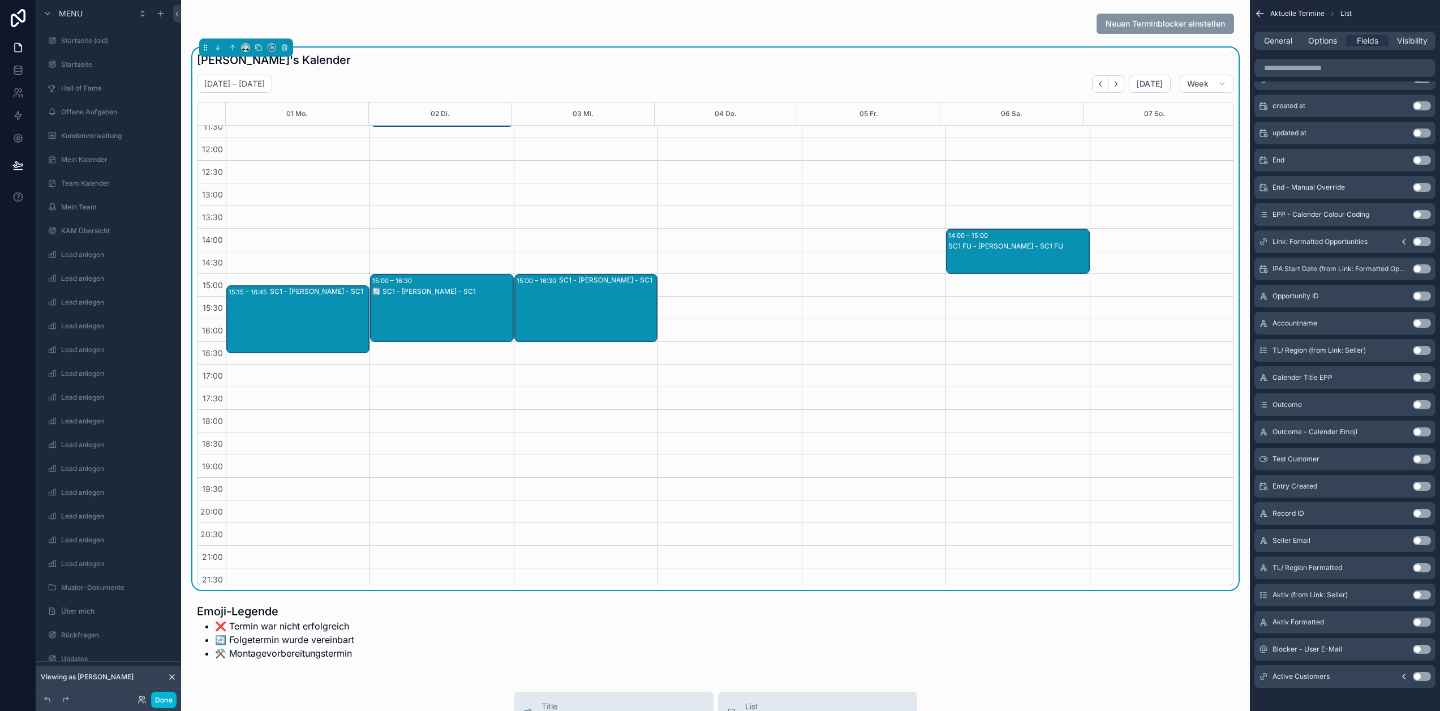
click at [1405, 678] on icon "scrollable content" at bounding box center [1404, 676] width 2 height 5
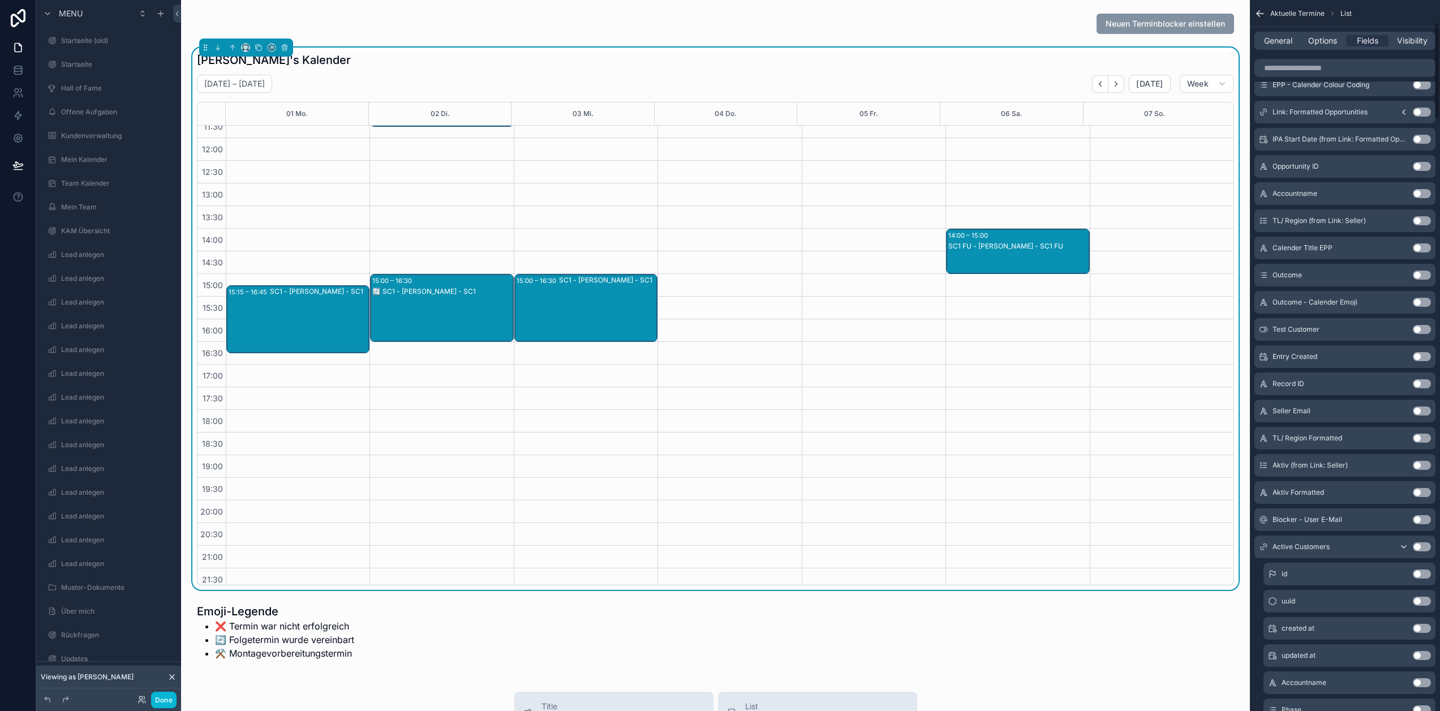
scroll to position [396, 0]
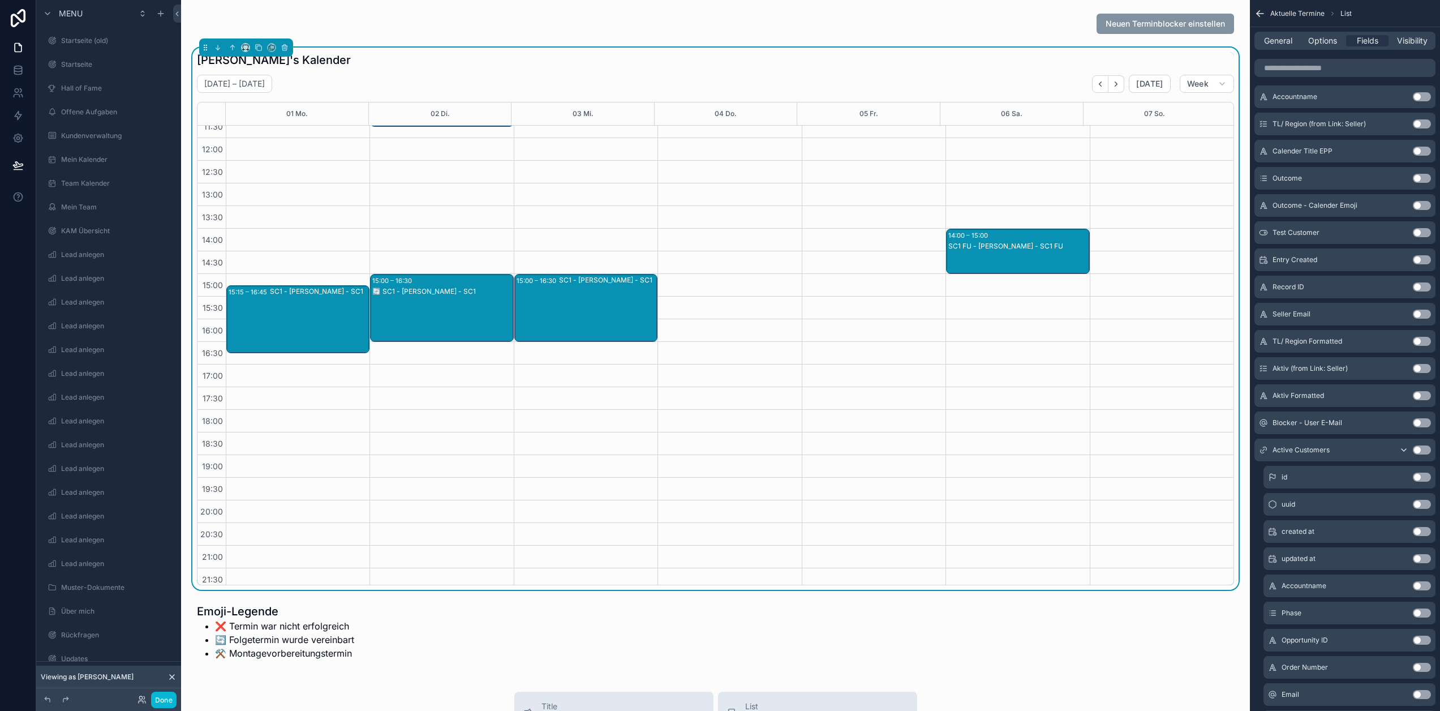
click at [1430, 449] on button "Use setting" at bounding box center [1422, 449] width 18 height 9
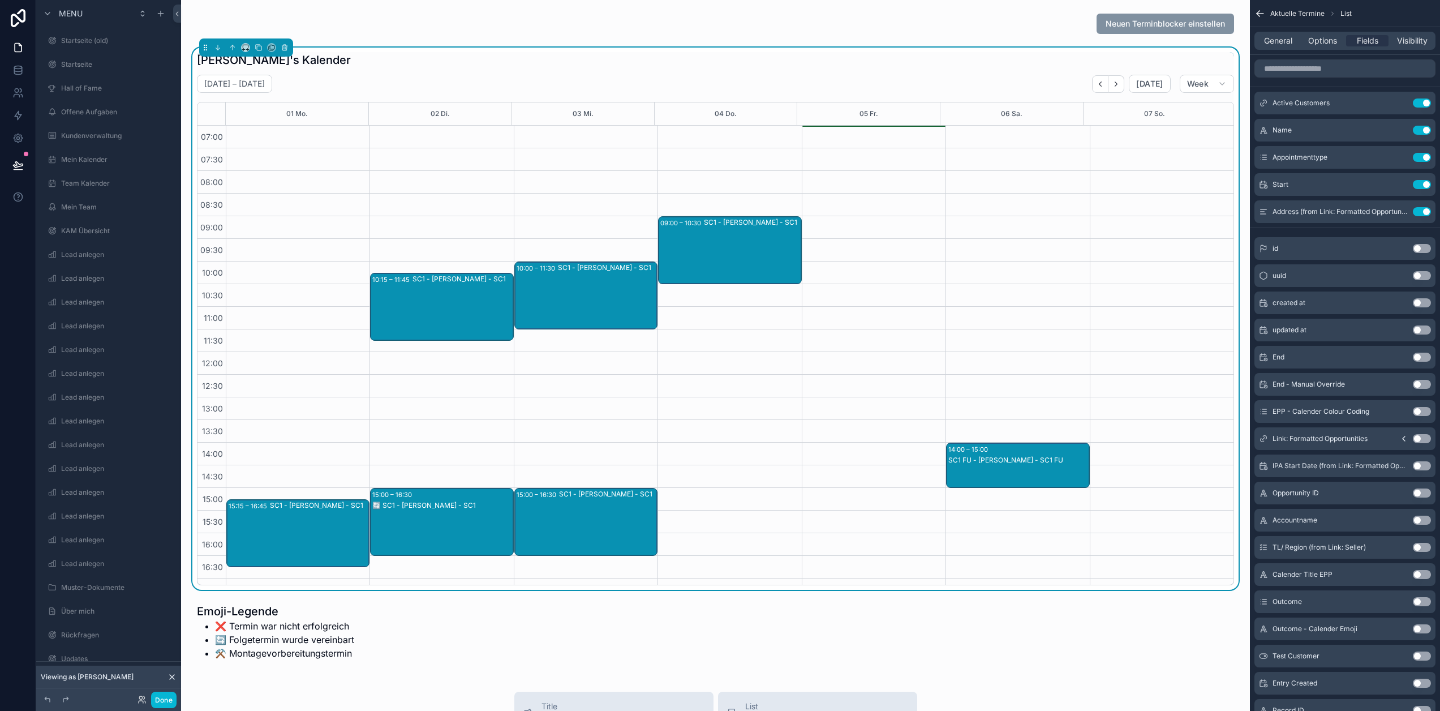
scroll to position [214, 0]
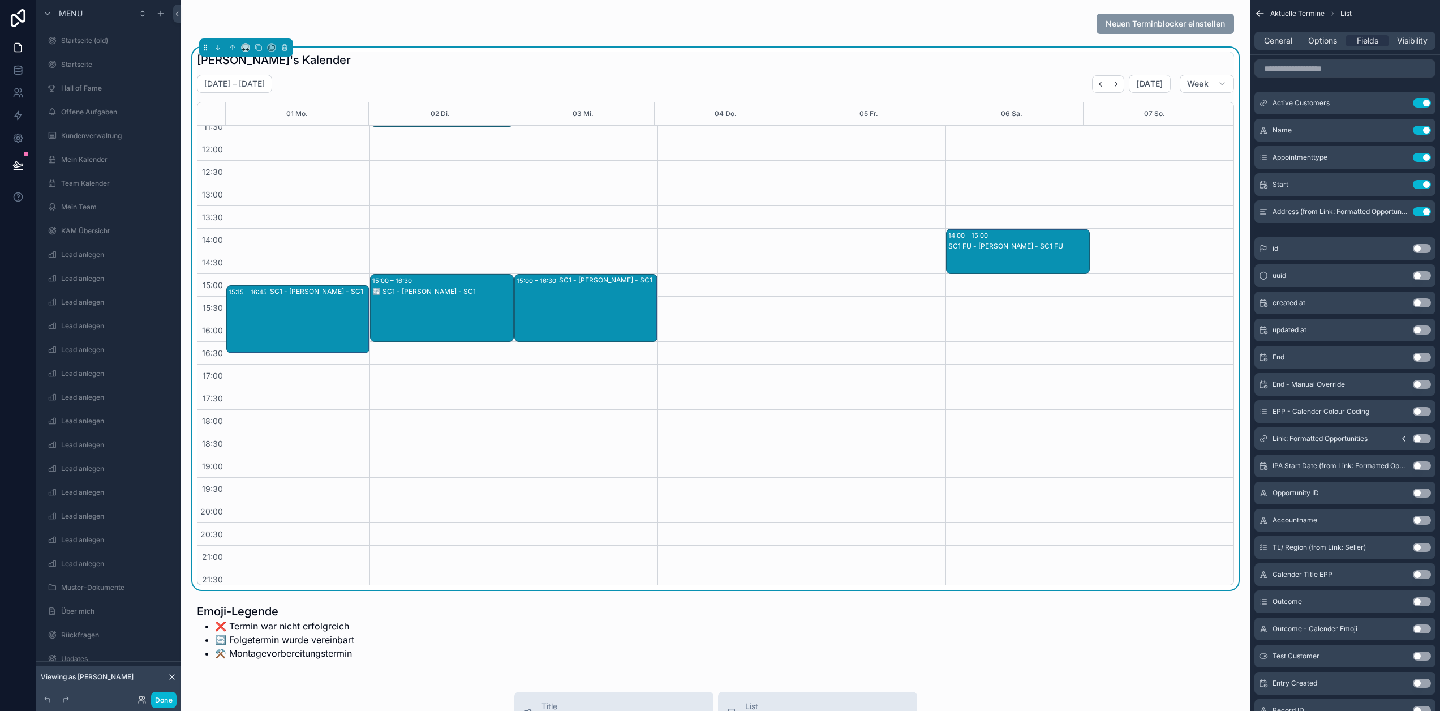
click at [561, 290] on div "SC1 - David Seidel - SC1" at bounding box center [607, 308] width 97 height 66
click at [1403, 104] on icon "scrollable content" at bounding box center [1400, 102] width 5 height 5
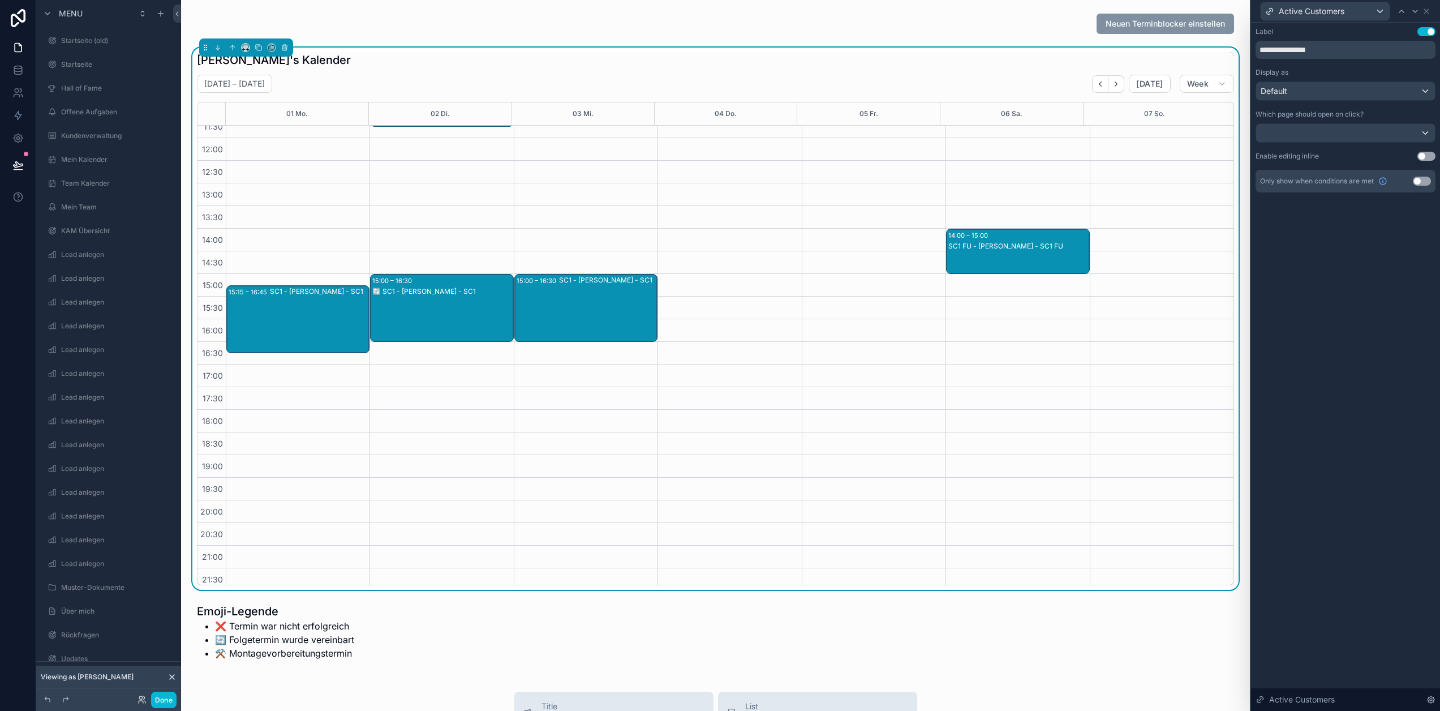
click at [586, 302] on div "SC1 - David Seidel - SC1" at bounding box center [607, 308] width 97 height 66
click at [1431, 14] on icon at bounding box center [1426, 11] width 9 height 9
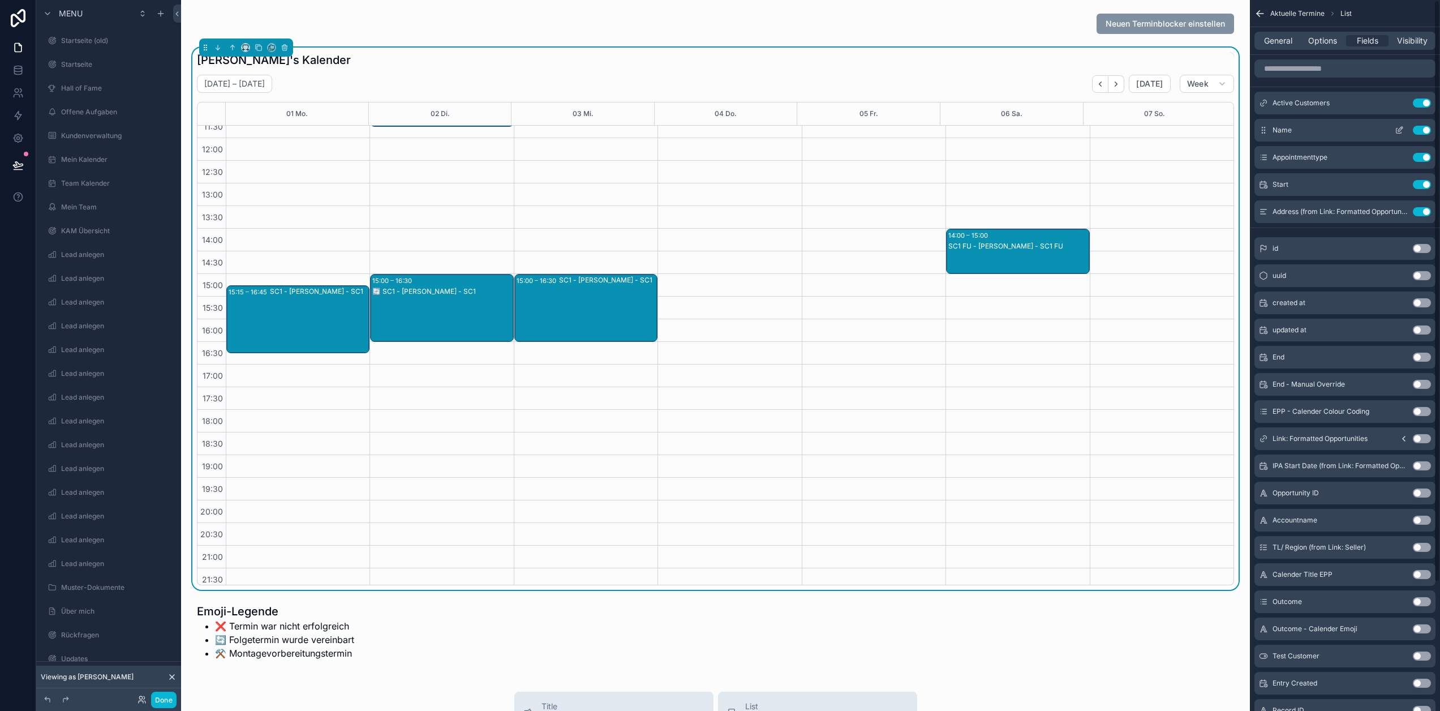
click at [1425, 129] on button "Use setting" at bounding box center [1422, 130] width 18 height 9
click at [1404, 101] on icon "scrollable content" at bounding box center [1399, 102] width 9 height 9
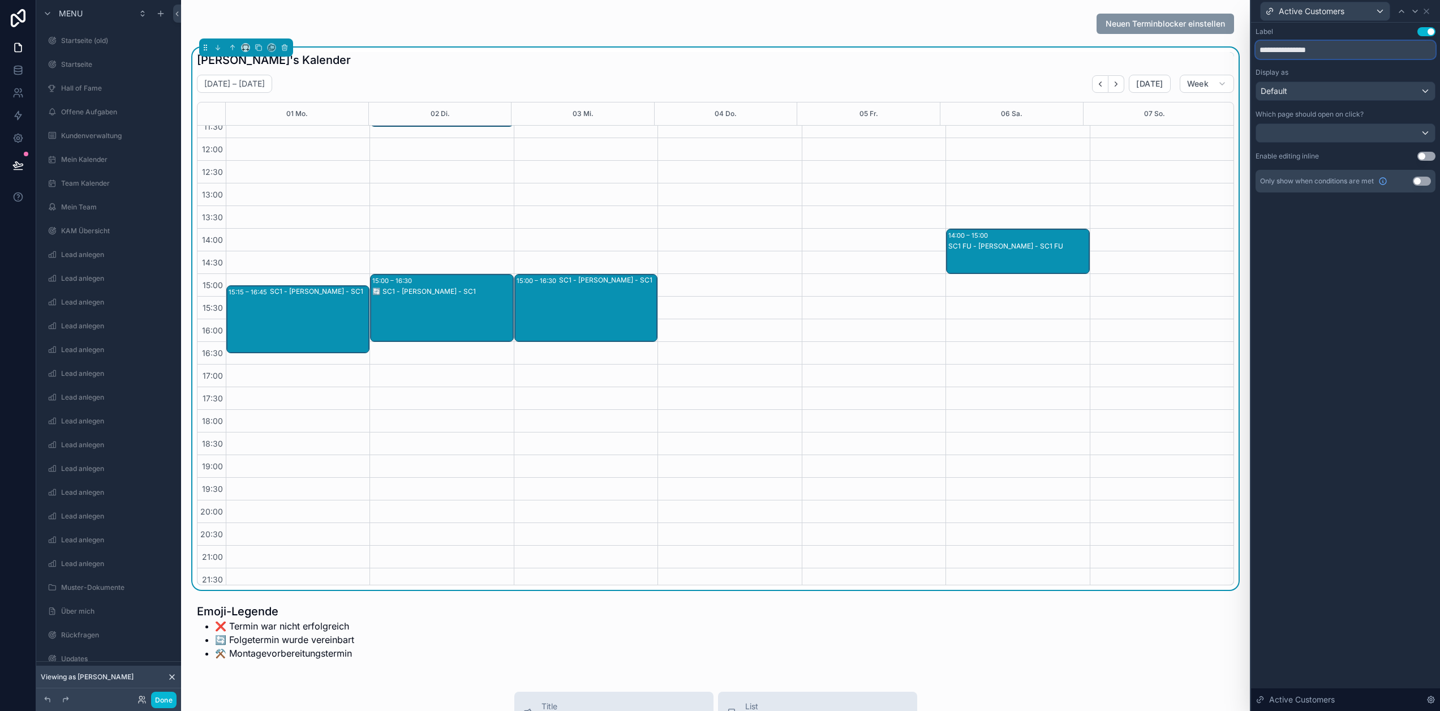
click at [1376, 50] on input "**********" at bounding box center [1346, 50] width 180 height 18
type input "**********"
click at [1429, 10] on icon at bounding box center [1426, 11] width 5 height 5
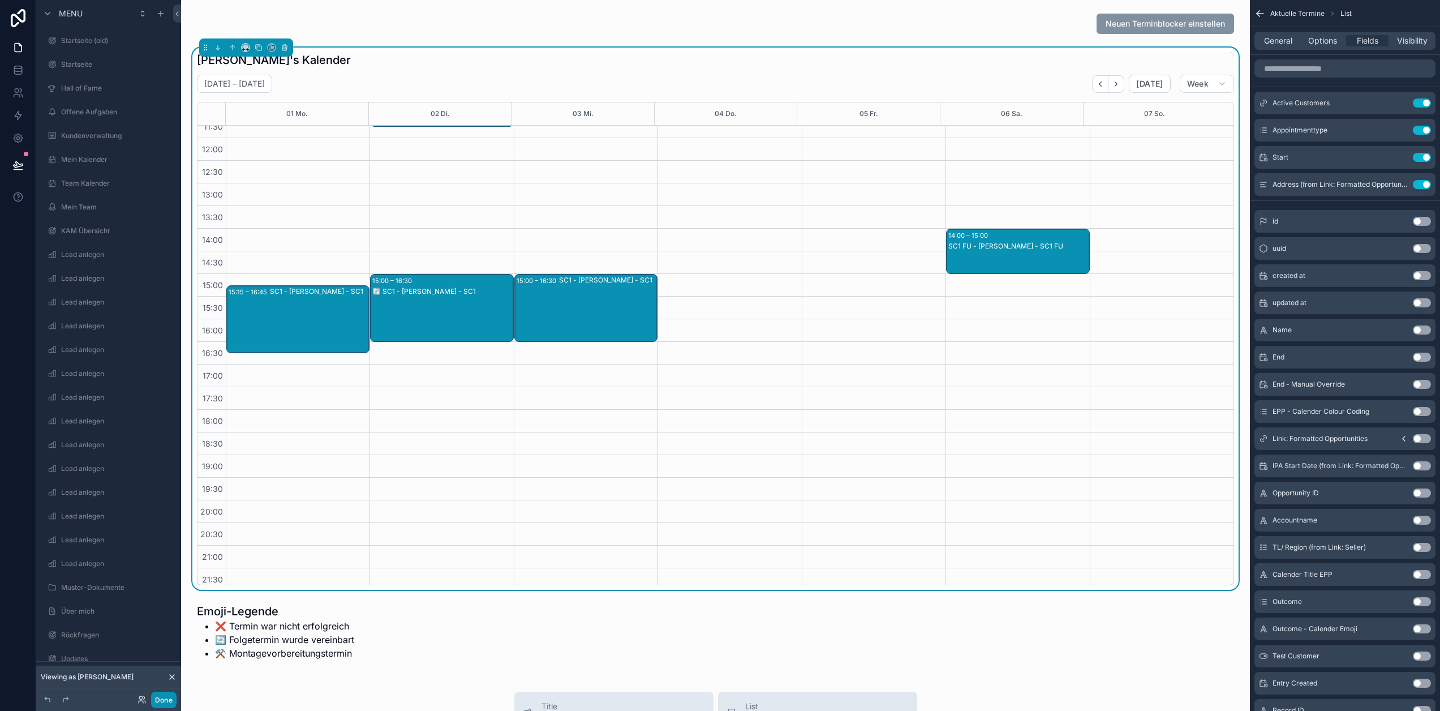
click at [164, 693] on button "Done" at bounding box center [163, 699] width 25 height 16
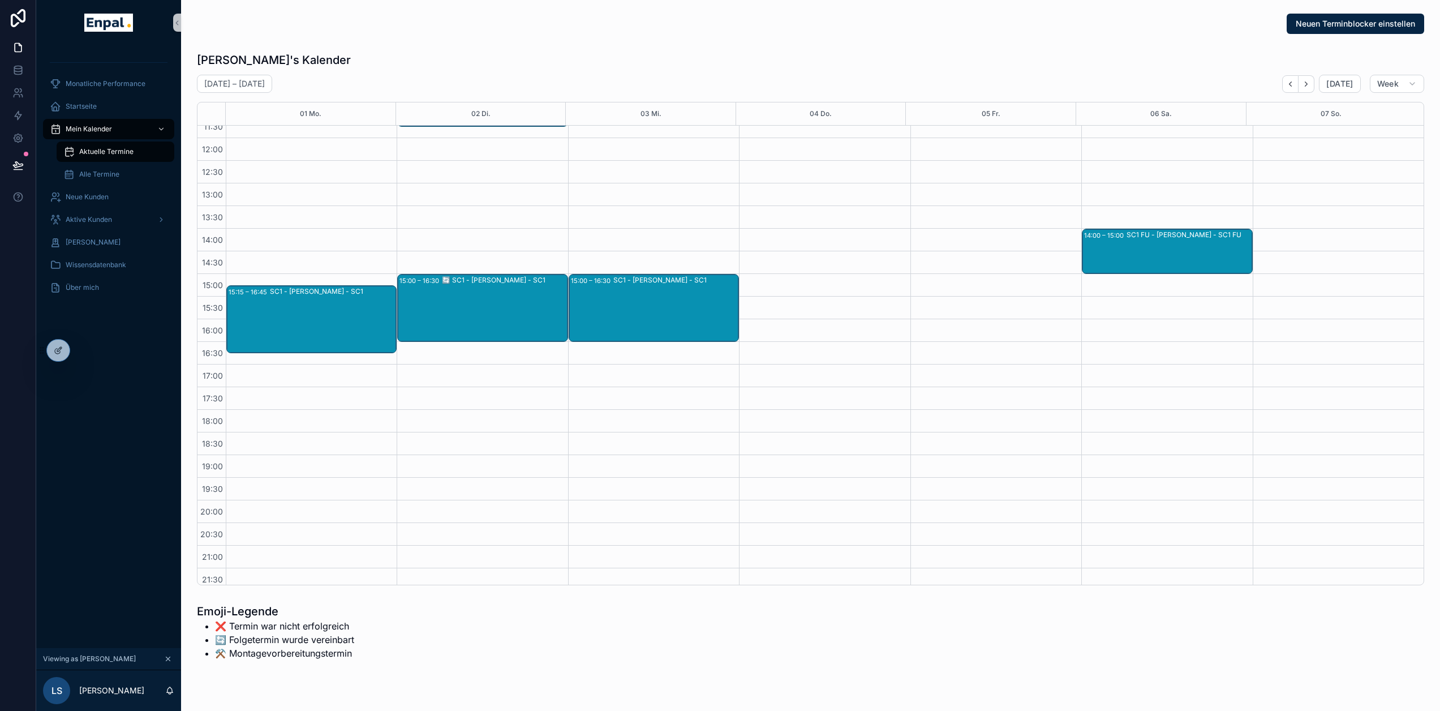
click at [635, 290] on div "SC1 - David Seidel - SC1" at bounding box center [675, 308] width 124 height 66
click at [775, 296] on span "David Seidel" at bounding box center [774, 295] width 55 height 9
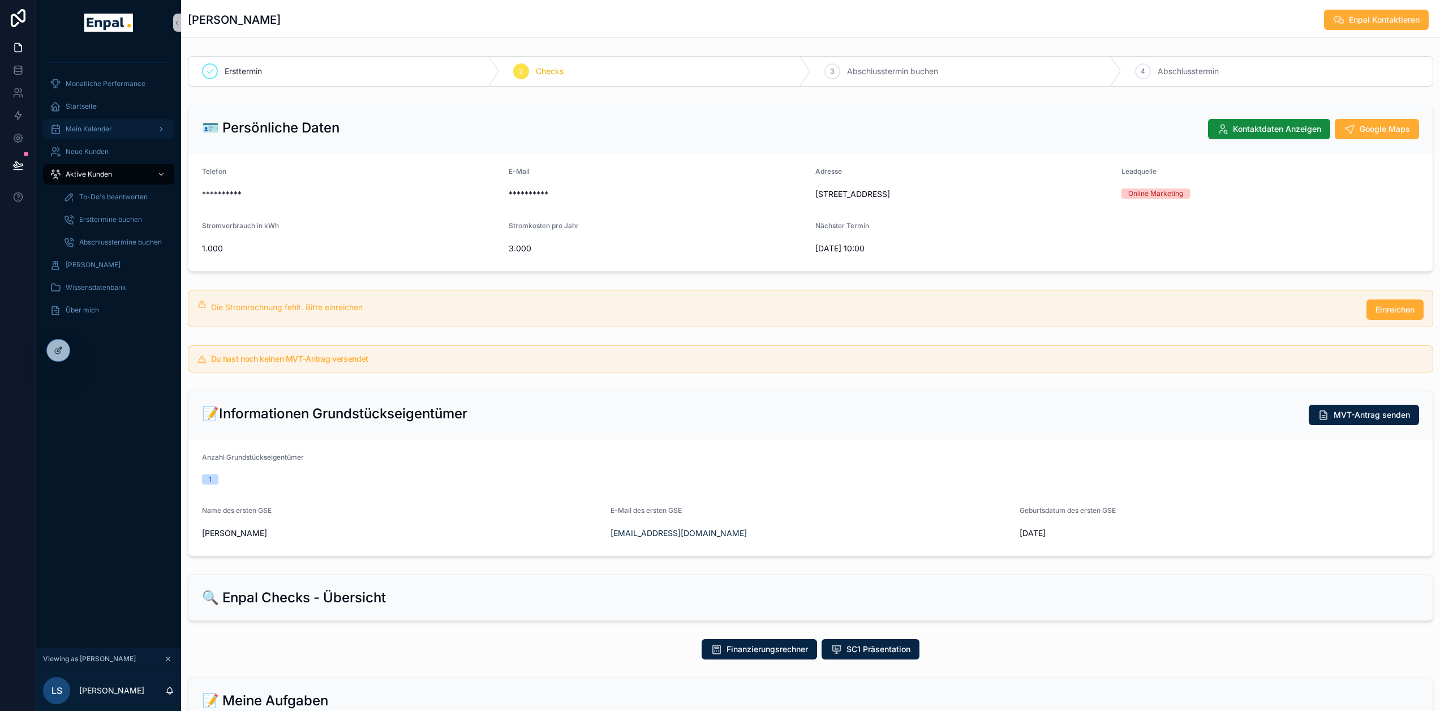
click at [102, 123] on div "Mein Kalender" at bounding box center [109, 129] width 118 height 18
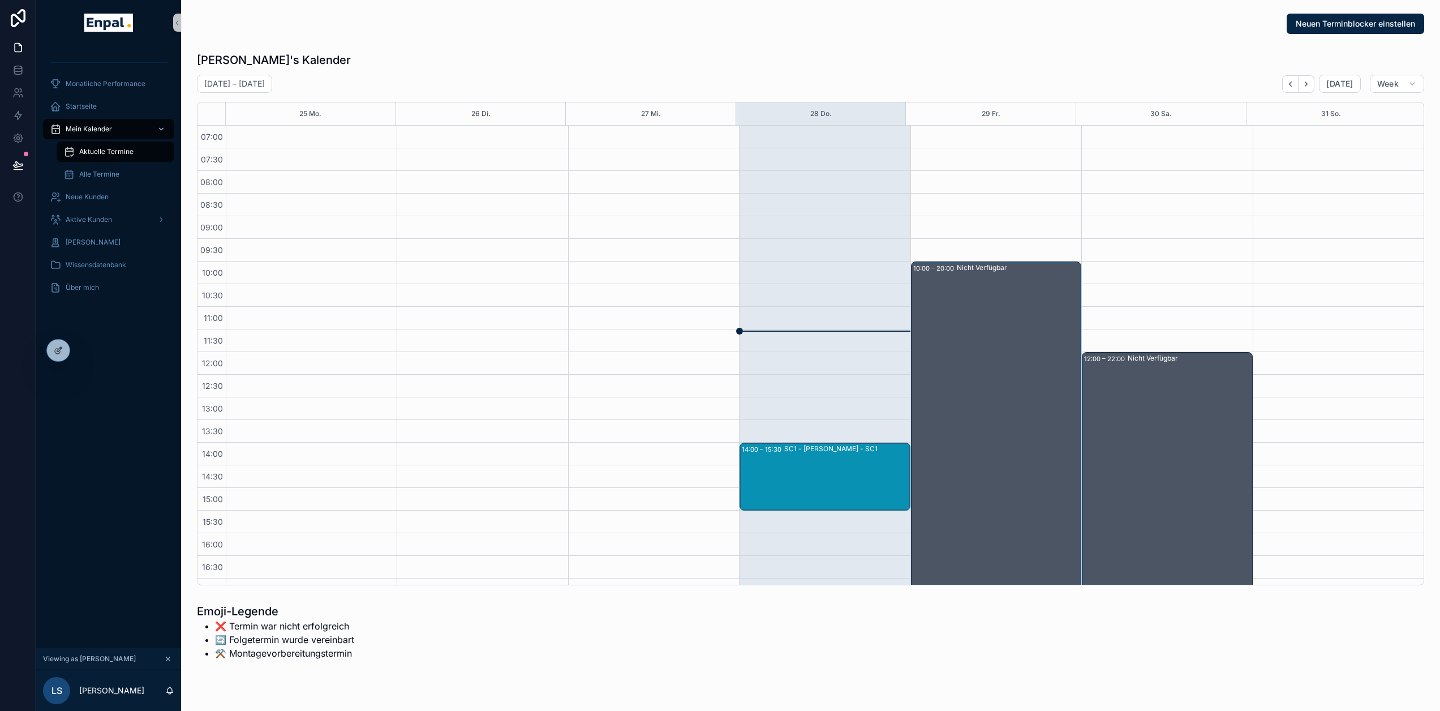
scroll to position [214, 0]
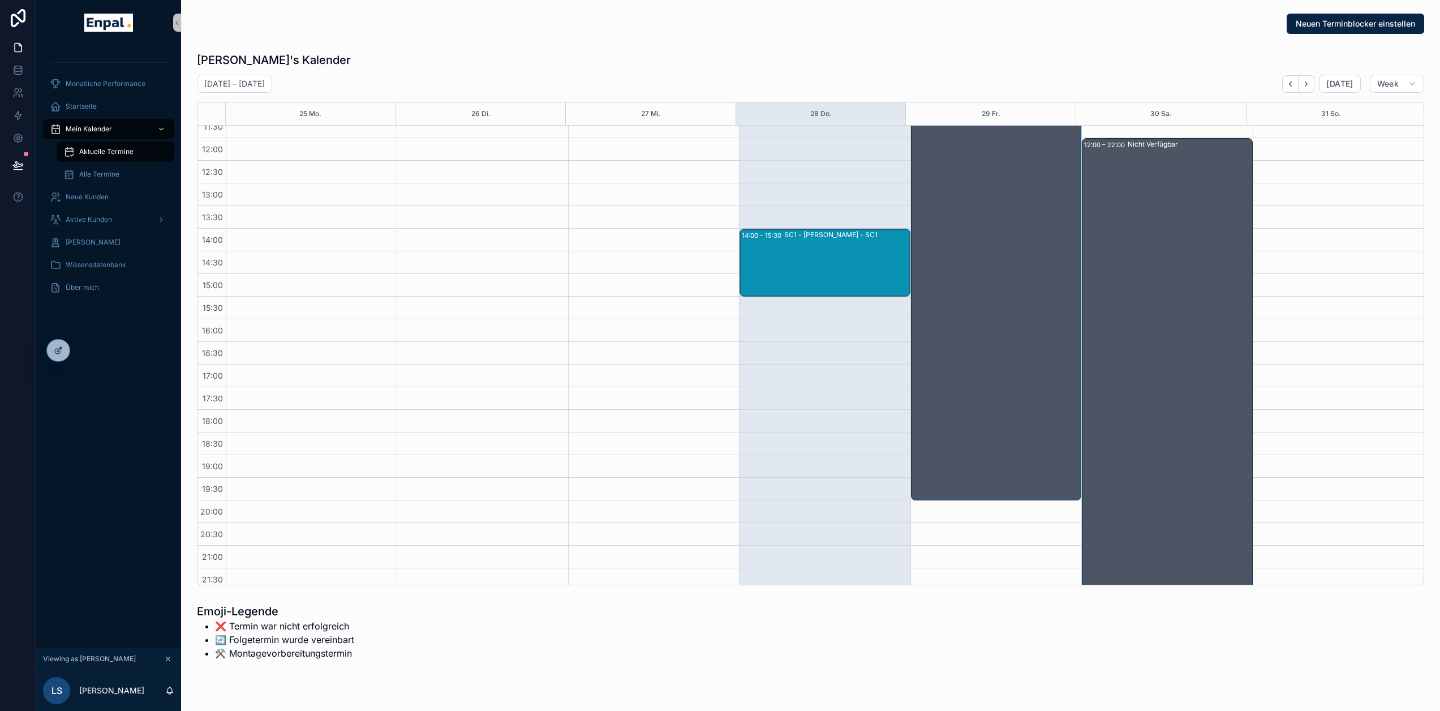
click at [849, 256] on div "SC1 - Katharina Vogel - SC1" at bounding box center [846, 263] width 124 height 66
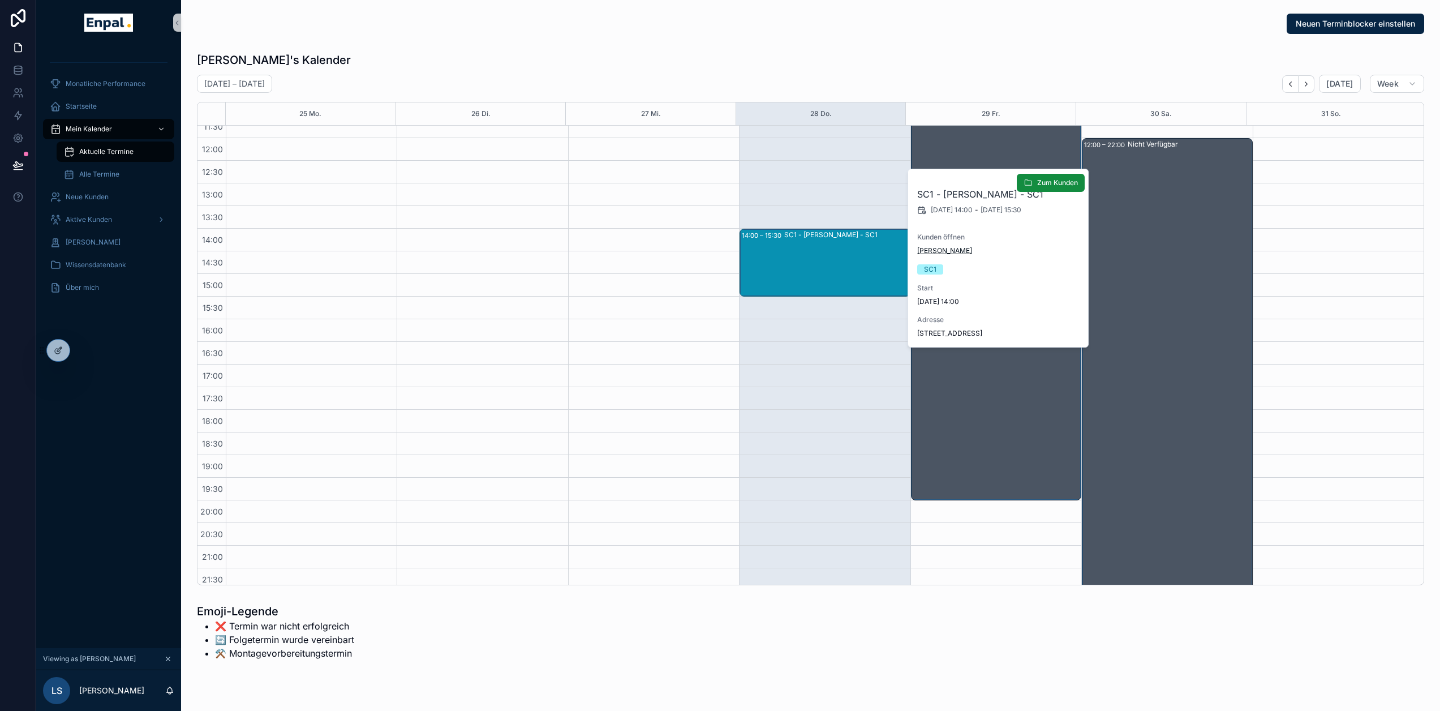
click at [943, 249] on span "Katharina Vogel" at bounding box center [944, 250] width 55 height 9
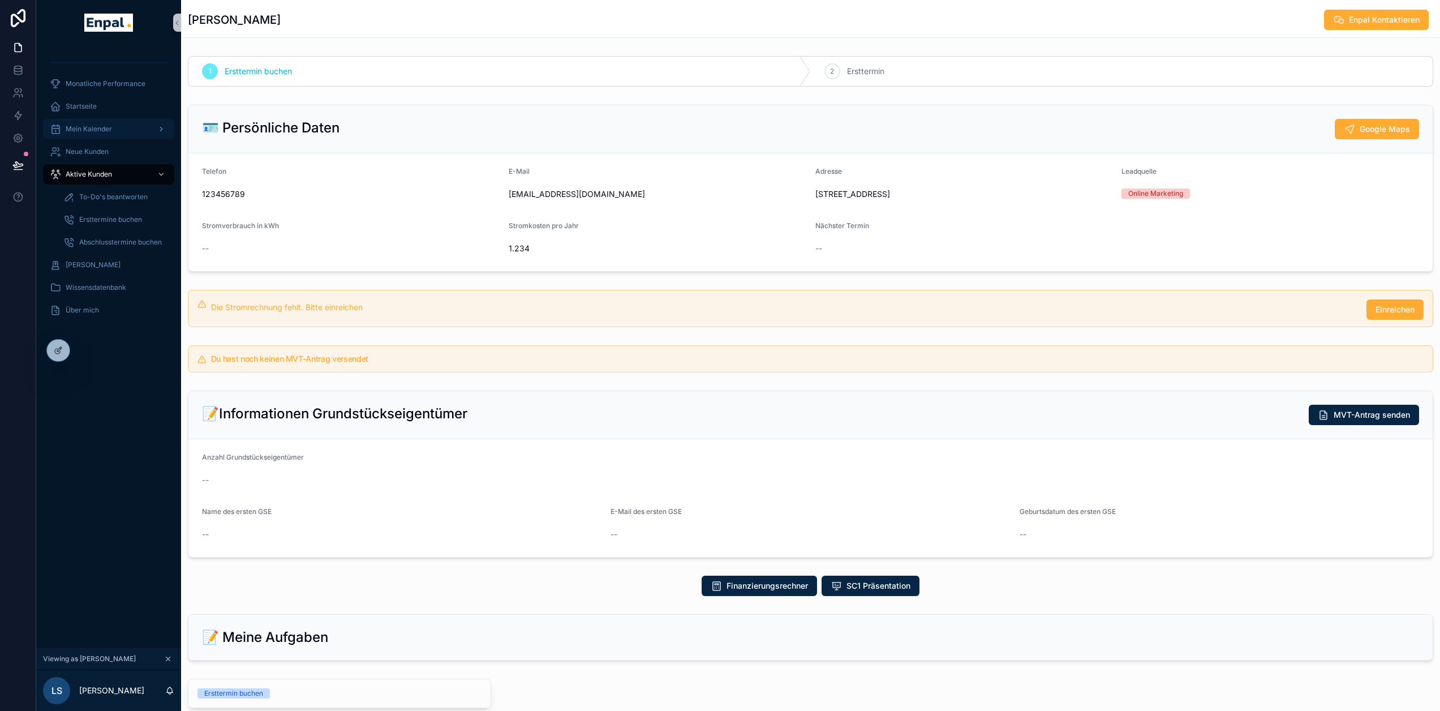
click at [106, 125] on span "Mein Kalender" at bounding box center [89, 128] width 46 height 9
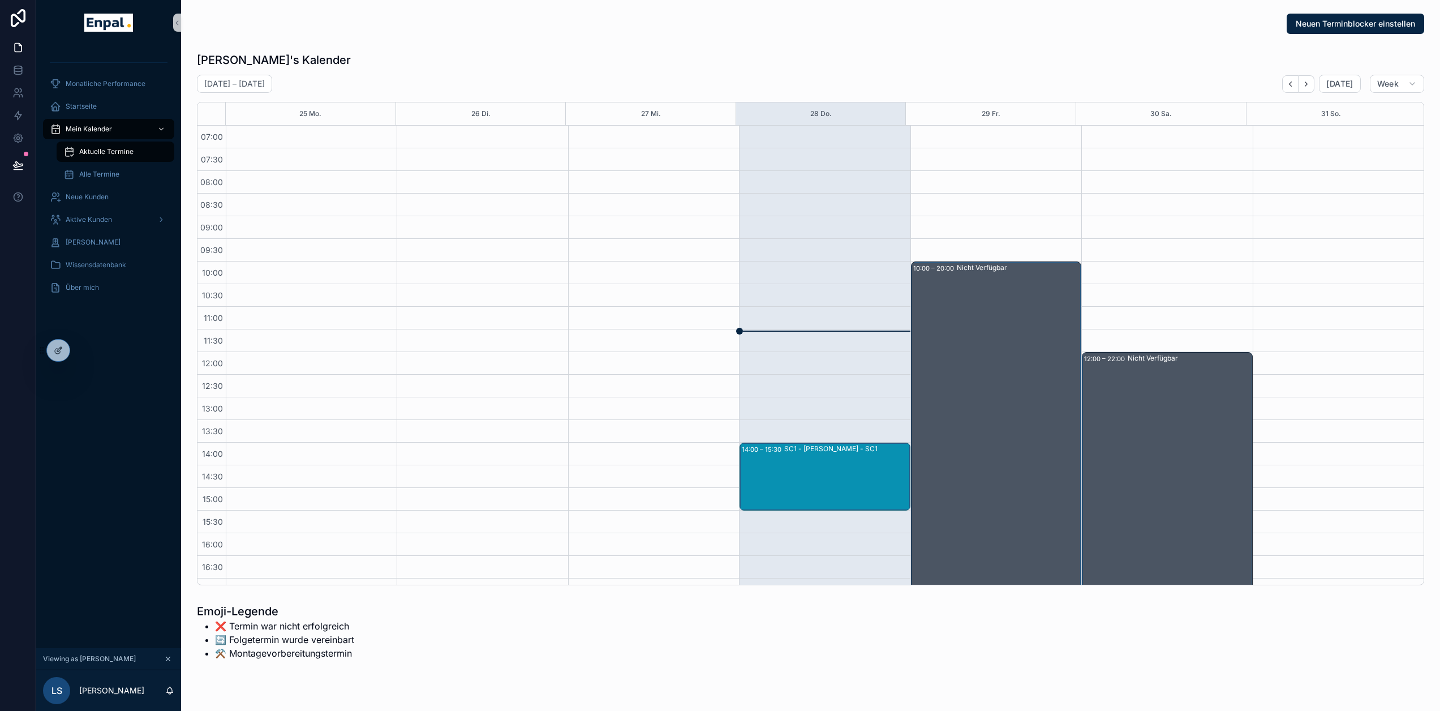
scroll to position [214, 0]
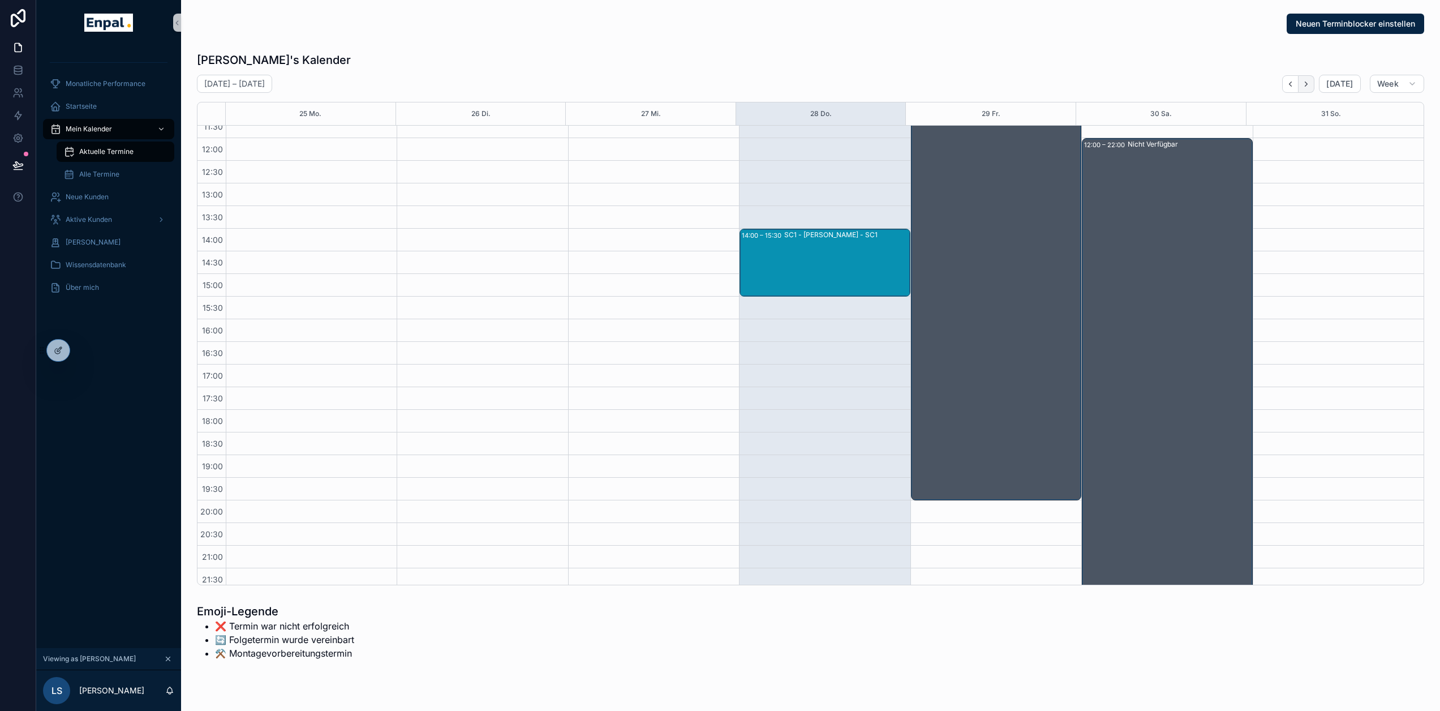
click at [1310, 78] on button "Next" at bounding box center [1307, 84] width 16 height 18
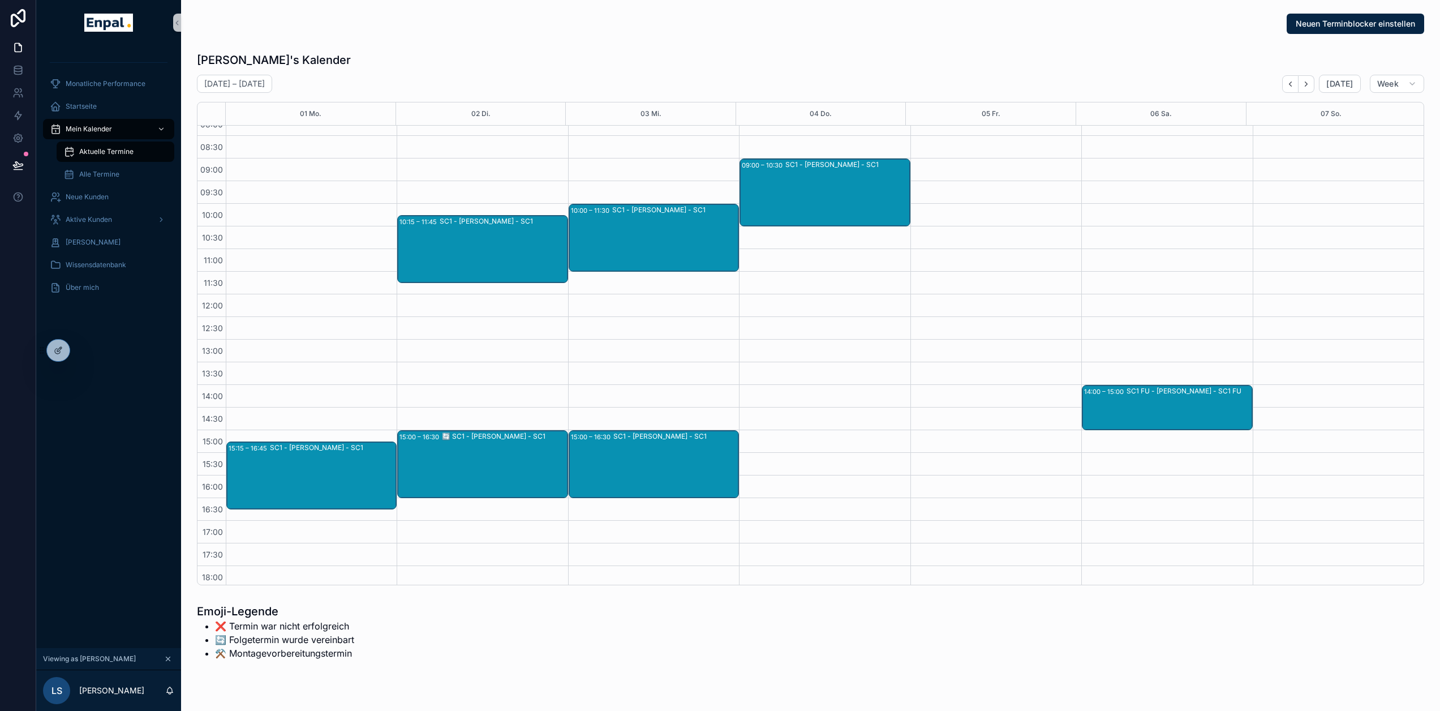
scroll to position [44, 0]
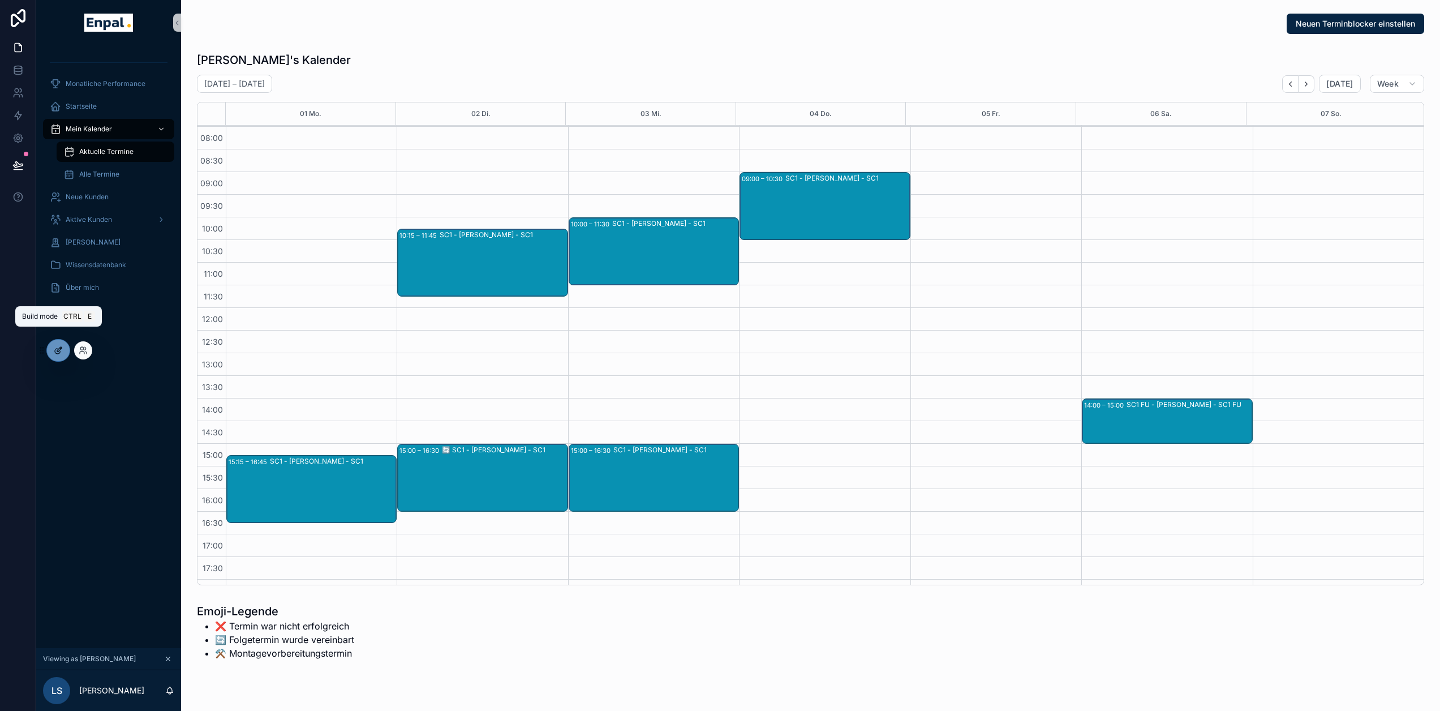
click at [61, 350] on icon at bounding box center [58, 350] width 9 height 9
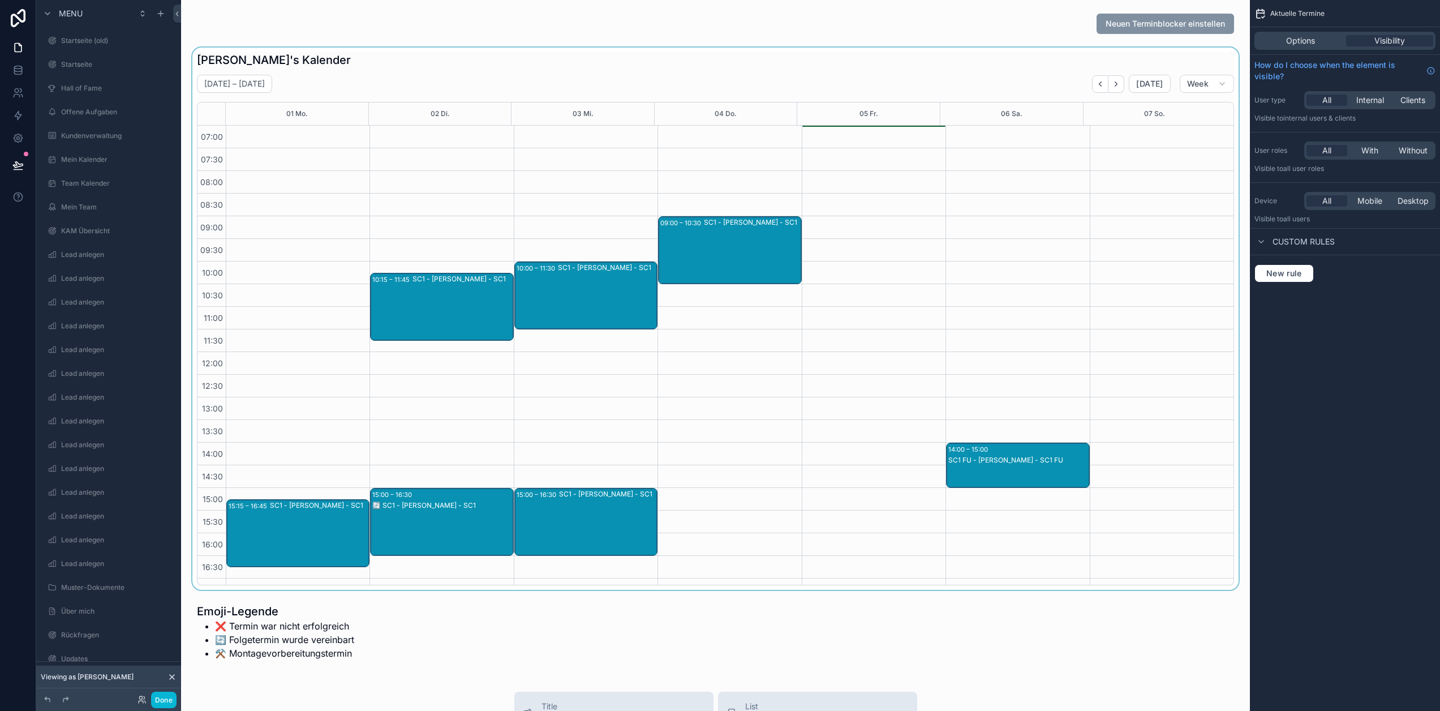
scroll to position [214, 0]
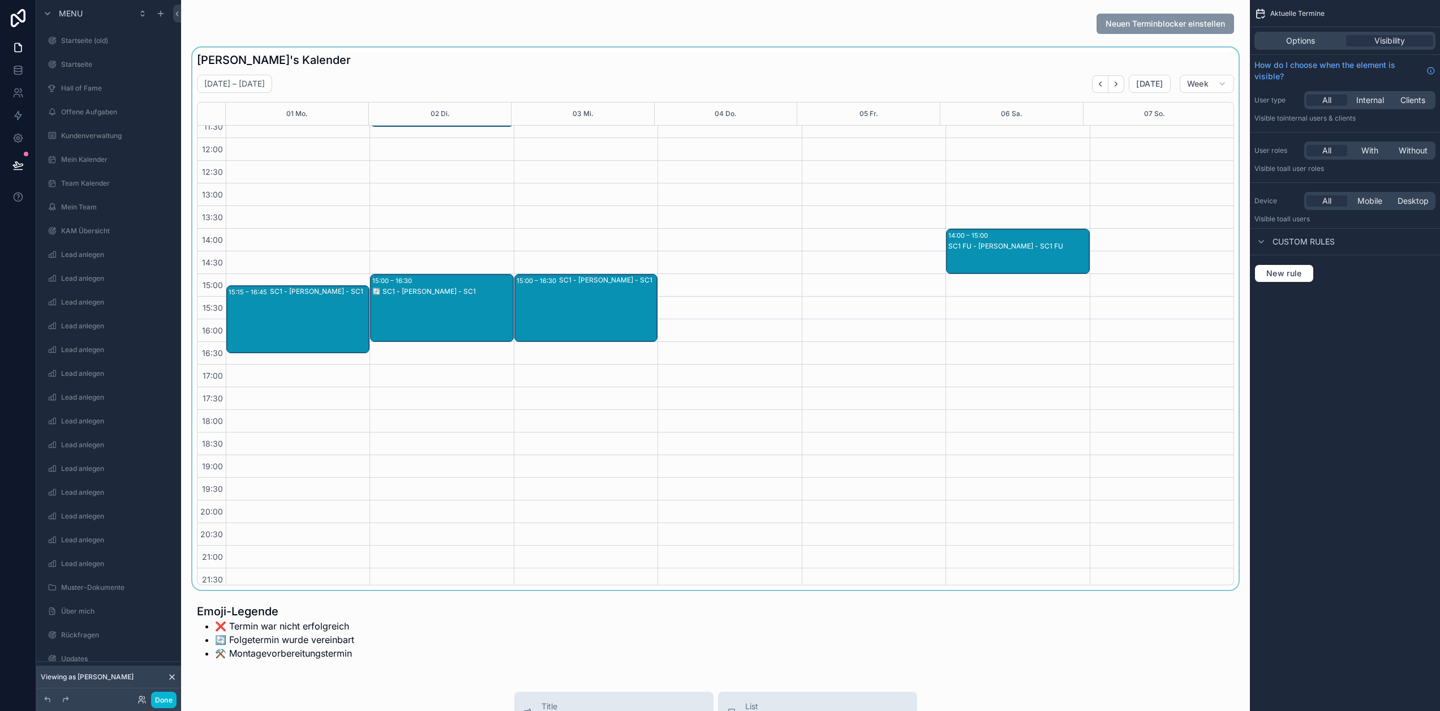
click at [746, 317] on div "scrollable content" at bounding box center [715, 319] width 1051 height 542
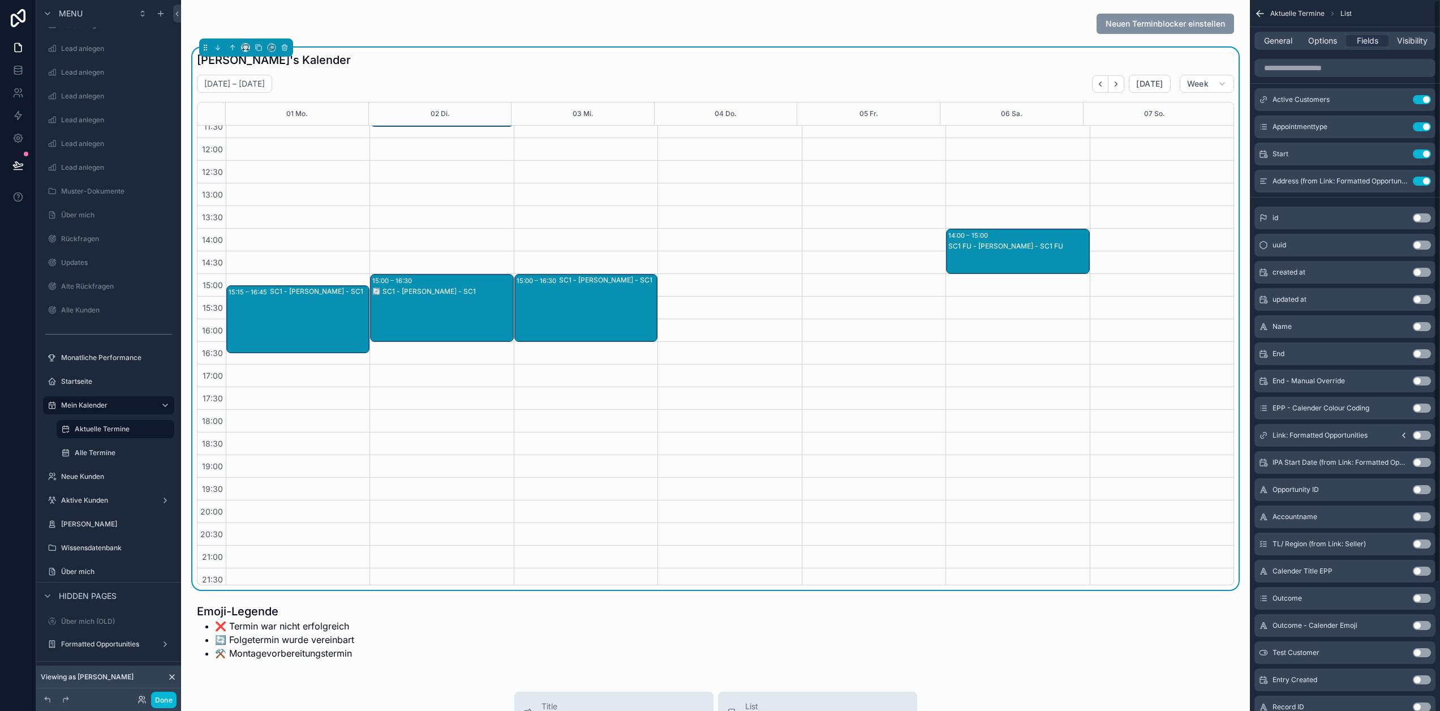
scroll to position [0, 0]
click at [606, 315] on div "SC1 - David Seidel - SC1" at bounding box center [607, 308] width 97 height 66
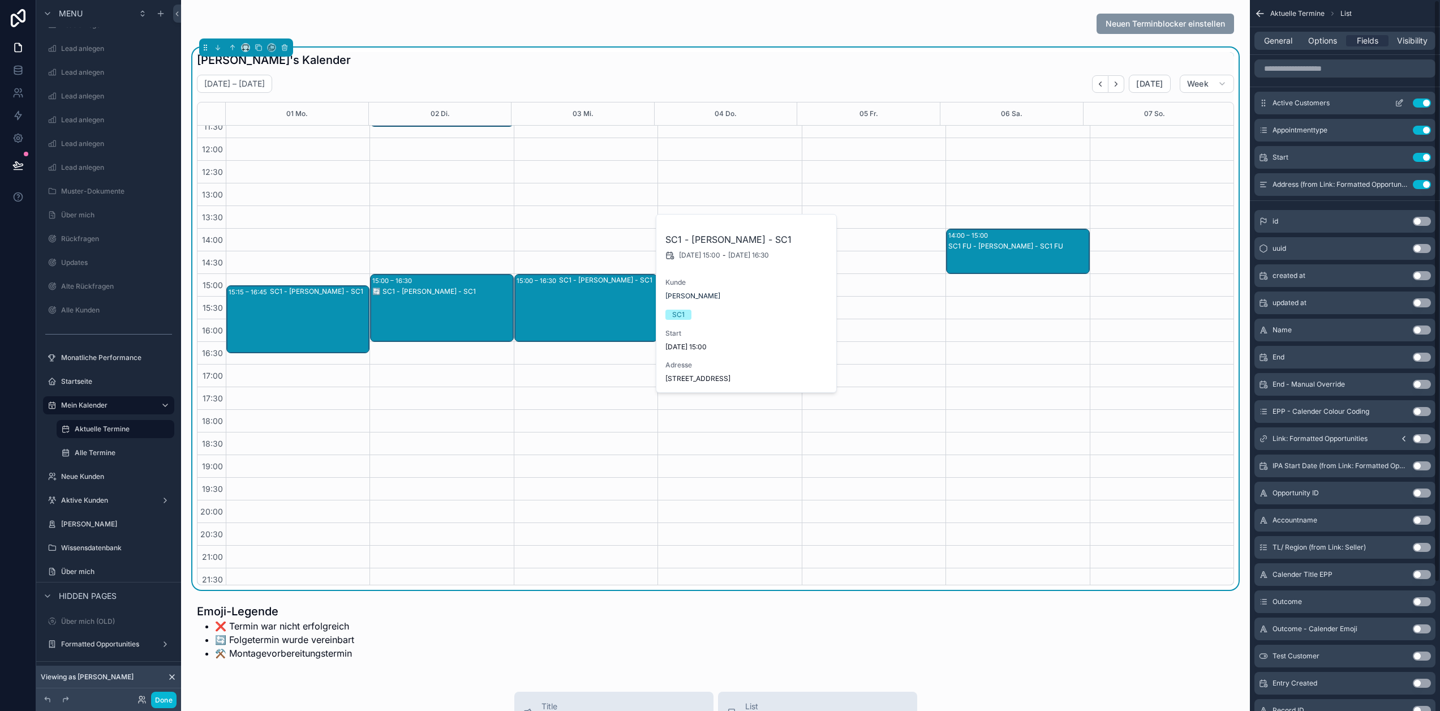
click at [1403, 101] on button "scrollable content" at bounding box center [1399, 102] width 18 height 9
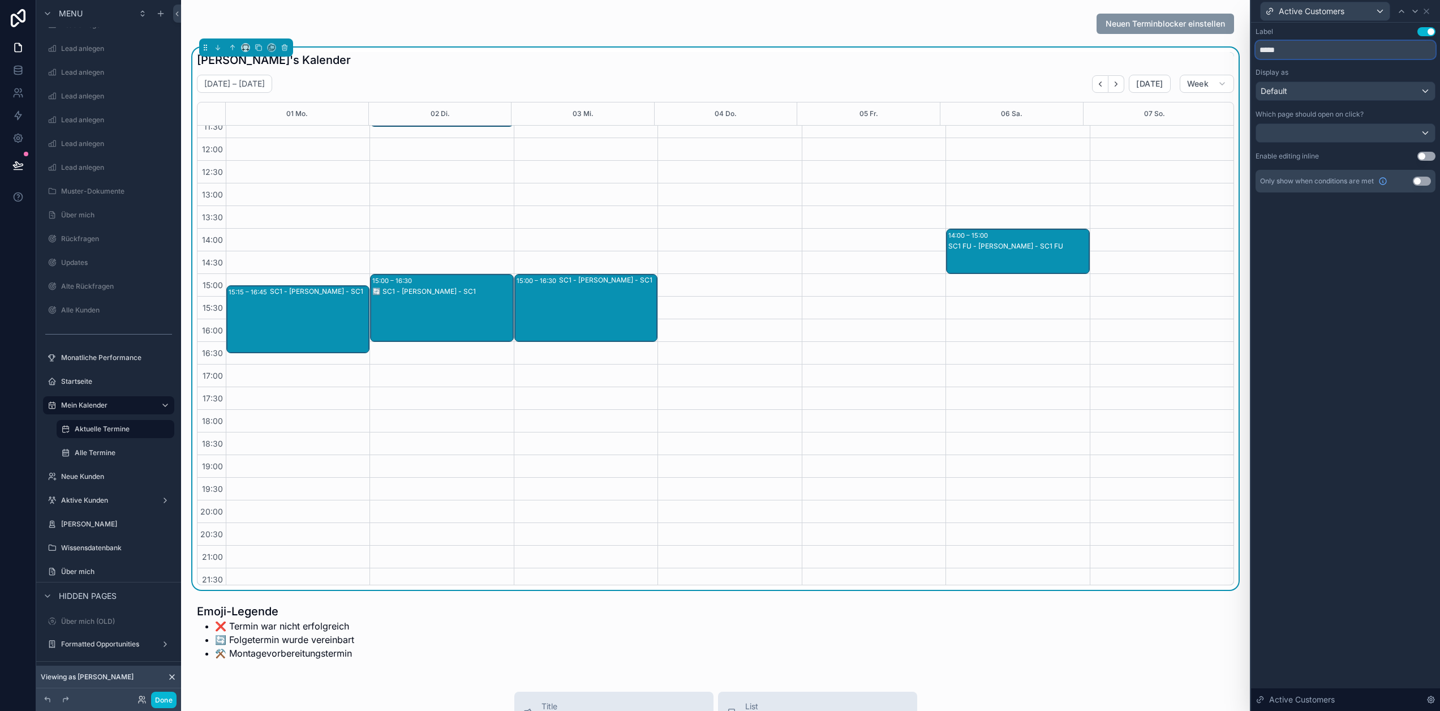
click at [1349, 58] on input "*****" at bounding box center [1346, 50] width 180 height 18
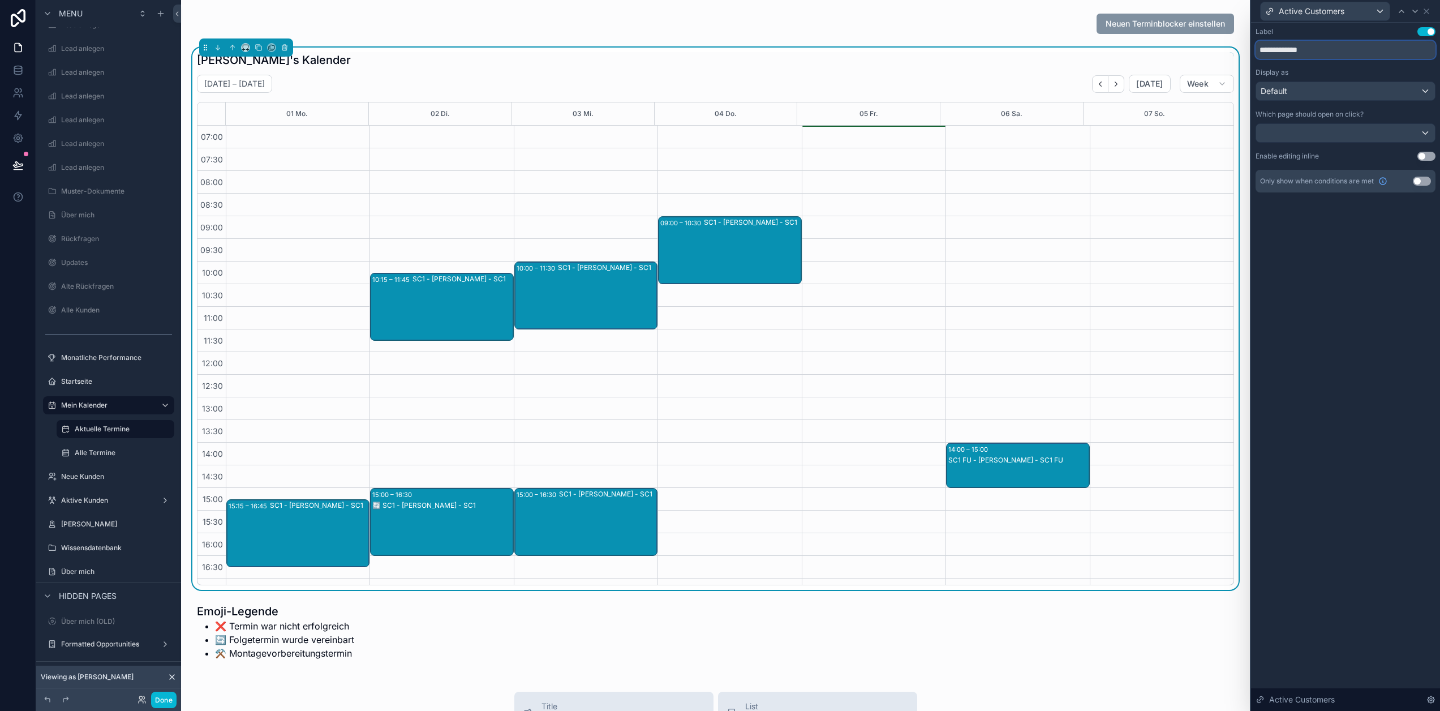
scroll to position [214, 0]
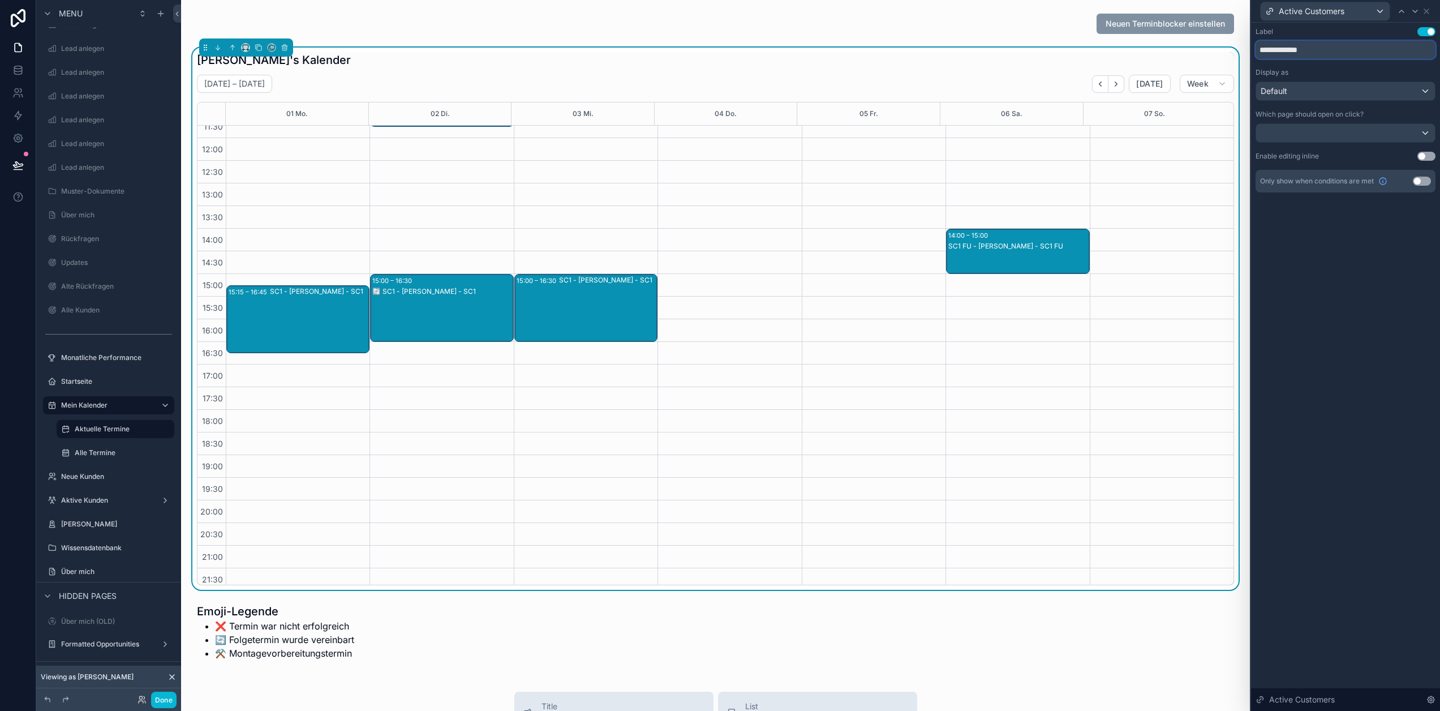
type input "**********"
click at [1387, 256] on div "**********" at bounding box center [1345, 367] width 189 height 688
click at [1360, 130] on div at bounding box center [1345, 133] width 179 height 18
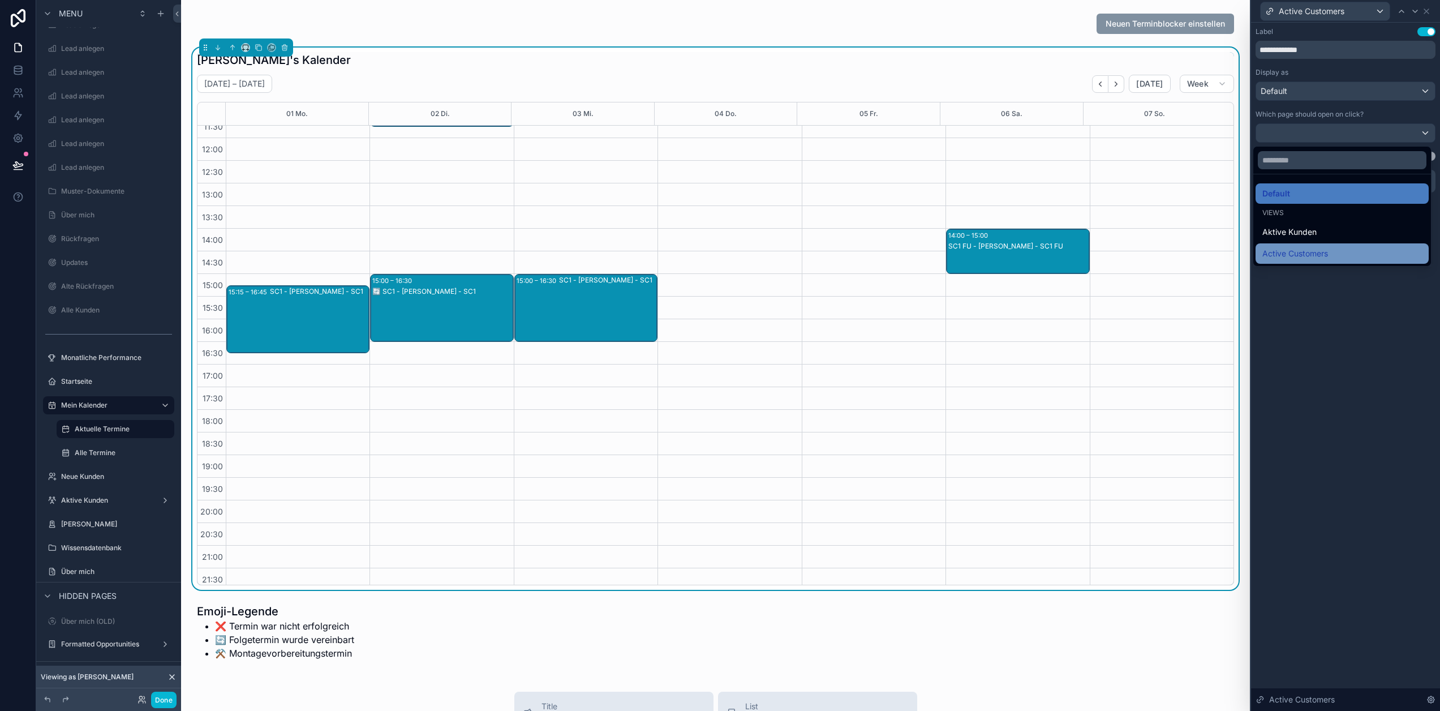
click at [1338, 250] on div "Active Customers" at bounding box center [1342, 254] width 160 height 14
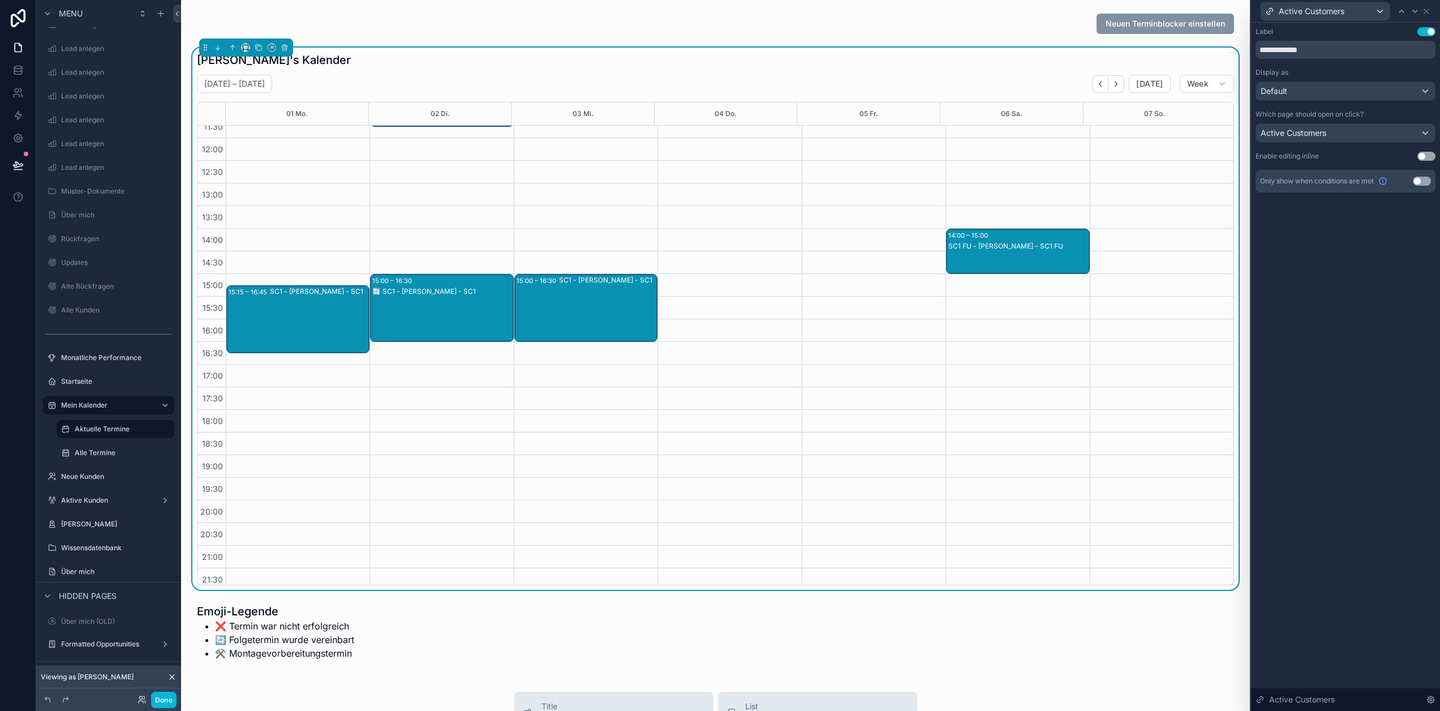
click at [1351, 250] on div "**********" at bounding box center [1345, 367] width 189 height 688
click at [1360, 92] on div "Default" at bounding box center [1345, 91] width 179 height 18
click at [1360, 92] on div at bounding box center [1345, 355] width 189 height 711
click at [1429, 11] on icon at bounding box center [1426, 11] width 5 height 5
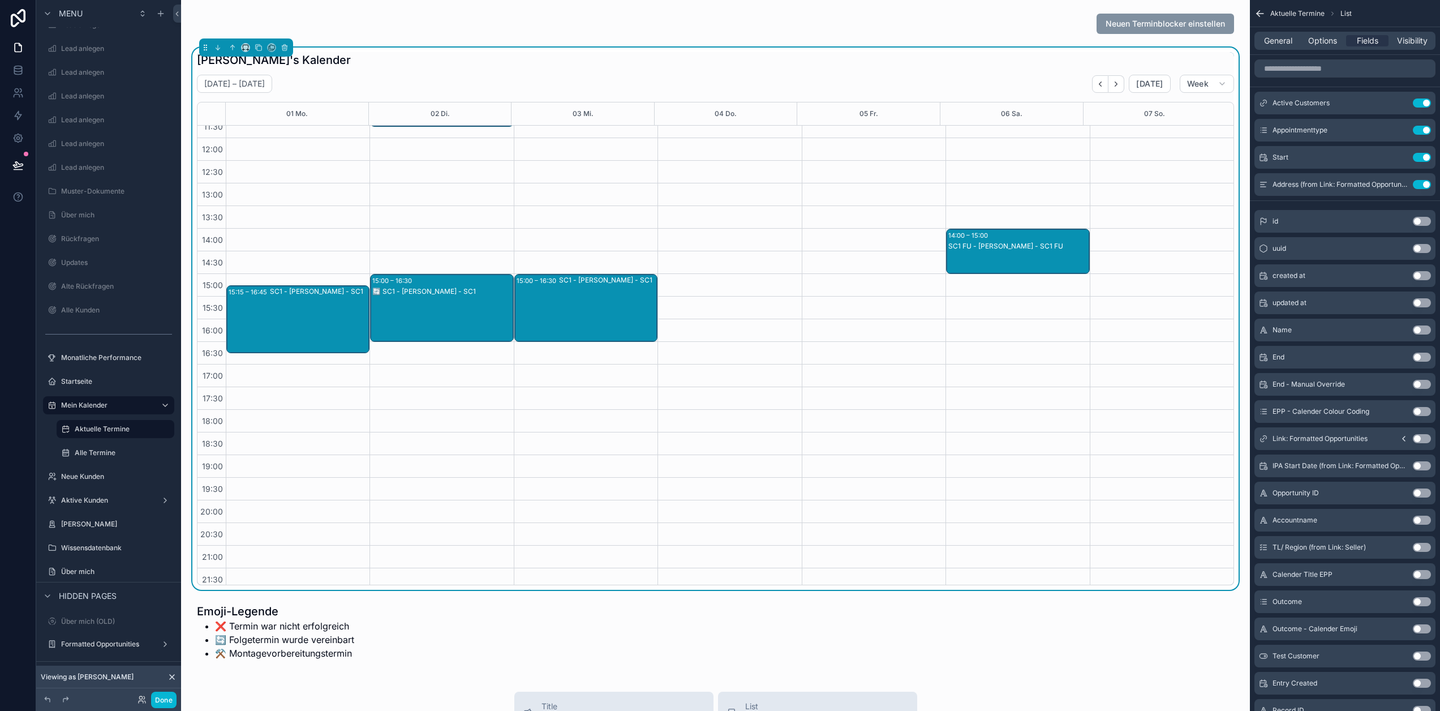
click at [609, 302] on div "SC1 - David Seidel - SC1" at bounding box center [607, 308] width 97 height 66
click at [1333, 41] on span "Options" at bounding box center [1322, 40] width 29 height 11
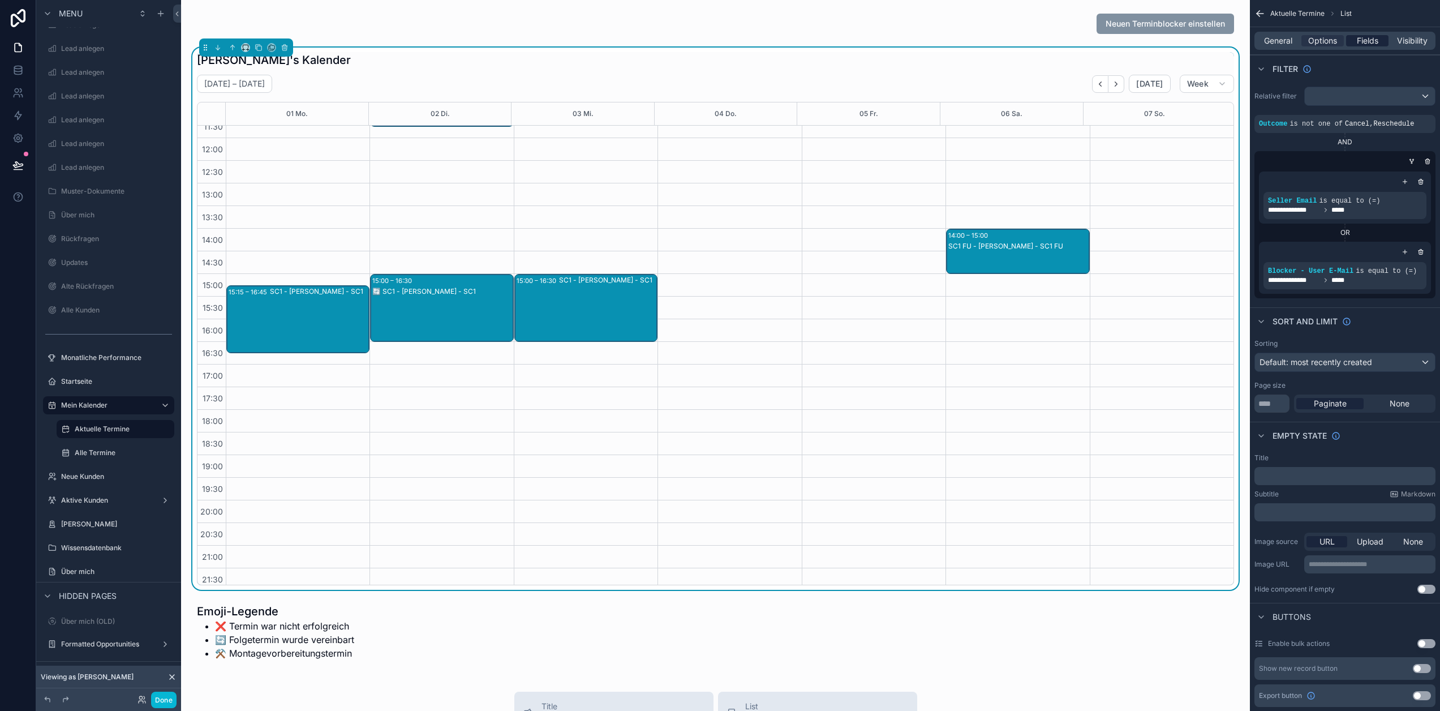
click at [1368, 44] on span "Fields" at bounding box center [1368, 40] width 22 height 11
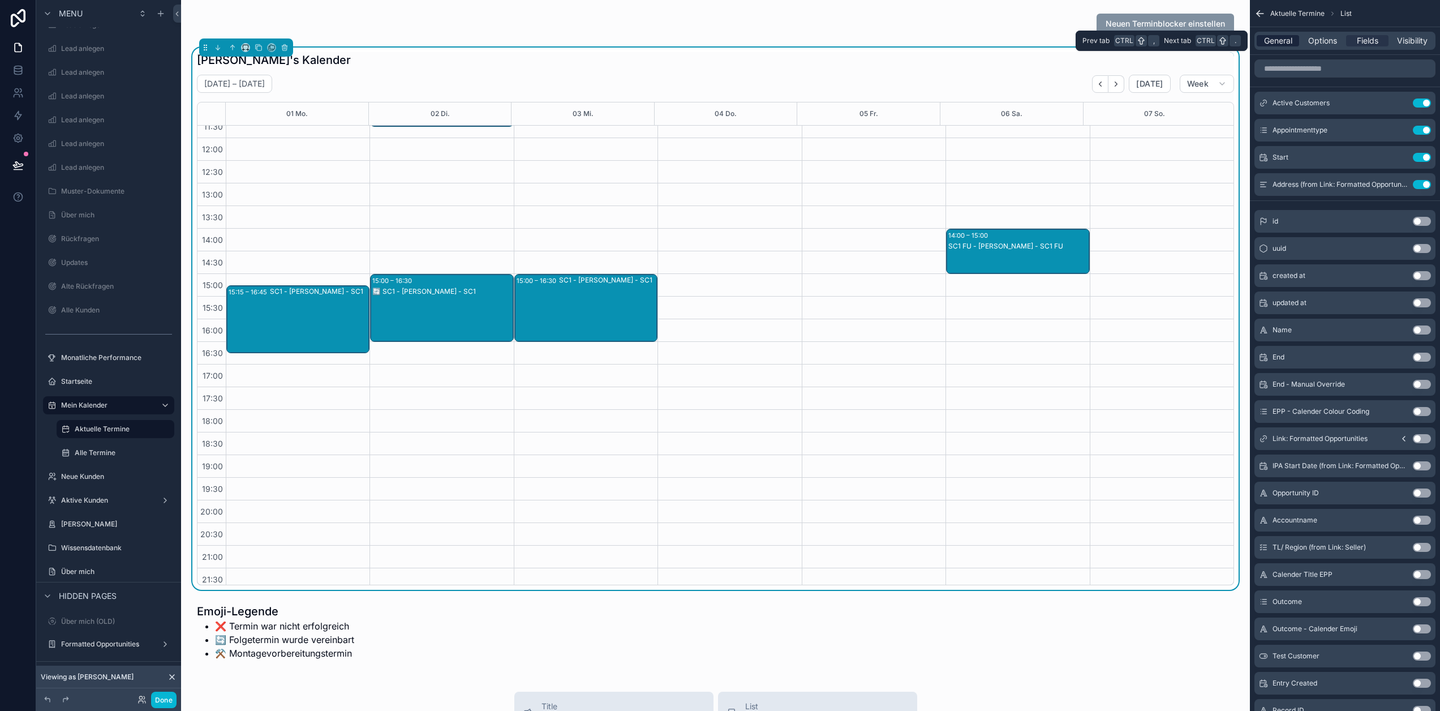
click at [1299, 40] on div "General" at bounding box center [1278, 40] width 42 height 11
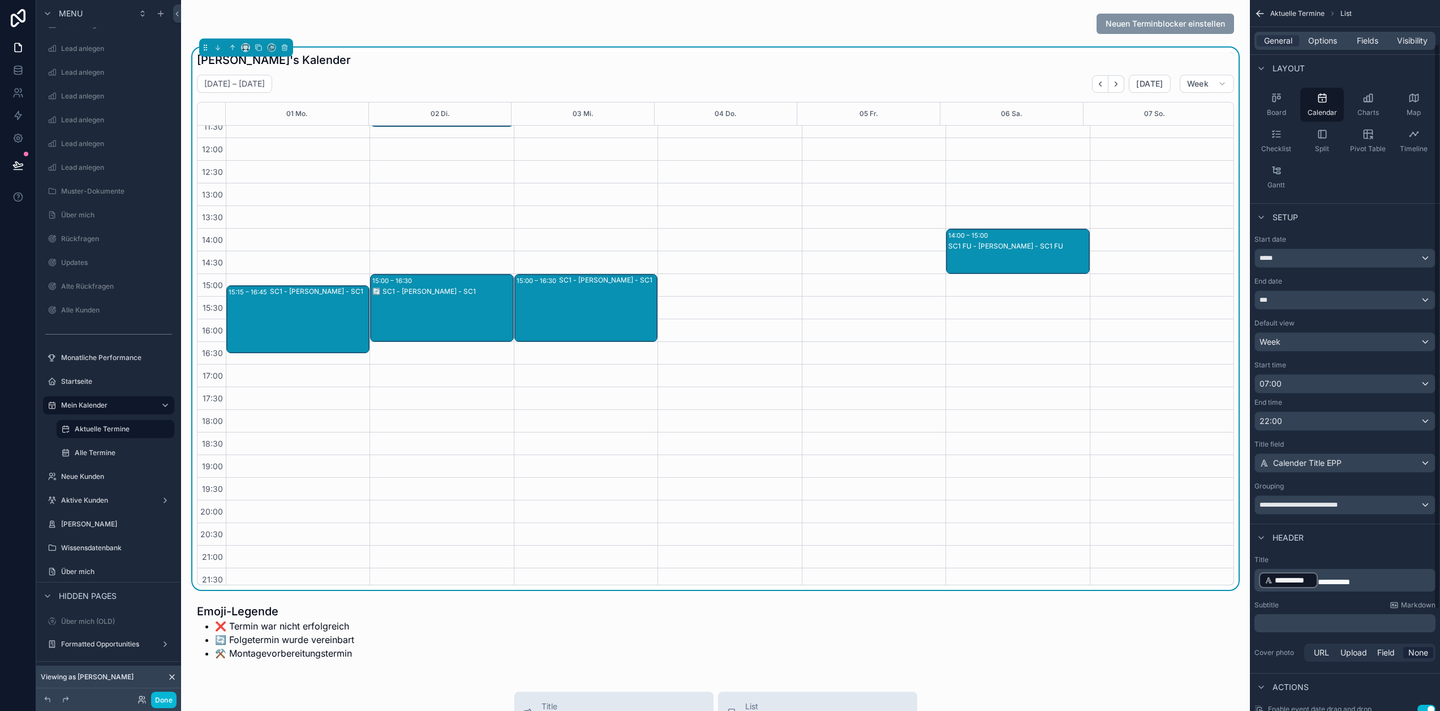
scroll to position [196, 0]
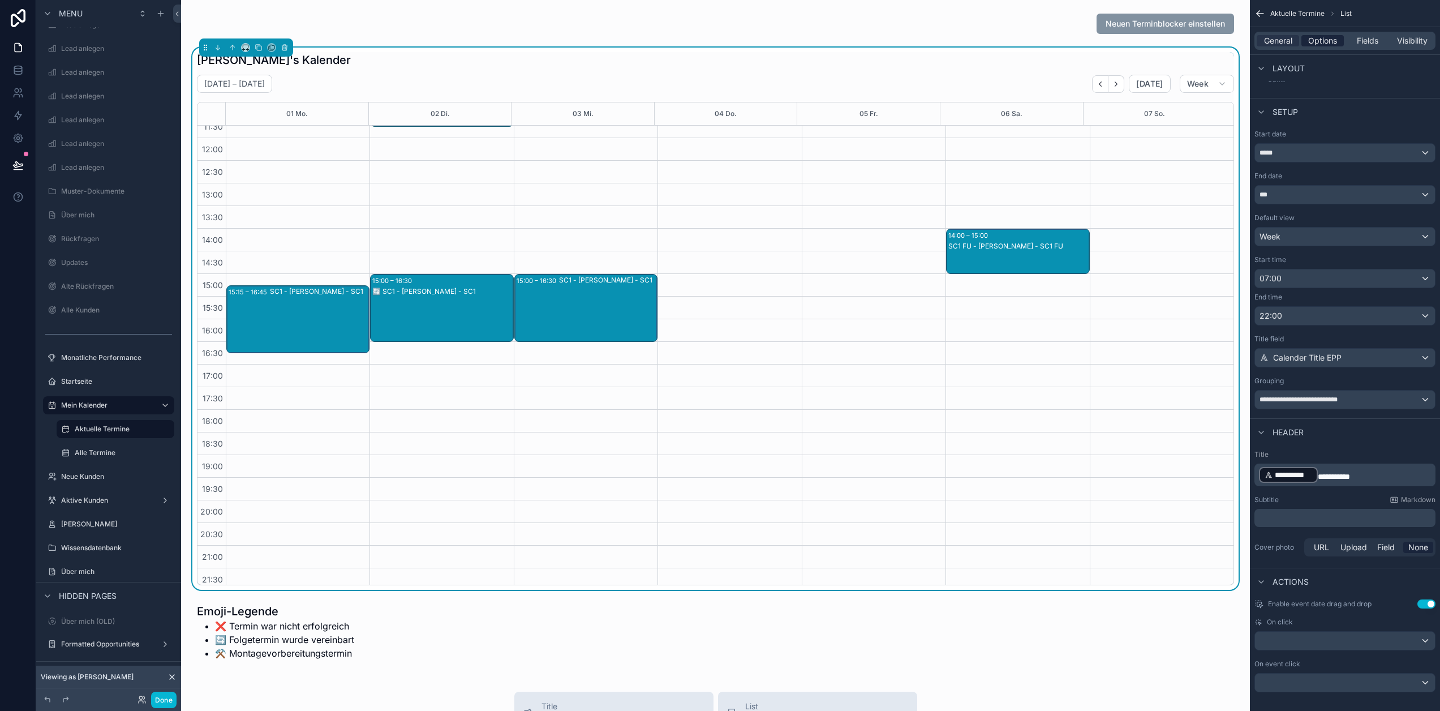
click at [1330, 42] on span "Options" at bounding box center [1322, 40] width 29 height 11
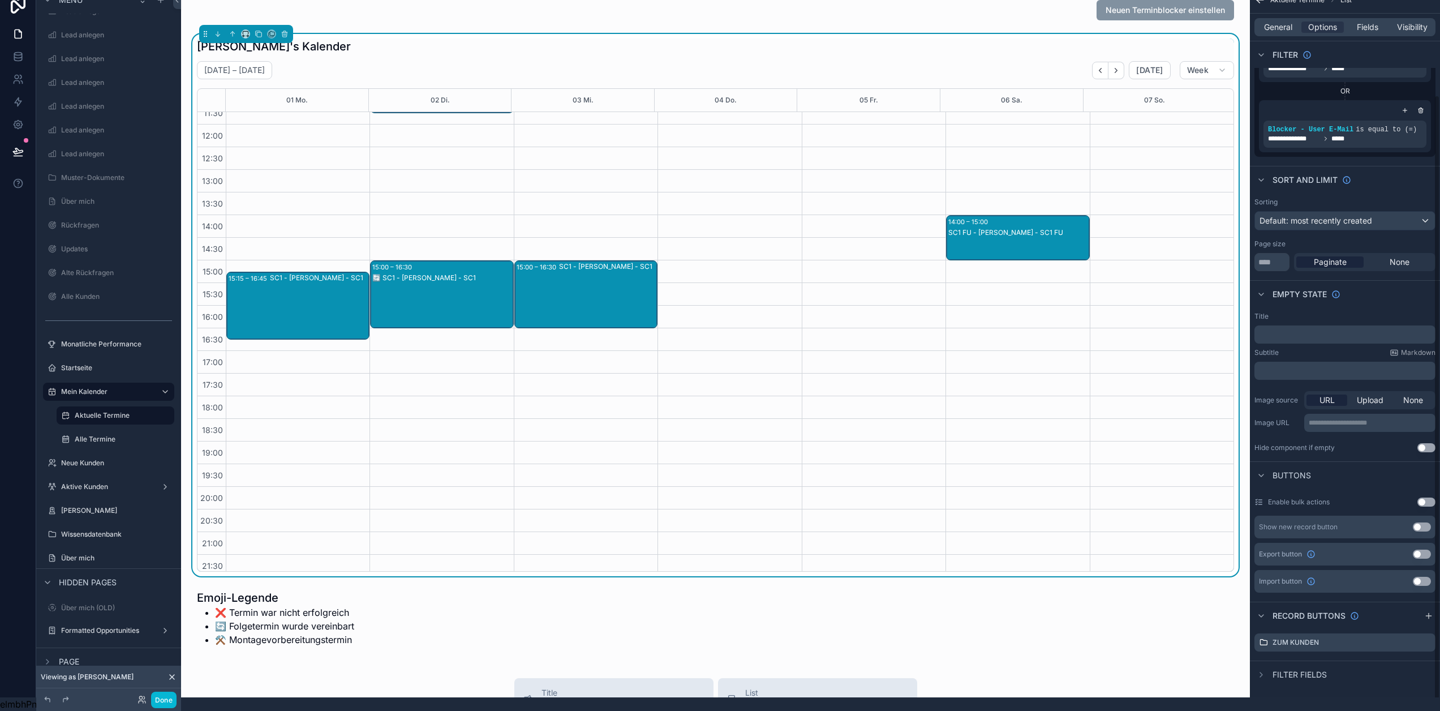
scroll to position [22, 0]
click at [1417, 638] on icon "scrollable content" at bounding box center [1412, 642] width 9 height 9
click at [1413, 614] on button at bounding box center [1409, 616] width 14 height 14
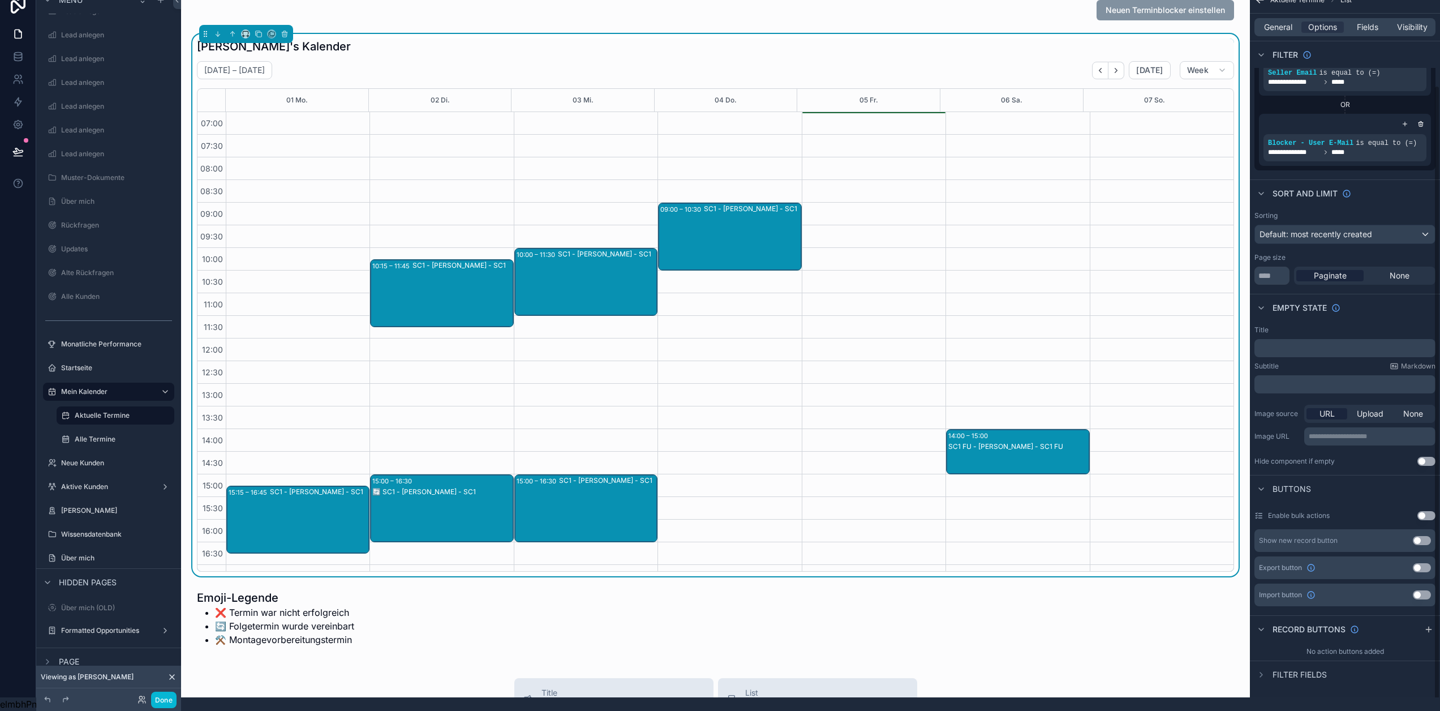
scroll to position [214, 0]
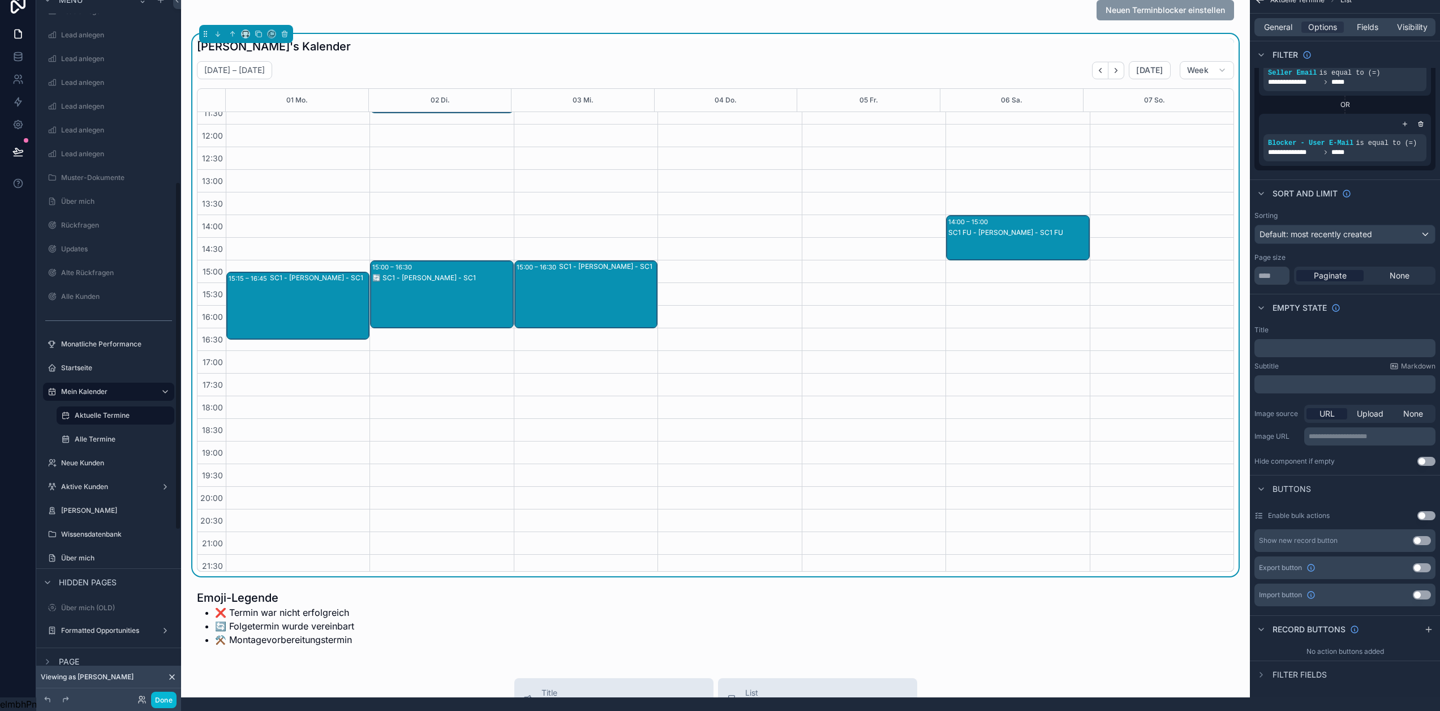
drag, startPoint x: 97, startPoint y: 425, endPoint x: 173, endPoint y: 415, distance: 76.6
click at [97, 435] on div "Alle Termine" at bounding box center [123, 439] width 97 height 9
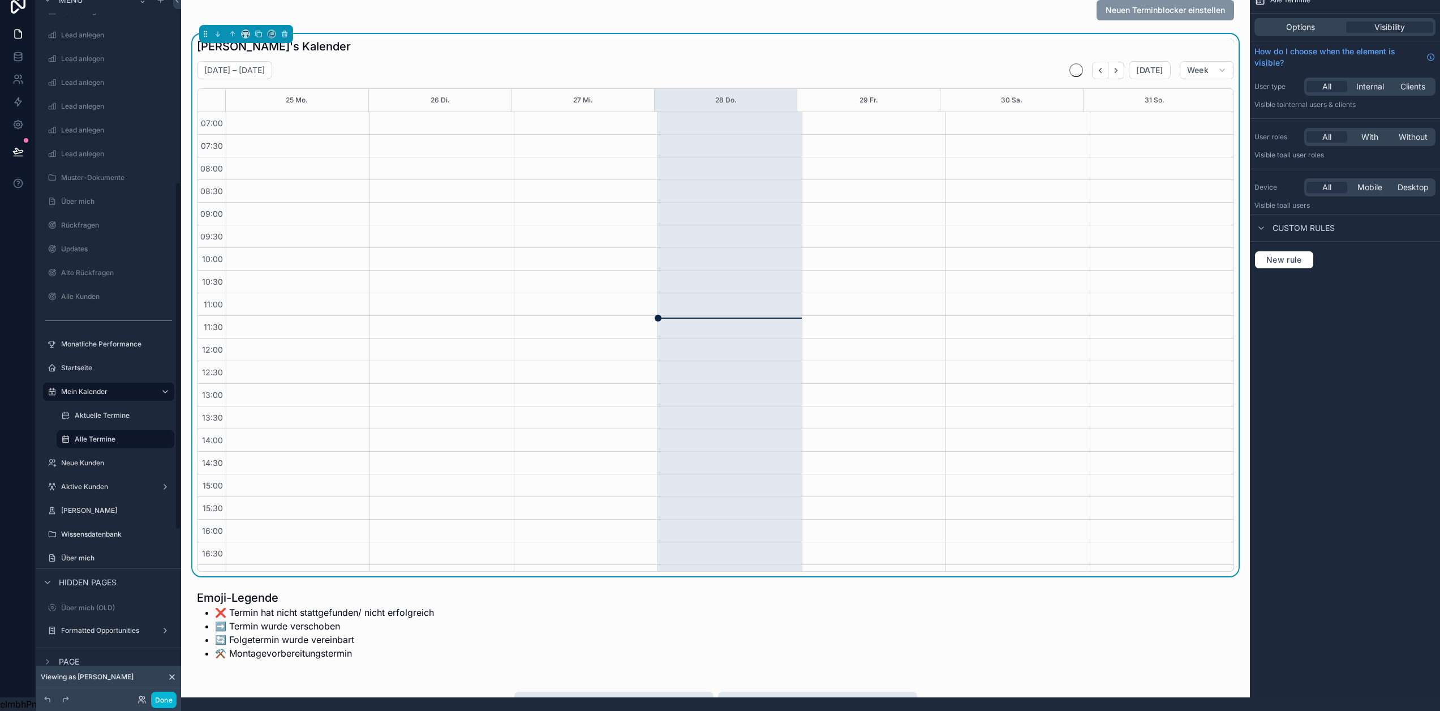
scroll to position [214, 0]
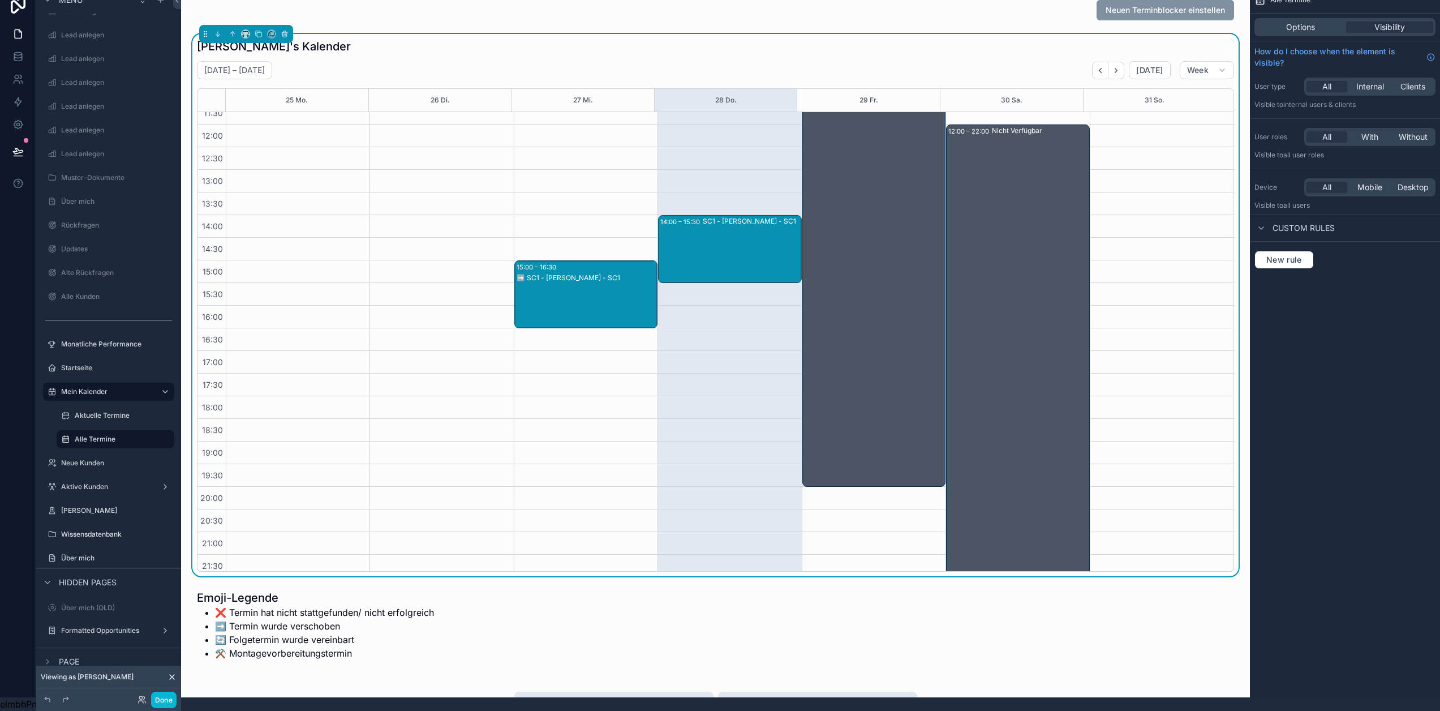
click at [725, 254] on div "SC1 - Katharina Vogel - SC1" at bounding box center [751, 249] width 97 height 66
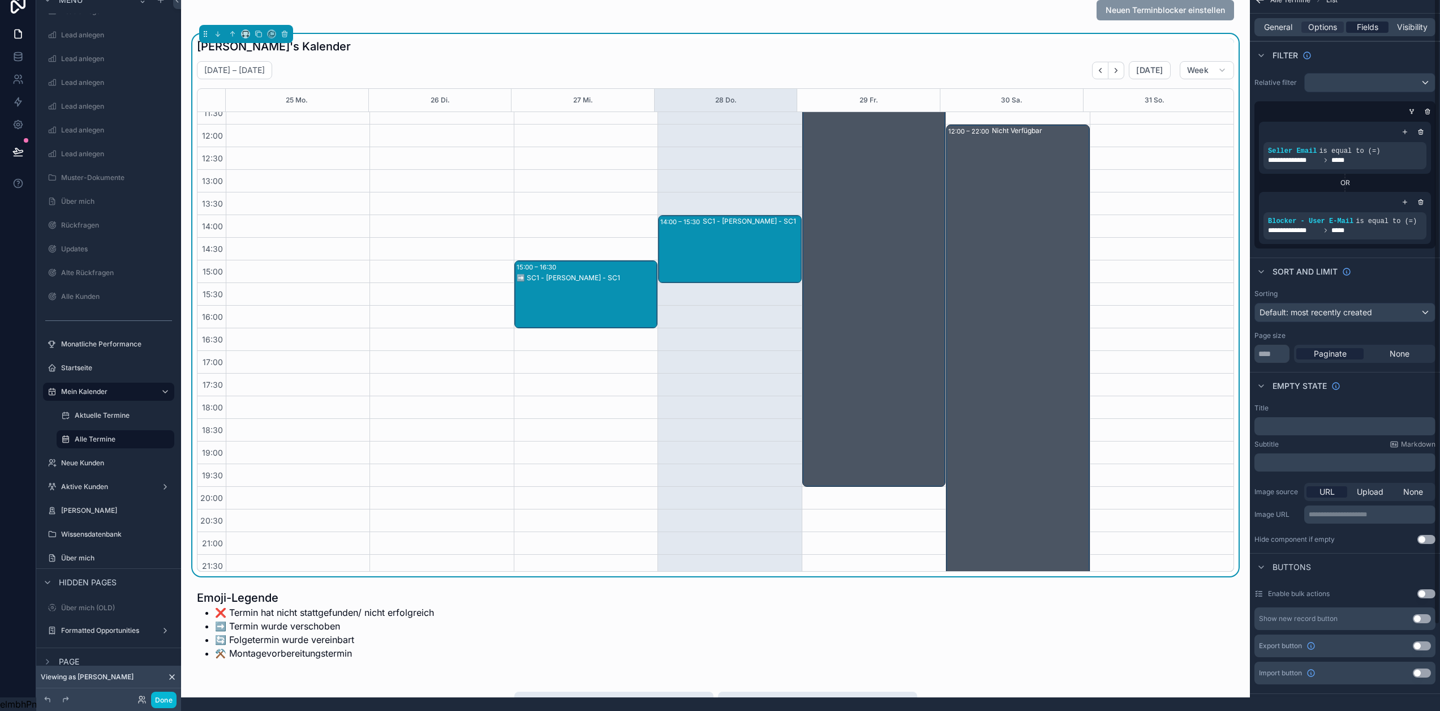
click at [1372, 22] on span "Fields" at bounding box center [1368, 27] width 22 height 11
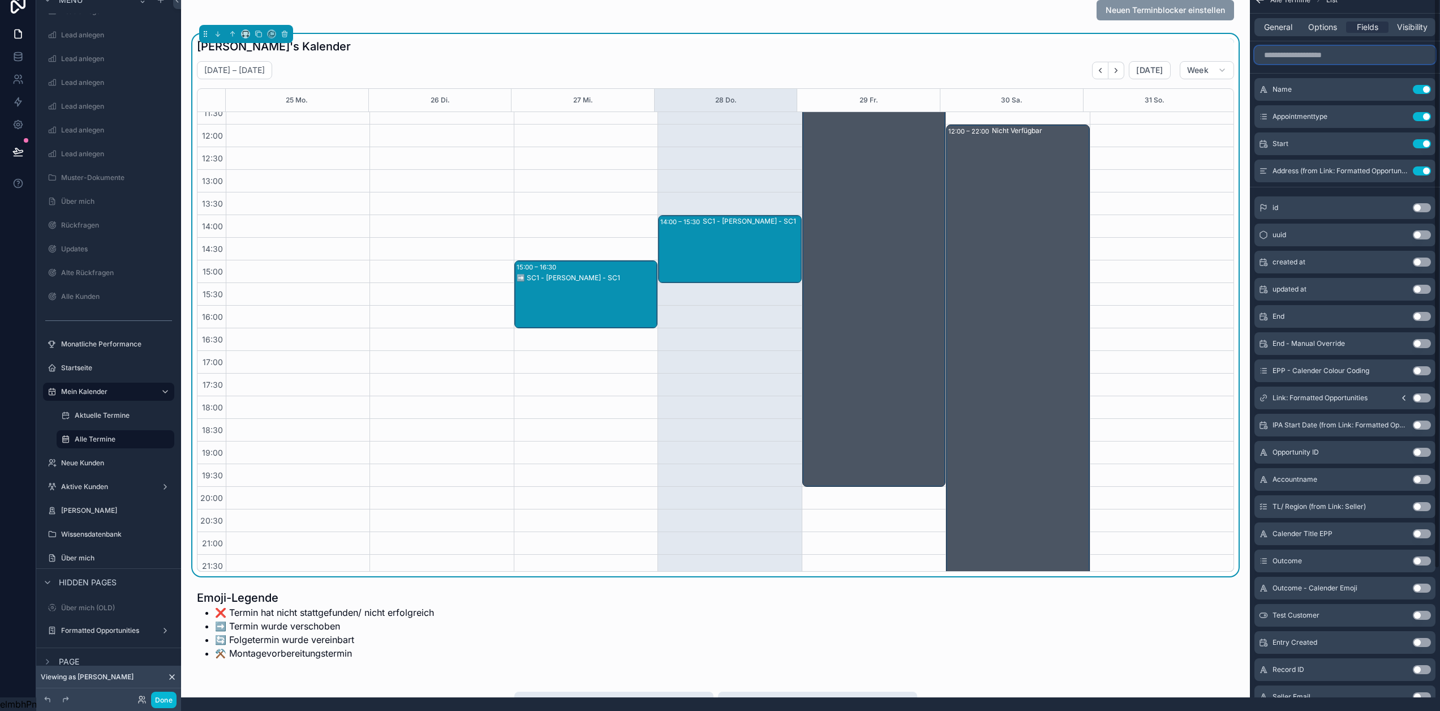
click at [1338, 48] on input "scrollable content" at bounding box center [1344, 55] width 181 height 18
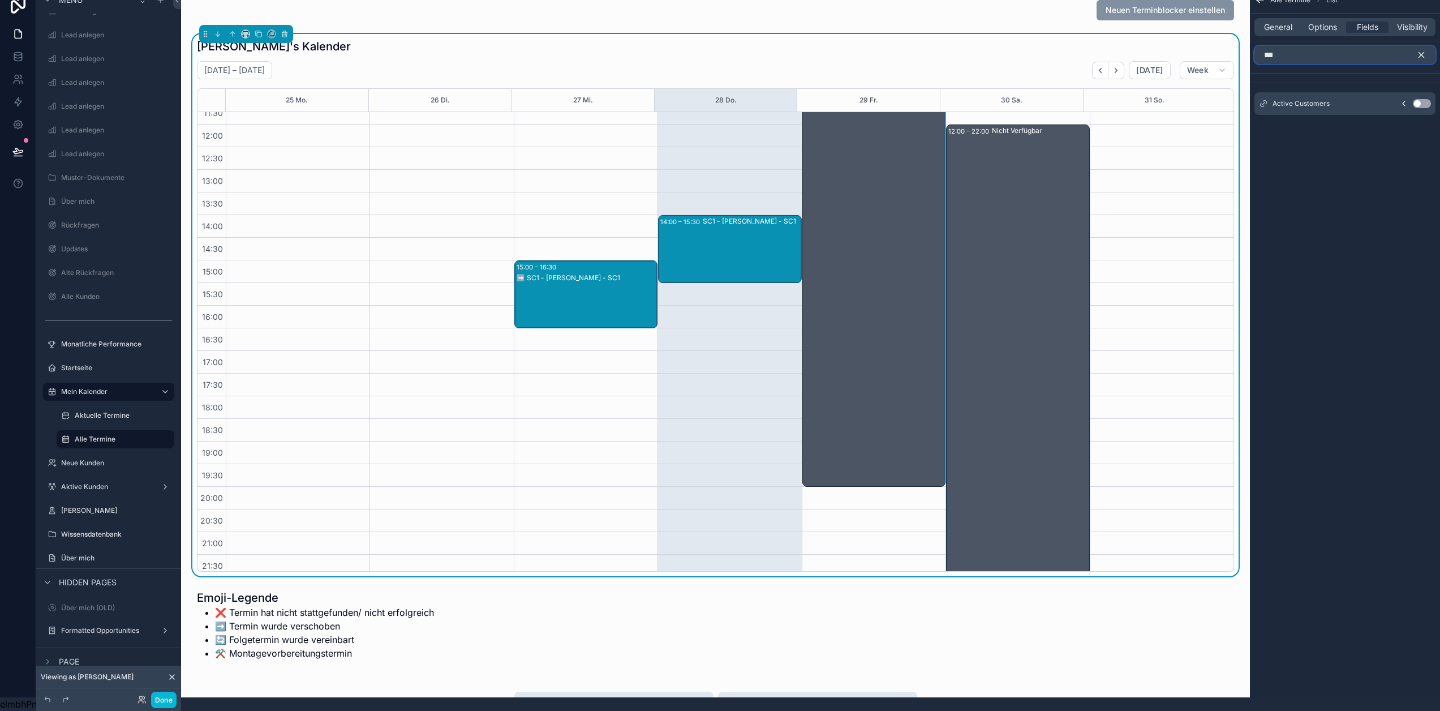
type input "***"
click at [1430, 99] on button "Use setting" at bounding box center [1422, 103] width 18 height 9
click at [1424, 53] on icon "scrollable content" at bounding box center [1421, 55] width 5 height 5
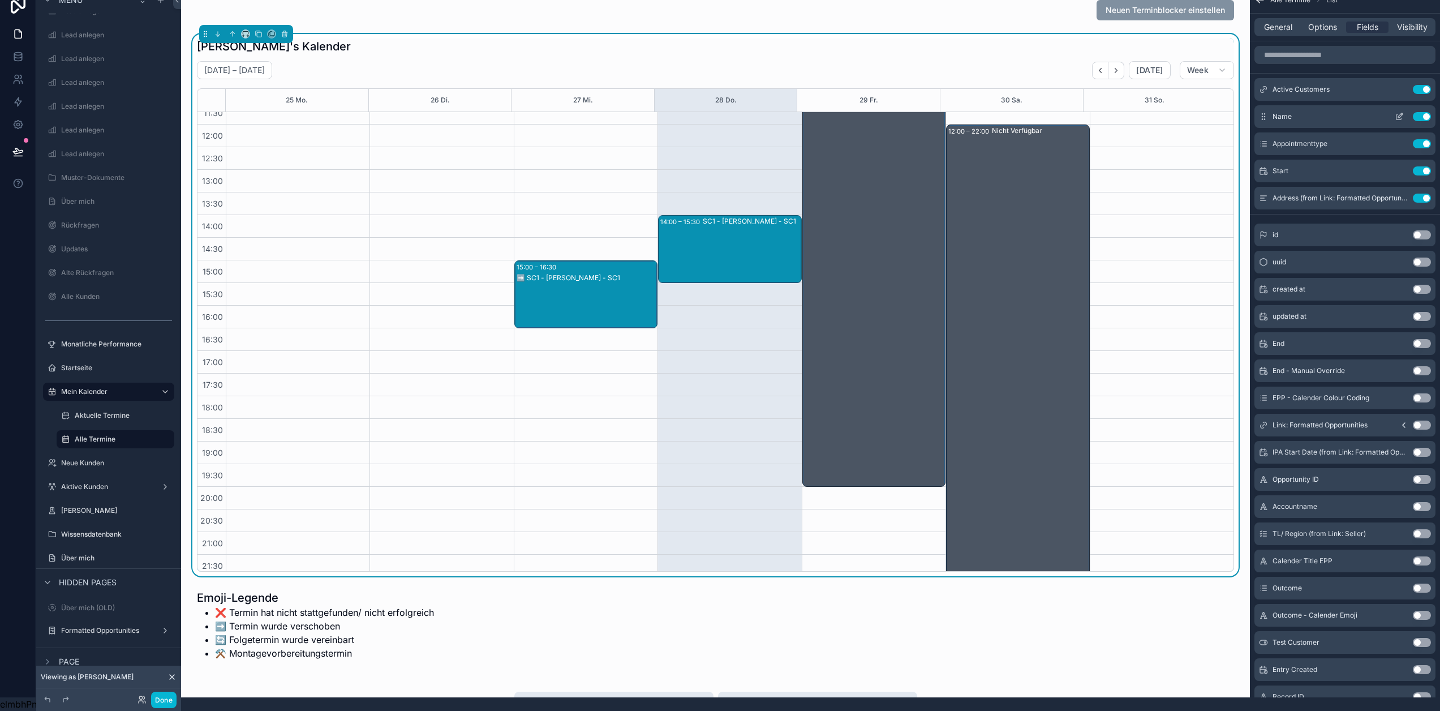
click at [1430, 112] on button "Use setting" at bounding box center [1422, 116] width 18 height 9
click at [1404, 85] on icon "scrollable content" at bounding box center [1399, 89] width 9 height 9
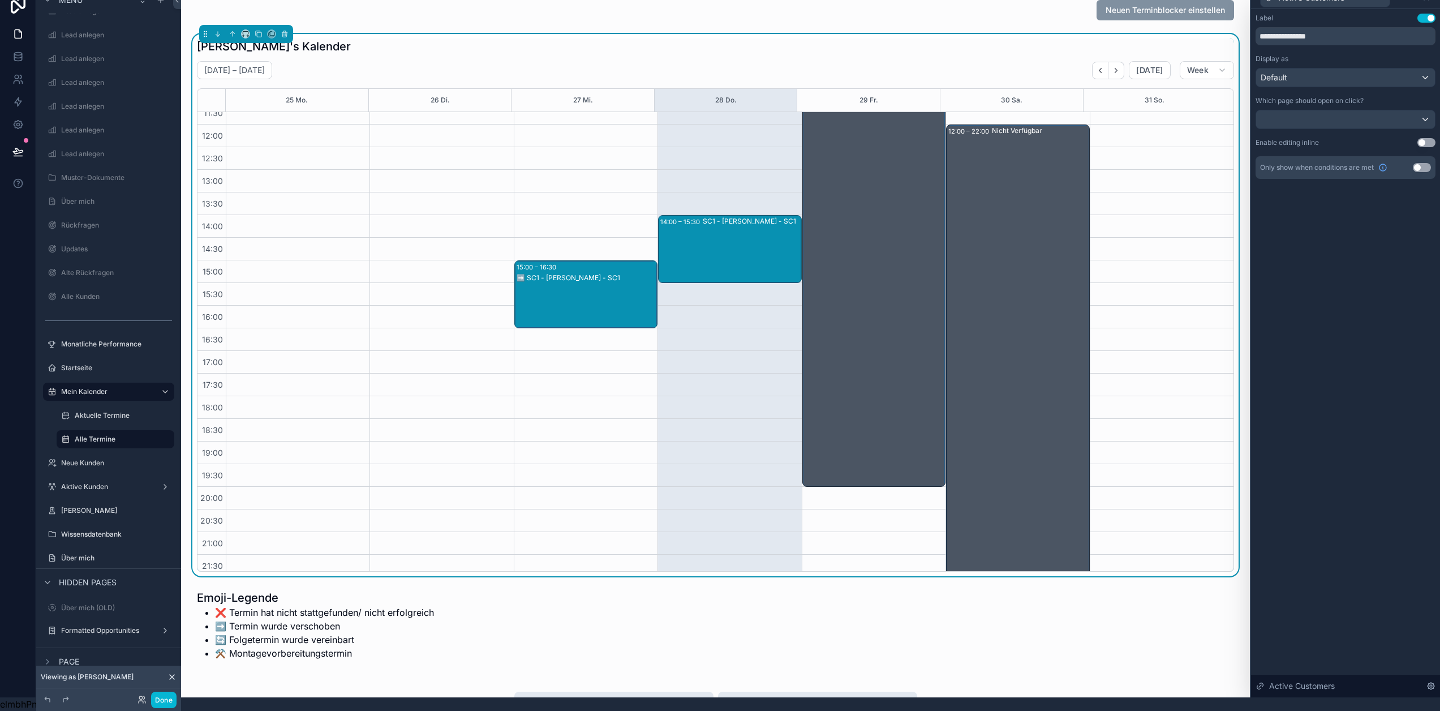
drag, startPoint x: 1336, startPoint y: 18, endPoint x: 1343, endPoint y: 23, distance: 7.7
click at [1337, 18] on div "**********" at bounding box center [1346, 30] width 180 height 32
click at [1346, 27] on input "**********" at bounding box center [1346, 36] width 180 height 18
type input "**********"
click at [1392, 222] on div "**********" at bounding box center [1345, 353] width 189 height 688
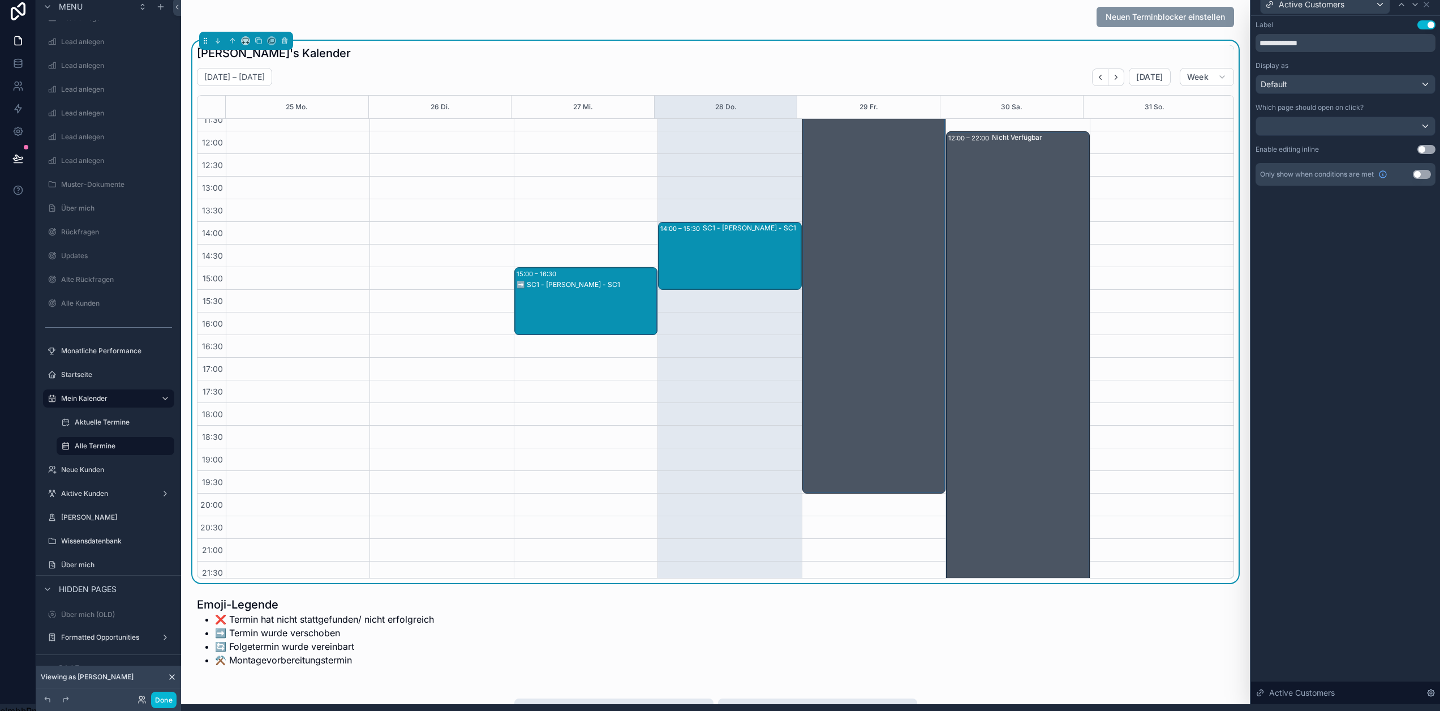
scroll to position [0, 0]
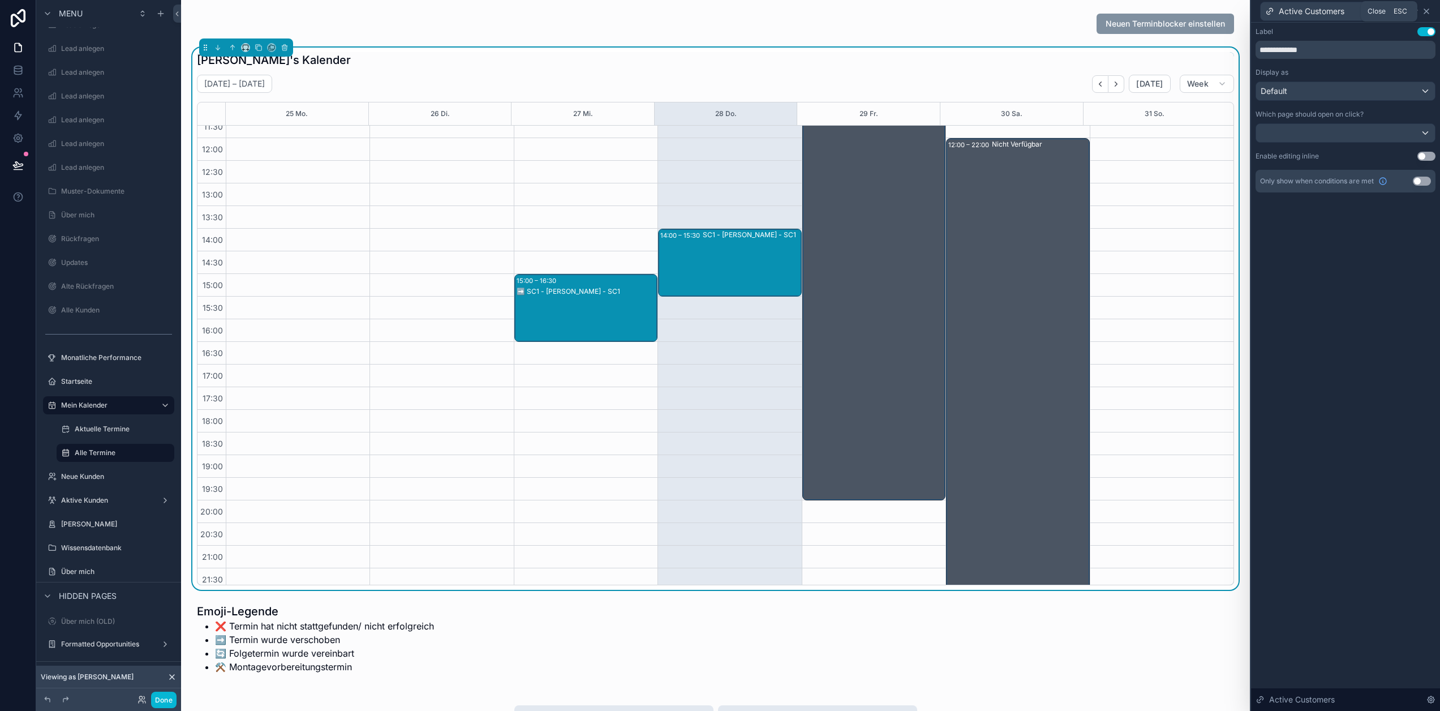
click at [1431, 7] on icon at bounding box center [1426, 11] width 9 height 9
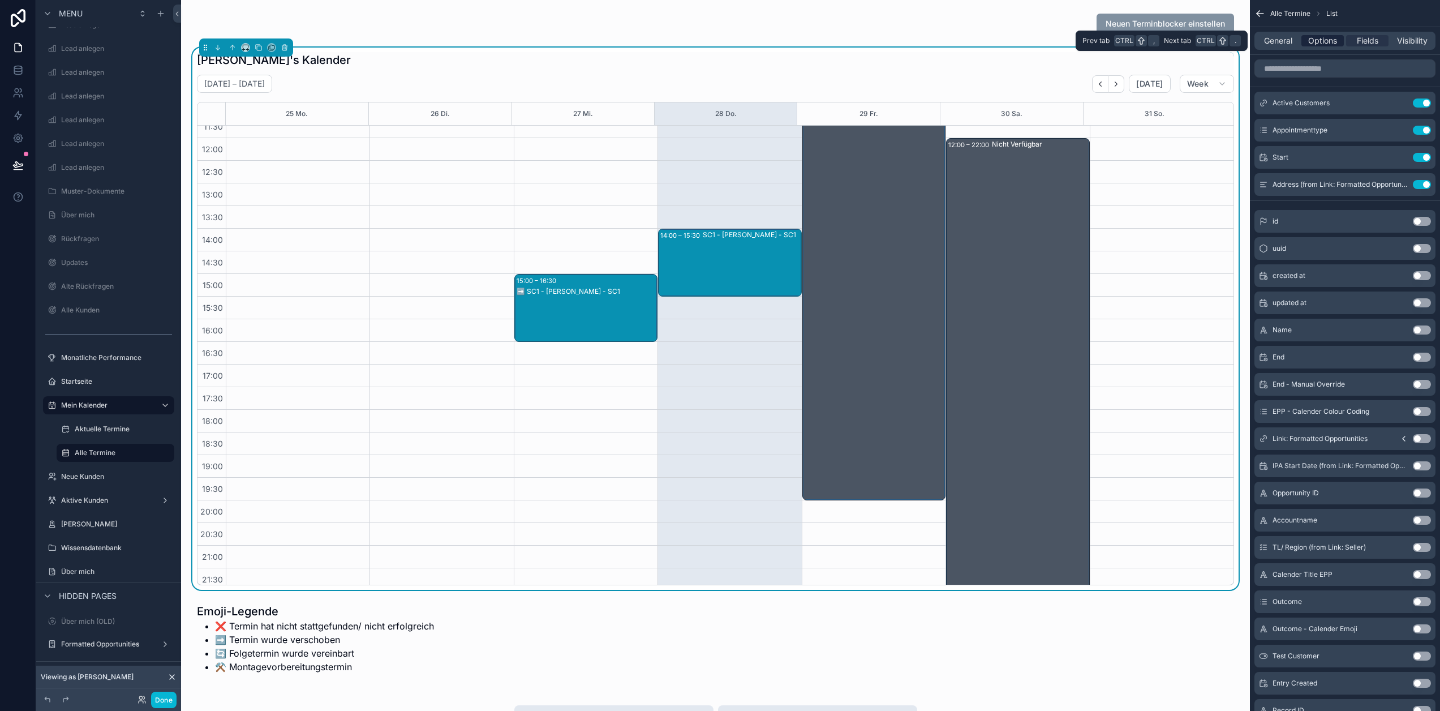
click at [1337, 44] on span "Options" at bounding box center [1322, 40] width 29 height 11
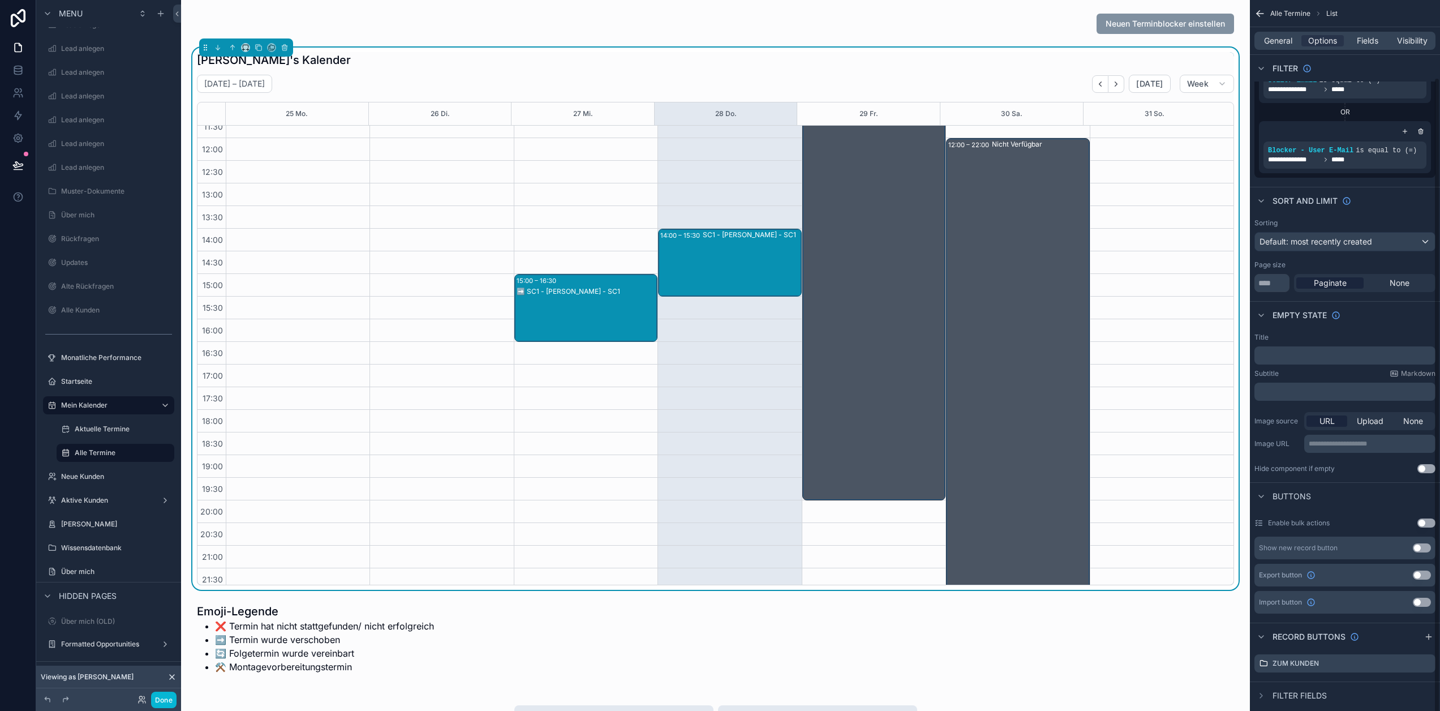
scroll to position [92, 0]
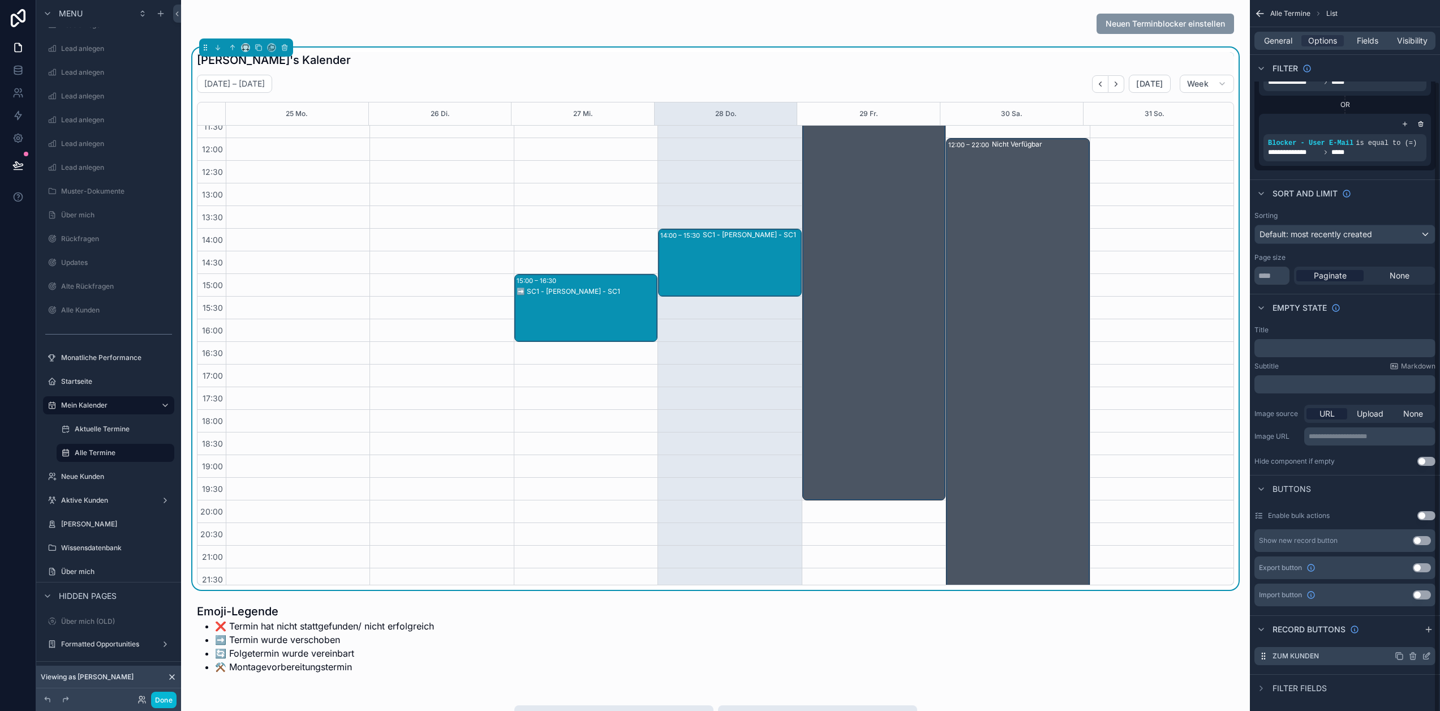
click at [1416, 654] on icon "scrollable content" at bounding box center [1413, 654] width 6 height 0
click at [1409, 631] on icon at bounding box center [1409, 630] width 0 height 2
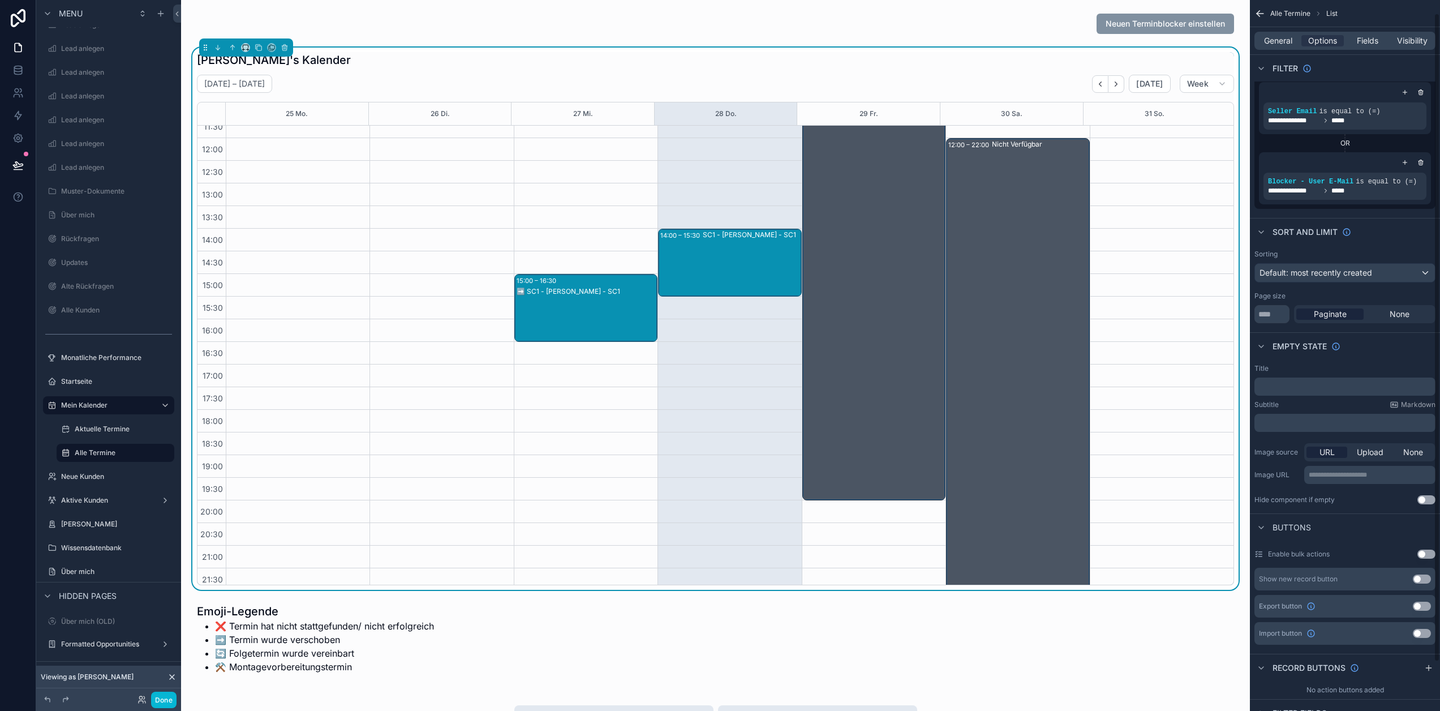
scroll to position [0, 0]
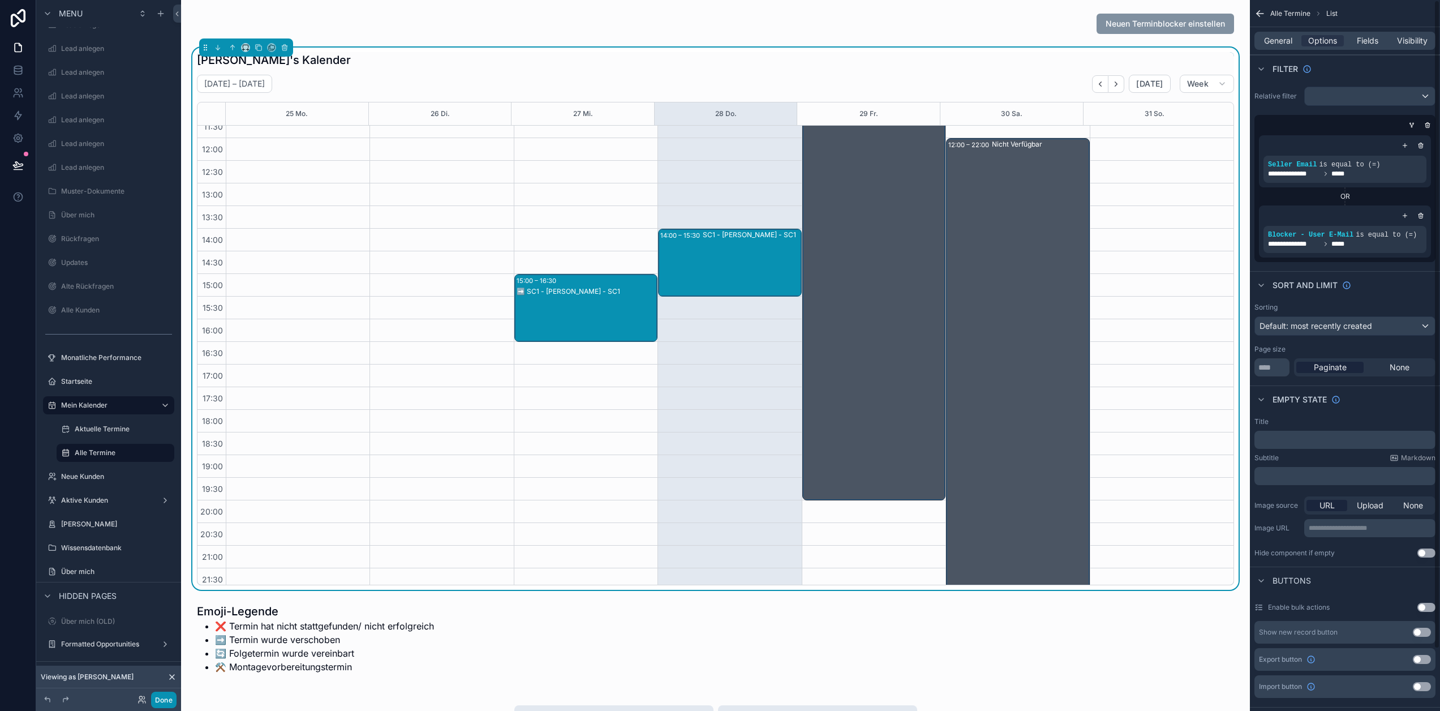
click at [166, 696] on button "Done" at bounding box center [163, 699] width 25 height 16
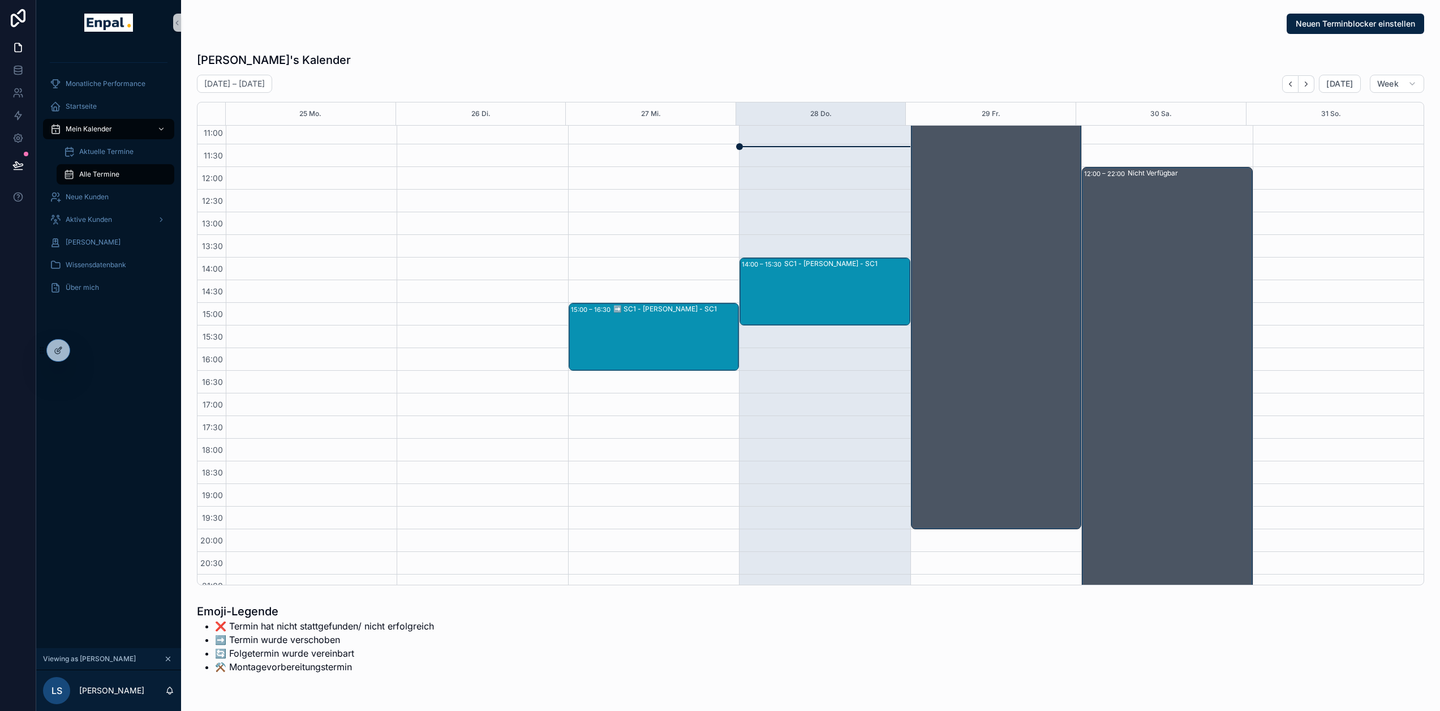
scroll to position [101, 0]
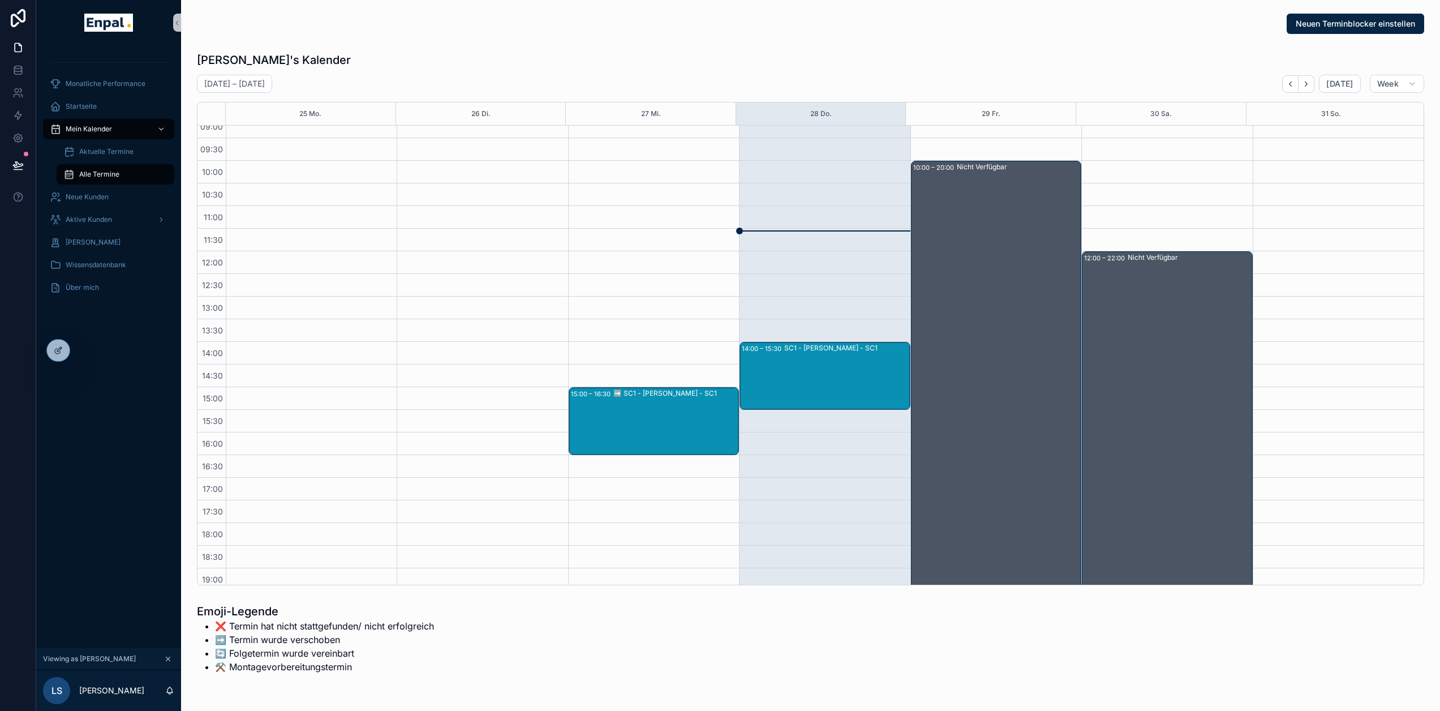
click at [848, 373] on div "SC1 - Katharina Vogel - SC1" at bounding box center [846, 376] width 124 height 66
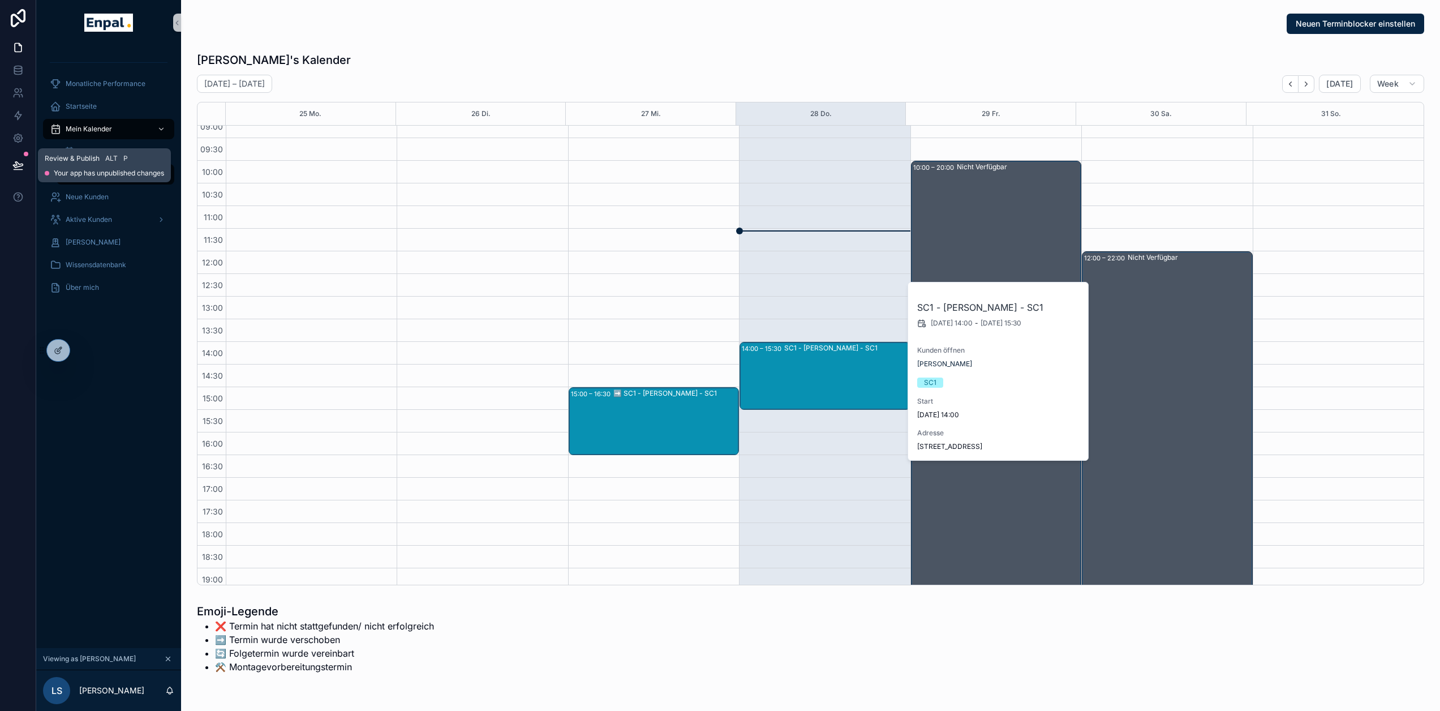
click at [22, 163] on icon at bounding box center [17, 165] width 11 height 11
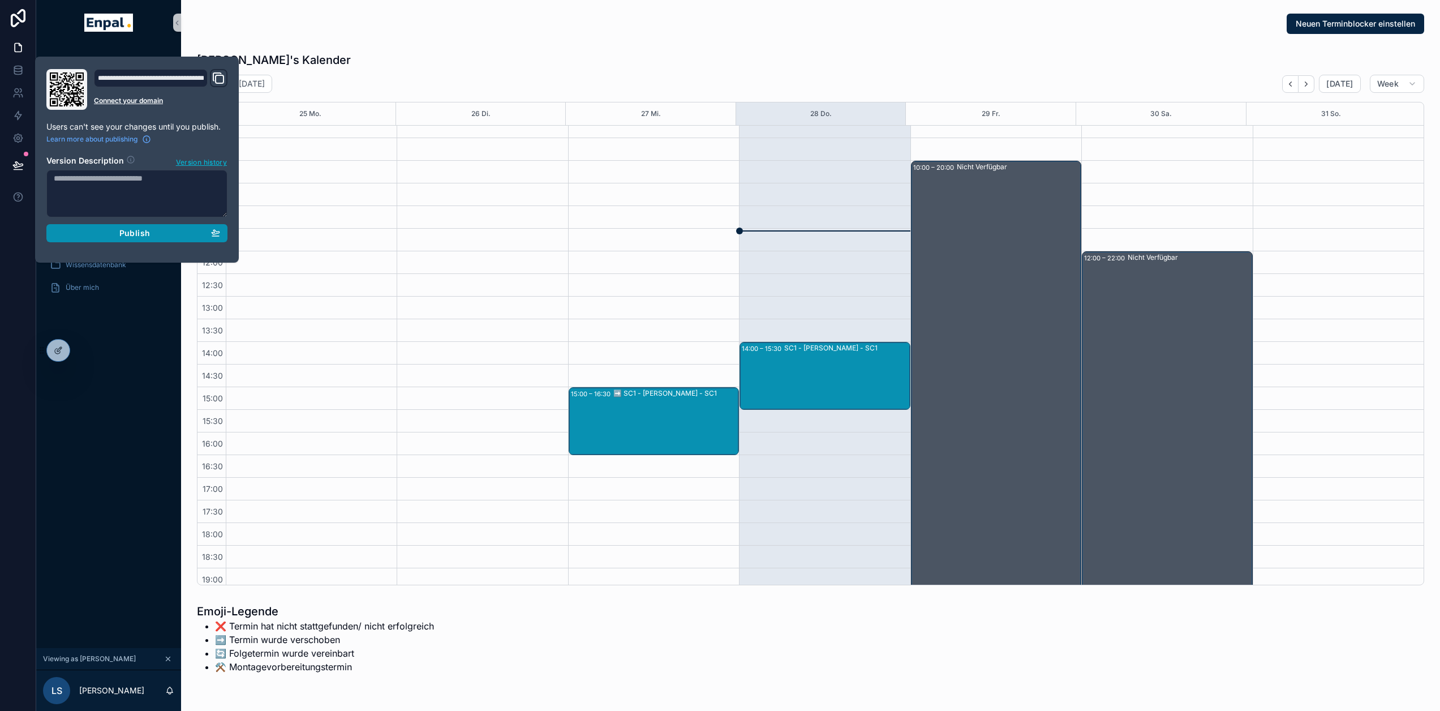
click at [133, 231] on span "Publish" at bounding box center [134, 233] width 31 height 10
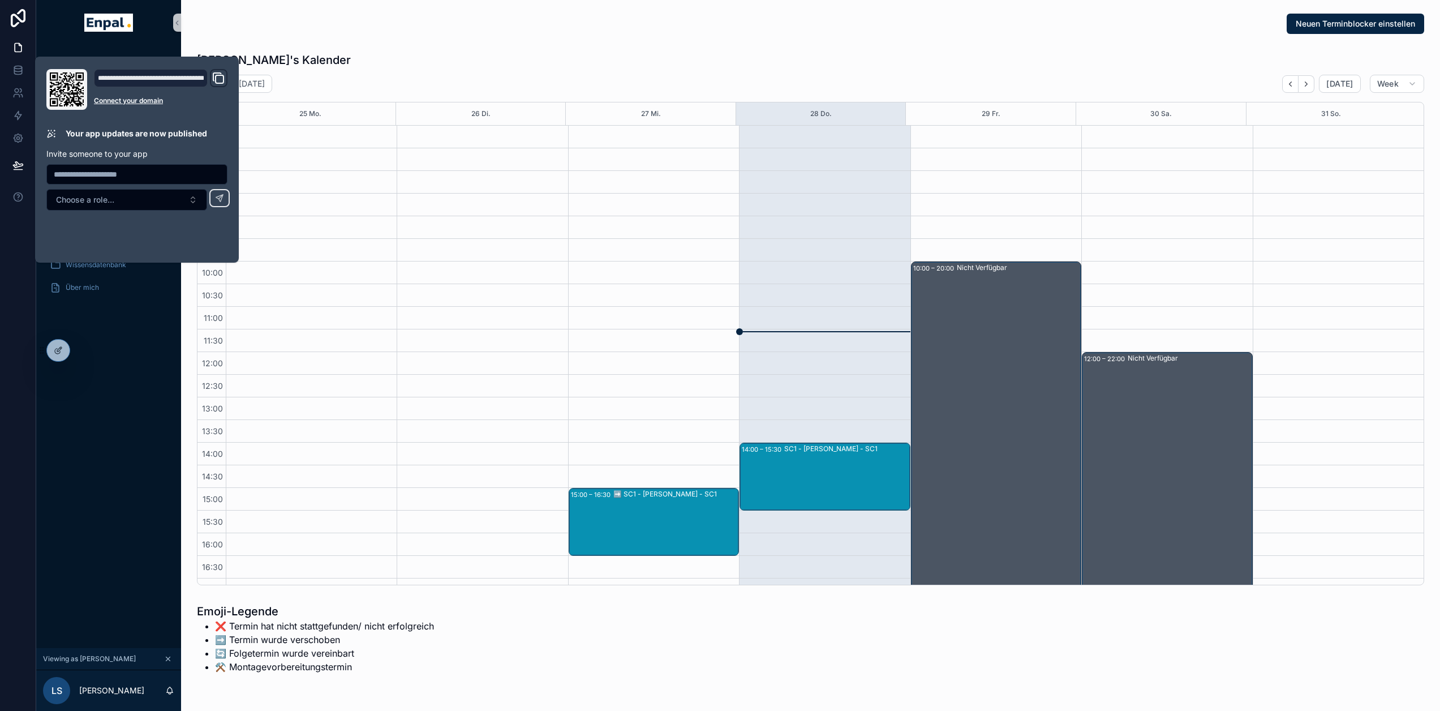
scroll to position [214, 0]
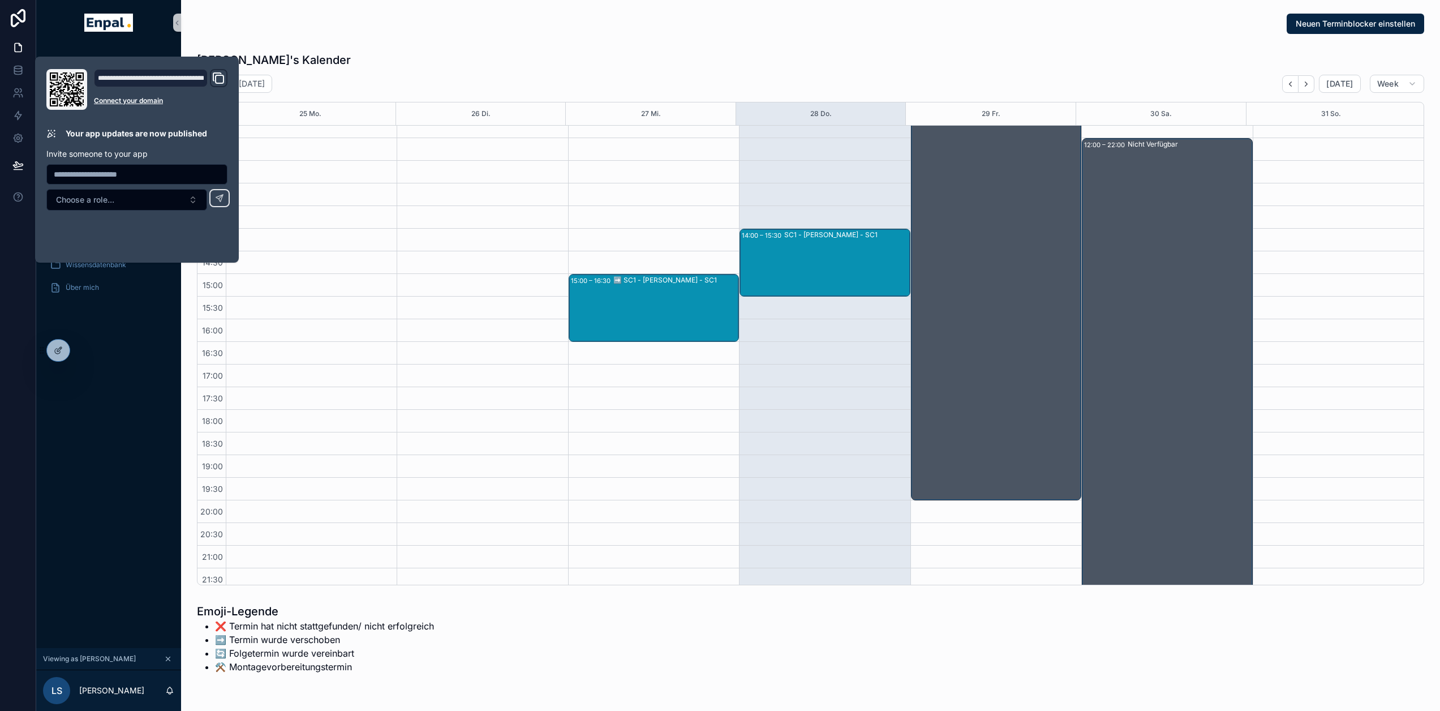
click at [143, 396] on div "Monatliche Performance Startseite Mein Kalender Aktuelle Termine Alle Termine N…" at bounding box center [108, 346] width 145 height 603
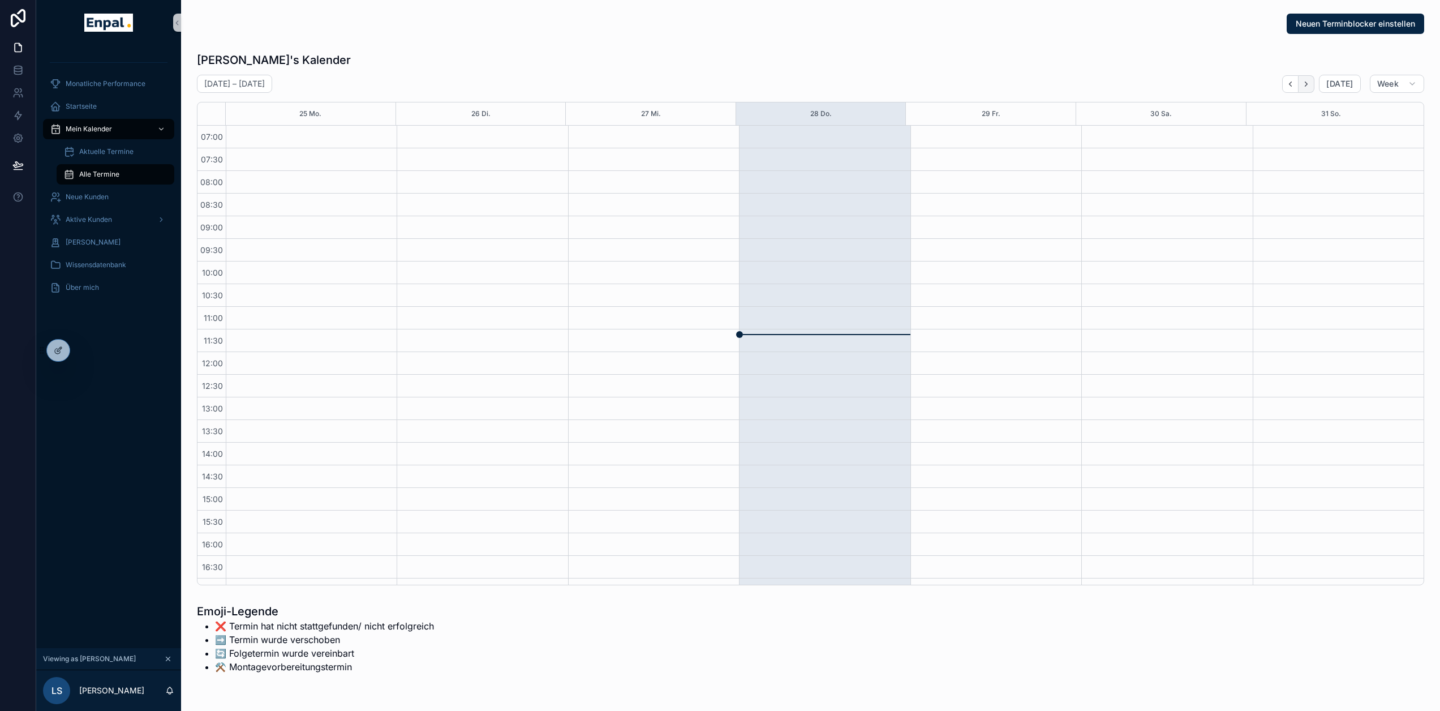
click at [1314, 86] on button "Next" at bounding box center [1307, 84] width 16 height 18
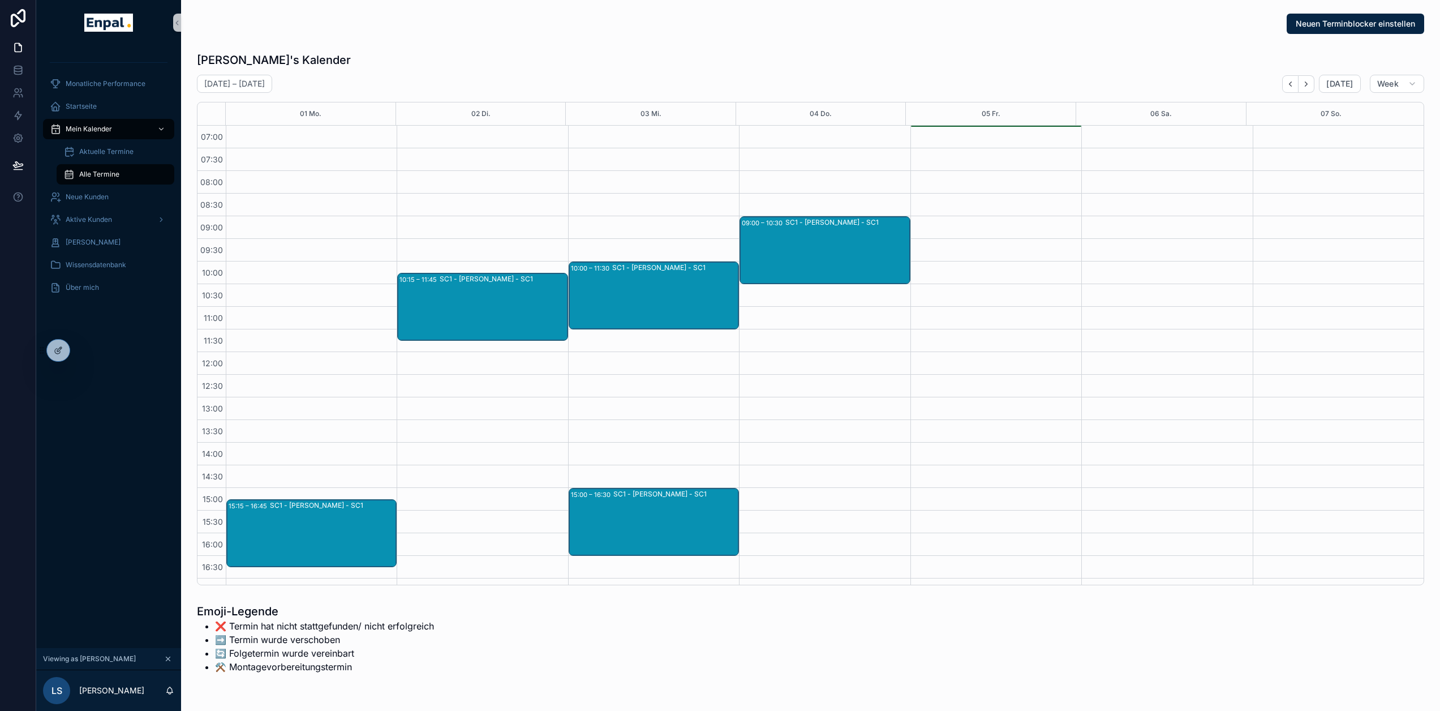
click at [943, 126] on div "04:00 – 05:30 SC2 - Laura Schmitt - SC2" at bounding box center [996, 126] width 170 height 1
click at [870, 63] on div "Luca's Kalender" at bounding box center [810, 60] width 1227 height 16
drag, startPoint x: 102, startPoint y: 148, endPoint x: 147, endPoint y: 202, distance: 69.9
click at [102, 148] on span "Aktuelle Termine" at bounding box center [106, 151] width 54 height 9
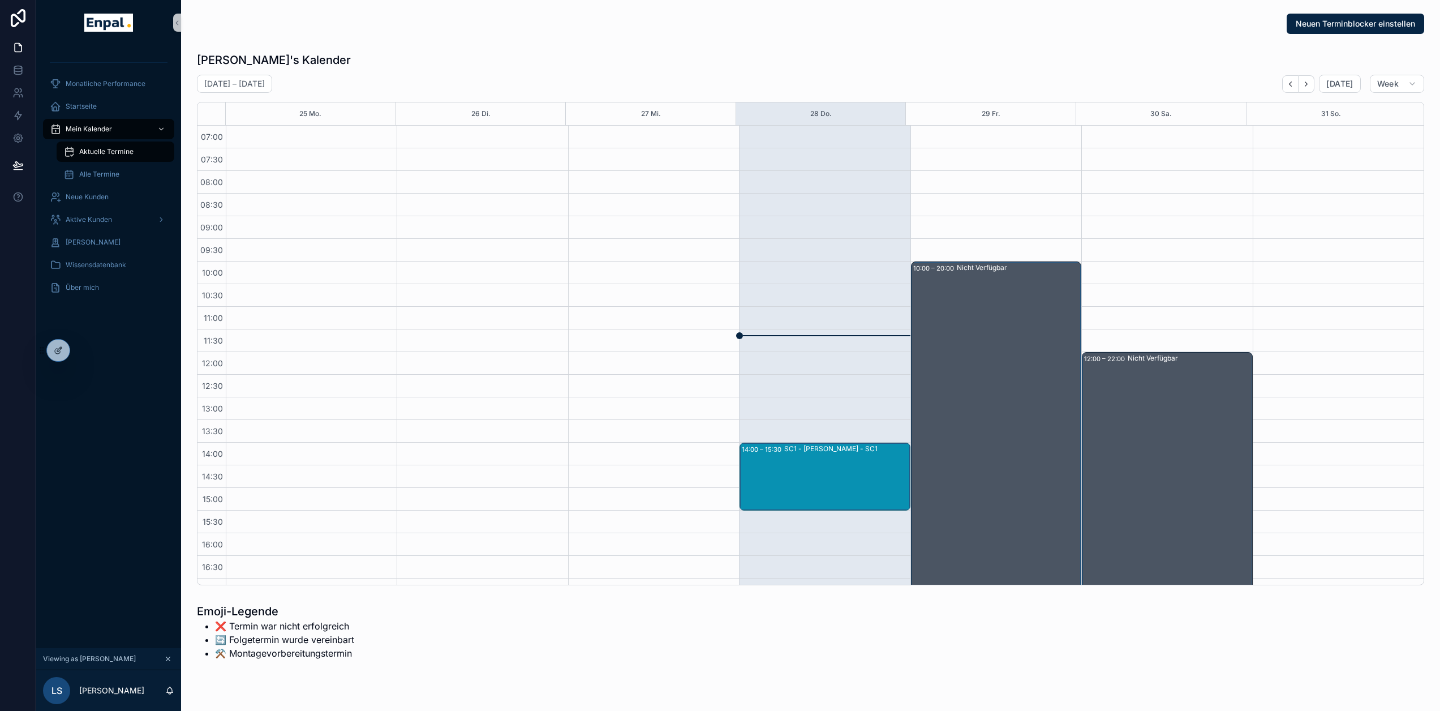
scroll to position [214, 0]
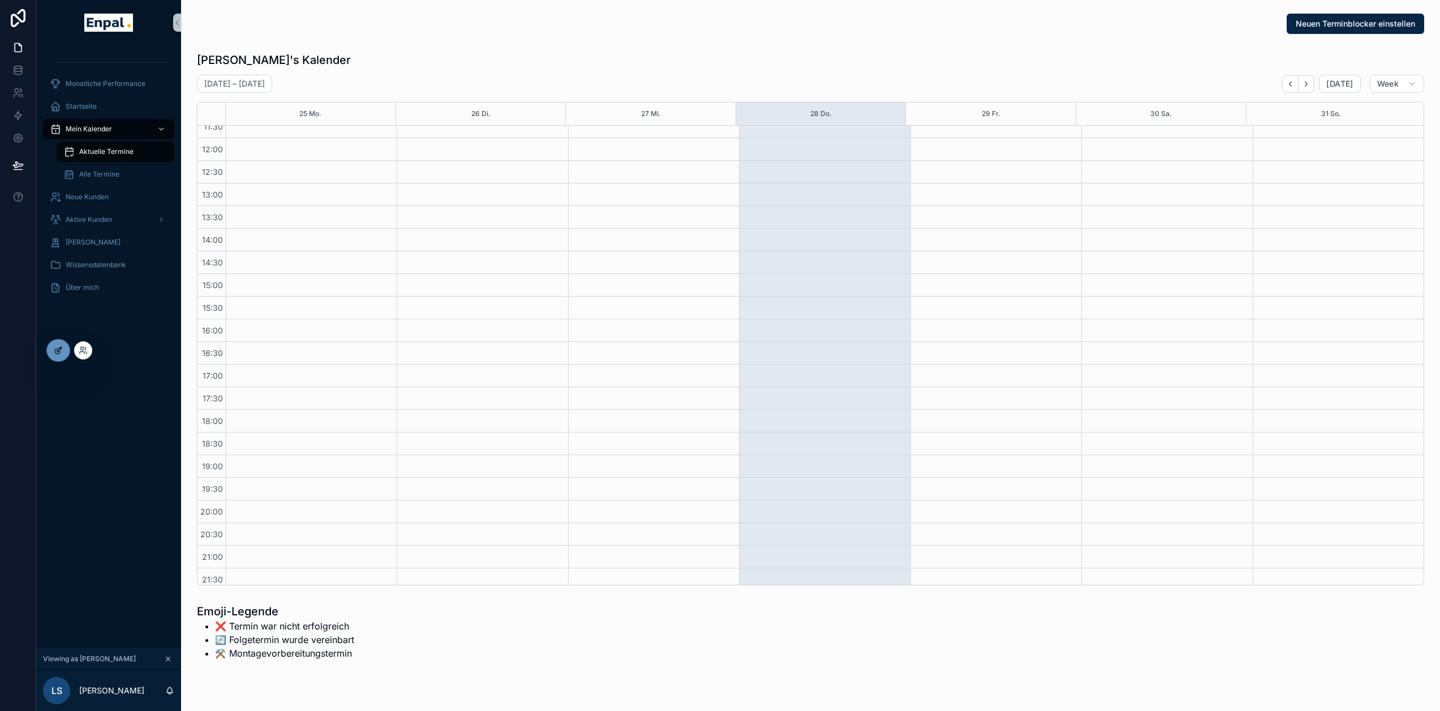
click at [58, 354] on icon at bounding box center [57, 351] width 5 height 5
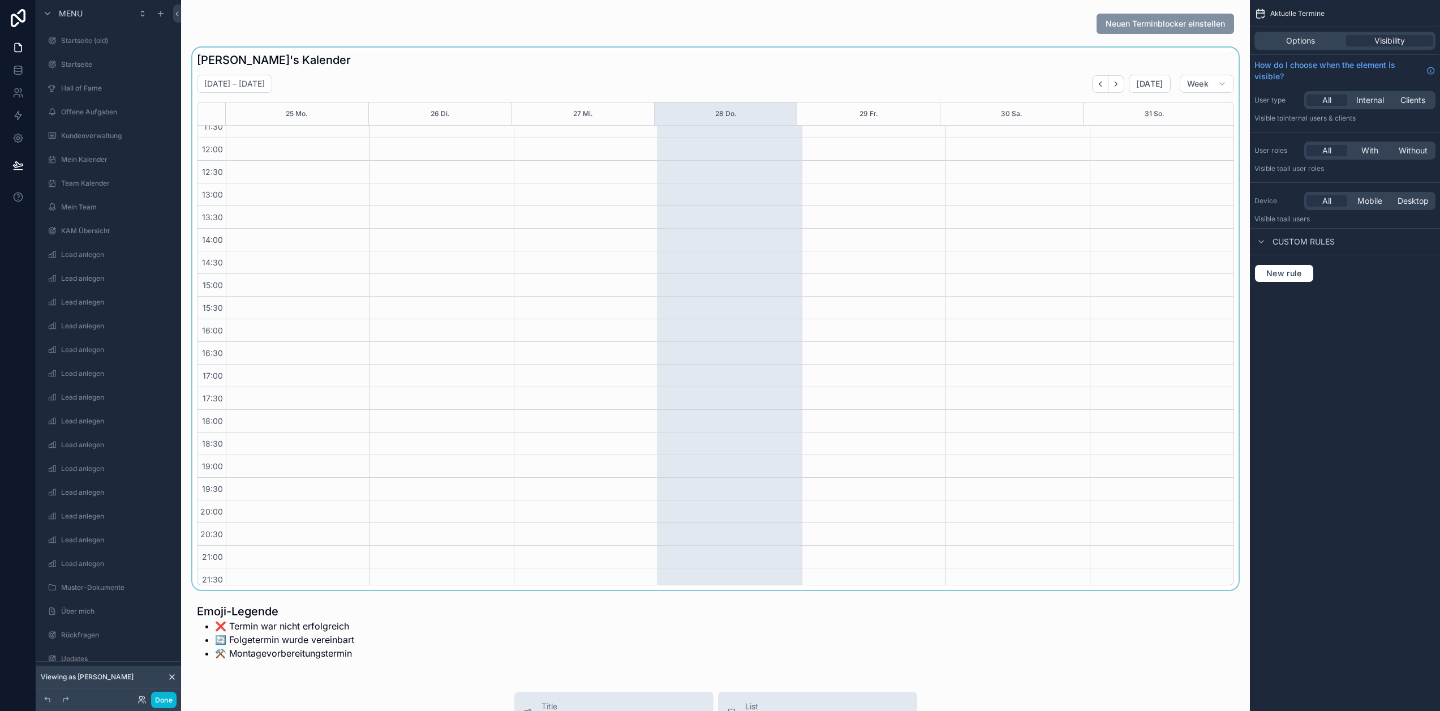
click at [624, 254] on div "scrollable content" at bounding box center [715, 319] width 1051 height 542
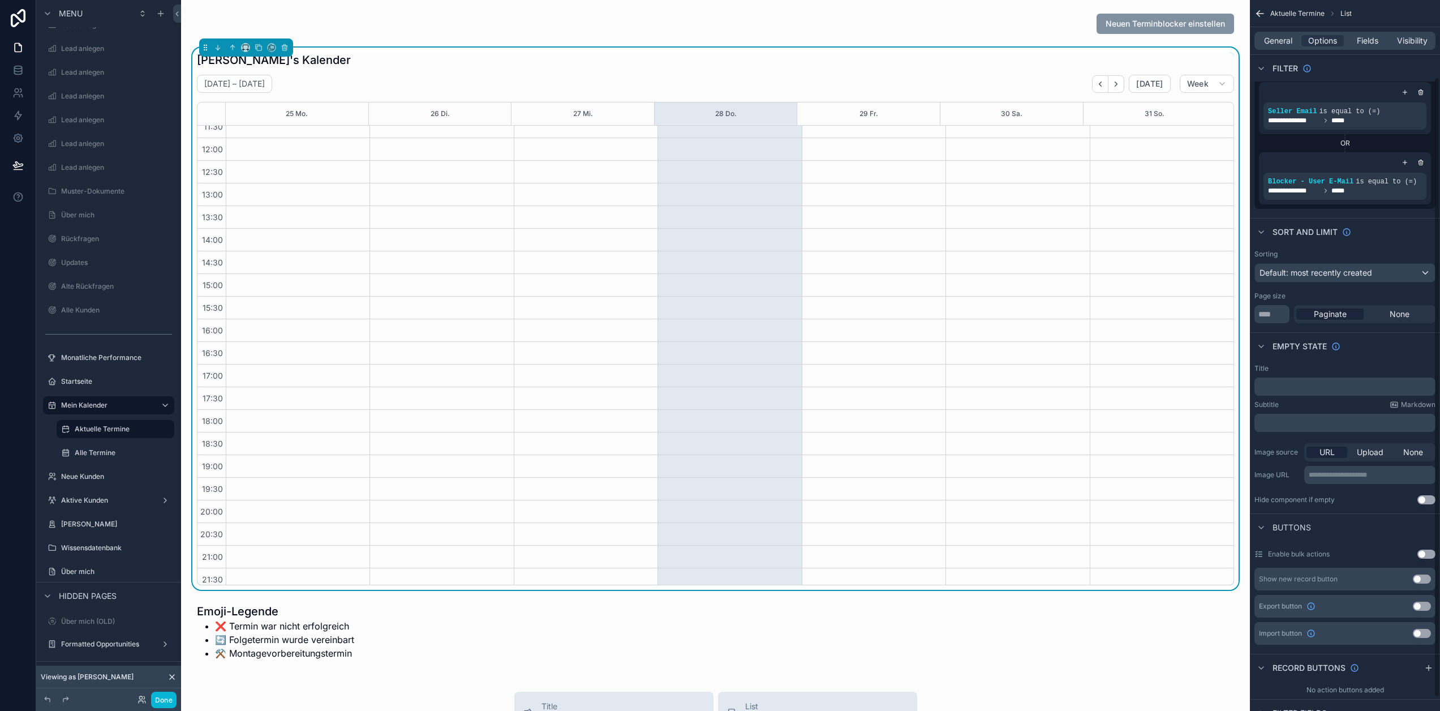
scroll to position [58, 0]
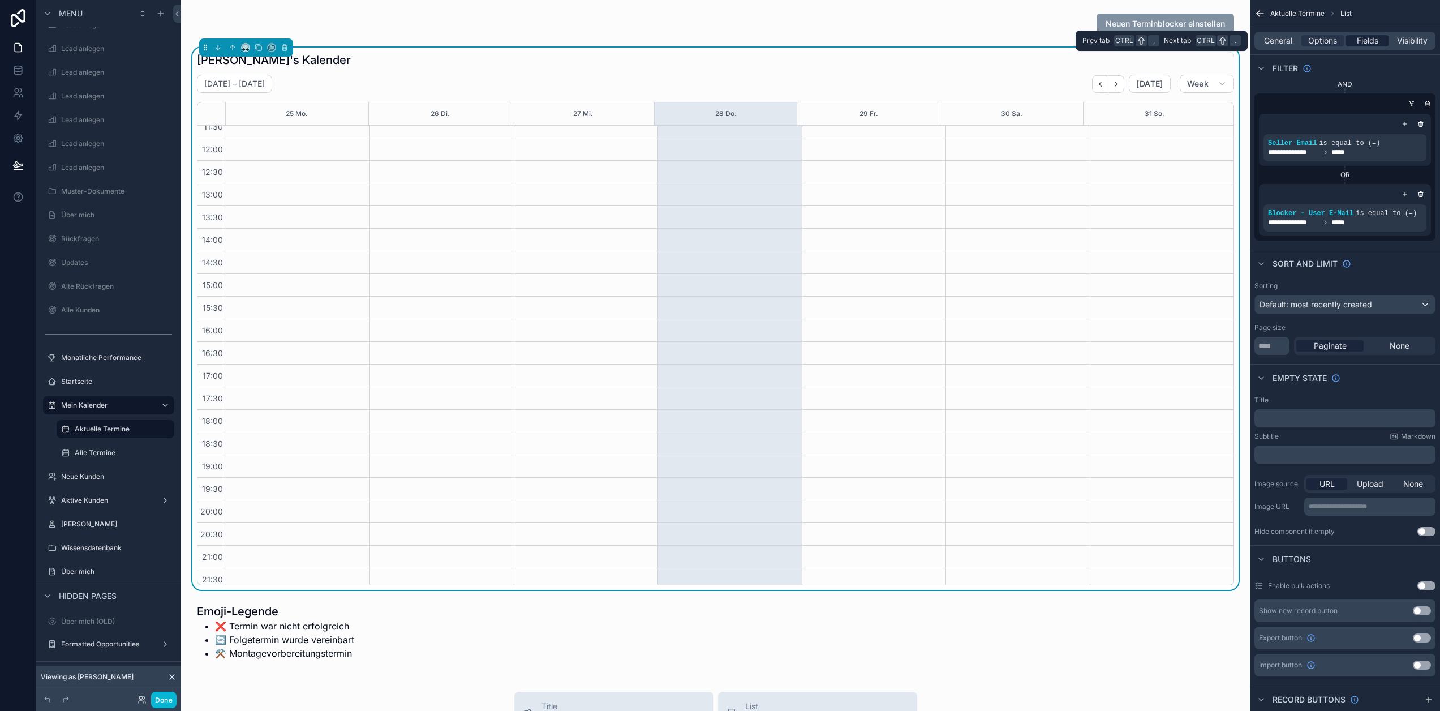
click at [1371, 42] on span "Fields" at bounding box center [1368, 40] width 22 height 11
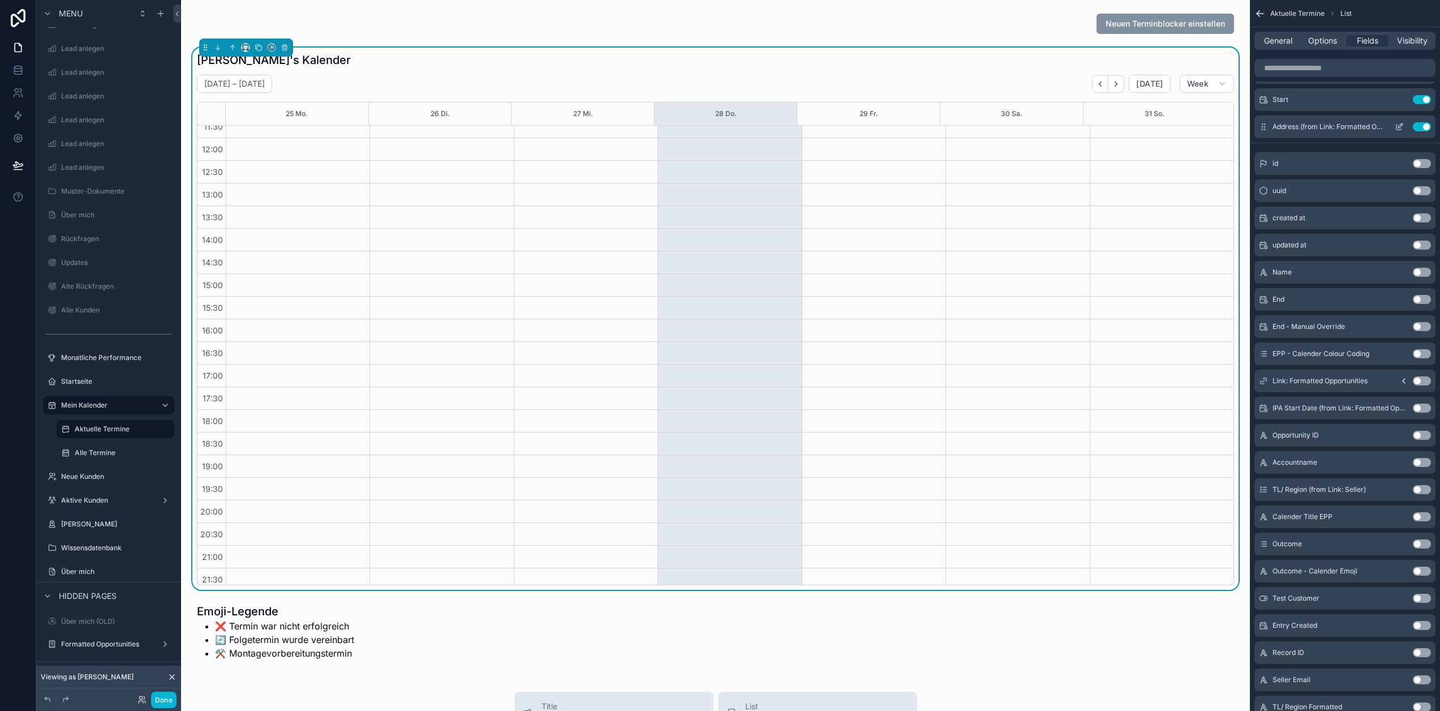
click at [1402, 125] on icon "scrollable content" at bounding box center [1401, 124] width 1 height 1
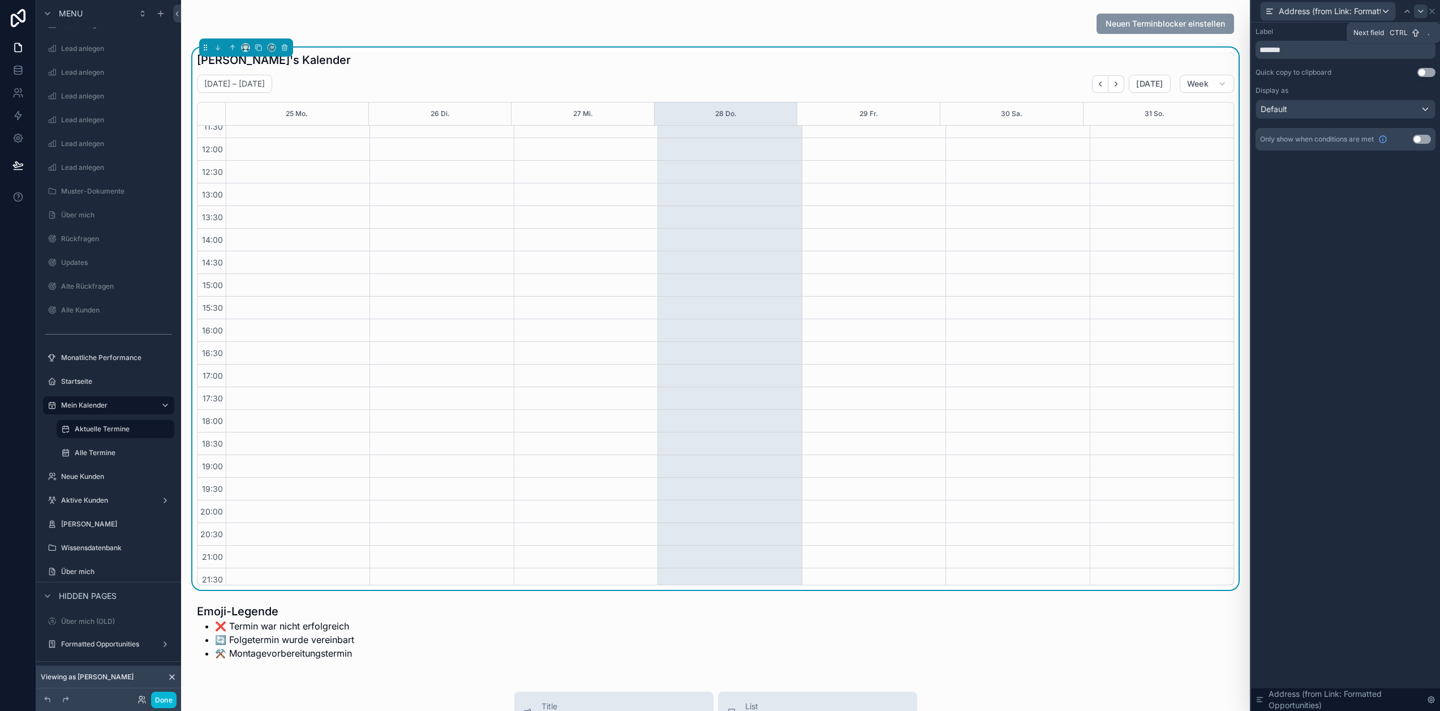
click at [1425, 12] on icon at bounding box center [1420, 11] width 9 height 9
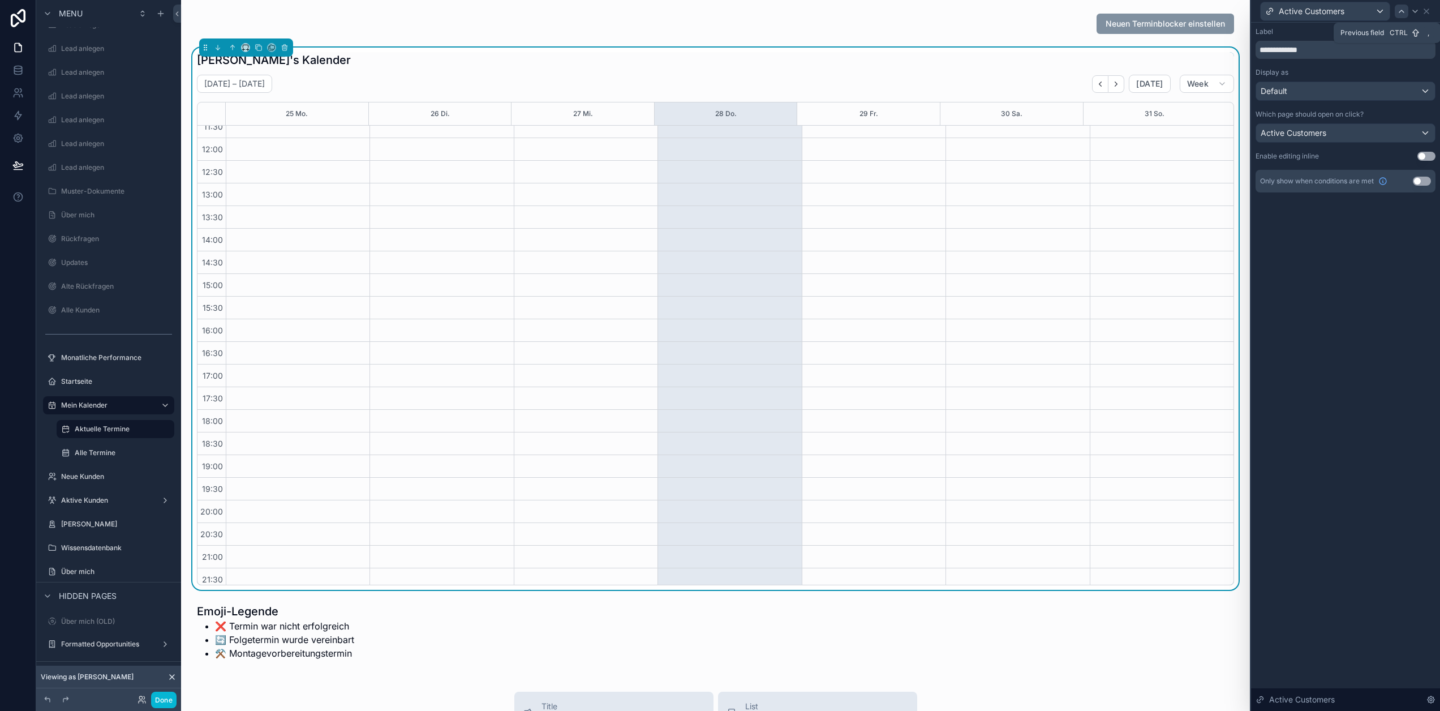
click at [1406, 10] on icon at bounding box center [1401, 11] width 9 height 9
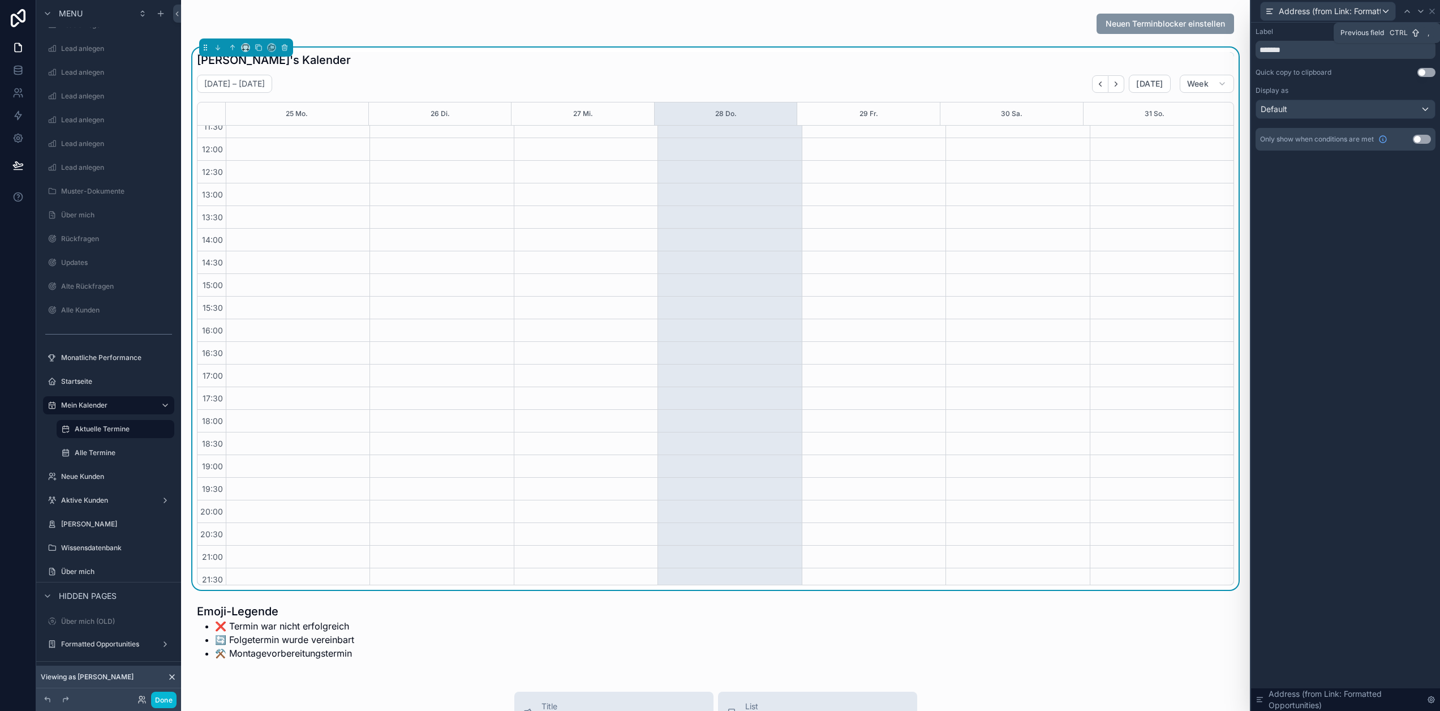
click at [1412, 10] on icon at bounding box center [1407, 11] width 9 height 9
click at [1406, 10] on icon at bounding box center [1401, 11] width 9 height 9
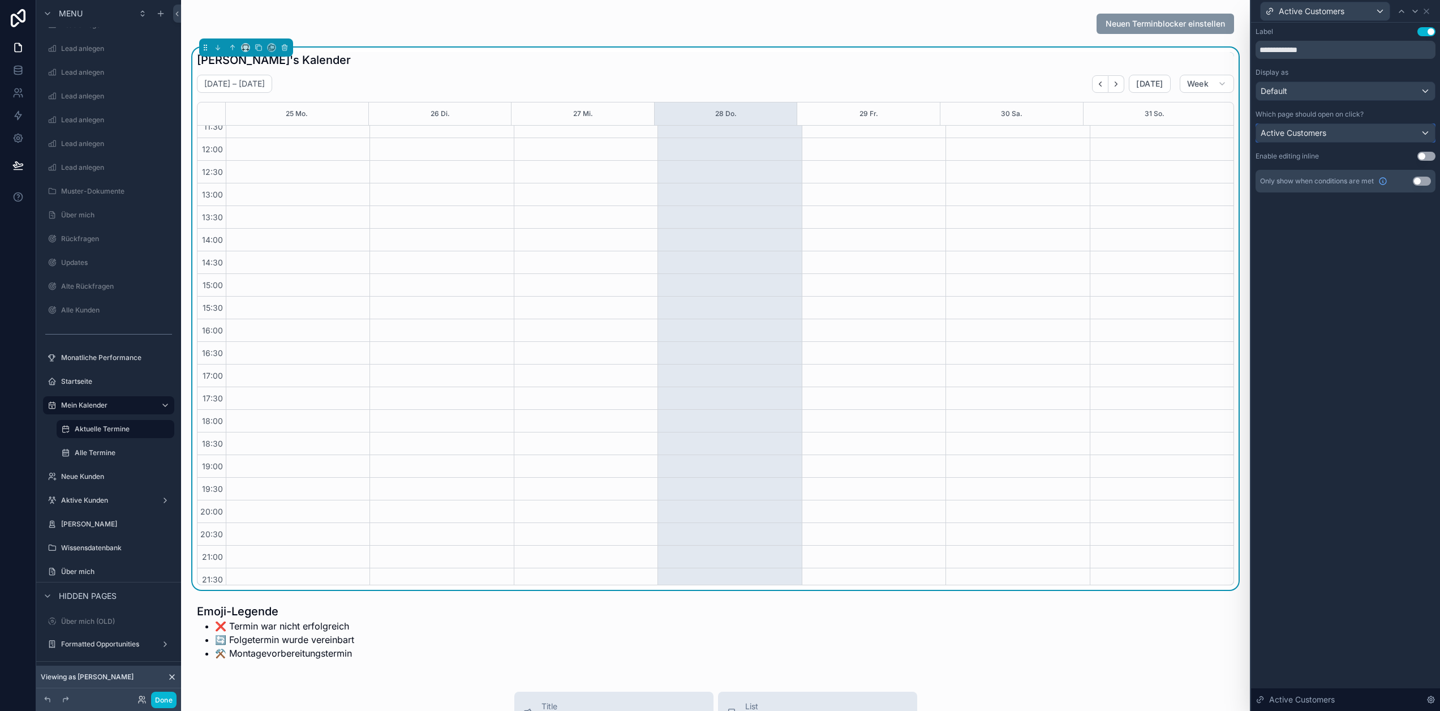
click at [1362, 132] on div "Active Customers" at bounding box center [1345, 133] width 179 height 18
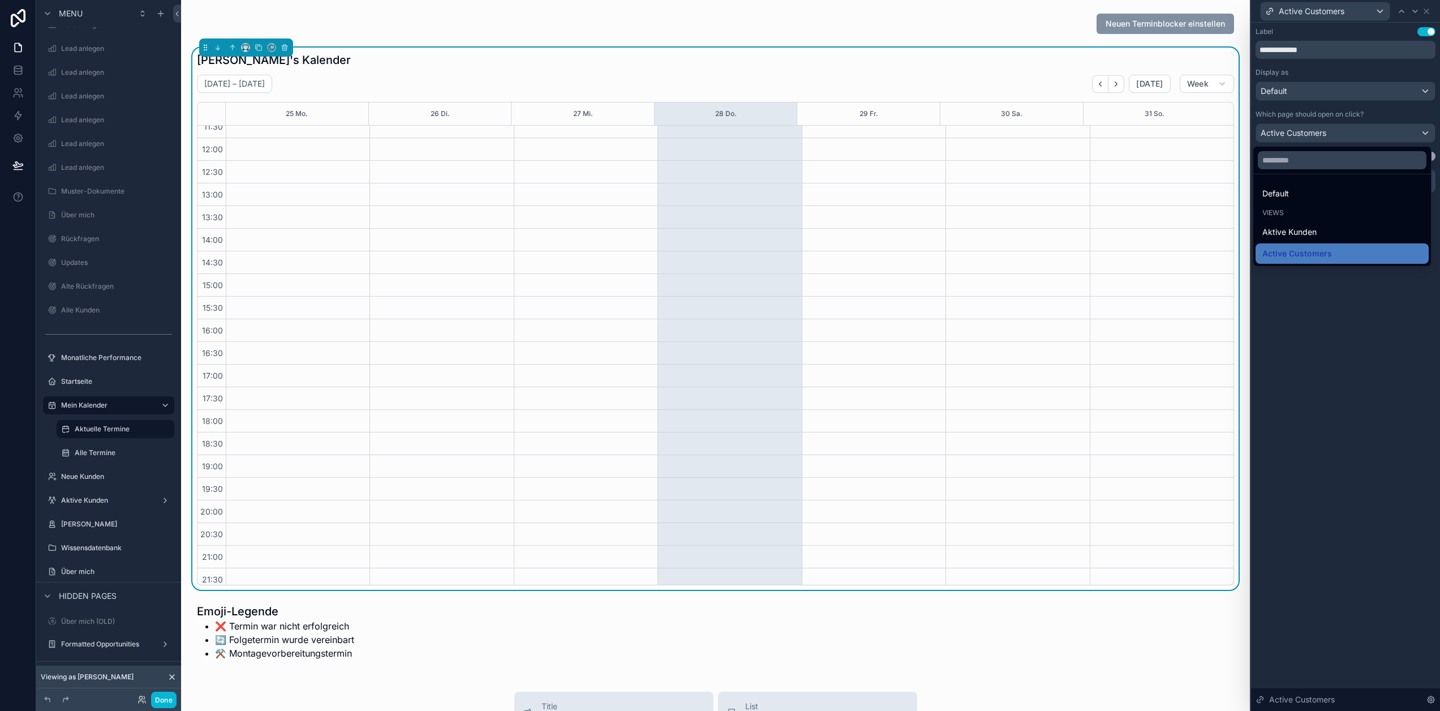
drag, startPoint x: 1337, startPoint y: 190, endPoint x: 1342, endPoint y: 196, distance: 8.0
click at [1337, 190] on div "Default" at bounding box center [1342, 194] width 160 height 14
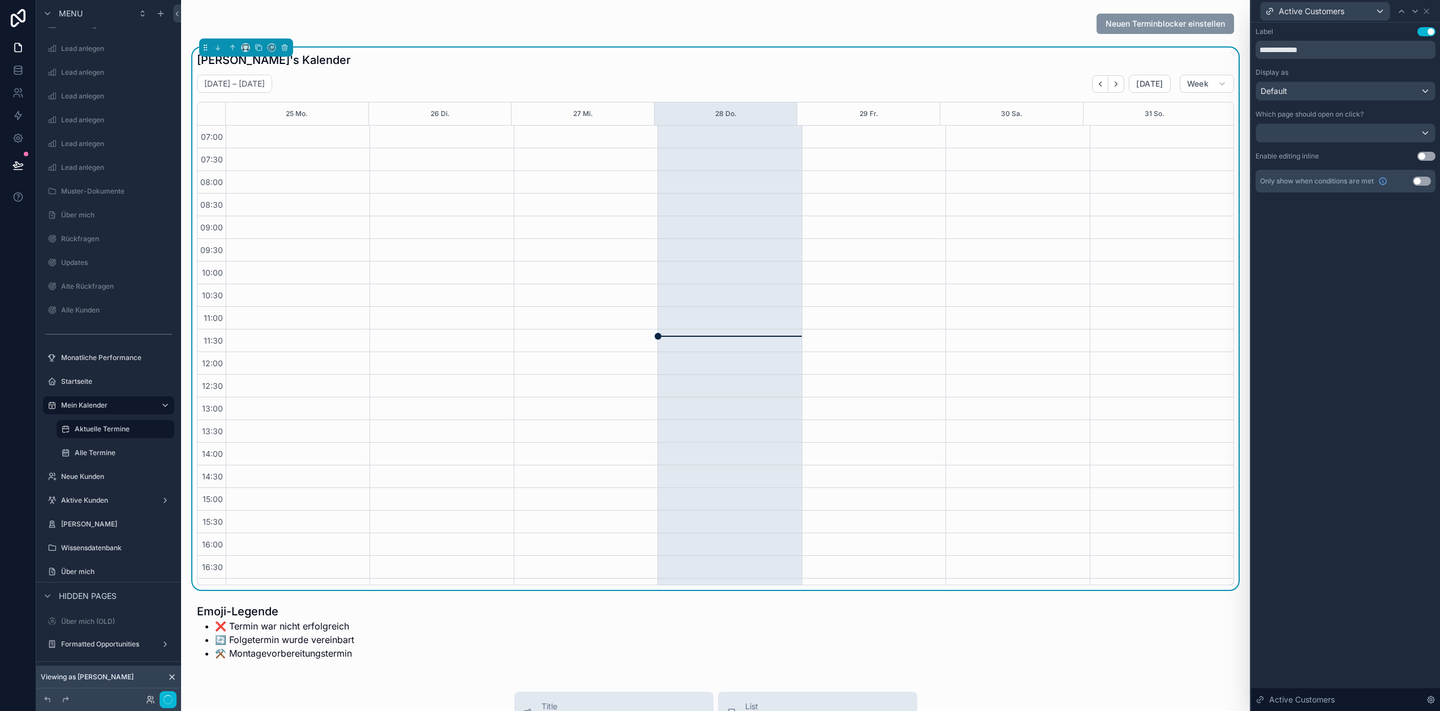
scroll to position [214, 0]
click at [161, 698] on button "Done" at bounding box center [163, 699] width 25 height 16
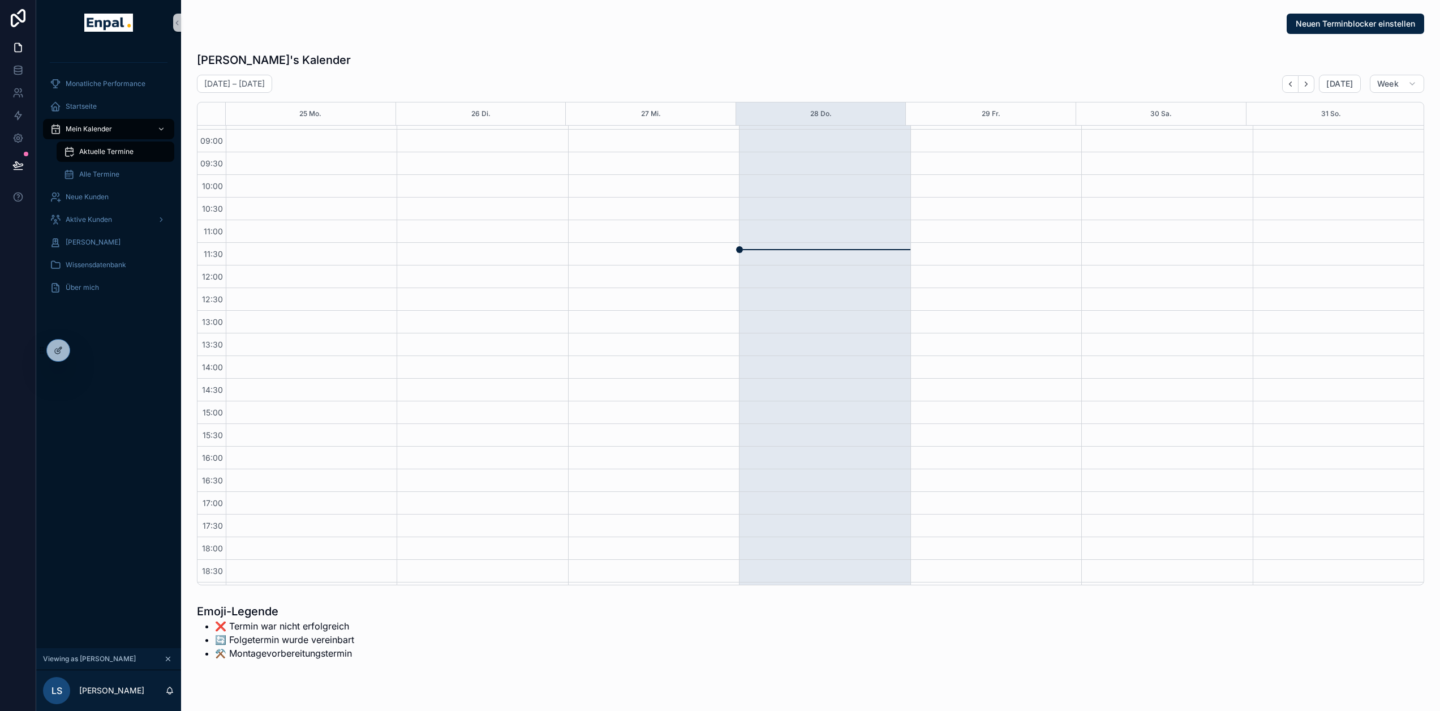
scroll to position [0, 0]
click at [1308, 82] on icon "Next" at bounding box center [1306, 83] width 2 height 5
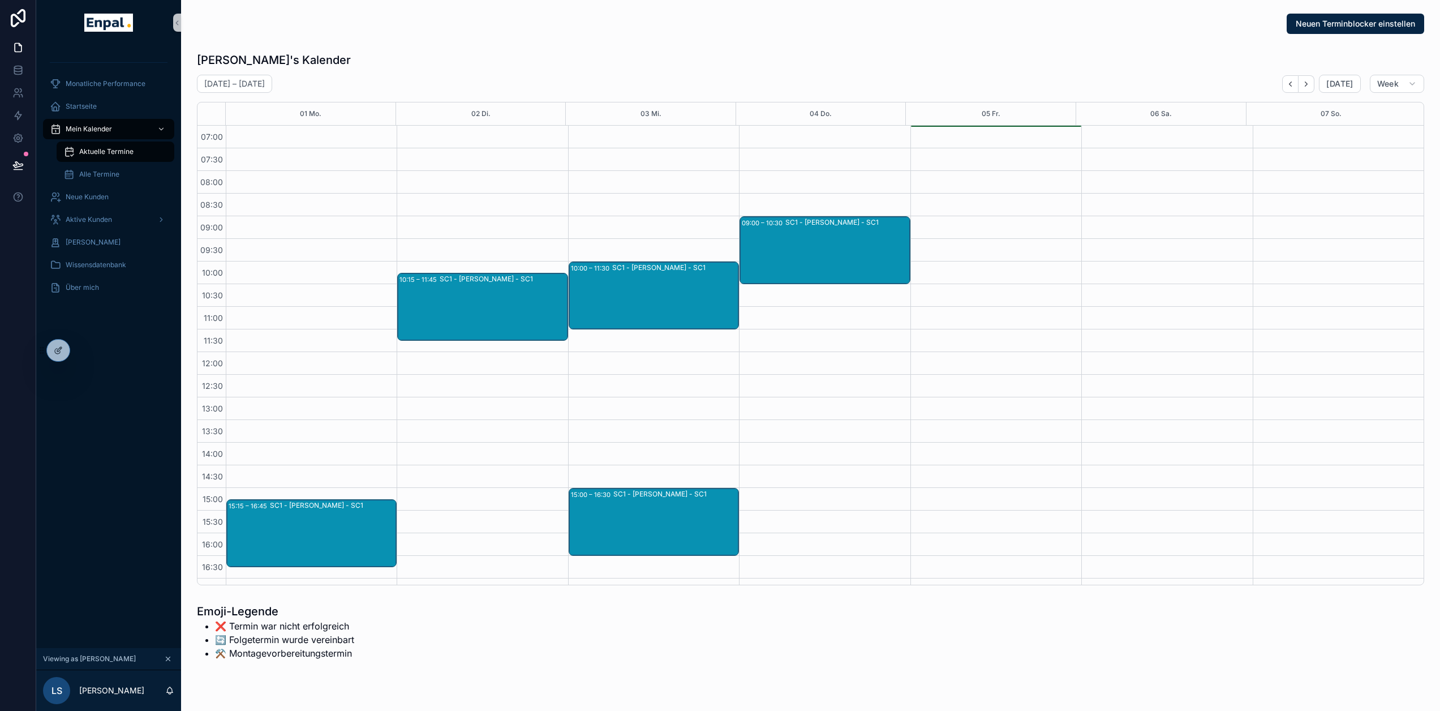
click at [500, 295] on div "SC1 - Miriam Haas - SC1" at bounding box center [503, 307] width 127 height 66
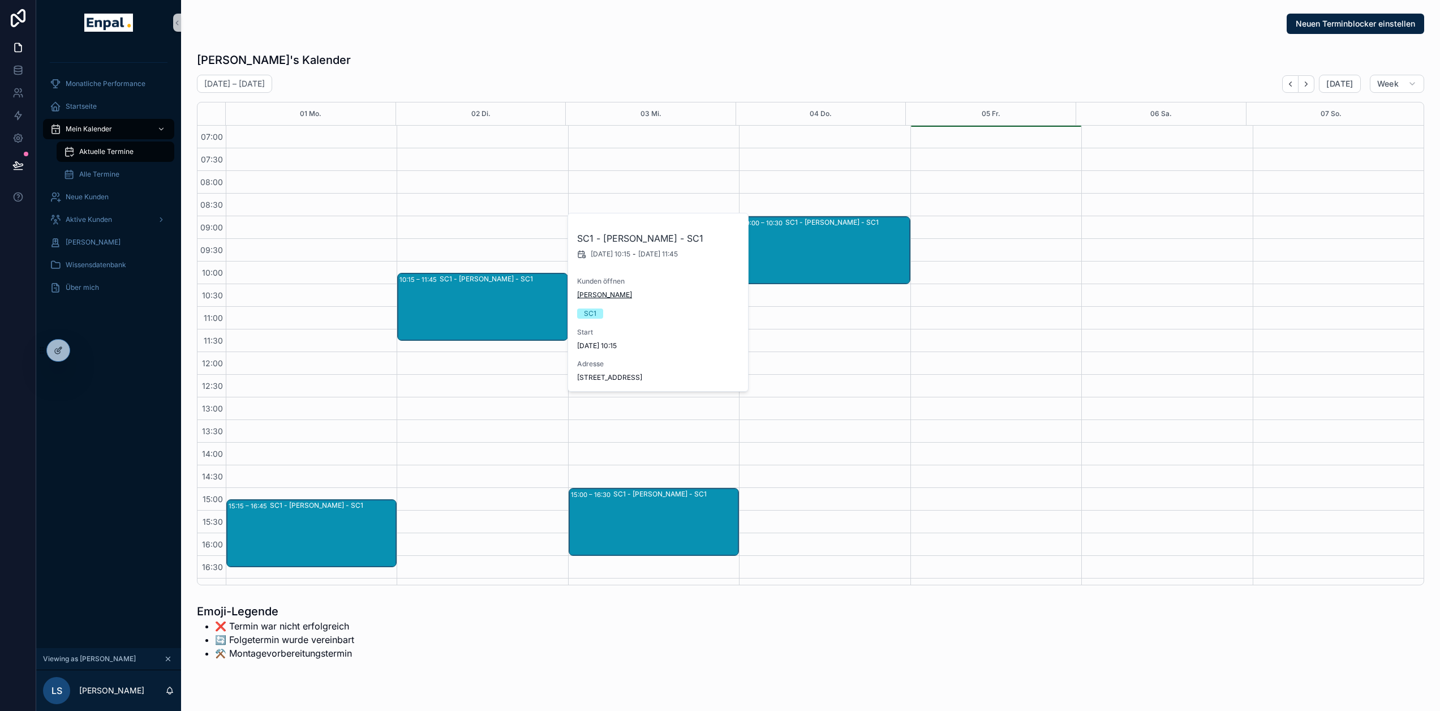
click at [608, 296] on span "Miriam Haas" at bounding box center [604, 294] width 55 height 9
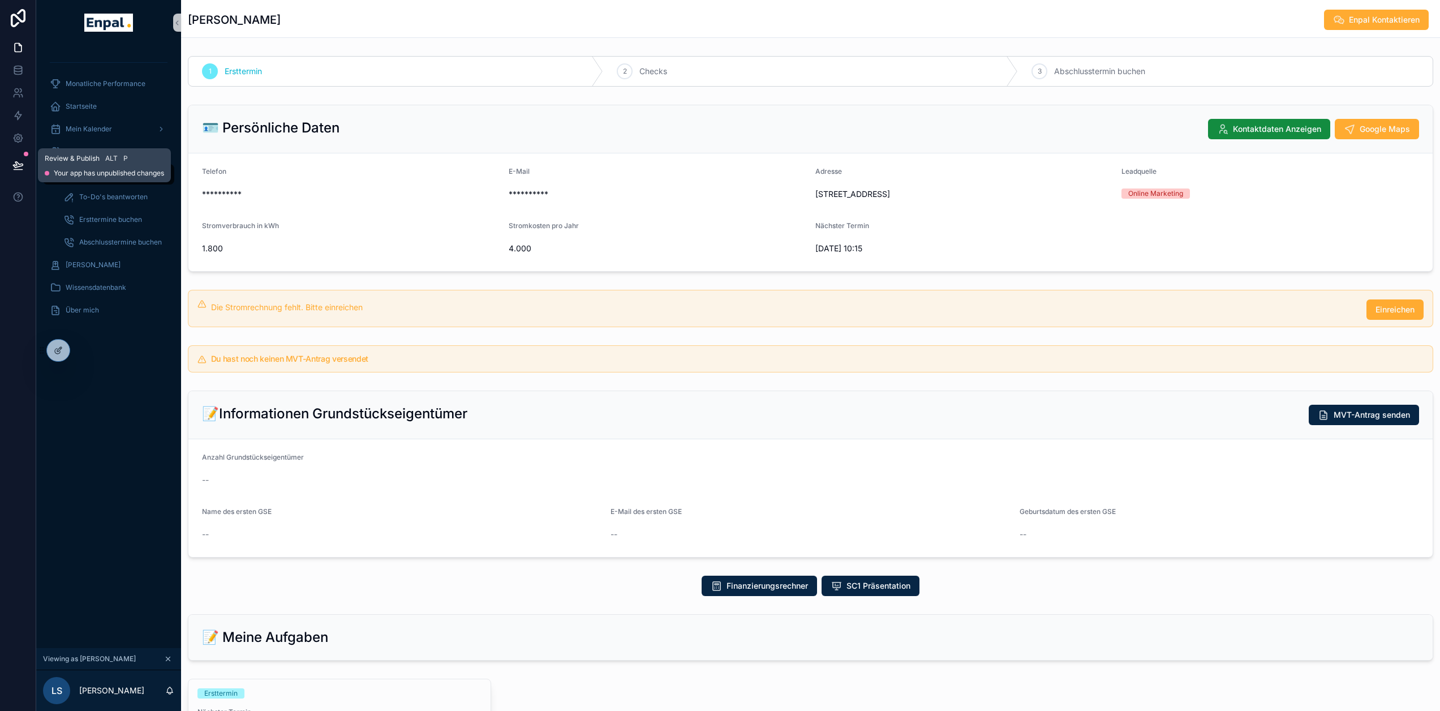
click at [20, 164] on icon at bounding box center [18, 165] width 10 height 6
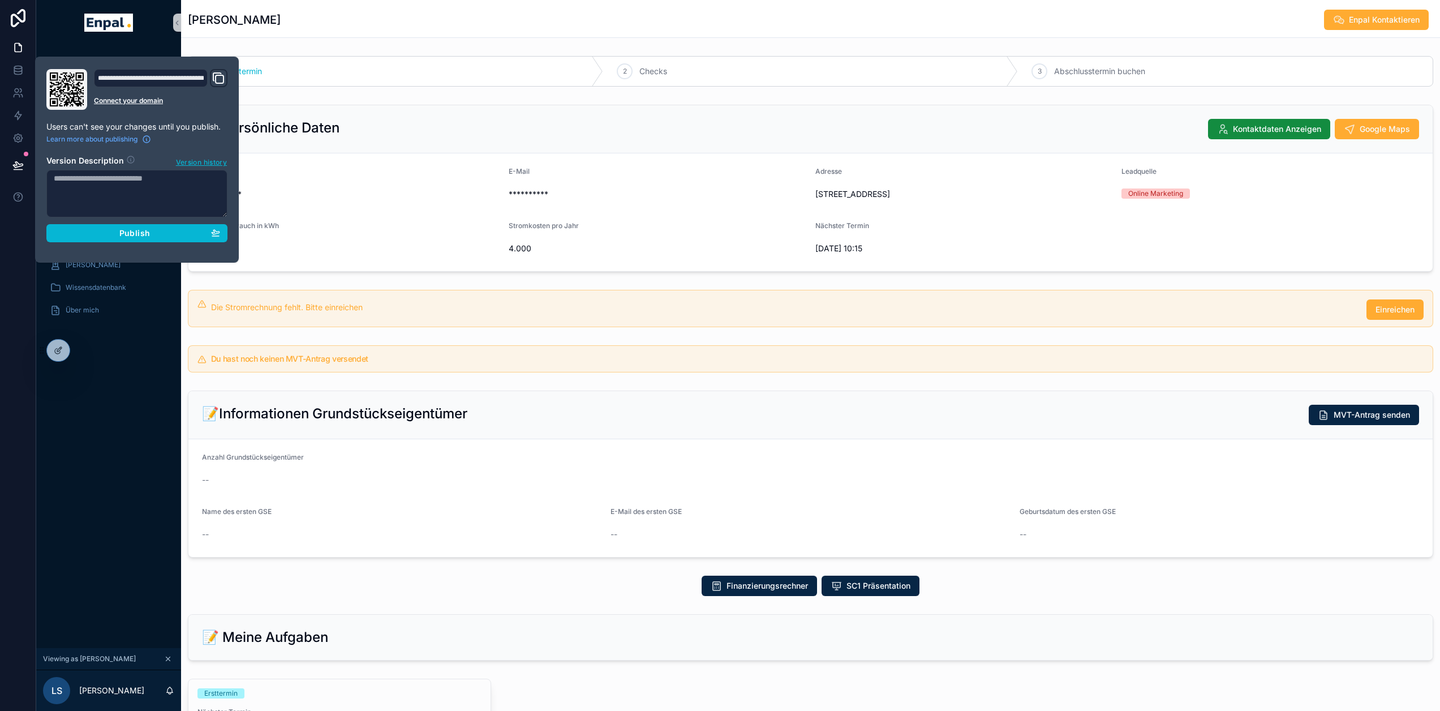
click at [542, 203] on div "**********" at bounding box center [658, 185] width 298 height 36
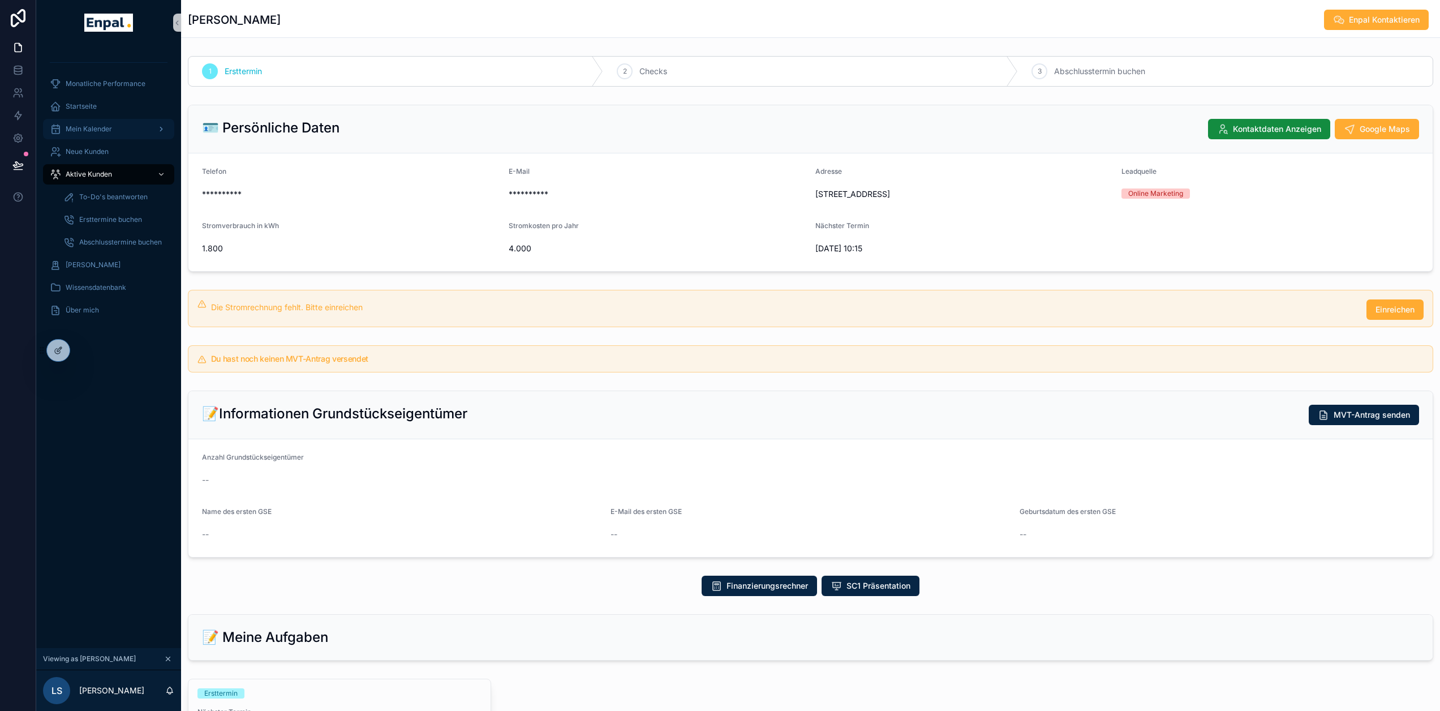
click at [113, 131] on div "Mein Kalender" at bounding box center [109, 129] width 118 height 18
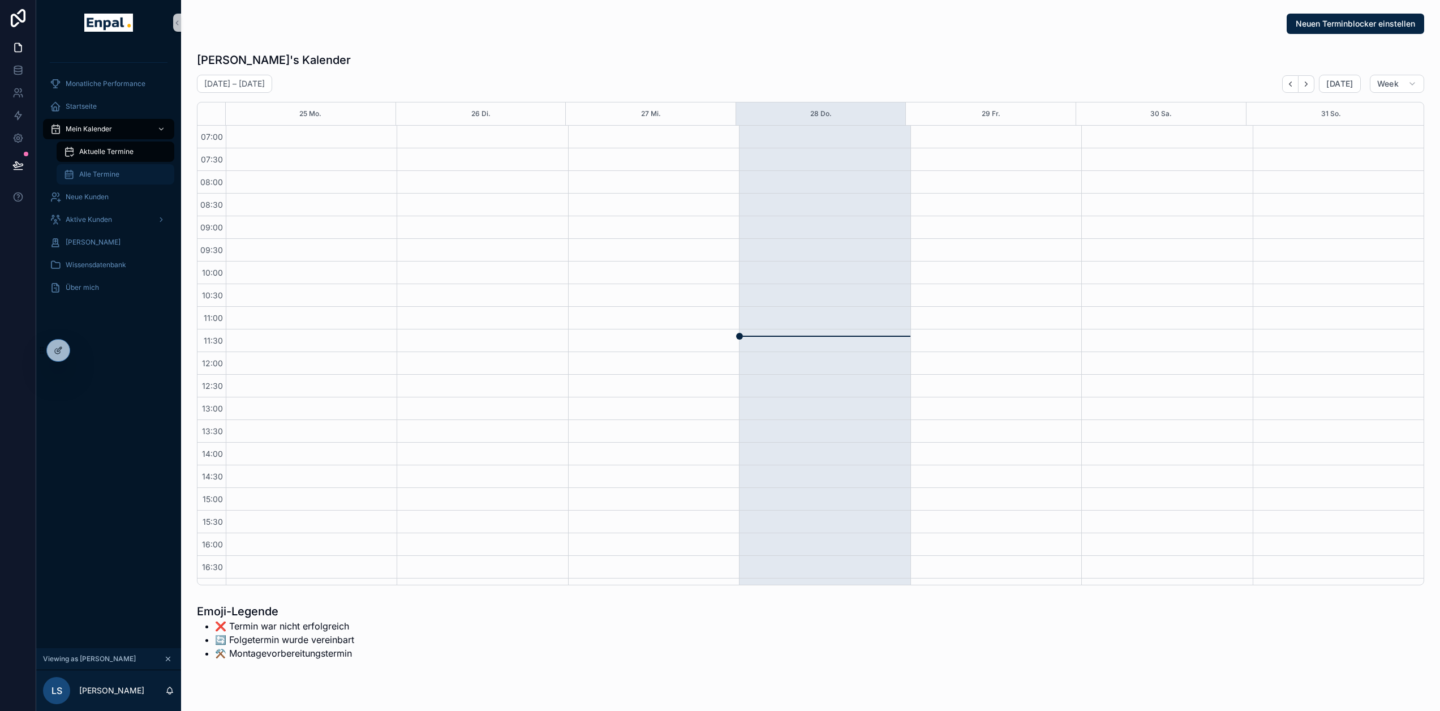
scroll to position [214, 0]
drag, startPoint x: 106, startPoint y: 183, endPoint x: 110, endPoint y: 177, distance: 7.9
click at [106, 183] on link "Alle Termine" at bounding box center [116, 174] width 118 height 20
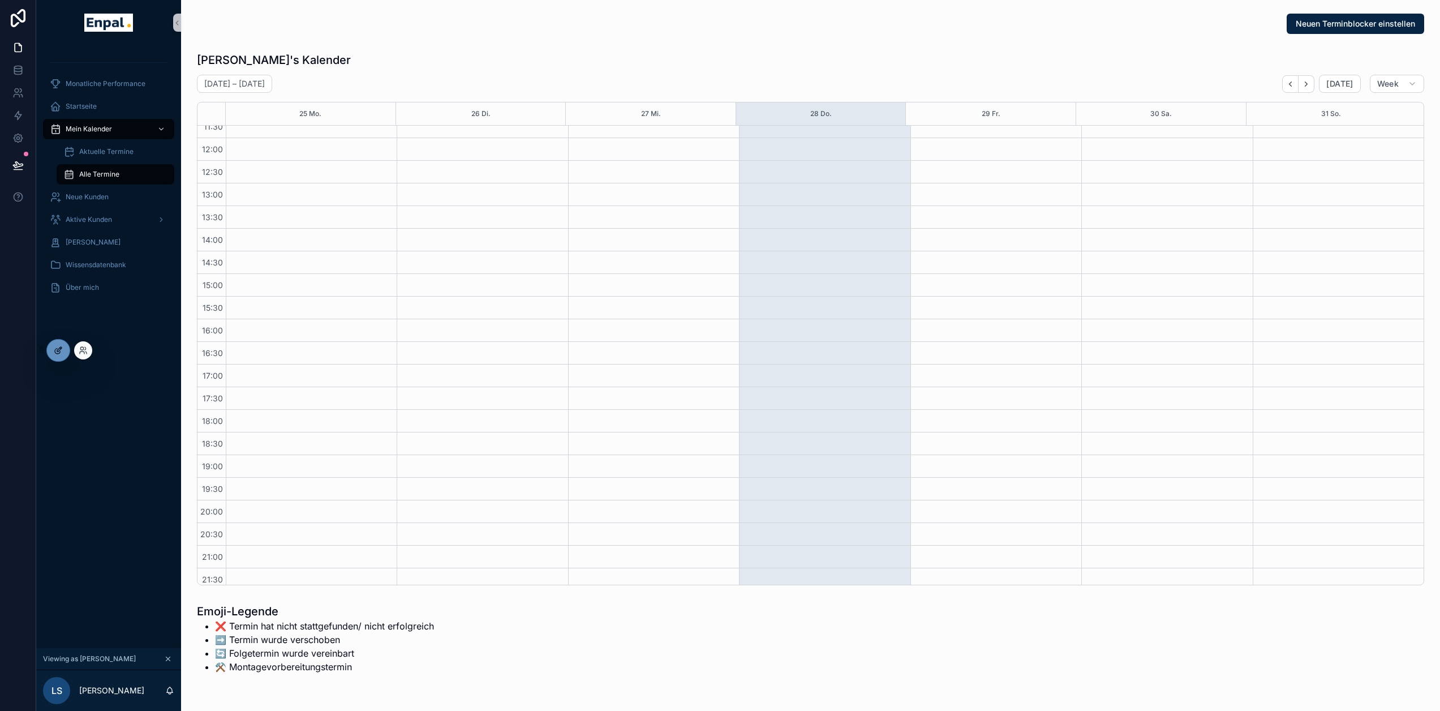
click at [53, 348] on div at bounding box center [58, 350] width 23 height 22
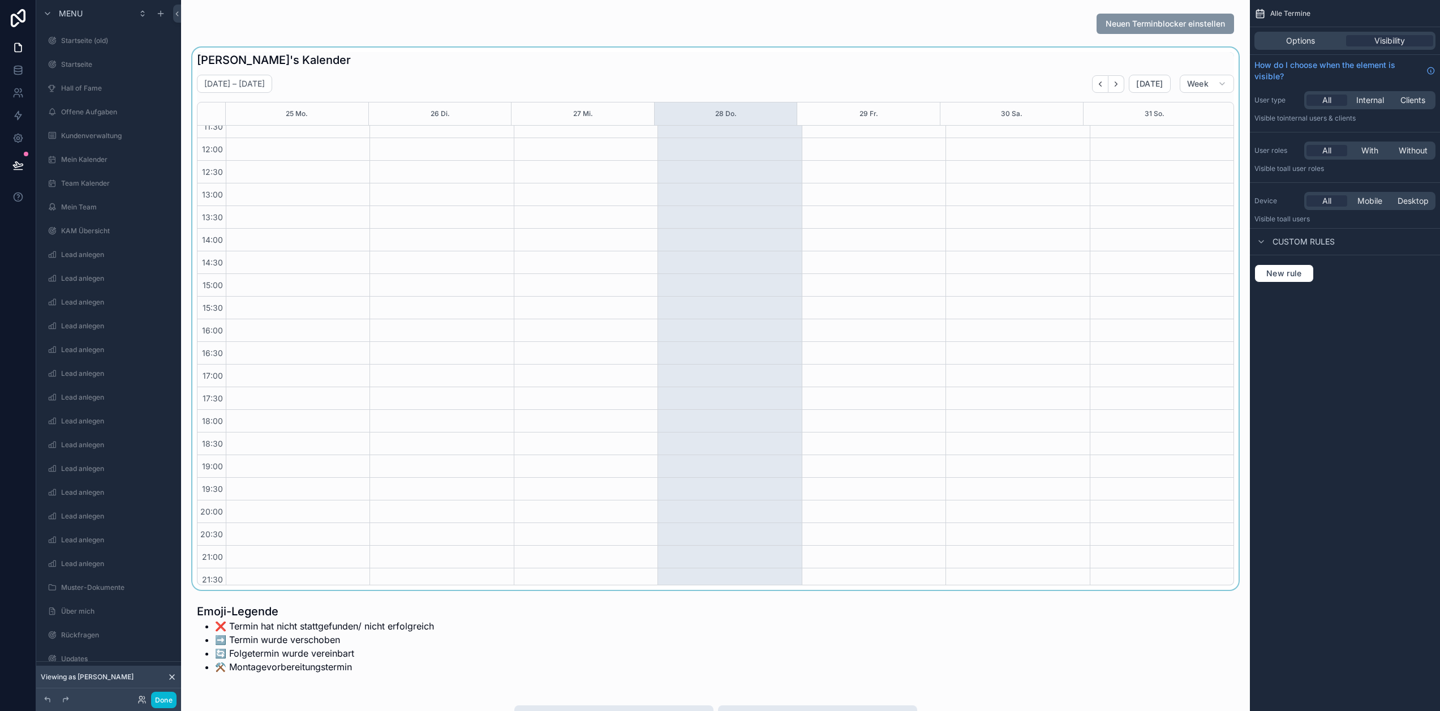
click at [859, 271] on div "scrollable content" at bounding box center [715, 319] width 1051 height 542
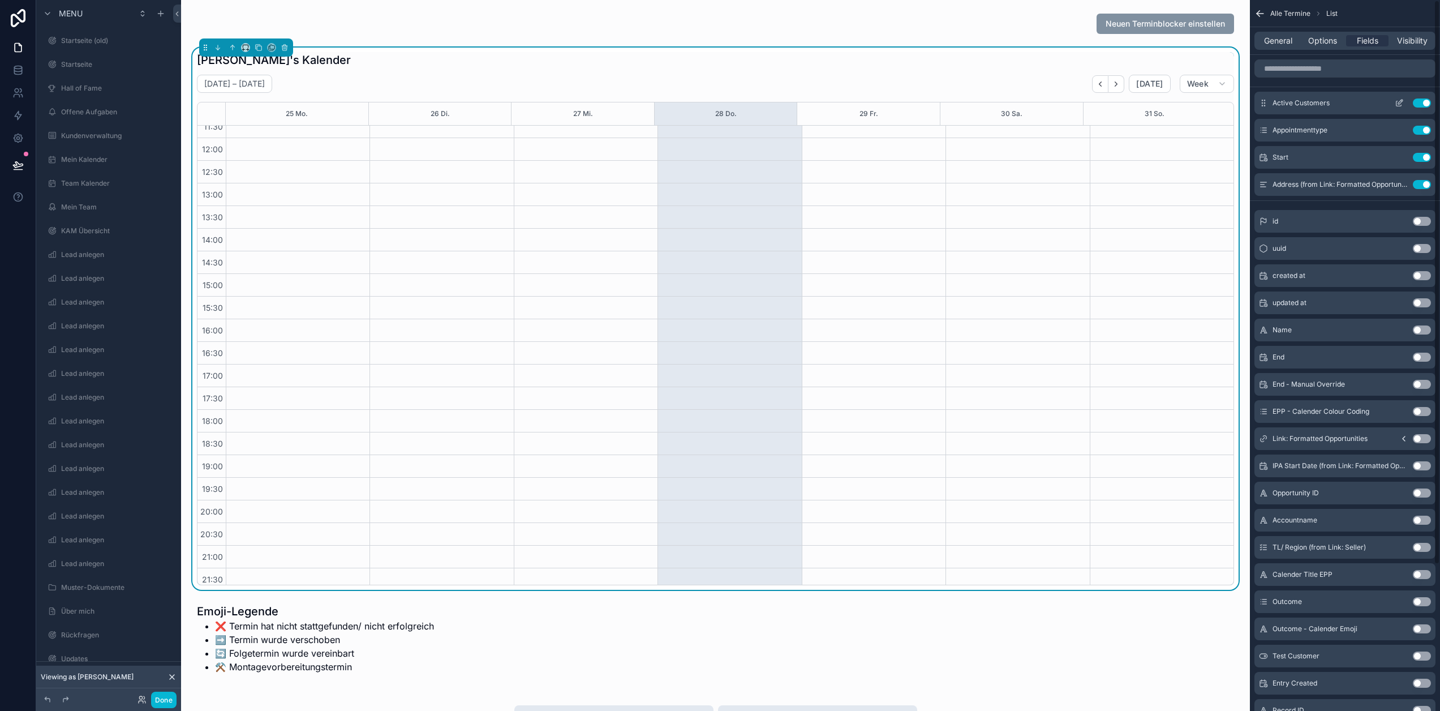
click at [1404, 100] on icon "scrollable content" at bounding box center [1399, 102] width 9 height 9
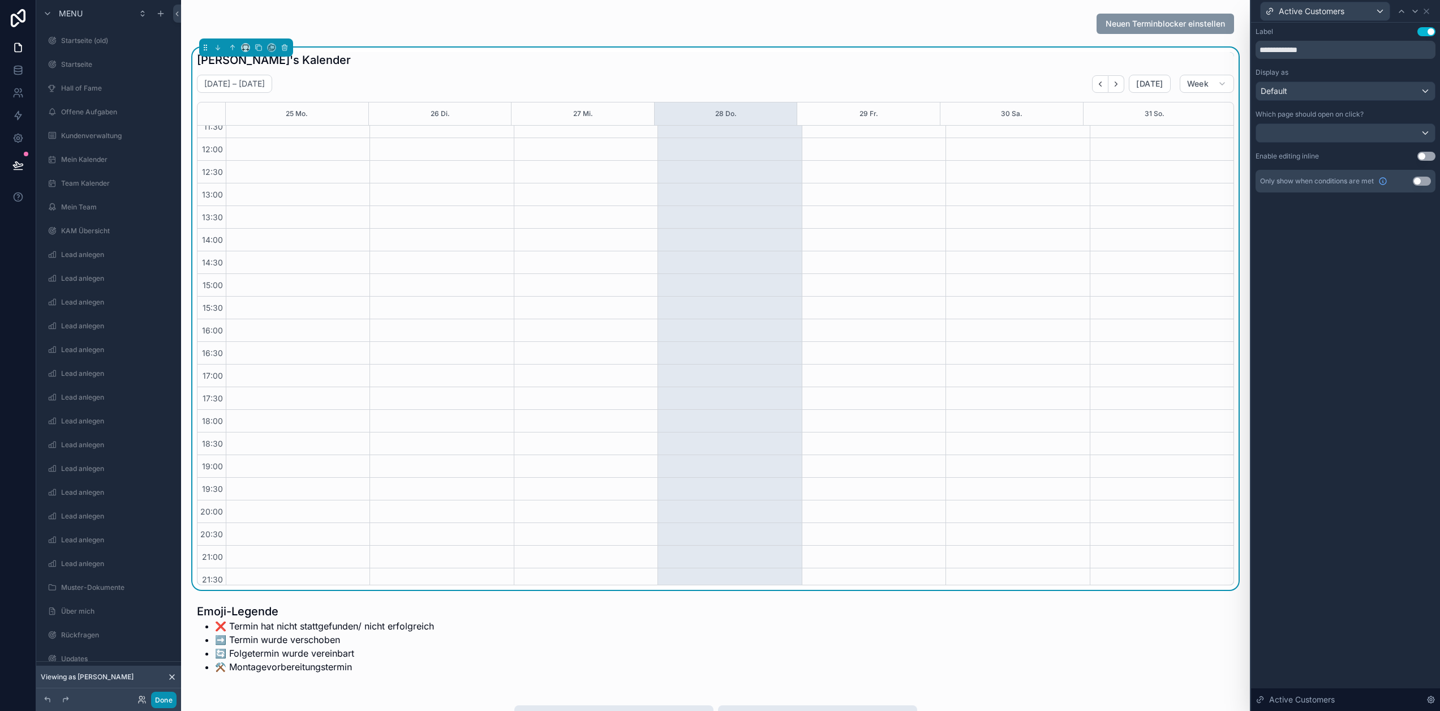
click at [170, 698] on button "Done" at bounding box center [163, 699] width 25 height 16
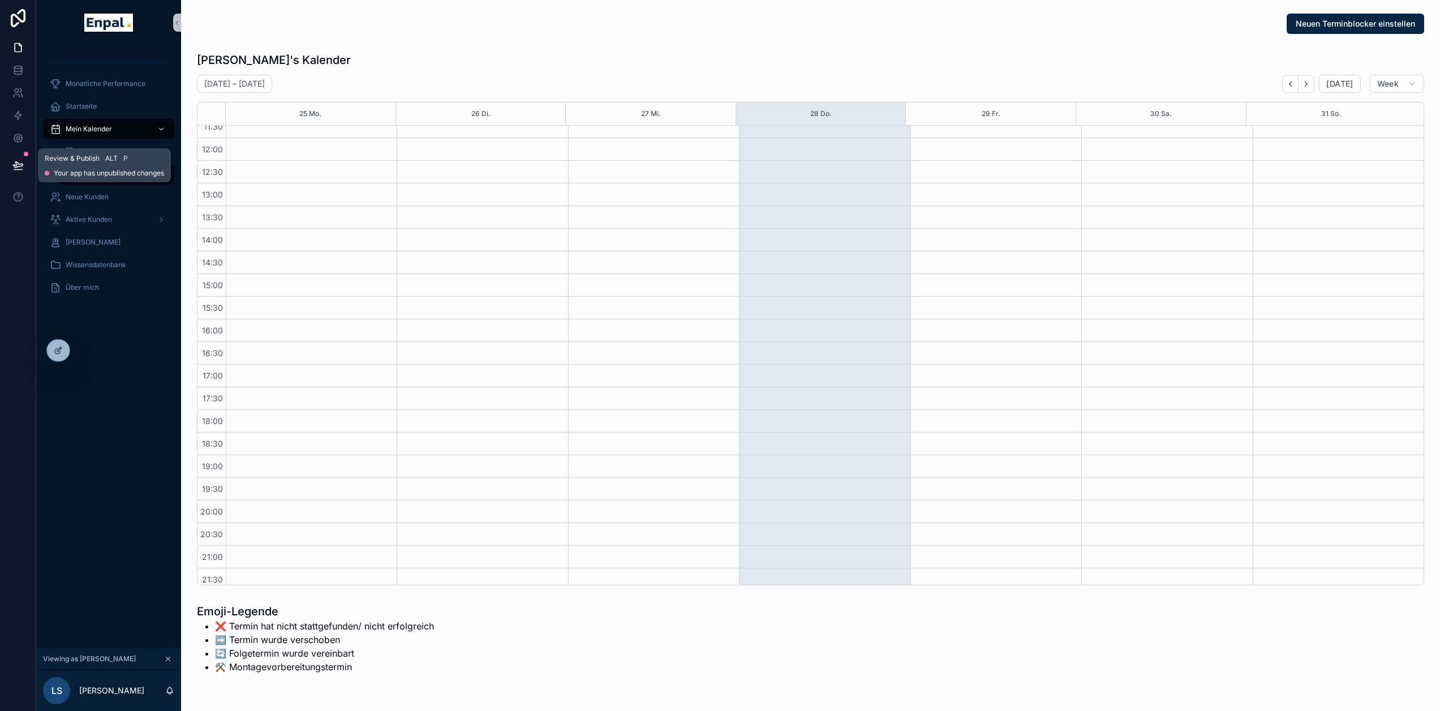
click at [20, 160] on icon at bounding box center [17, 165] width 11 height 11
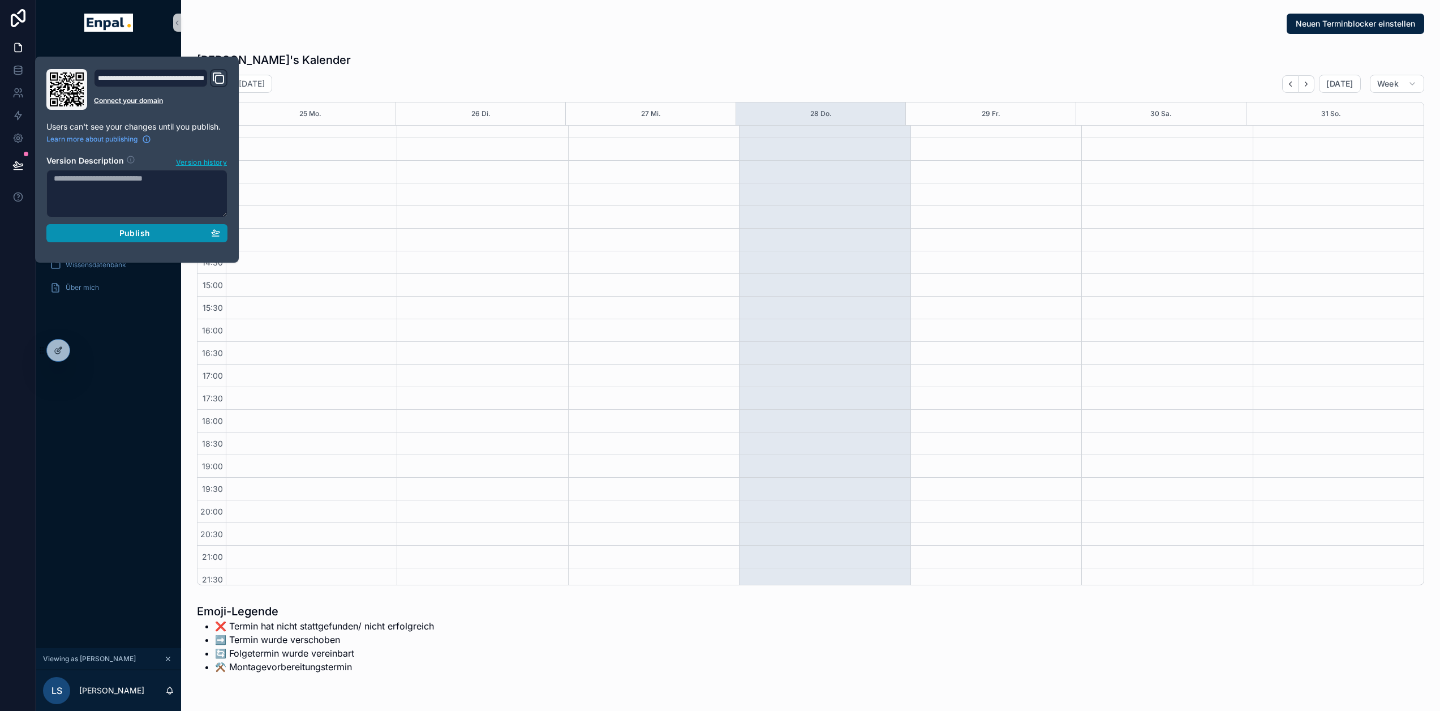
click at [153, 233] on div "Publish" at bounding box center [137, 233] width 166 height 10
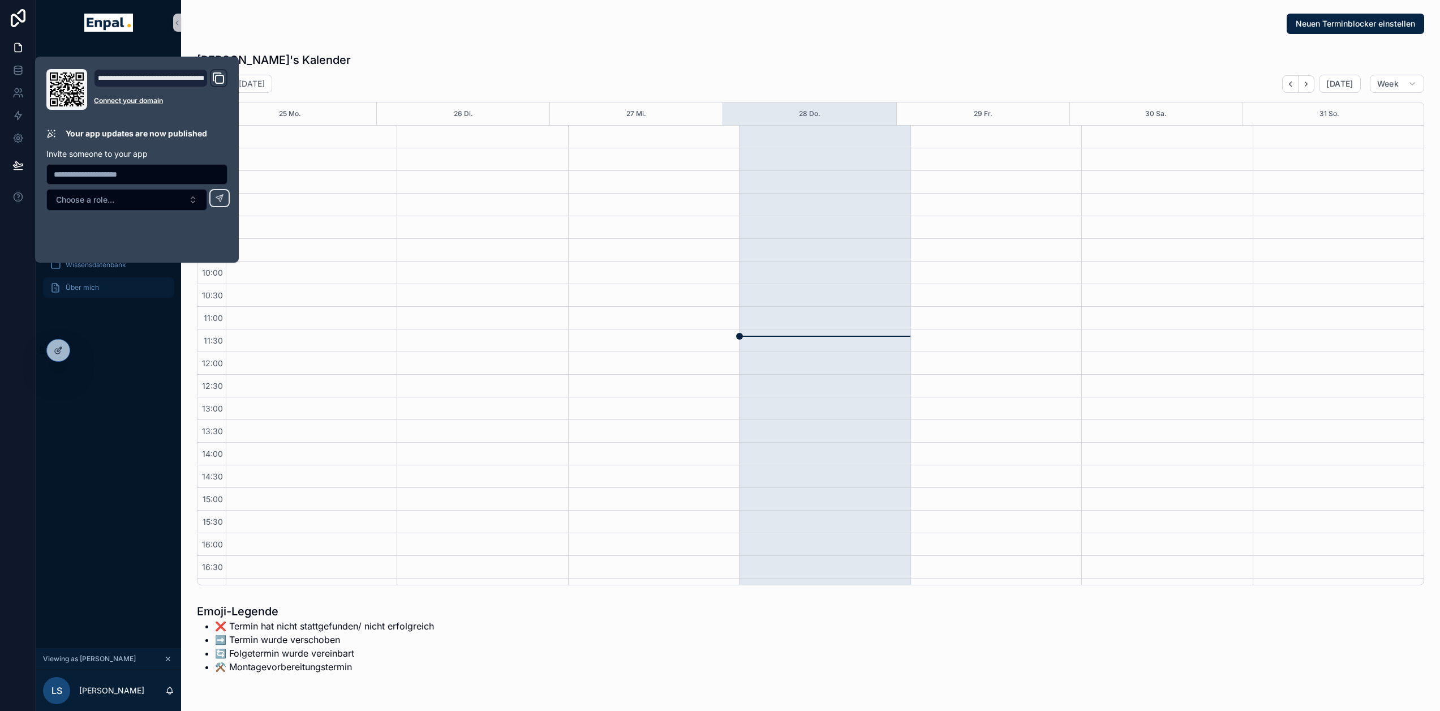
scroll to position [214, 0]
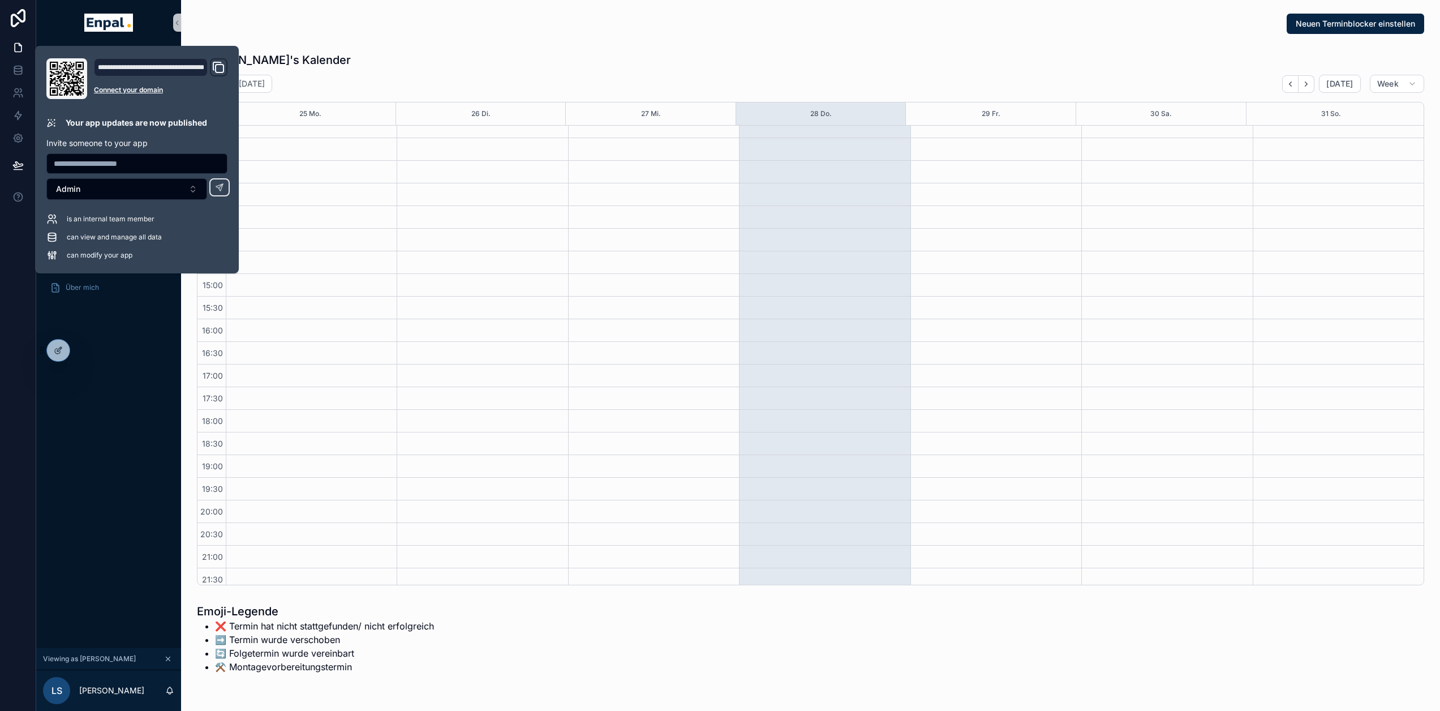
click at [145, 450] on div "Monatliche Performance Startseite Mein Kalender Aktuelle Termine Alle Termine N…" at bounding box center [108, 346] width 145 height 603
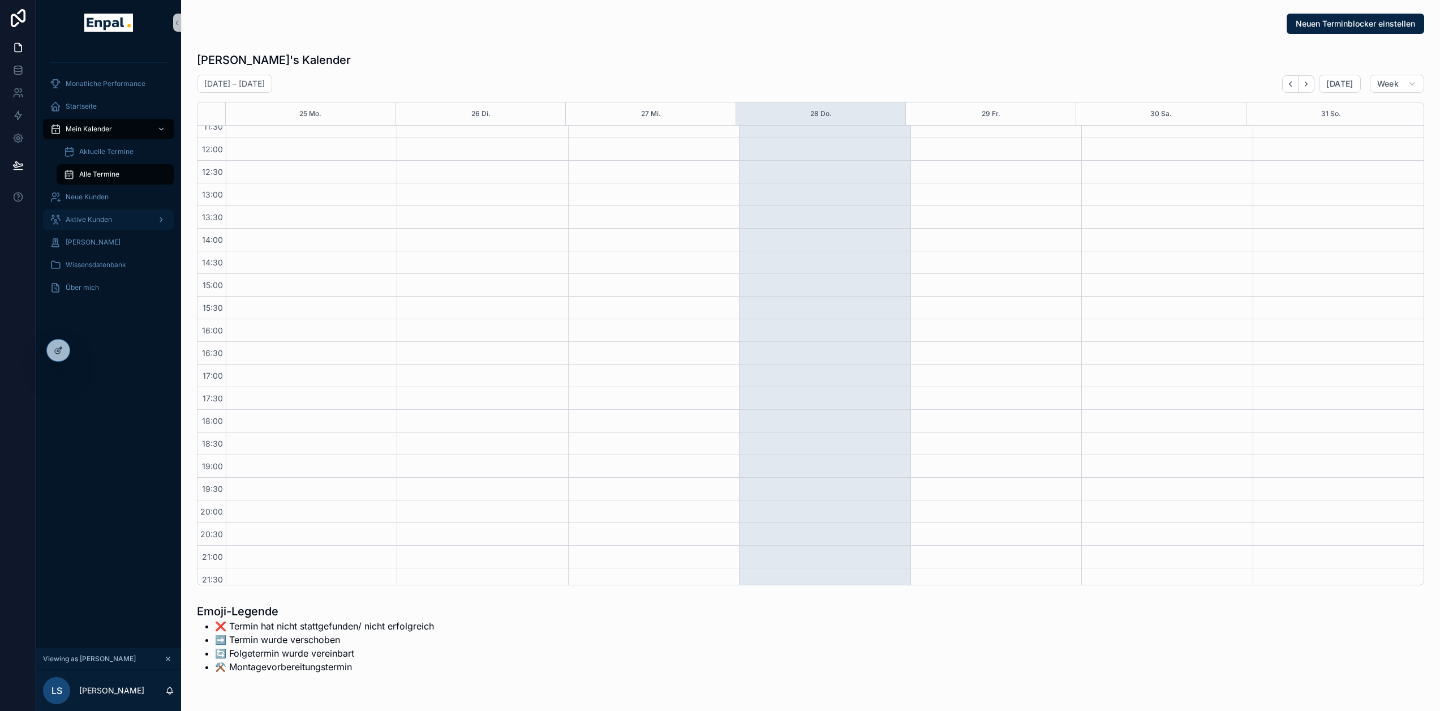
click at [97, 213] on div "Aktive Kunden" at bounding box center [109, 219] width 118 height 18
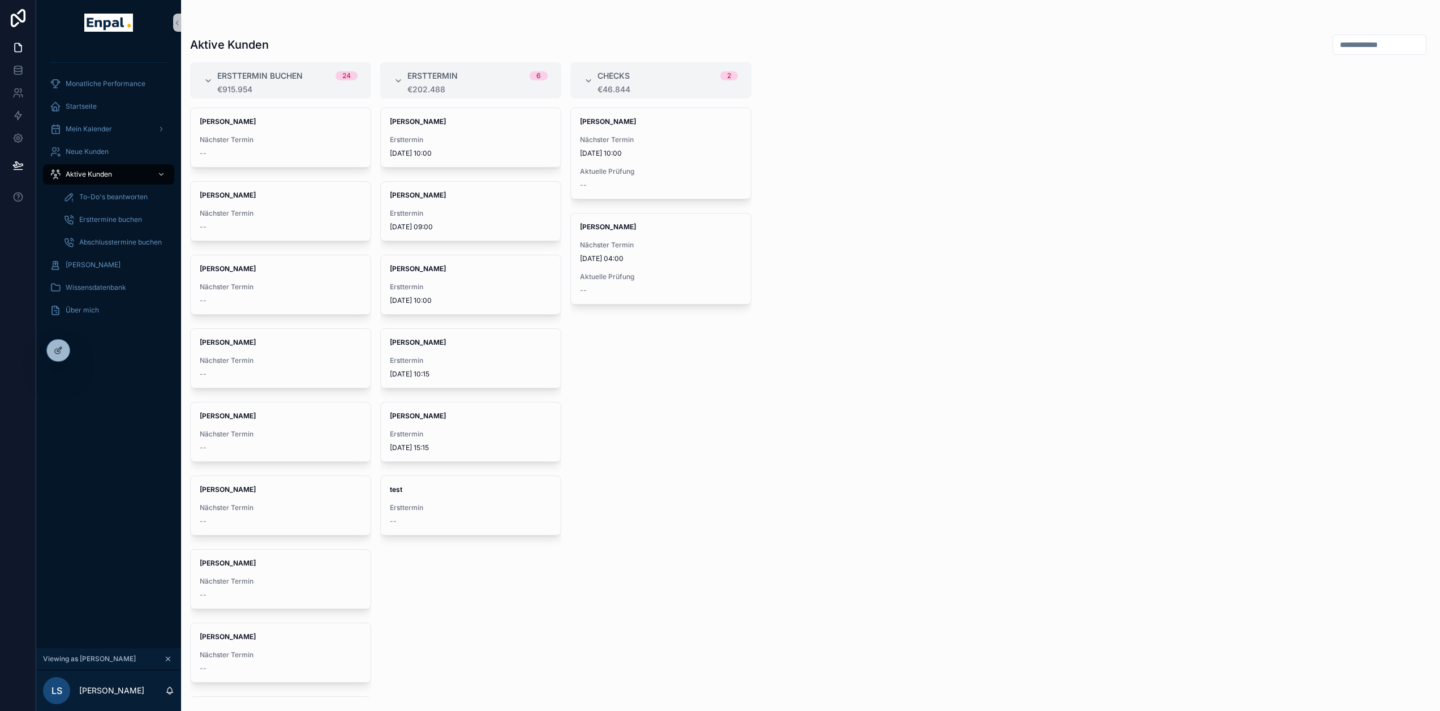
click at [700, 437] on div "David Seidel Nächster Termin 8.9.2025 10:00 Aktuelle Prüfung -- Laura Schmitt N…" at bounding box center [660, 403] width 181 height 590
click at [721, 424] on div "David Seidel Nächster Termin 8.9.2025 10:00 Aktuelle Prüfung -- Laura Schmitt N…" at bounding box center [660, 403] width 181 height 590
click at [19, 76] on link at bounding box center [18, 70] width 36 height 23
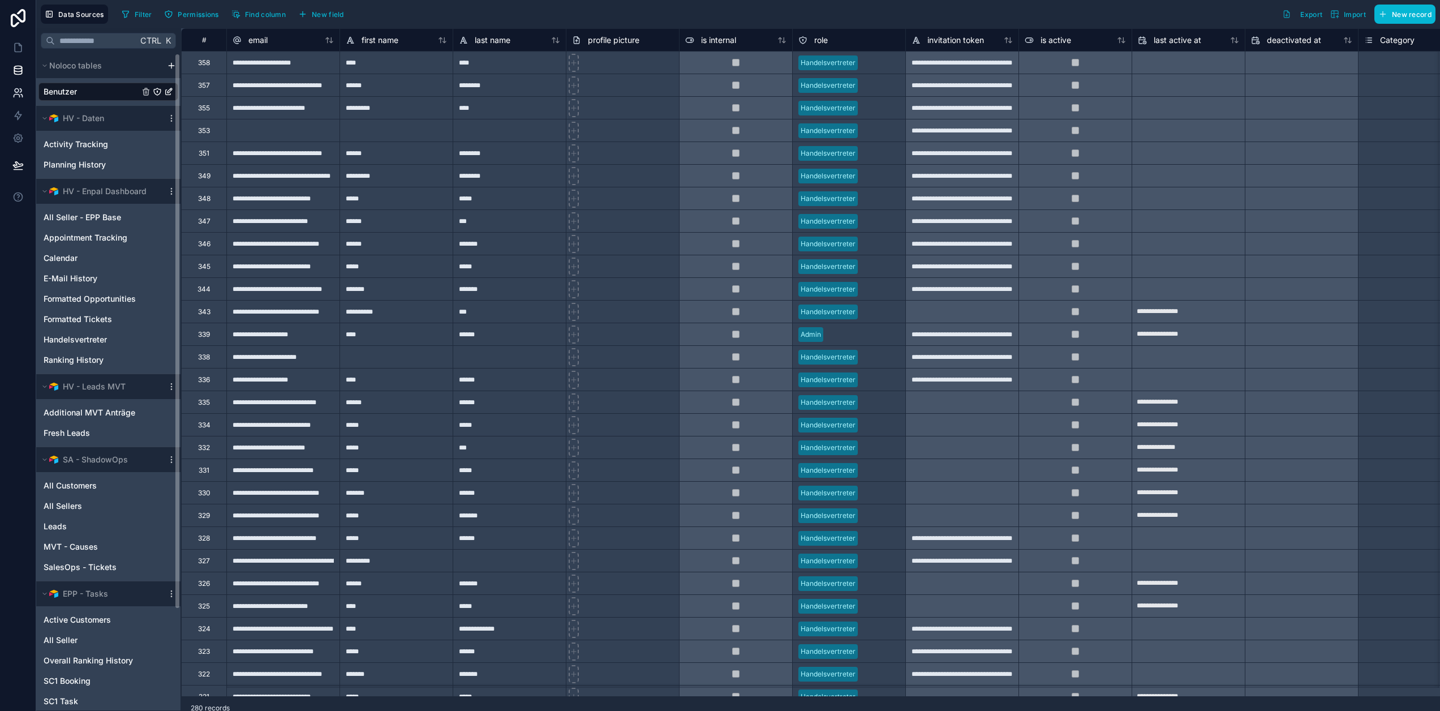
click at [15, 92] on icon at bounding box center [17, 92] width 11 height 11
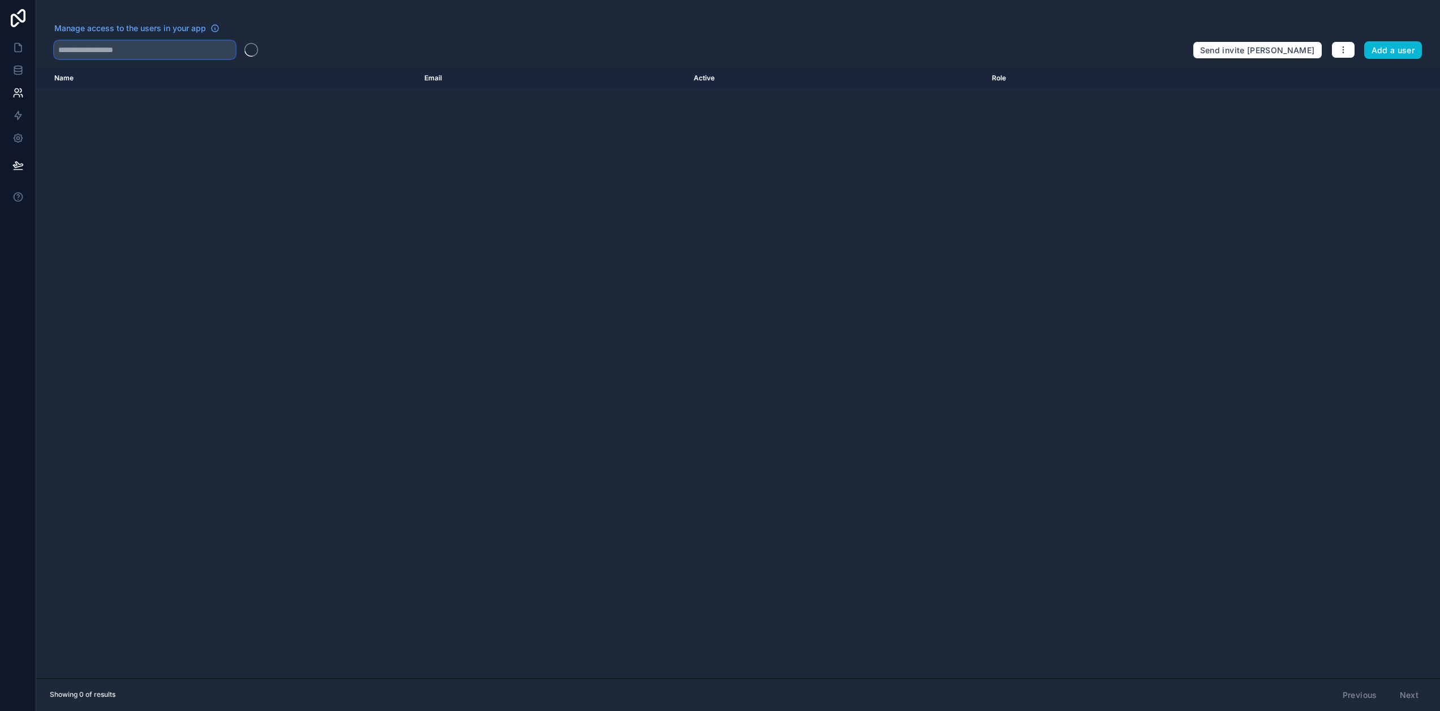
click at [131, 49] on input "text" at bounding box center [144, 50] width 181 height 18
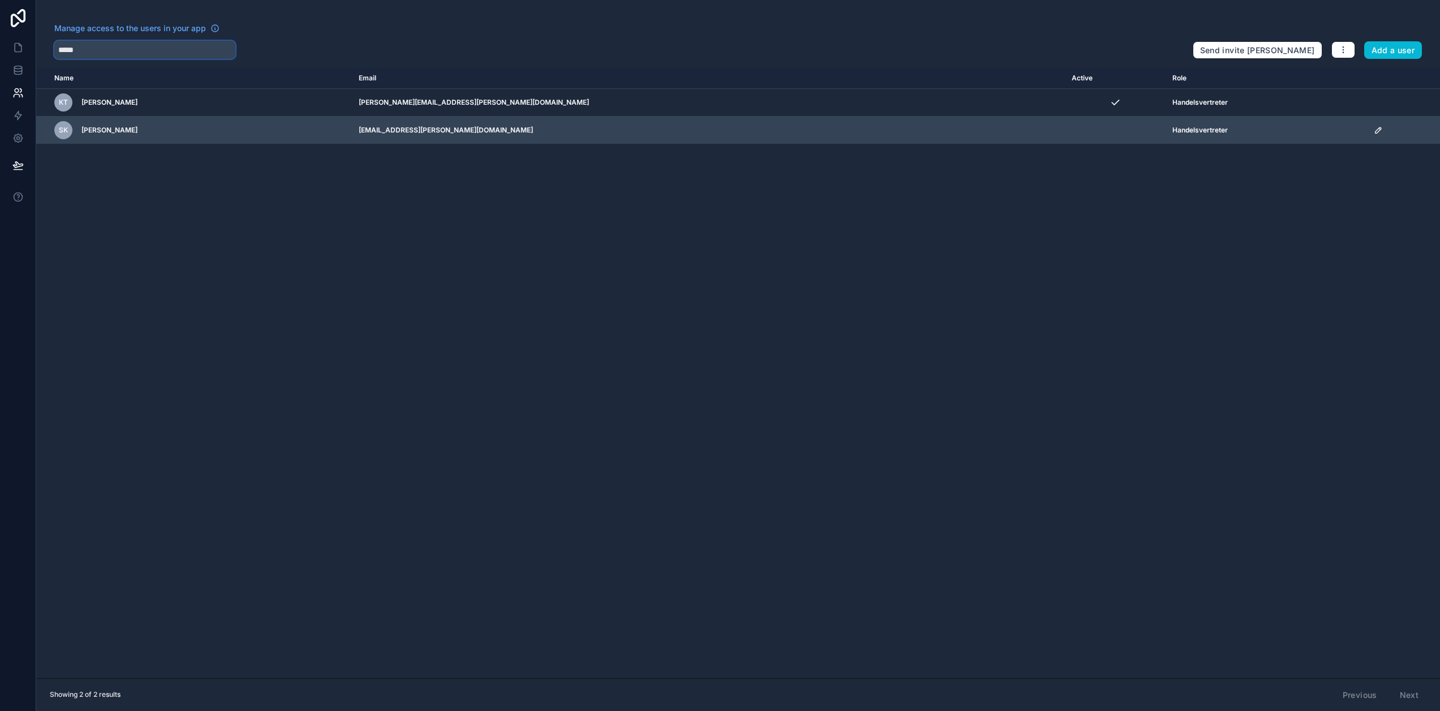
type input "*****"
click at [1374, 131] on icon "scrollable content" at bounding box center [1378, 130] width 9 height 9
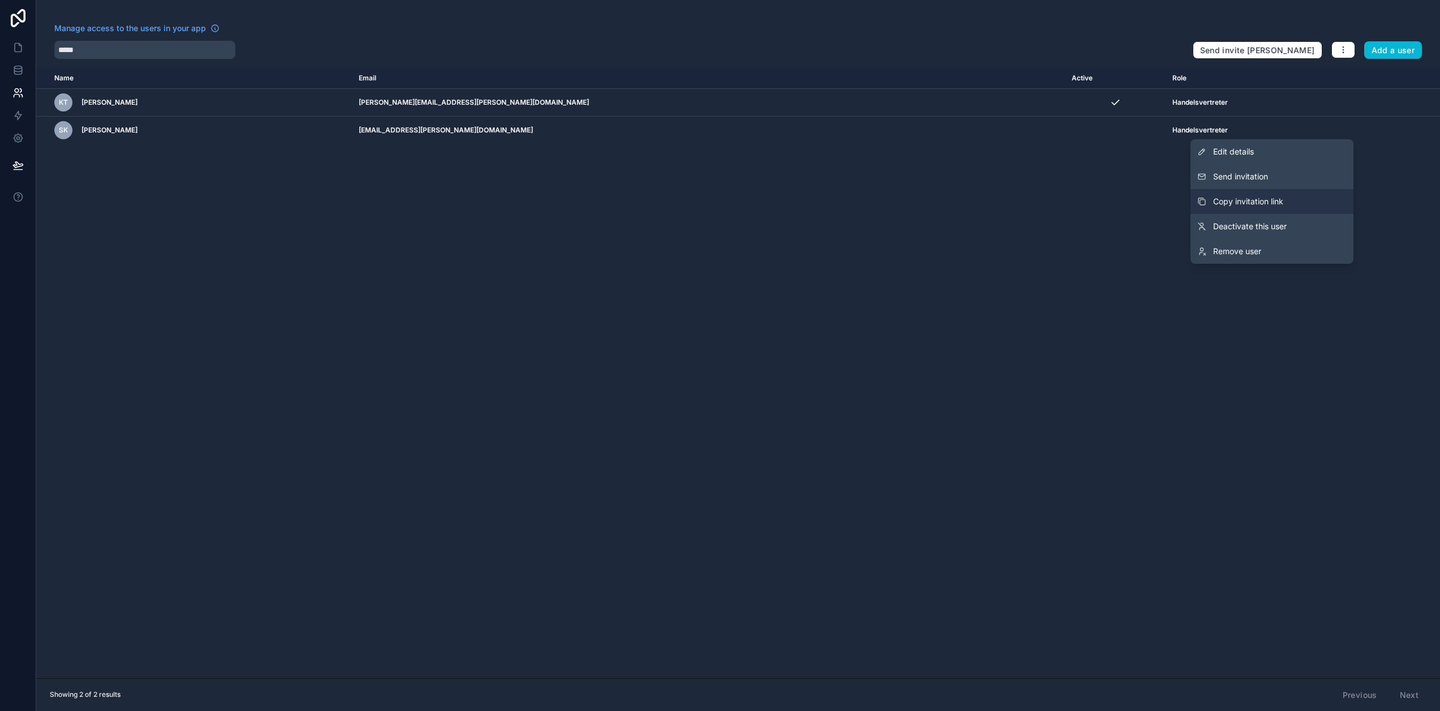
click at [1283, 197] on span "Copy invitation link" at bounding box center [1248, 201] width 70 height 11
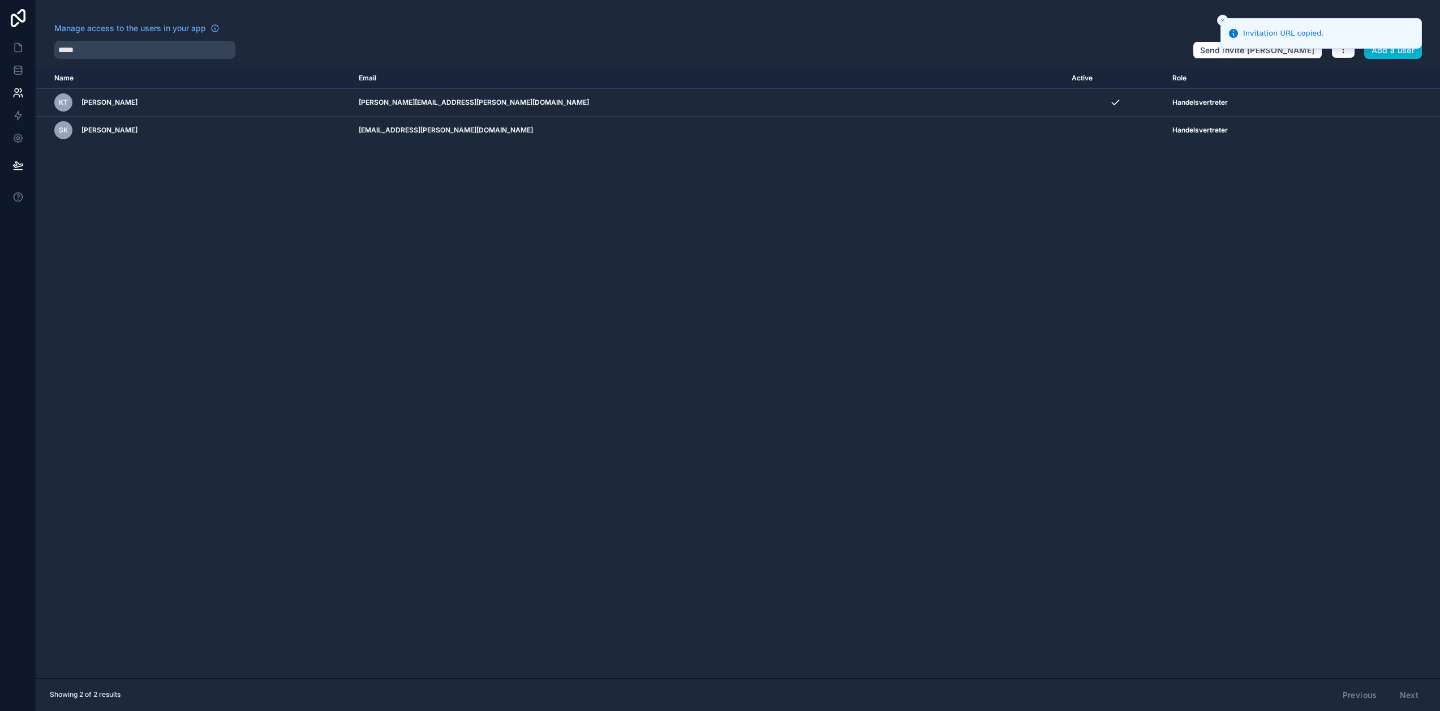
click at [1281, 183] on div "Name Email Active Role userTable.email KT Klaus Tümmler klaus.tuemmler@enpal-pa…" at bounding box center [738, 373] width 1404 height 610
drag, startPoint x: 1050, startPoint y: 493, endPoint x: 1003, endPoint y: 577, distance: 96.0
click at [1050, 493] on div "Name Email Active Role userTable.email KT Klaus Tümmler klaus.tuemmler@enpal-pa…" at bounding box center [738, 373] width 1404 height 610
drag, startPoint x: 18, startPoint y: 53, endPoint x: 49, endPoint y: 55, distance: 30.7
click at [18, 53] on icon at bounding box center [17, 47] width 11 height 11
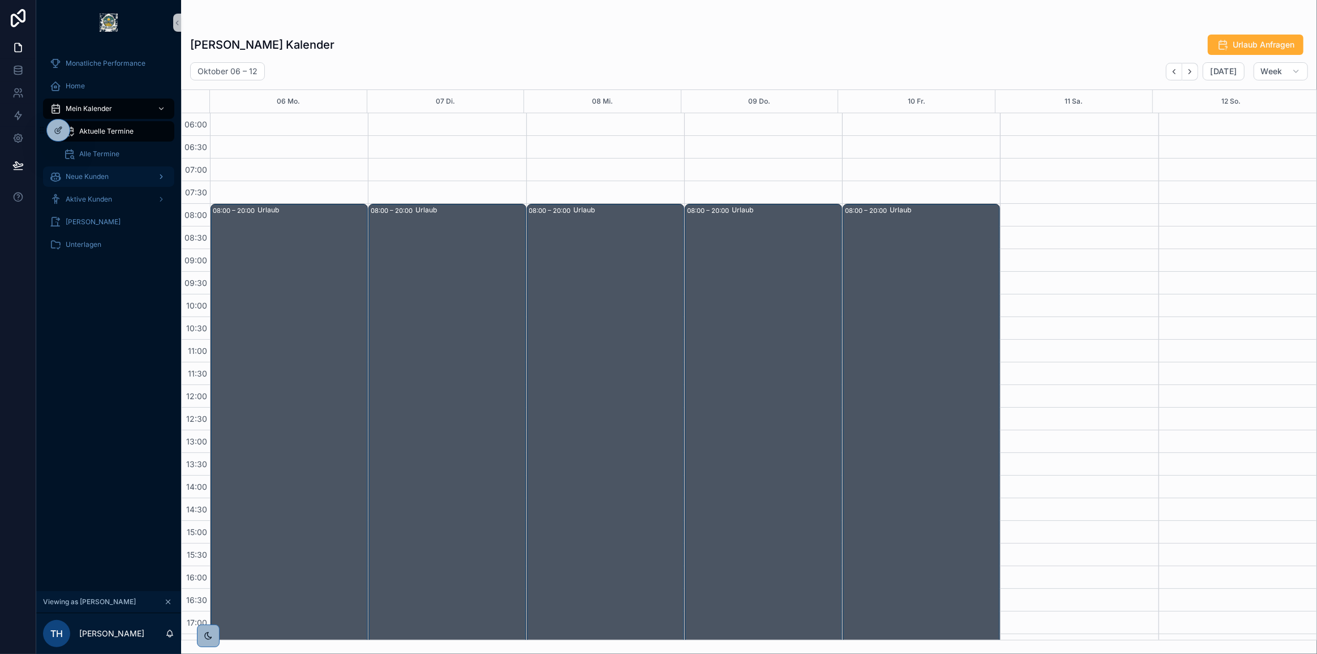
click at [91, 174] on span "Neue Kunden" at bounding box center [87, 176] width 43 height 9
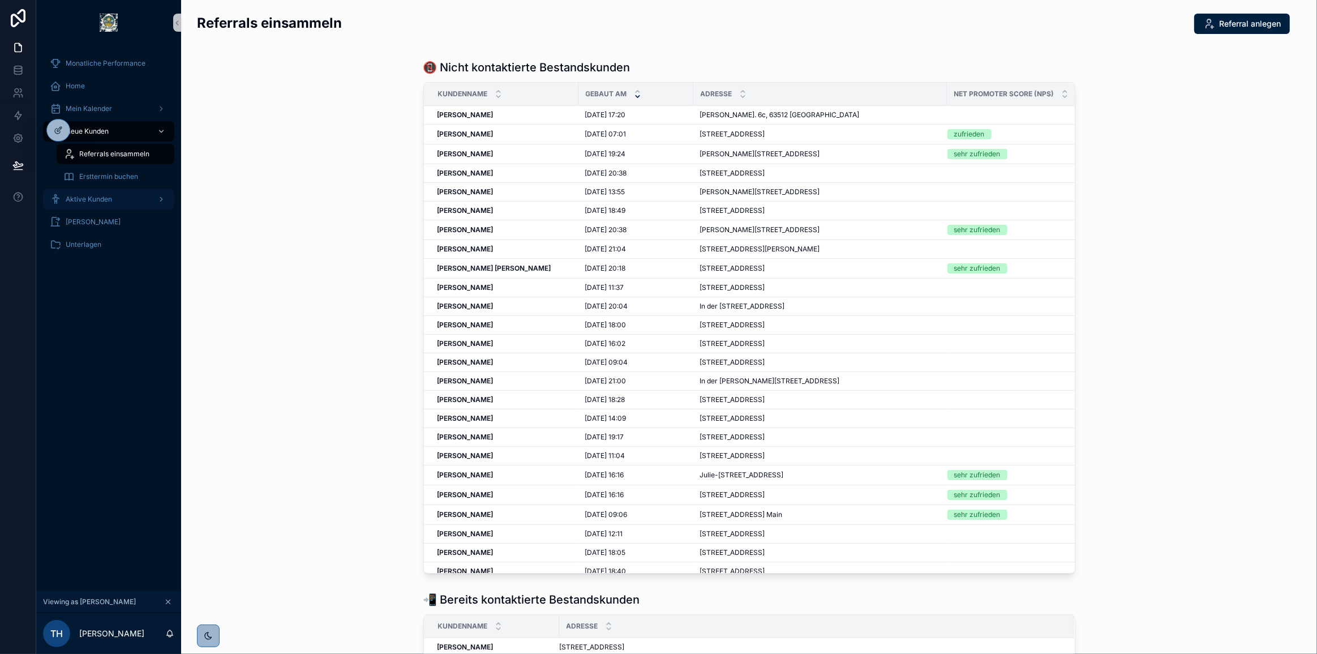
click at [109, 198] on span "Aktive Kunden" at bounding box center [89, 199] width 46 height 9
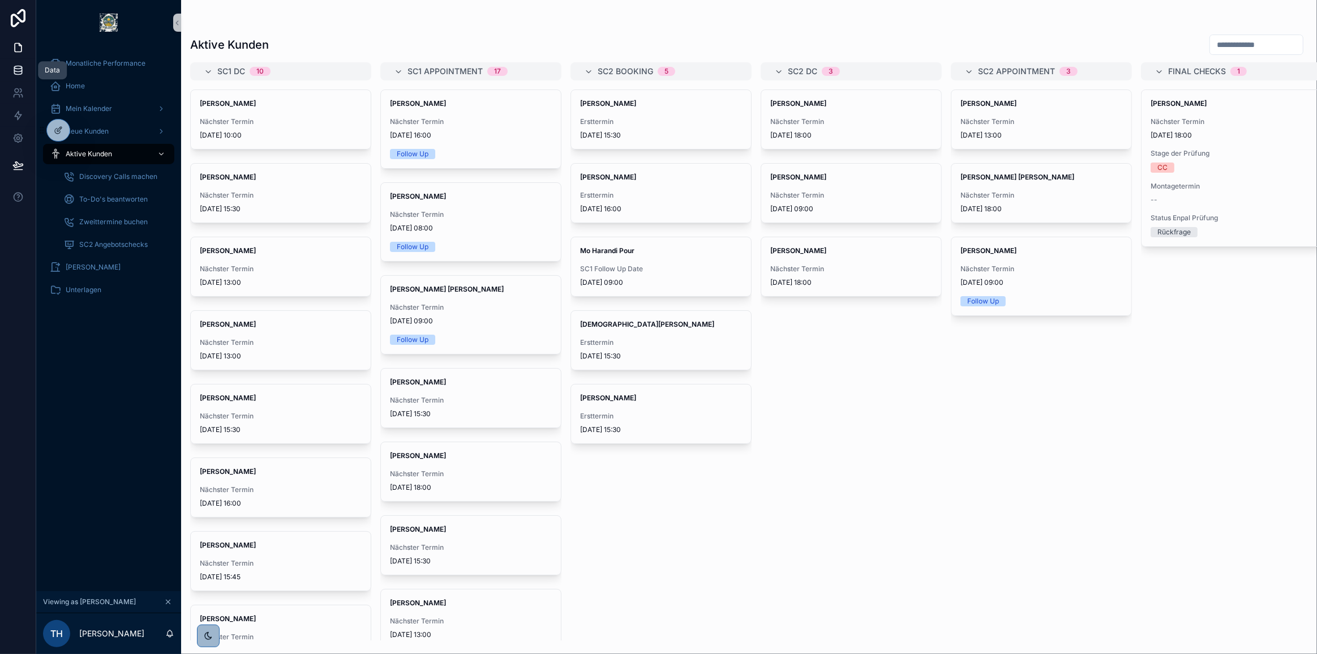
click at [27, 71] on link at bounding box center [18, 70] width 36 height 23
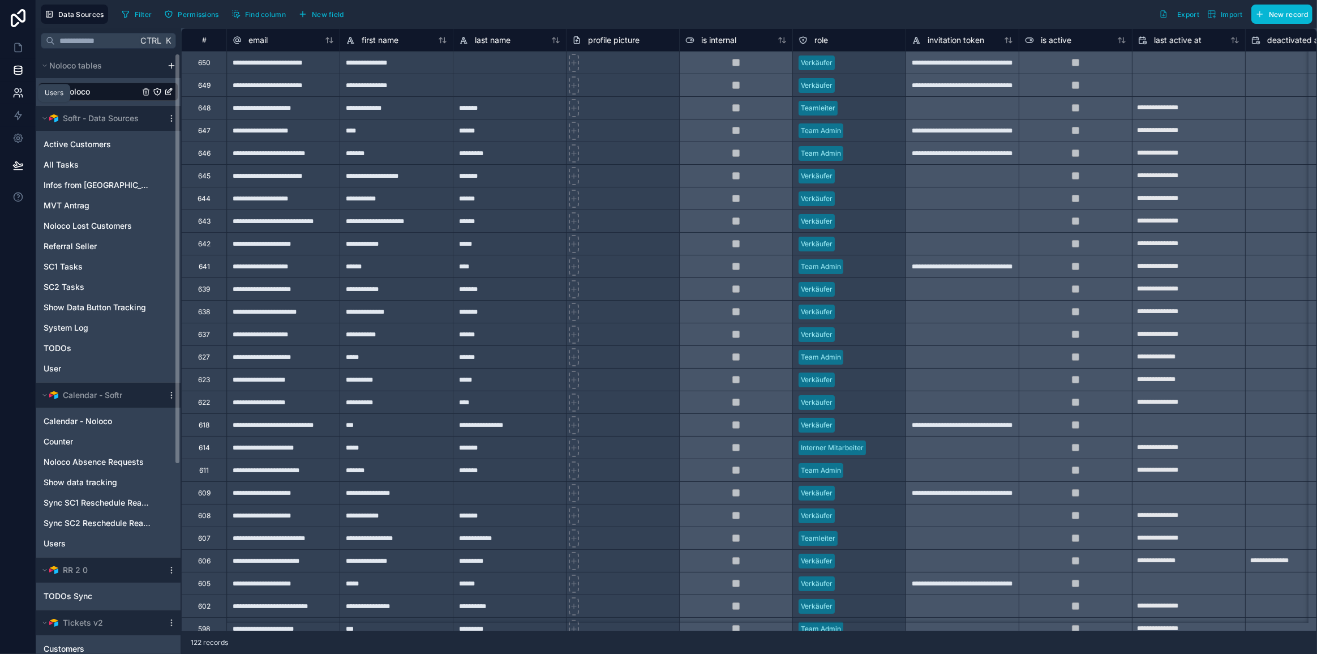
drag, startPoint x: 16, startPoint y: 89, endPoint x: 11, endPoint y: 102, distance: 13.4
click at [16, 89] on icon at bounding box center [17, 92] width 11 height 11
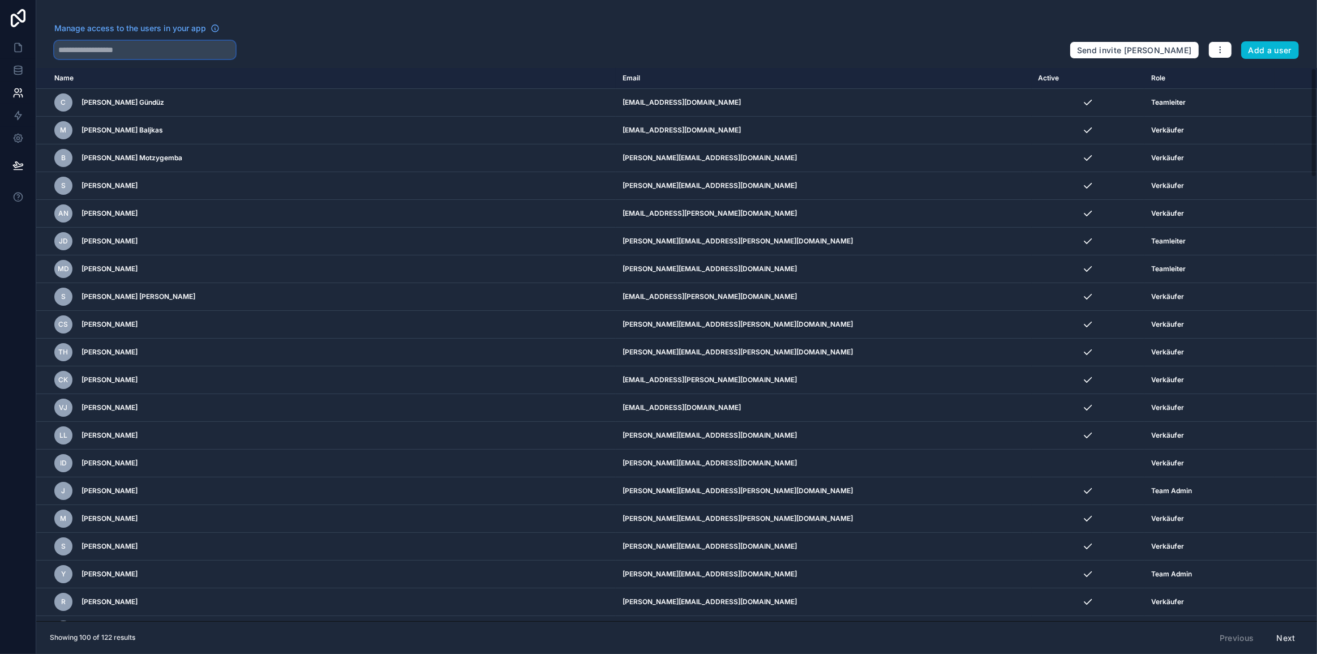
click at [165, 54] on input "text" at bounding box center [144, 50] width 181 height 18
type input "******"
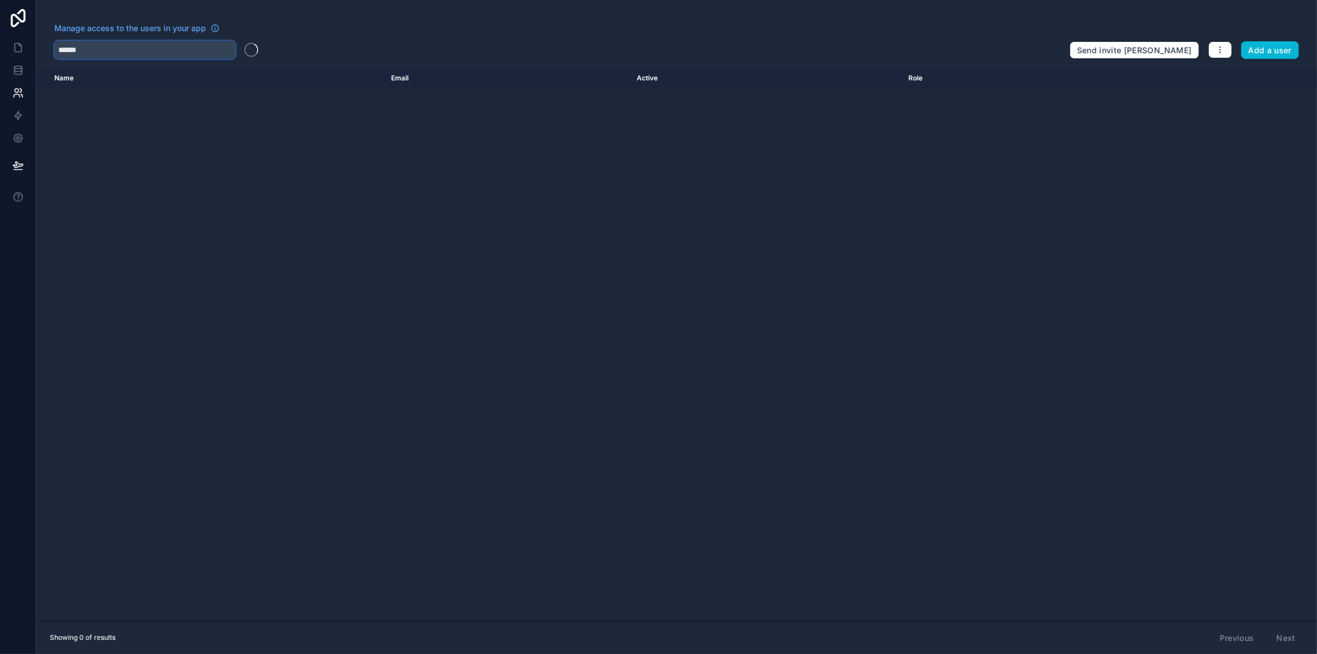
type input "********"
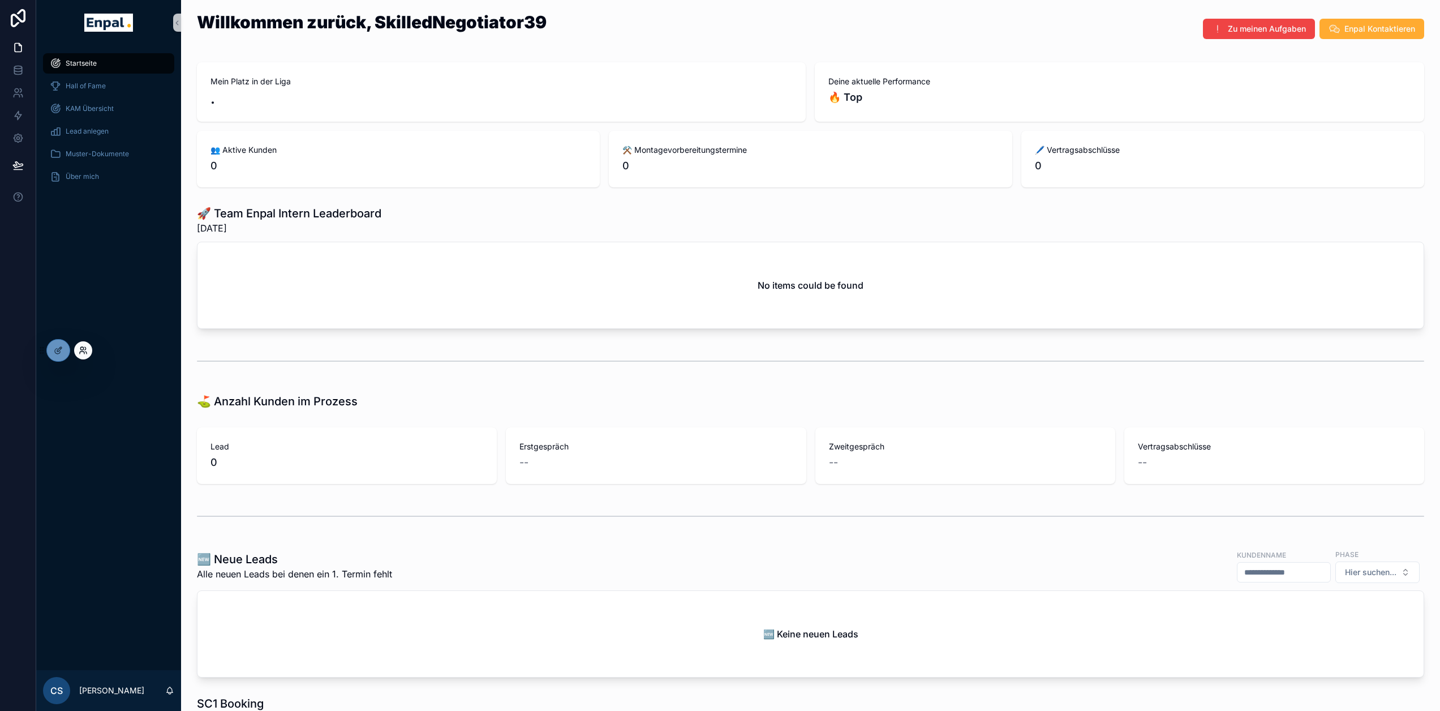
click at [82, 350] on icon at bounding box center [81, 348] width 3 height 3
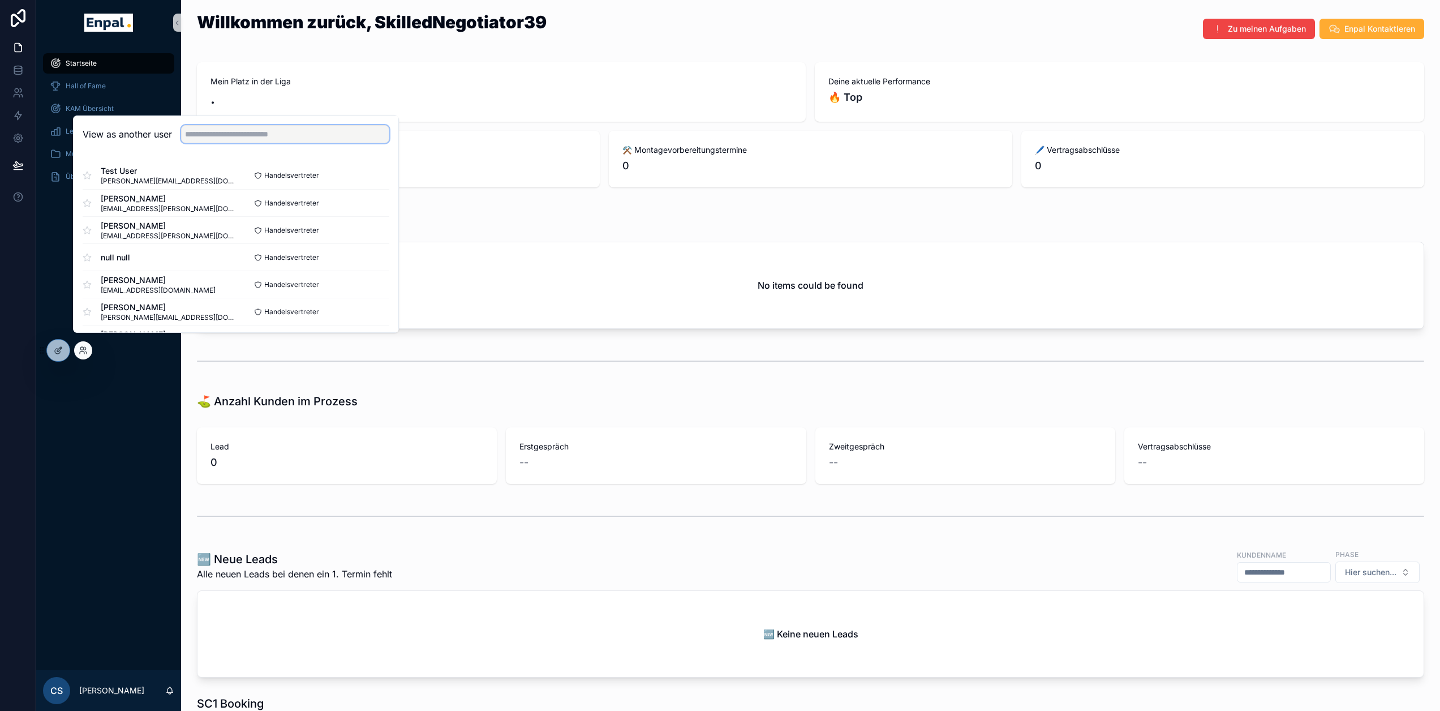
click at [217, 143] on input "text" at bounding box center [285, 134] width 208 height 18
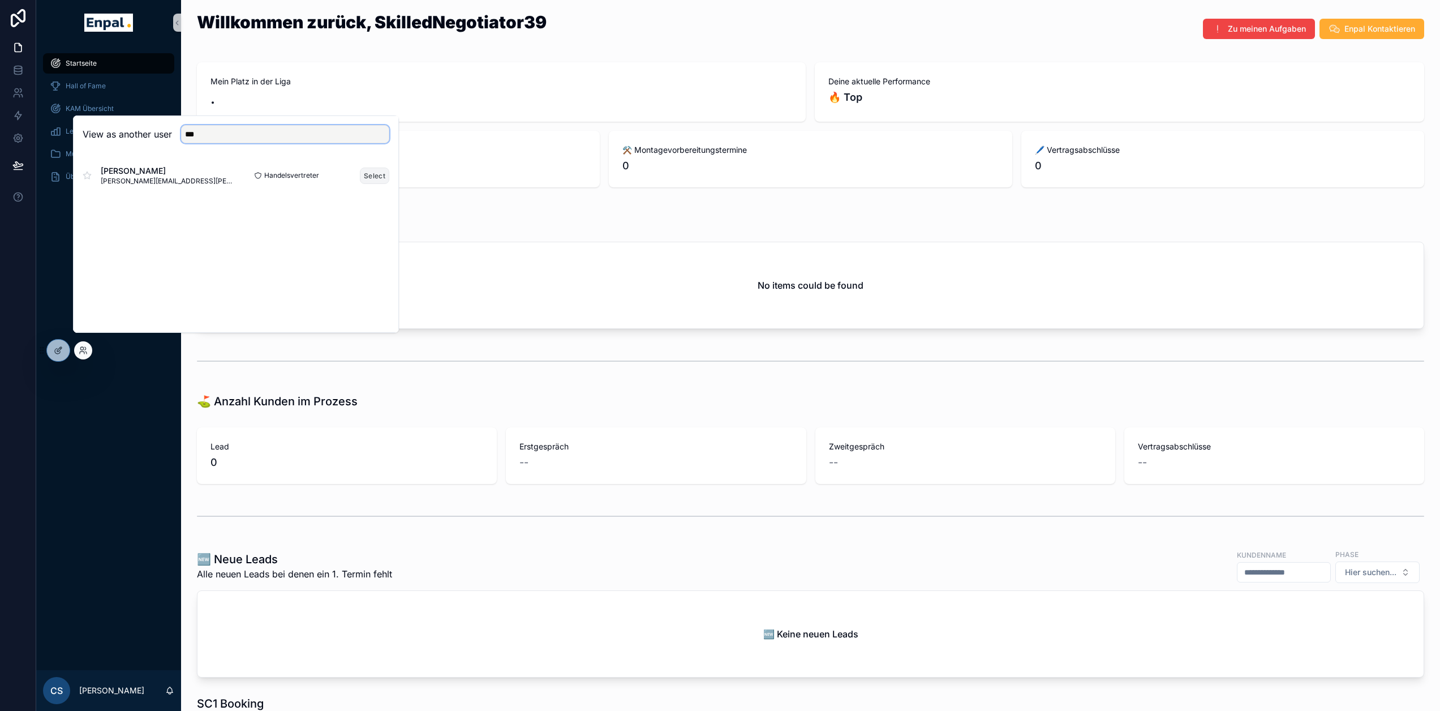
type input "***"
click at [367, 184] on button "Select" at bounding box center [374, 175] width 29 height 16
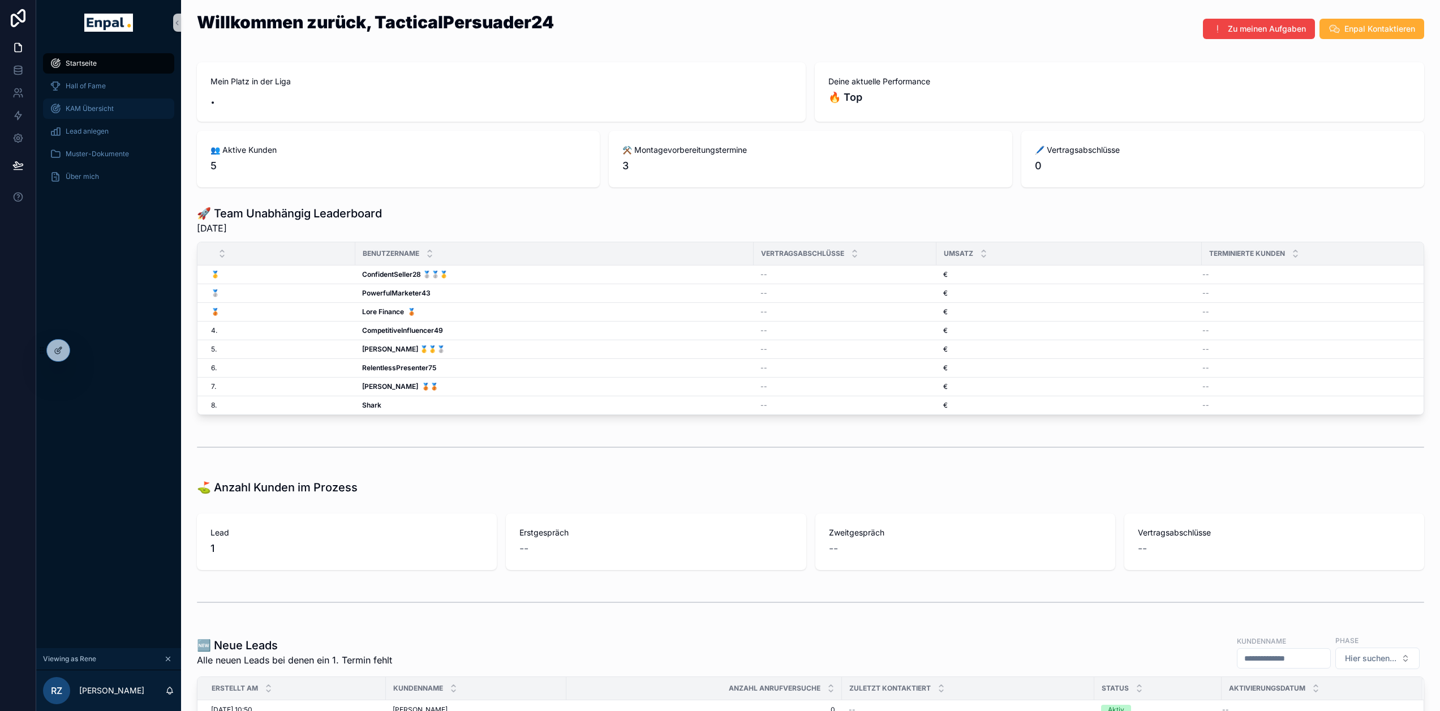
click at [104, 114] on div "KAM Übersicht" at bounding box center [109, 109] width 118 height 18
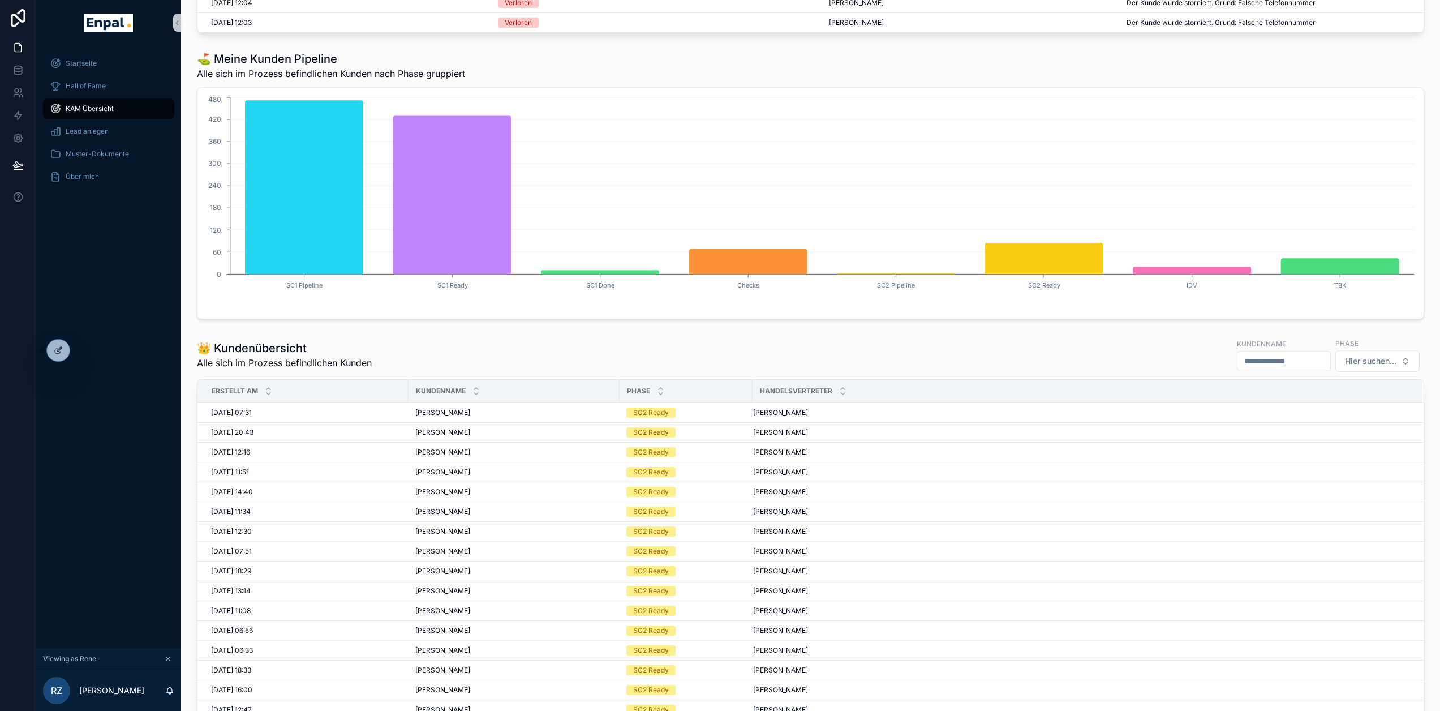
scroll to position [339, 0]
